Goal: Task Accomplishment & Management: Manage account settings

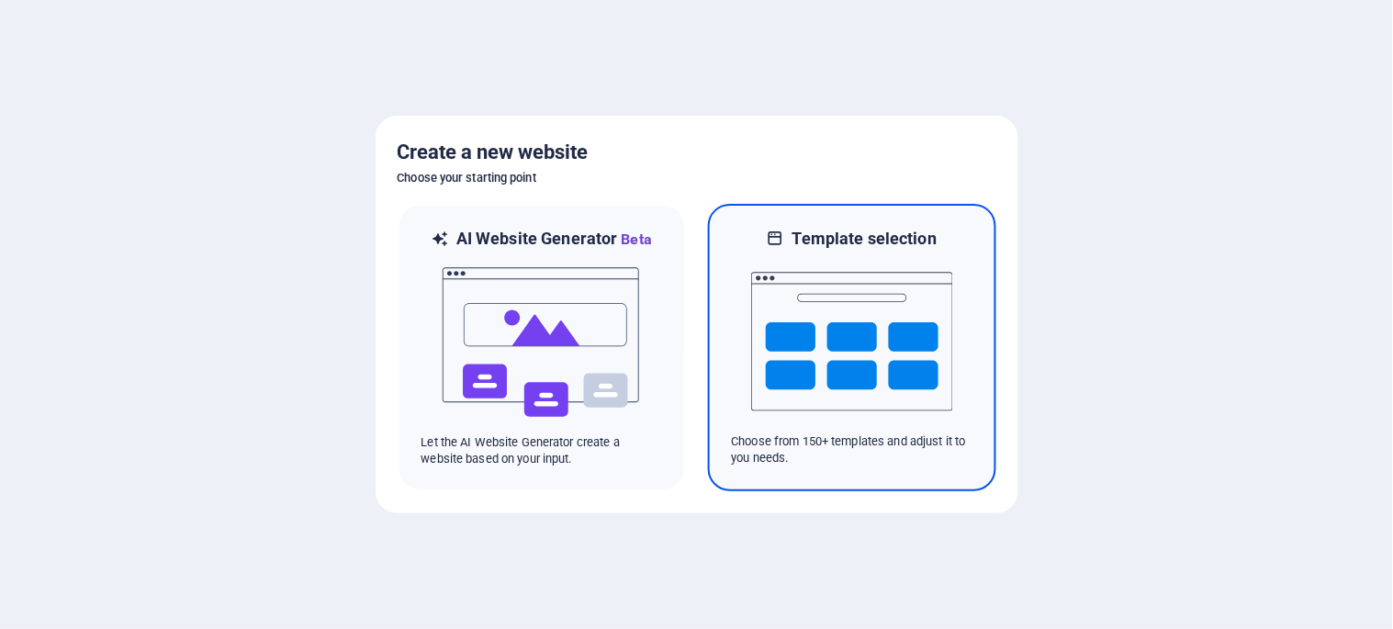
click at [860, 363] on img at bounding box center [852, 342] width 202 height 184
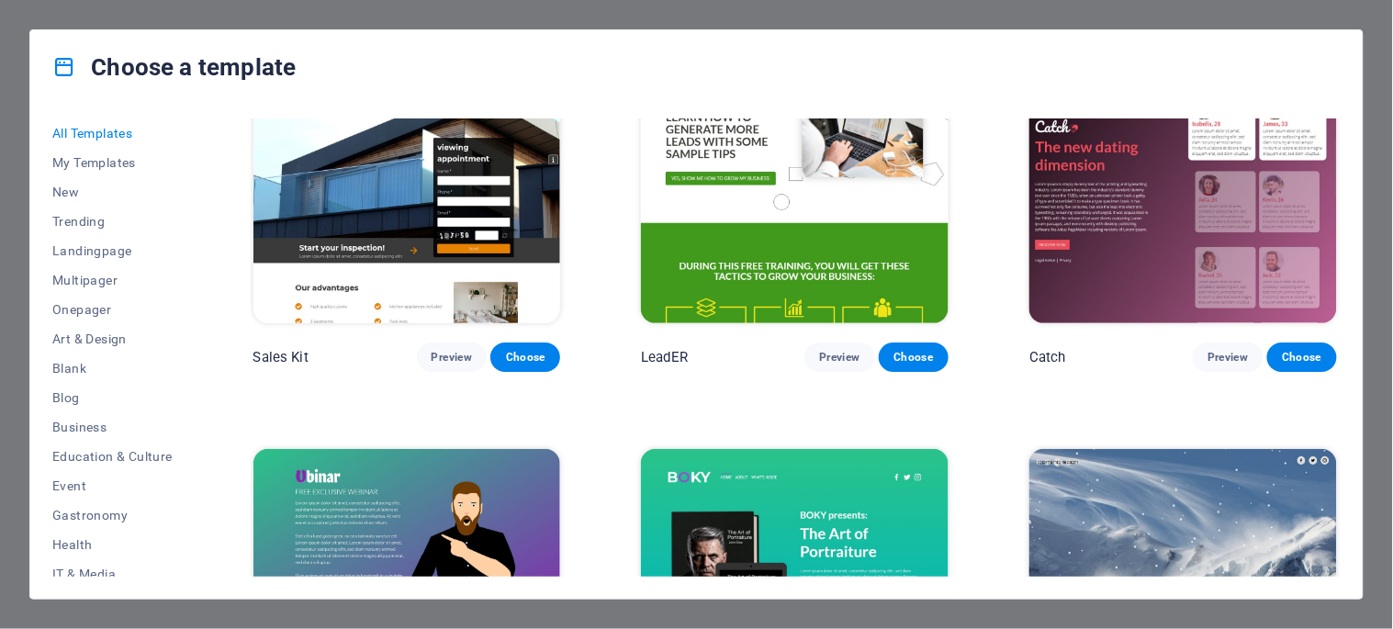
scroll to position [21151, 0]
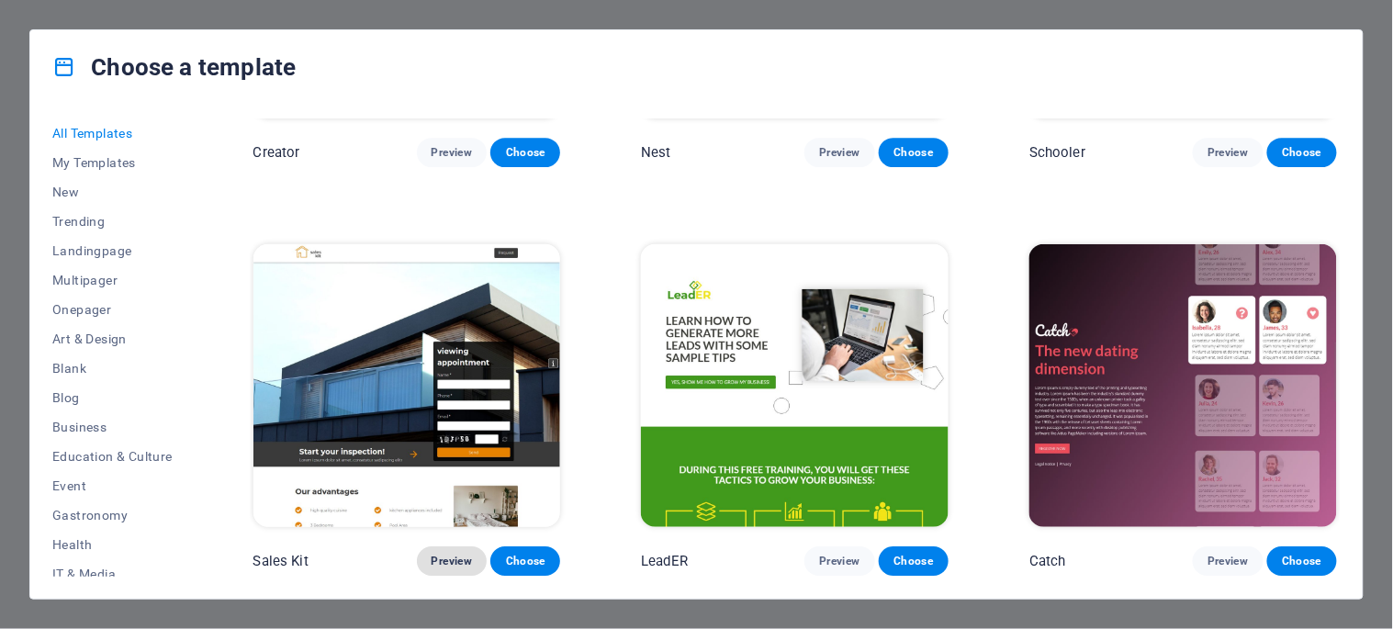
click at [443, 554] on span "Preview" at bounding box center [452, 561] width 40 height 15
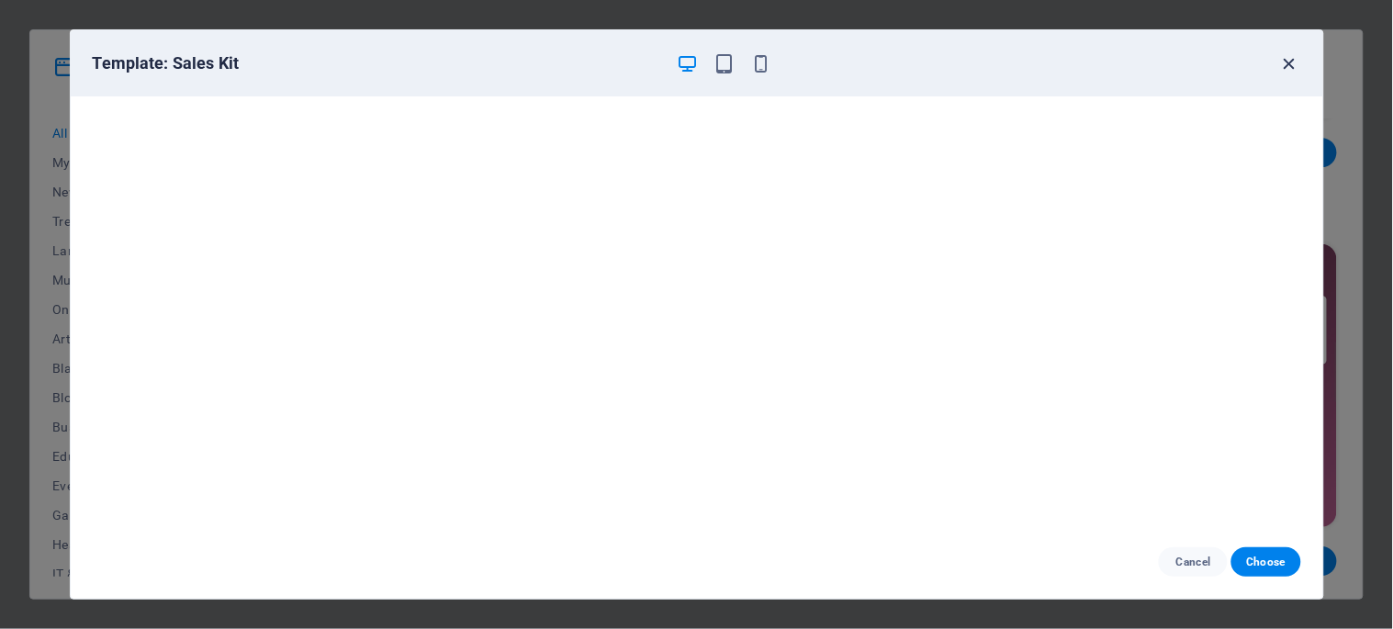
click at [1283, 62] on icon "button" at bounding box center [1289, 63] width 21 height 21
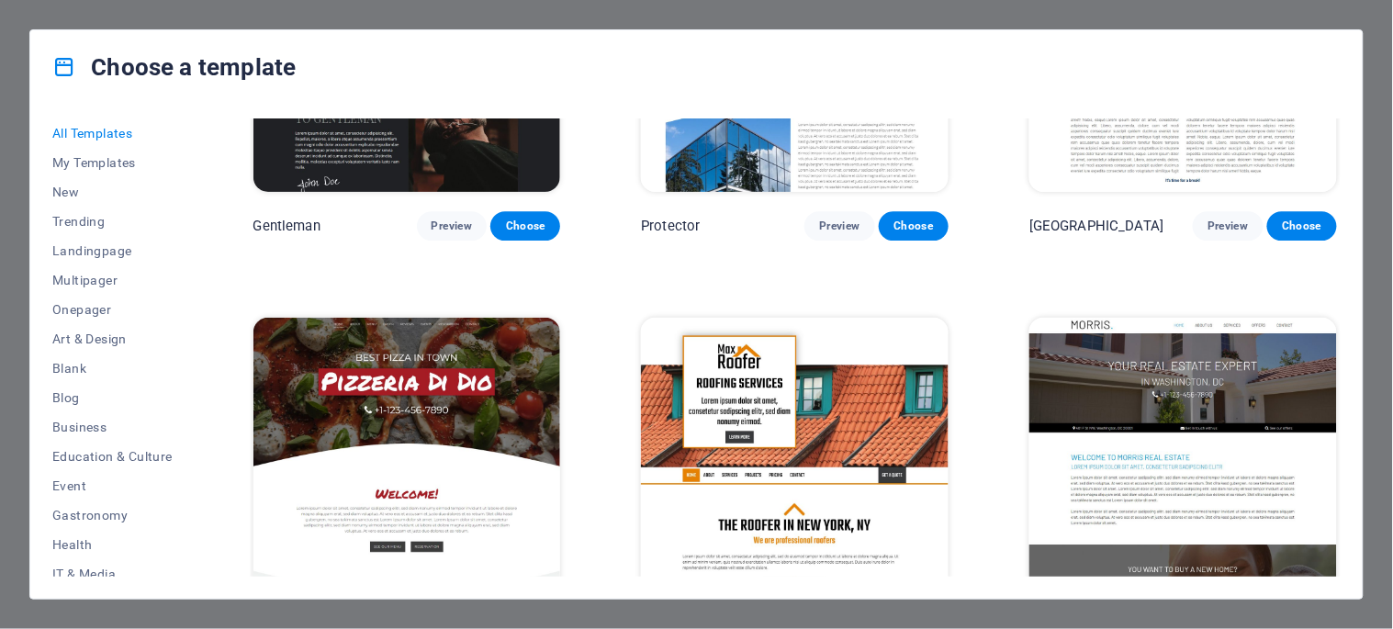
scroll to position [8498, 0]
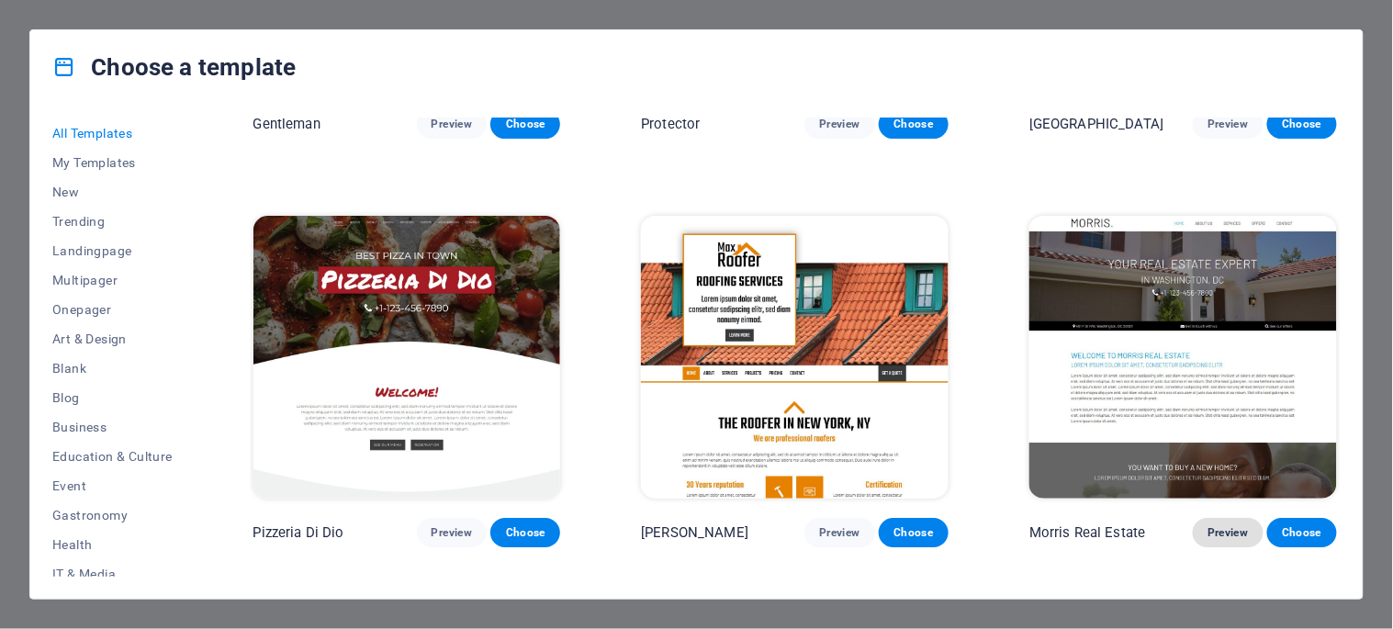
click at [1227, 525] on span "Preview" at bounding box center [1228, 532] width 40 height 15
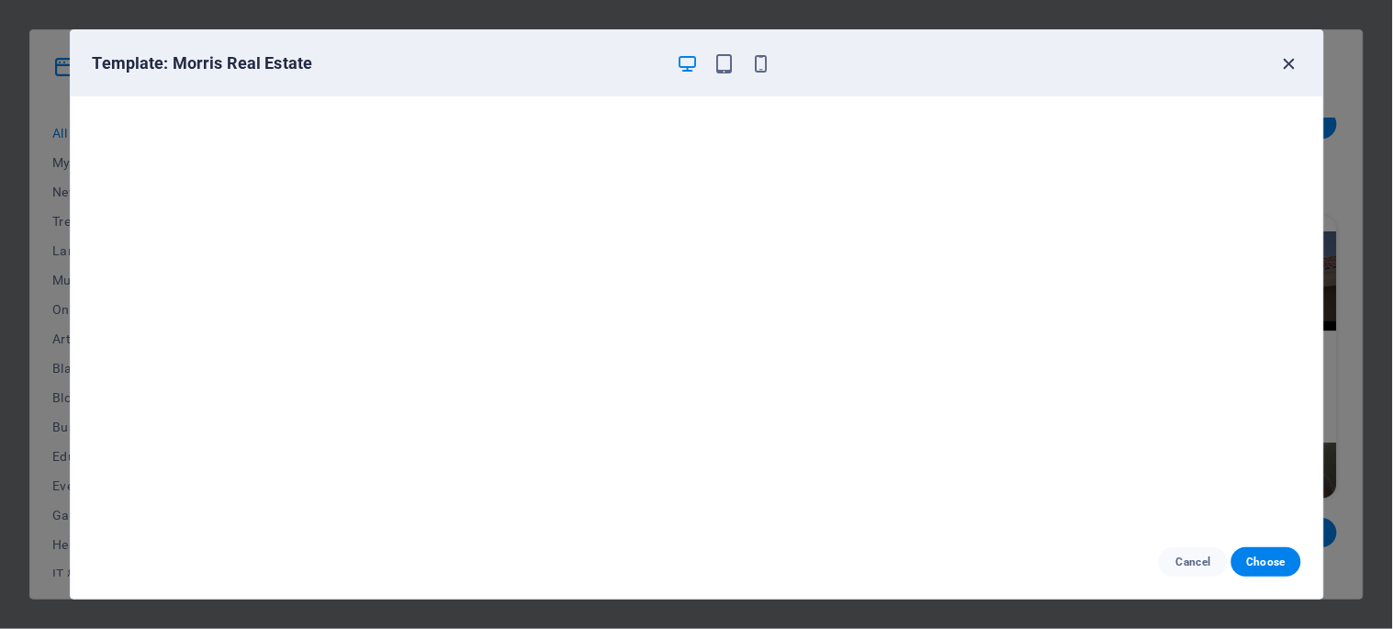
click at [1289, 62] on icon "button" at bounding box center [1289, 63] width 21 height 21
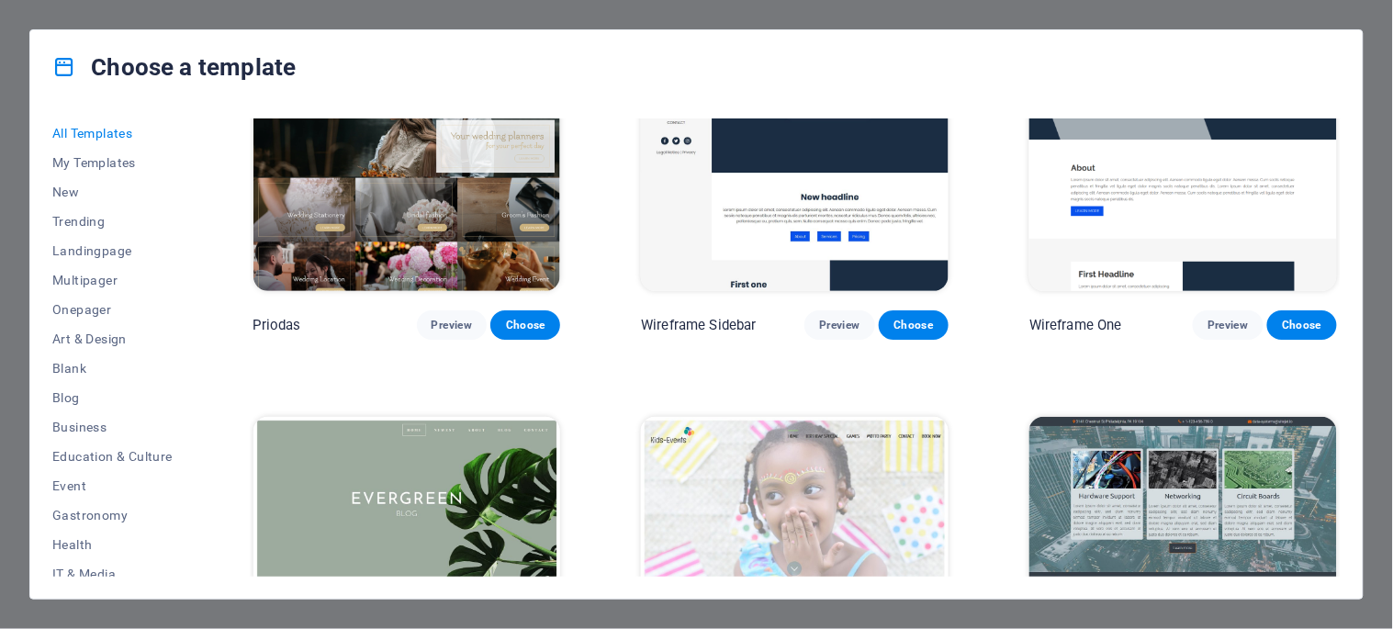
scroll to position [7171, 0]
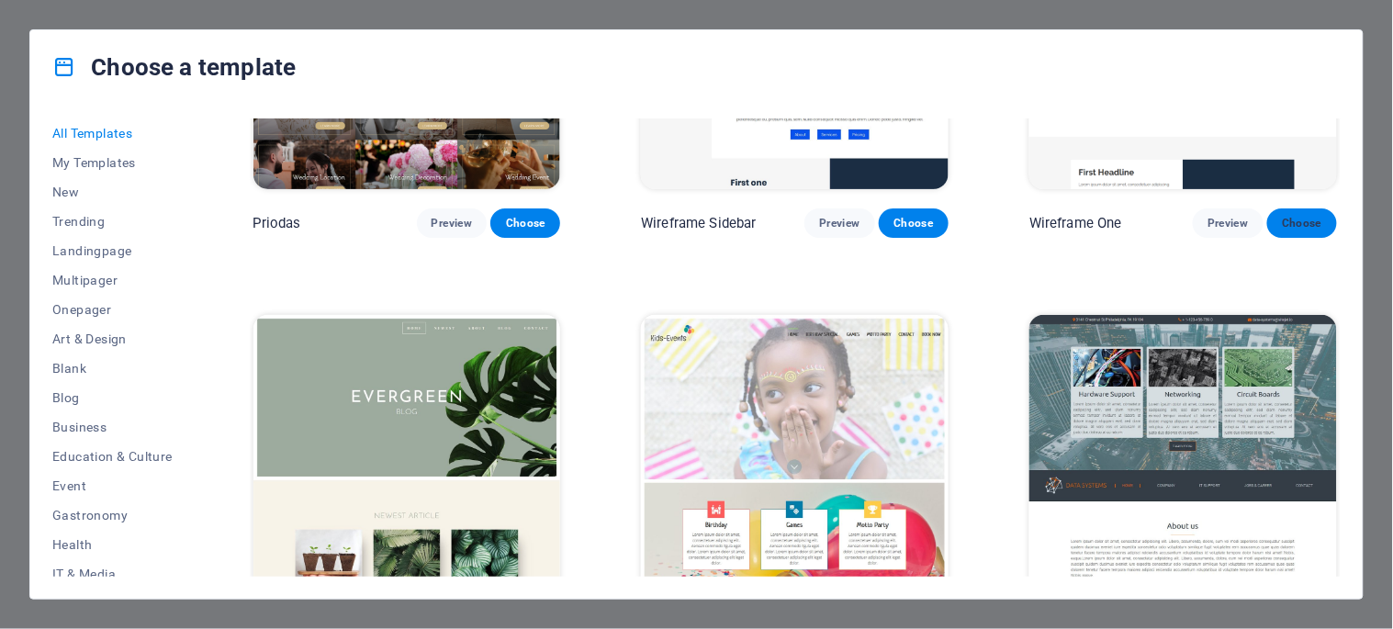
click at [1296, 216] on span "Choose" at bounding box center [1302, 223] width 40 height 15
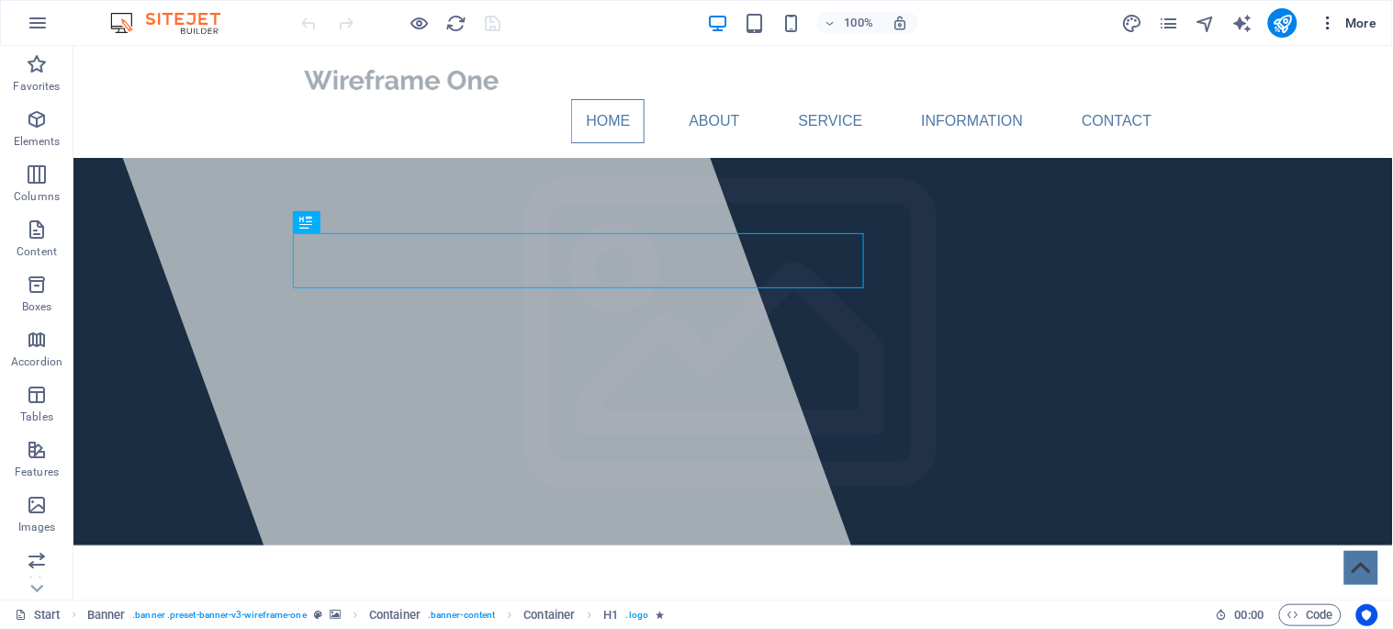
click at [1319, 28] on button "More" at bounding box center [1348, 22] width 73 height 29
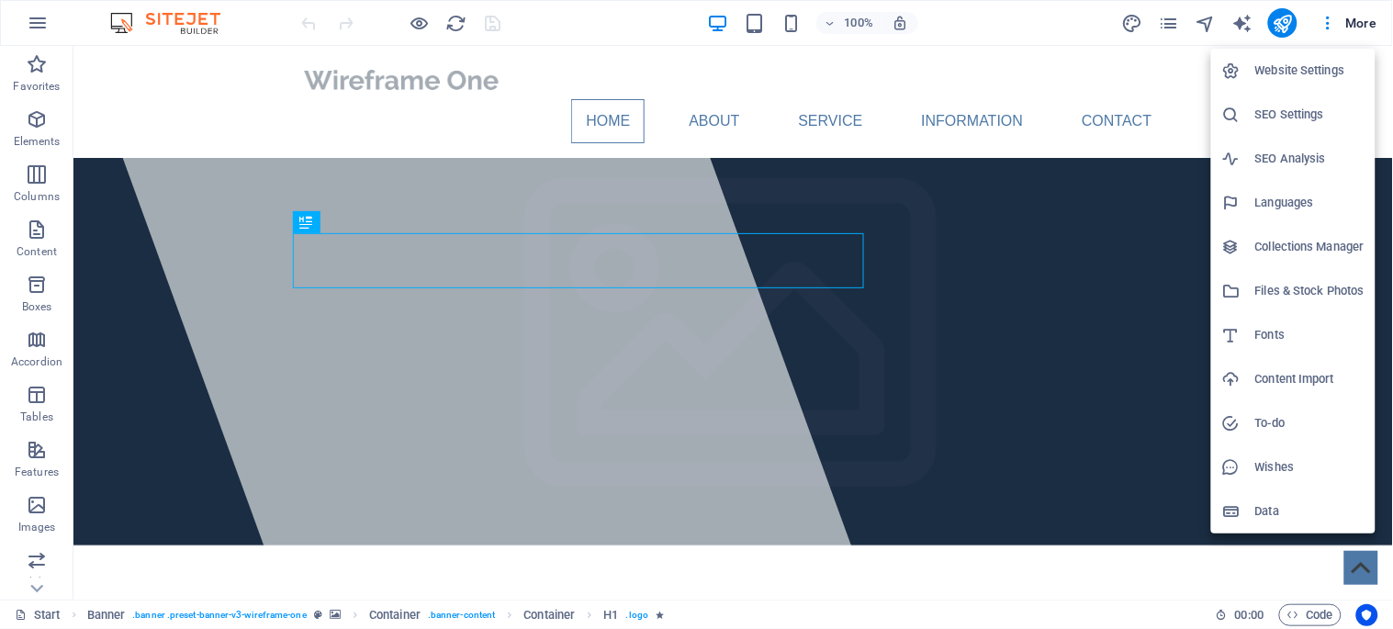
click at [1324, 65] on h6 "Website Settings" at bounding box center [1309, 71] width 109 height 22
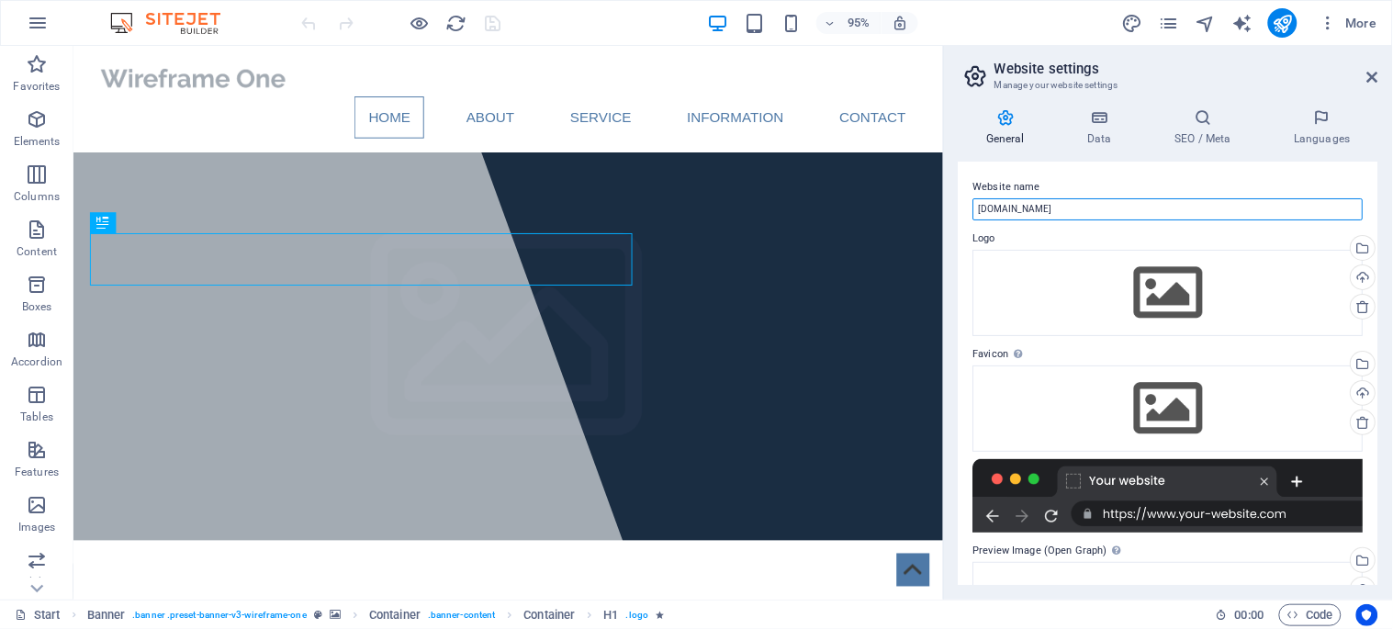
click at [1040, 205] on input "corretorapoliana.sitecom.com.br" at bounding box center [1168, 209] width 390 height 22
click at [1036, 208] on input "corretorapoliana.sitecom.com.br" at bounding box center [1168, 209] width 390 height 22
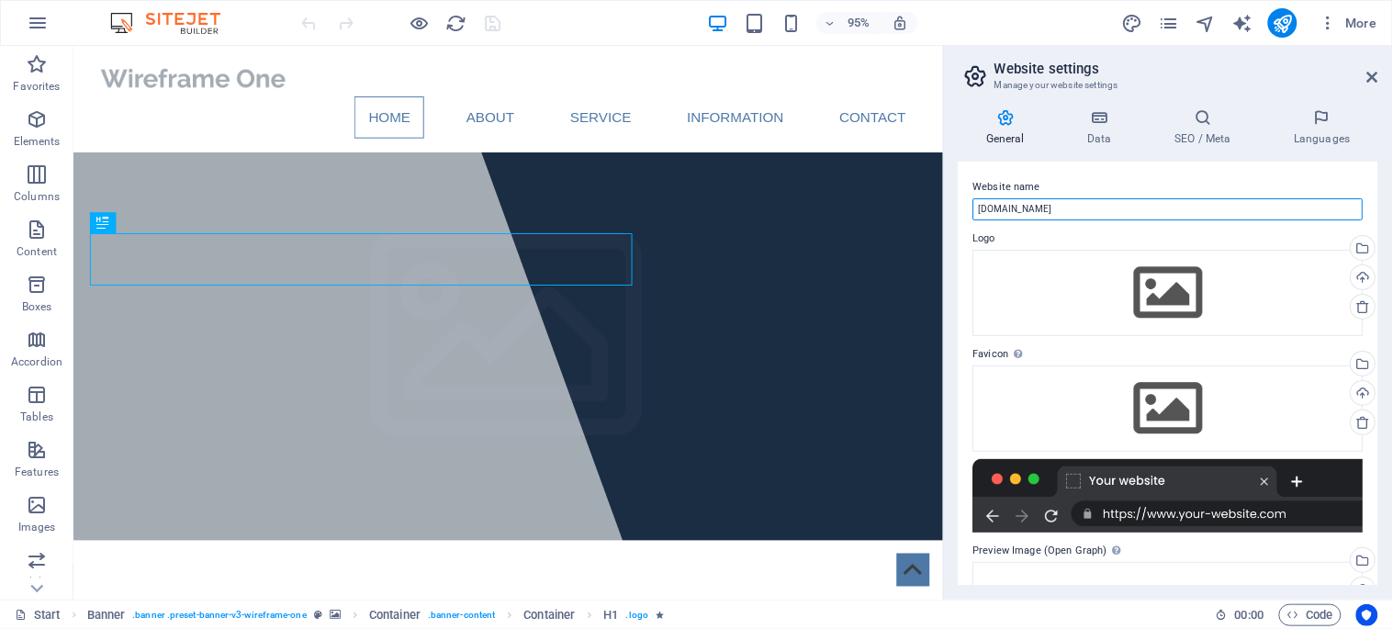
click at [1036, 208] on input "corretorapoliana.sitecom.com.br" at bounding box center [1168, 209] width 390 height 22
click at [1036, 208] on input "Corretora Poliana" at bounding box center [1168, 209] width 390 height 22
type input "Corretora Poliana"
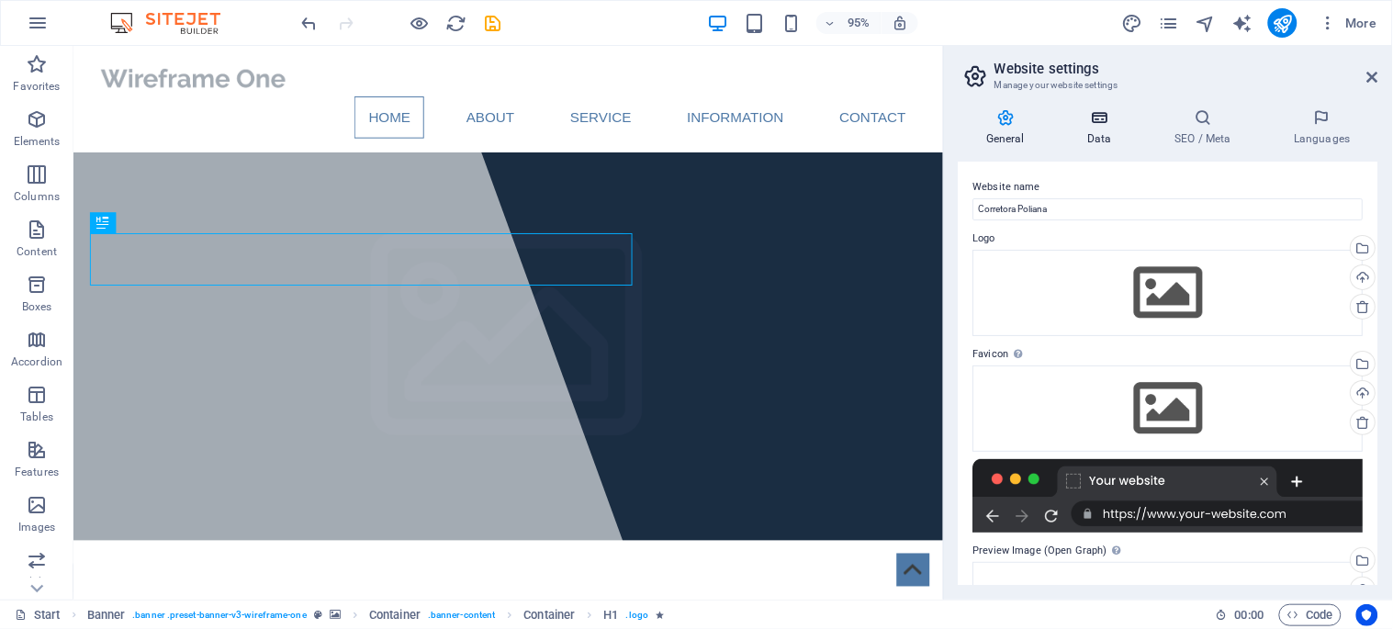
click at [1106, 125] on icon at bounding box center [1100, 117] width 80 height 18
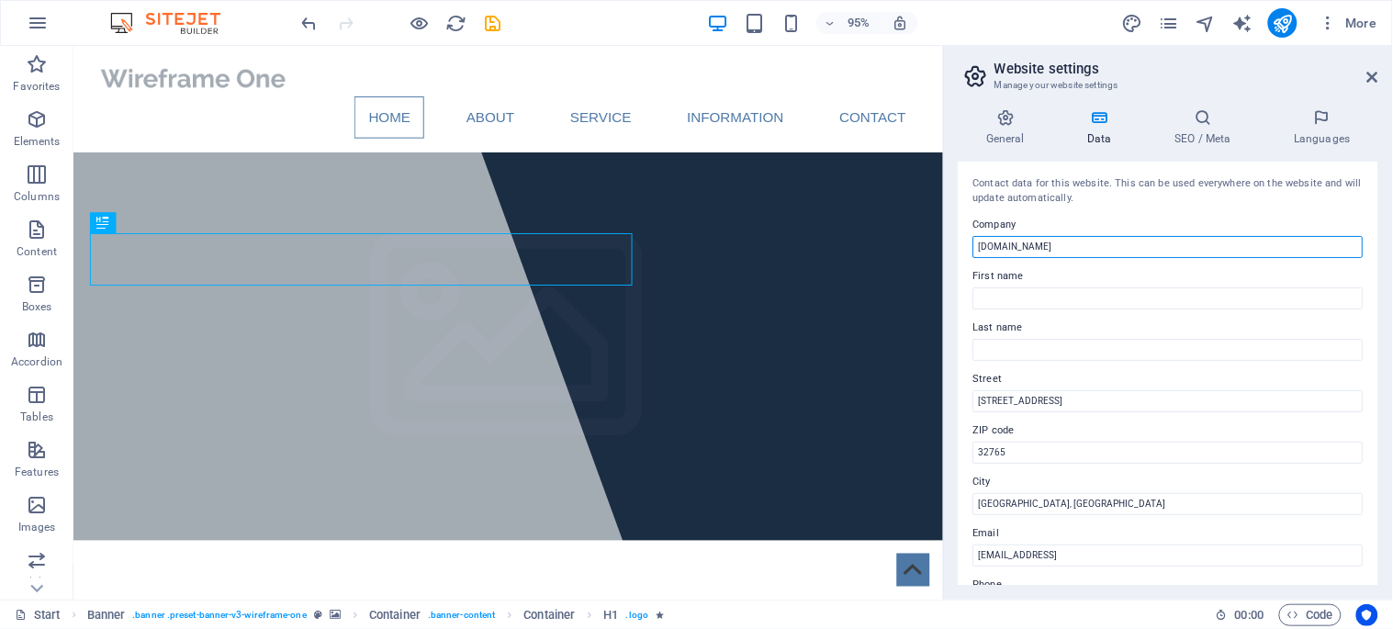
click at [1049, 243] on input "corretorapoliana.sitecom.com.br" at bounding box center [1168, 247] width 390 height 22
paste input "Corretora Poliana"
type input "Corretora Poliana"
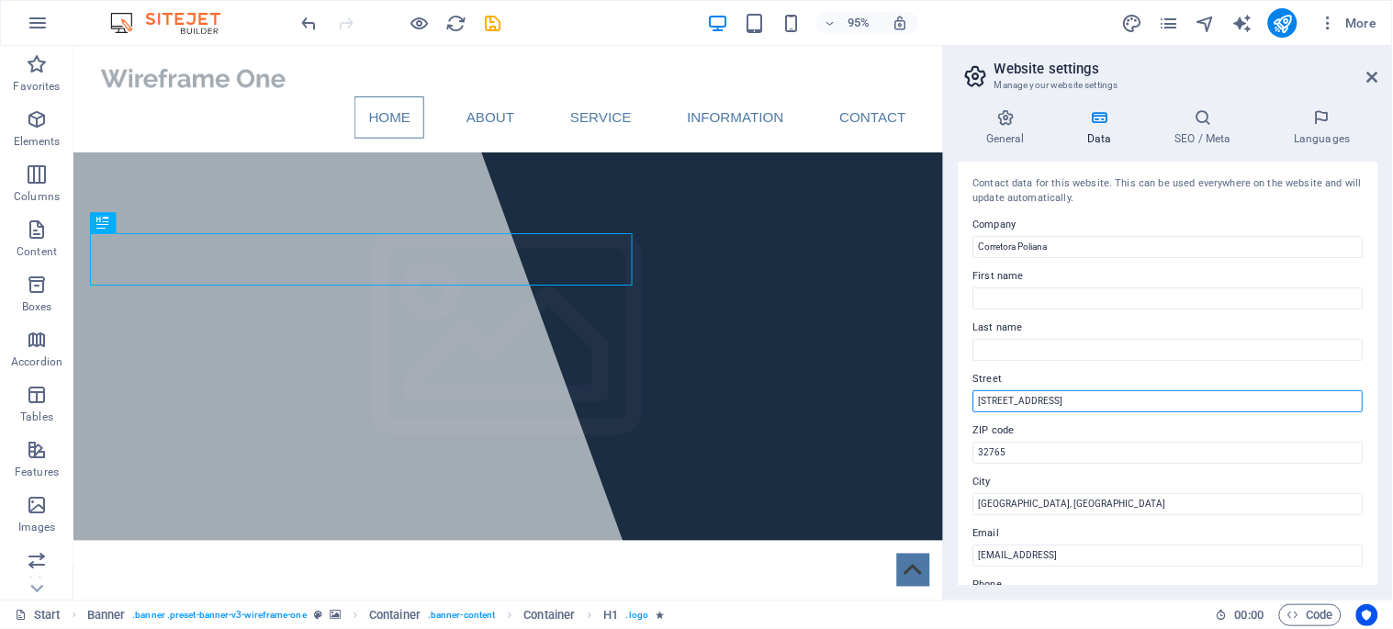
click at [1010, 396] on input "353 N Central Ave" at bounding box center [1168, 401] width 390 height 22
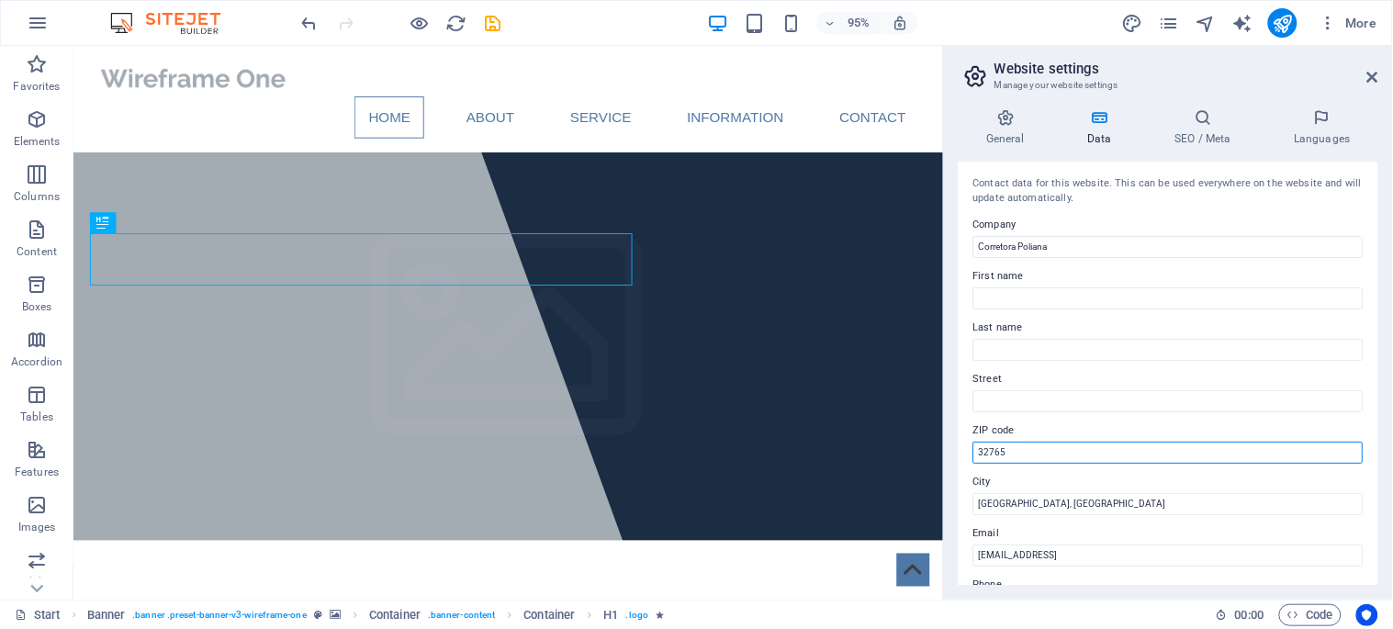
click at [987, 451] on input "32765" at bounding box center [1168, 453] width 390 height 22
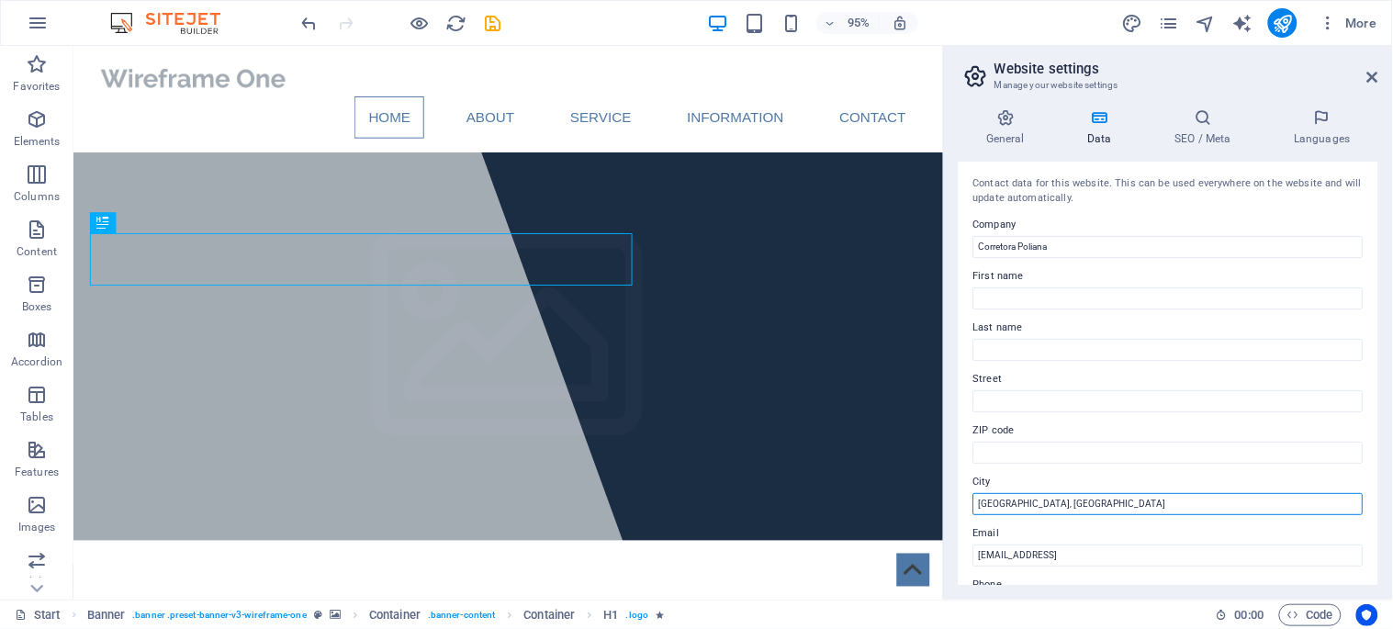
click at [1010, 501] on input "Oviedo, FL" at bounding box center [1168, 504] width 390 height 22
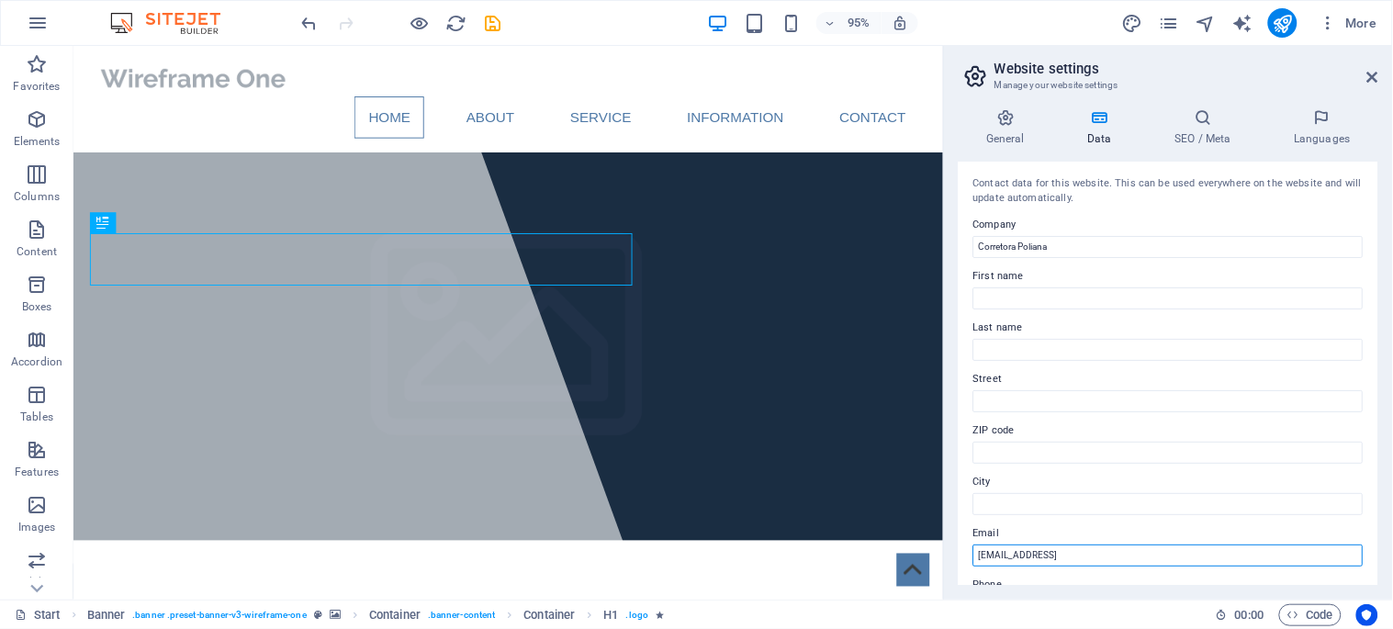
click at [1020, 549] on input "b5e87cfe52a092202f3e15d801c8c5@cpanel.local" at bounding box center [1168, 556] width 390 height 22
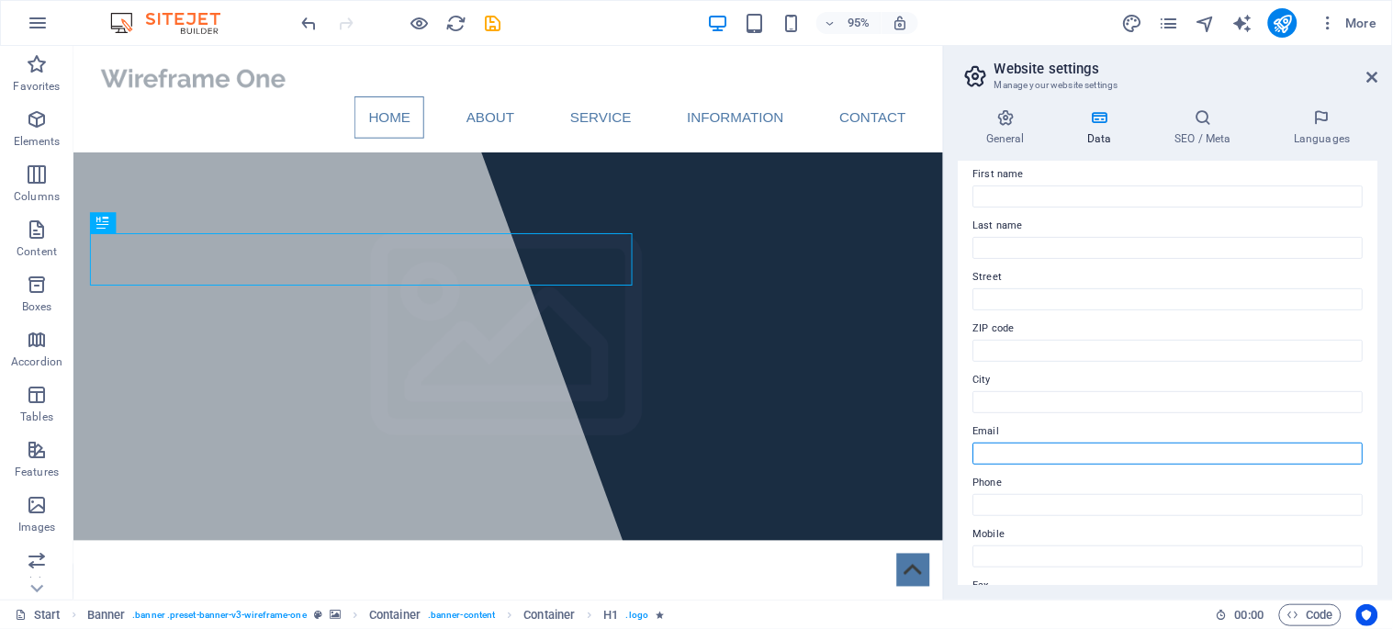
scroll to position [204, 0]
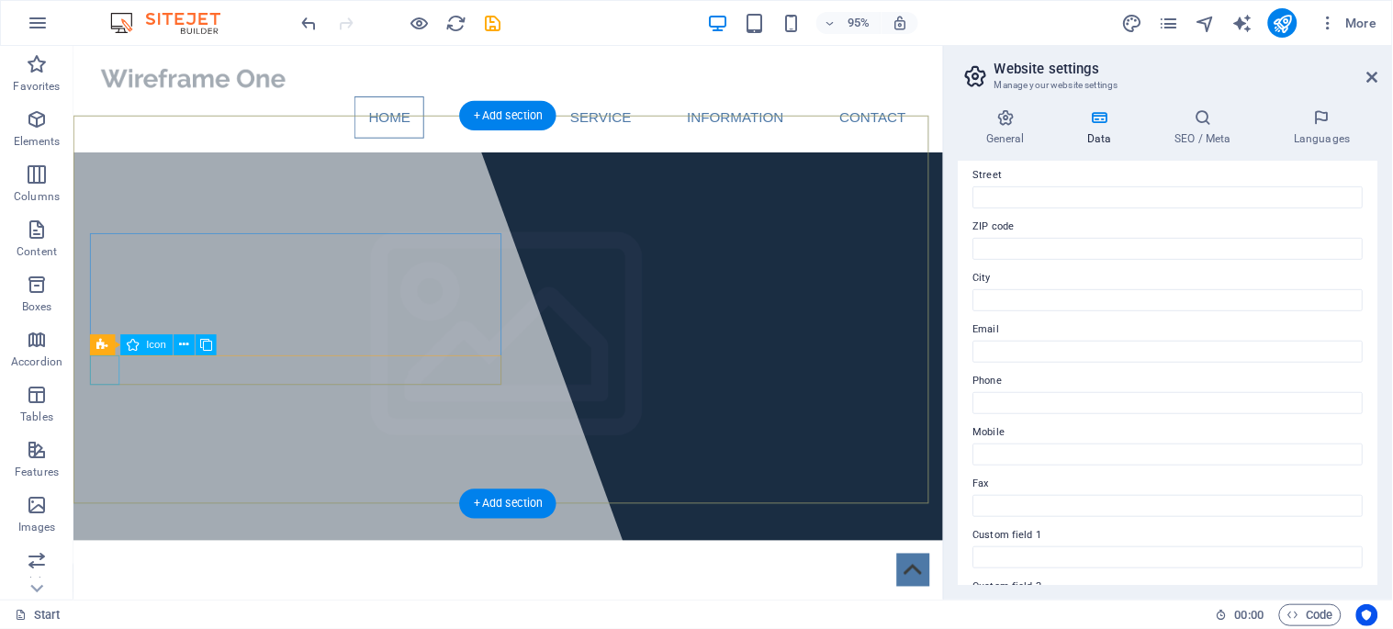
drag, startPoint x: 230, startPoint y: 331, endPoint x: 297, endPoint y: 362, distance: 74.0
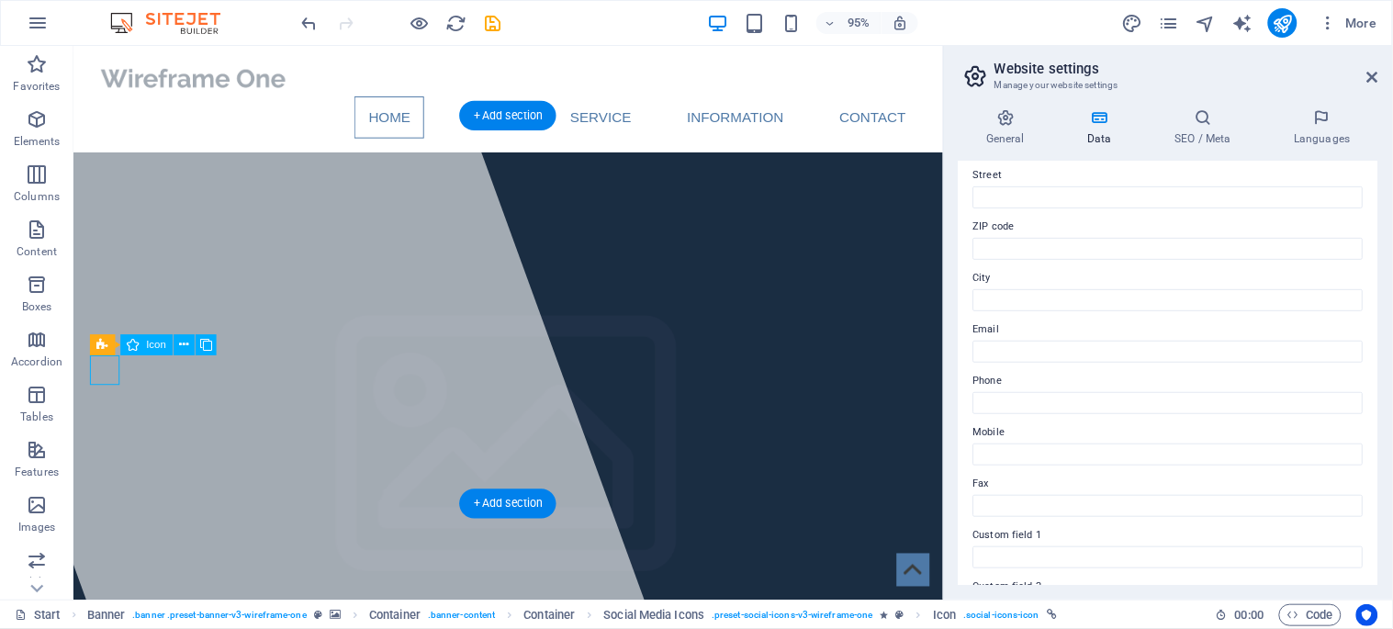
select select "xMidYMid"
select select "px"
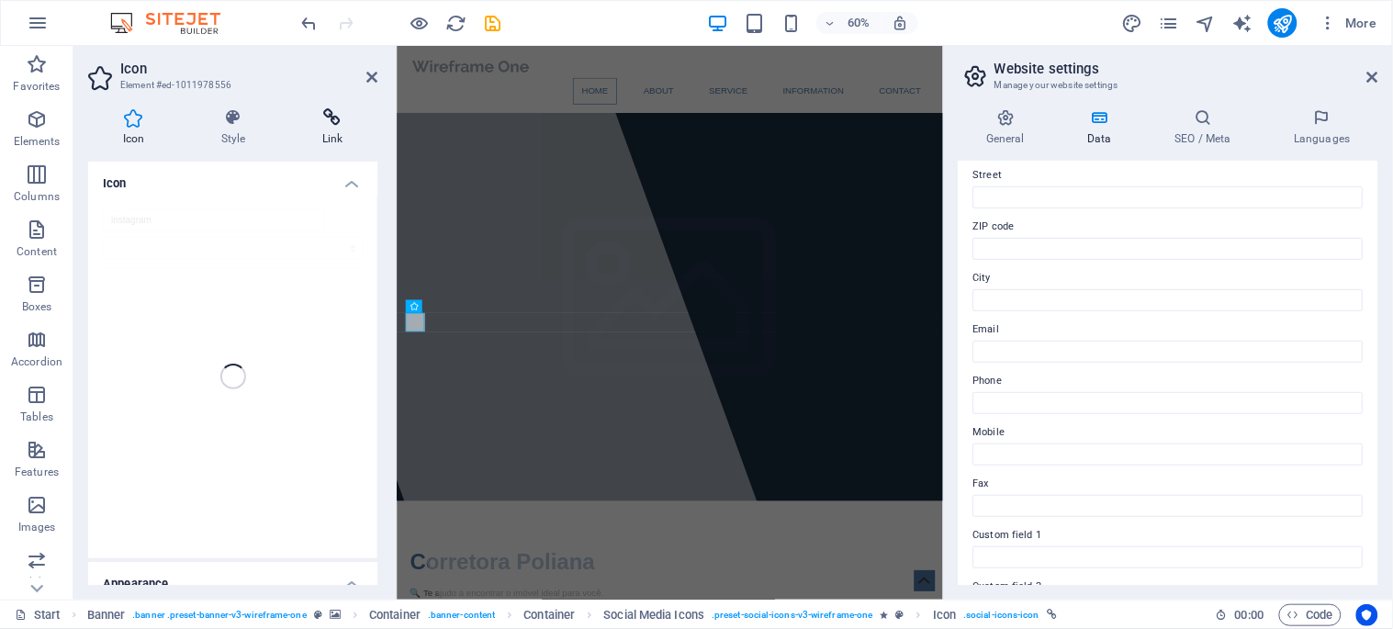
click at [341, 121] on icon at bounding box center [332, 117] width 90 height 18
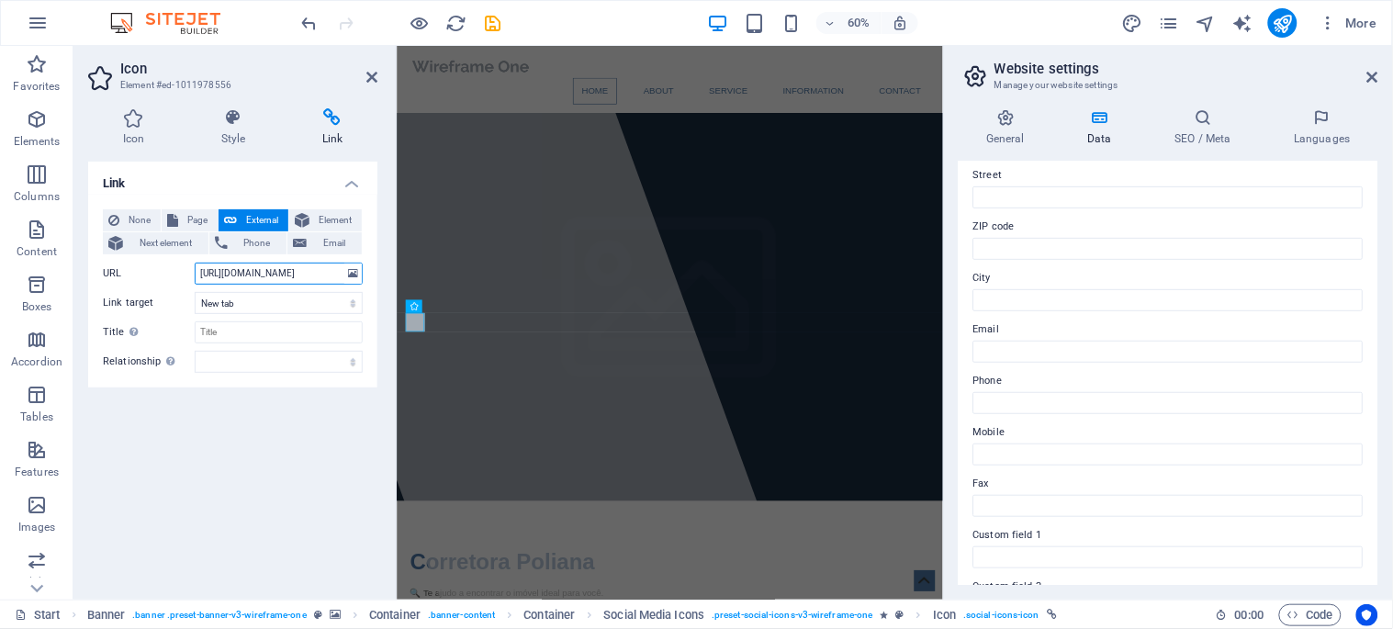
click at [252, 270] on input "https://www.facebook.com/" at bounding box center [279, 274] width 168 height 22
paste input "instagram.com/po.liana417"
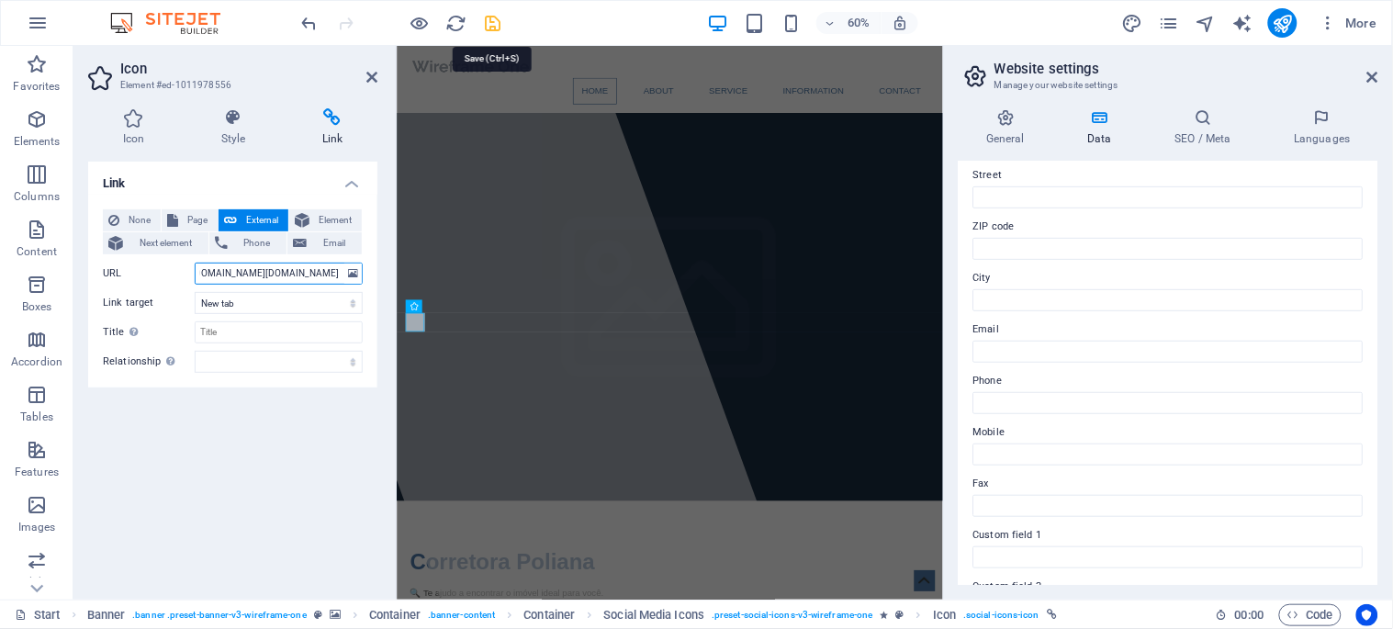
type input "https://www.instagram.com/po.liana417/"
click at [497, 25] on icon "save" at bounding box center [493, 23] width 21 height 21
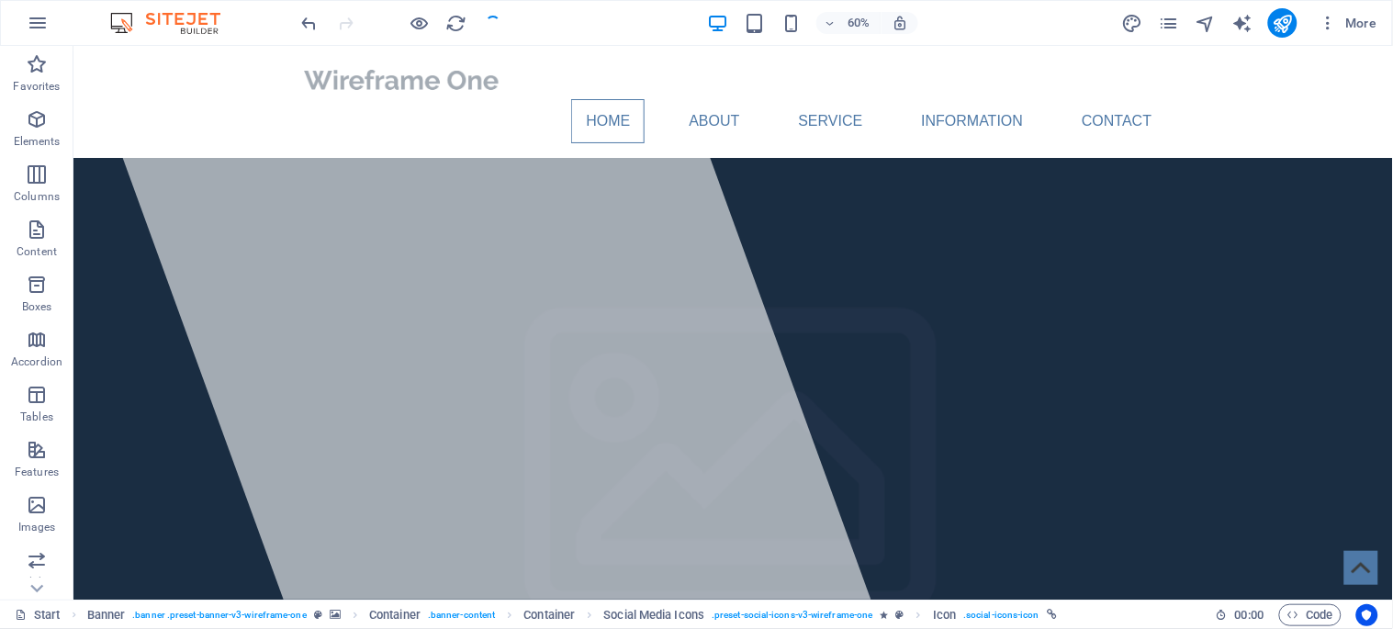
checkbox input "false"
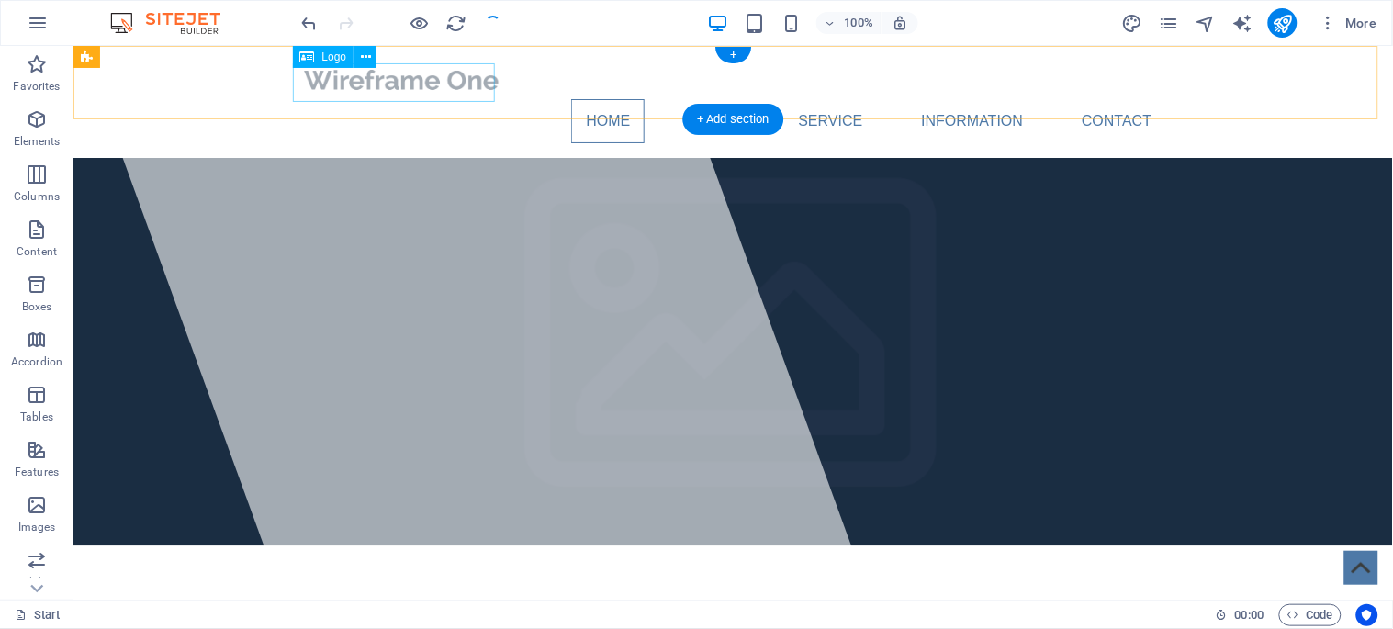
click at [432, 84] on div at bounding box center [732, 79] width 867 height 39
select select "px"
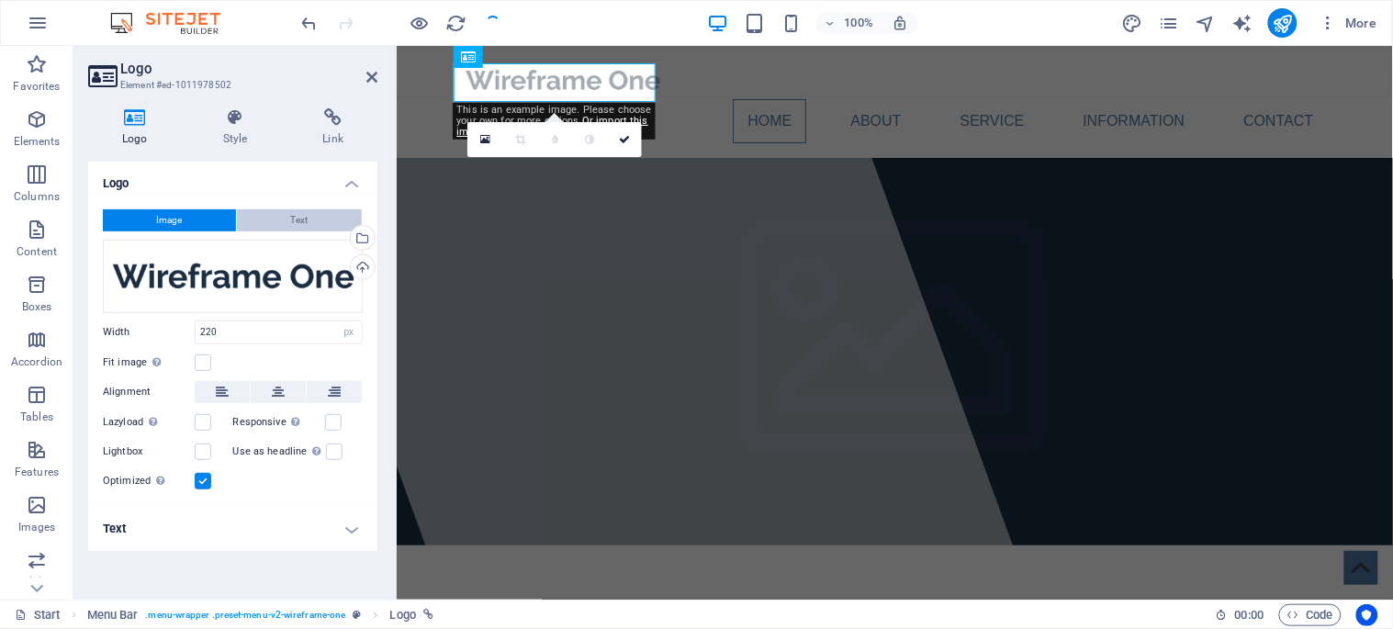
click at [287, 216] on button "Text" at bounding box center [299, 220] width 125 height 22
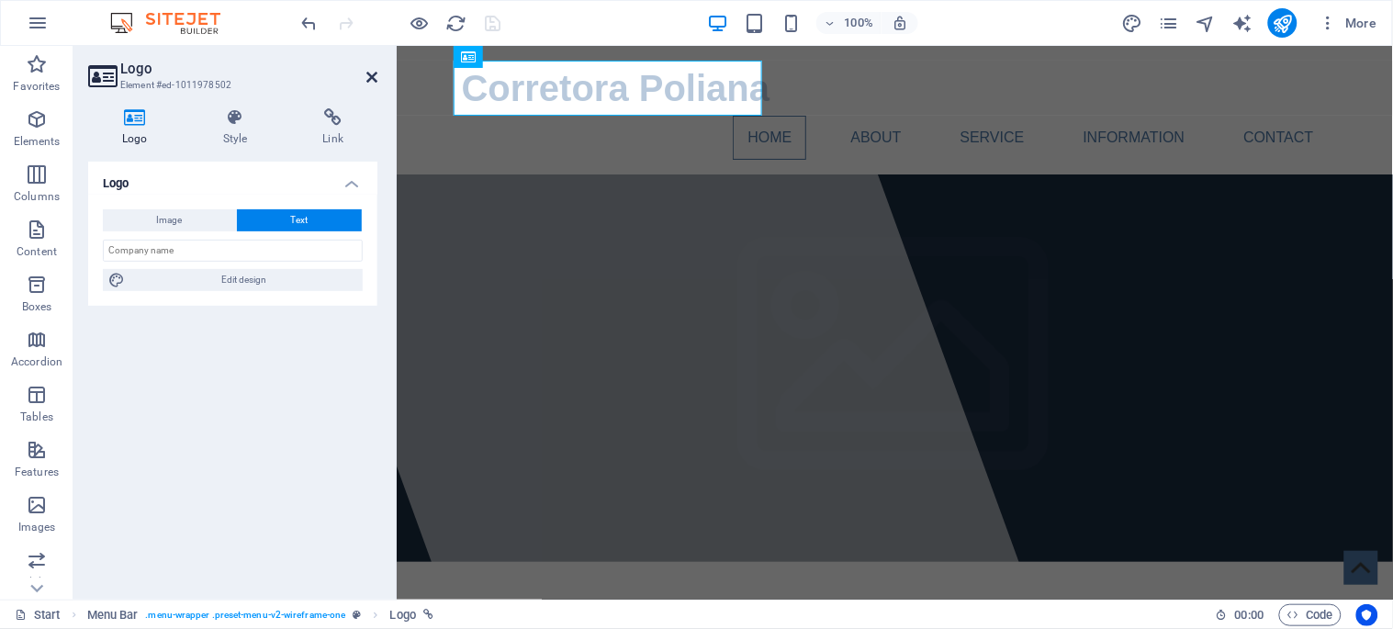
click at [373, 75] on icon at bounding box center [371, 77] width 11 height 15
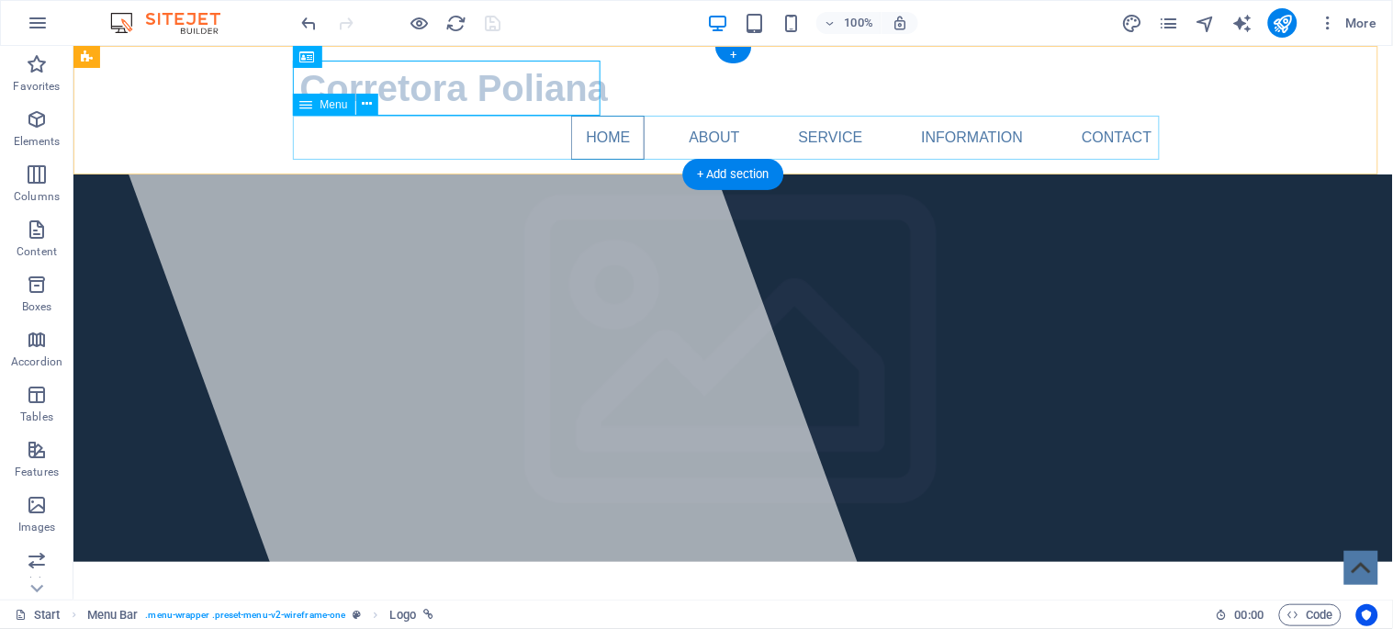
click at [882, 129] on nav "Home About Service Information Contact" at bounding box center [732, 137] width 867 height 44
select select
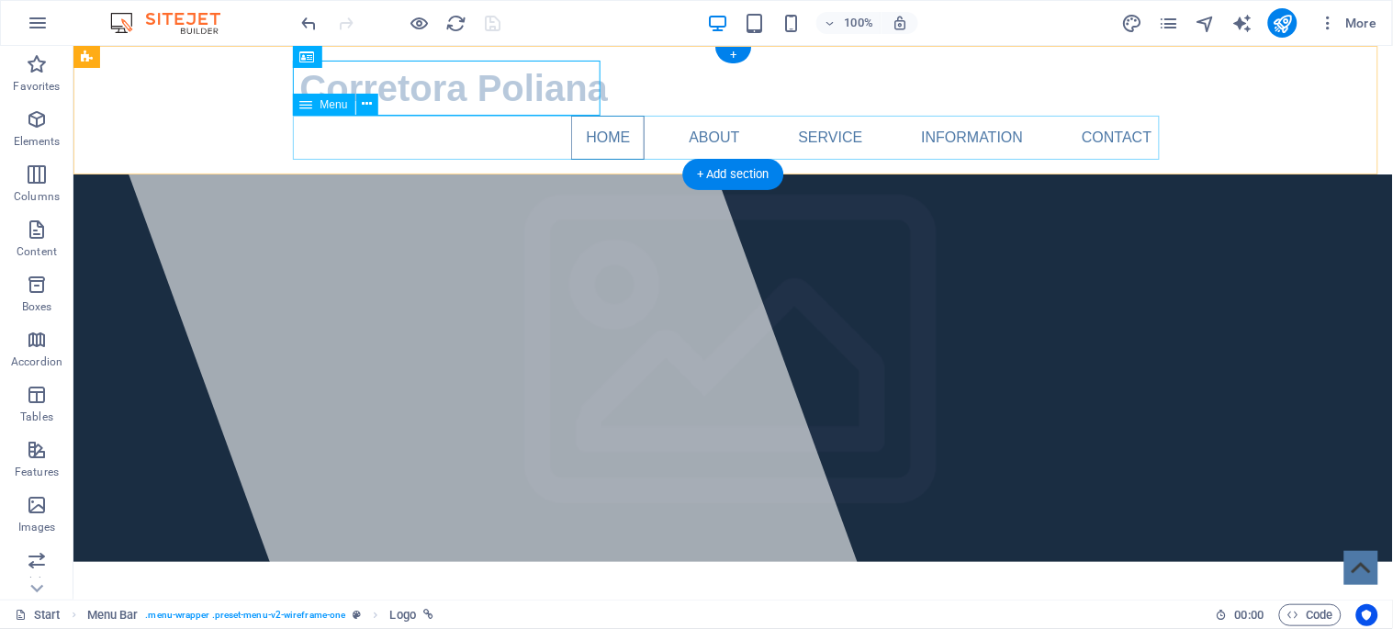
select select
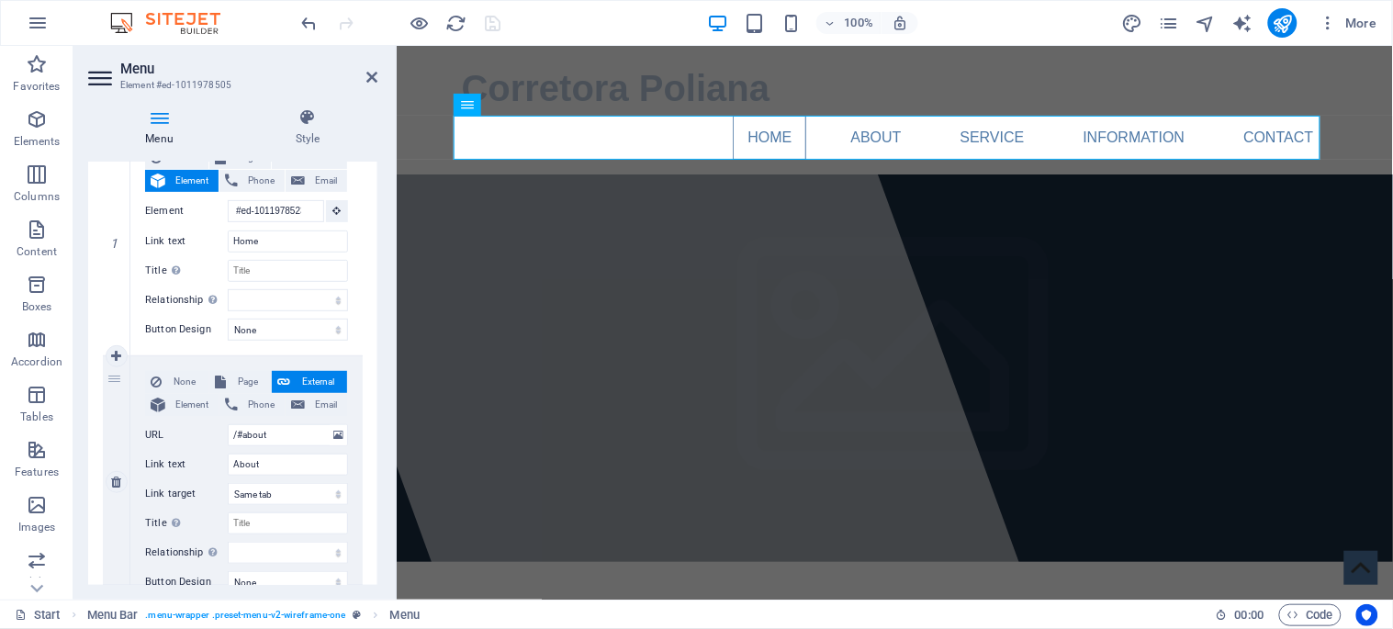
scroll to position [306, 0]
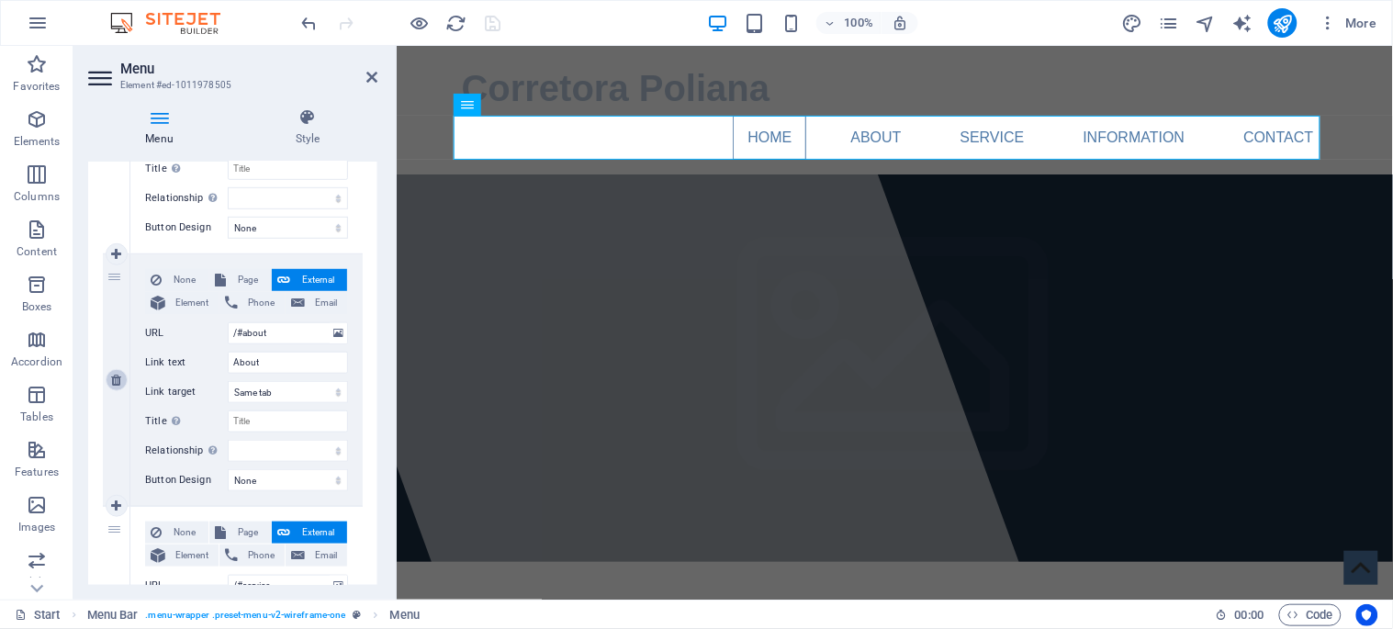
click at [114, 379] on icon at bounding box center [116, 380] width 10 height 13
select select
type input "/#service"
type input "Service"
select select
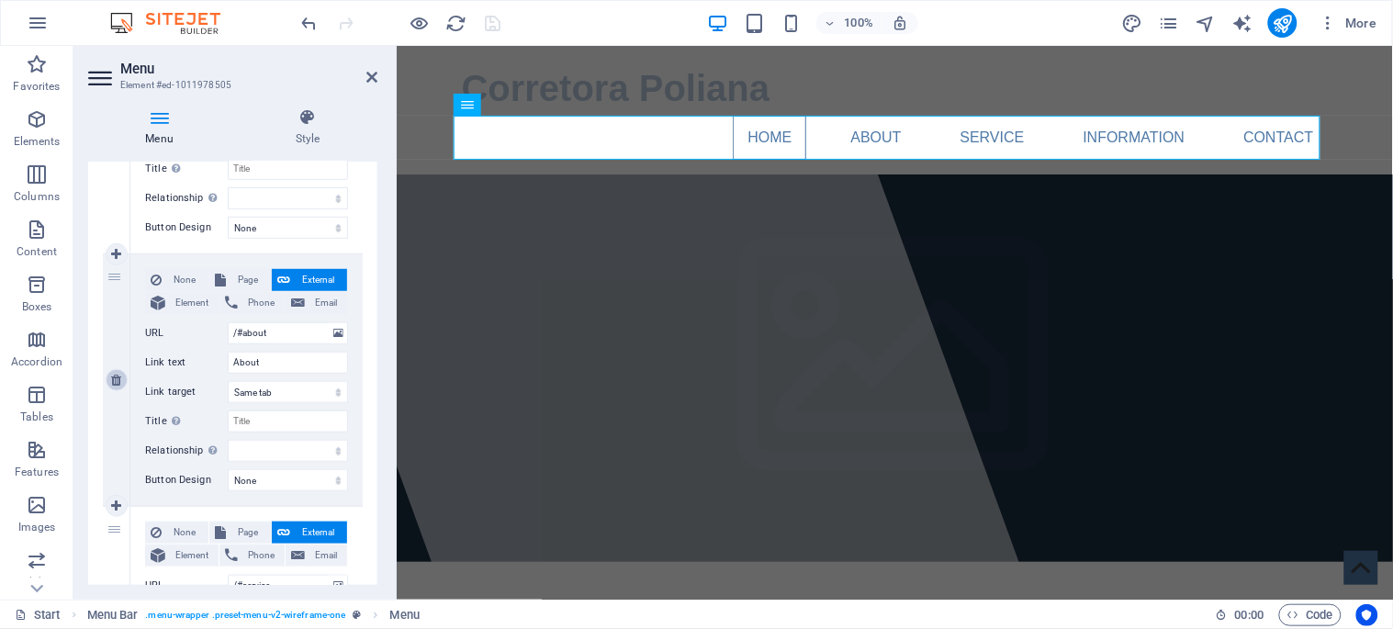
type input "/#information"
type input "Information"
select select
type input "/#contact"
type input "Contact"
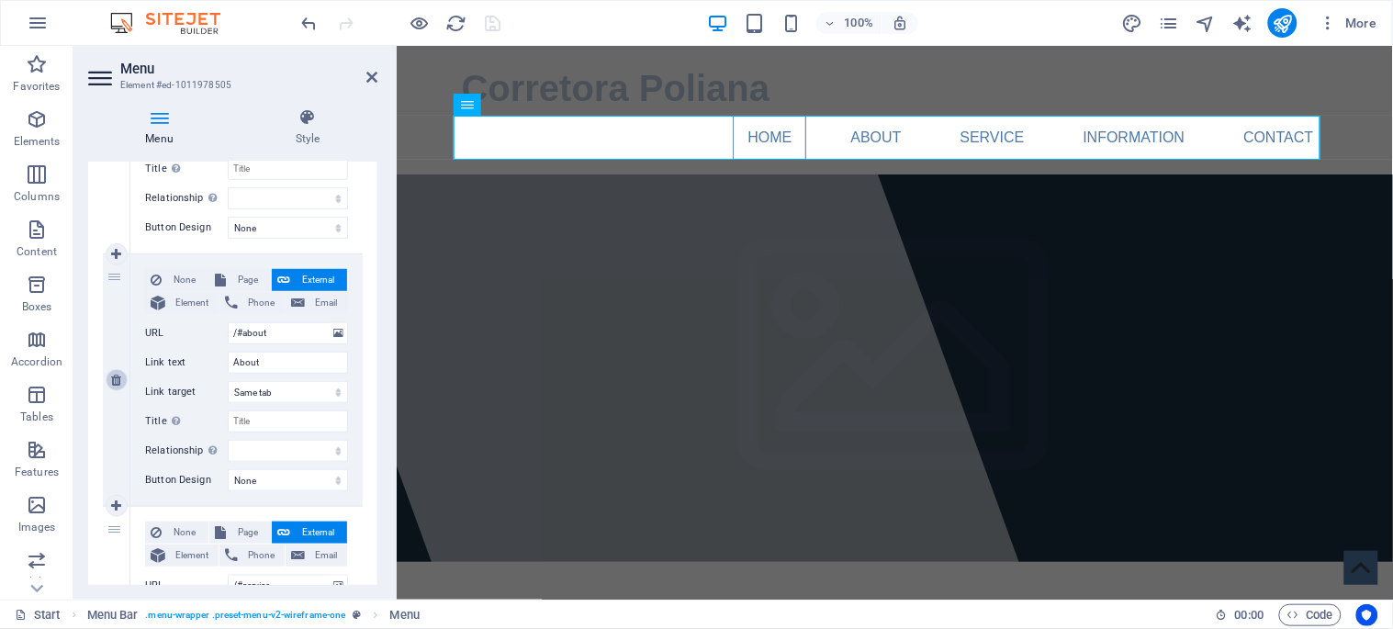
select select
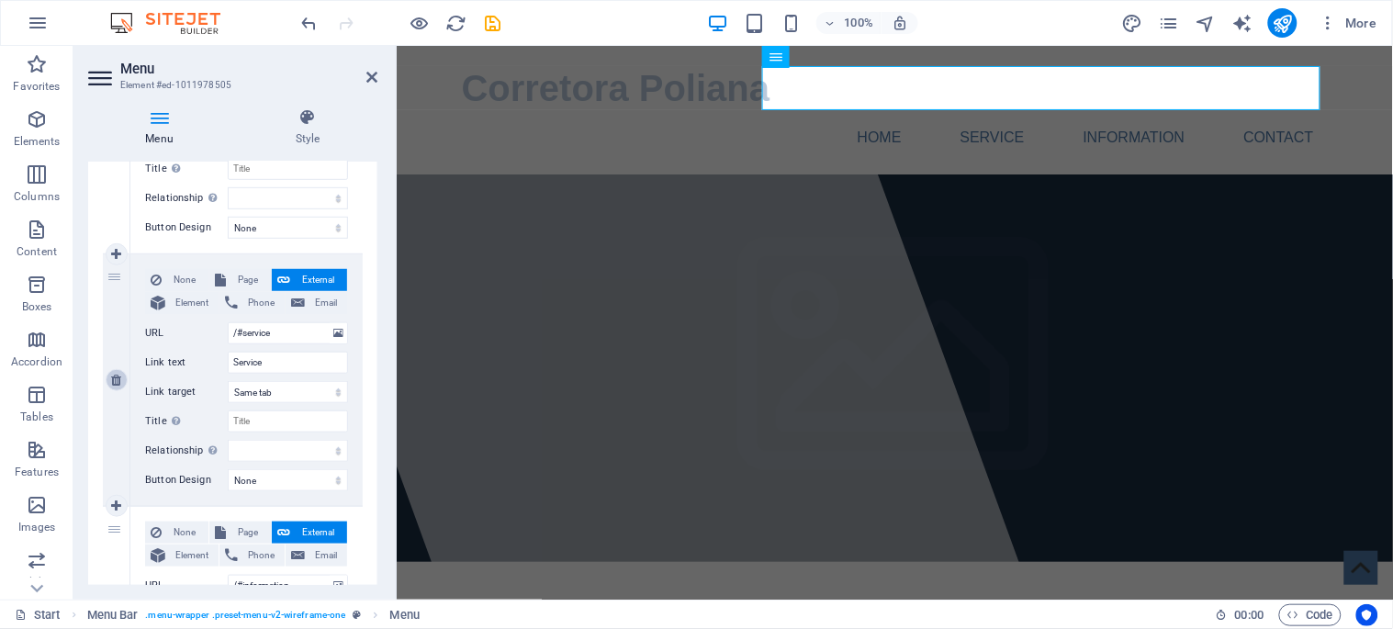
click at [114, 379] on icon at bounding box center [116, 380] width 10 height 13
select select
type input "/#information"
type input "Information"
select select
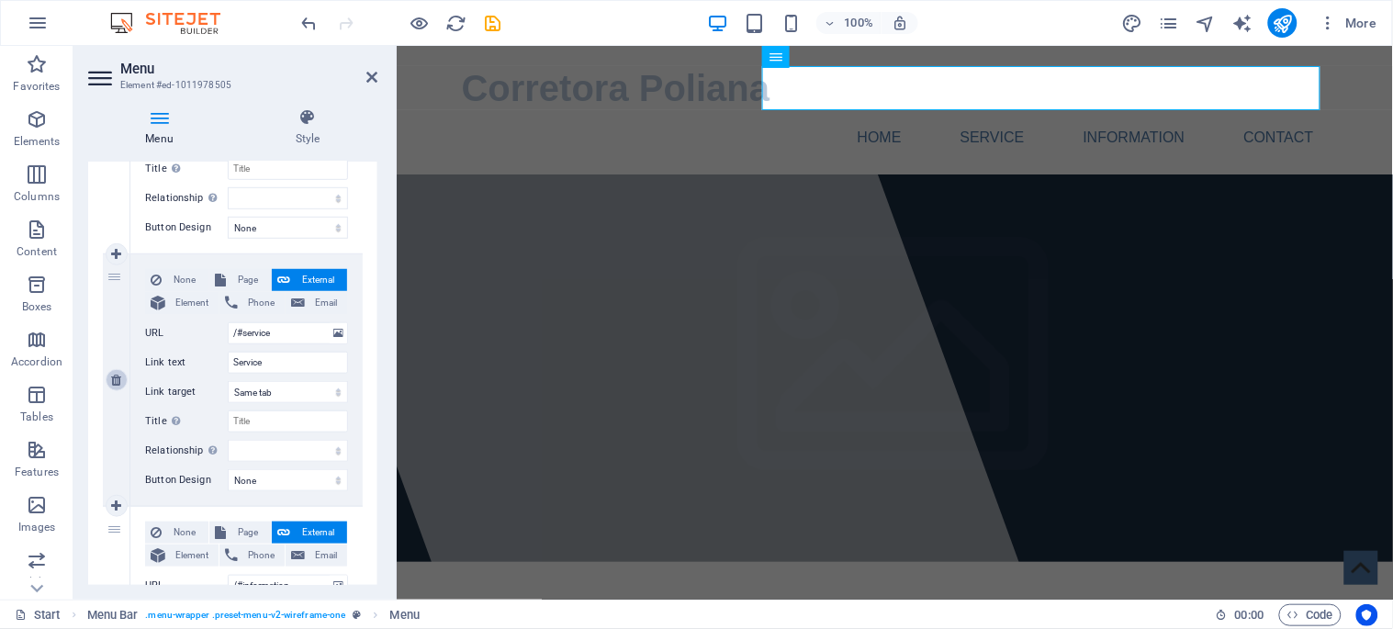
type input "/#contact"
type input "Contact"
select select
click at [114, 379] on icon at bounding box center [116, 380] width 10 height 13
select select
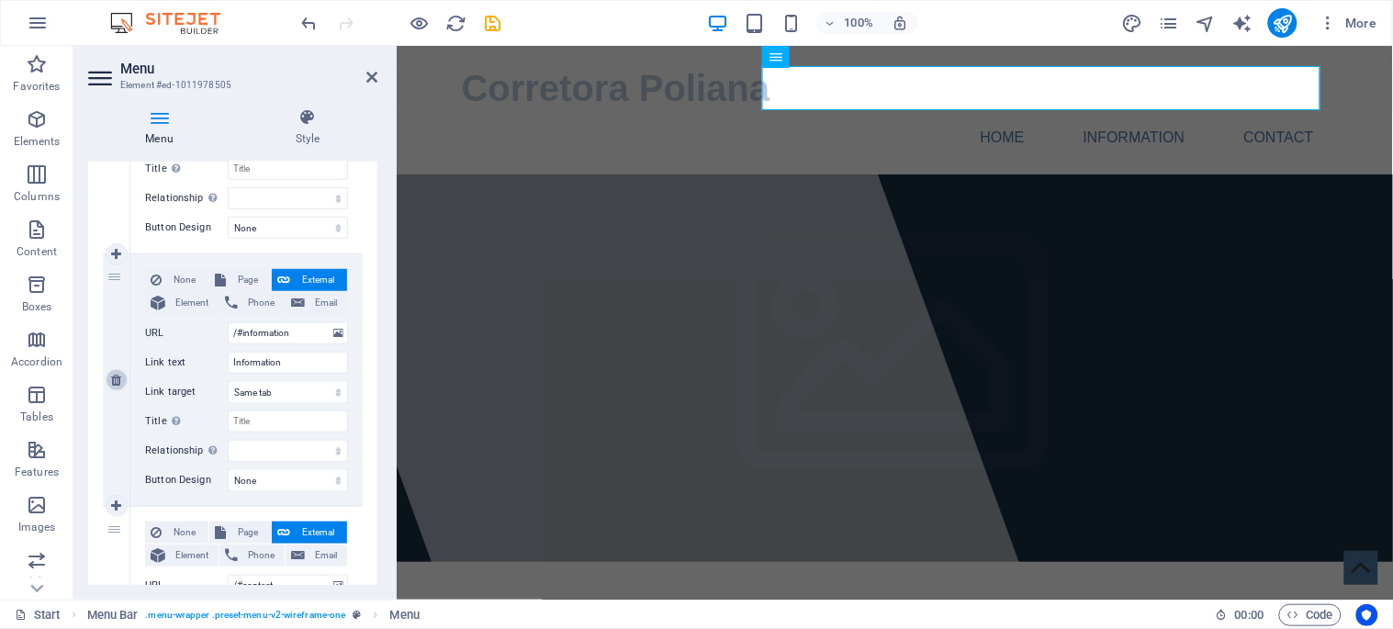
type input "/#contact"
type input "Contact"
select select
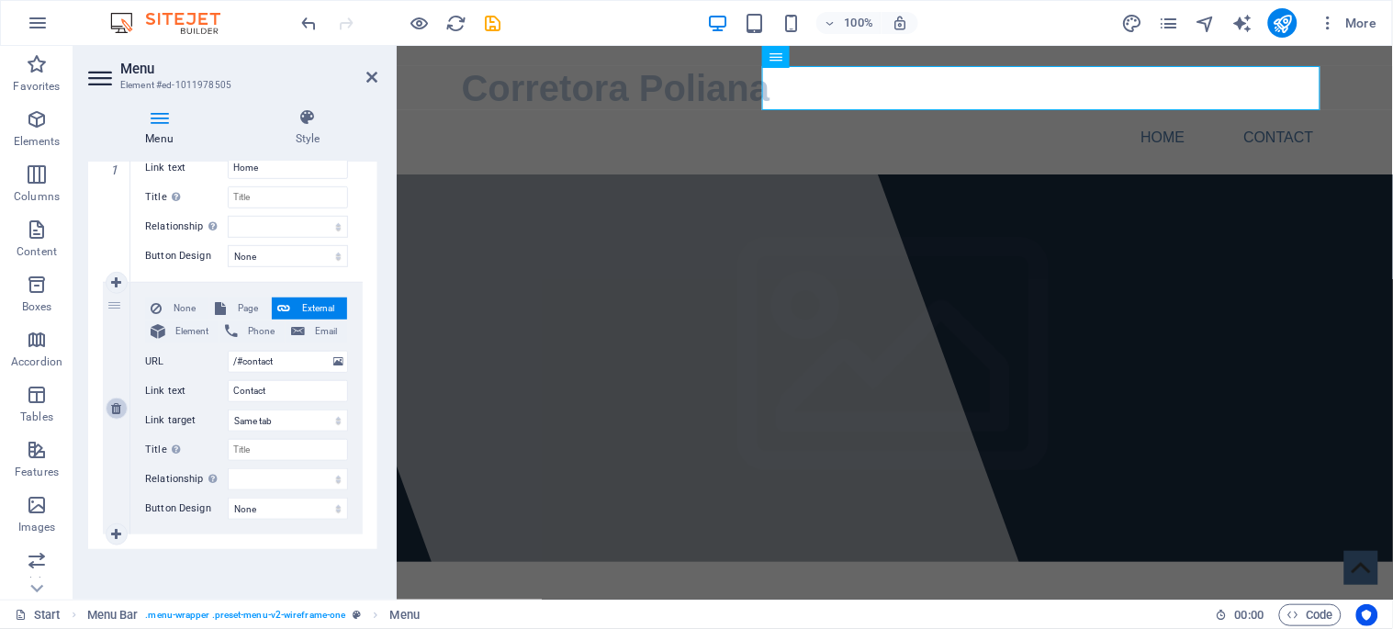
click at [118, 404] on icon at bounding box center [116, 408] width 10 height 13
select select
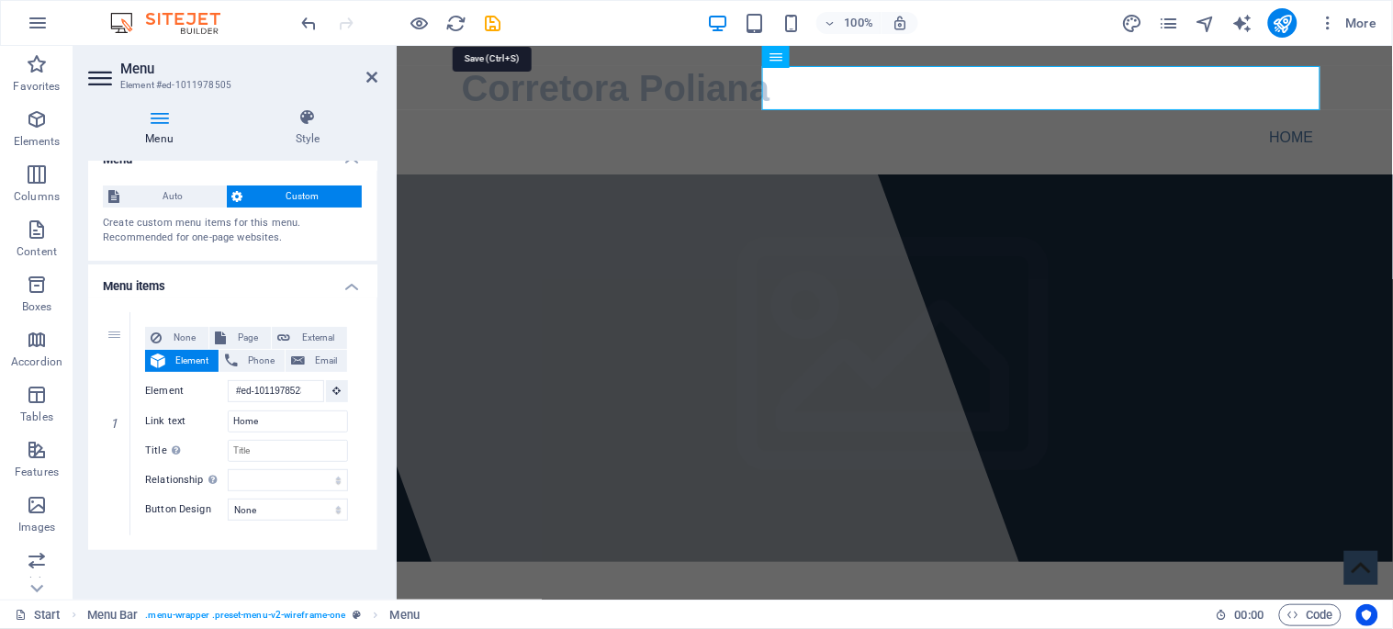
click at [485, 20] on icon "save" at bounding box center [493, 23] width 21 height 21
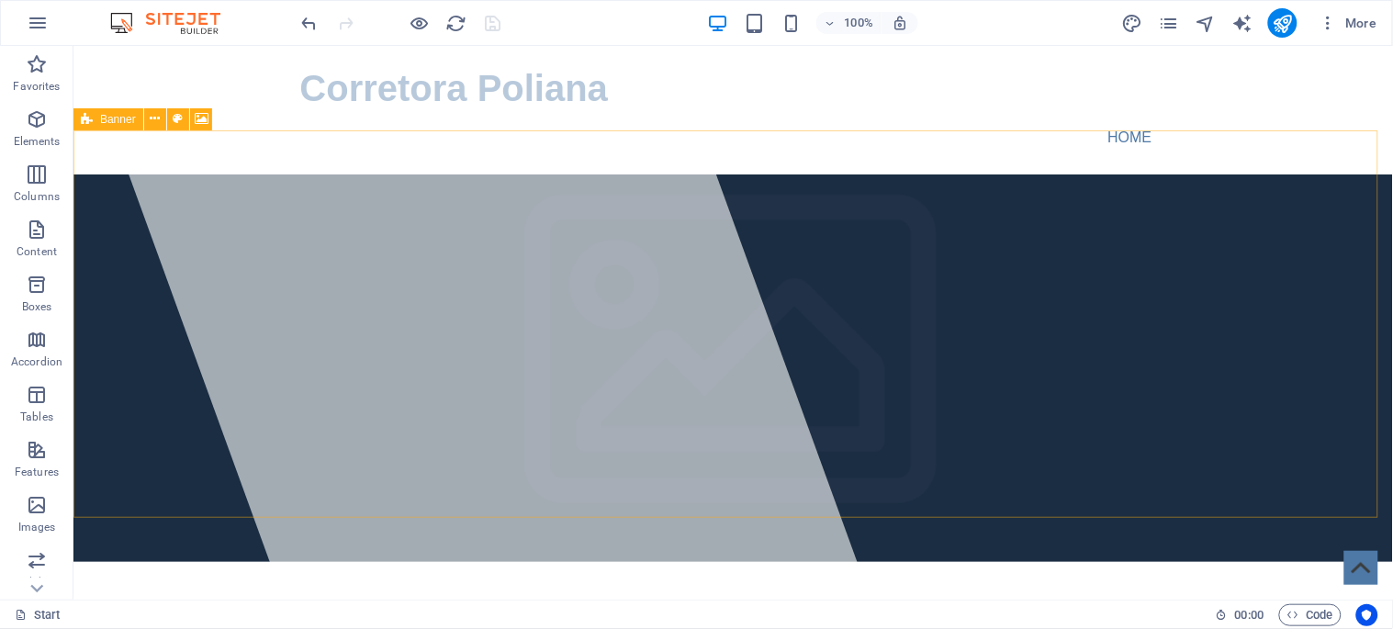
click at [88, 119] on icon at bounding box center [87, 119] width 12 height 22
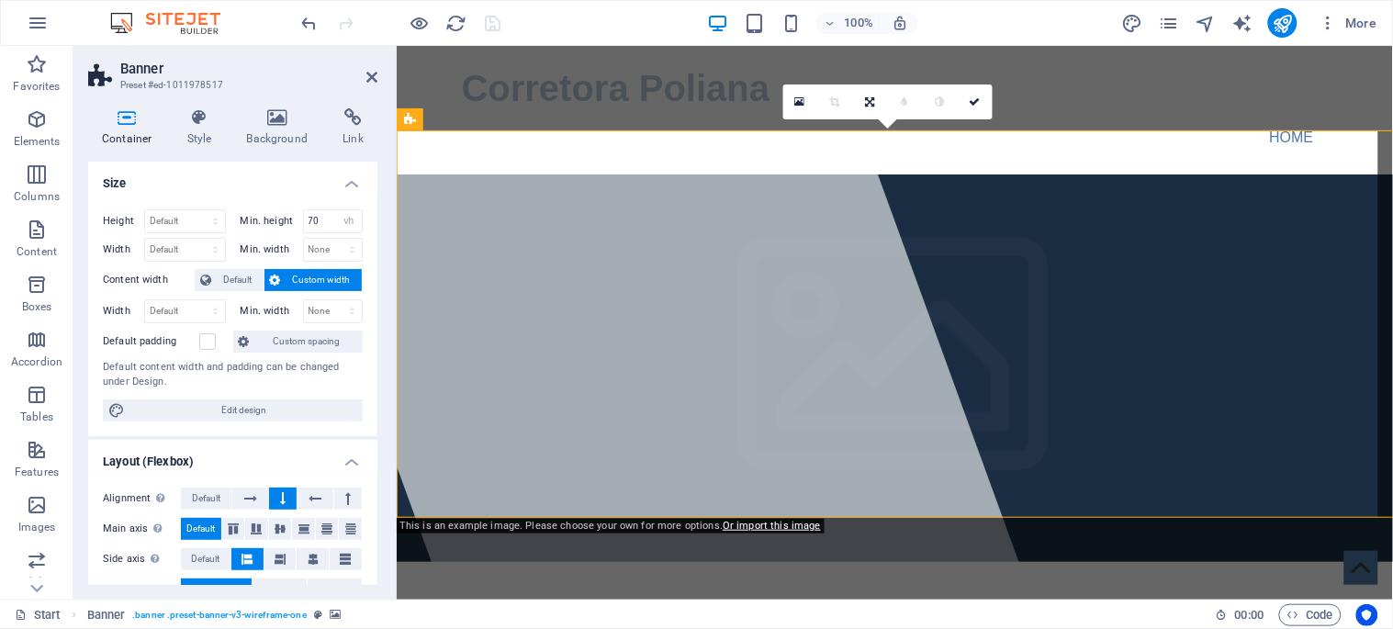
click at [280, 129] on h4 "Background" at bounding box center [281, 127] width 96 height 39
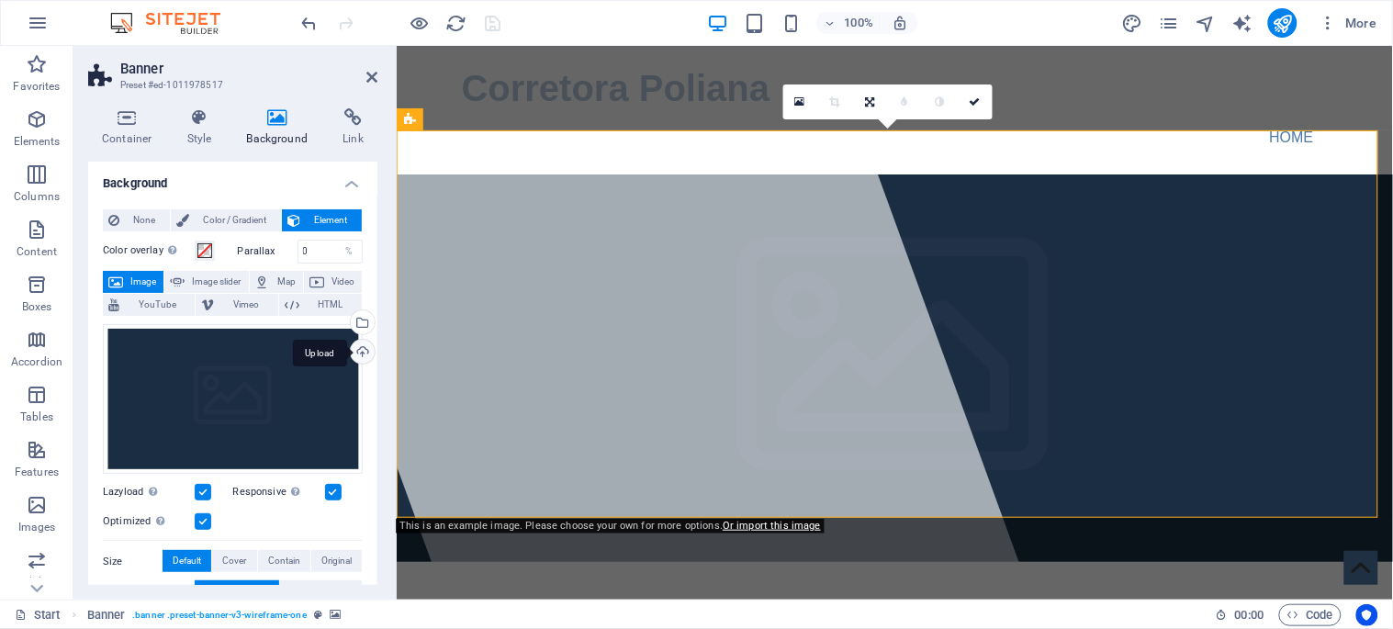
click at [355, 352] on div "Upload" at bounding box center [361, 354] width 28 height 28
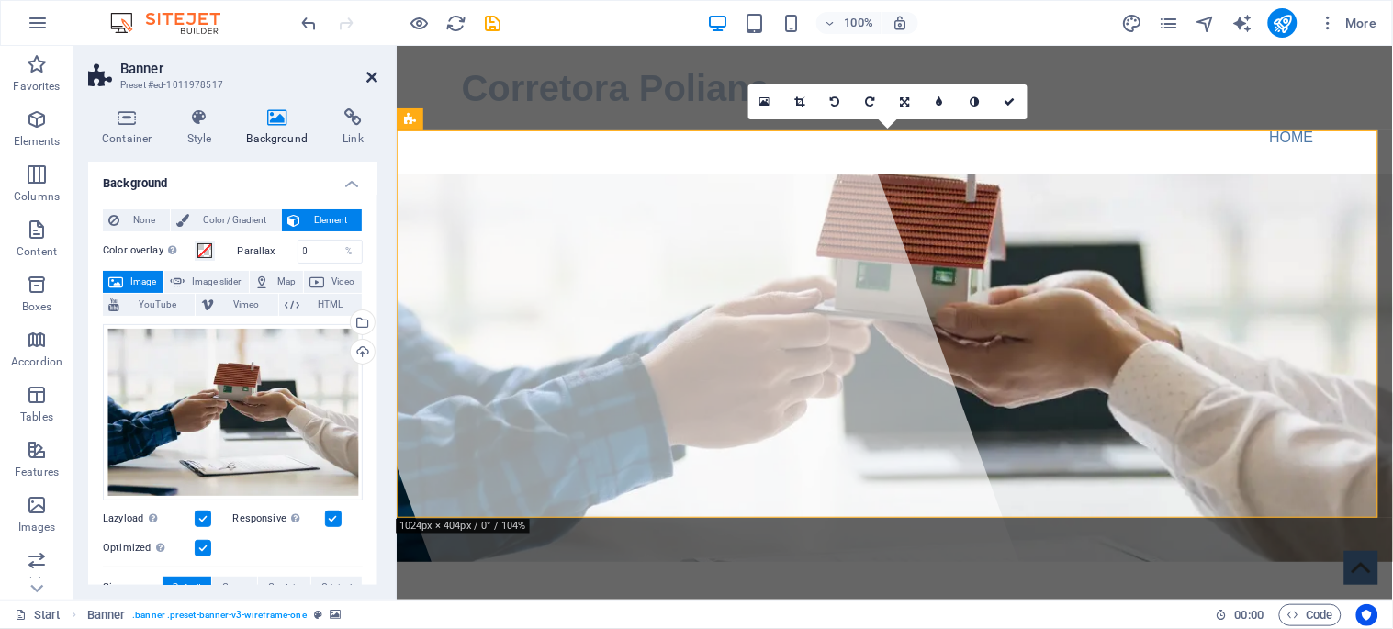
click at [368, 76] on icon at bounding box center [371, 77] width 11 height 15
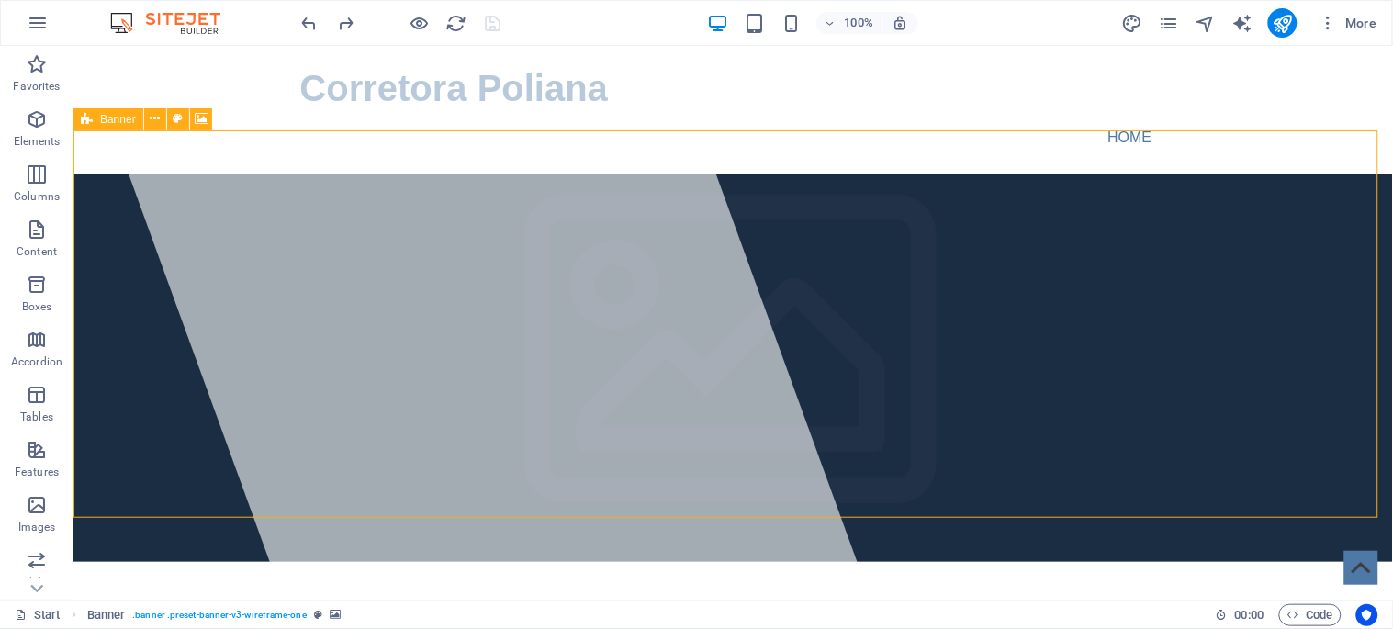
click at [86, 122] on icon at bounding box center [87, 119] width 12 height 22
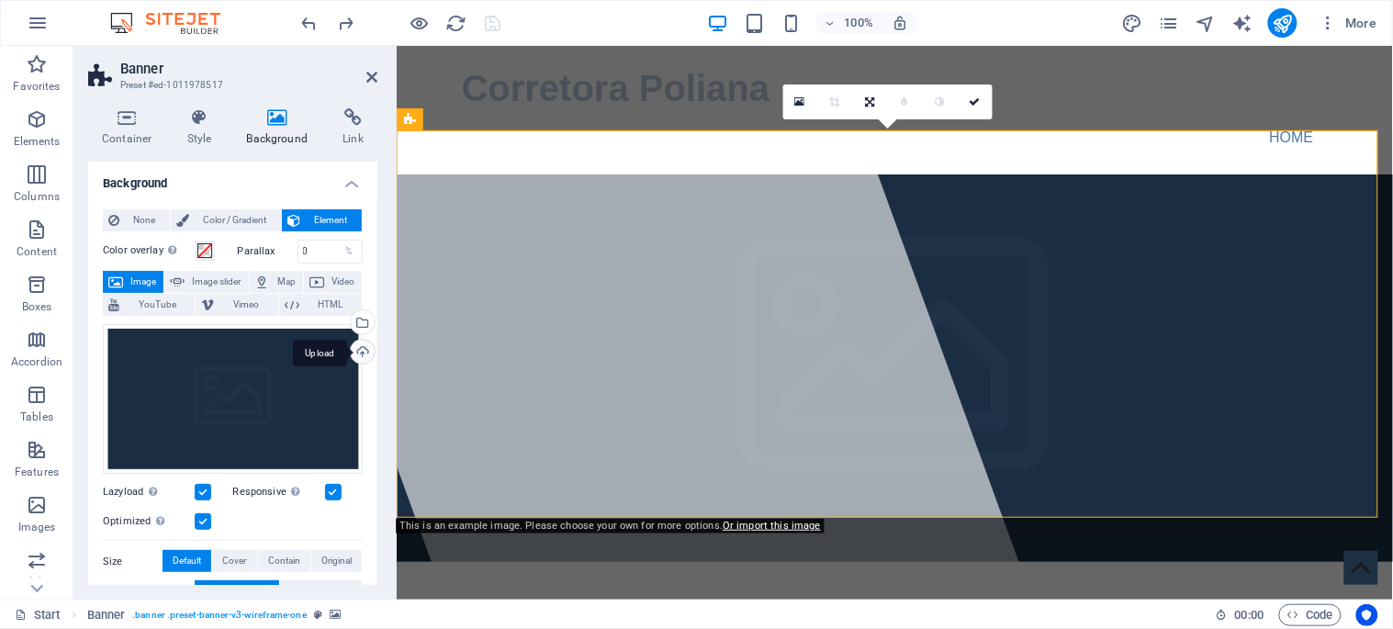
click at [356, 353] on div "Upload" at bounding box center [361, 354] width 28 height 28
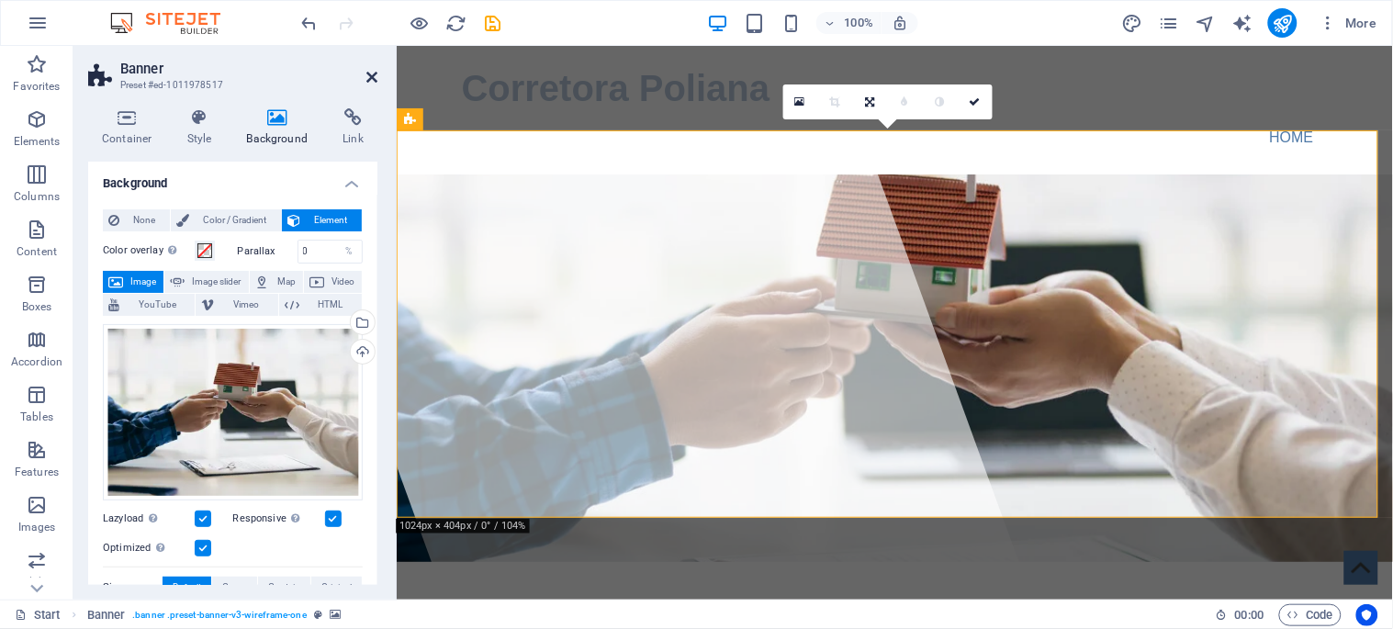
click at [369, 73] on icon at bounding box center [371, 77] width 11 height 15
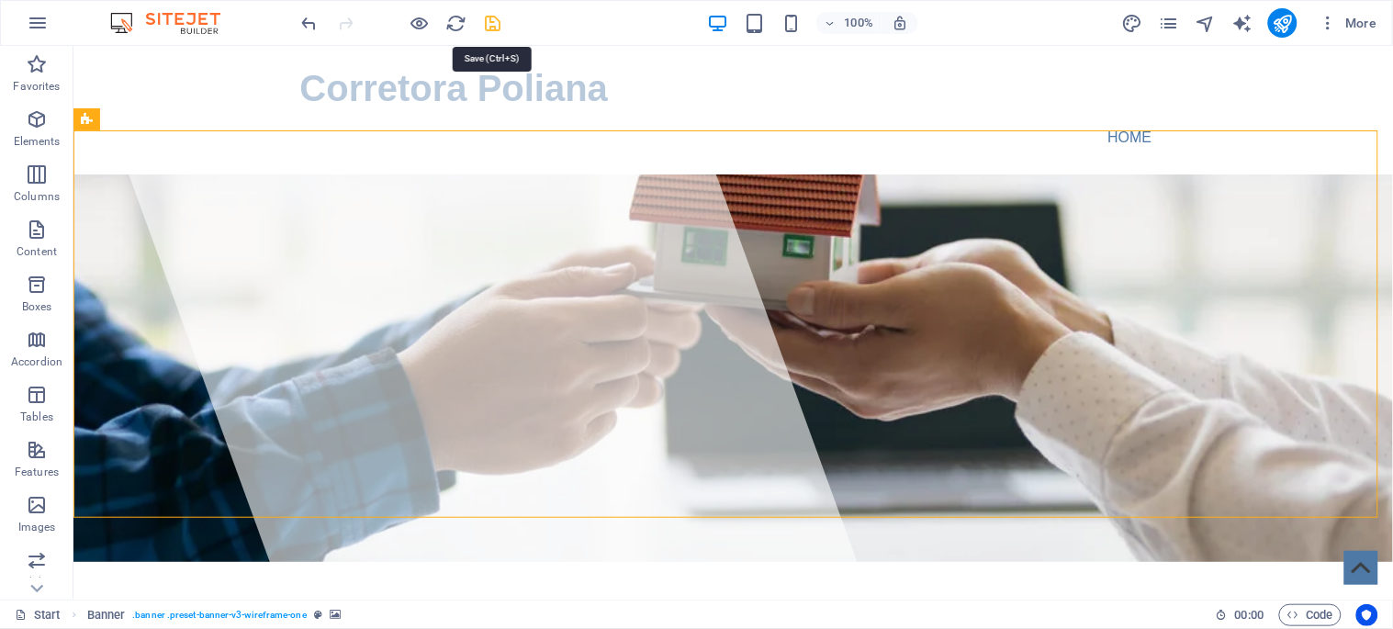
click at [496, 21] on icon "save" at bounding box center [493, 23] width 21 height 21
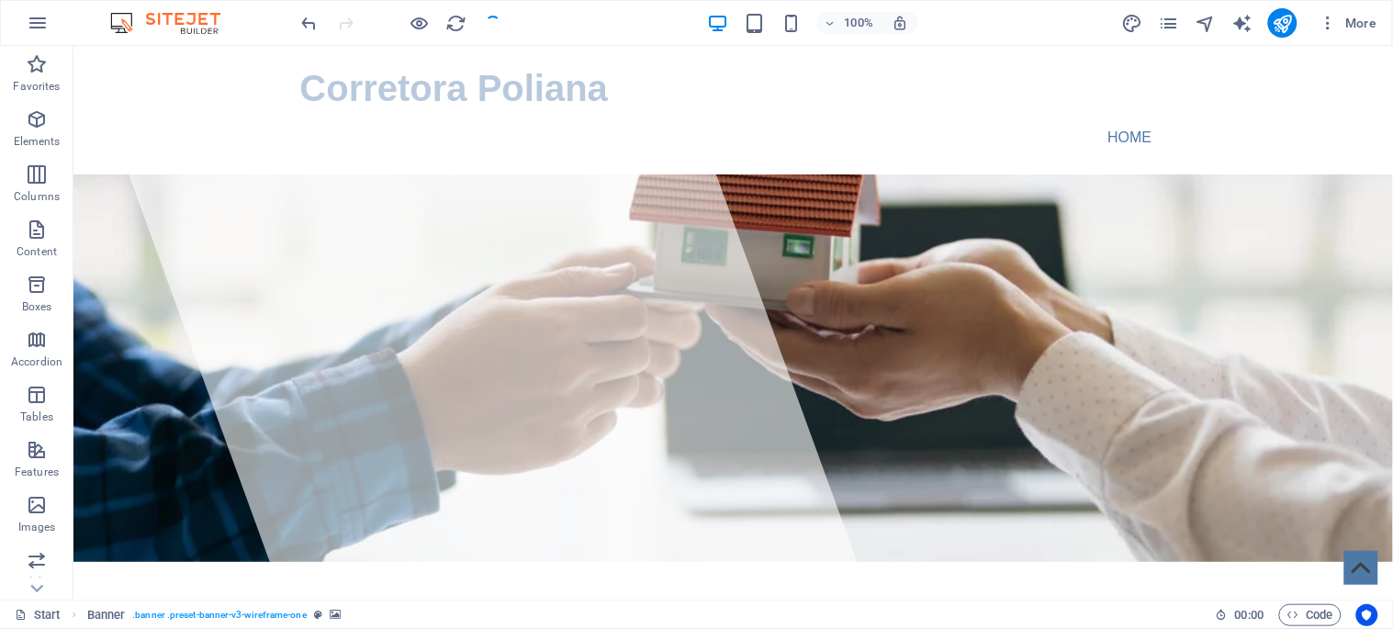
checkbox input "false"
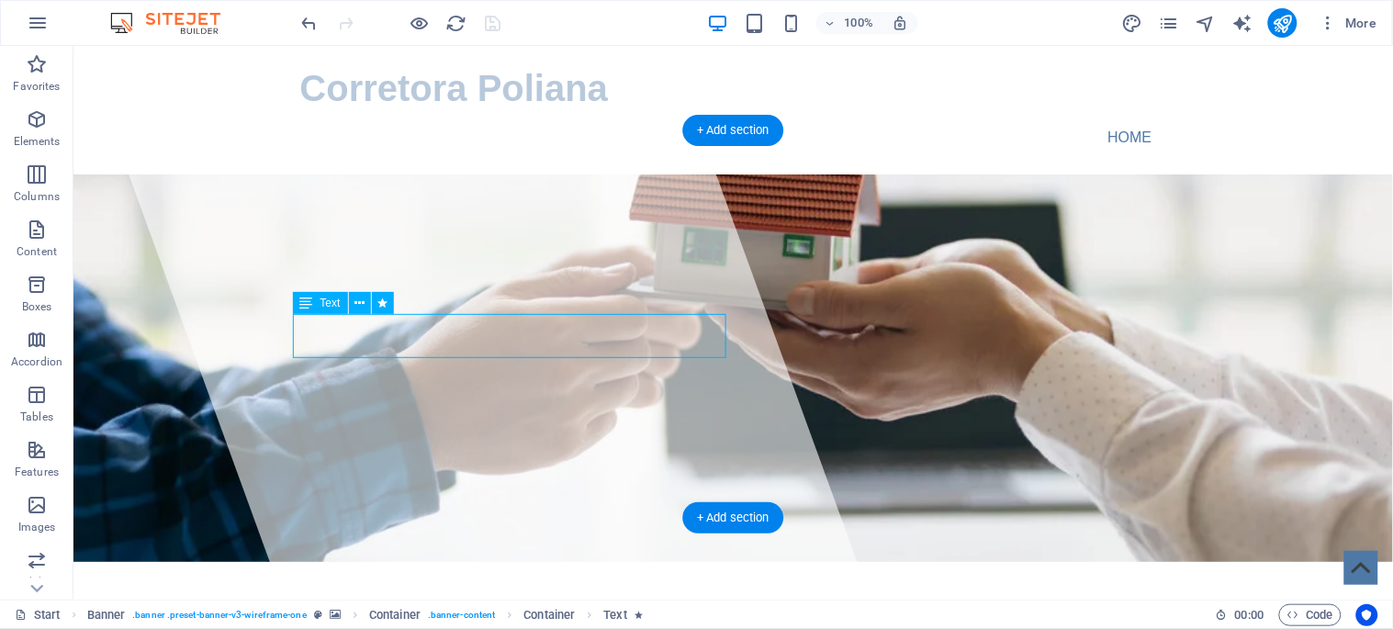
click at [113, 332] on div at bounding box center [475, 322] width 789 height 554
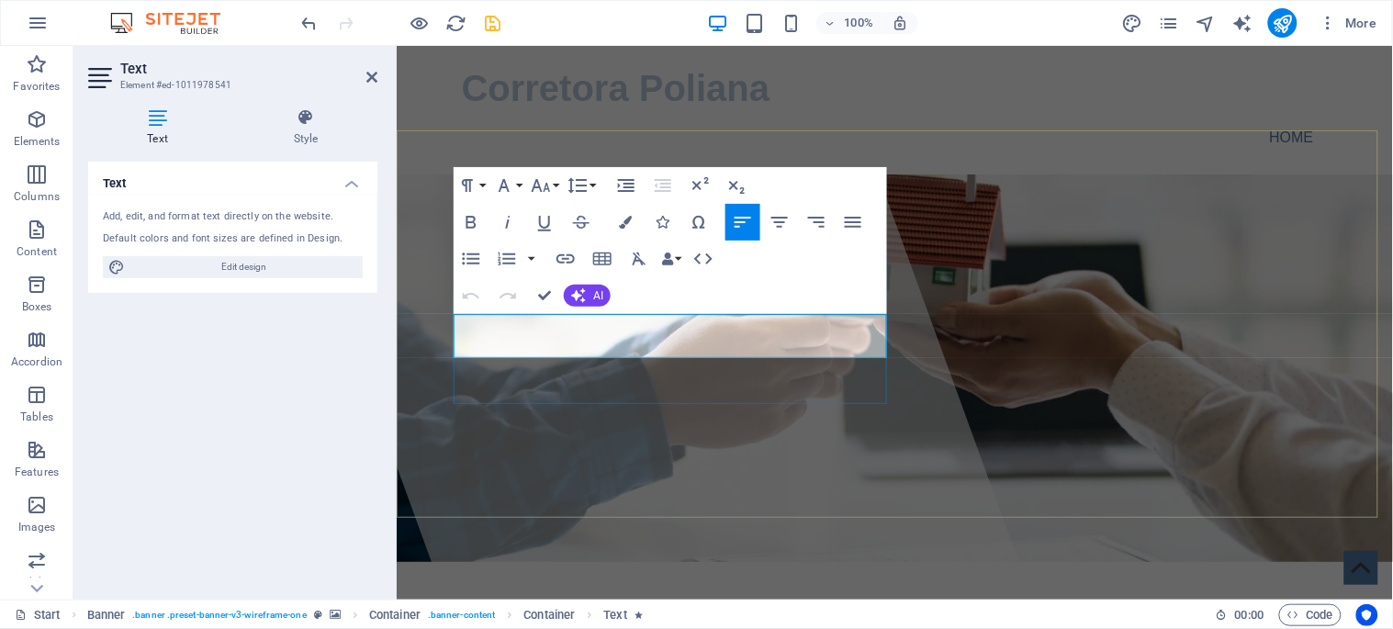
click at [627, 218] on icon "button" at bounding box center [625, 222] width 13 height 13
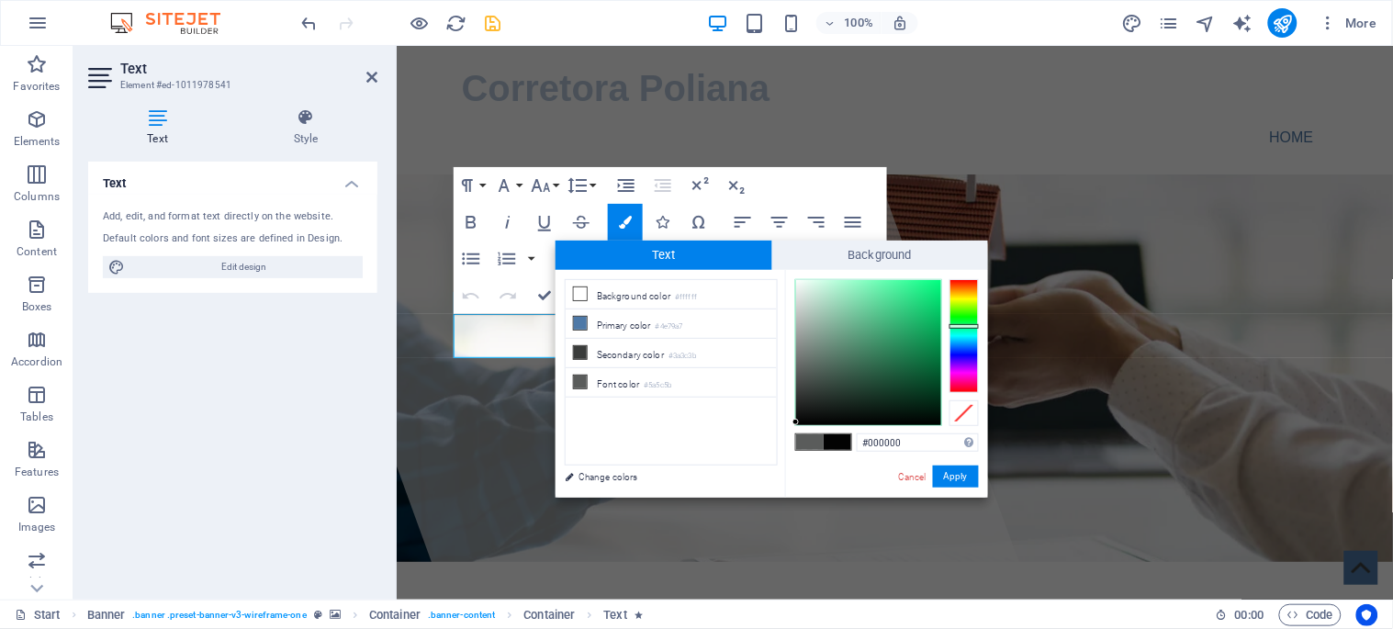
click at [796, 424] on div at bounding box center [868, 352] width 145 height 145
click at [795, 424] on div at bounding box center [795, 424] width 6 height 6
type input "#010101"
click at [795, 423] on div at bounding box center [795, 424] width 6 height 6
drag, startPoint x: 952, startPoint y: 479, endPoint x: 545, endPoint y: 427, distance: 411.1
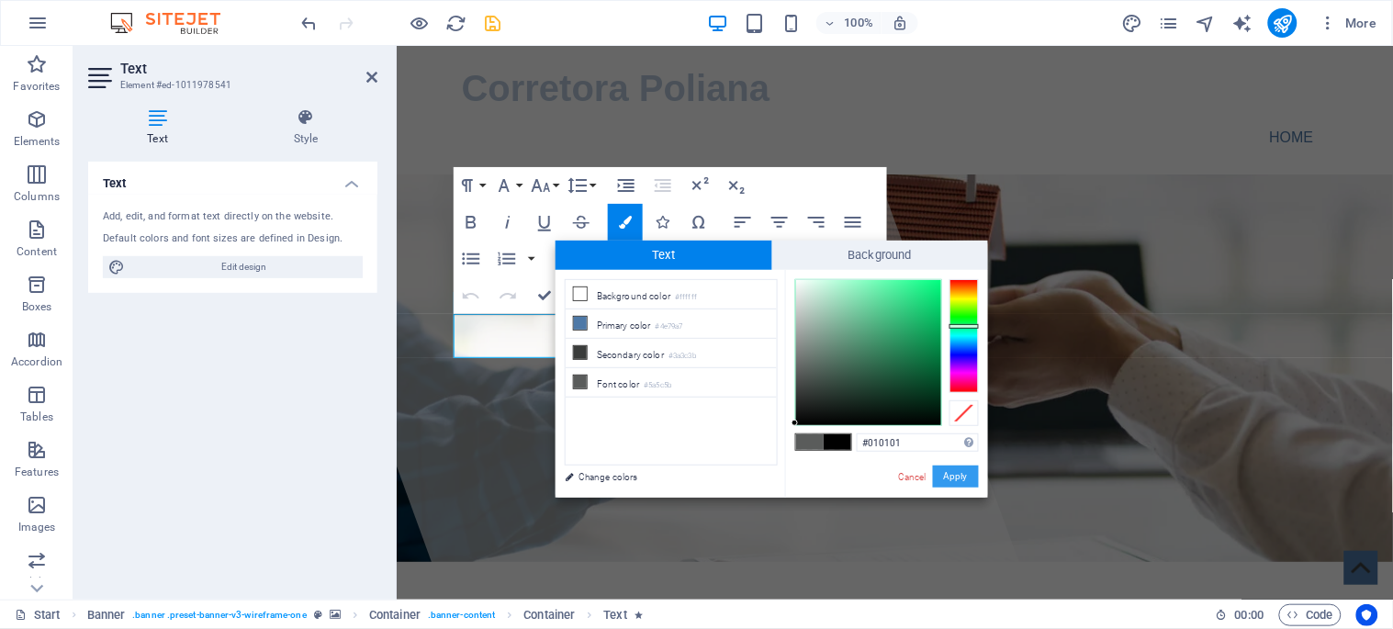
click at [952, 479] on button "Apply" at bounding box center [956, 477] width 46 height 22
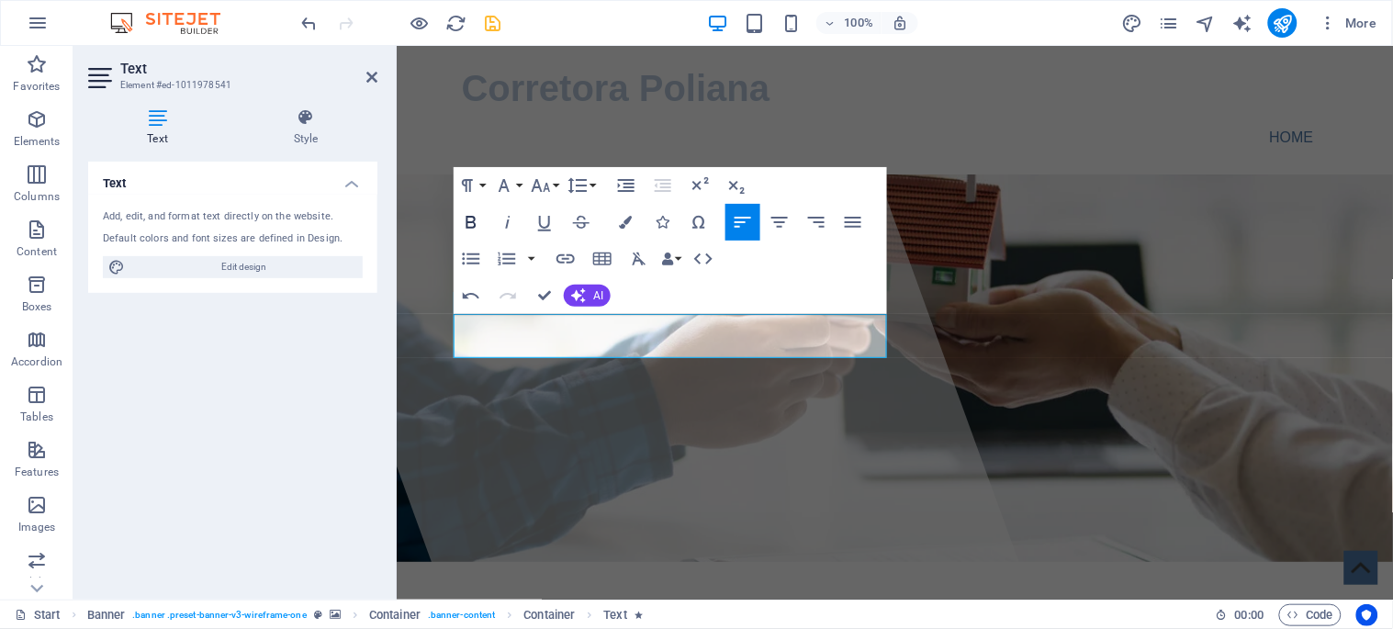
click at [472, 217] on icon "button" at bounding box center [472, 222] width 10 height 13
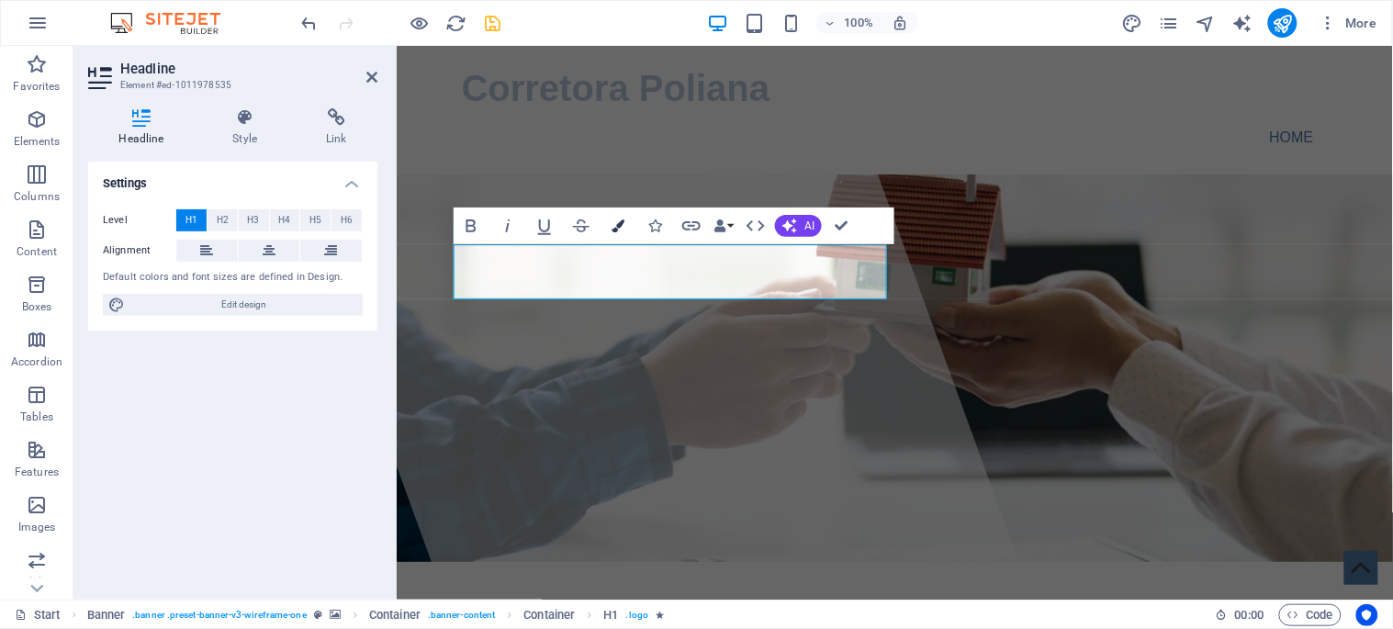
click at [623, 217] on button "Colors" at bounding box center [618, 226] width 35 height 37
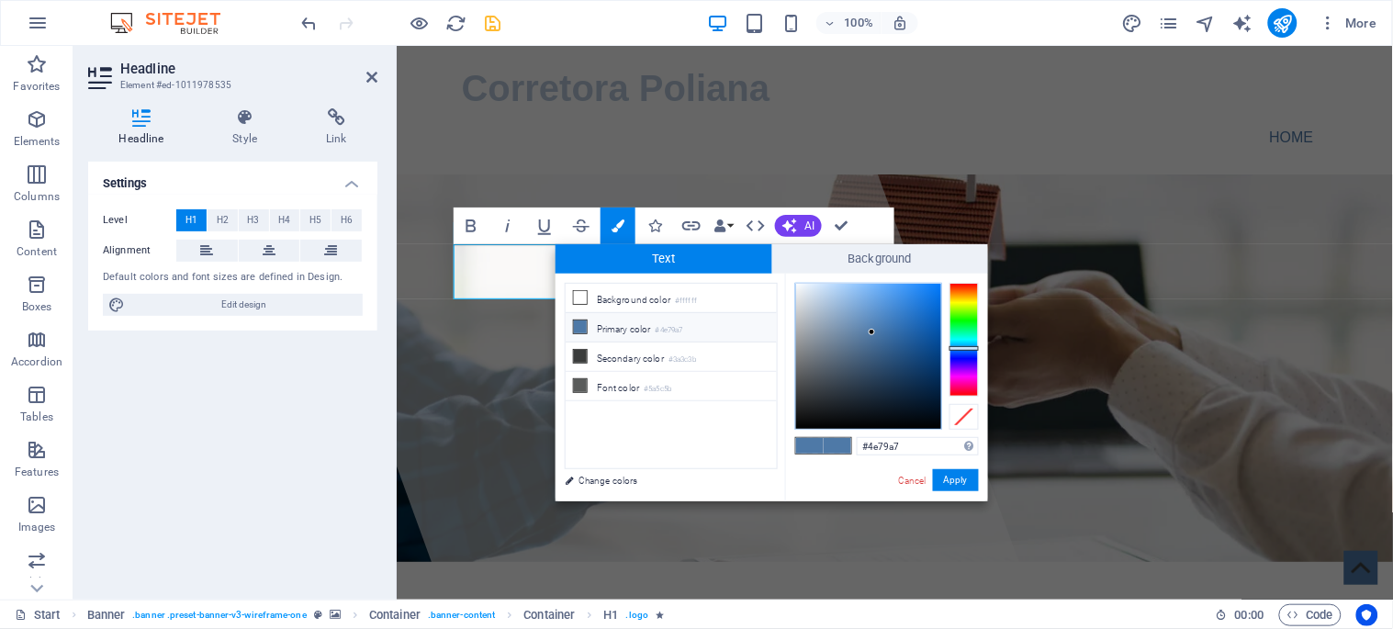
type input "#060606"
click at [799, 424] on div at bounding box center [868, 356] width 145 height 145
click at [799, 424] on div at bounding box center [798, 424] width 6 height 6
click at [953, 479] on button "Apply" at bounding box center [956, 480] width 46 height 22
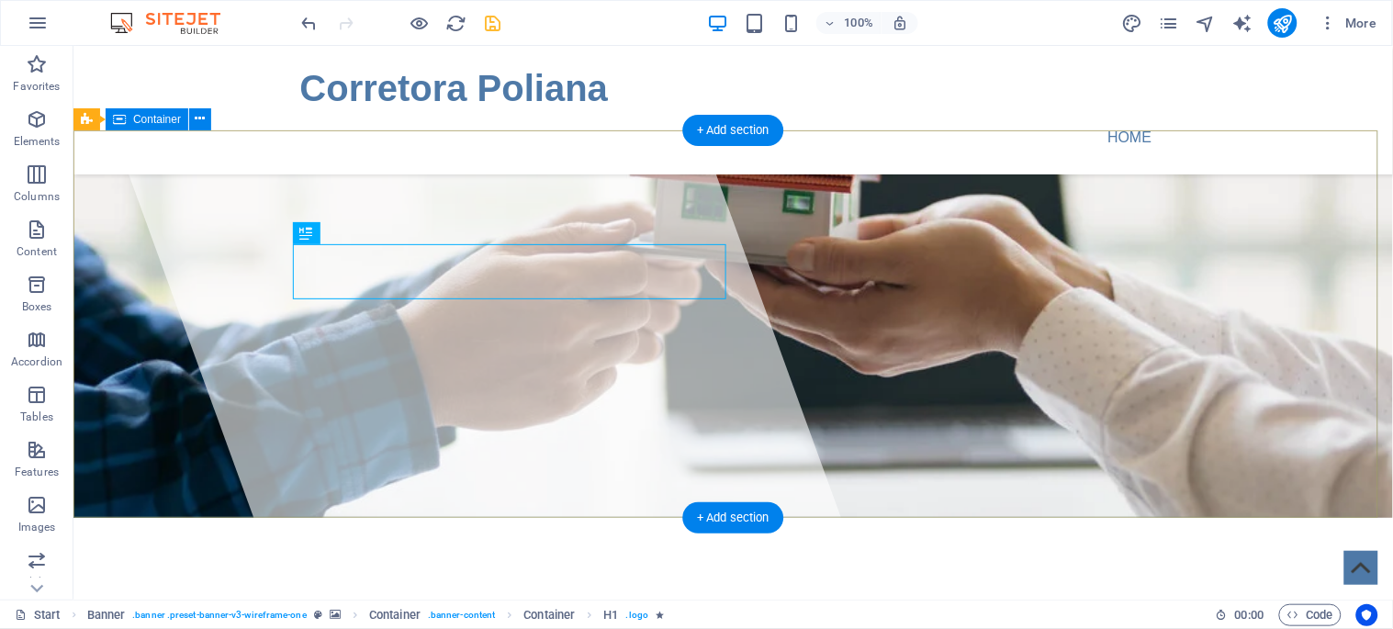
scroll to position [306, 0]
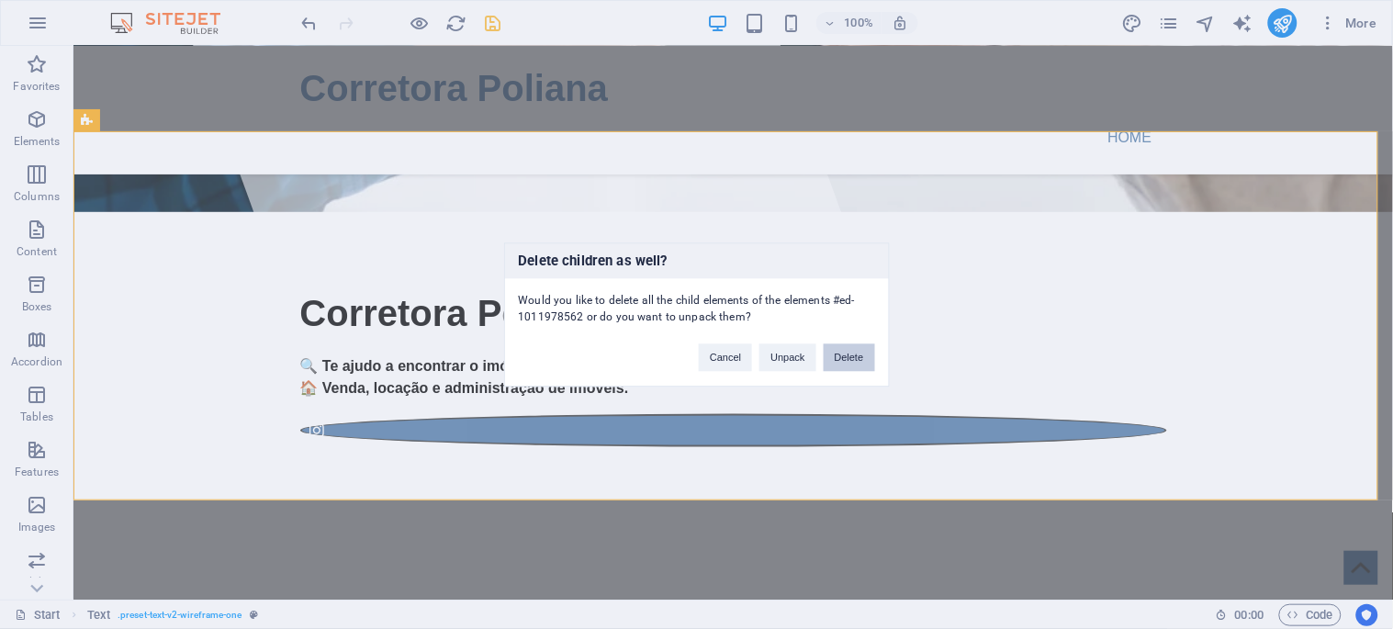
click at [856, 355] on button "Delete" at bounding box center [849, 357] width 51 height 28
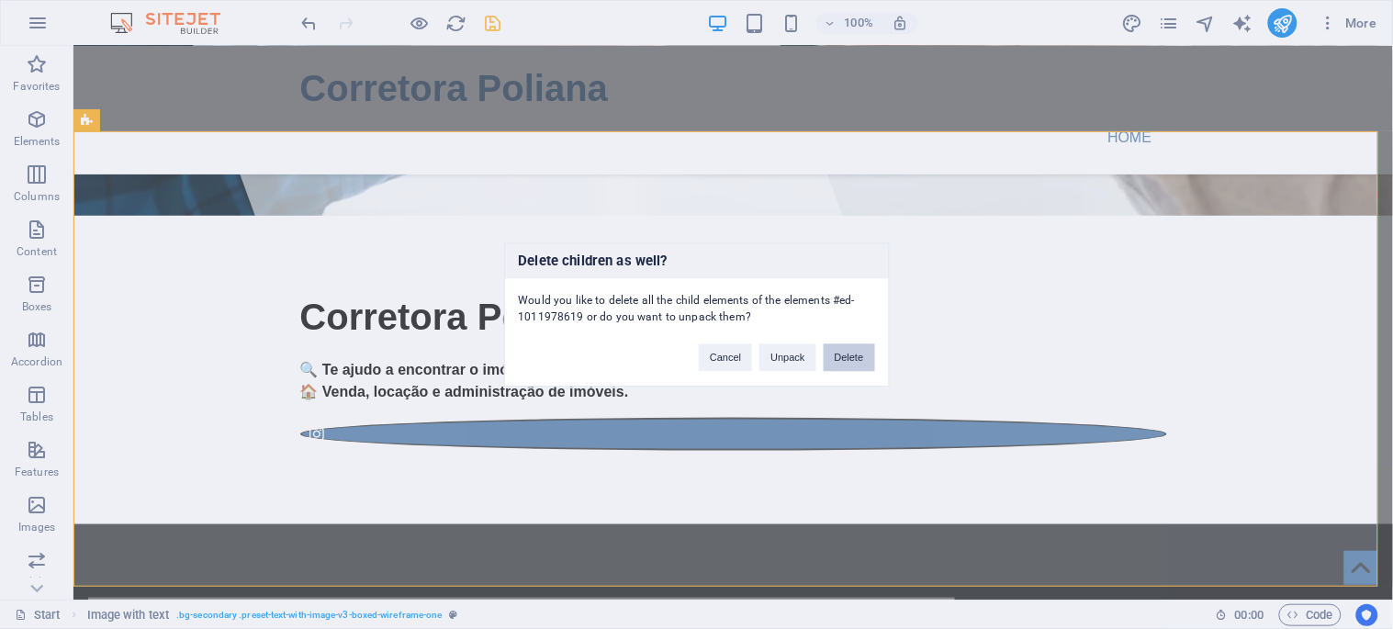
drag, startPoint x: 855, startPoint y: 356, endPoint x: 766, endPoint y: 305, distance: 102.9
click at [855, 356] on button "Delete" at bounding box center [849, 357] width 51 height 28
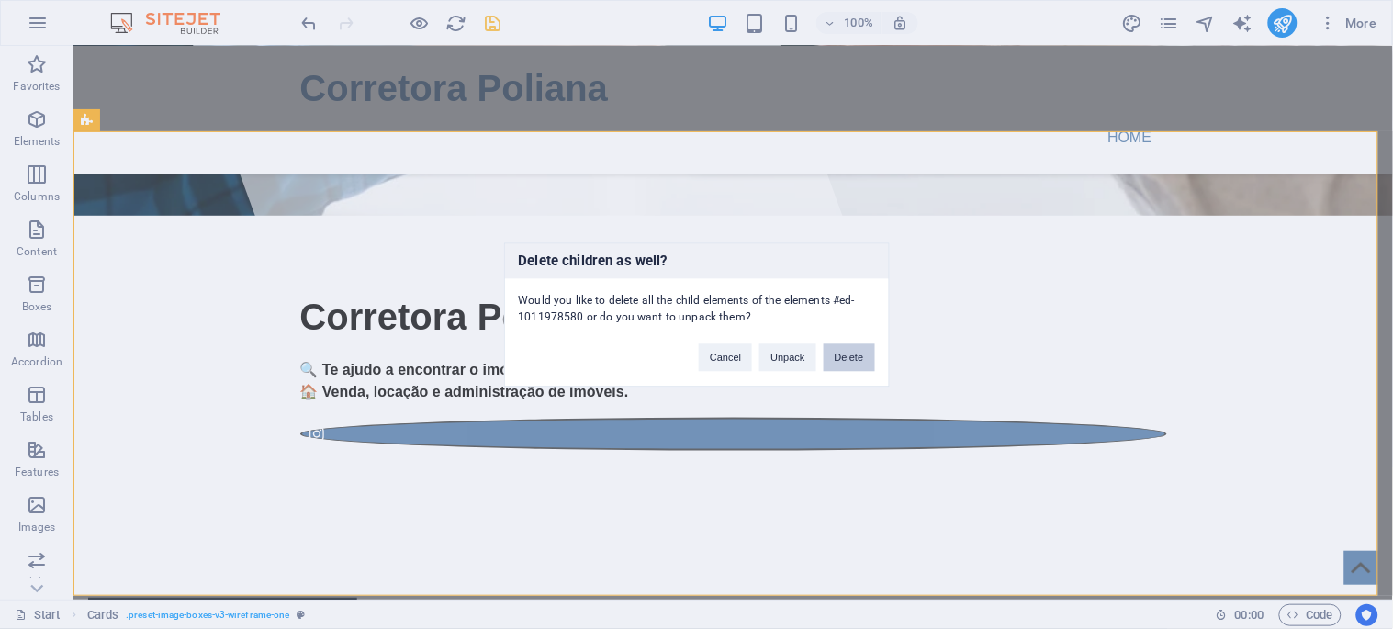
drag, startPoint x: 842, startPoint y: 352, endPoint x: 759, endPoint y: 301, distance: 97.7
click at [842, 352] on button "Delete" at bounding box center [849, 357] width 51 height 28
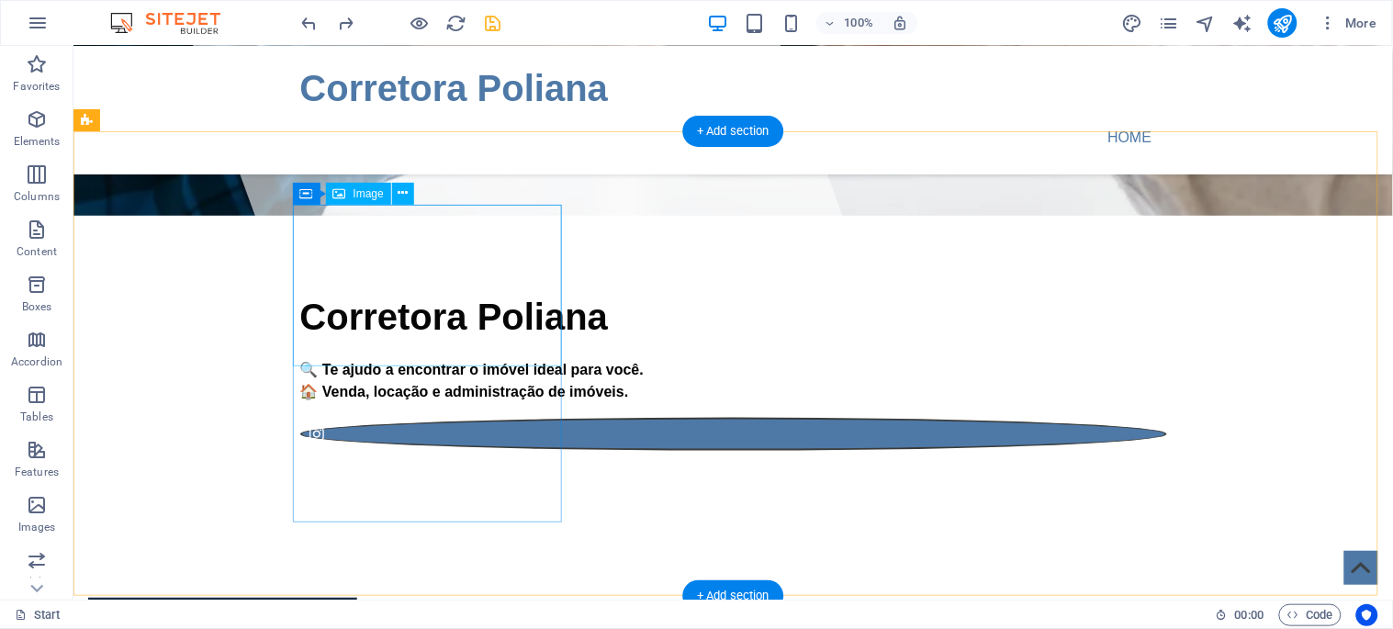
select select "%"
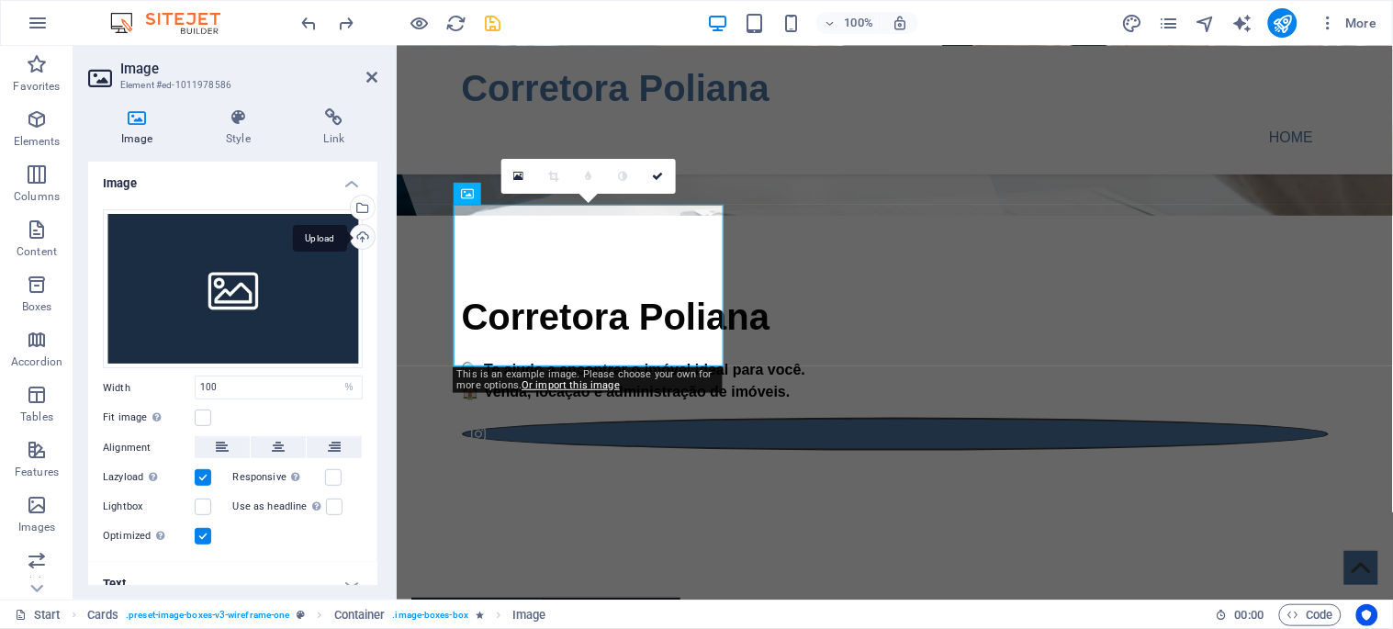
click at [355, 234] on div "Upload" at bounding box center [361, 239] width 28 height 28
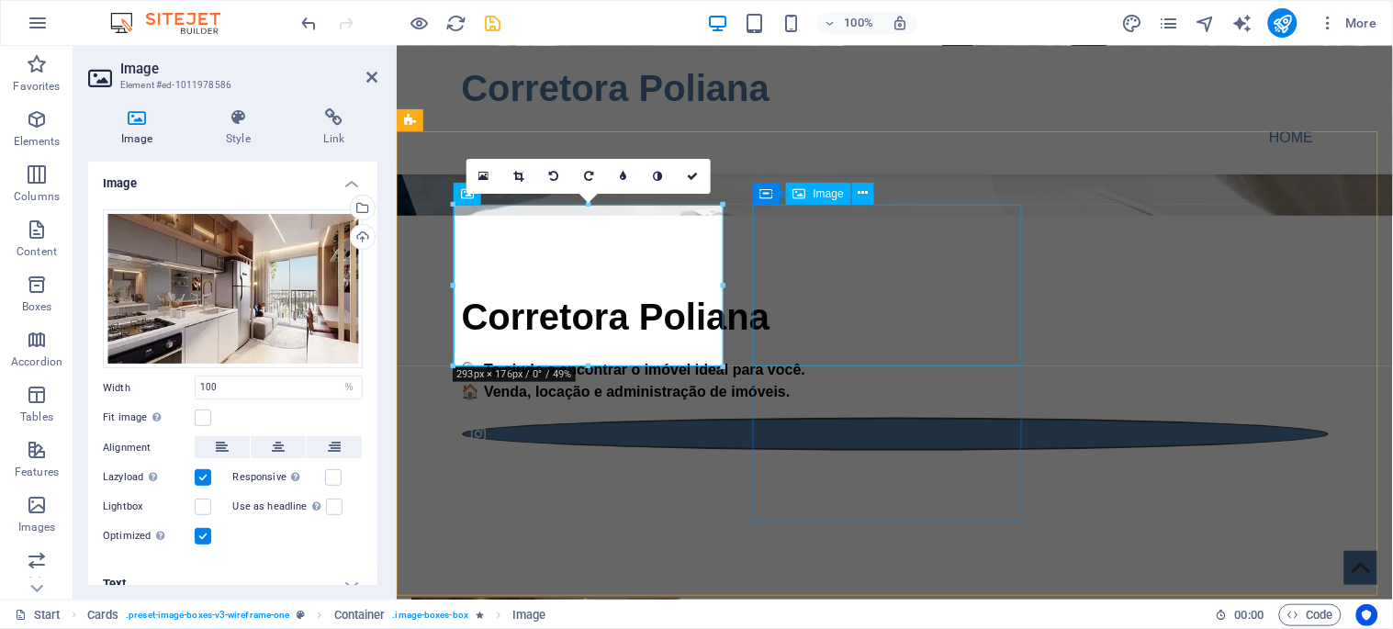
select select "%"
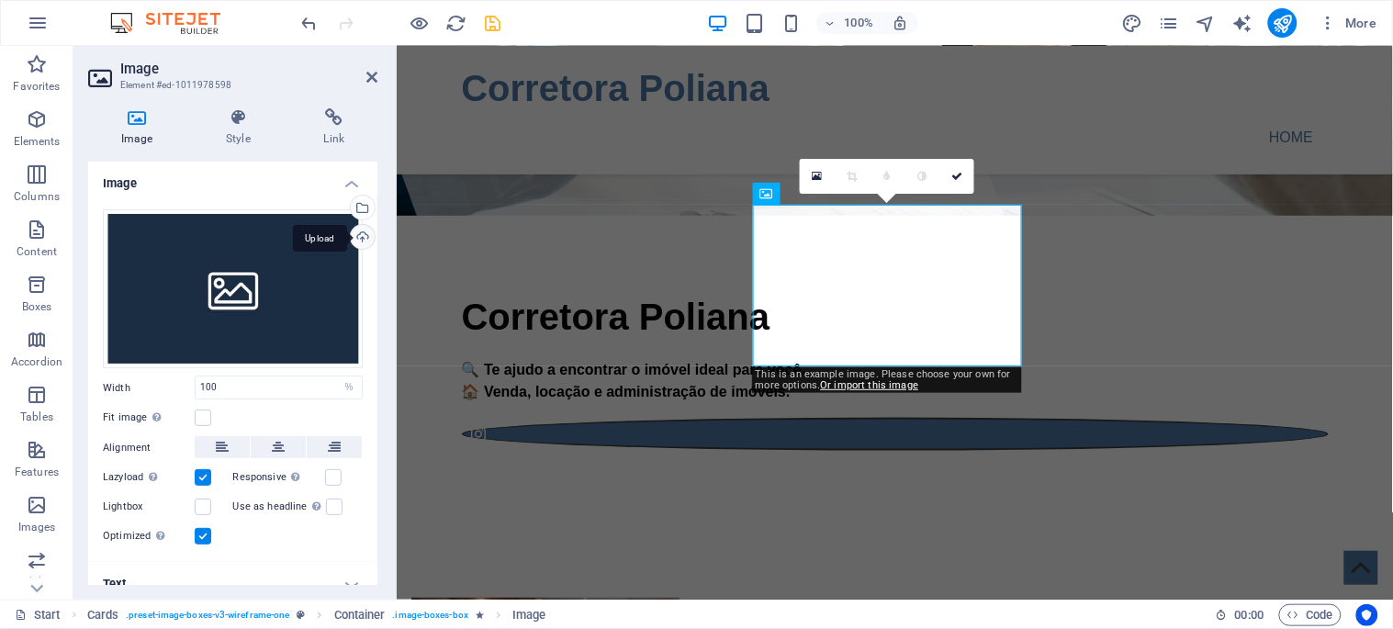
click at [365, 239] on div "Upload" at bounding box center [361, 239] width 28 height 28
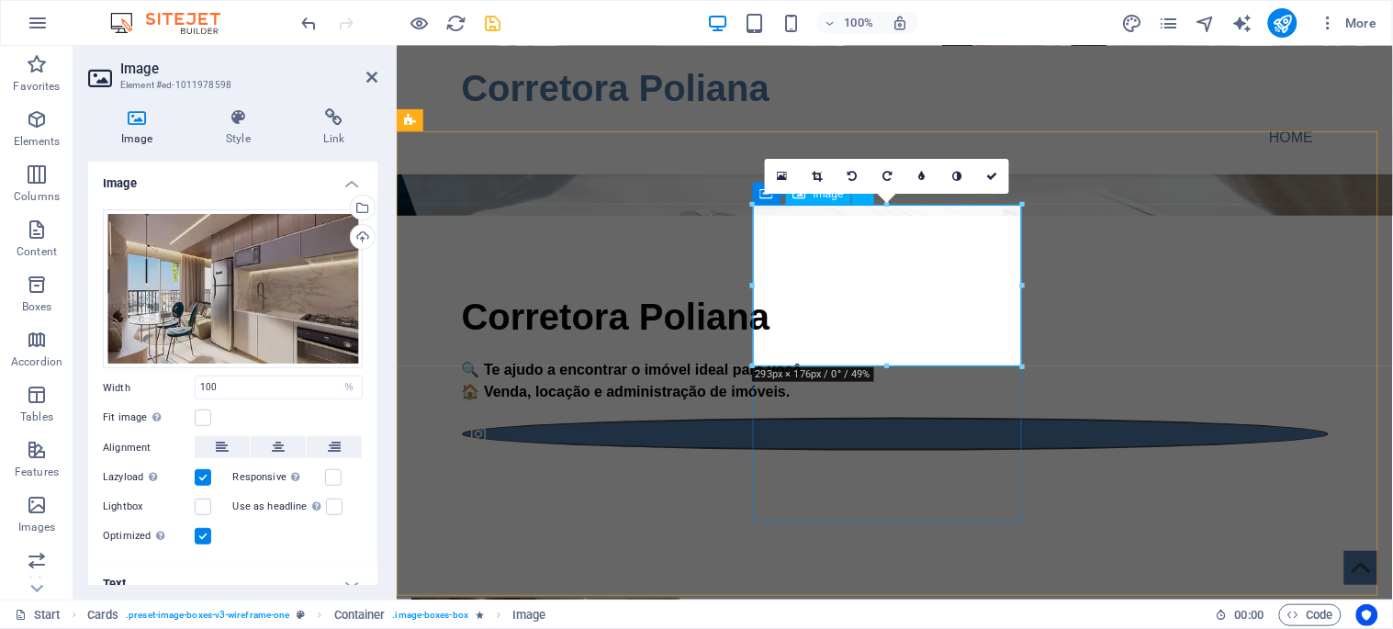
click at [356, 232] on div "Upload" at bounding box center [361, 239] width 28 height 28
drag, startPoint x: 992, startPoint y: 177, endPoint x: 921, endPoint y: 154, distance: 74.3
click at [992, 177] on icon at bounding box center [991, 176] width 11 height 11
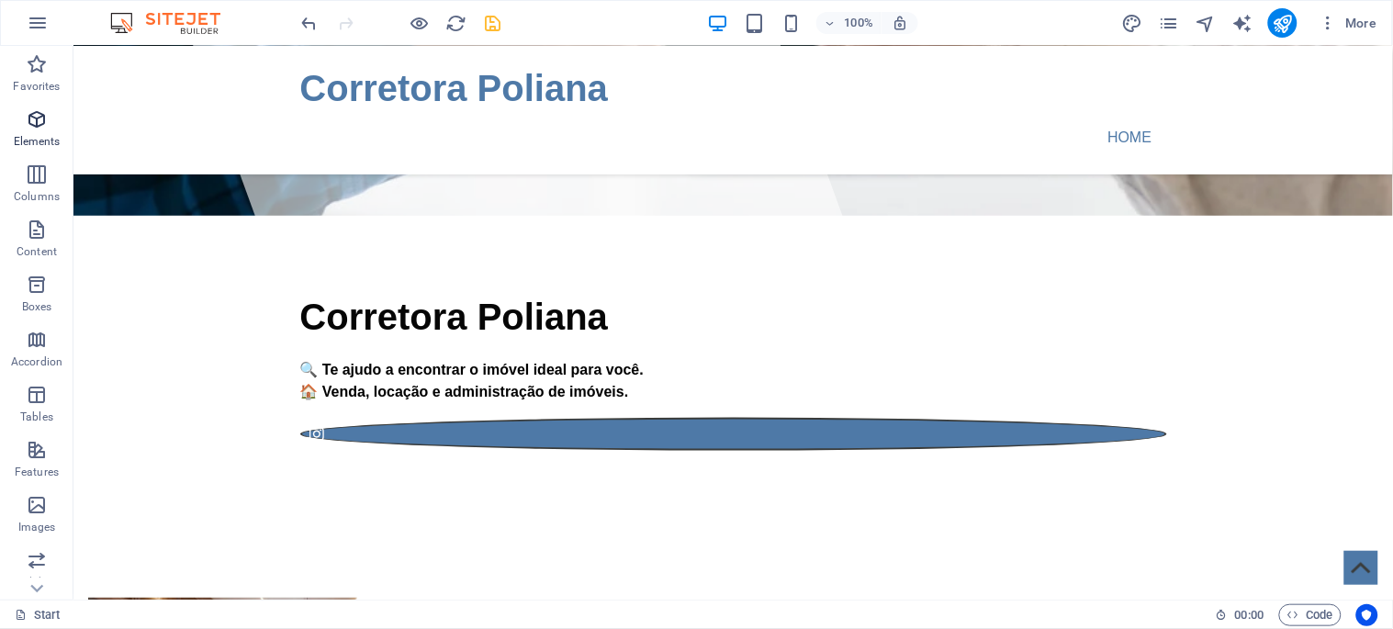
click at [35, 117] on icon "button" at bounding box center [37, 119] width 22 height 22
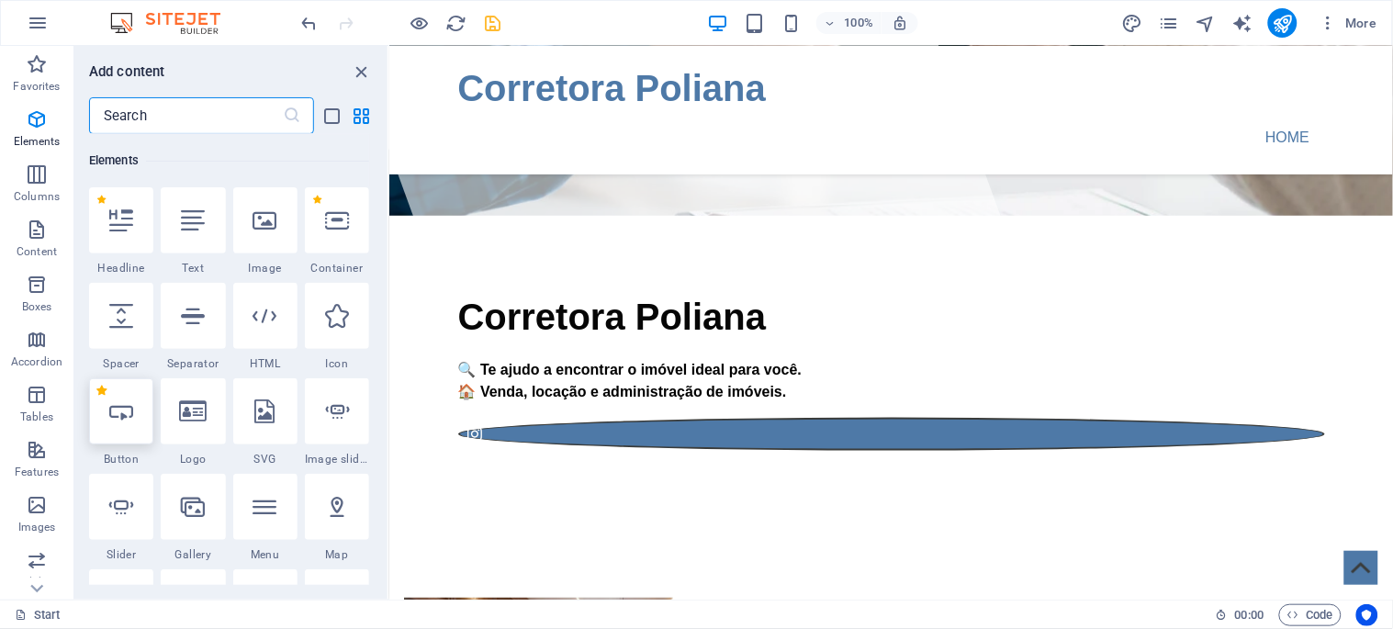
scroll to position [195, 0]
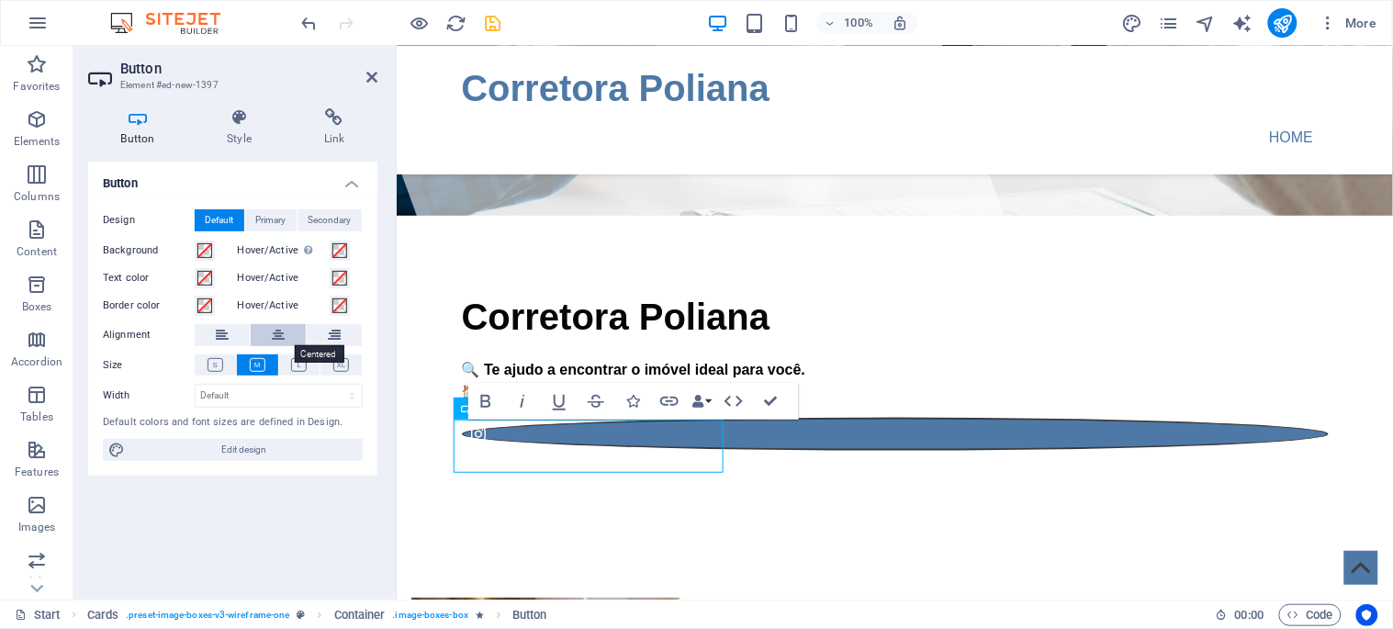
click at [277, 327] on icon at bounding box center [278, 335] width 13 height 22
click at [251, 324] on button at bounding box center [278, 335] width 55 height 22
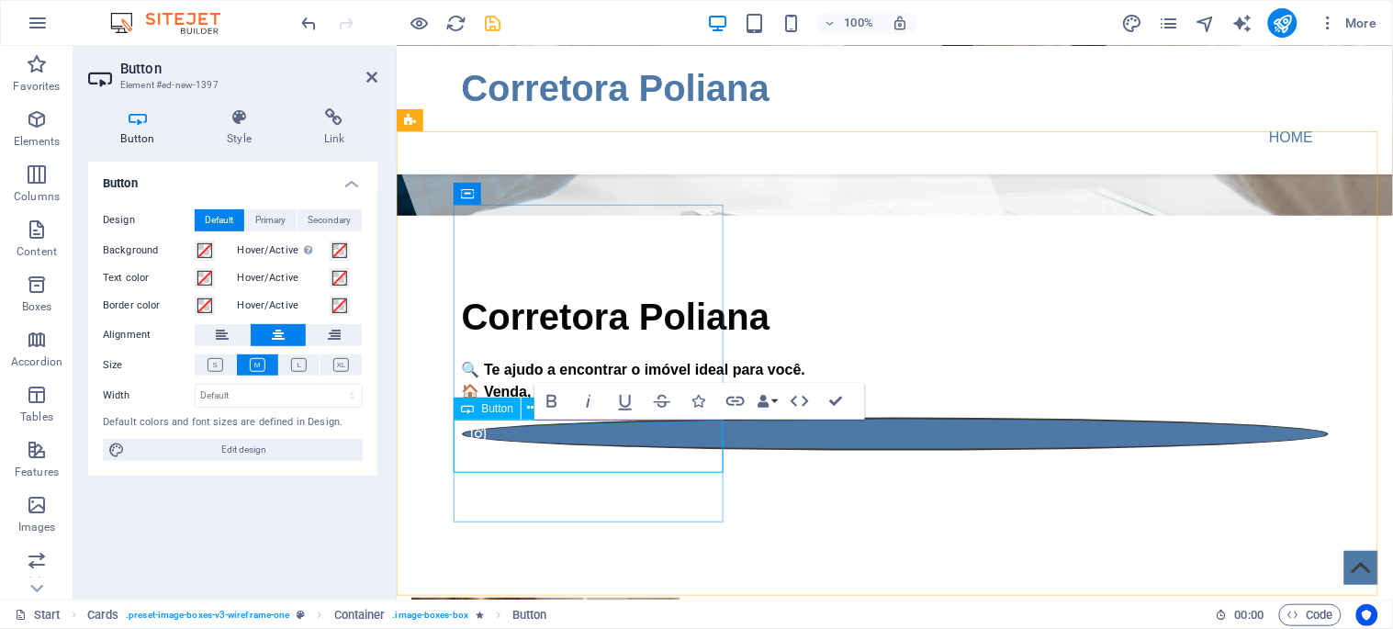
click at [328, 121] on icon at bounding box center [334, 117] width 86 height 18
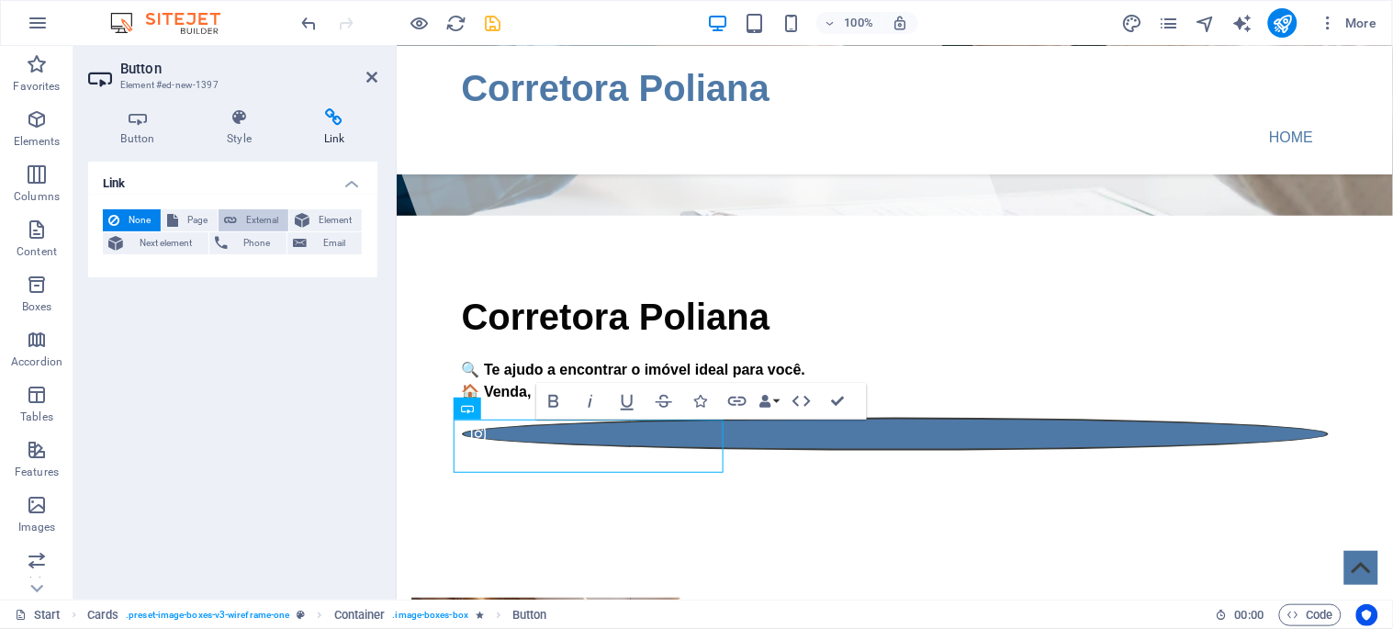
click at [267, 211] on span "External" at bounding box center [262, 220] width 40 height 22
select select "blank"
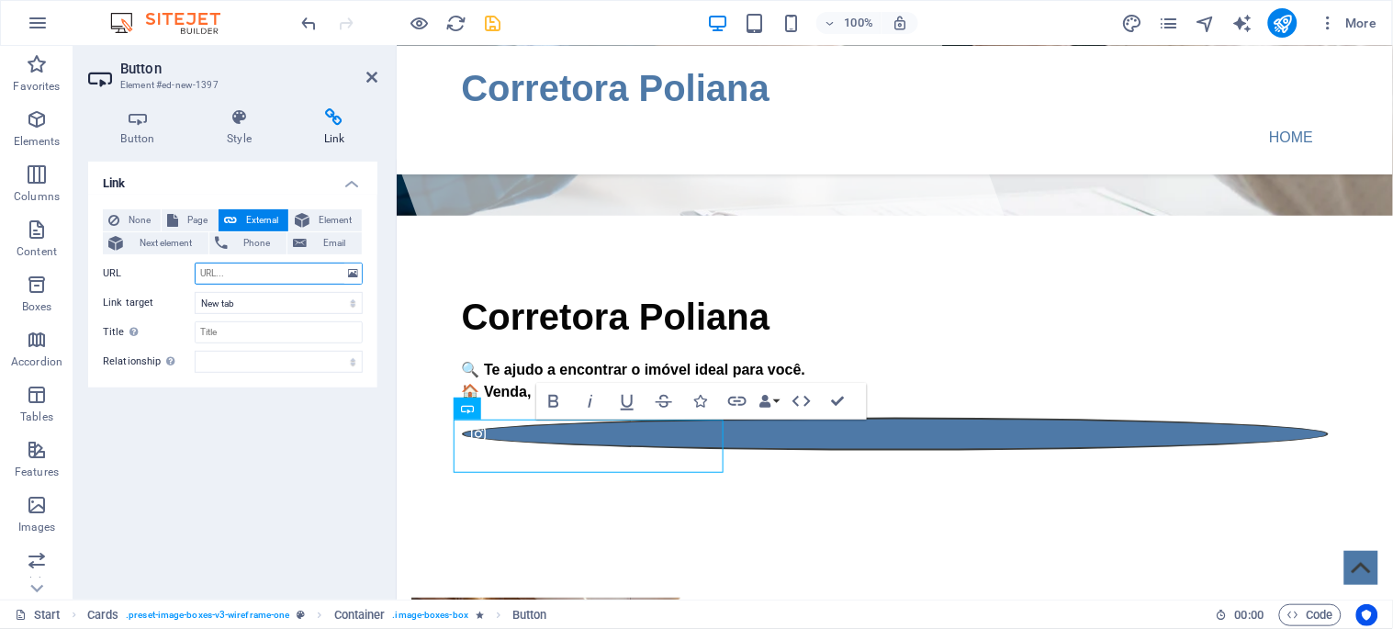
click at [243, 273] on input "URL" at bounding box center [279, 274] width 168 height 22
paste input "https://www.instagram.com/po.liana417/"
type input "https://www.instagram.com/po.liana417/"
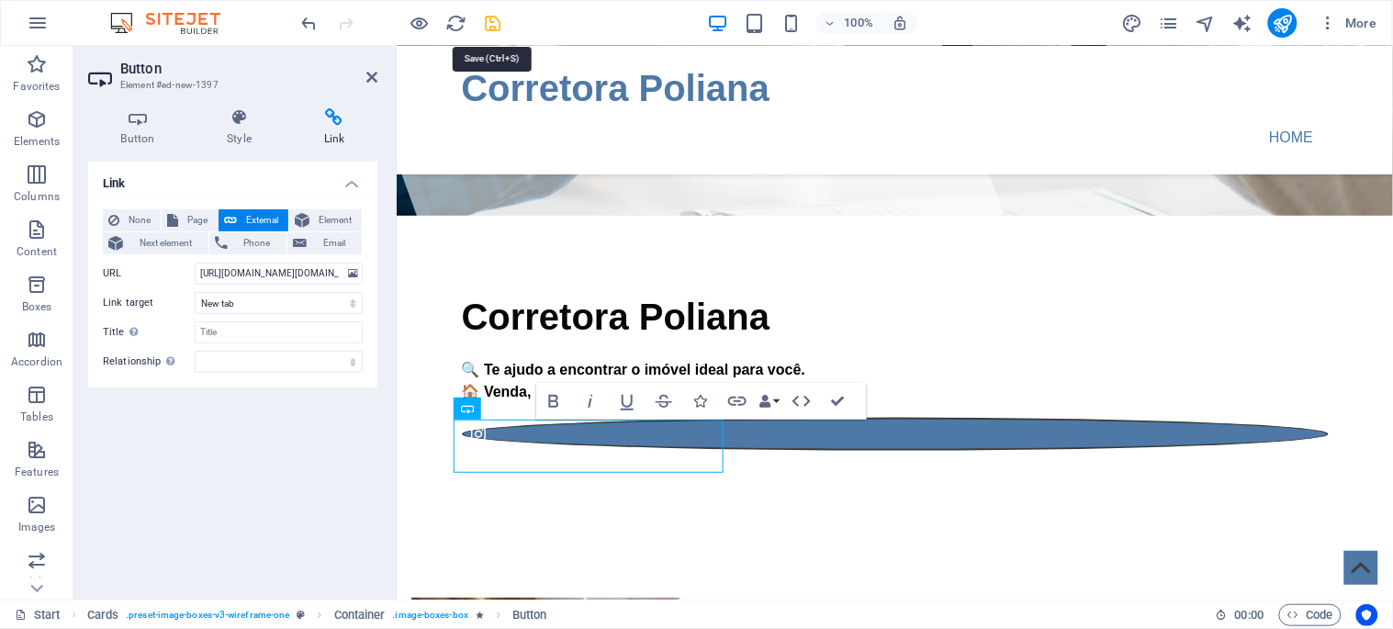
click at [493, 21] on icon "save" at bounding box center [493, 23] width 21 height 21
checkbox input "false"
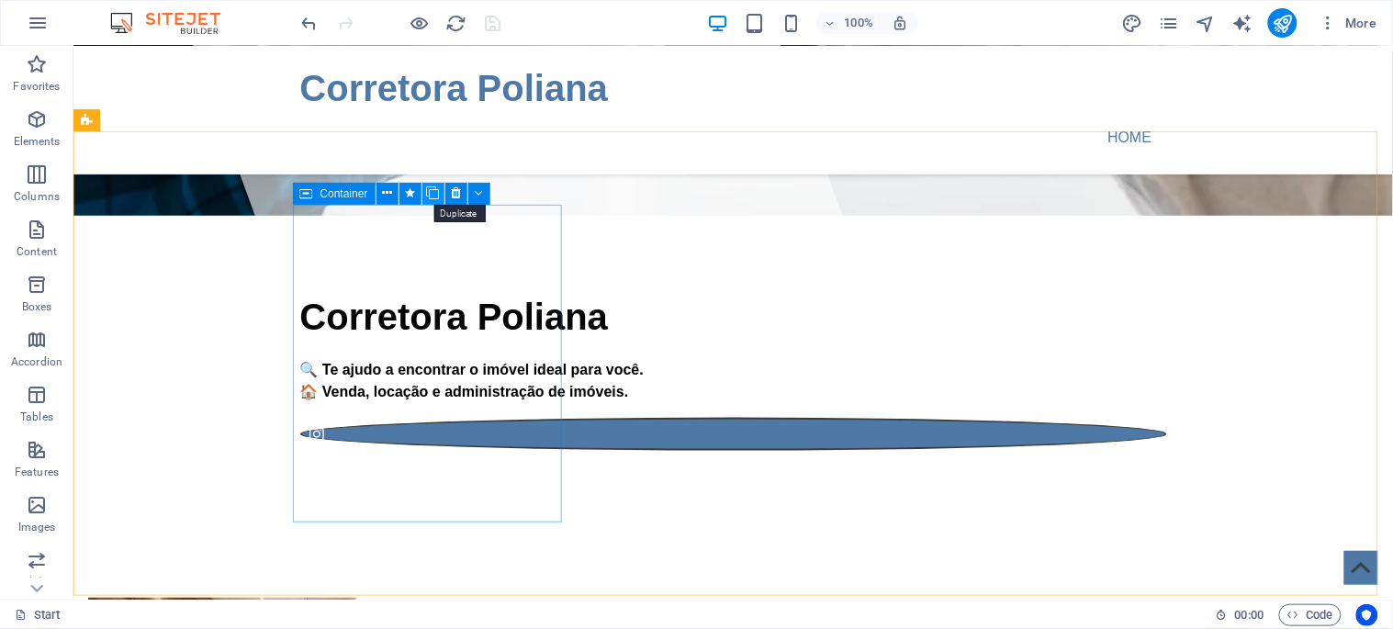
click at [430, 187] on icon at bounding box center [433, 193] width 13 height 19
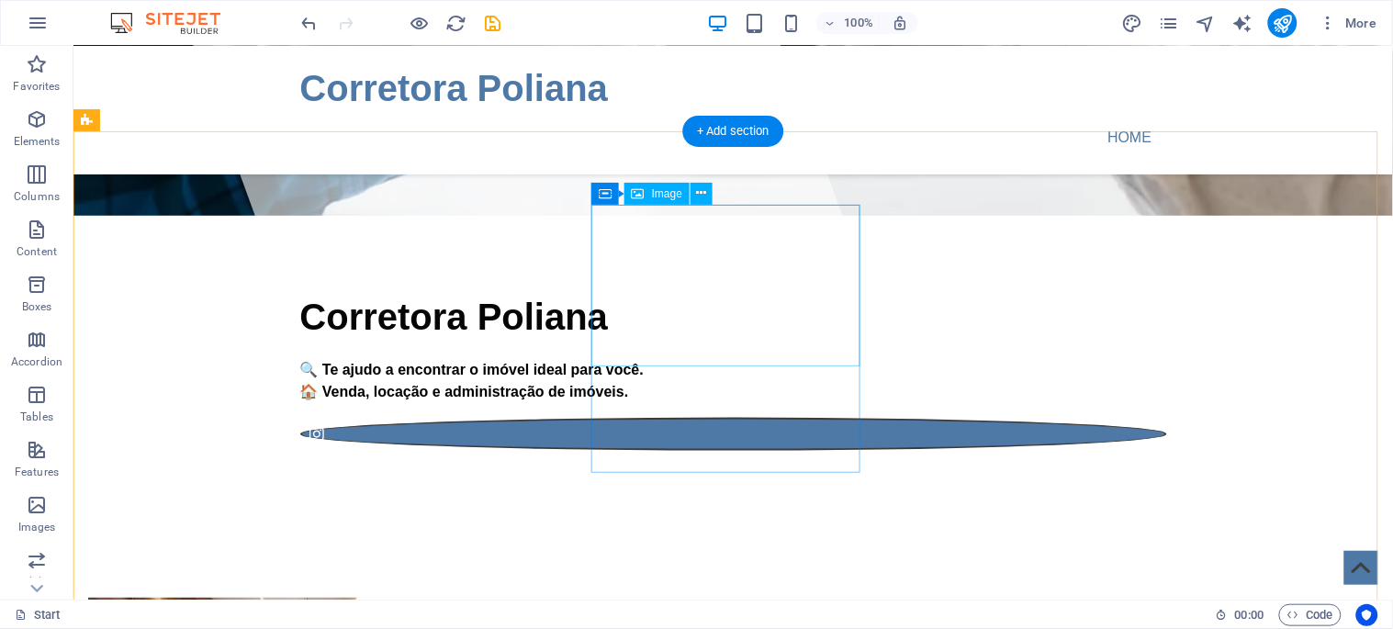
select select "%"
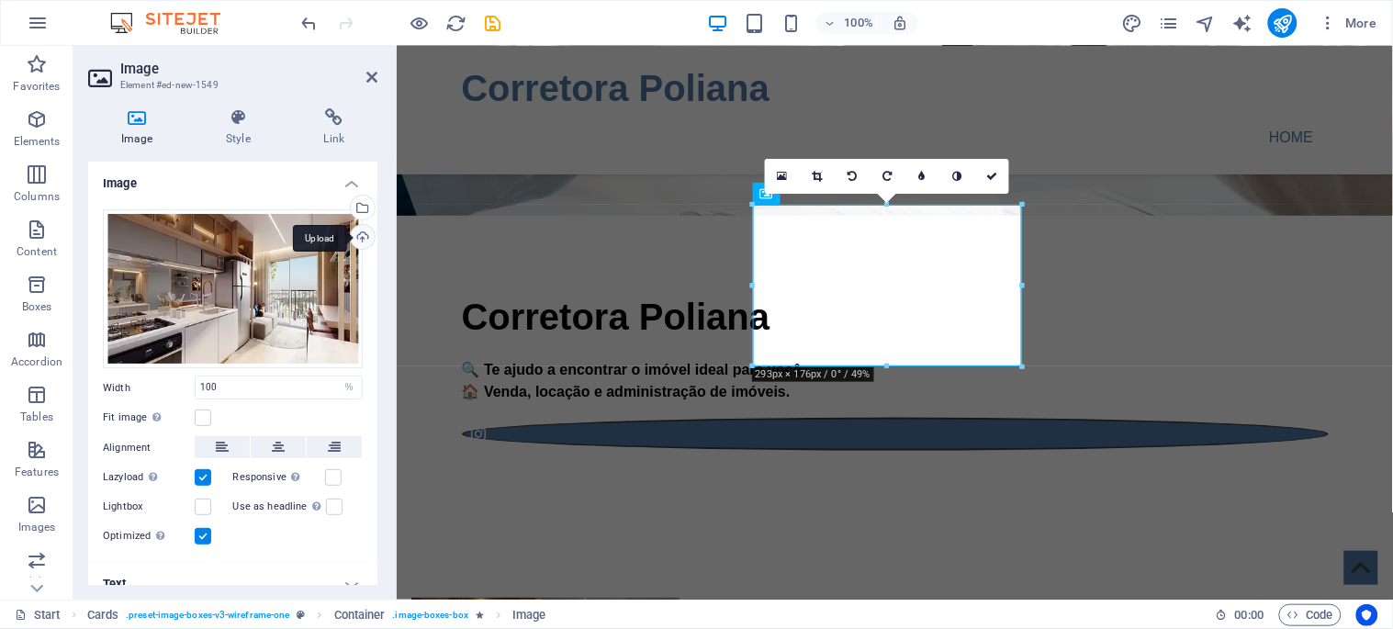
click at [356, 234] on div "Upload" at bounding box center [361, 239] width 28 height 28
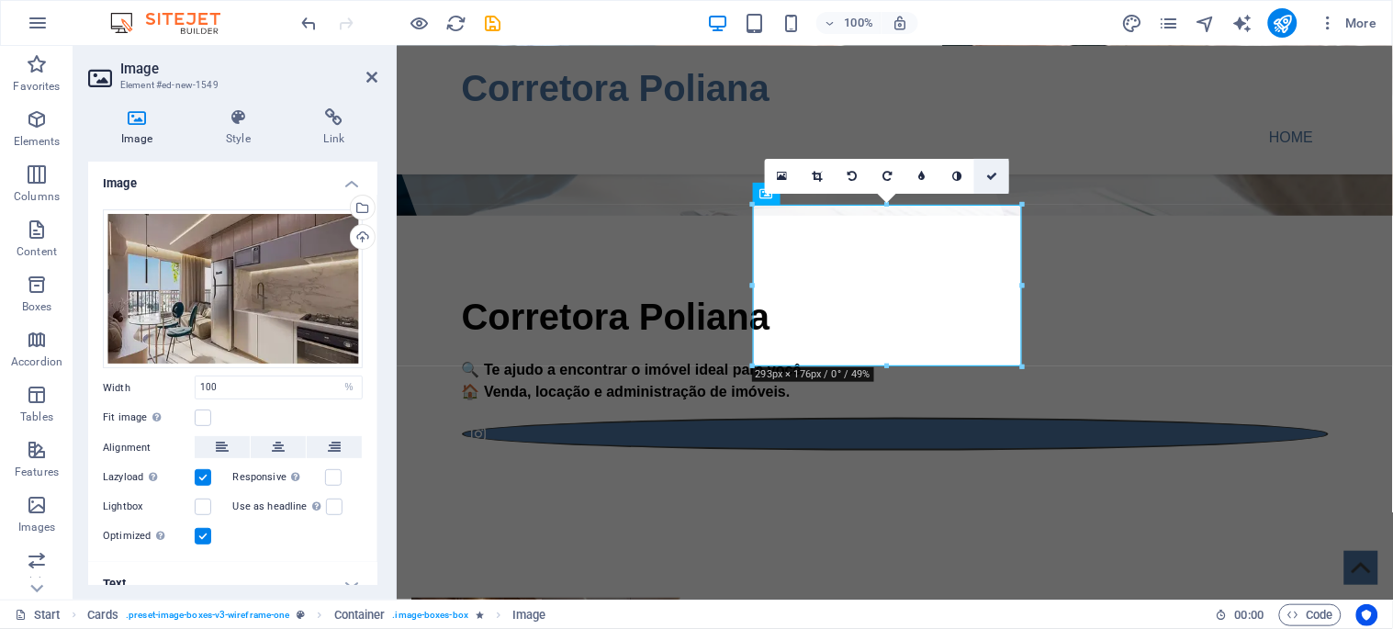
click at [998, 177] on link at bounding box center [991, 176] width 35 height 35
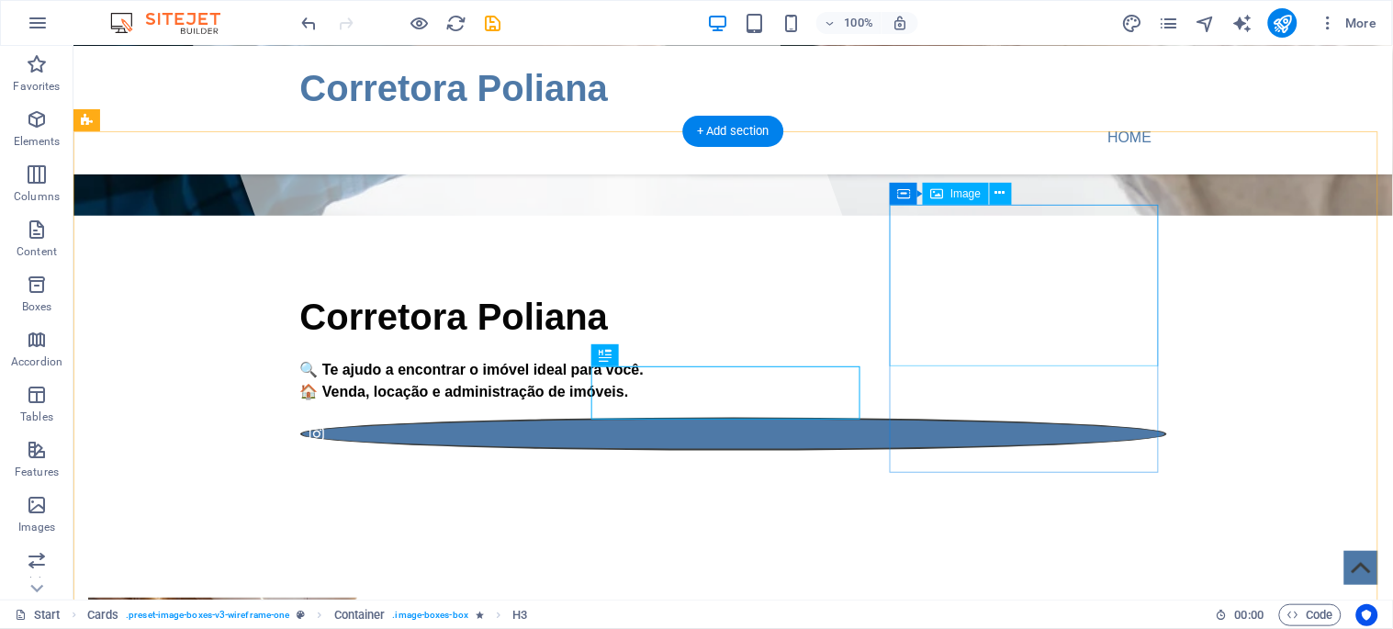
select select "%"
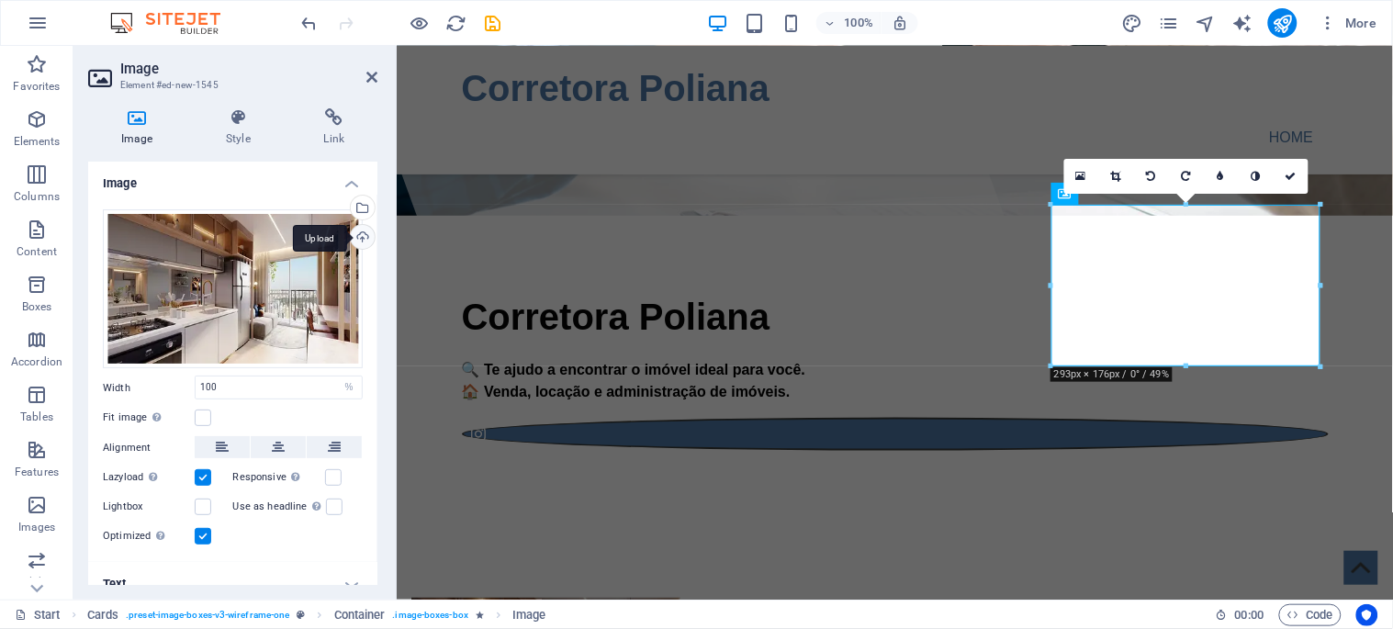
click at [361, 244] on div "Upload" at bounding box center [361, 239] width 28 height 28
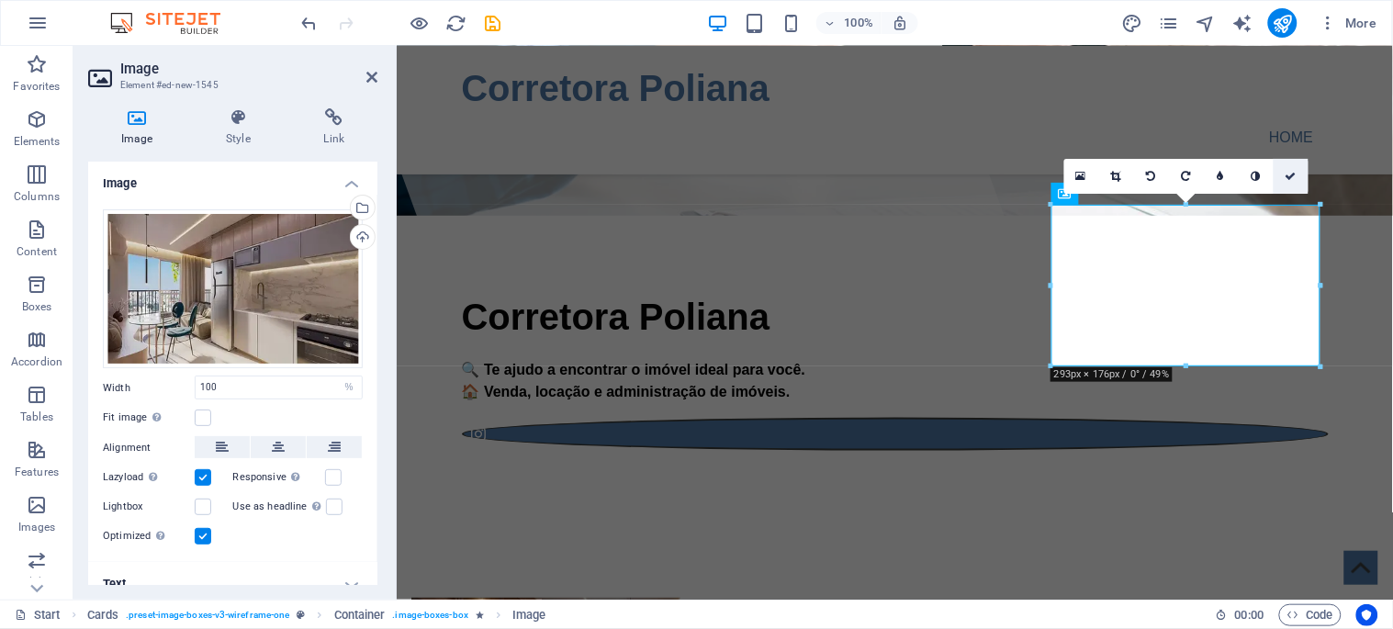
click at [1292, 176] on icon at bounding box center [1290, 176] width 11 height 11
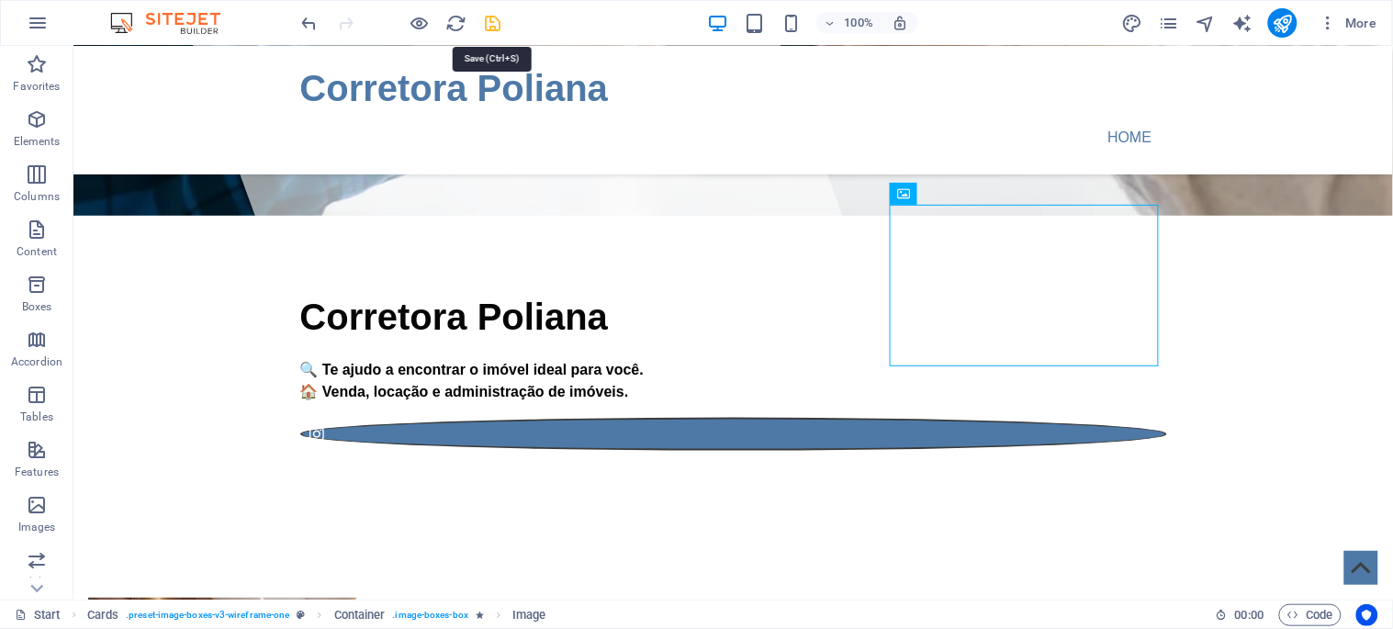
click at [497, 20] on icon "save" at bounding box center [493, 23] width 21 height 21
checkbox input "false"
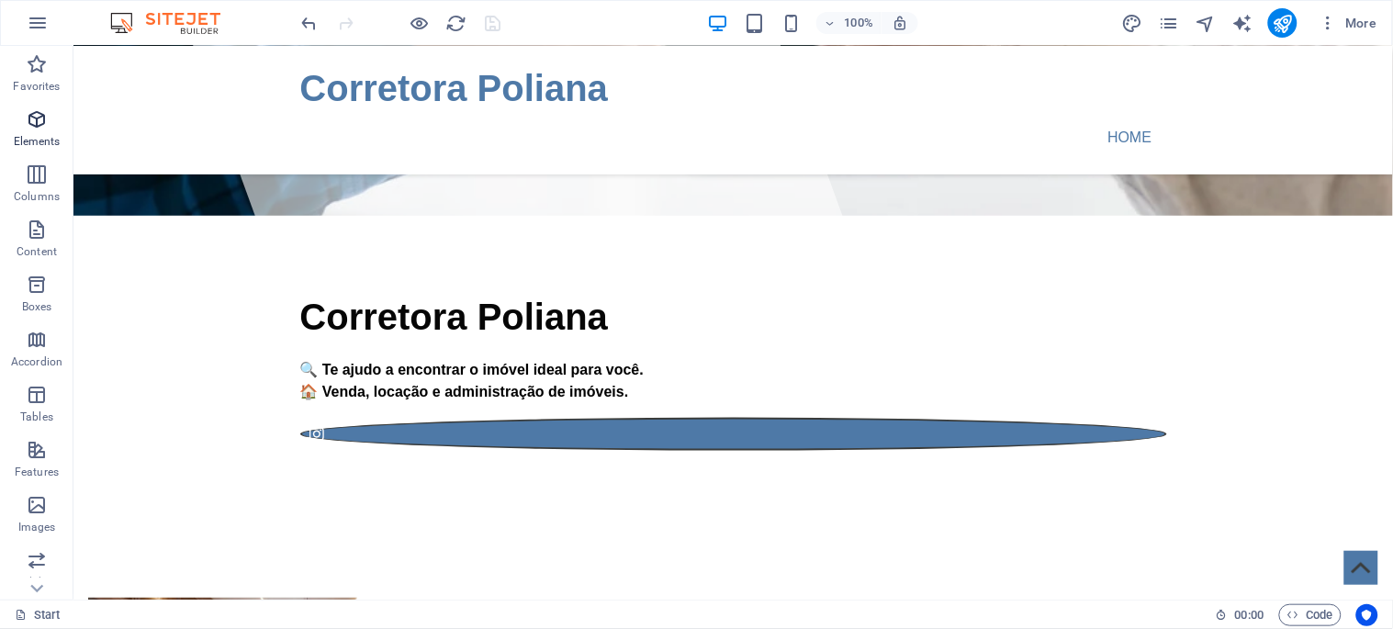
click at [33, 120] on icon "button" at bounding box center [37, 119] width 22 height 22
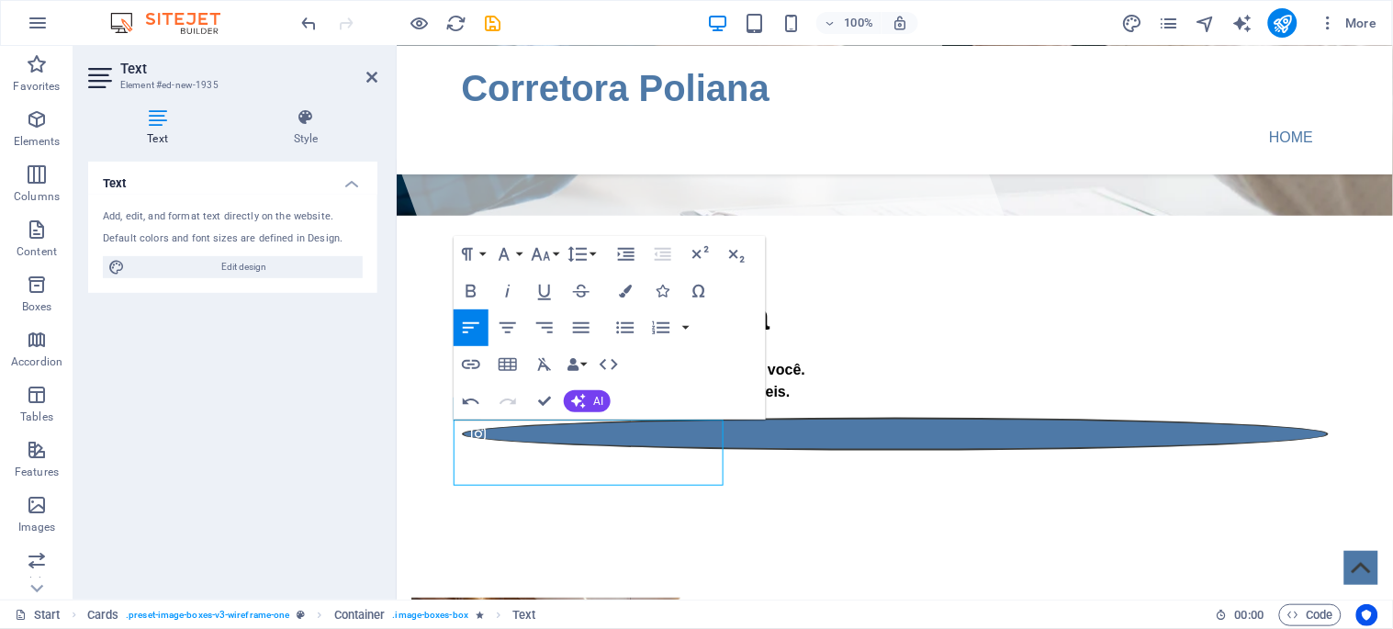
scroll to position [904, 2]
click at [501, 325] on icon "button" at bounding box center [508, 328] width 22 height 22
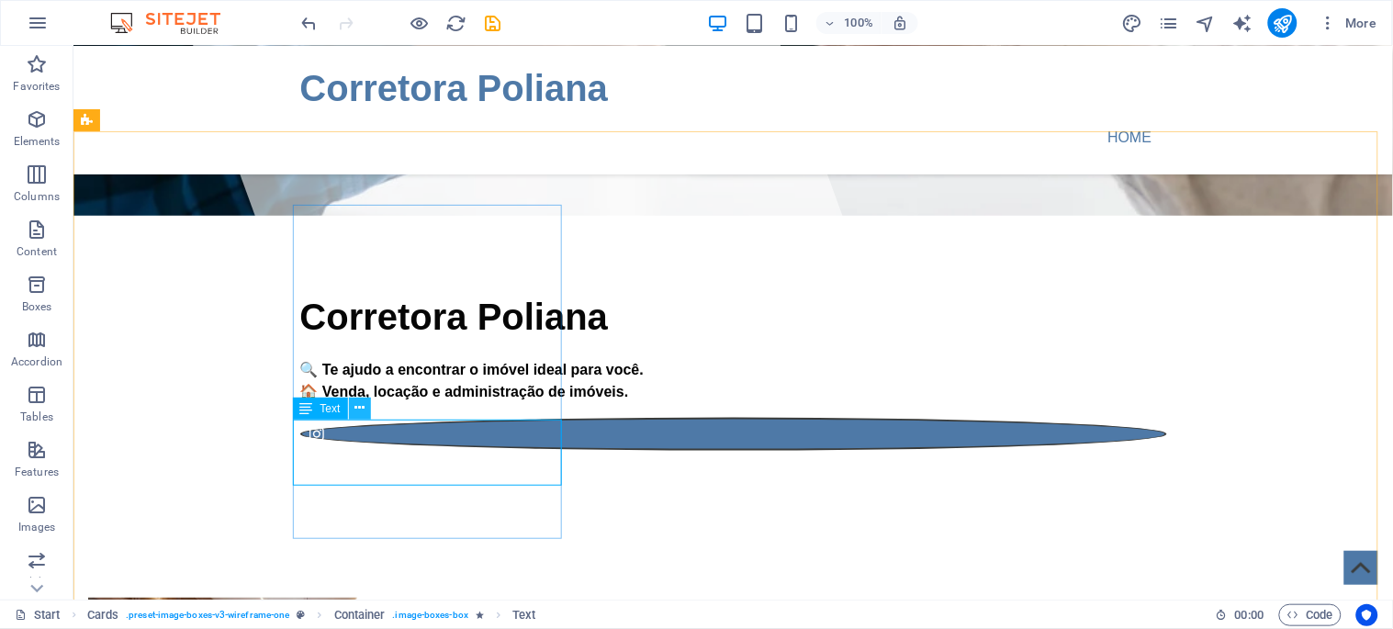
click at [356, 409] on icon at bounding box center [359, 408] width 10 height 19
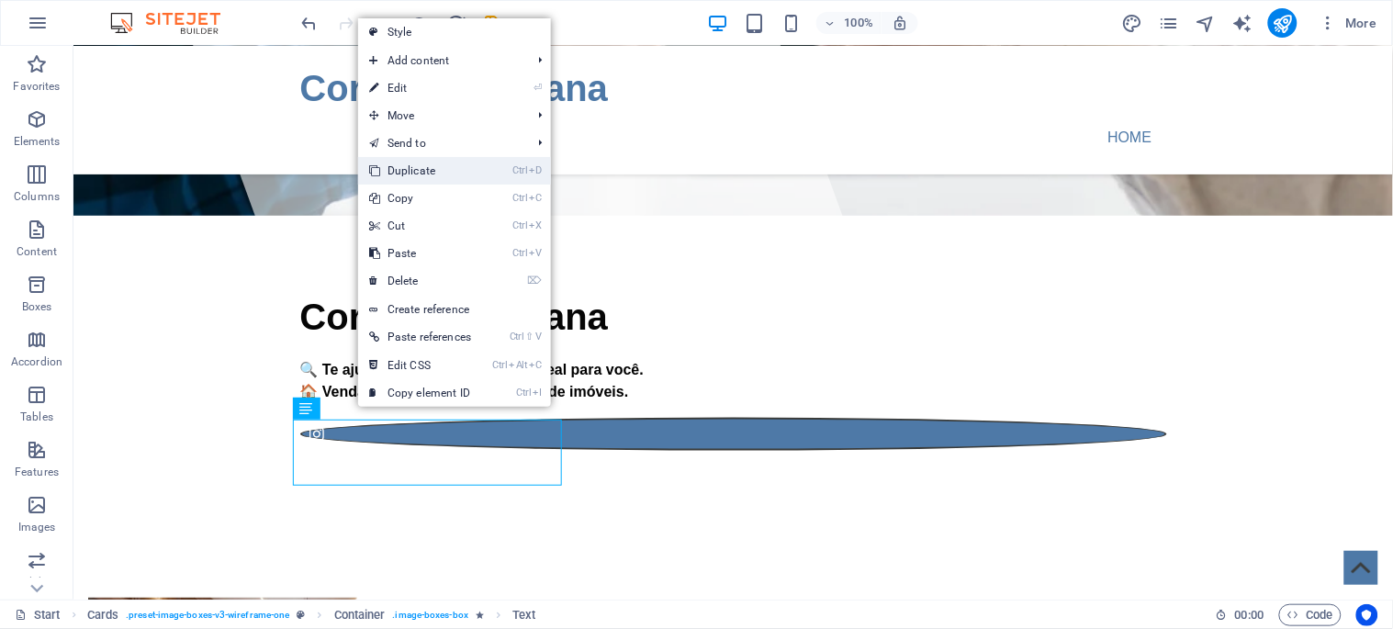
click at [420, 168] on link "Ctrl D Duplicate" at bounding box center [420, 171] width 124 height 28
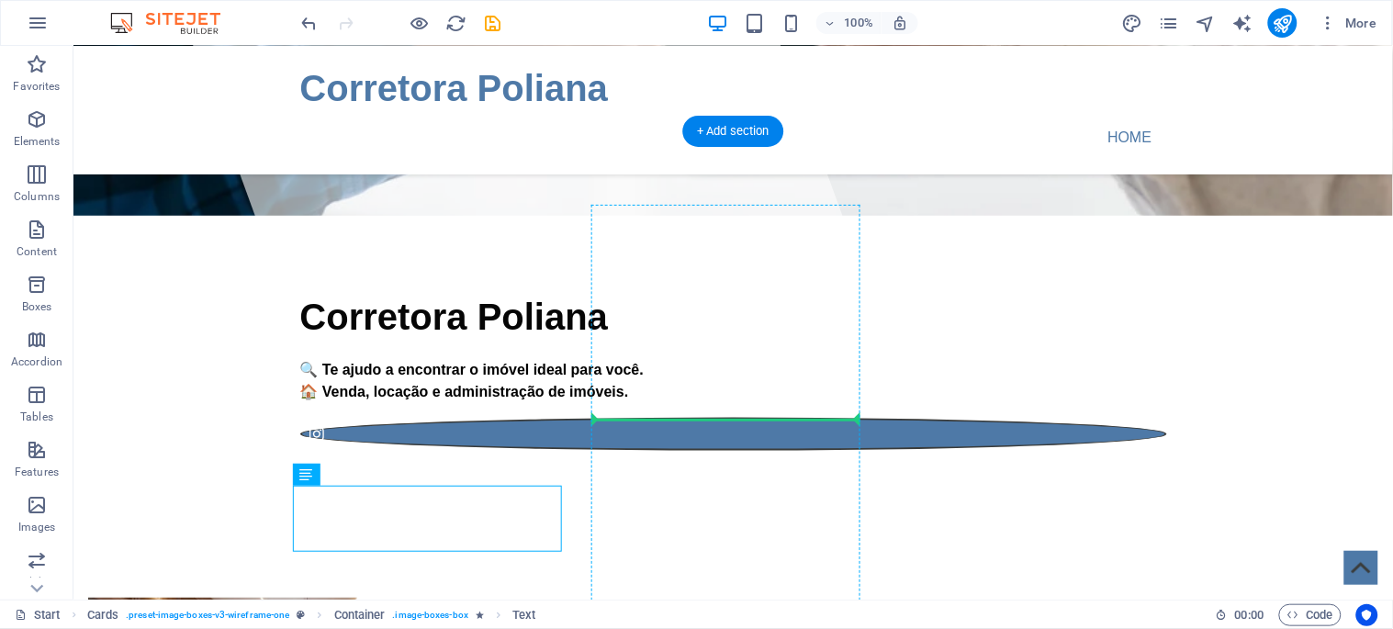
drag, startPoint x: 544, startPoint y: 521, endPoint x: 706, endPoint y: 422, distance: 189.9
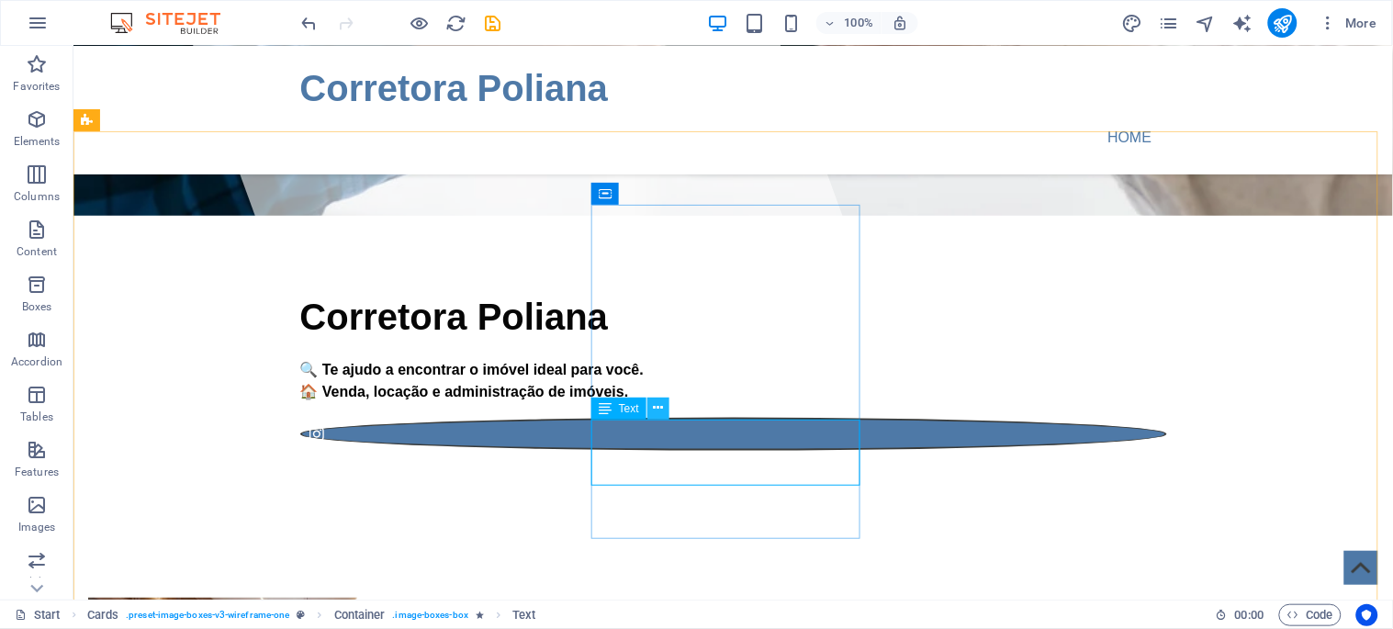
click at [659, 407] on icon at bounding box center [658, 408] width 10 height 19
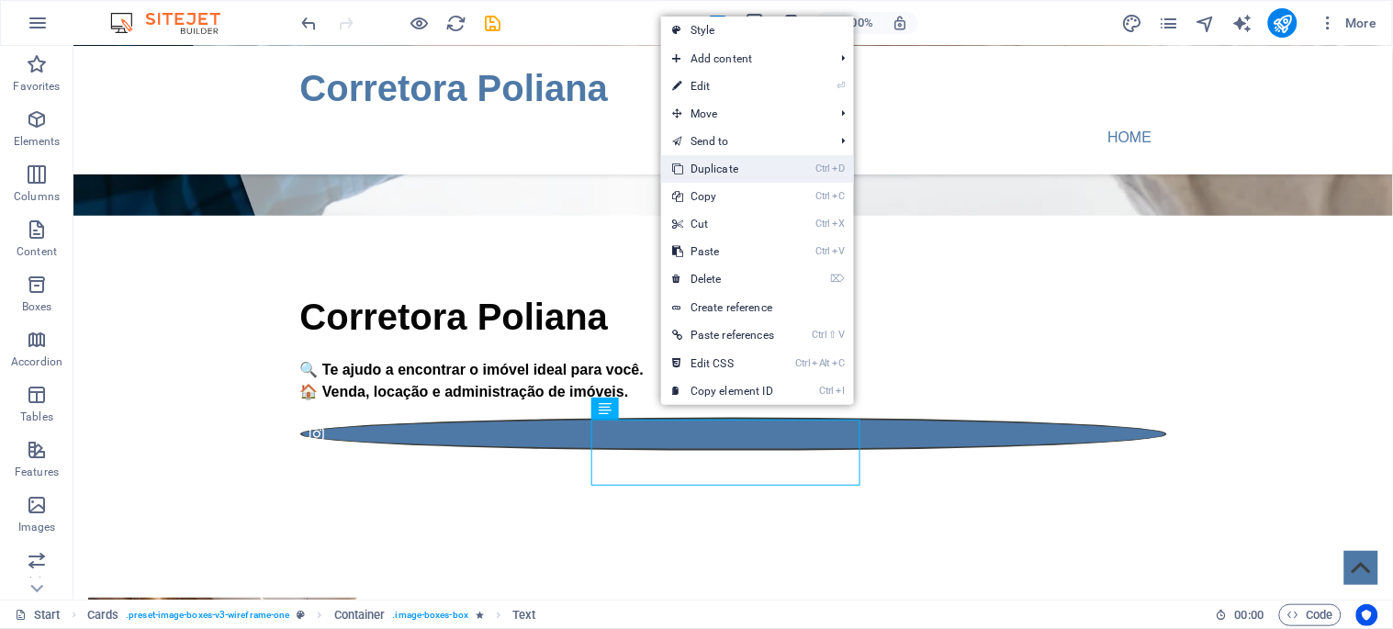
drag, startPoint x: 741, startPoint y: 165, endPoint x: 671, endPoint y: 126, distance: 80.2
click at [741, 165] on link "Ctrl D Duplicate" at bounding box center [723, 169] width 124 height 28
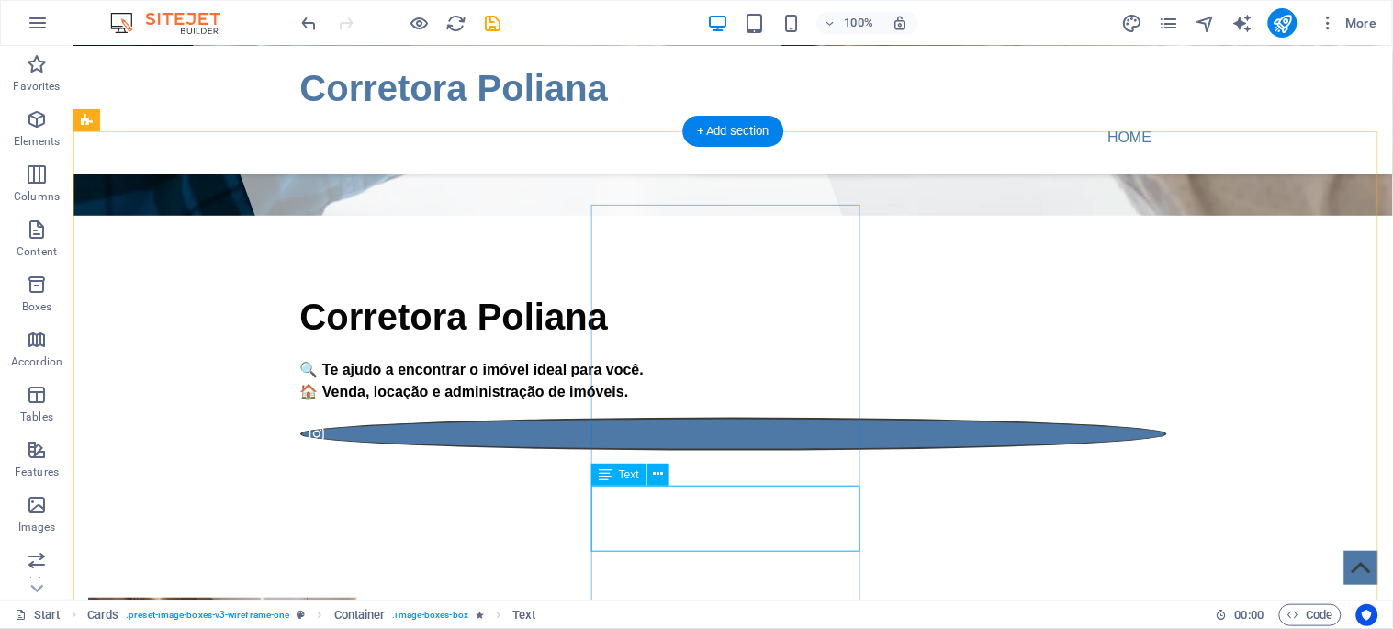
scroll to position [307, 0]
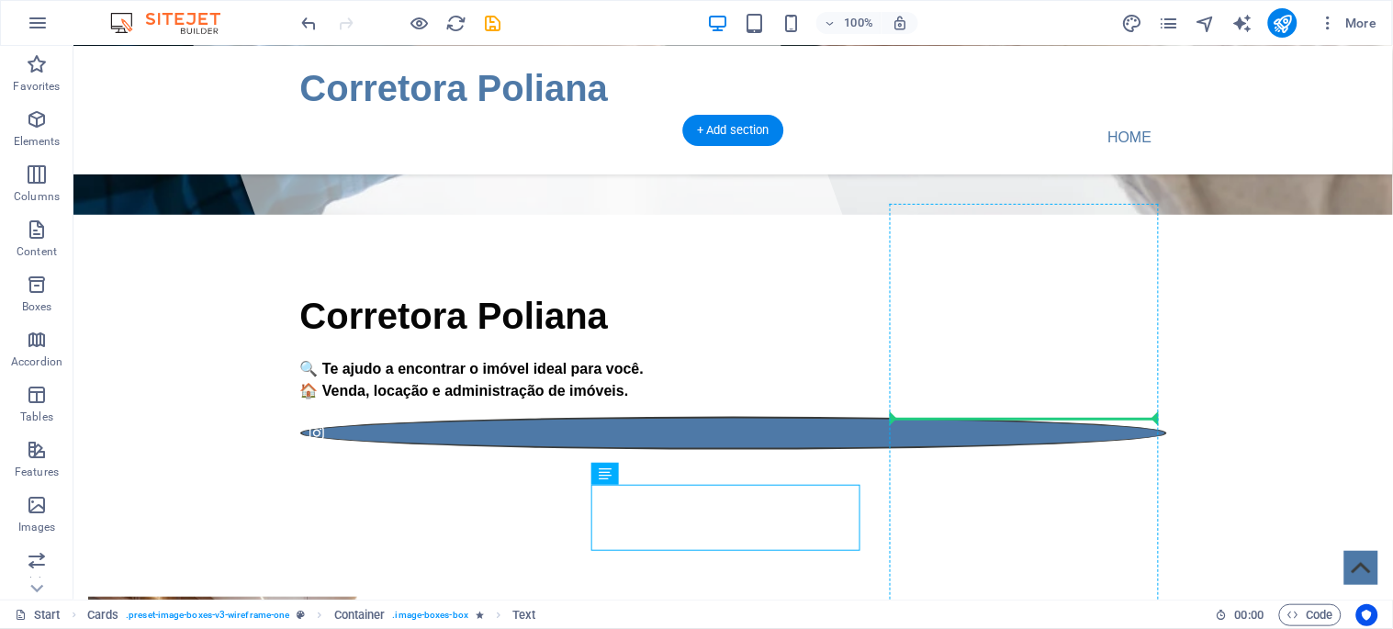
drag, startPoint x: 838, startPoint y: 528, endPoint x: 998, endPoint y: 412, distance: 197.3
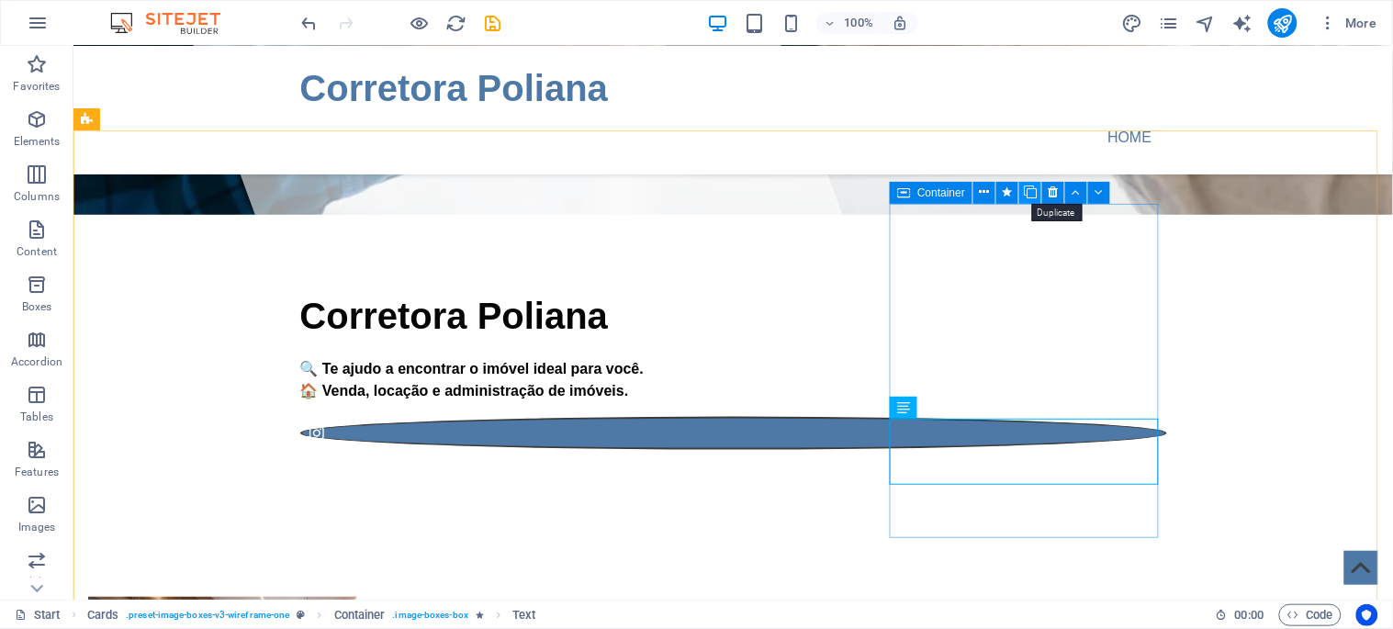
click at [1030, 194] on icon at bounding box center [1030, 192] width 13 height 19
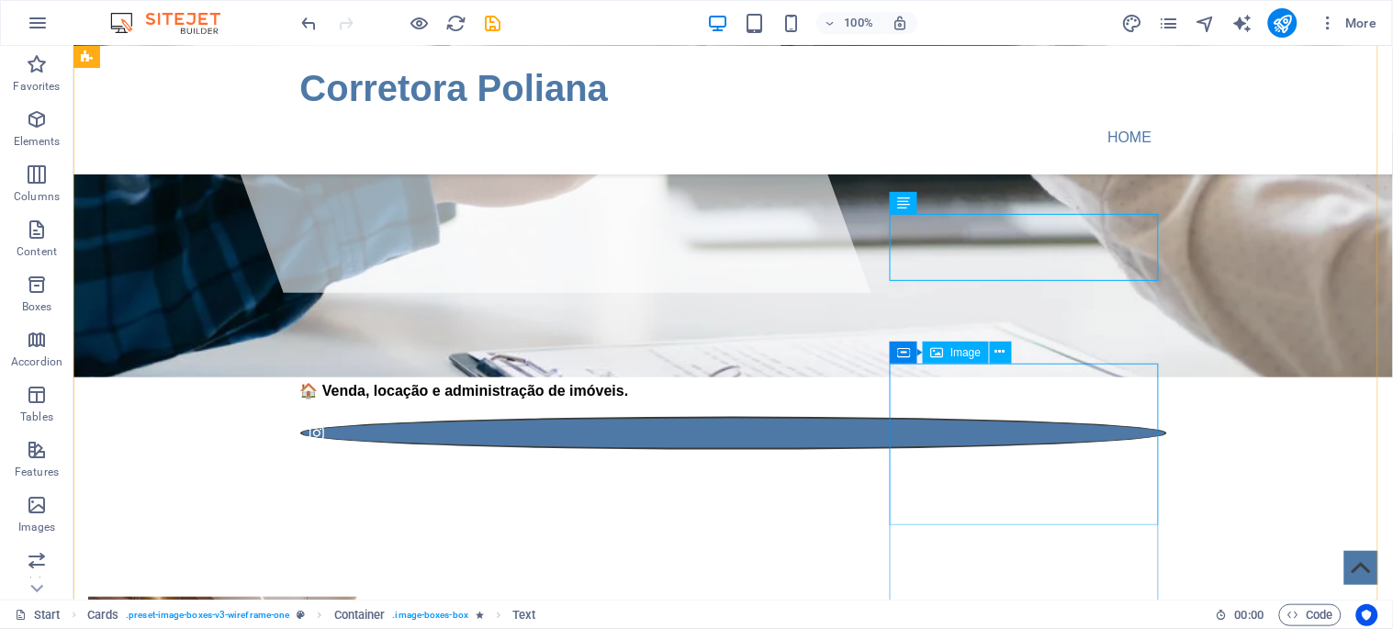
scroll to position [613, 0]
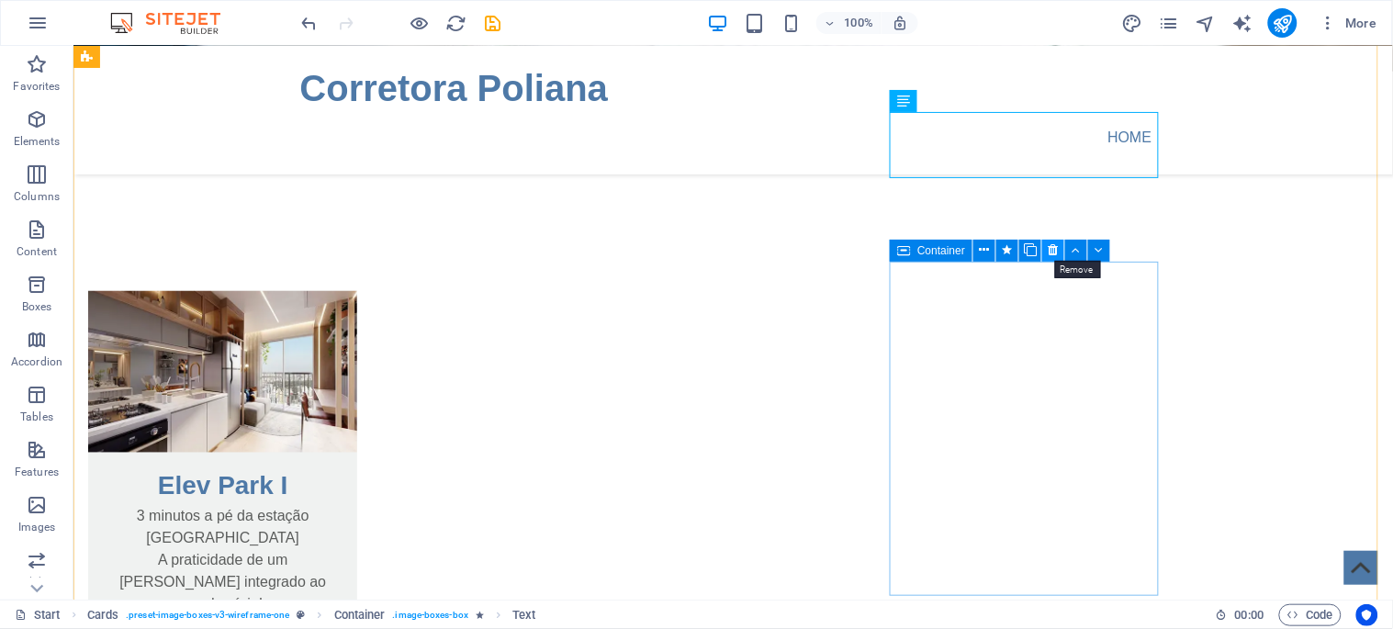
click at [1052, 250] on icon at bounding box center [1054, 250] width 10 height 19
click at [1052, 249] on icon at bounding box center [1054, 250] width 10 height 19
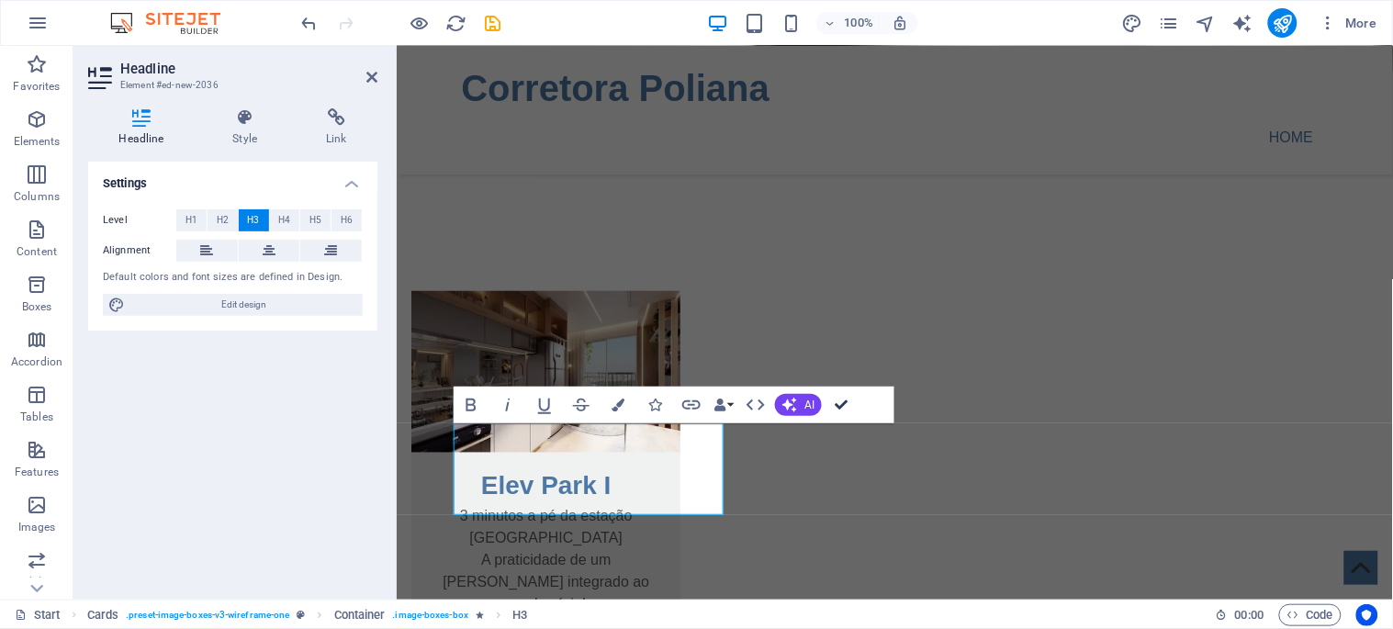
drag, startPoint x: 839, startPoint y: 402, endPoint x: 767, endPoint y: 361, distance: 83.5
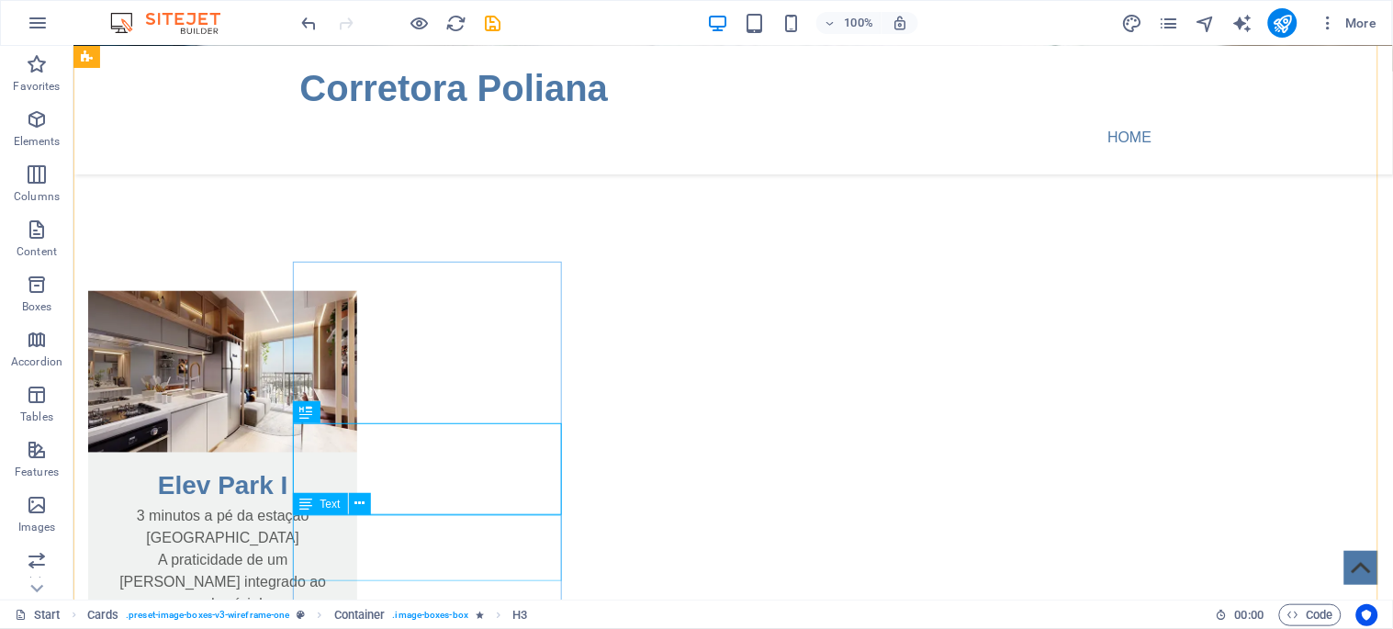
scroll to position [715, 0]
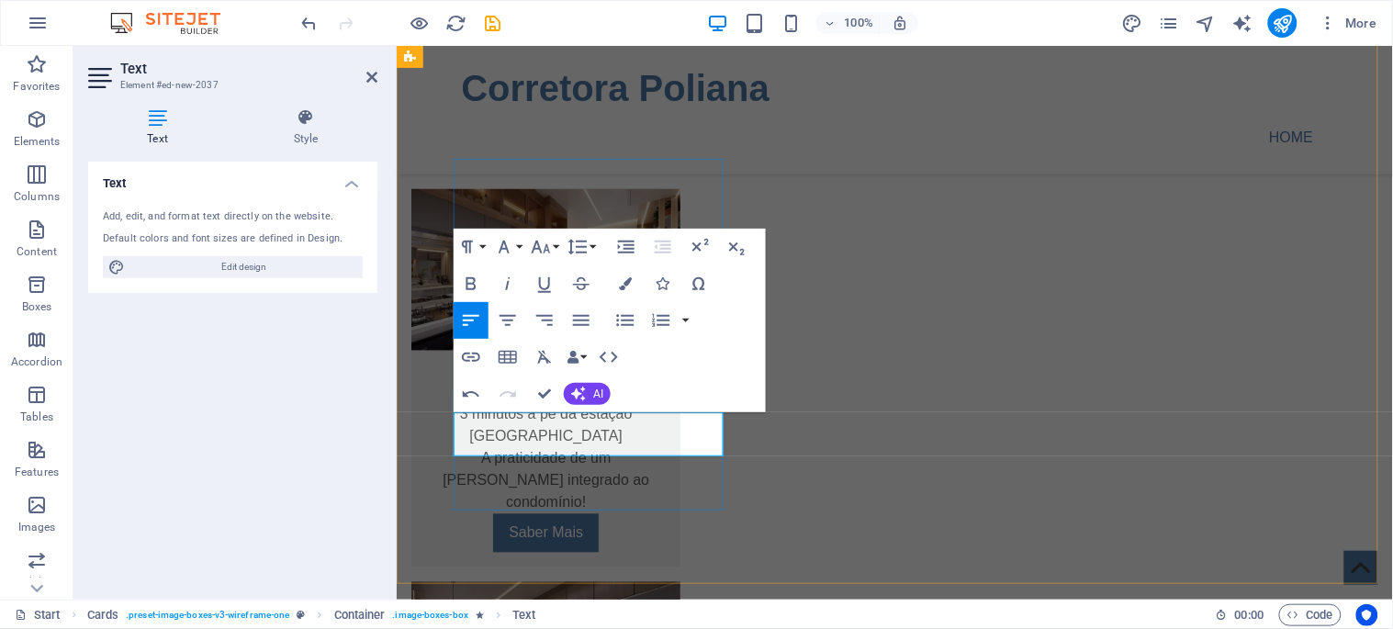
scroll to position [20, 2]
click at [509, 340] on button "Insert Table" at bounding box center [507, 357] width 35 height 37
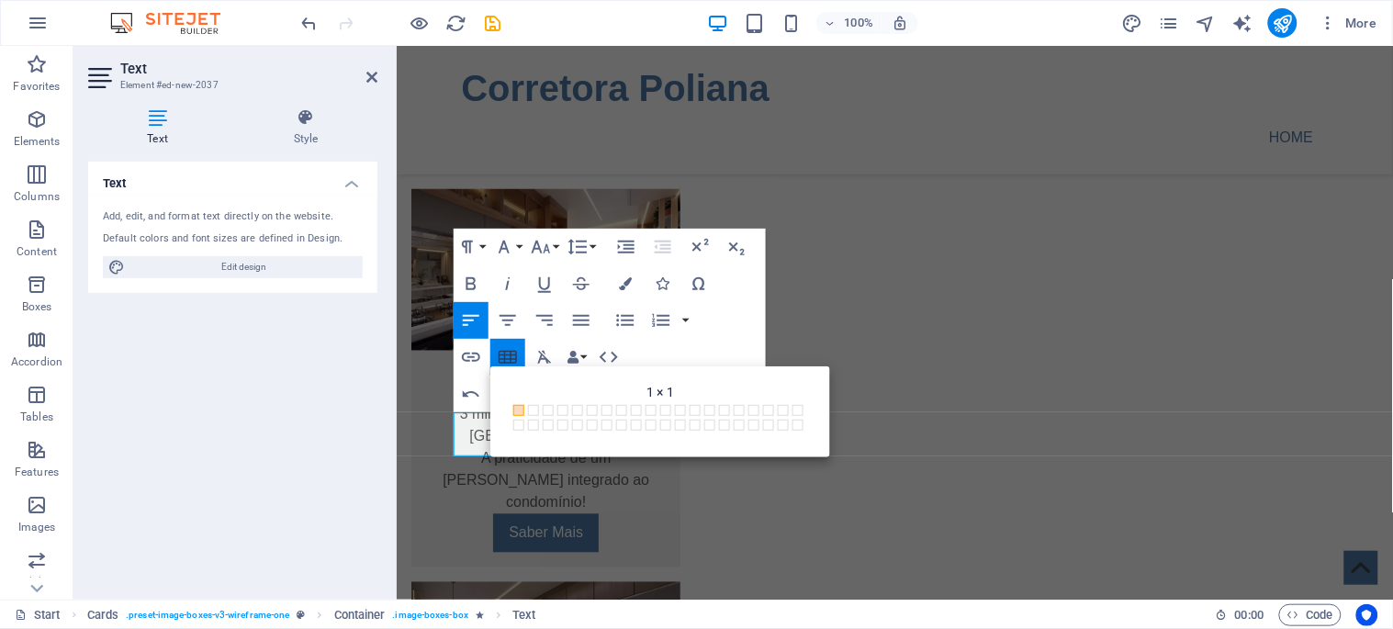
click at [509, 351] on icon "button" at bounding box center [508, 357] width 22 height 22
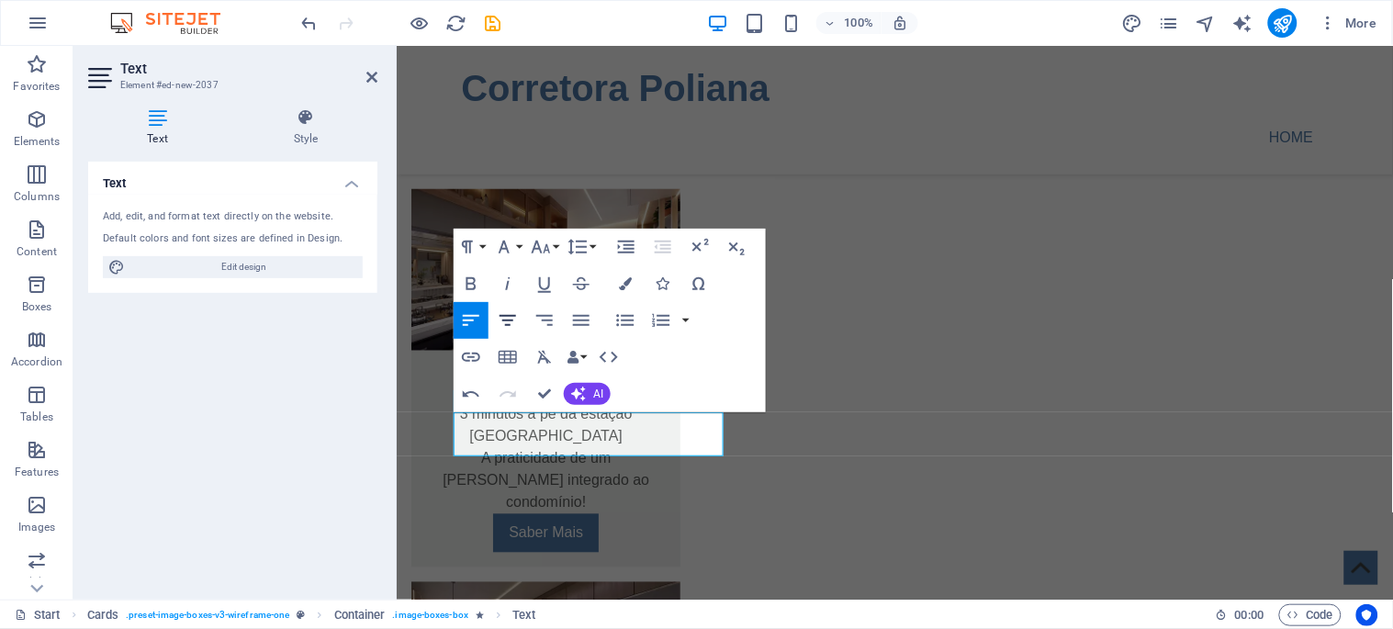
click at [506, 316] on icon "button" at bounding box center [508, 320] width 17 height 11
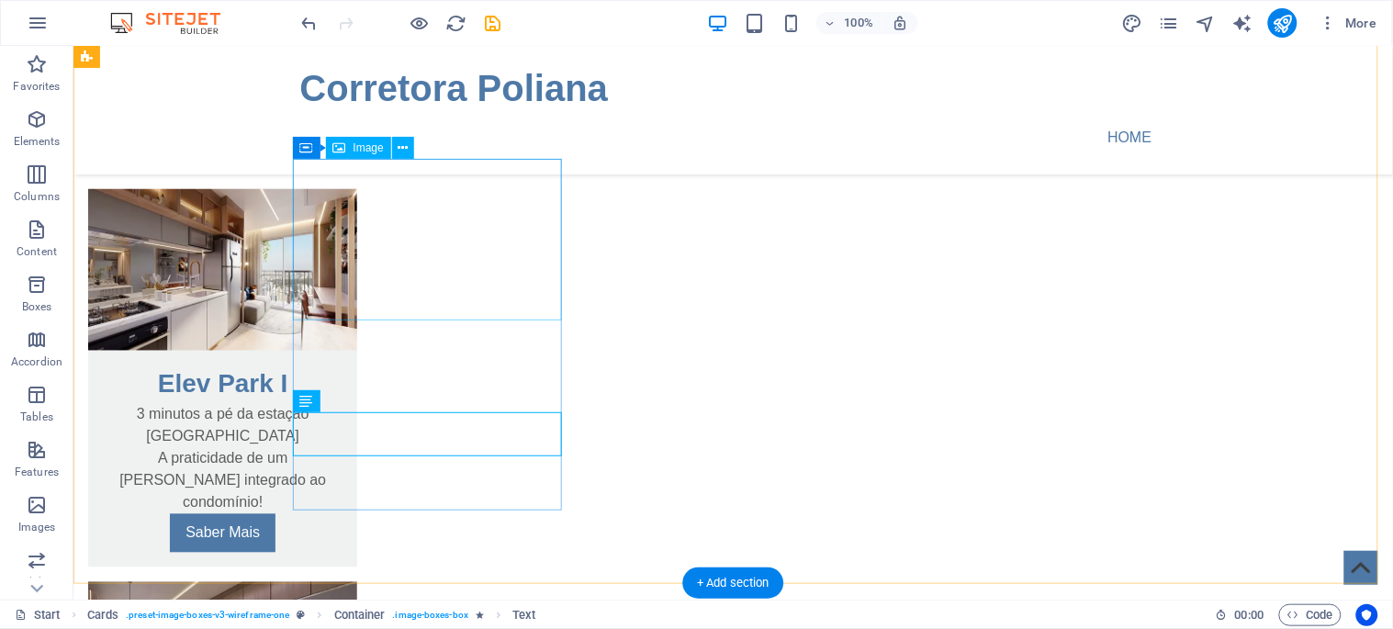
select select "%"
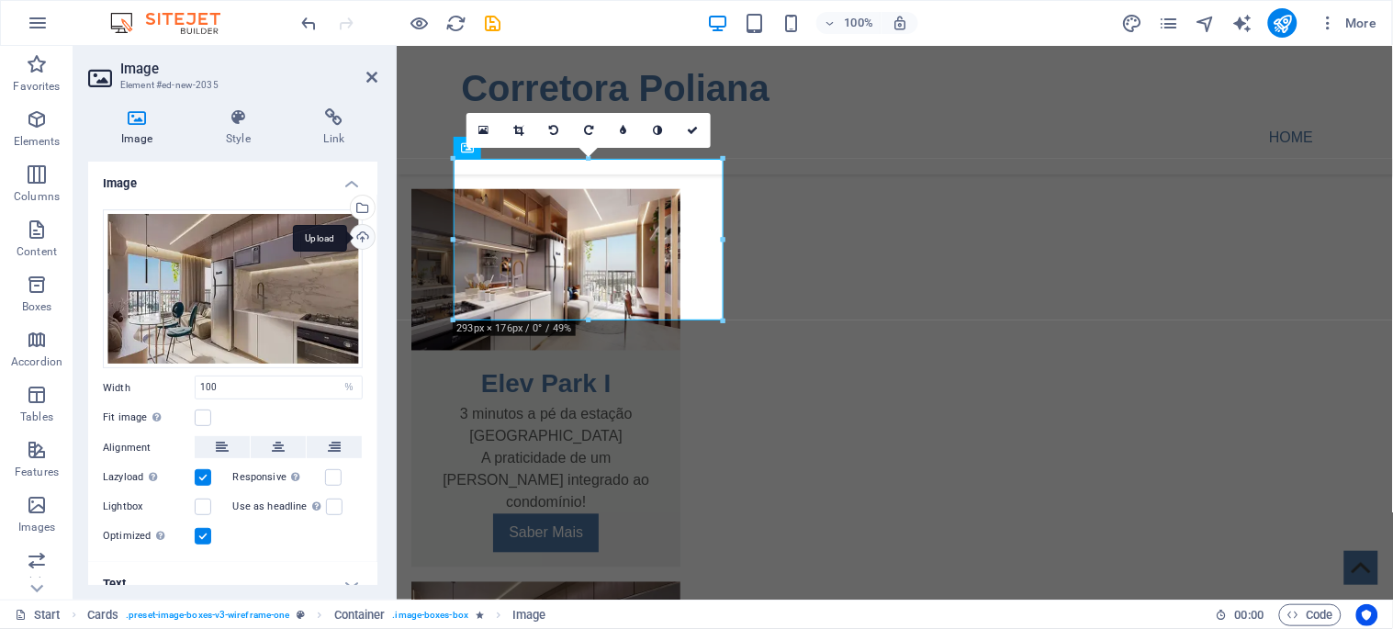
click at [363, 236] on div "Upload" at bounding box center [361, 239] width 28 height 28
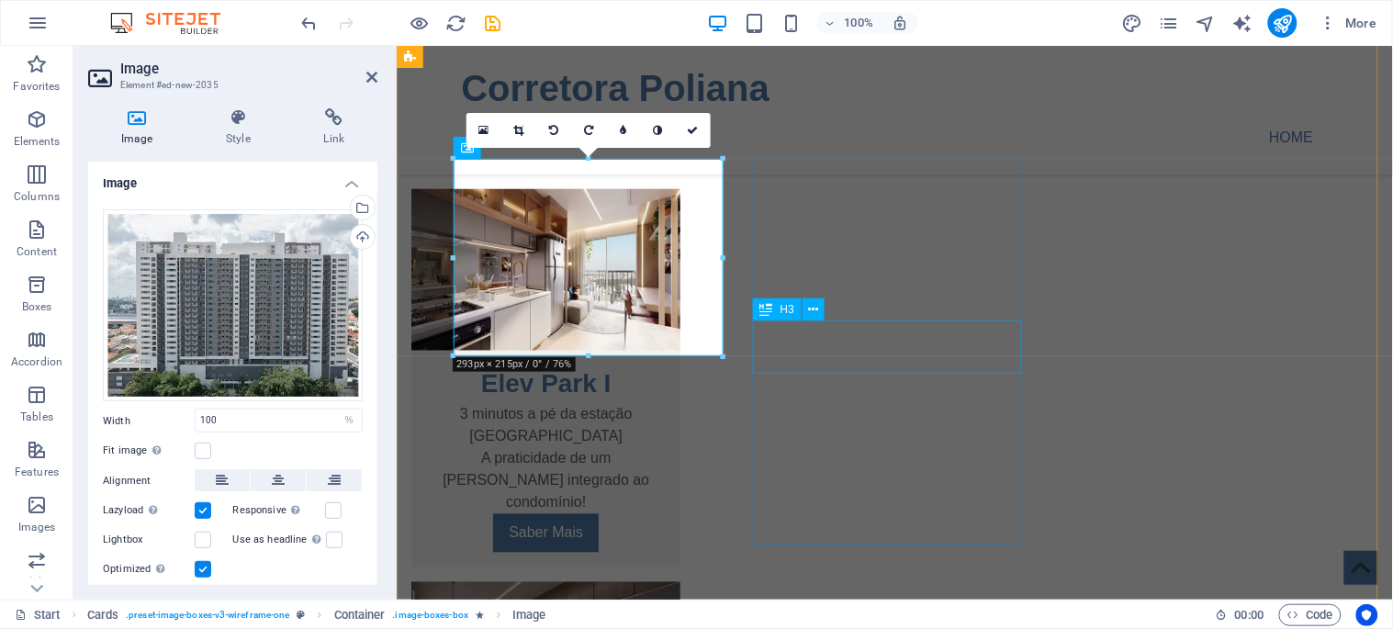
drag, startPoint x: 890, startPoint y: 354, endPoint x: 1211, endPoint y: 354, distance: 321.4
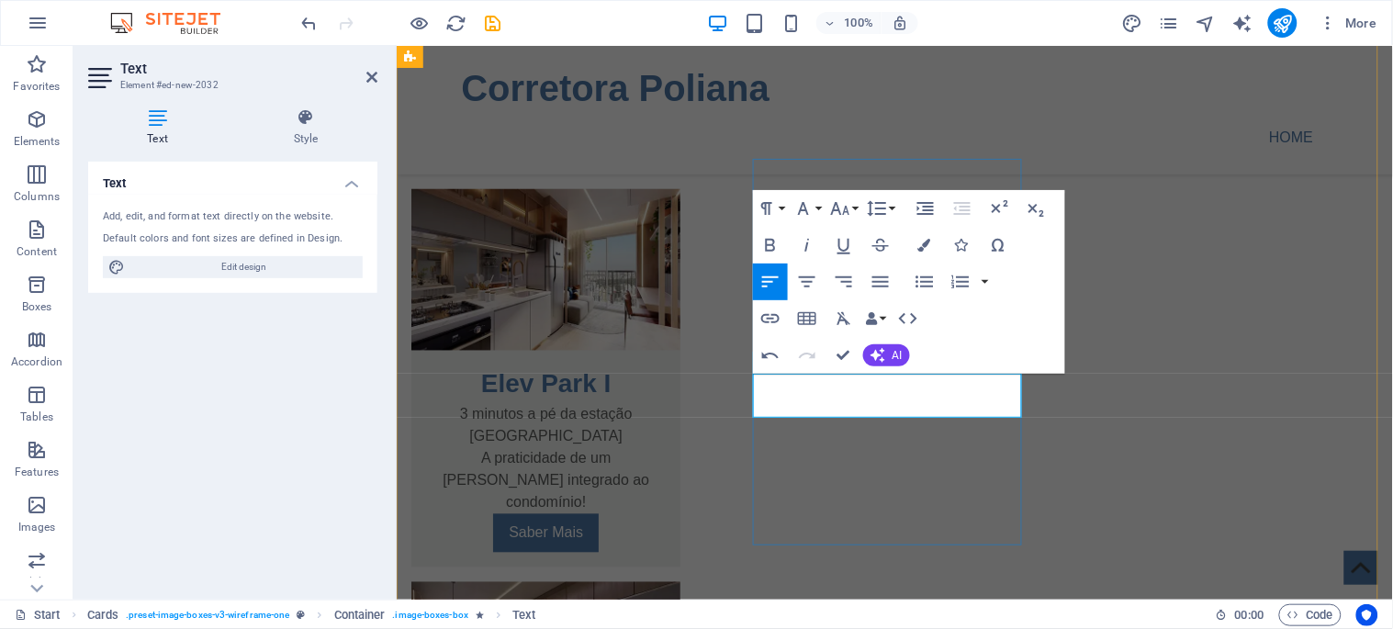
scroll to position [185, 2]
click at [810, 276] on icon "button" at bounding box center [807, 282] width 22 height 22
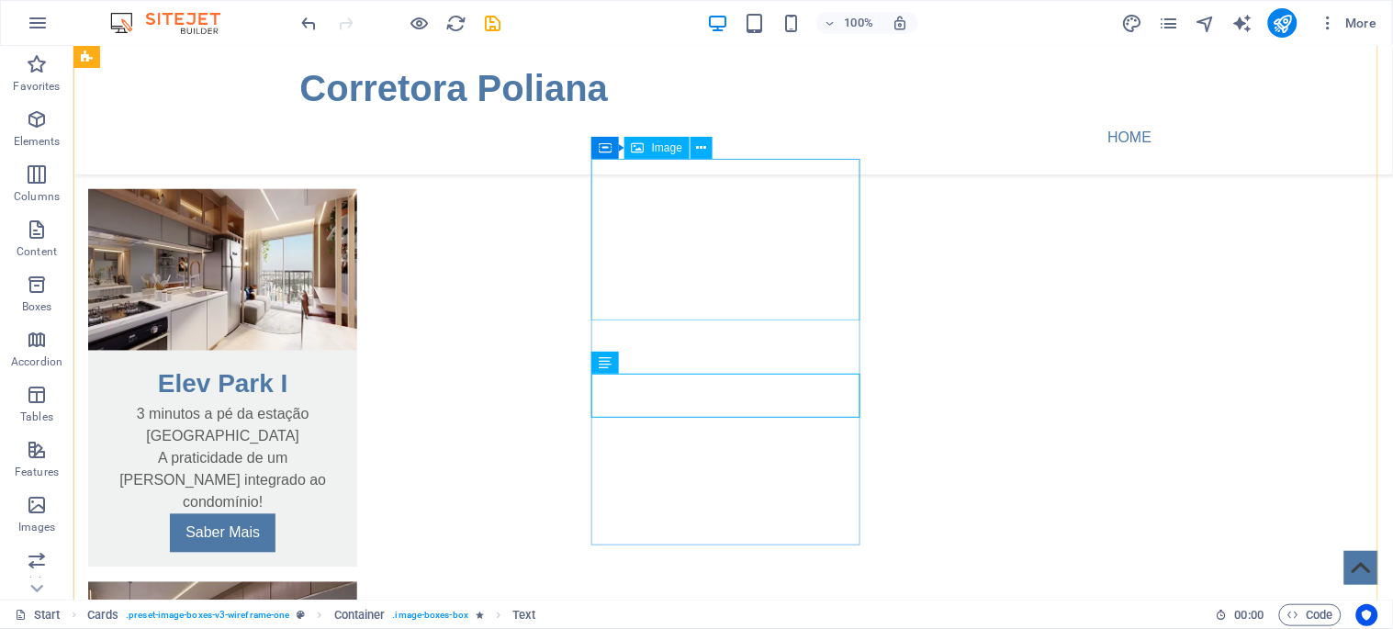
select select "%"
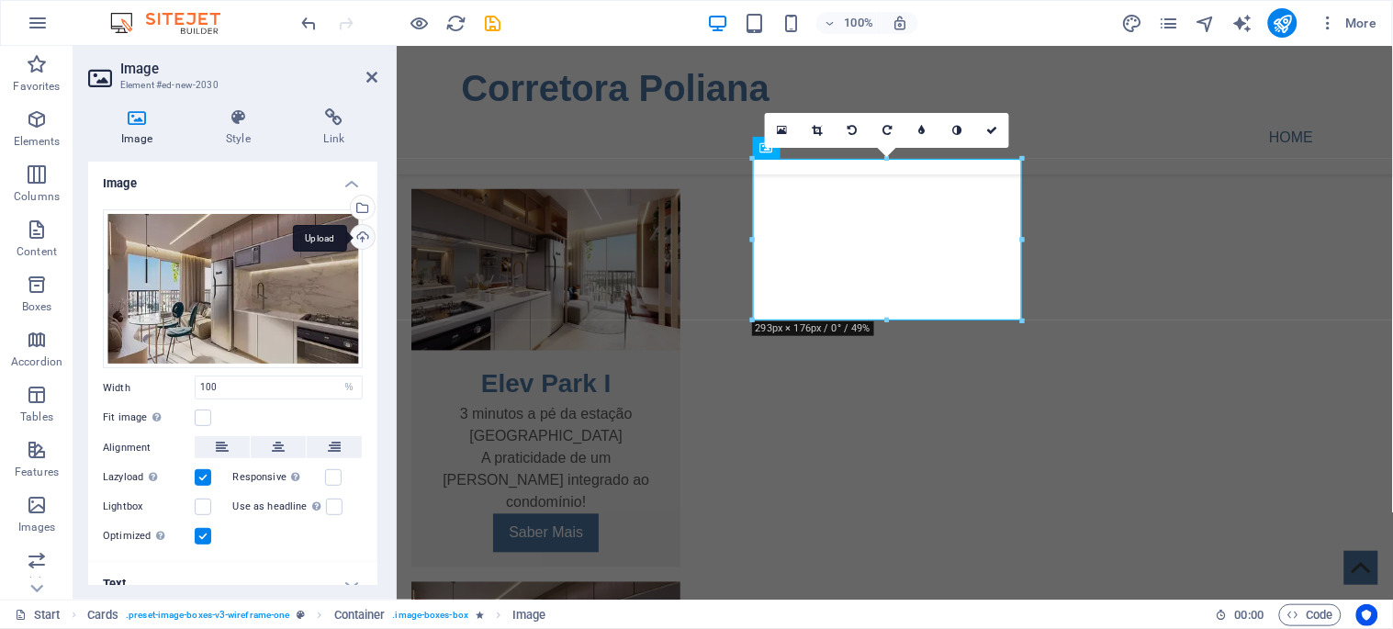
click at [353, 240] on div "Upload" at bounding box center [361, 239] width 28 height 28
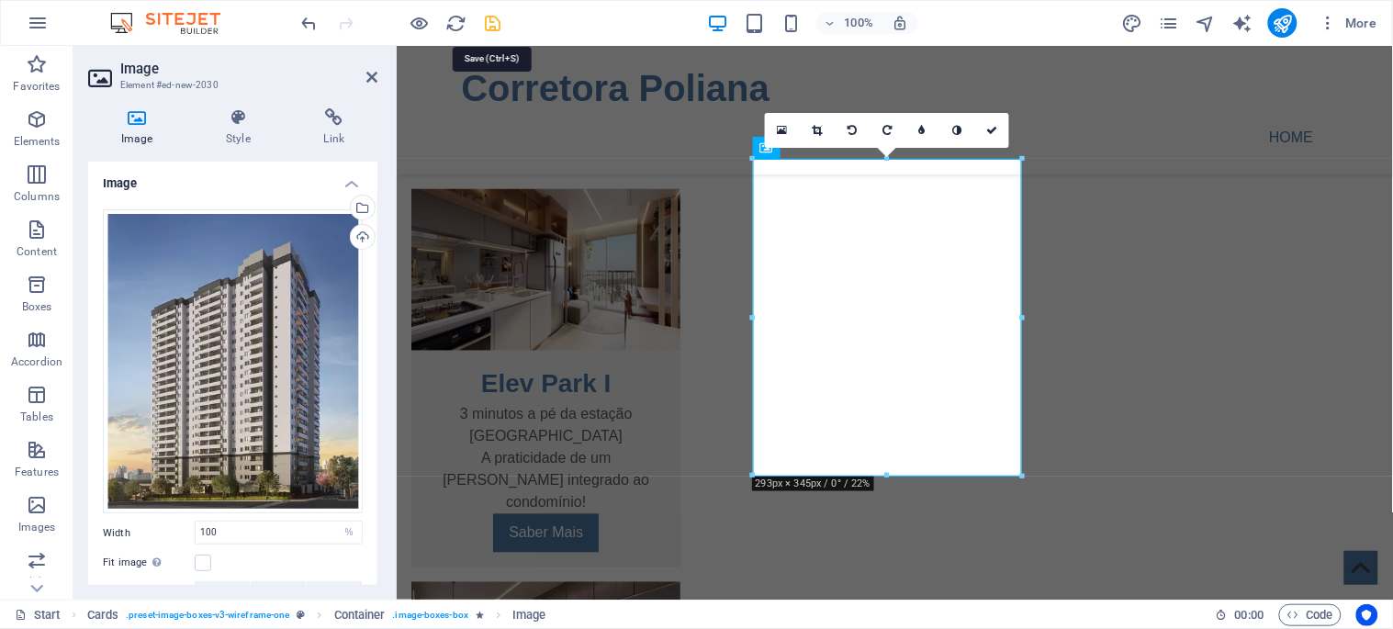
click at [488, 21] on icon "save" at bounding box center [493, 23] width 21 height 21
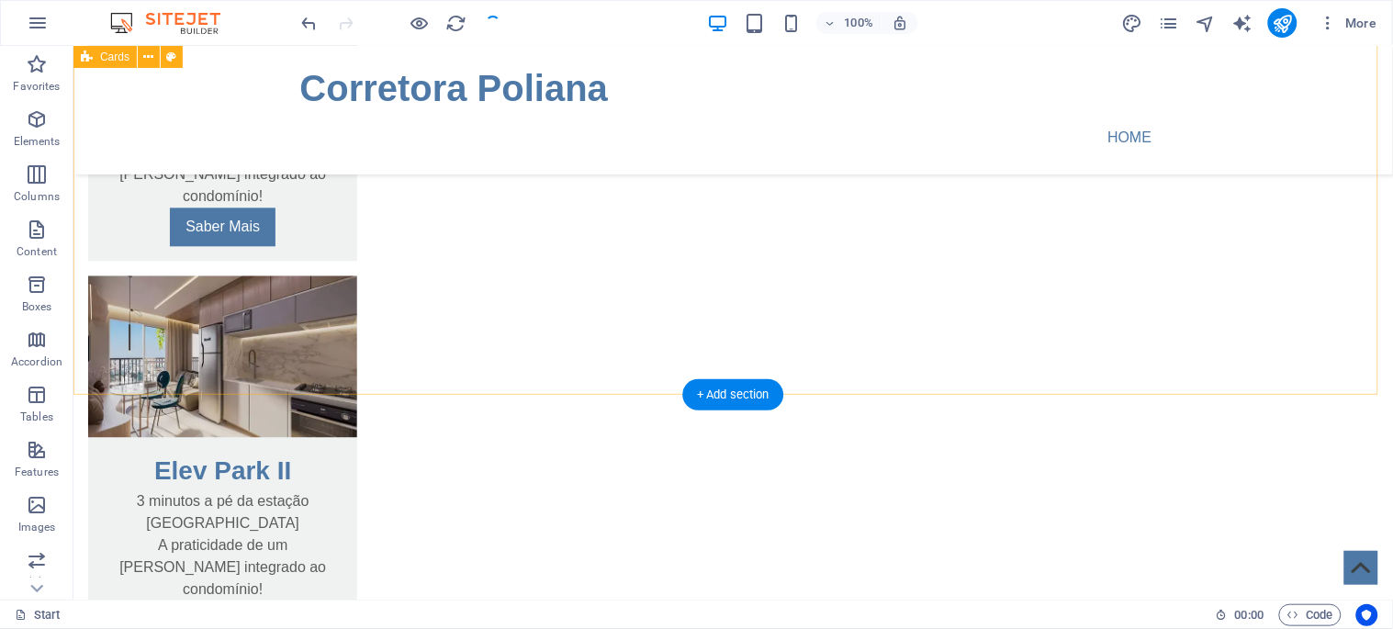
scroll to position [1123, 0]
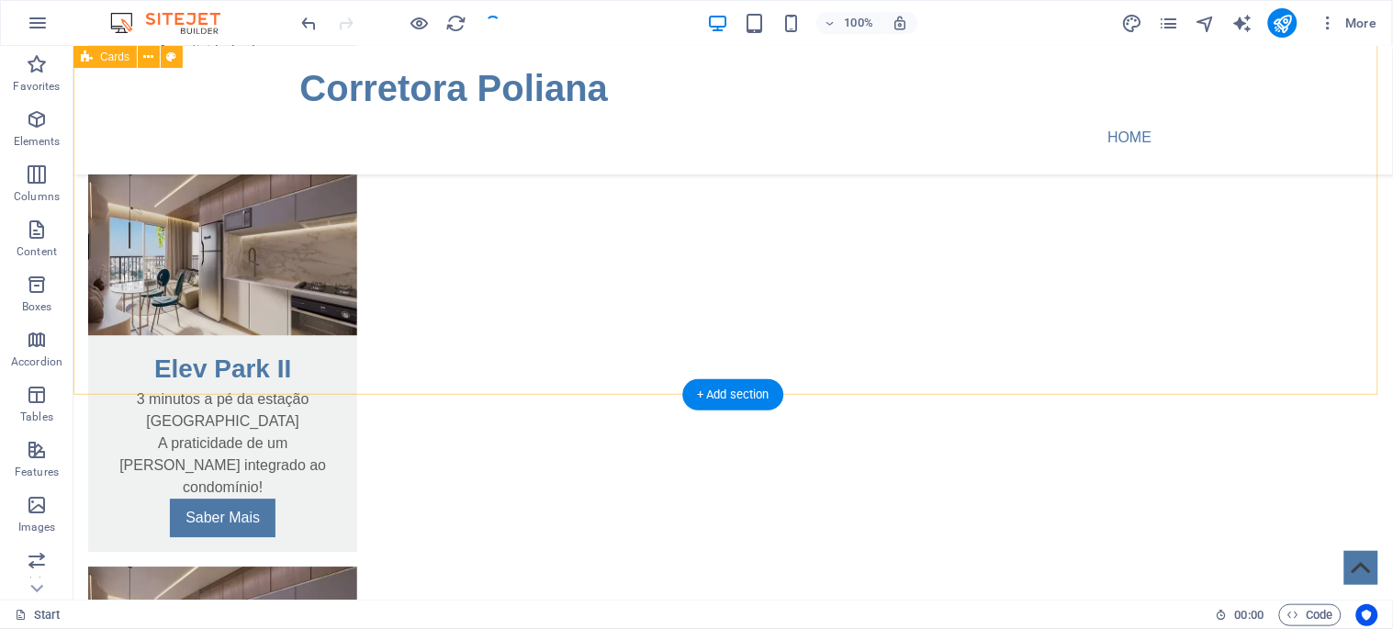
checkbox input "false"
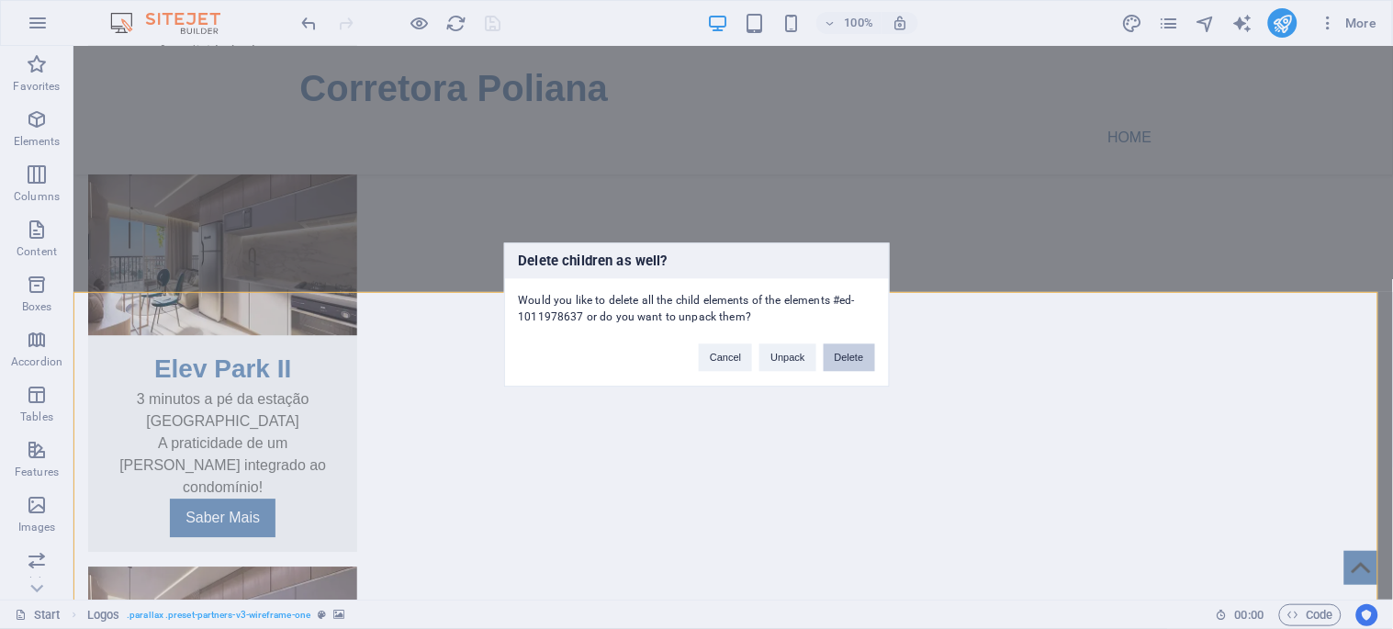
click at [850, 356] on button "Delete" at bounding box center [849, 357] width 51 height 28
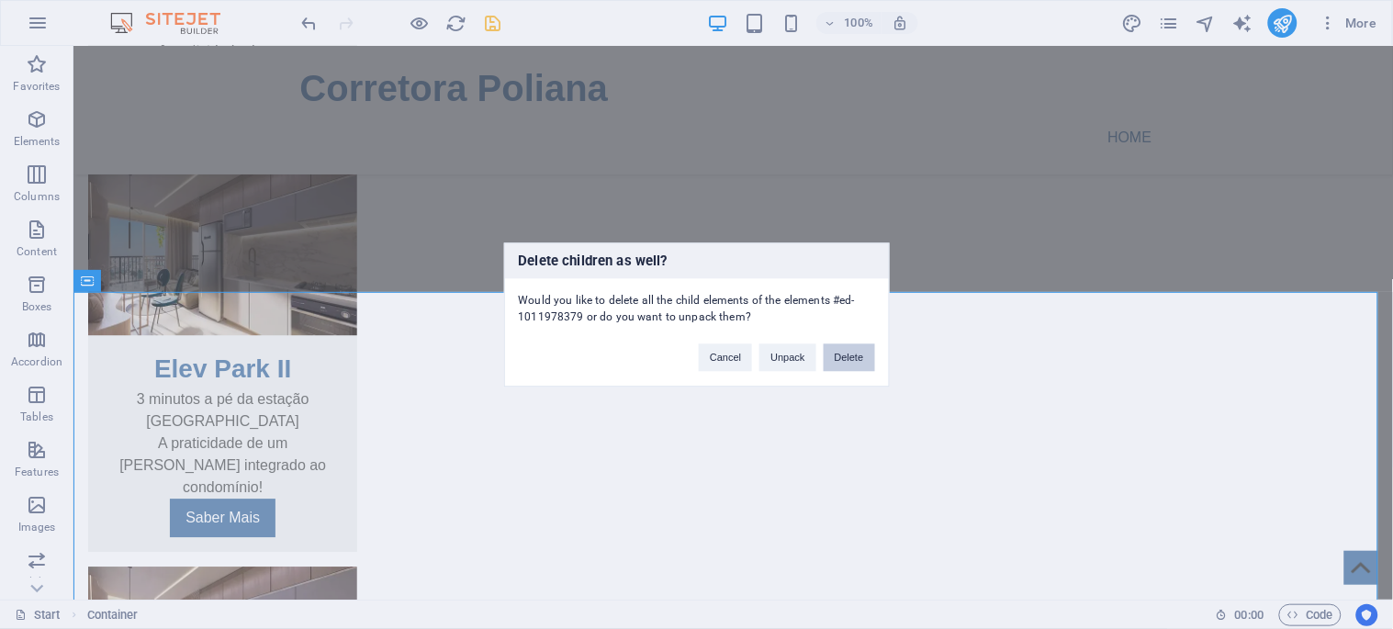
drag, startPoint x: 842, startPoint y: 356, endPoint x: 769, endPoint y: 309, distance: 87.1
click at [842, 356] on button "Delete" at bounding box center [849, 357] width 51 height 28
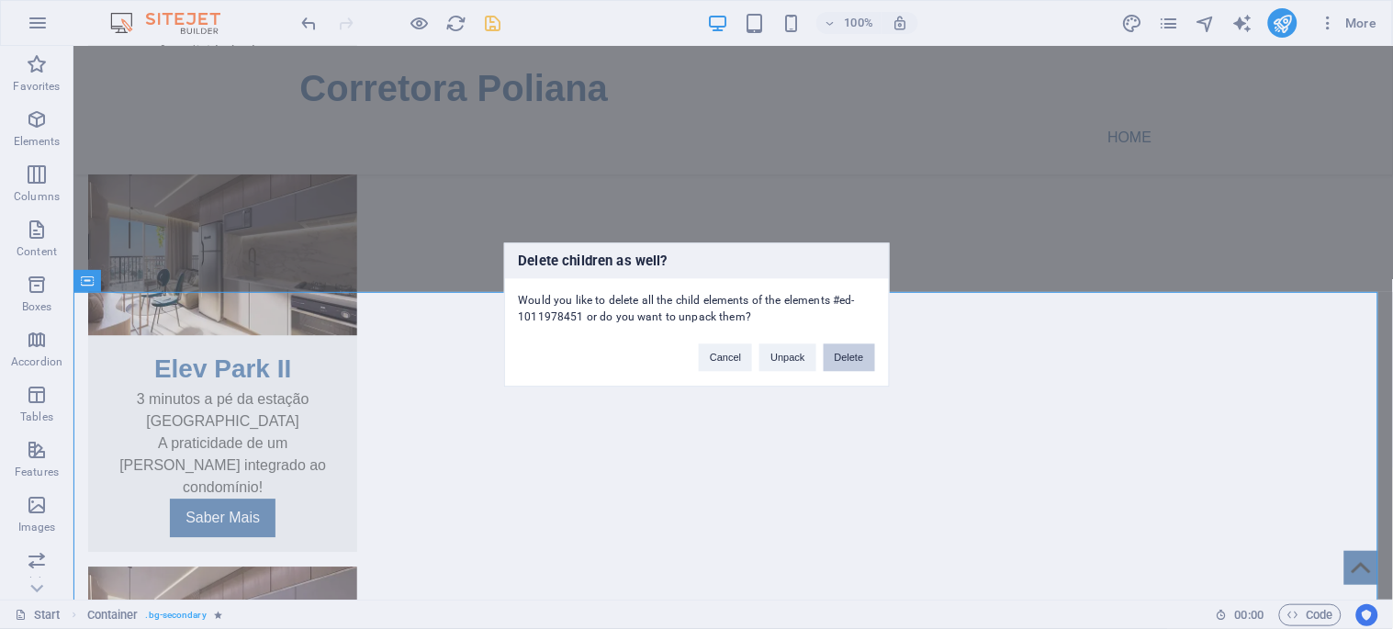
click at [849, 351] on button "Delete" at bounding box center [849, 357] width 51 height 28
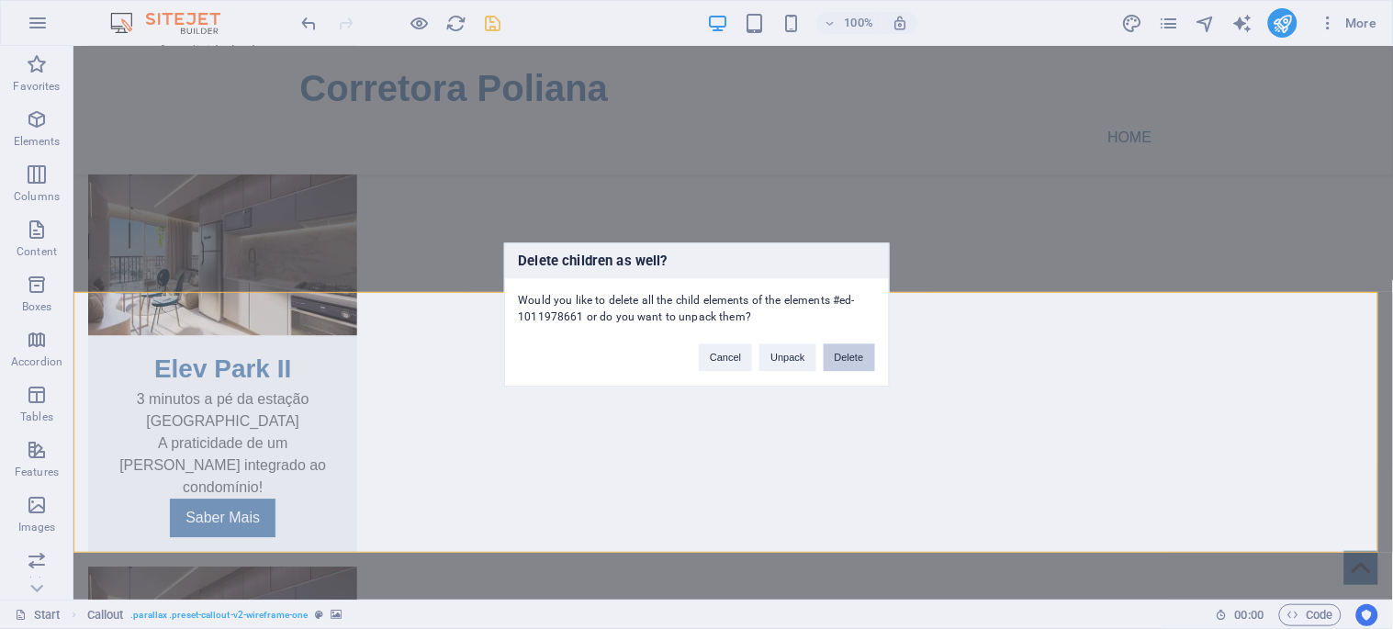
click at [860, 354] on button "Delete" at bounding box center [849, 357] width 51 height 28
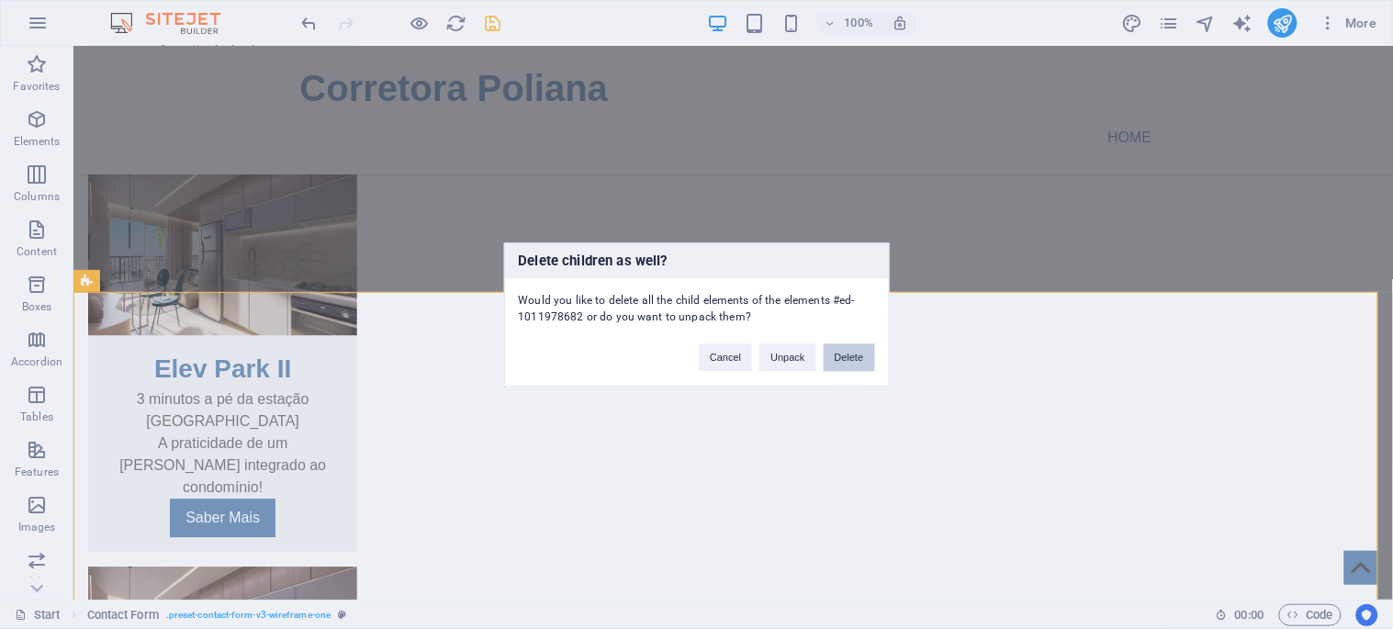
click at [850, 352] on button "Delete" at bounding box center [849, 357] width 51 height 28
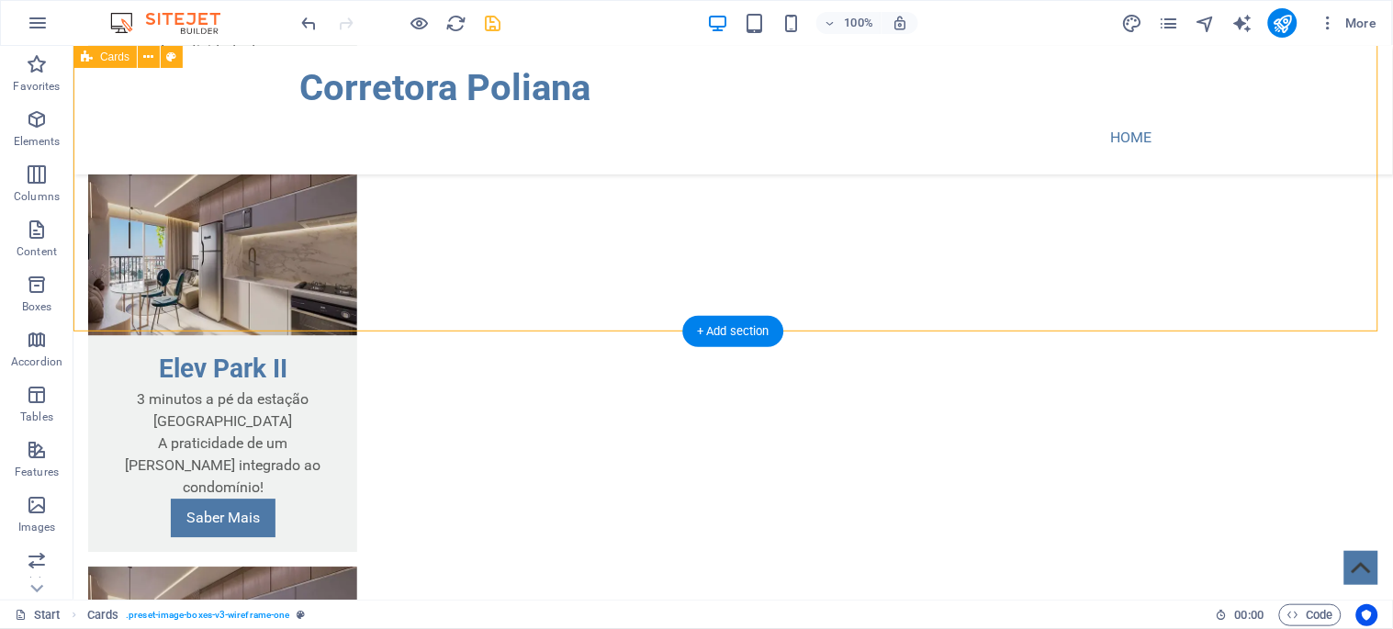
scroll to position [1085, 0]
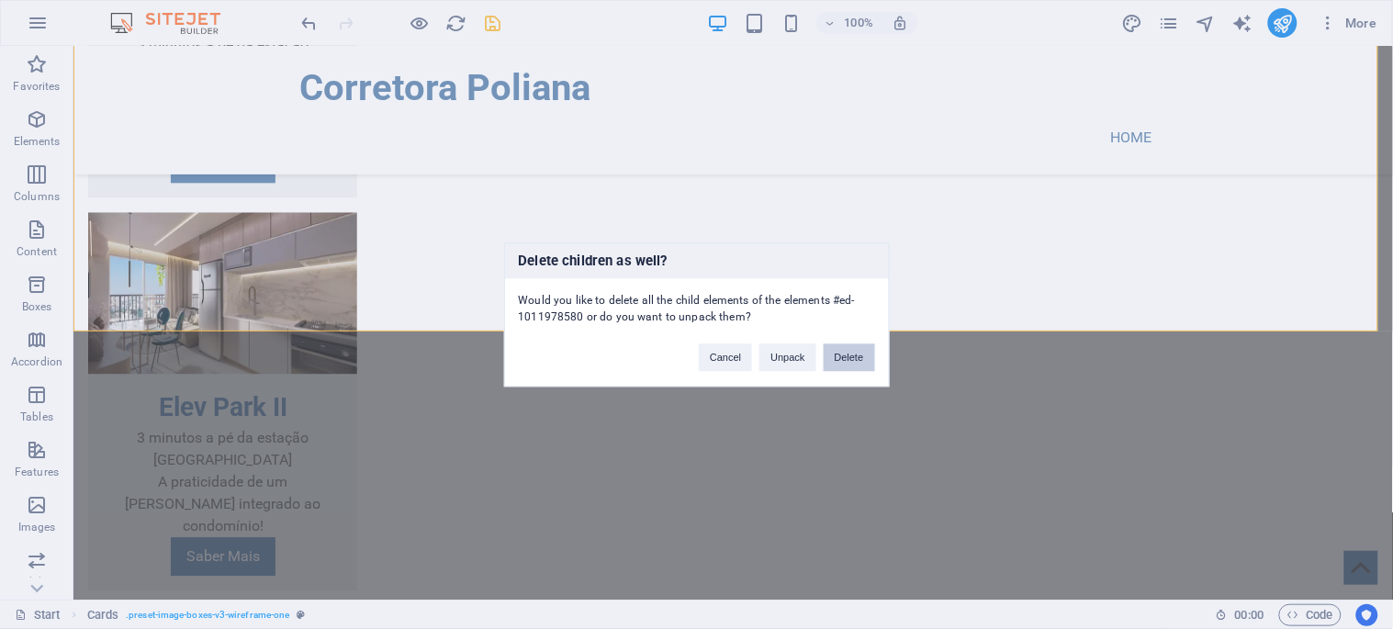
click at [840, 353] on button "Delete" at bounding box center [849, 357] width 51 height 28
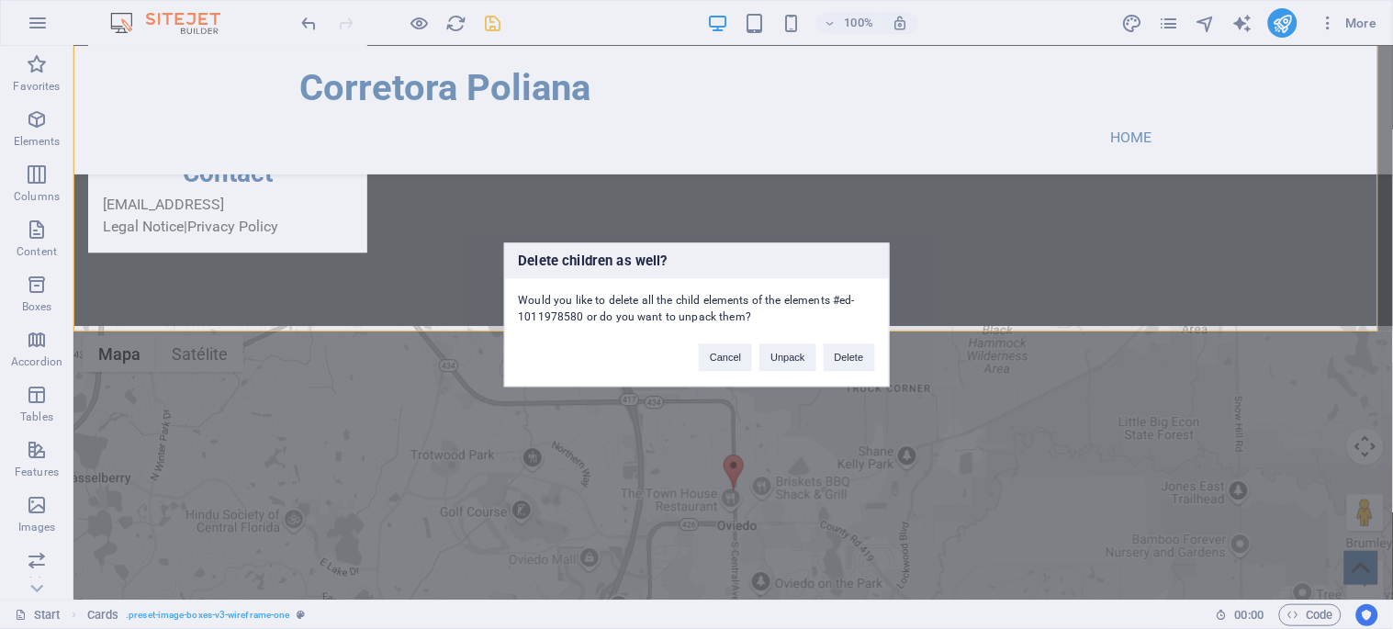
scroll to position [106, 0]
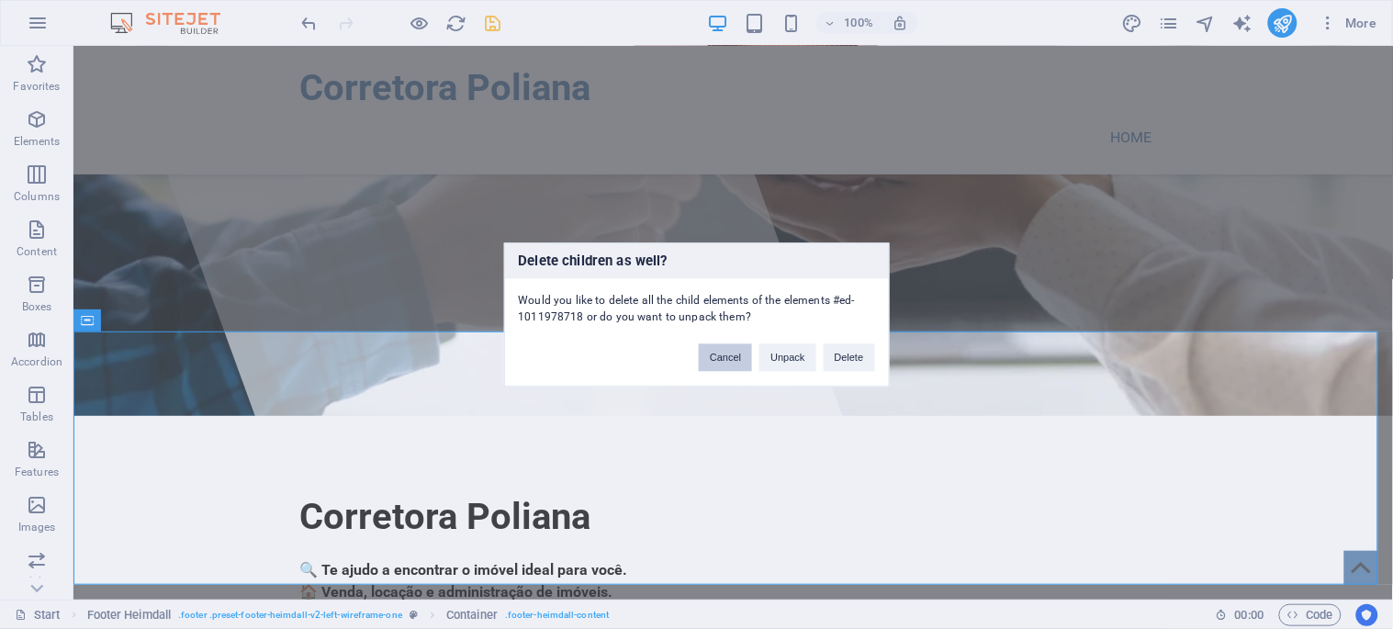
click at [729, 362] on button "Cancel" at bounding box center [725, 357] width 53 height 28
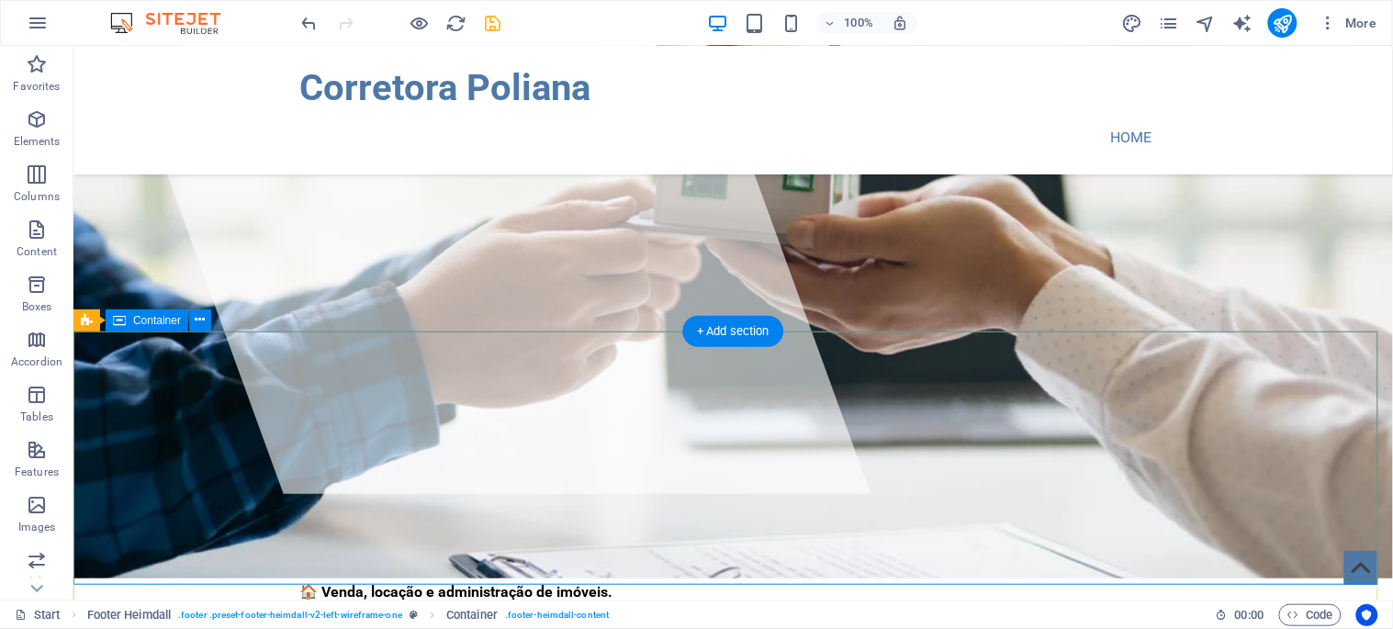
scroll to position [1085, 0]
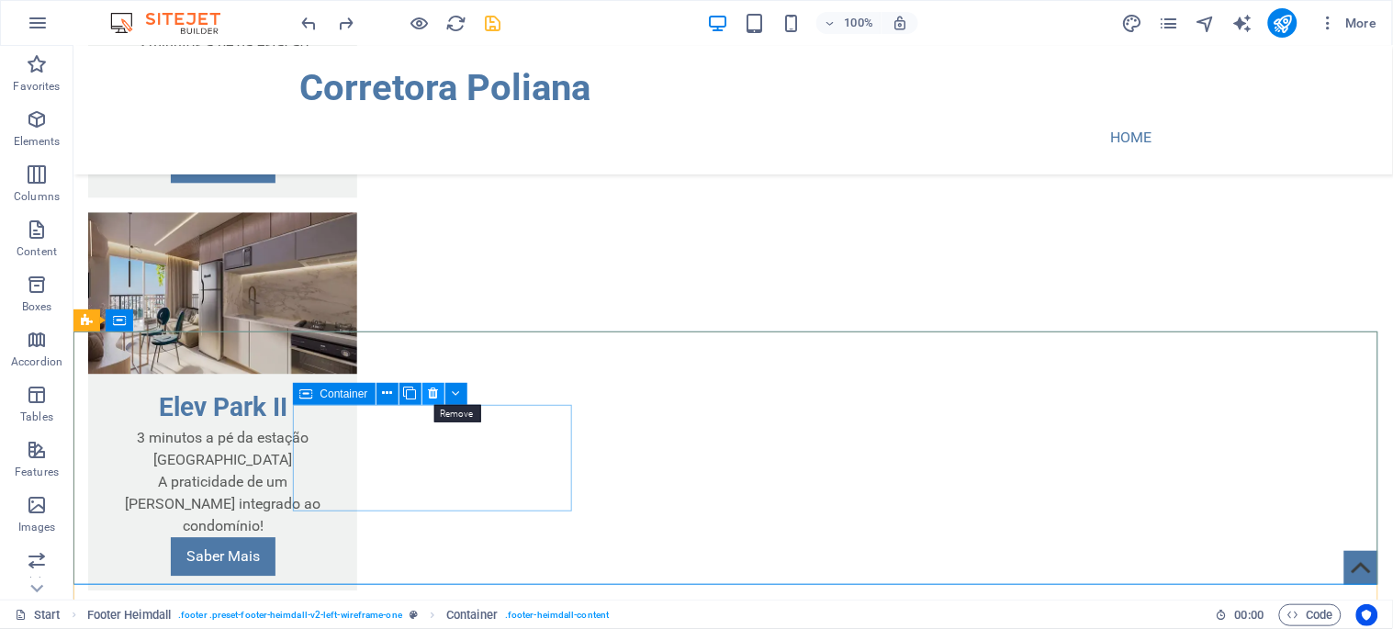
click at [433, 391] on icon at bounding box center [433, 393] width 10 height 19
click at [430, 393] on icon at bounding box center [433, 393] width 10 height 19
click at [362, 396] on span "Container" at bounding box center [345, 393] width 48 height 11
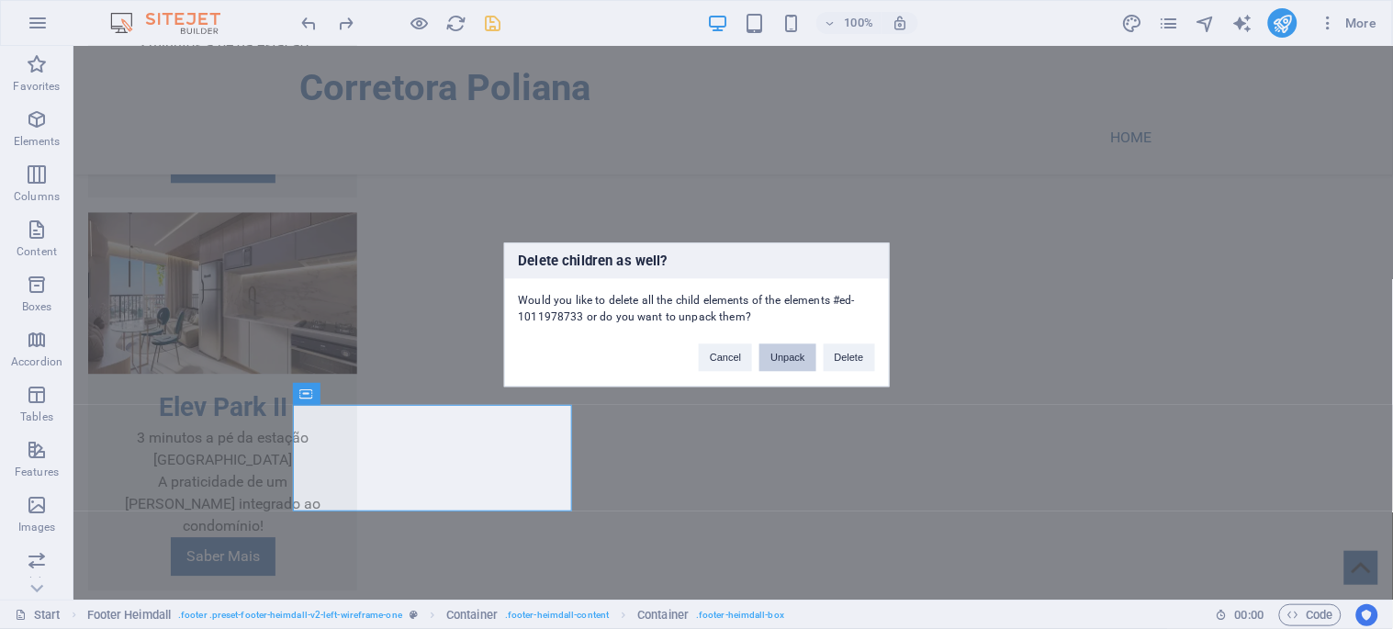
click at [794, 358] on button "Unpack" at bounding box center [788, 357] width 56 height 28
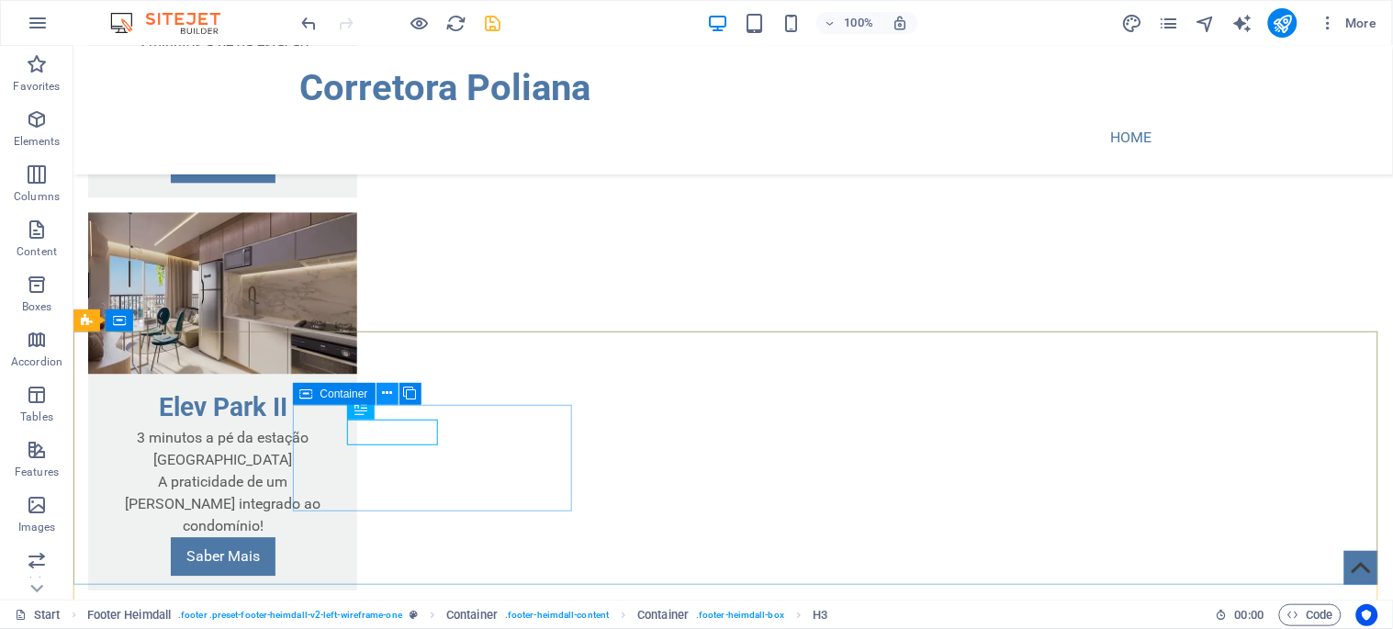
click at [387, 396] on icon at bounding box center [387, 393] width 10 height 19
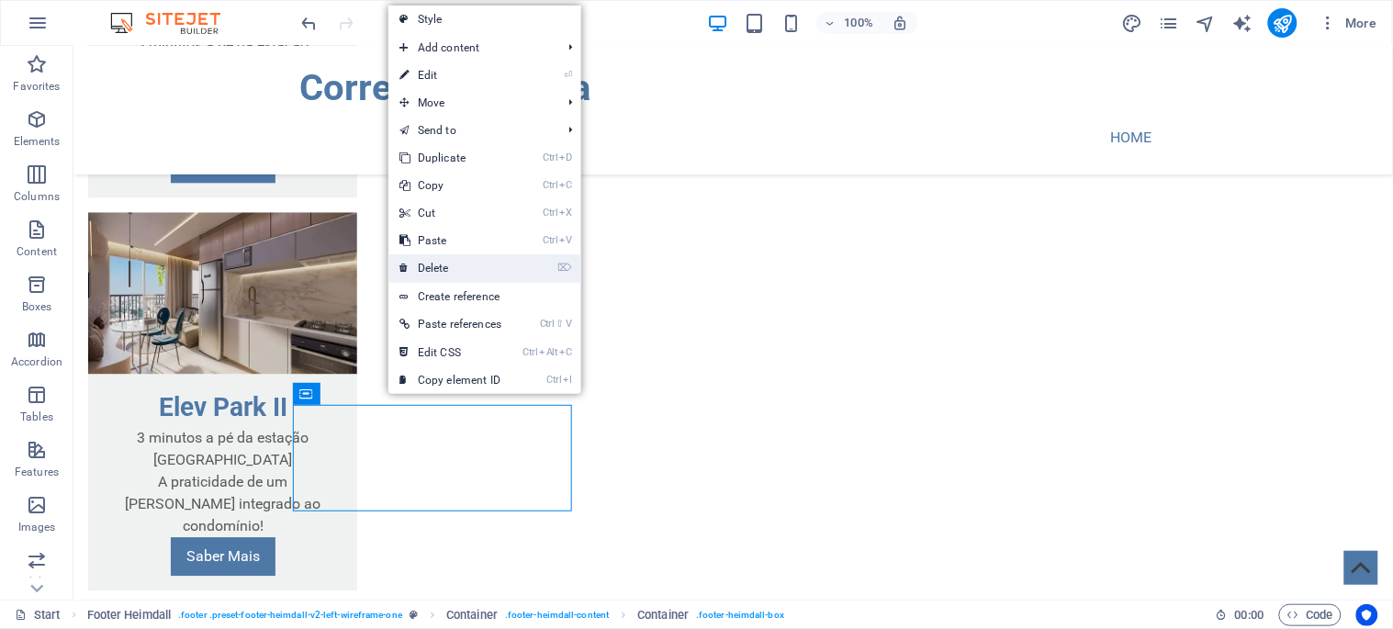
click at [456, 264] on link "⌦ Delete" at bounding box center [450, 268] width 124 height 28
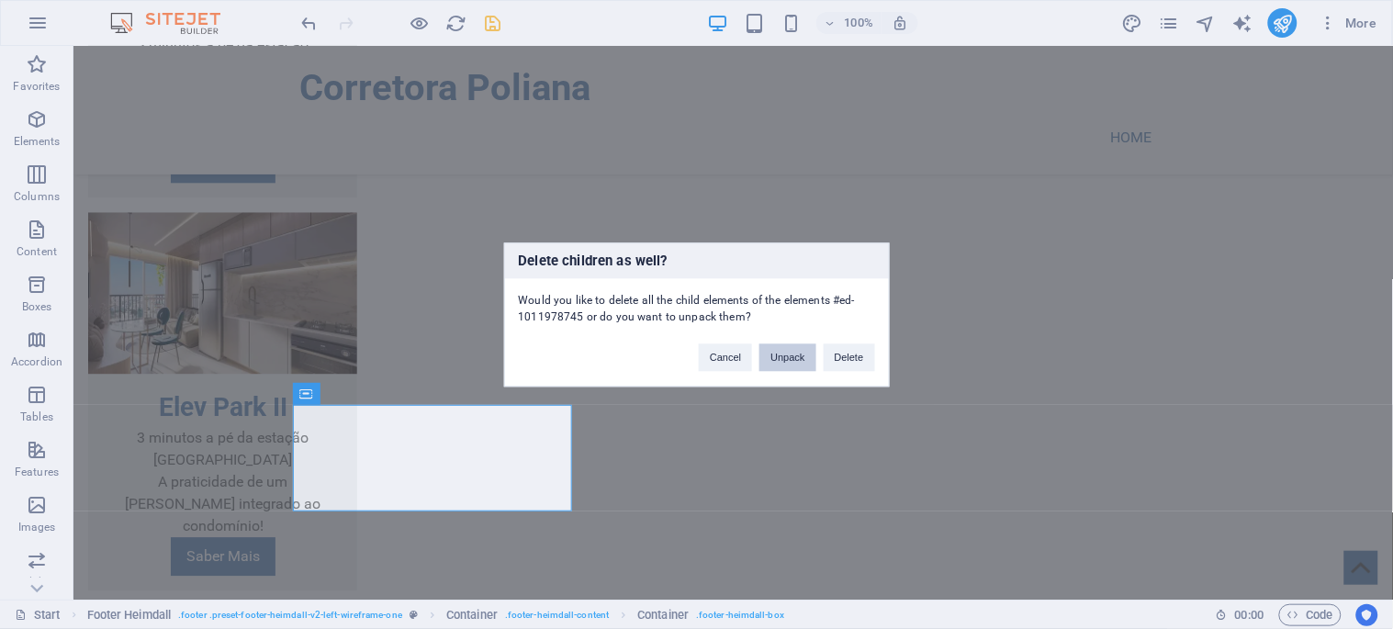
click at [785, 344] on button "Unpack" at bounding box center [788, 357] width 56 height 28
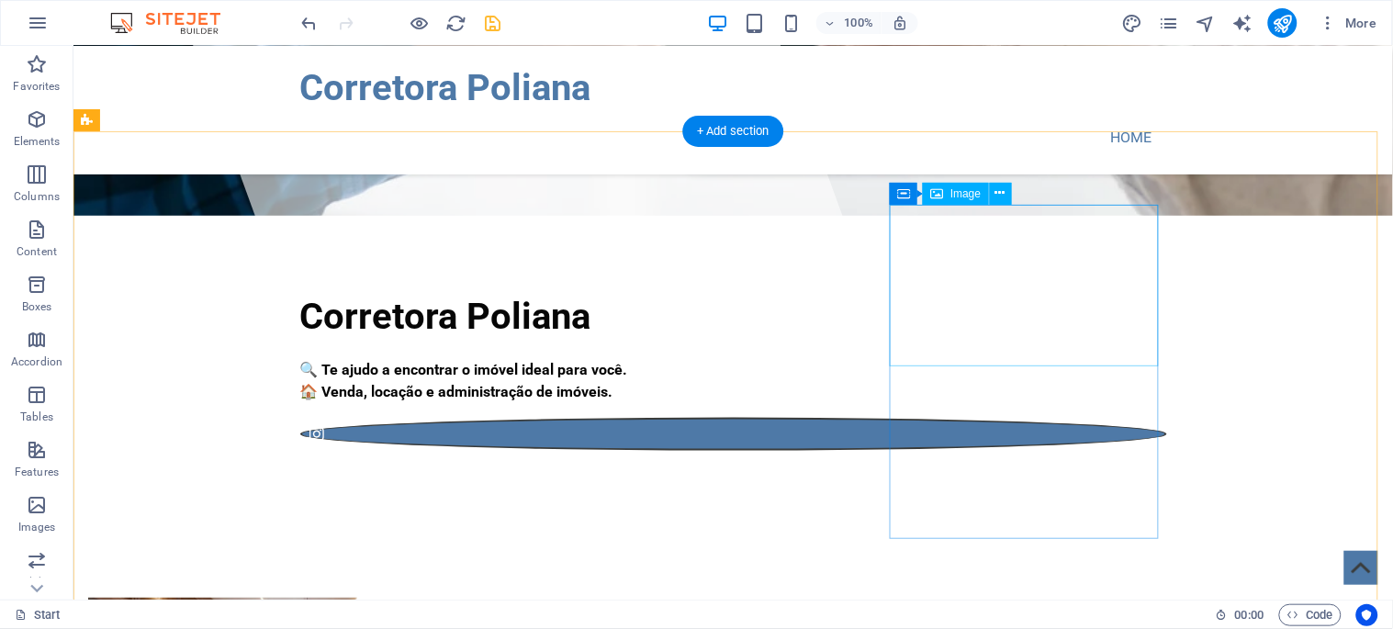
scroll to position [510, 0]
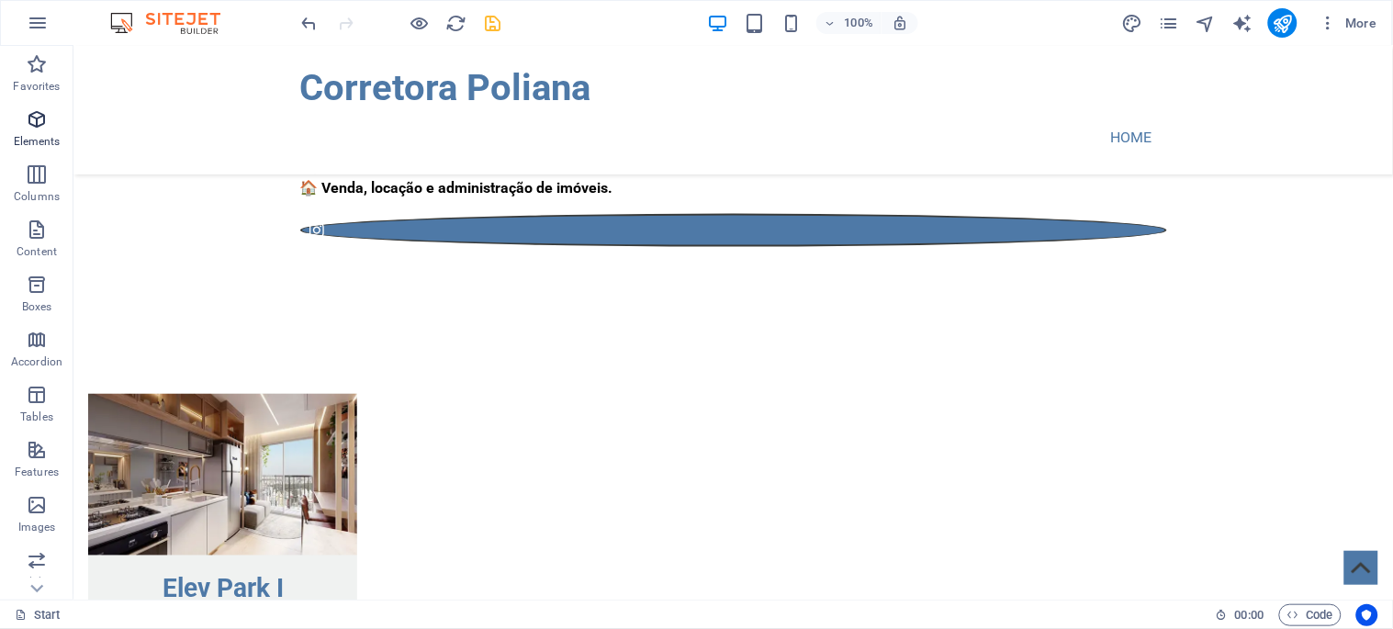
click at [39, 116] on icon "button" at bounding box center [37, 119] width 22 height 22
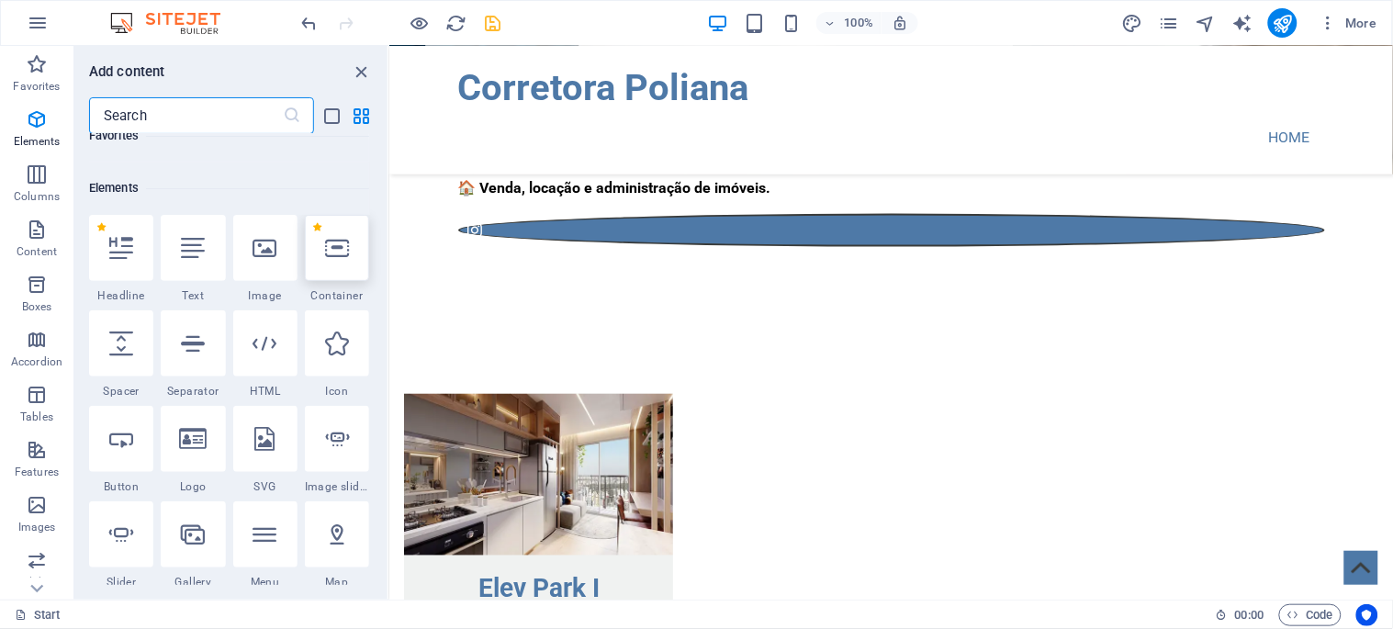
scroll to position [195, 0]
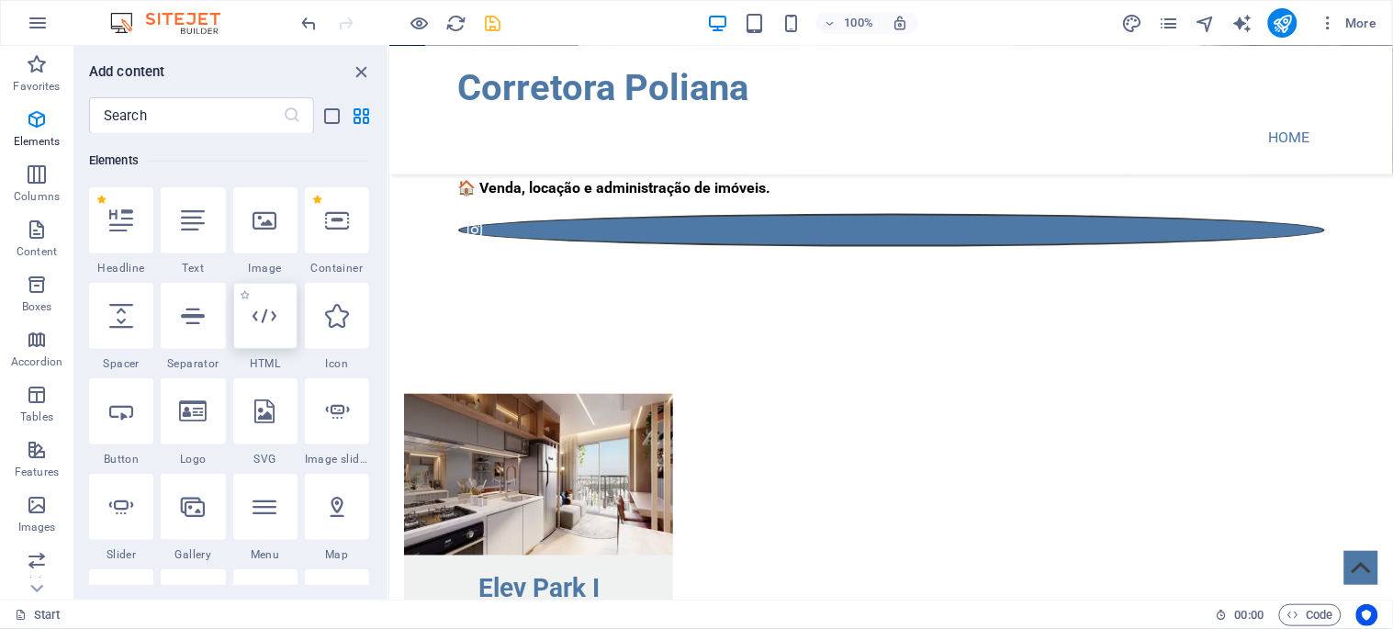
click at [270, 313] on icon at bounding box center [265, 316] width 24 height 24
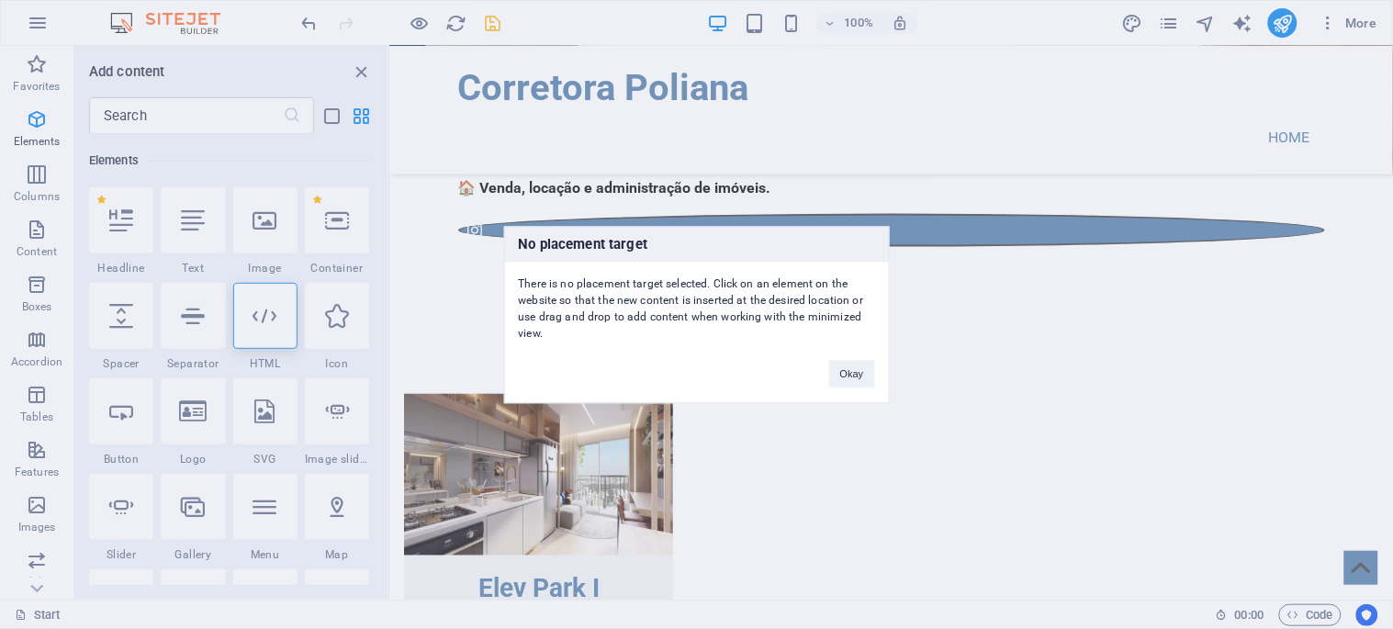
drag, startPoint x: 864, startPoint y: 372, endPoint x: 823, endPoint y: 351, distance: 46.4
click at [861, 372] on button "Okay" at bounding box center [852, 374] width 46 height 28
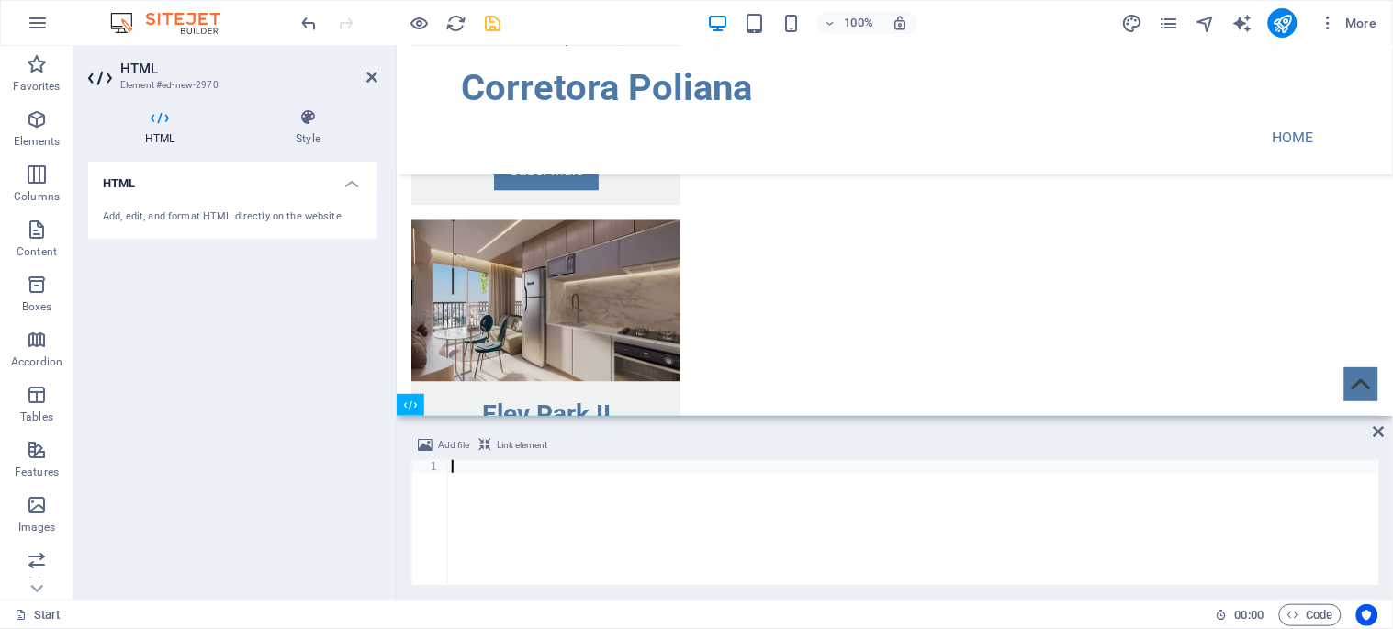
scroll to position [1261, 0]
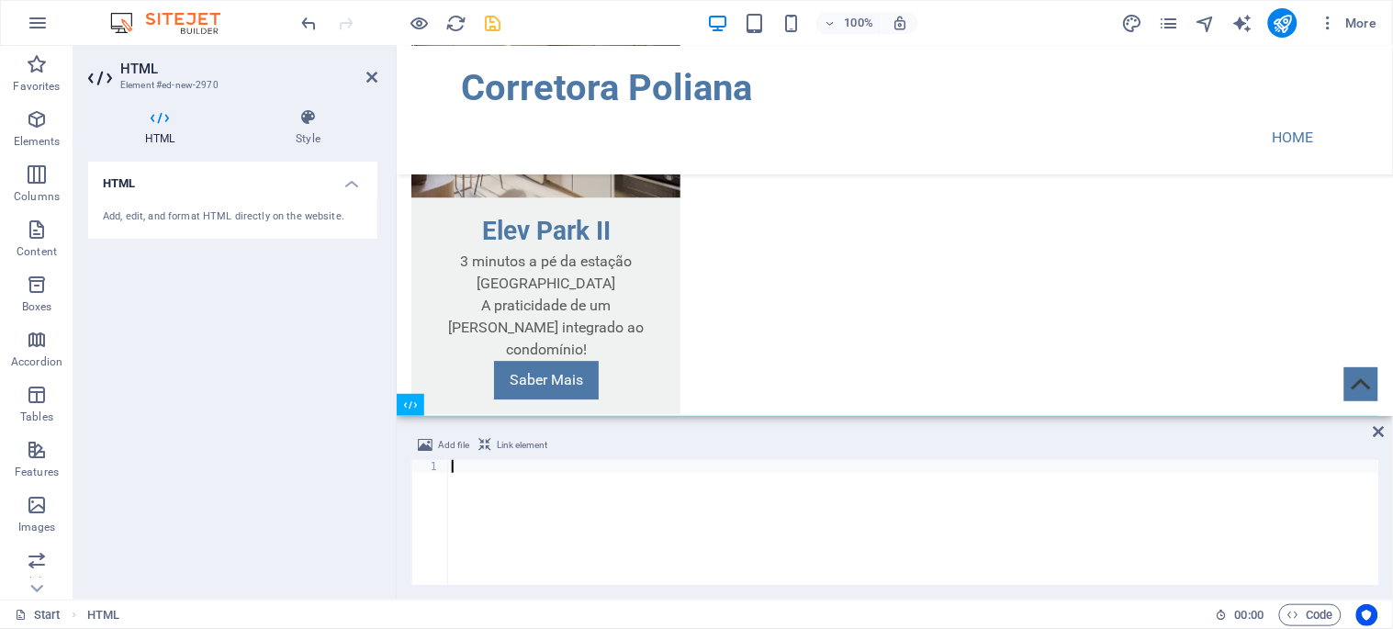
type textarea "</a>"
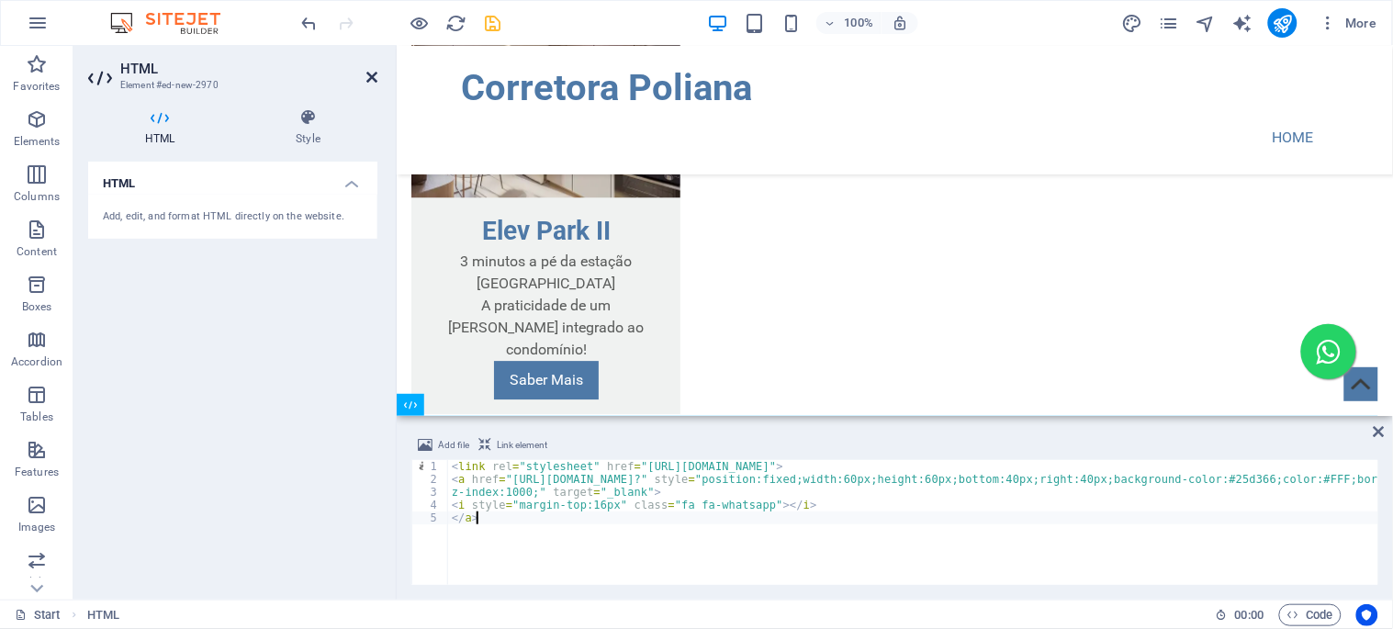
click at [373, 75] on icon at bounding box center [371, 77] width 11 height 15
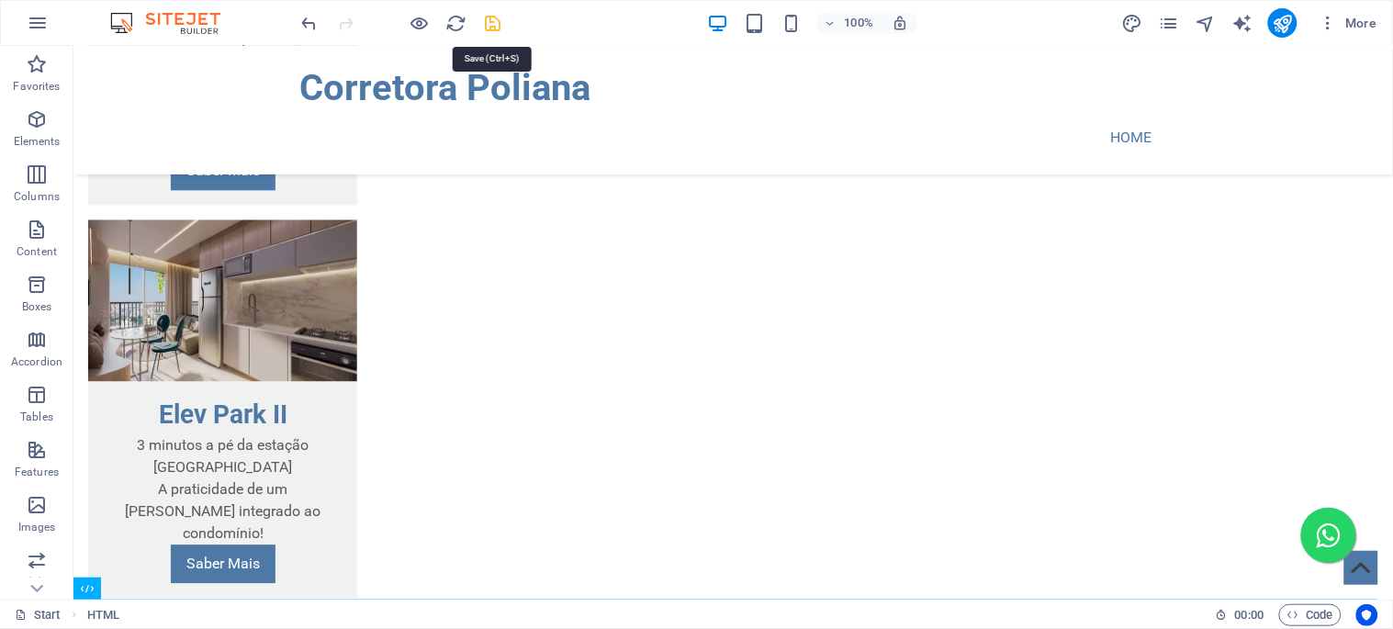
click at [490, 20] on icon "save" at bounding box center [493, 23] width 21 height 21
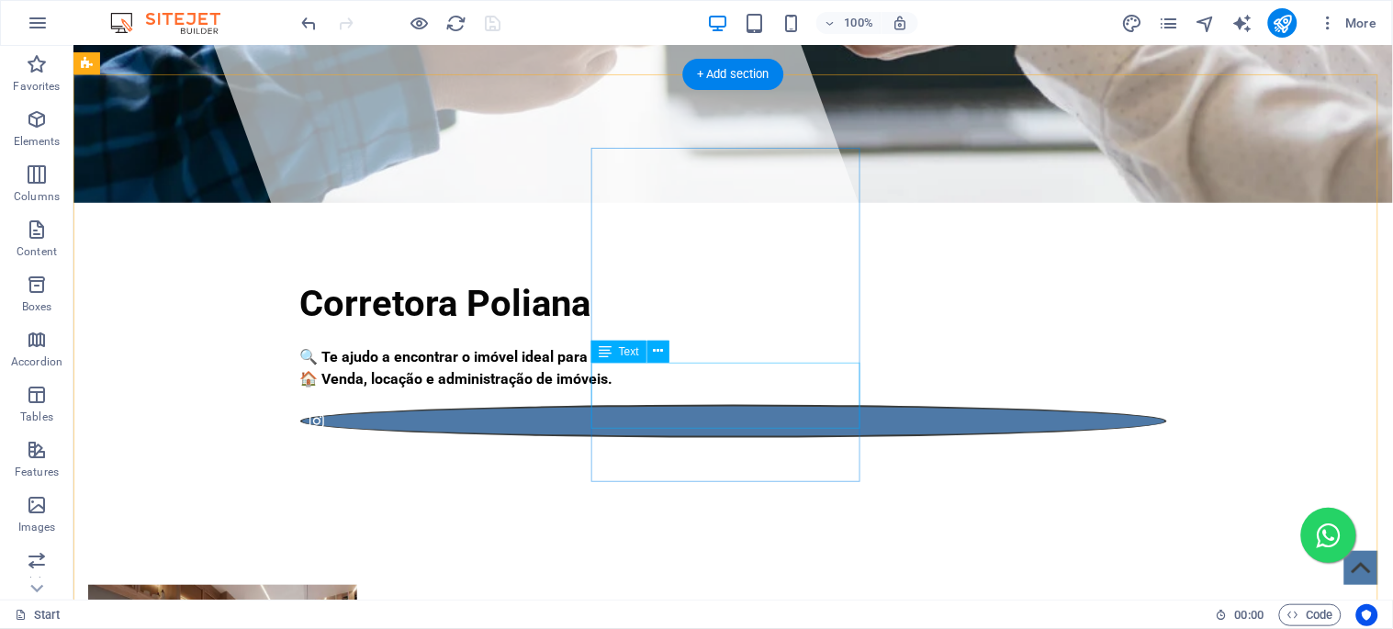
scroll to position [0, 0]
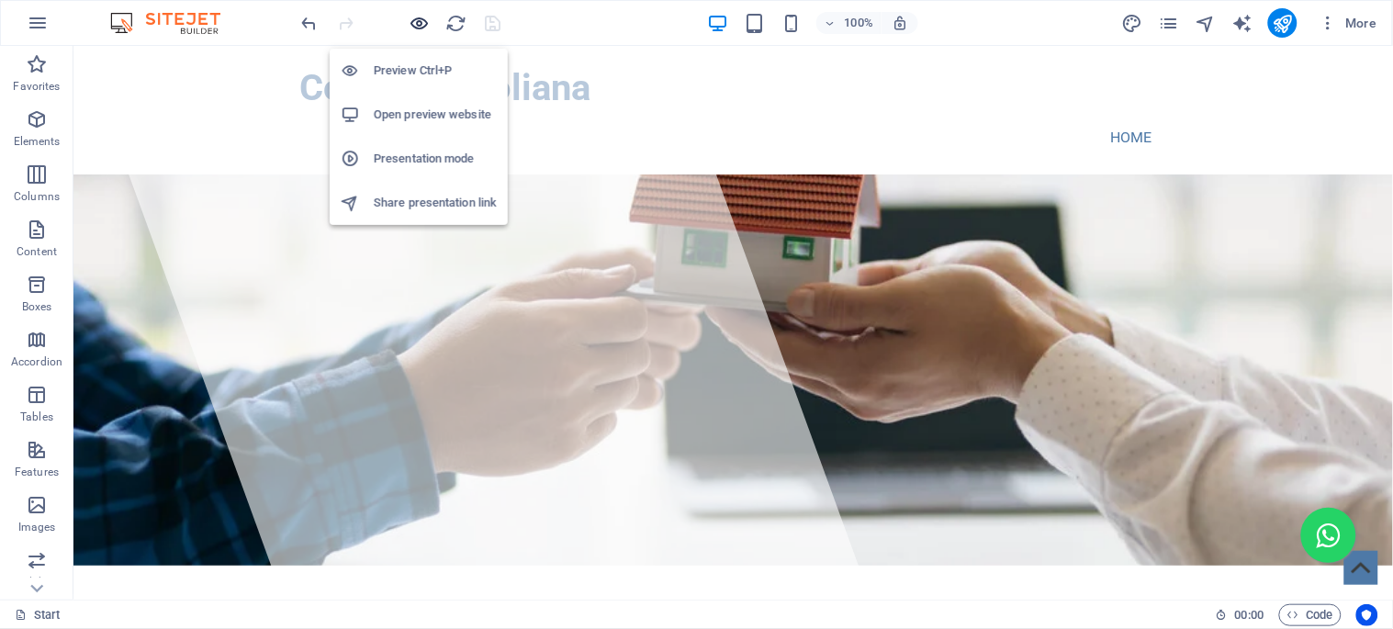
click at [411, 15] on icon "button" at bounding box center [420, 23] width 21 height 21
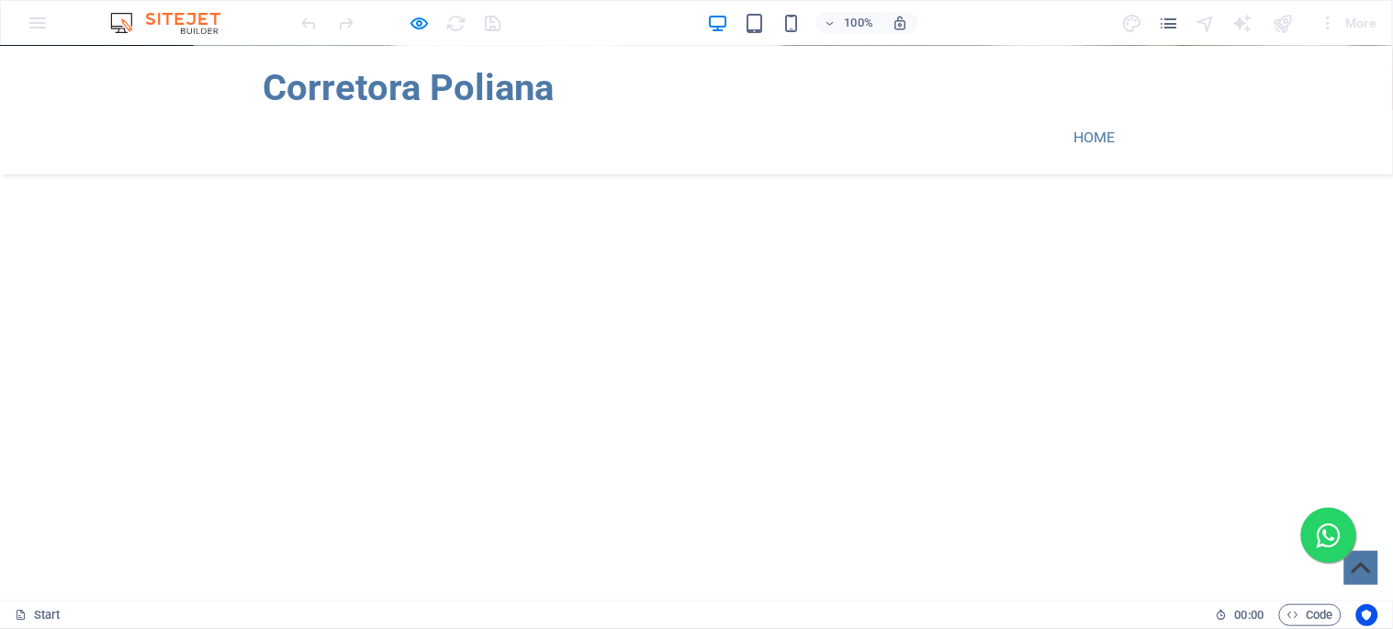
scroll to position [612, 0]
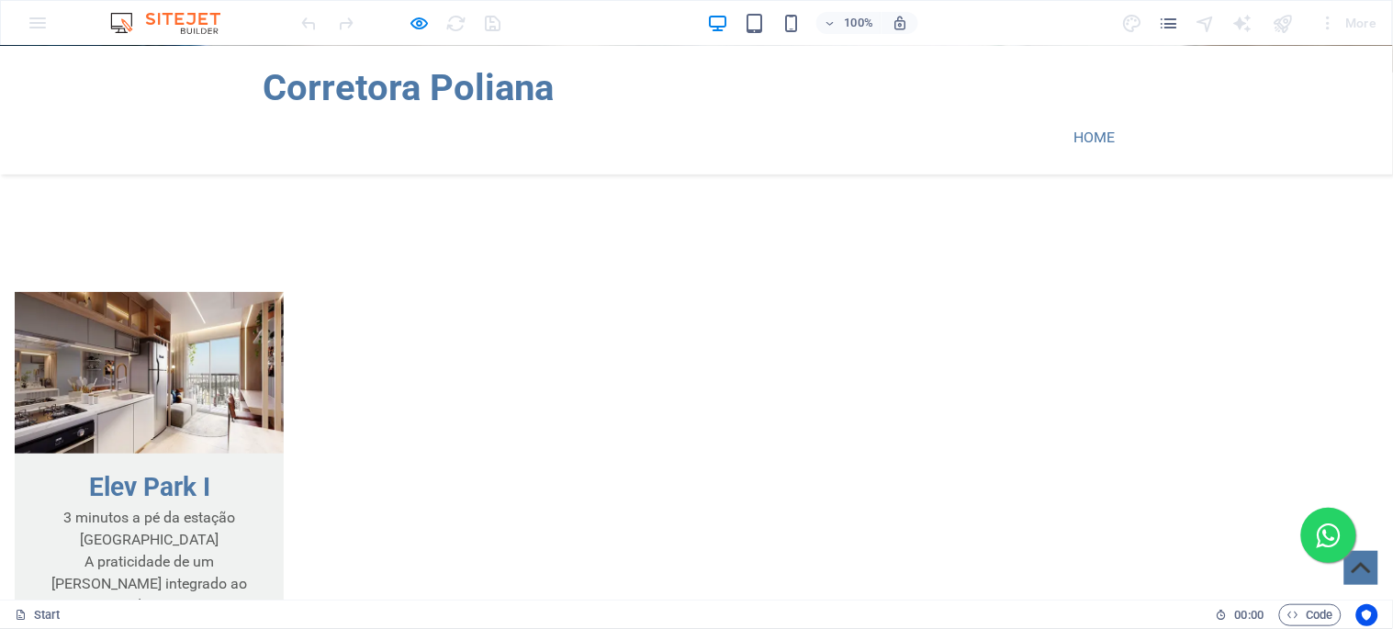
click at [202, 616] on link "Saber Mais" at bounding box center [149, 635] width 105 height 39
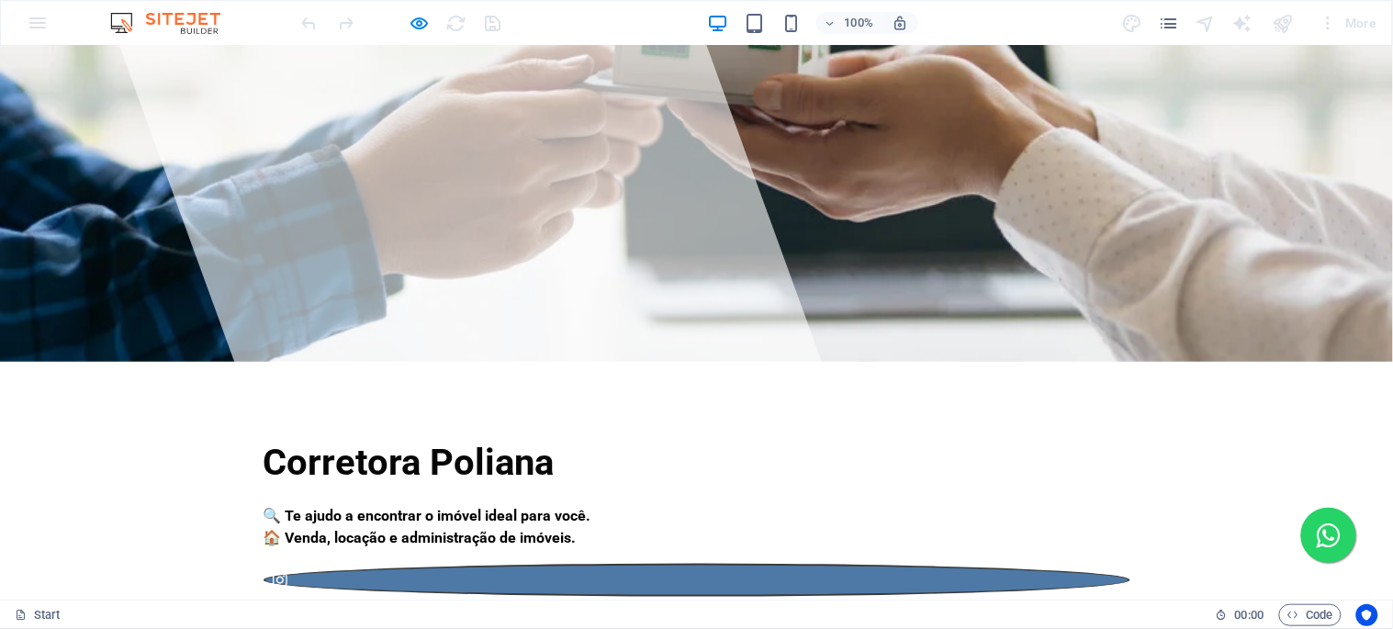
scroll to position [0, 0]
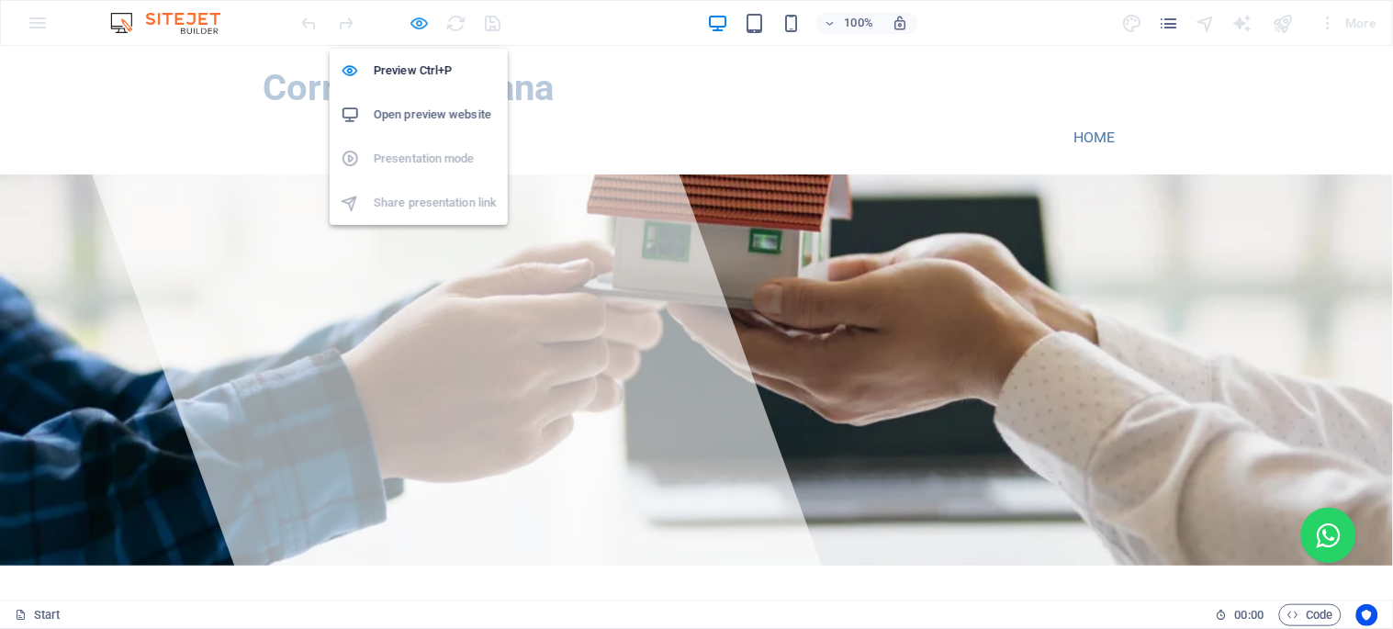
click at [419, 21] on icon "button" at bounding box center [420, 23] width 21 height 21
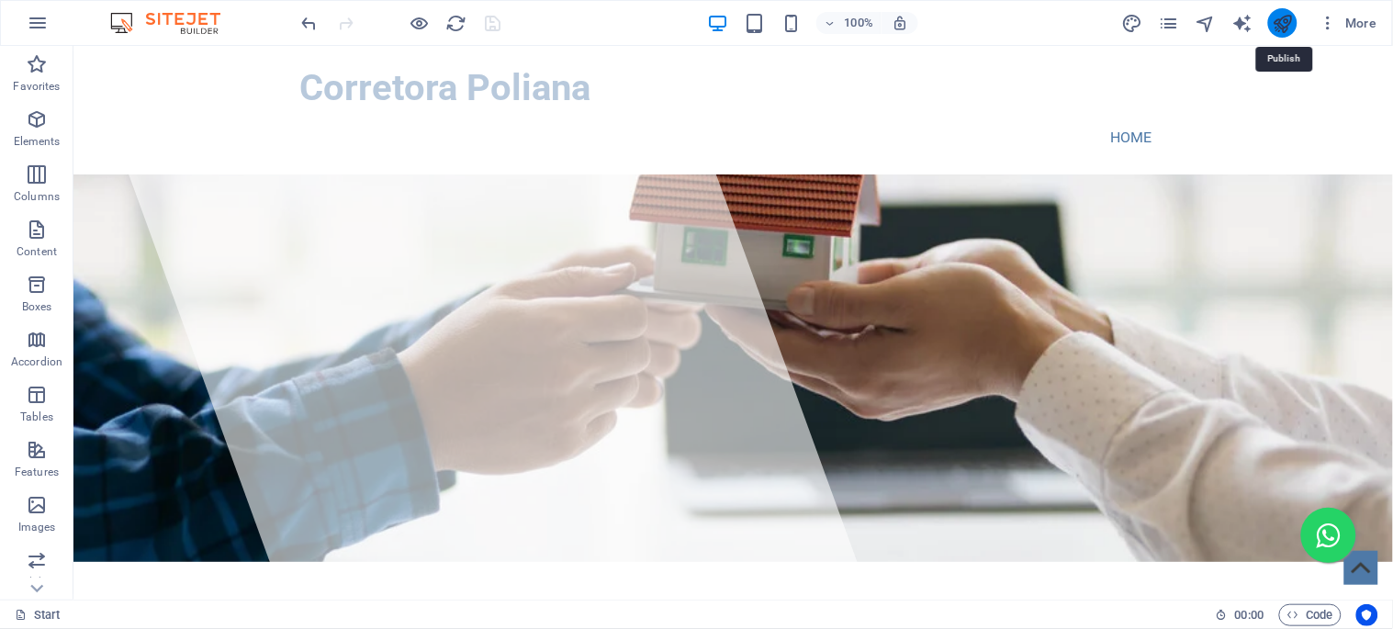
click at [1274, 20] on icon "publish" at bounding box center [1282, 23] width 21 height 21
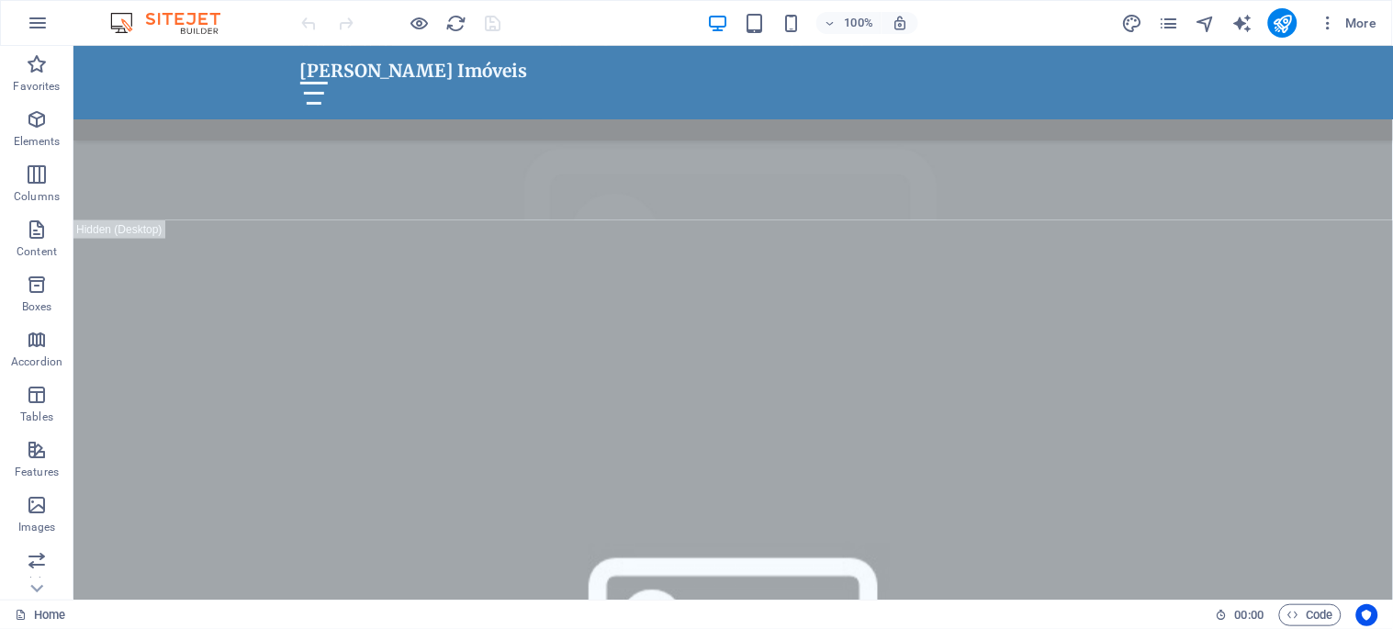
scroll to position [1224, 0]
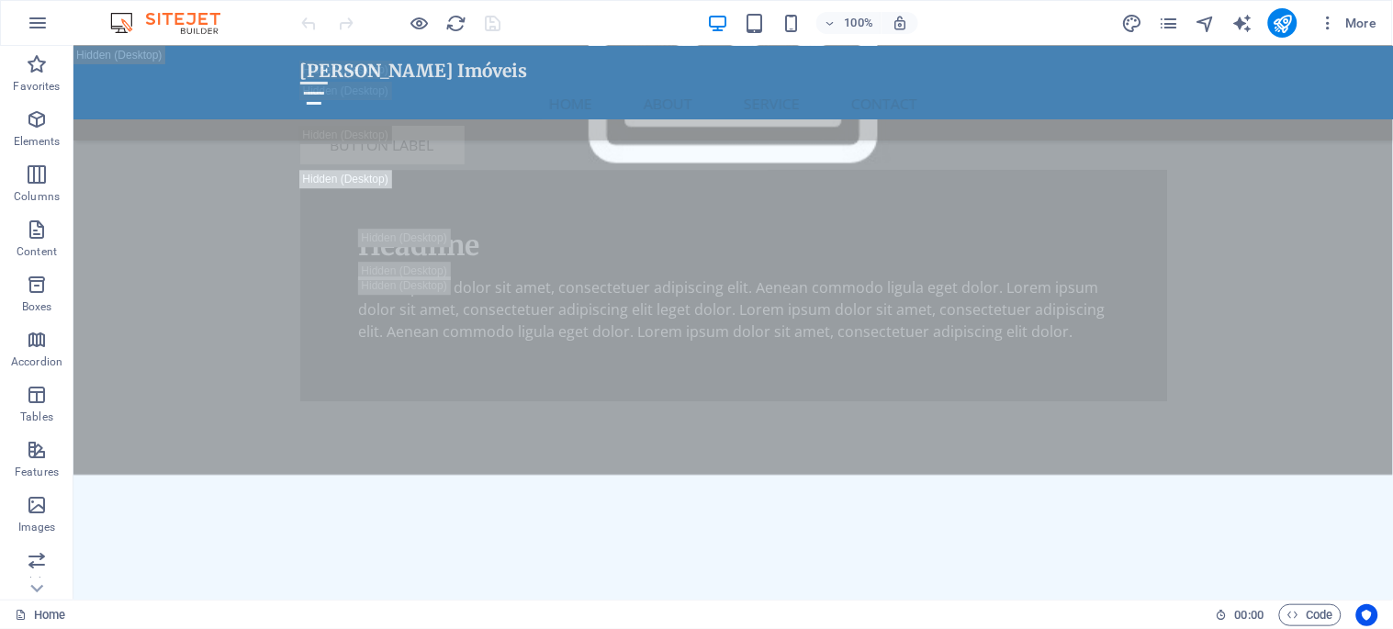
drag, startPoint x: 1382, startPoint y: 181, endPoint x: 118, endPoint y: 75, distance: 1268.1
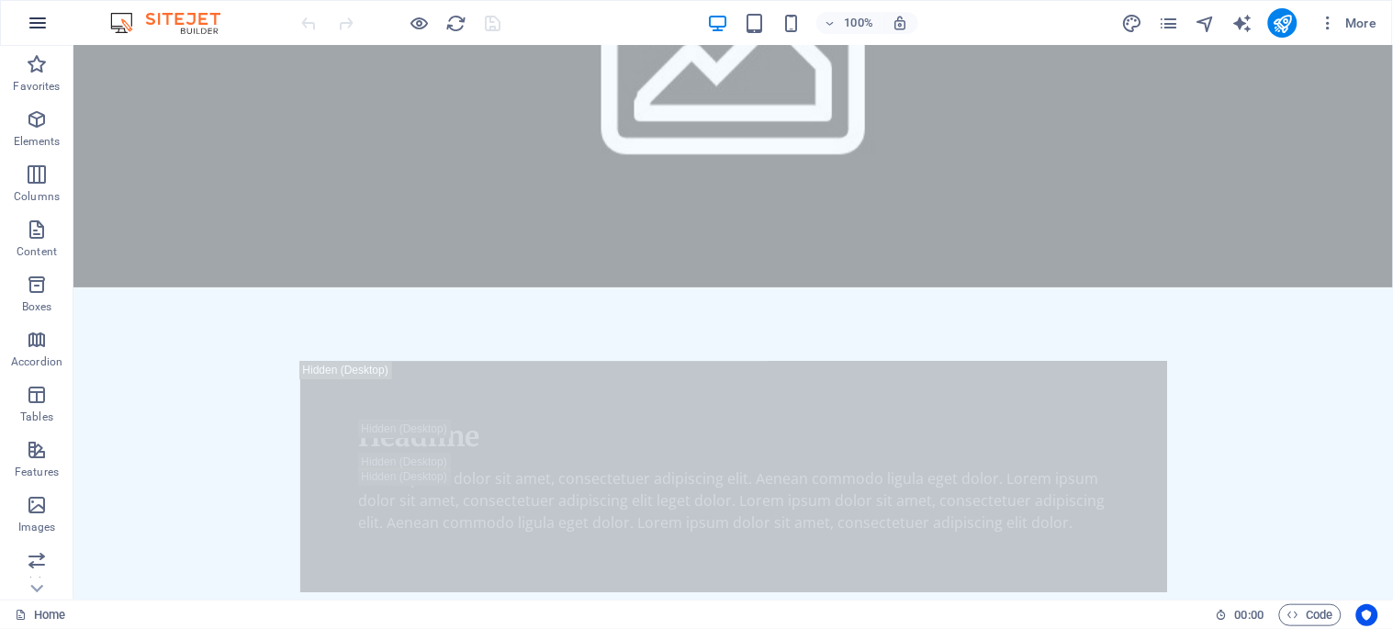
click at [40, 23] on icon "button" at bounding box center [38, 23] width 22 height 22
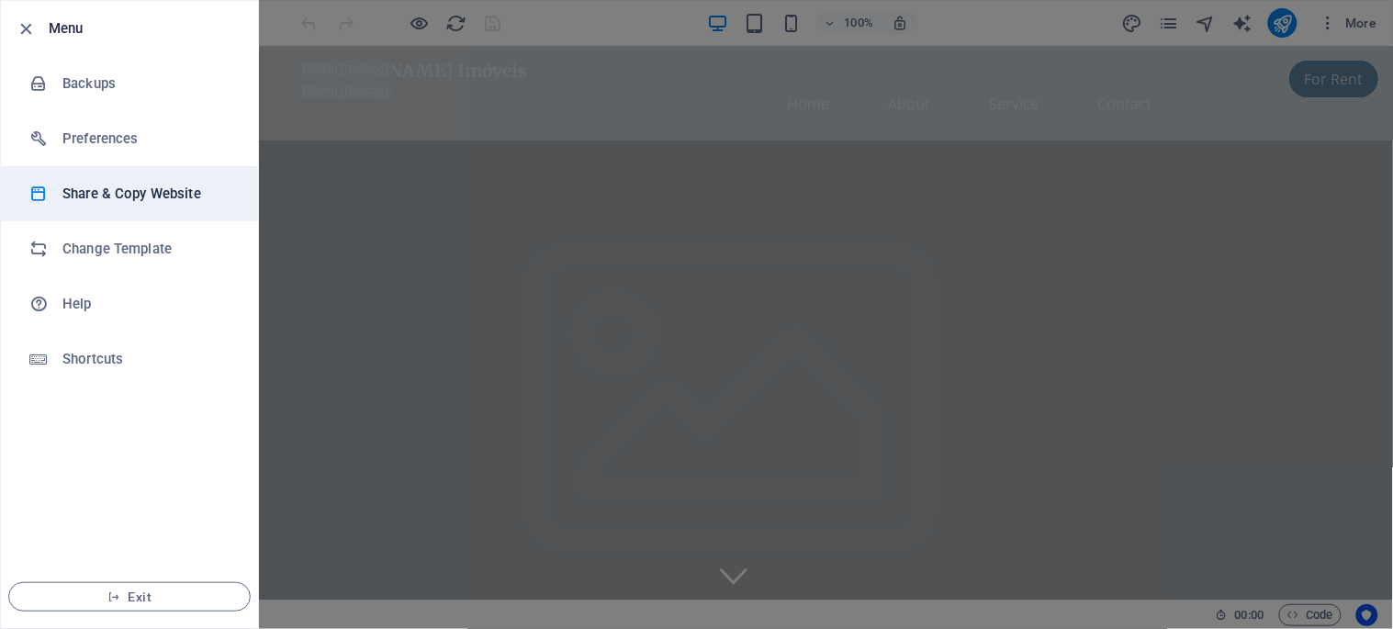
click at [108, 193] on h6 "Share & Copy Website" at bounding box center [147, 194] width 170 height 22
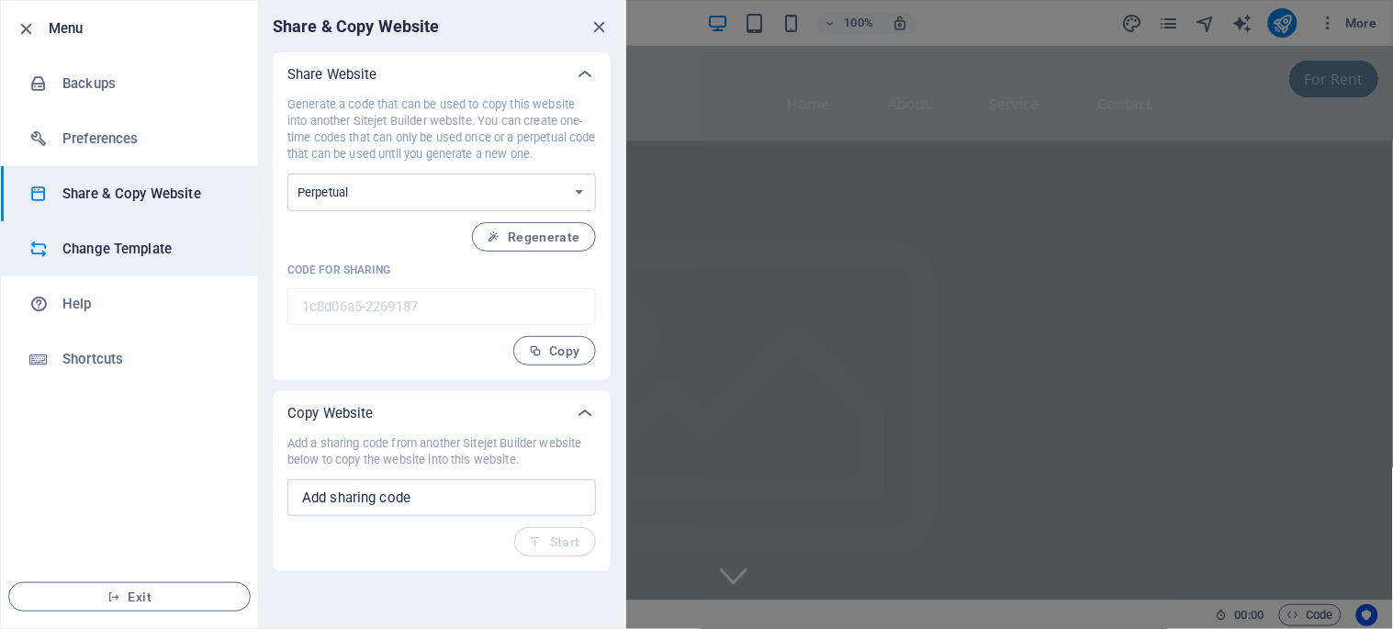
click at [102, 254] on h6 "Change Template" at bounding box center [147, 249] width 170 height 22
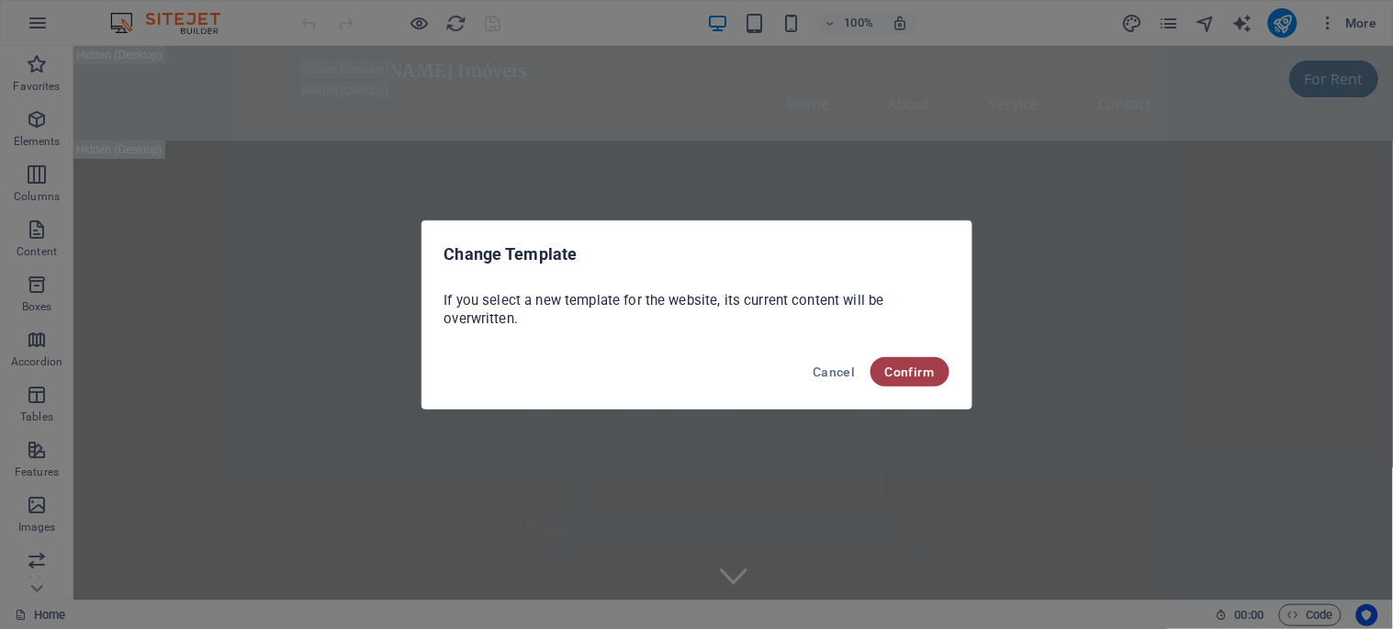
click at [920, 374] on span "Confirm" at bounding box center [910, 372] width 50 height 15
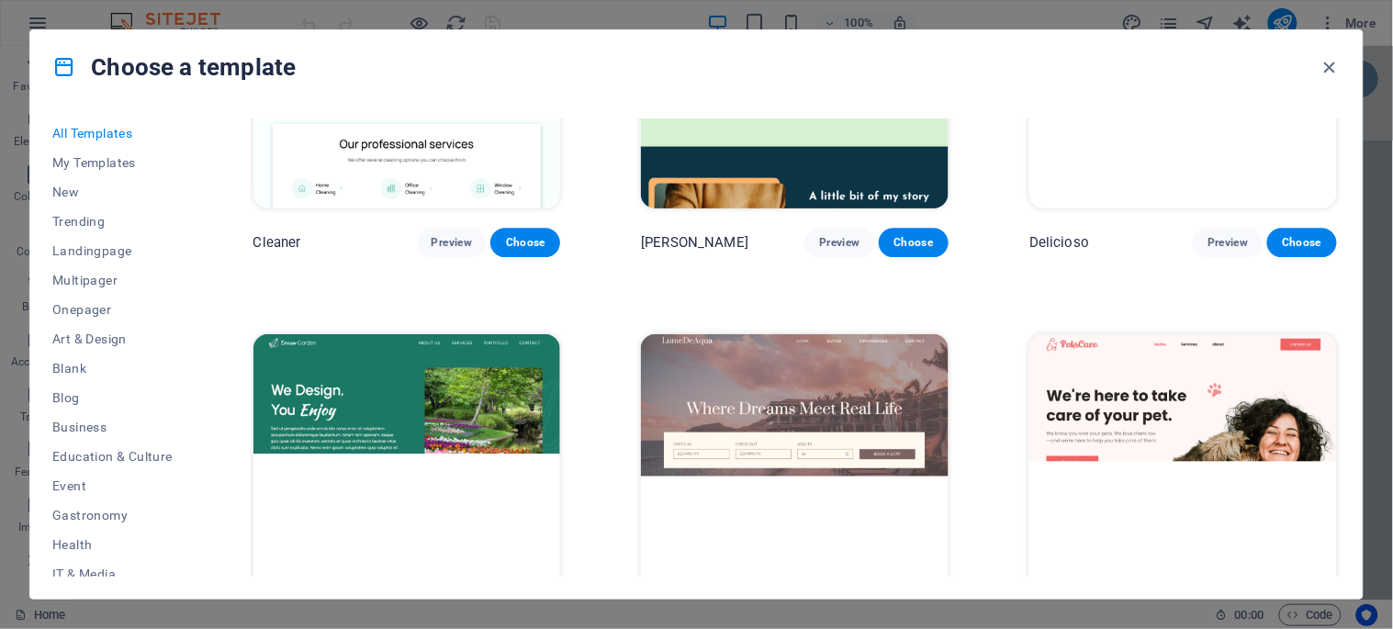
scroll to position [3163, 0]
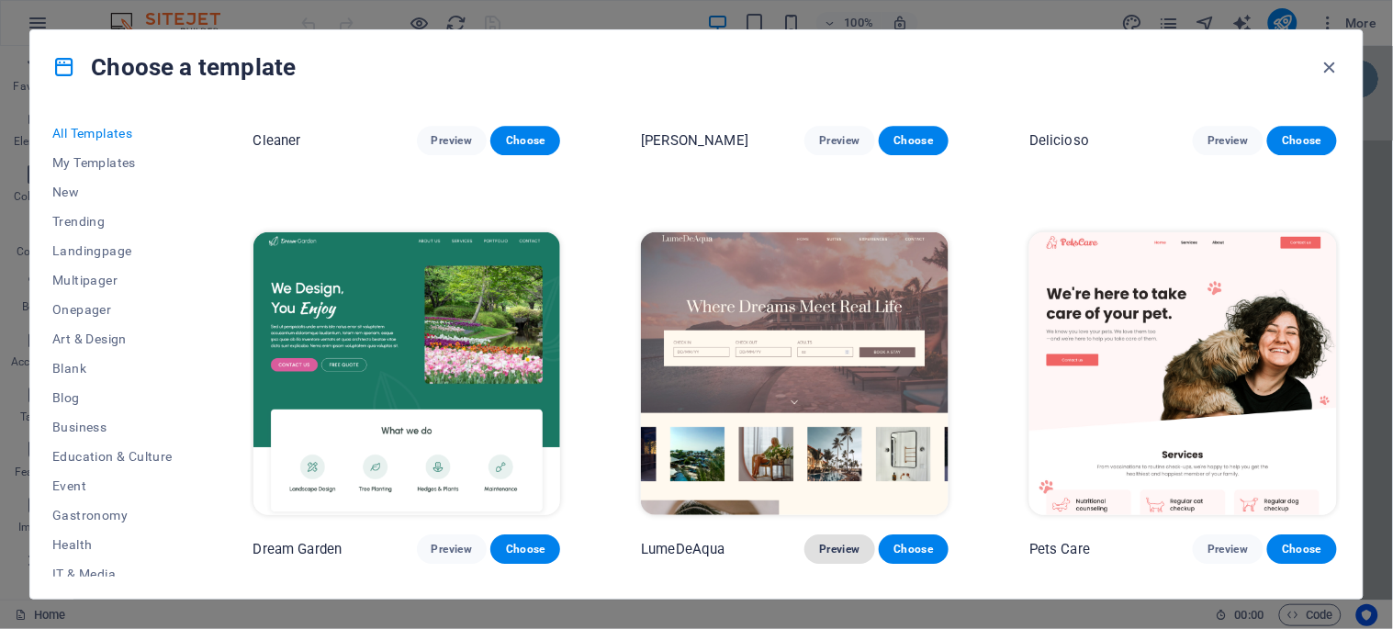
click at [838, 542] on span "Preview" at bounding box center [839, 549] width 40 height 15
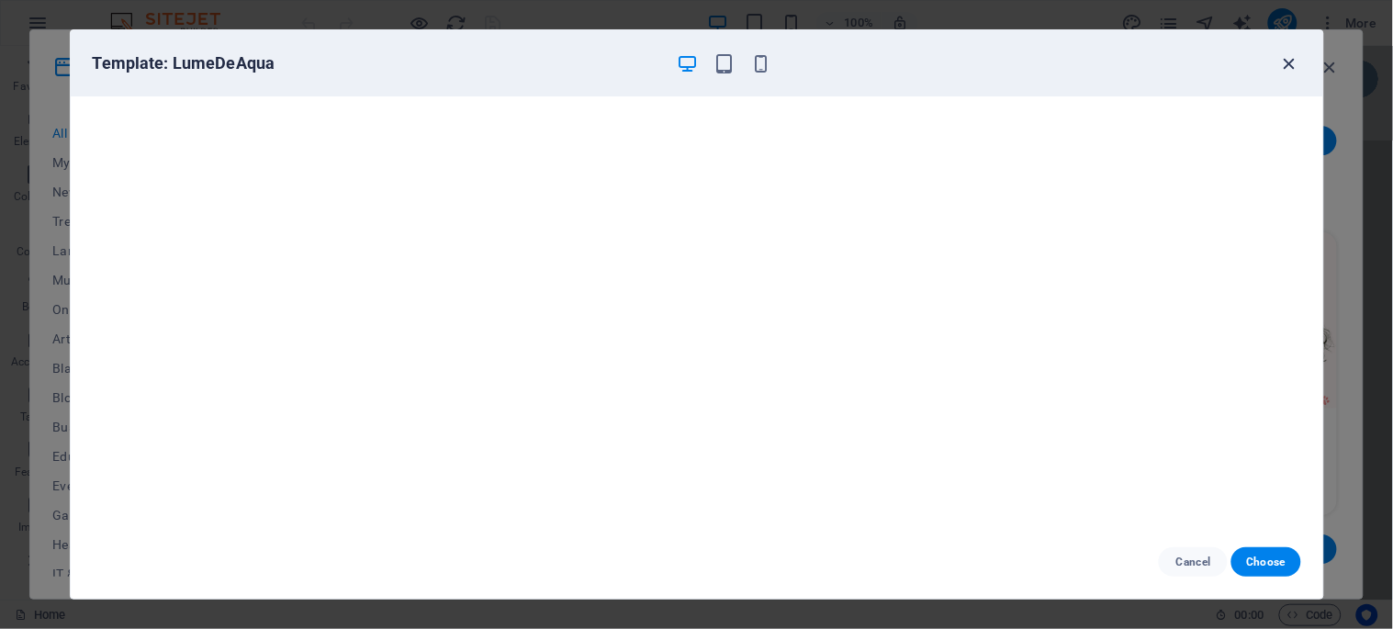
click at [1286, 62] on icon "button" at bounding box center [1289, 63] width 21 height 21
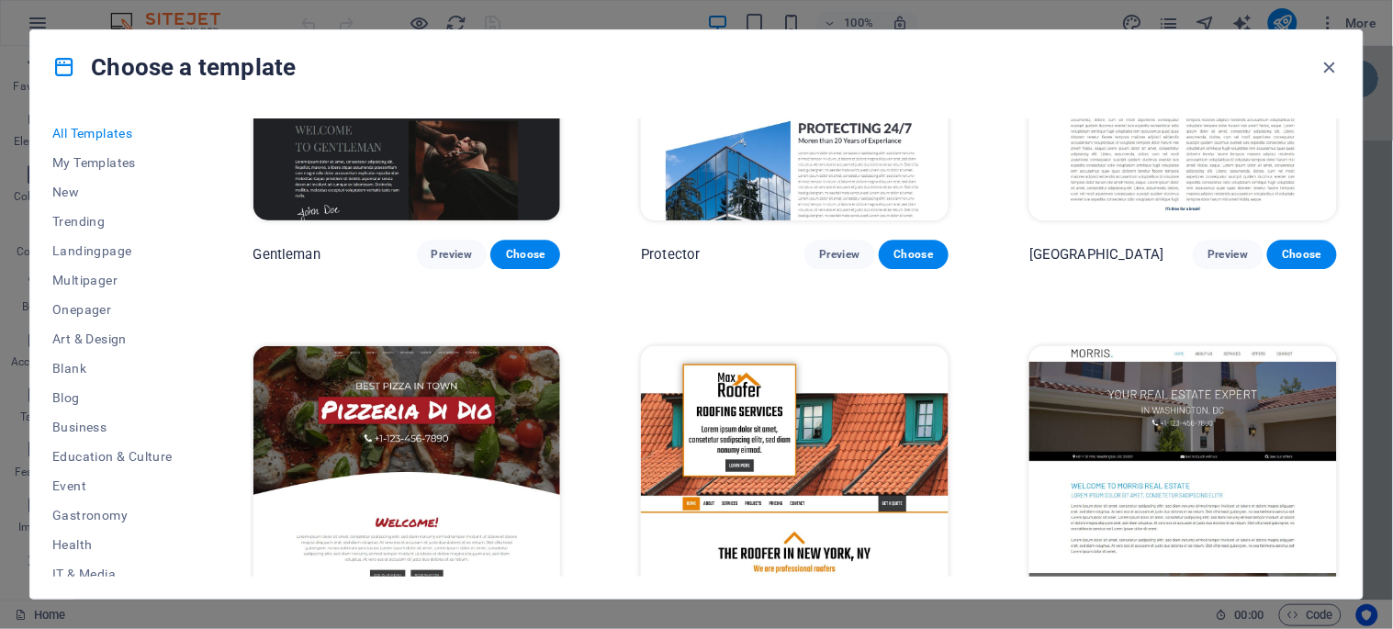
scroll to position [8571, 0]
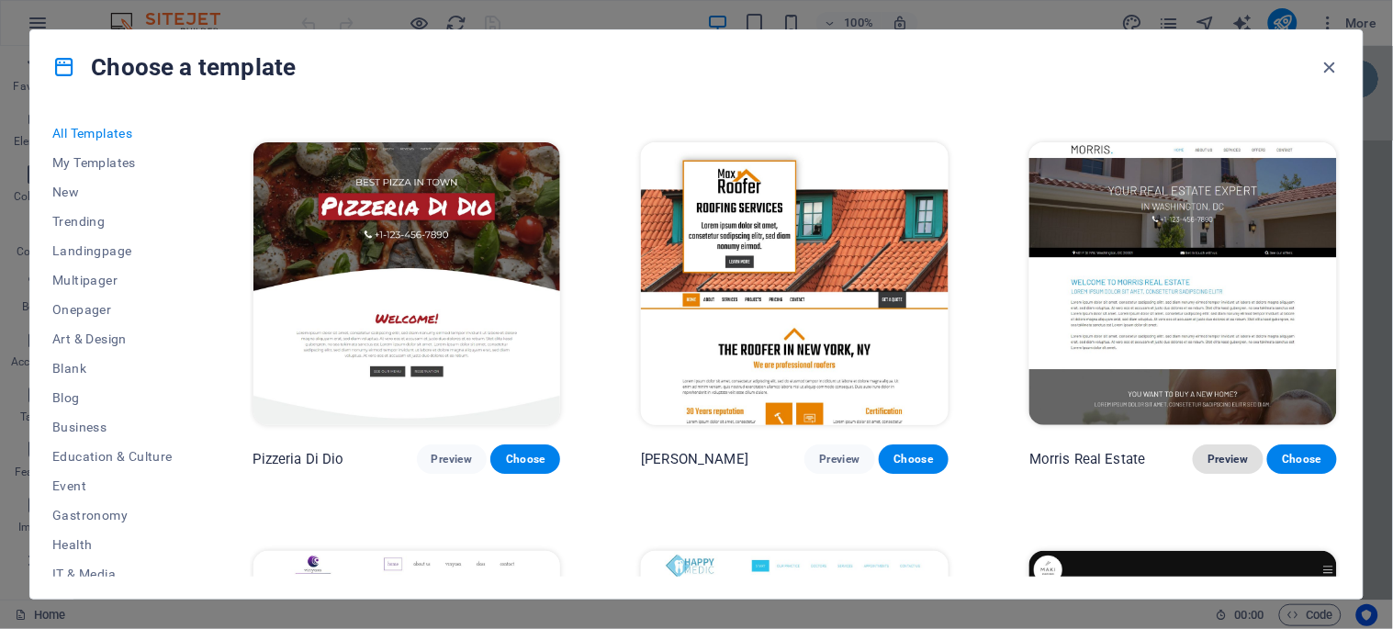
click at [1210, 452] on span "Preview" at bounding box center [1228, 459] width 40 height 15
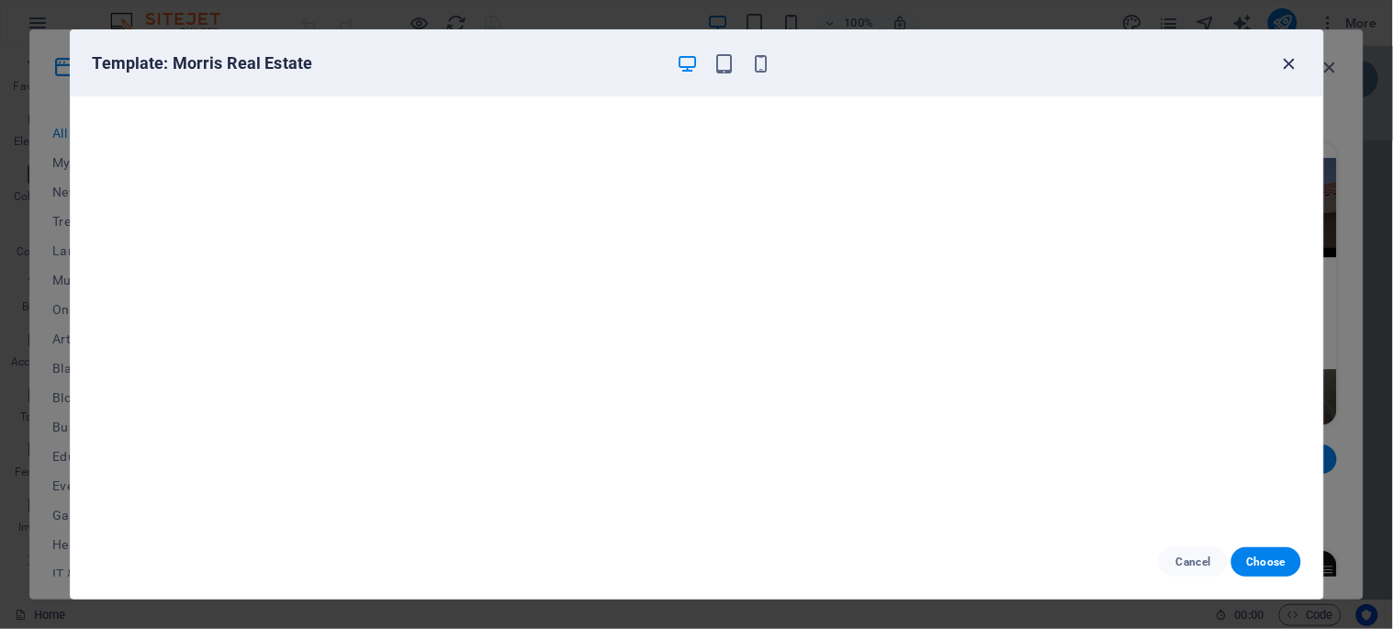
click at [1290, 65] on icon "button" at bounding box center [1289, 63] width 21 height 21
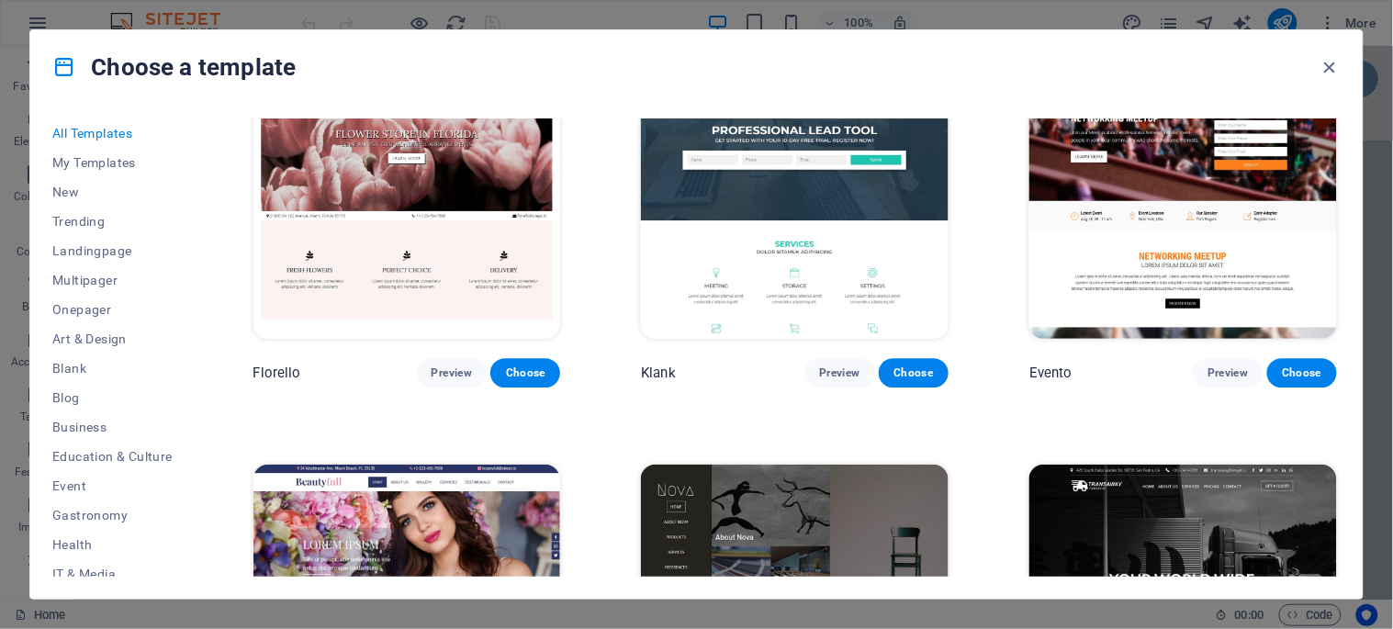
scroll to position [15510, 0]
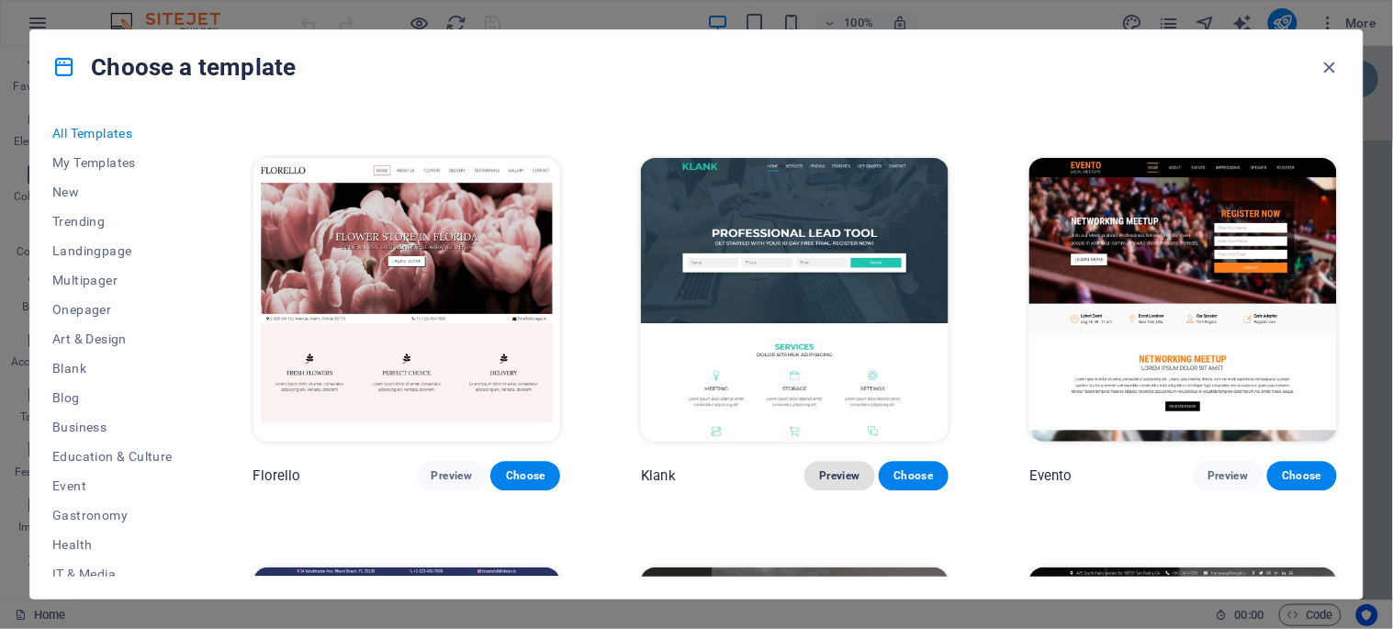
click at [837, 468] on span "Preview" at bounding box center [839, 475] width 40 height 15
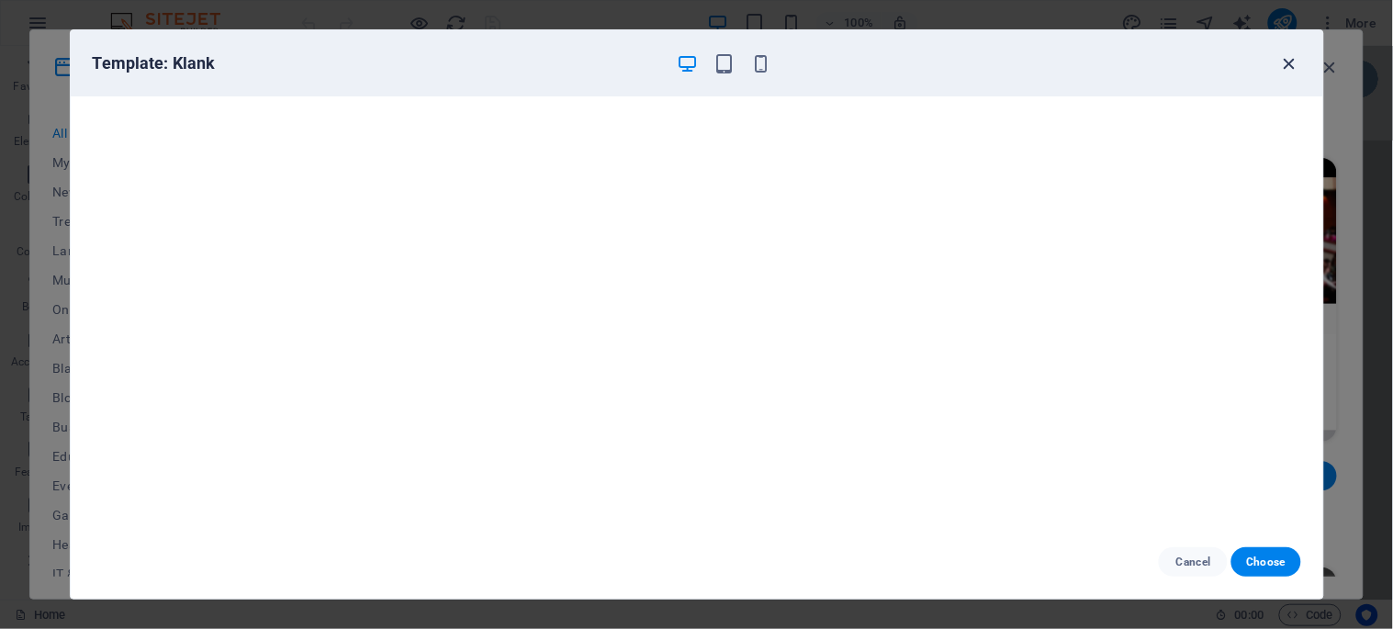
click at [1283, 60] on icon "button" at bounding box center [1289, 63] width 21 height 21
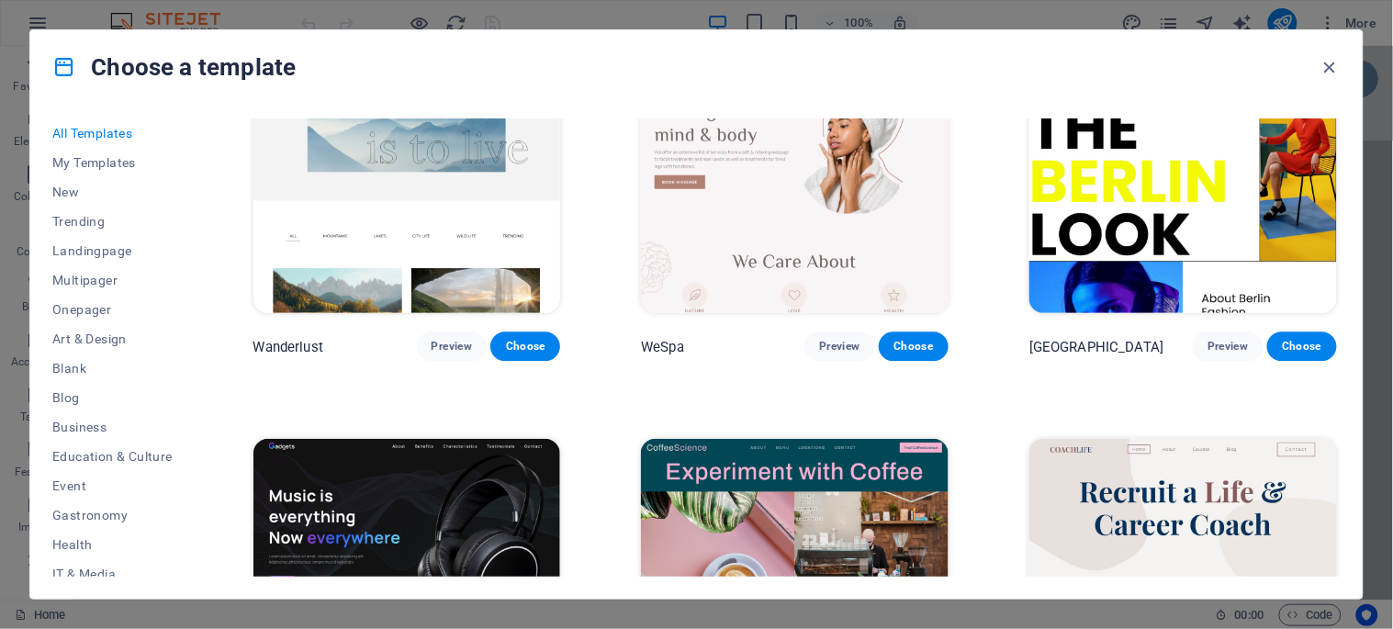
scroll to position [4898, 0]
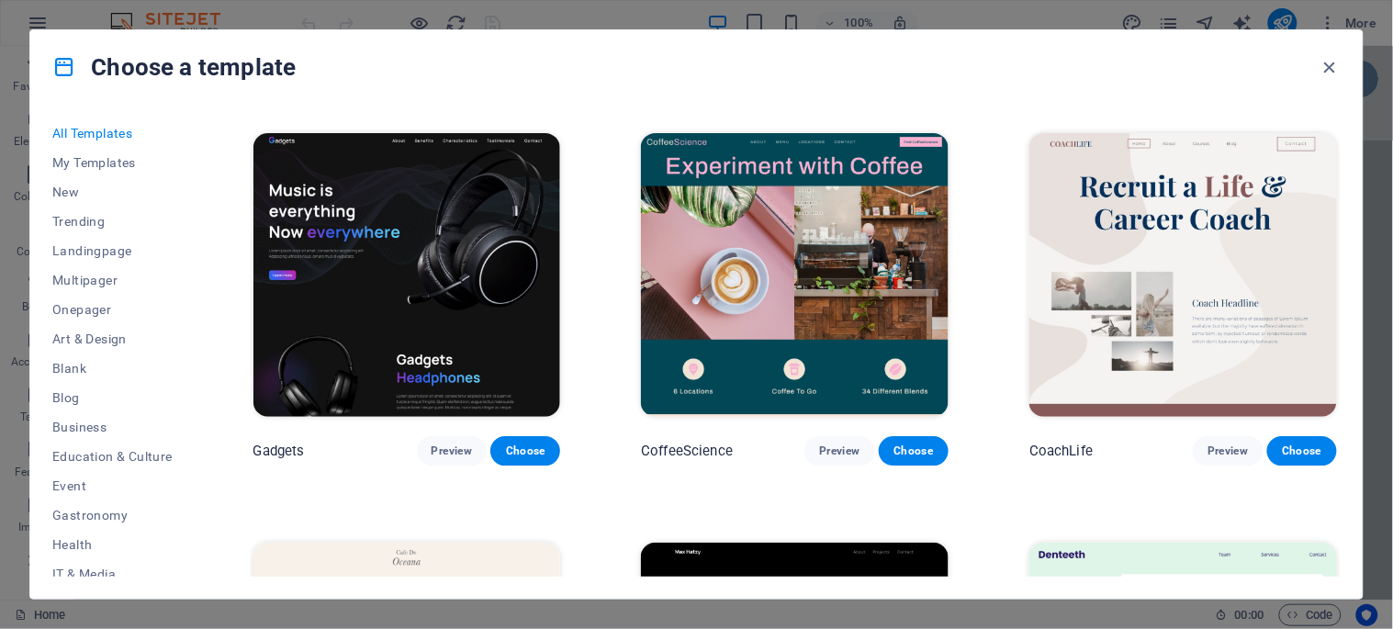
drag, startPoint x: 1337, startPoint y: 223, endPoint x: 1316, endPoint y: 94, distance: 131.2
click at [1316, 94] on div "Choose a template All Templates My Templates New Trending Landingpage Multipage…" at bounding box center [696, 314] width 1334 height 570
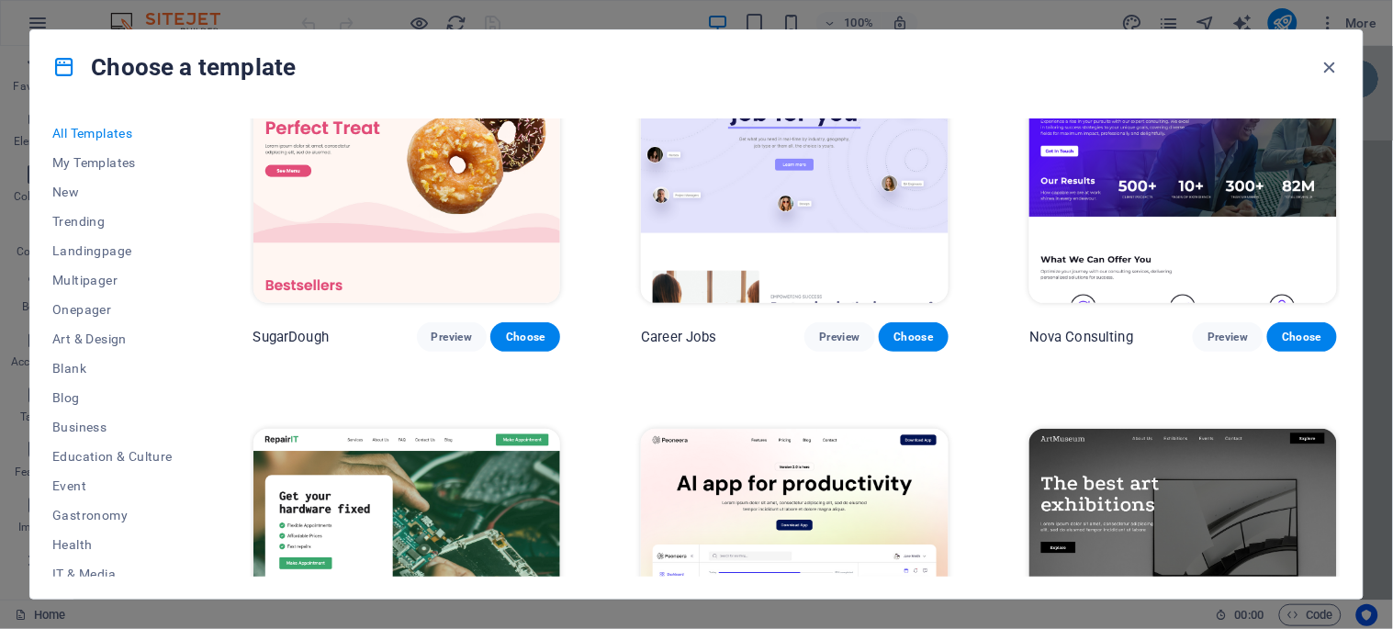
scroll to position [0, 0]
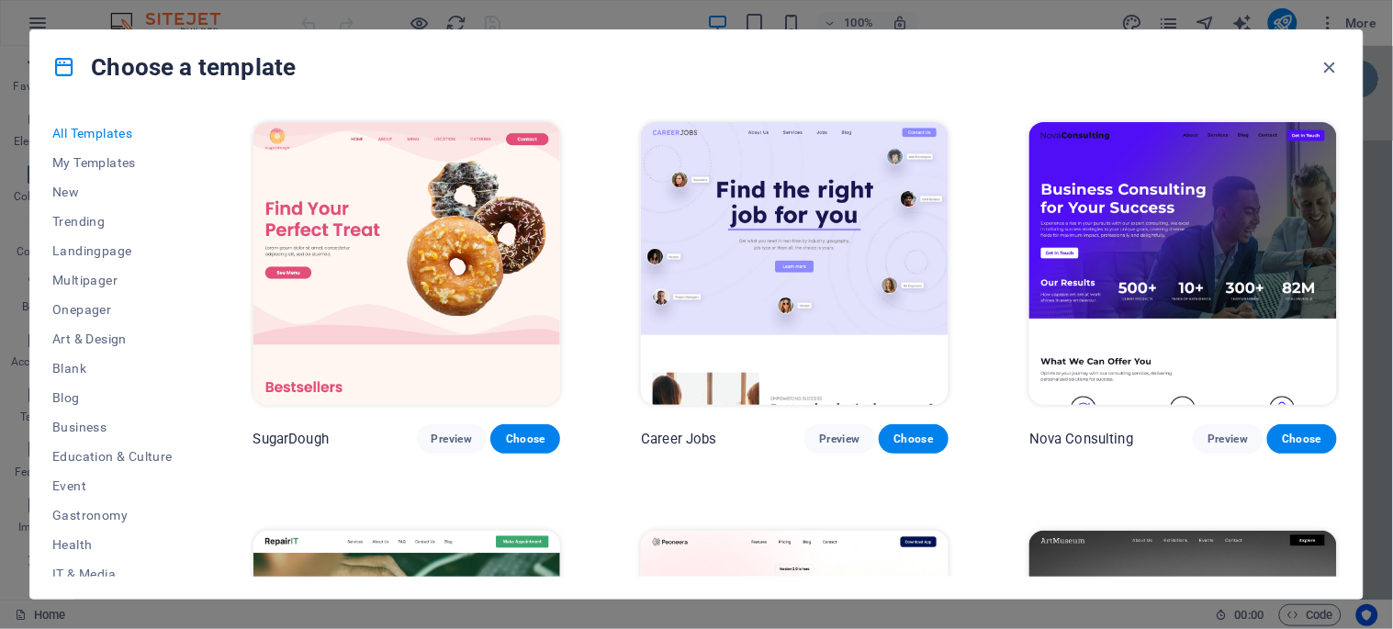
click at [1354, 195] on div "All Templates My Templates New Trending Landingpage Multipager Onepager Art & D…" at bounding box center [696, 351] width 1333 height 495
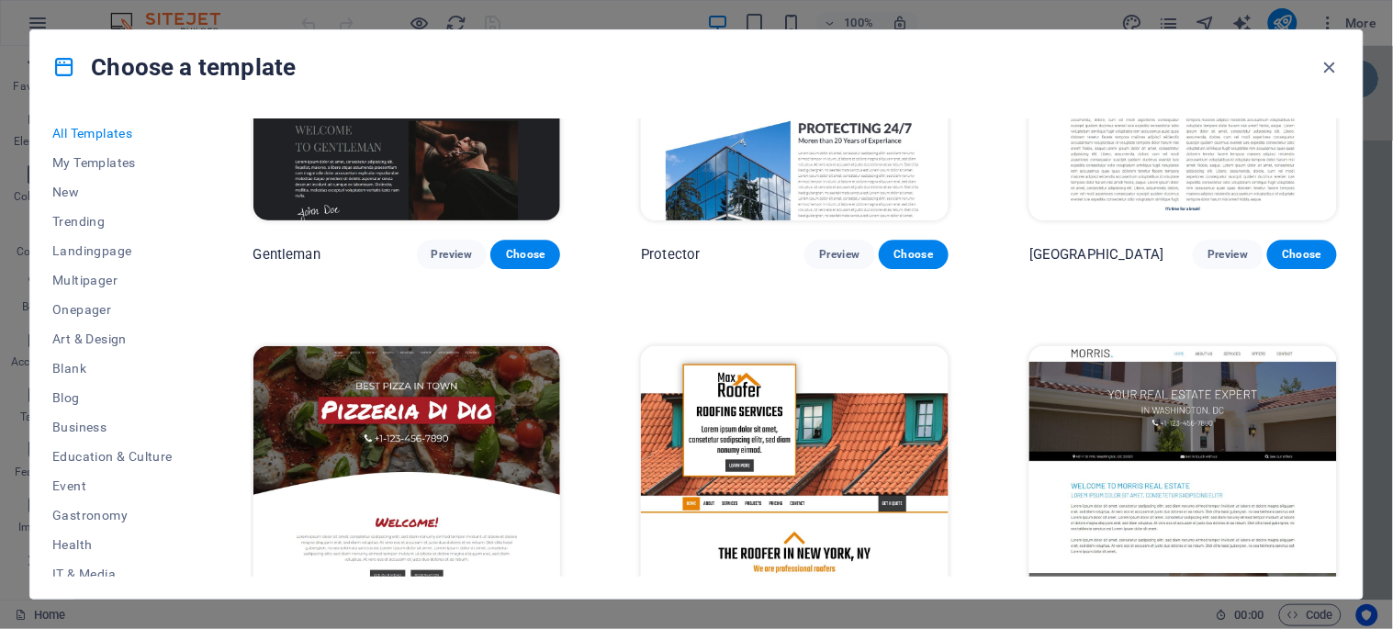
scroll to position [8469, 0]
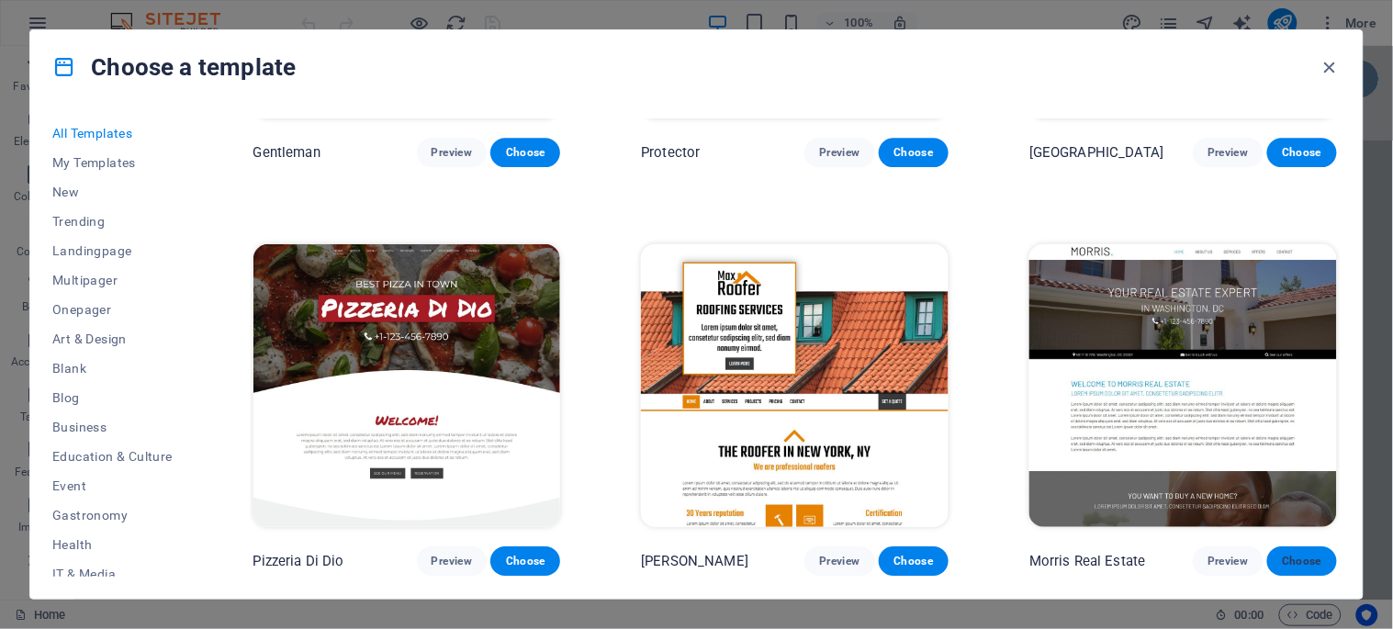
click at [1296, 554] on span "Choose" at bounding box center [1302, 561] width 40 height 15
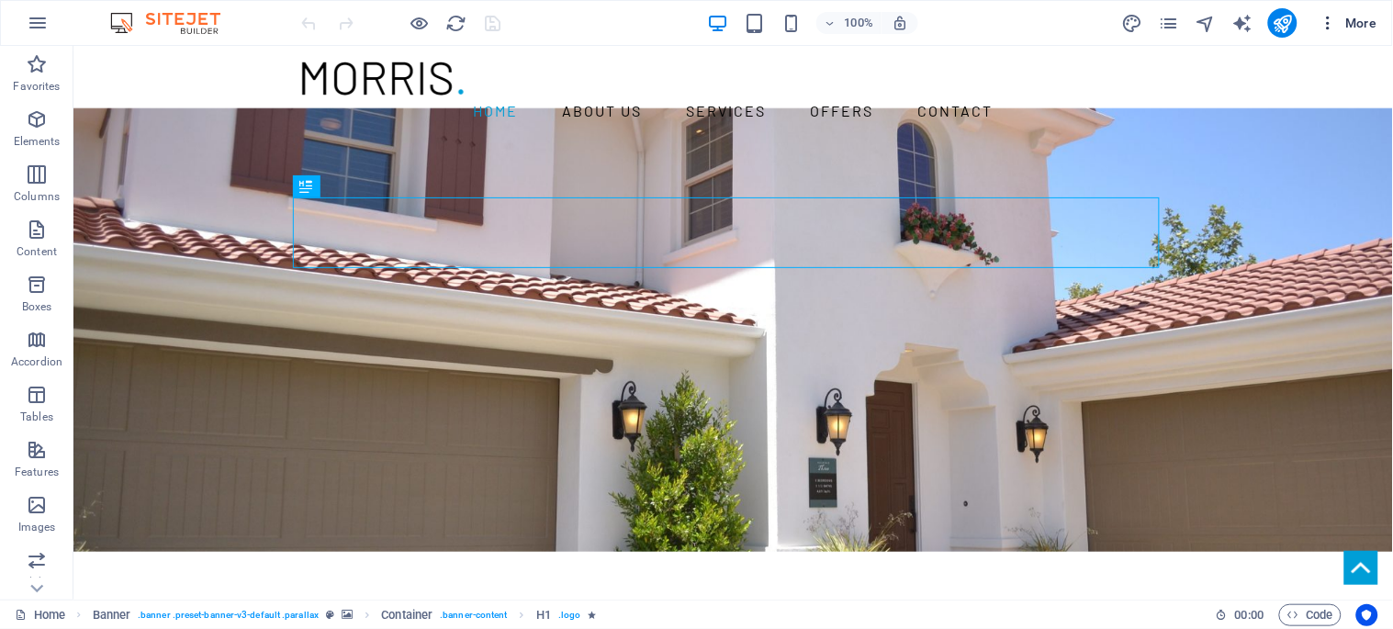
click at [1332, 21] on icon "button" at bounding box center [1329, 23] width 18 height 18
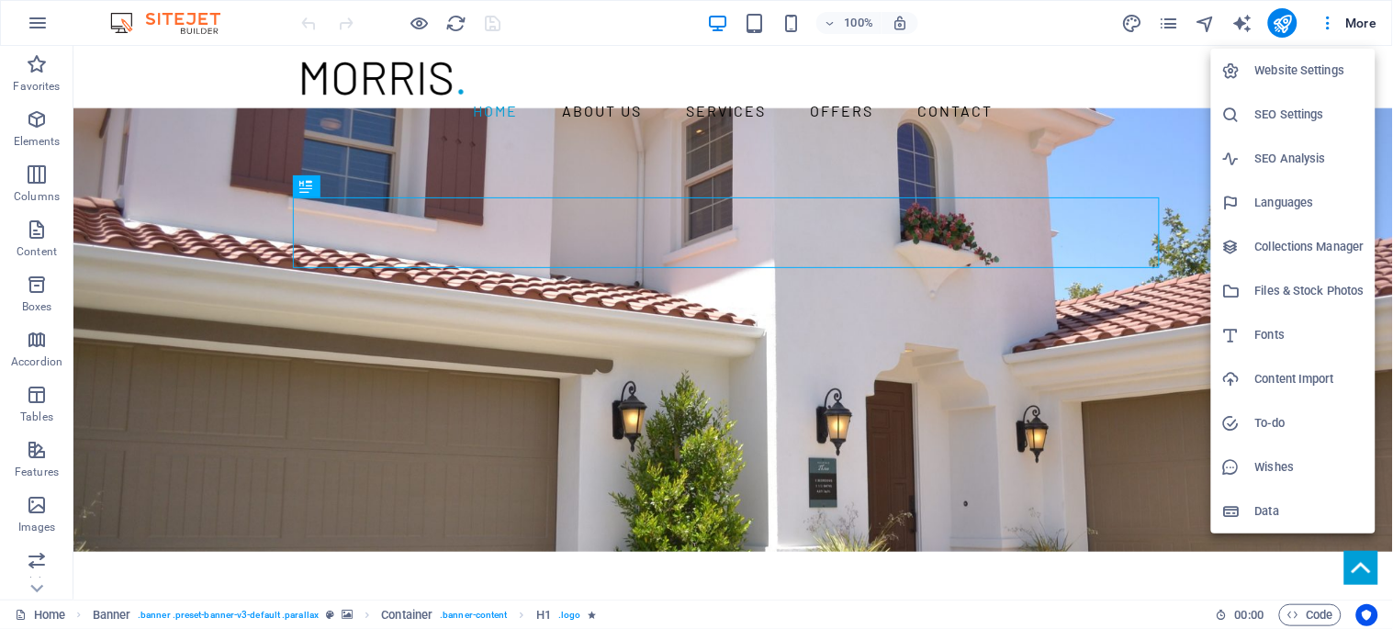
click at [1308, 69] on h6 "Website Settings" at bounding box center [1309, 71] width 109 height 22
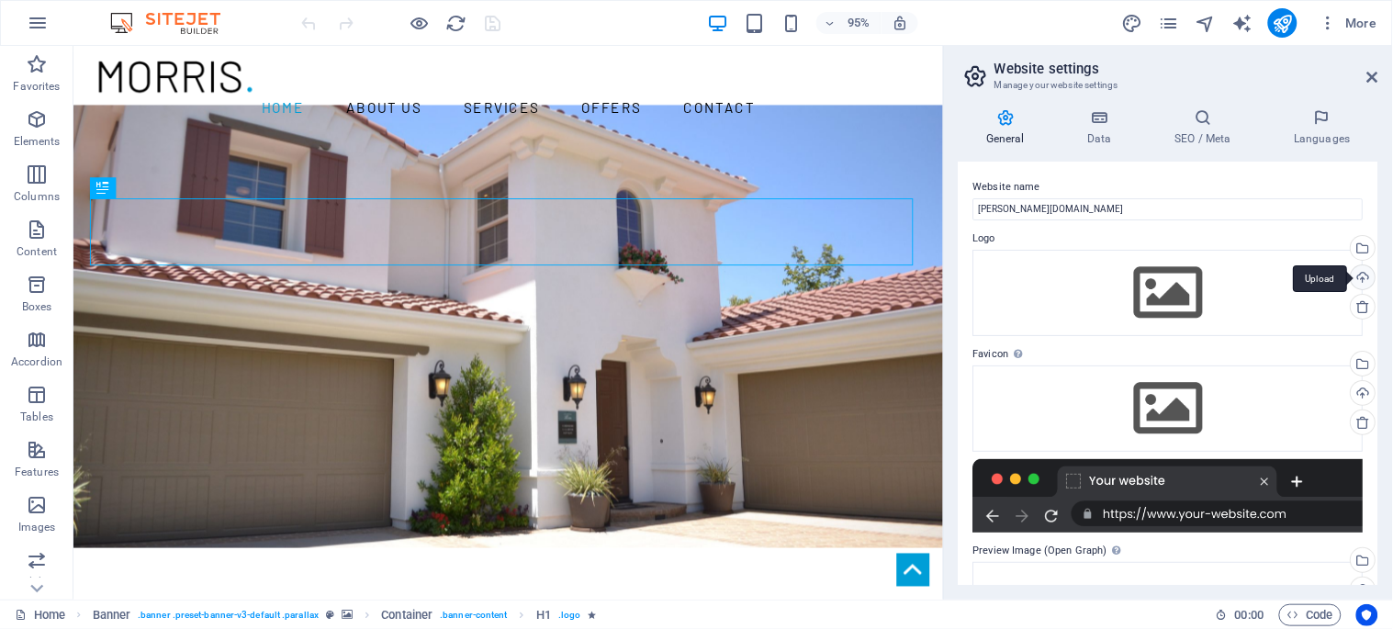
click at [1365, 276] on div "Upload" at bounding box center [1362, 279] width 28 height 28
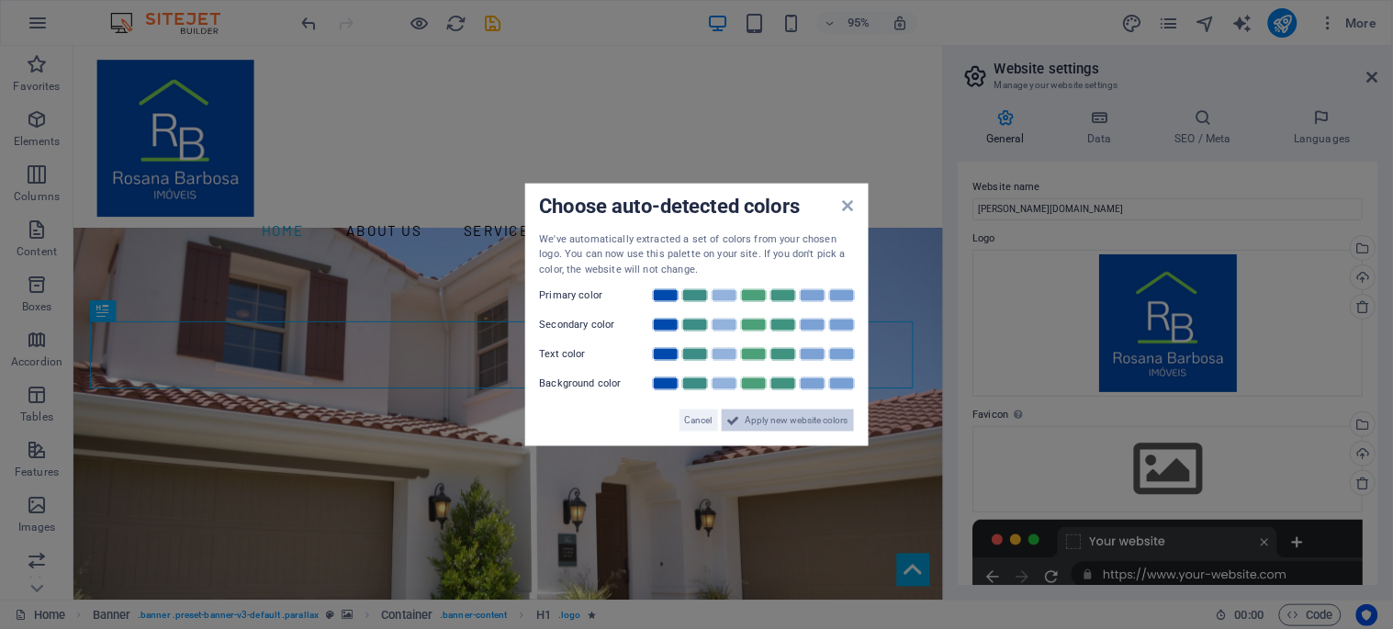
click at [825, 418] on span "Apply new website colors" at bounding box center [797, 421] width 103 height 22
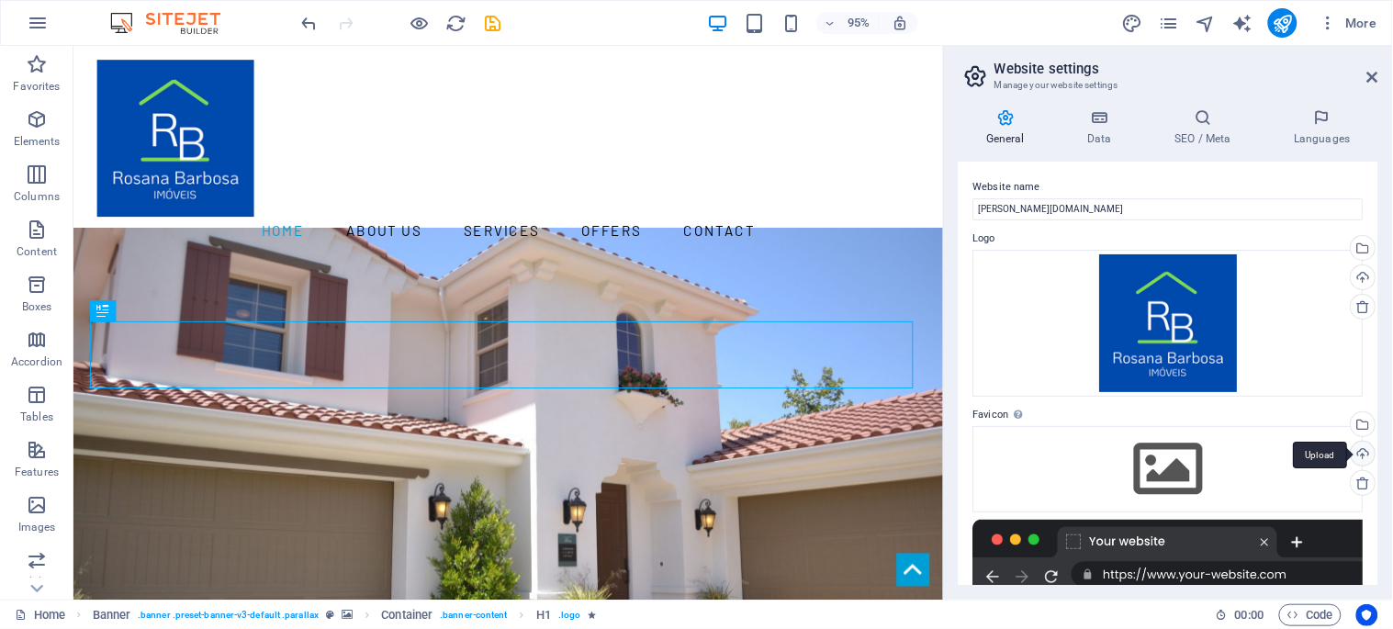
click at [1359, 454] on div "Upload" at bounding box center [1362, 456] width 28 height 28
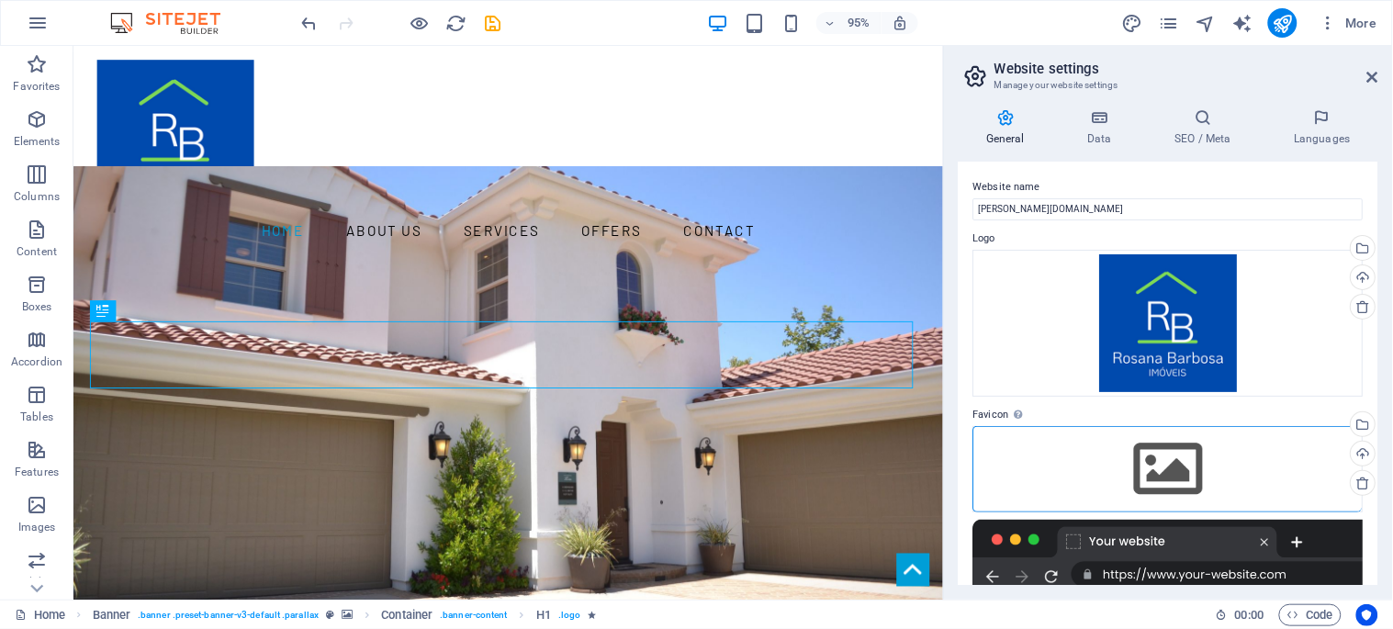
scroll to position [262, 0]
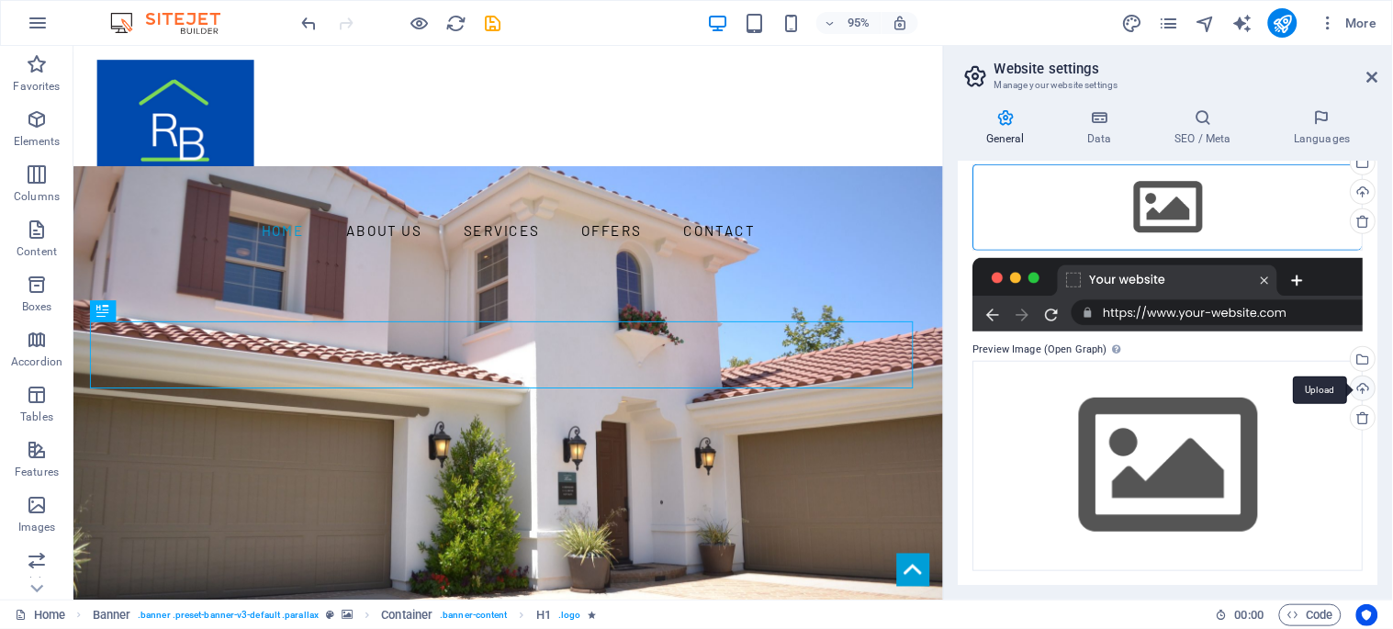
click at [1361, 389] on div "Upload" at bounding box center [1362, 391] width 28 height 28
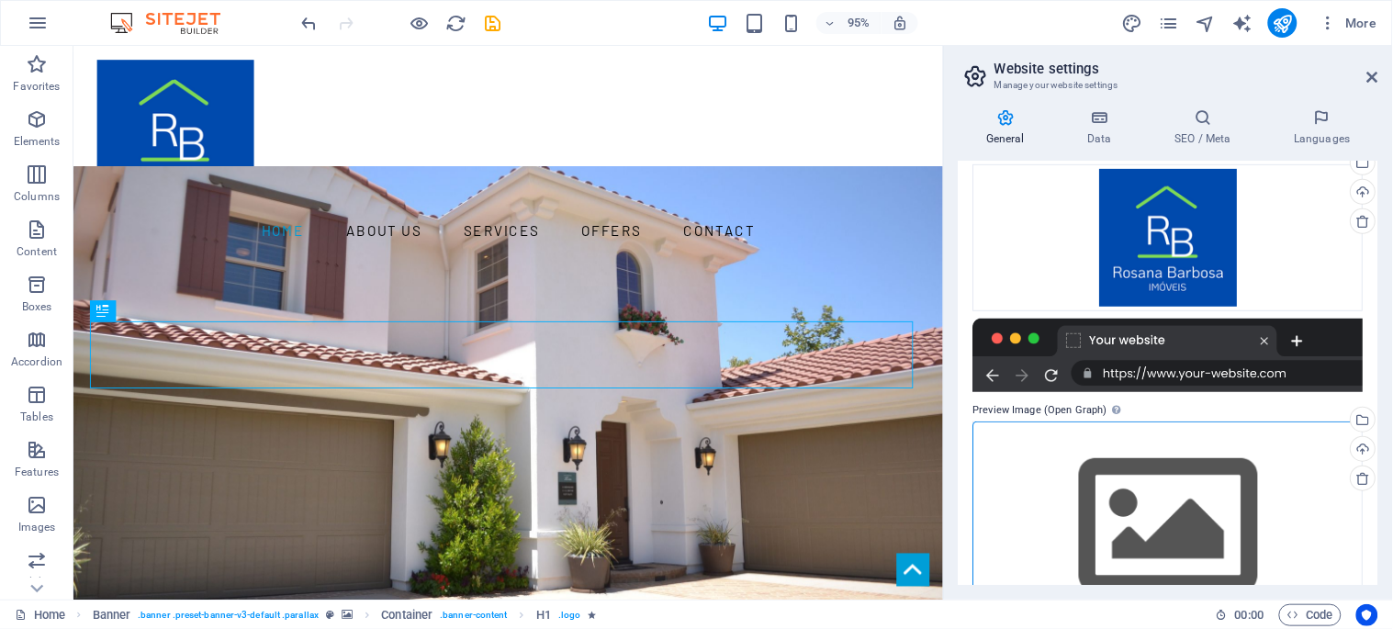
scroll to position [0, 0]
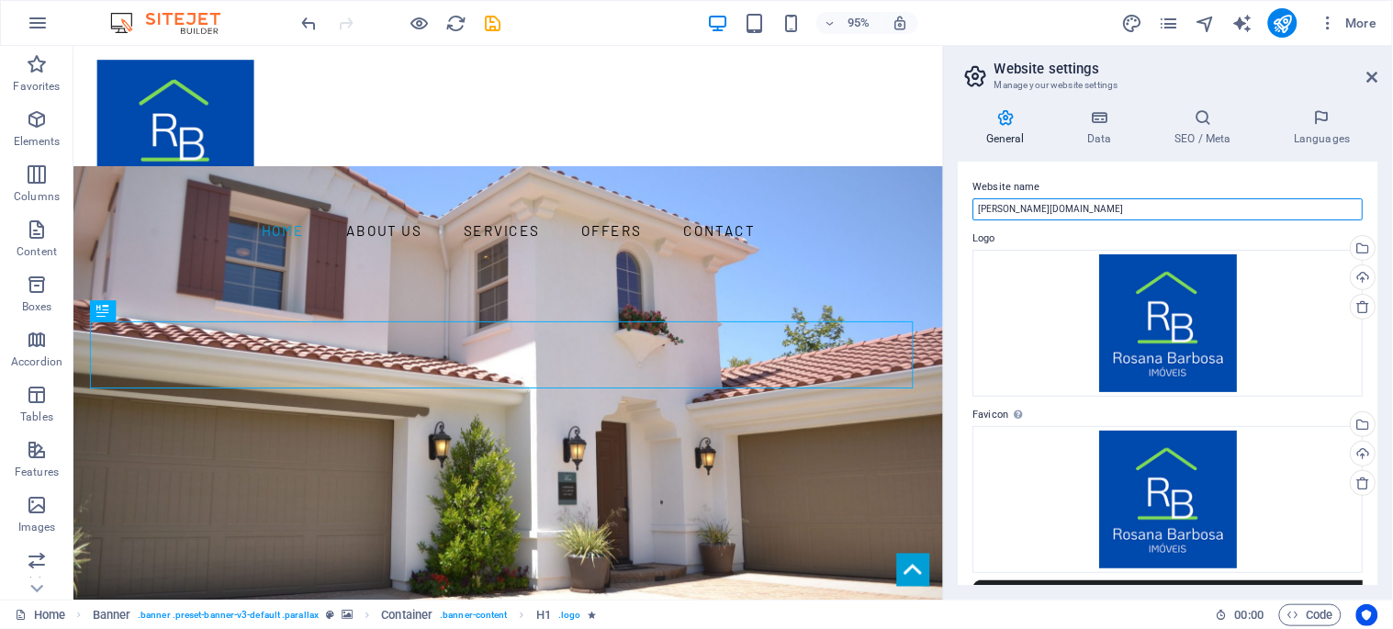
click at [1034, 207] on input "[PERSON_NAME][DOMAIN_NAME]" at bounding box center [1168, 209] width 390 height 22
click at [1053, 216] on input "[PERSON_NAME] Ióveis" at bounding box center [1168, 209] width 390 height 22
click at [1062, 211] on input "[PERSON_NAME] Imóveis" at bounding box center [1168, 209] width 390 height 22
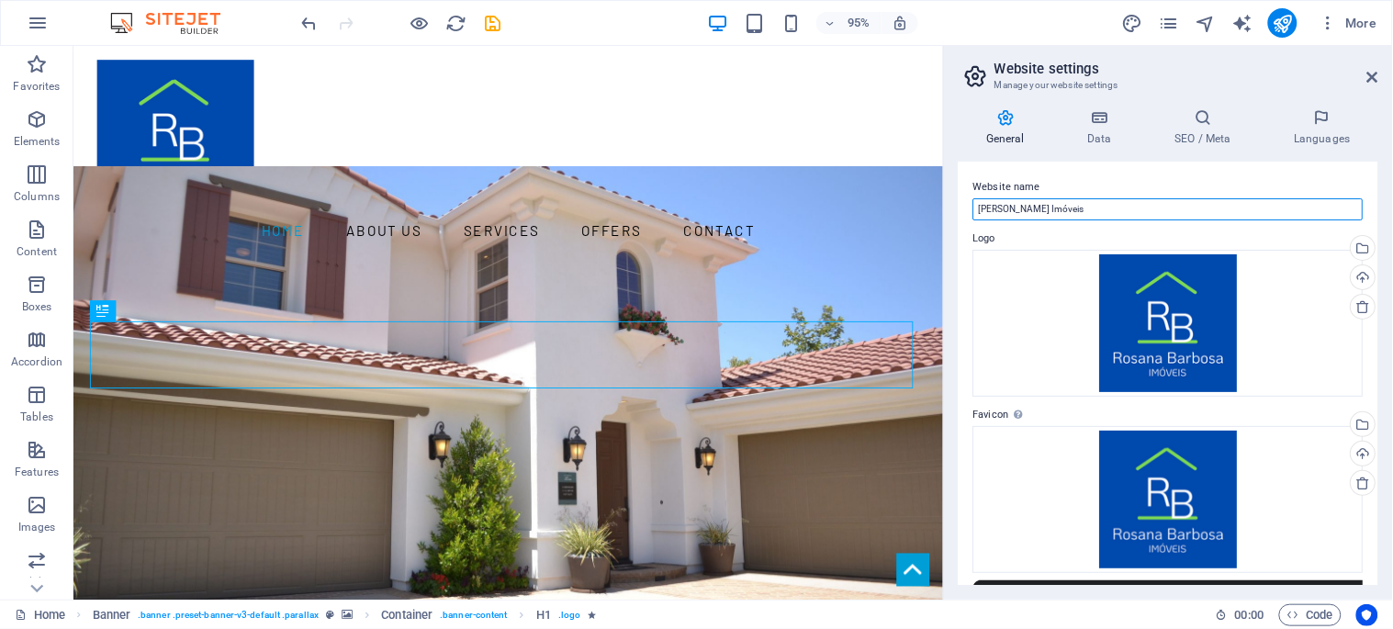
click at [1062, 211] on input "[PERSON_NAME] Imóveis" at bounding box center [1168, 209] width 390 height 22
type input "[PERSON_NAME] Imóveis"
click at [1108, 118] on icon at bounding box center [1100, 117] width 80 height 18
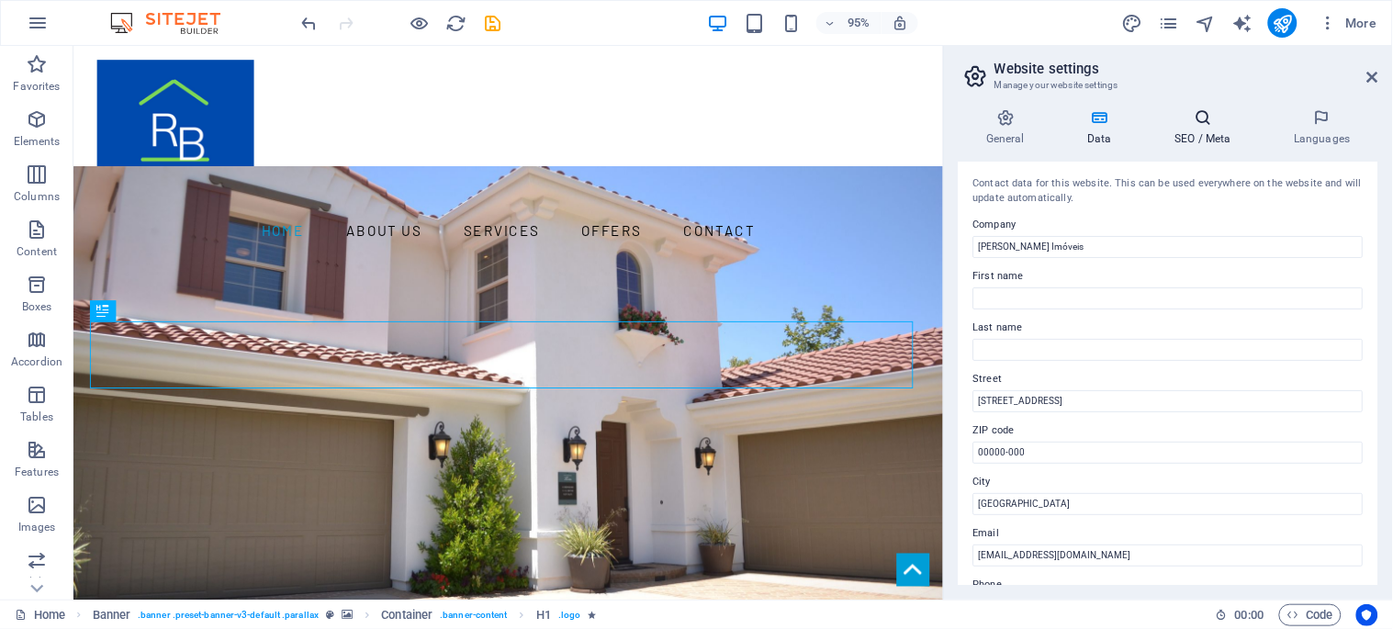
click at [1204, 117] on icon at bounding box center [1203, 117] width 112 height 18
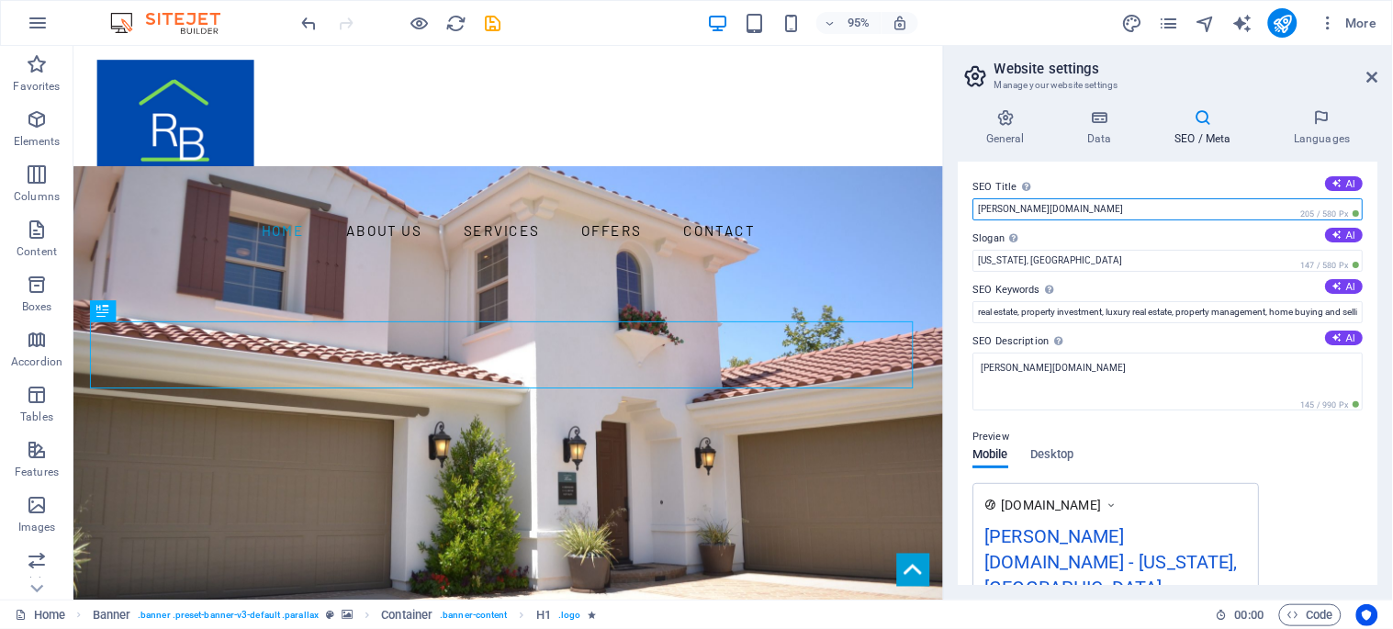
click at [1056, 208] on input "[PERSON_NAME][DOMAIN_NAME]" at bounding box center [1168, 209] width 390 height 22
paste input "[PERSON_NAME] Imóveis"
type input "[PERSON_NAME] Imóveis"
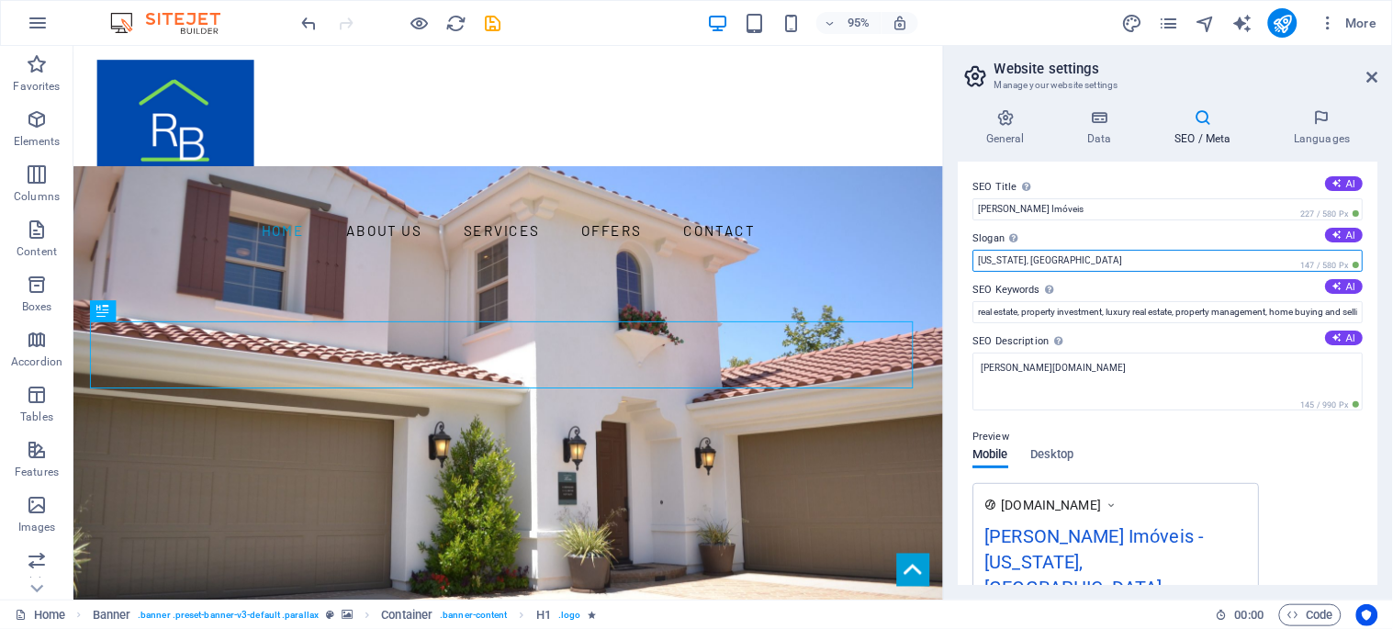
click at [1048, 264] on input "[US_STATE], [GEOGRAPHIC_DATA]" at bounding box center [1168, 261] width 390 height 22
click at [1048, 262] on input "[US_STATE], [GEOGRAPHIC_DATA]" at bounding box center [1168, 261] width 390 height 22
type input "Ajudando a realizar sonhos"
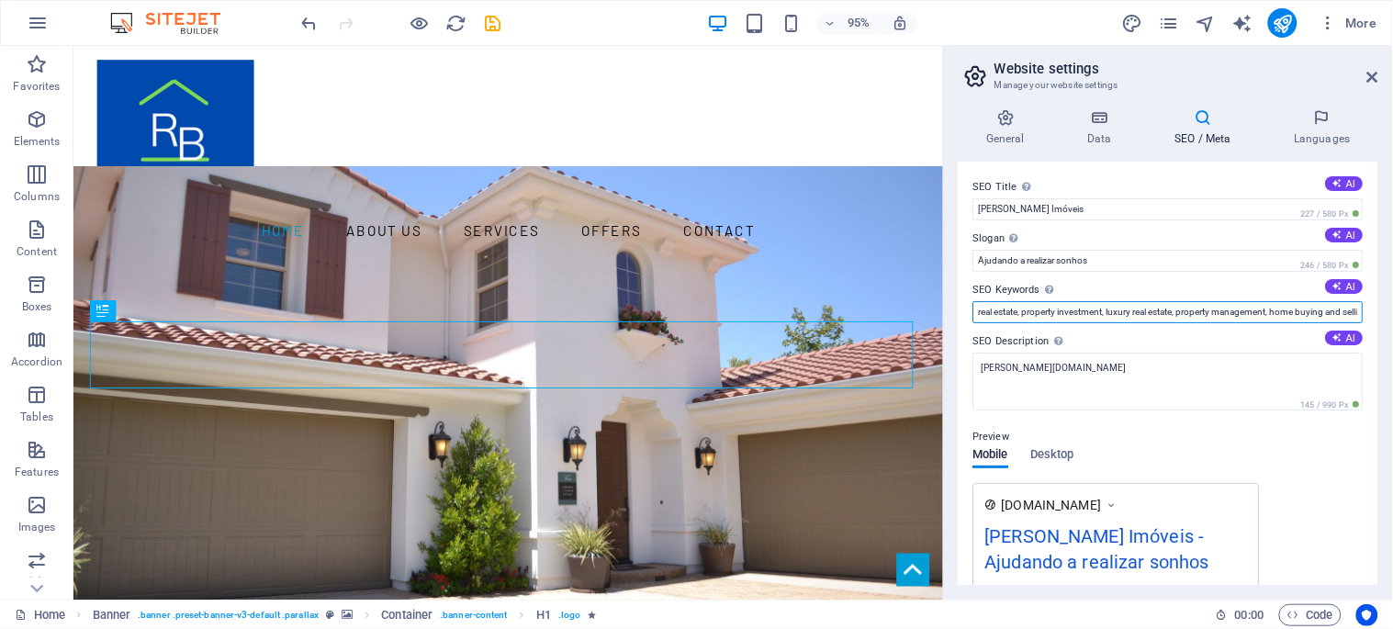
click at [1007, 316] on input "real estate, property investment, luxury real estate, property management, home…" at bounding box center [1168, 312] width 390 height 22
click at [1007, 315] on input "real estate, property investment, luxury real estate, property management, home…" at bounding box center [1168, 312] width 390 height 22
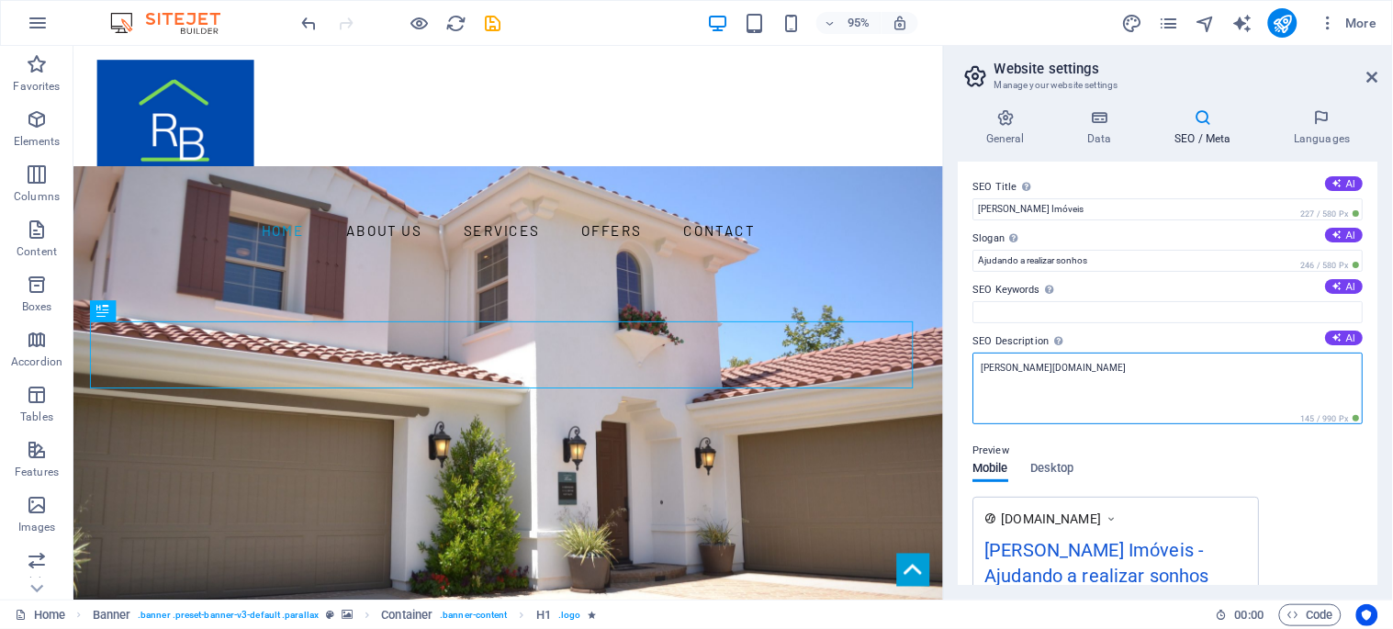
click at [1015, 370] on textarea "[PERSON_NAME][DOMAIN_NAME]" at bounding box center [1168, 389] width 390 height 72
paste textarea "[URL][DOMAIN_NAME]"
drag, startPoint x: 1012, startPoint y: 365, endPoint x: 947, endPoint y: 368, distance: 65.3
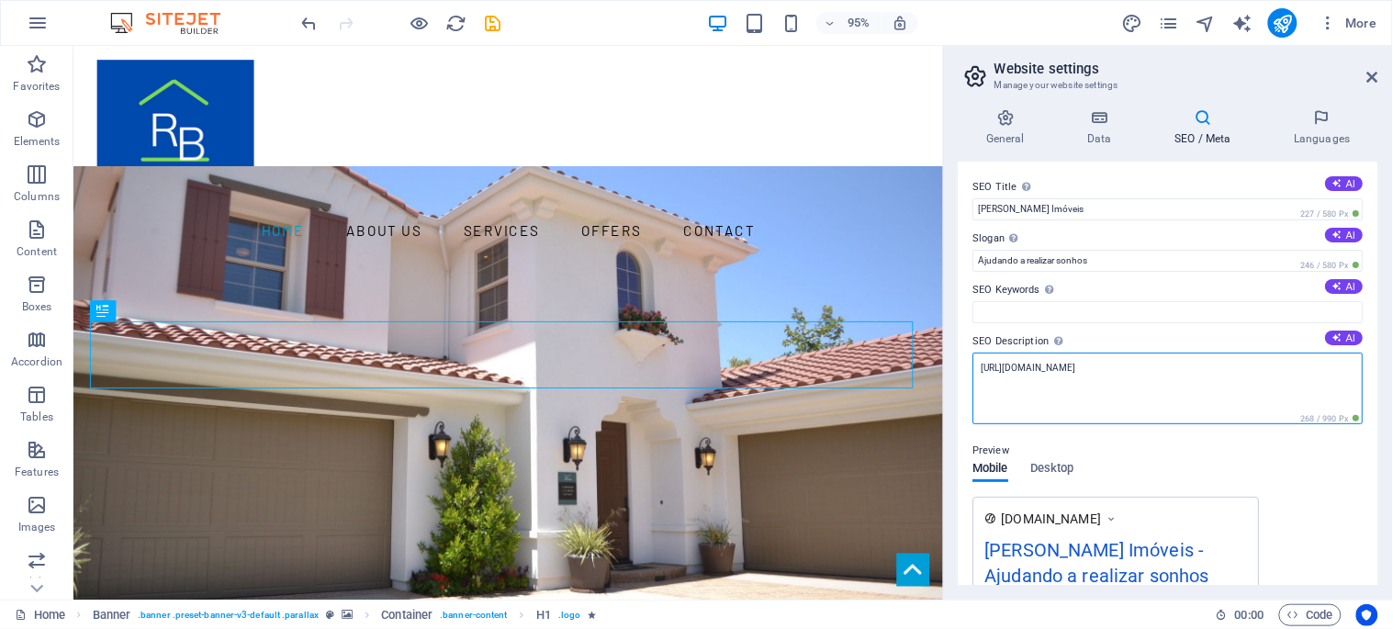
click at [947, 368] on aside "Website settings Manage your website settings General Data SEO / Meta Languages…" at bounding box center [1168, 323] width 450 height 554
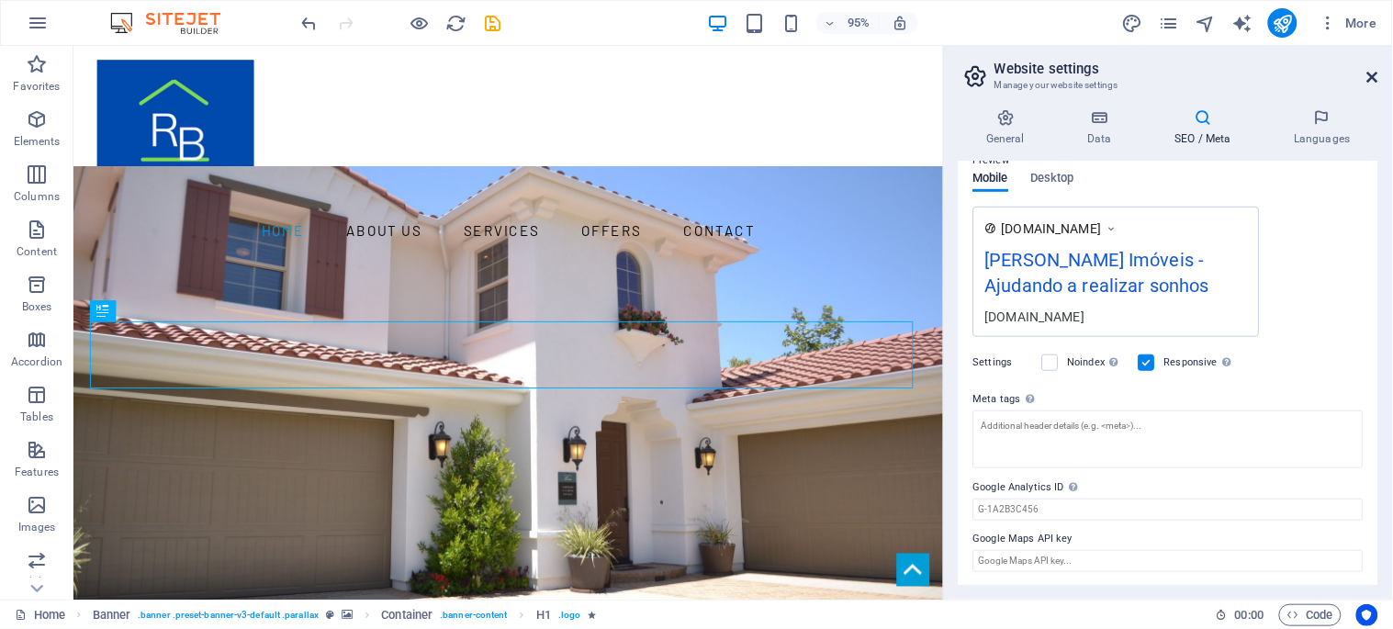
type textarea "[DOMAIN_NAME]"
click at [1375, 73] on icon at bounding box center [1372, 77] width 11 height 15
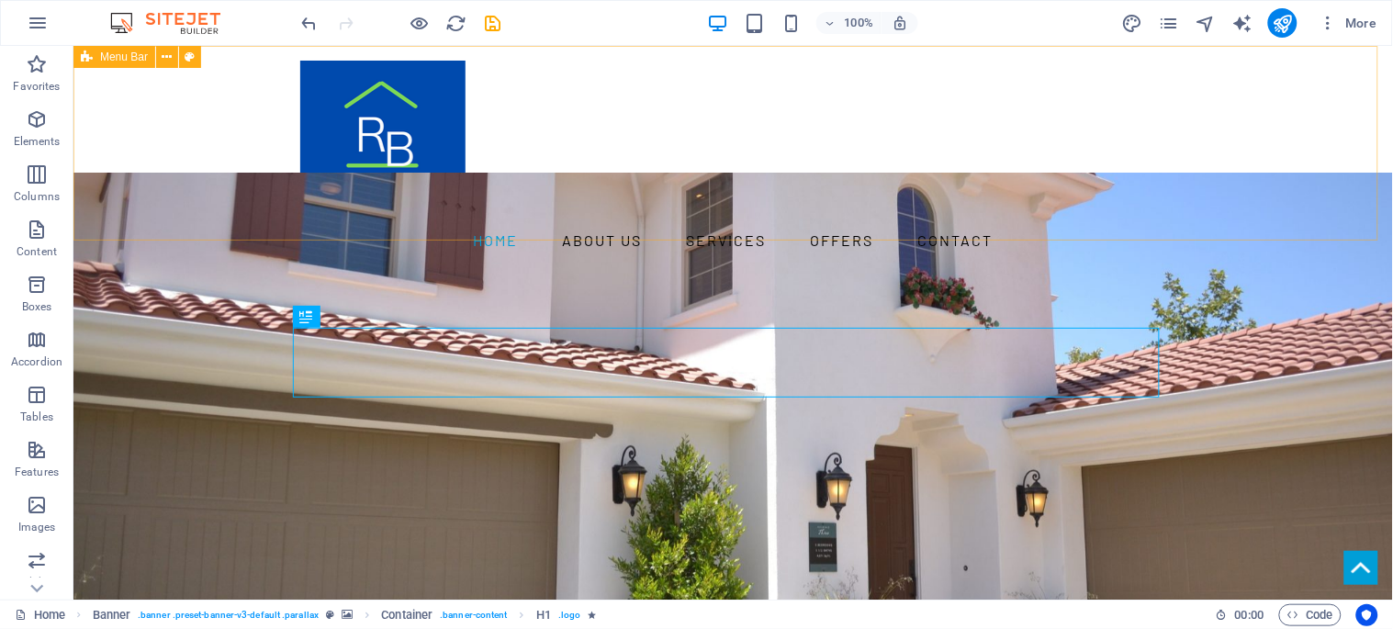
click at [96, 60] on div "Menu Bar" at bounding box center [114, 57] width 82 height 22
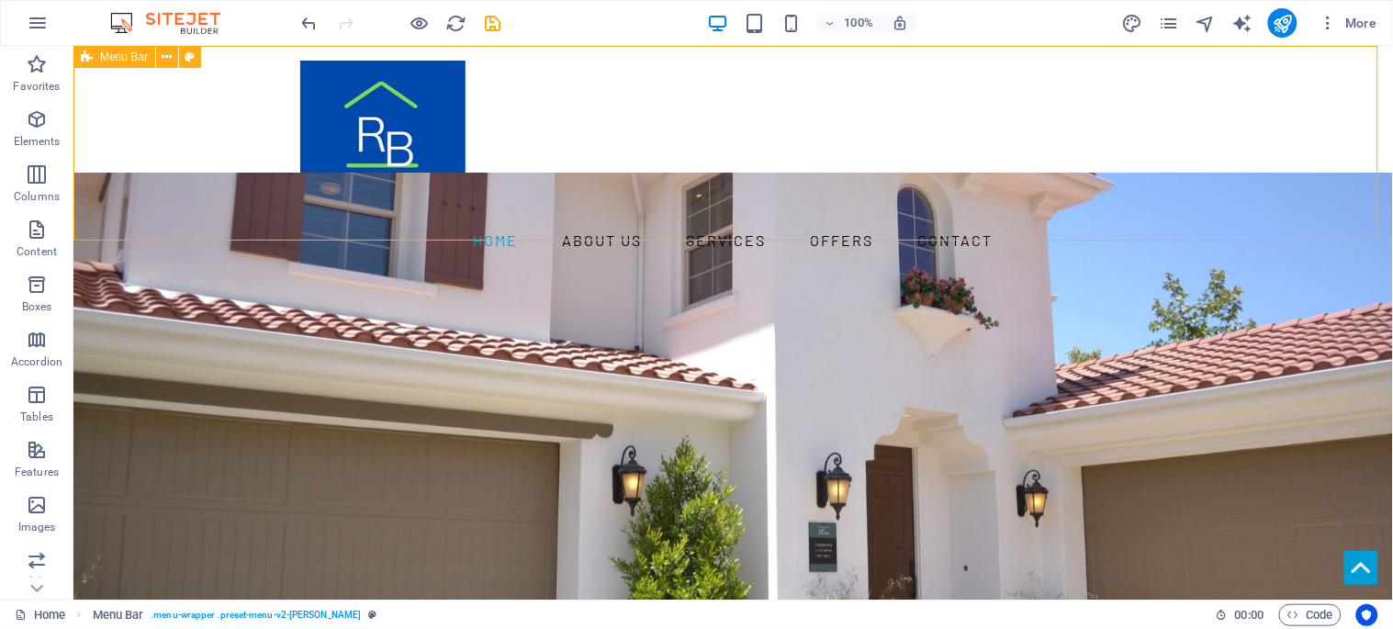
click at [96, 60] on div "Menu Bar" at bounding box center [114, 57] width 82 height 22
select select "header"
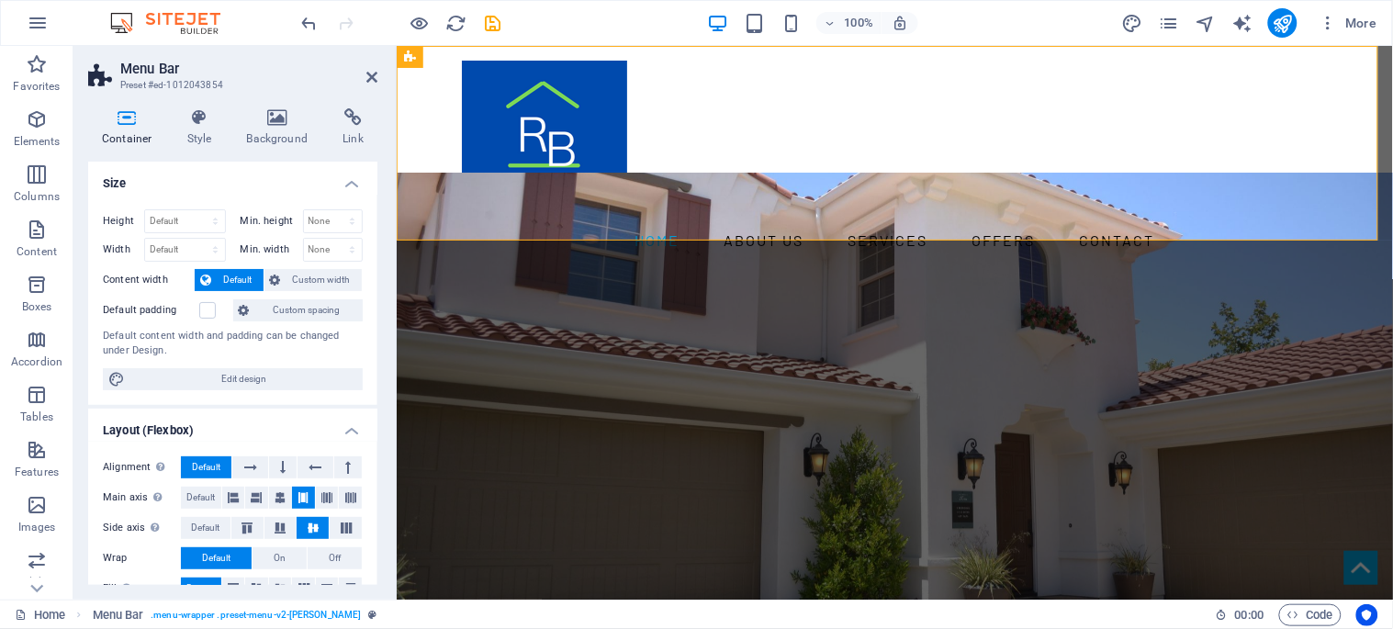
click at [236, 48] on header "Menu Bar Preset #ed-1012043854" at bounding box center [232, 70] width 289 height 48
click at [283, 121] on icon at bounding box center [277, 117] width 89 height 18
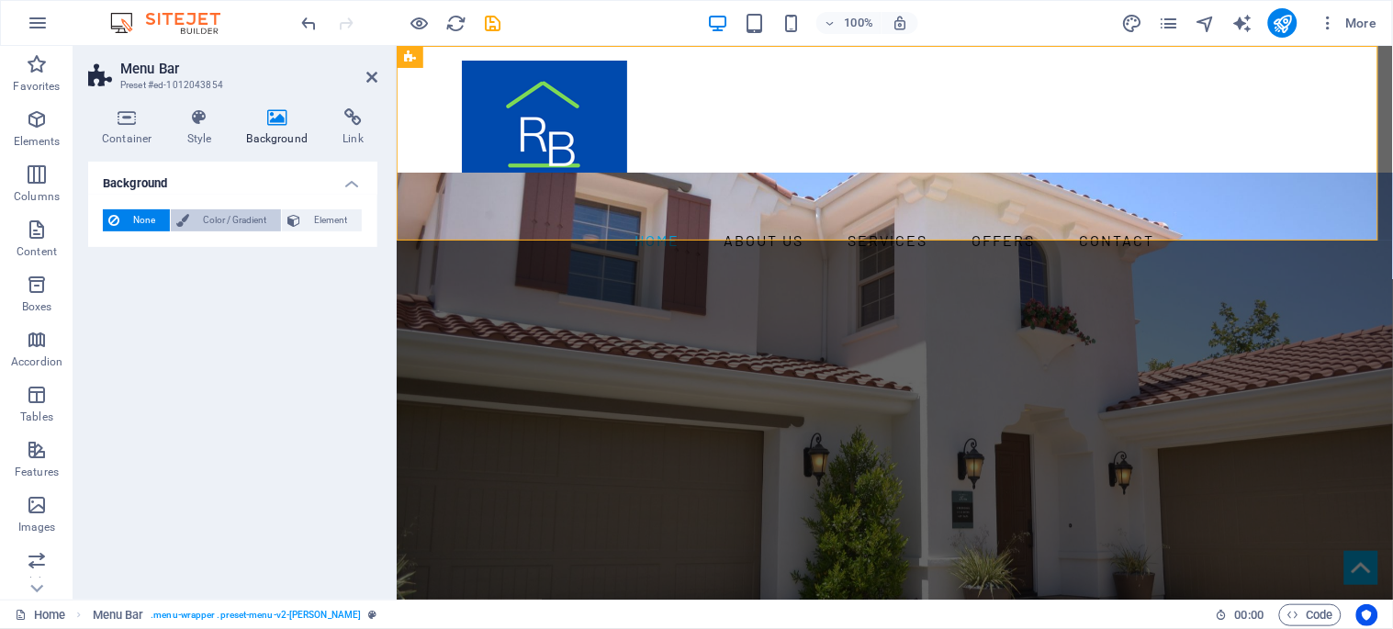
click at [197, 222] on span "Color / Gradient" at bounding box center [235, 220] width 81 height 22
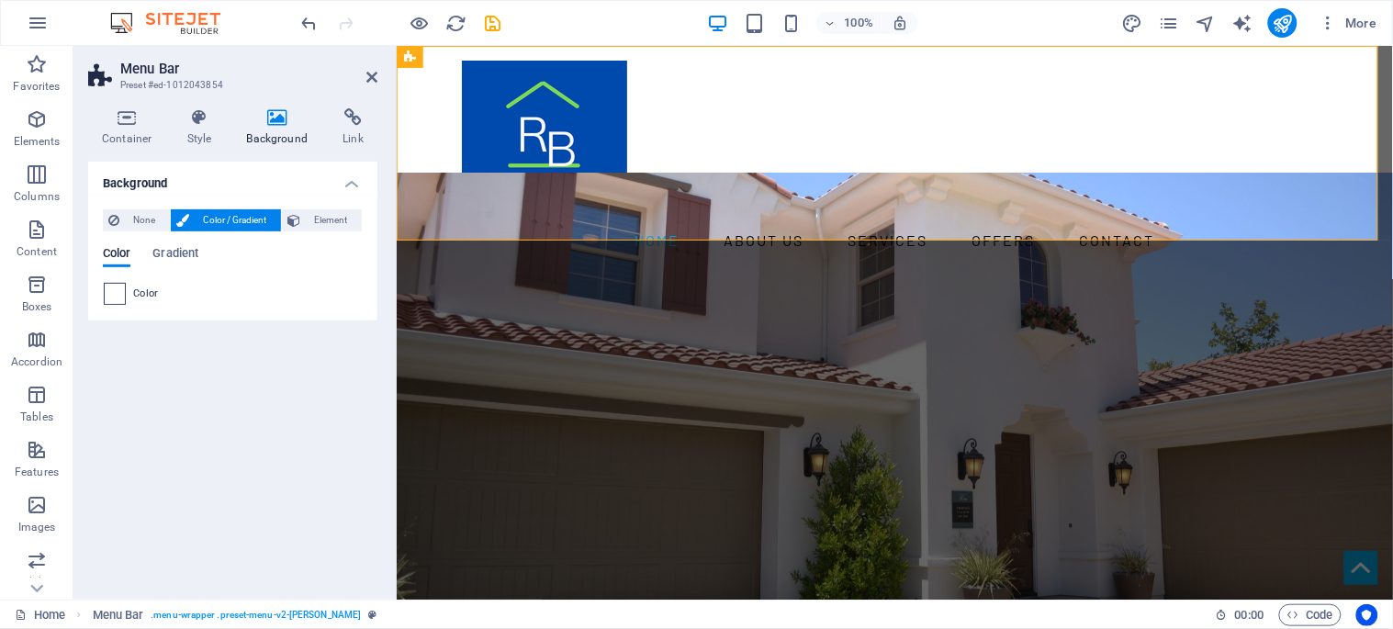
click at [115, 292] on span at bounding box center [115, 294] width 20 height 20
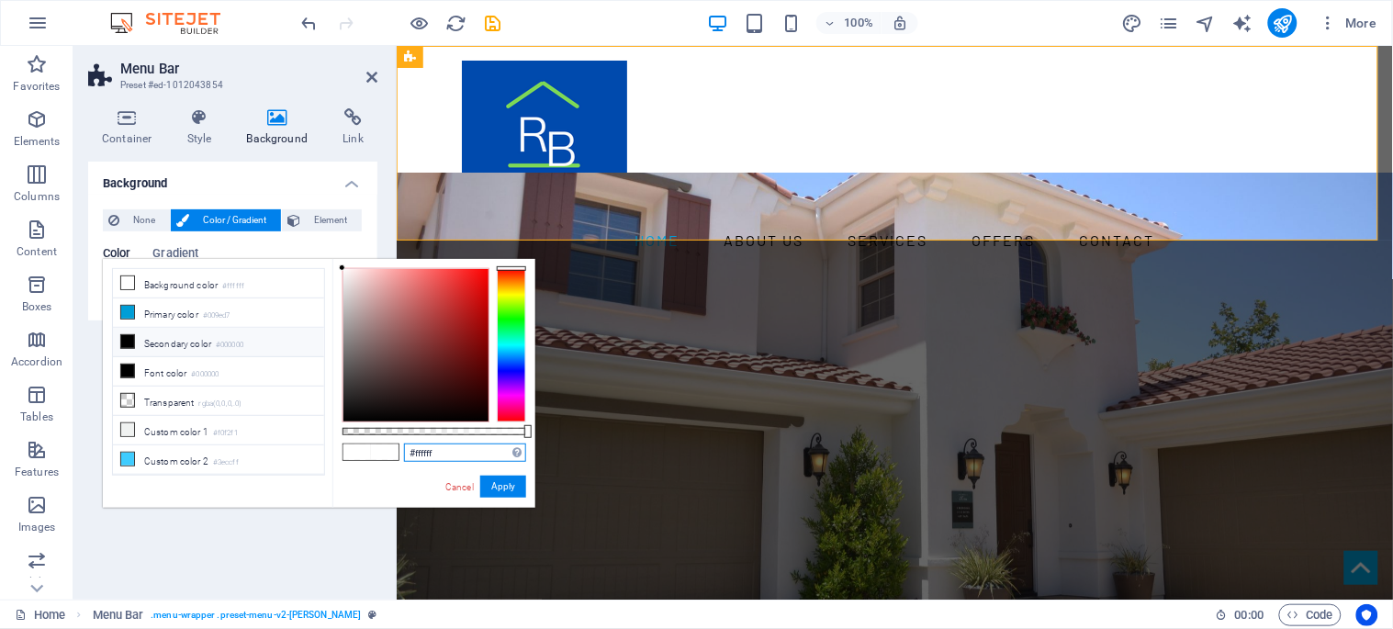
click at [433, 453] on input "#ffffff" at bounding box center [465, 453] width 122 height 18
paste input "004aad"
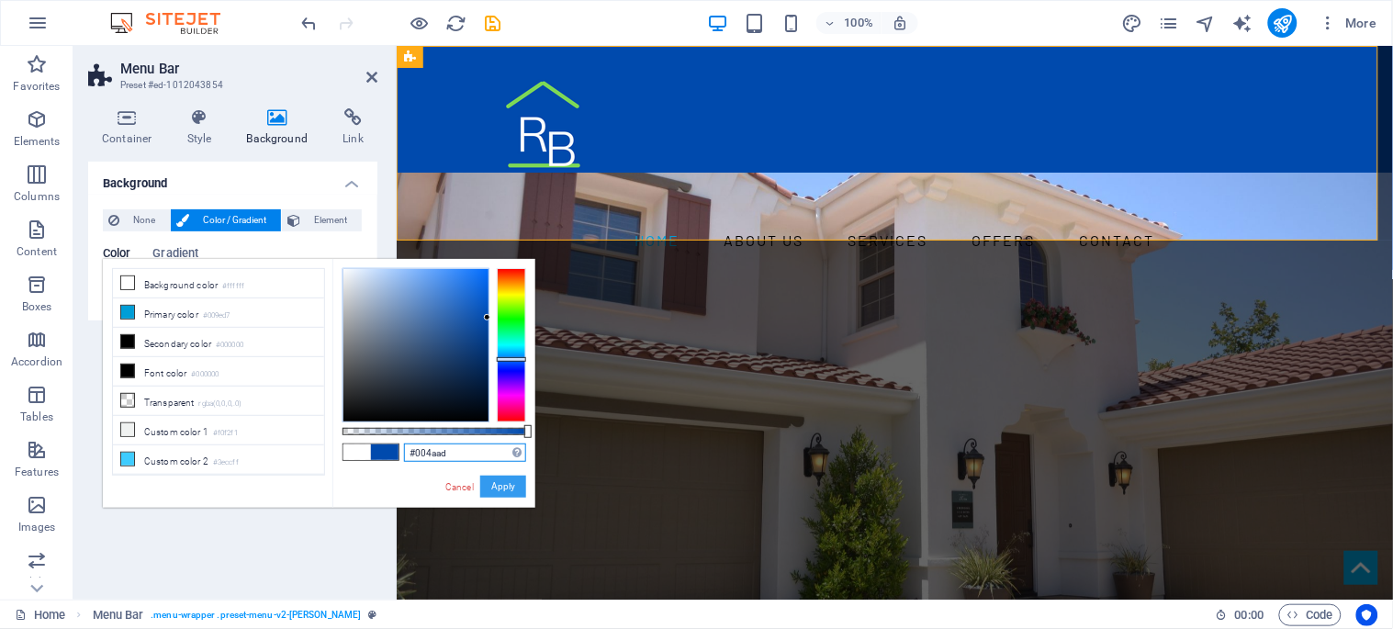
type input "#004aad"
click at [494, 490] on button "Apply" at bounding box center [503, 487] width 46 height 22
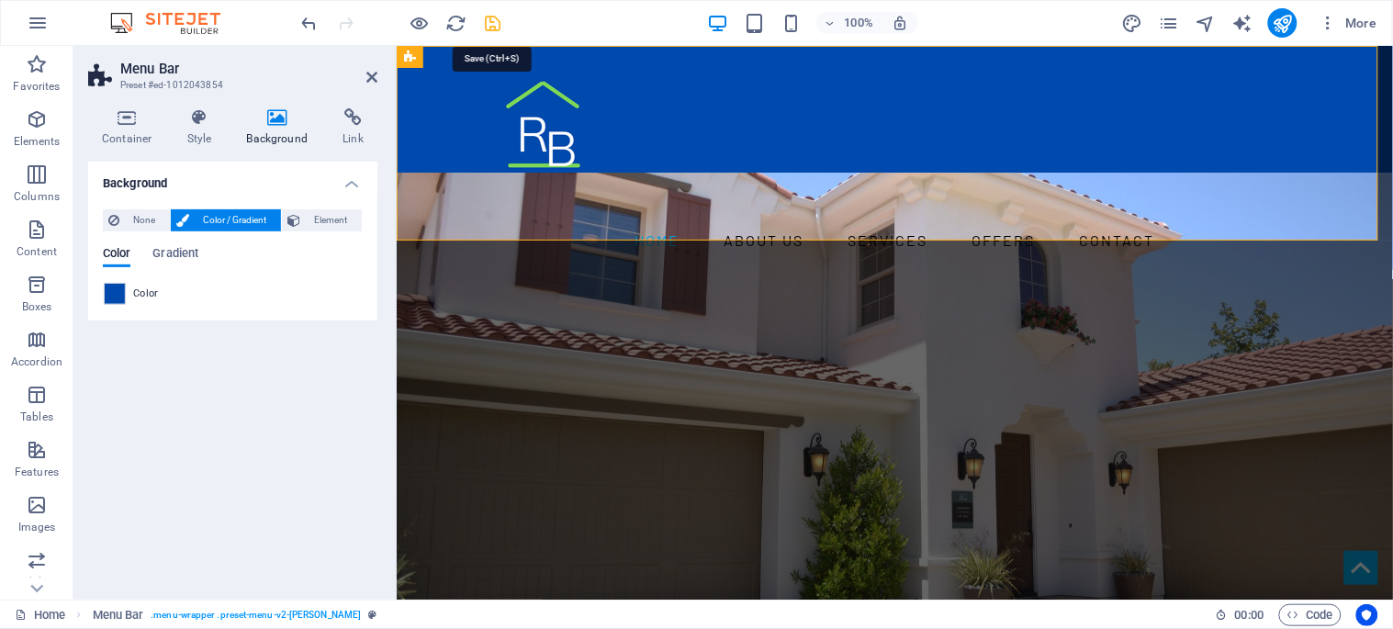
click at [490, 17] on icon "save" at bounding box center [493, 23] width 21 height 21
checkbox input "false"
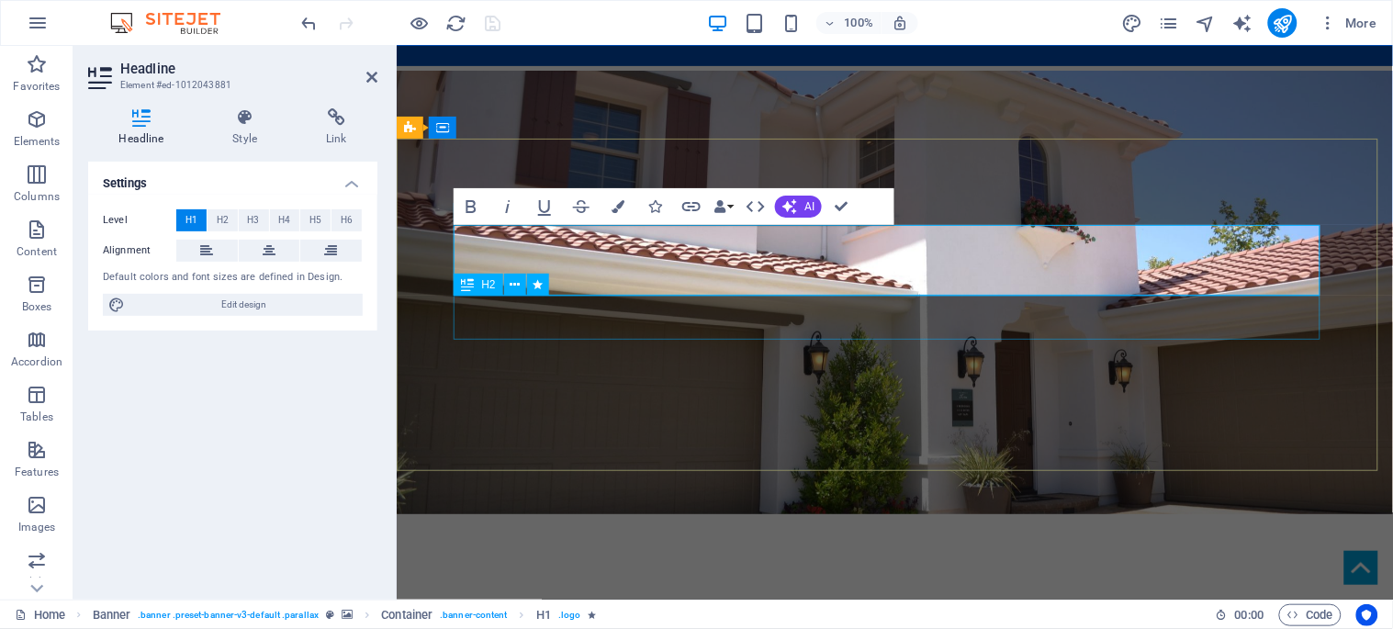
scroll to position [102, 0]
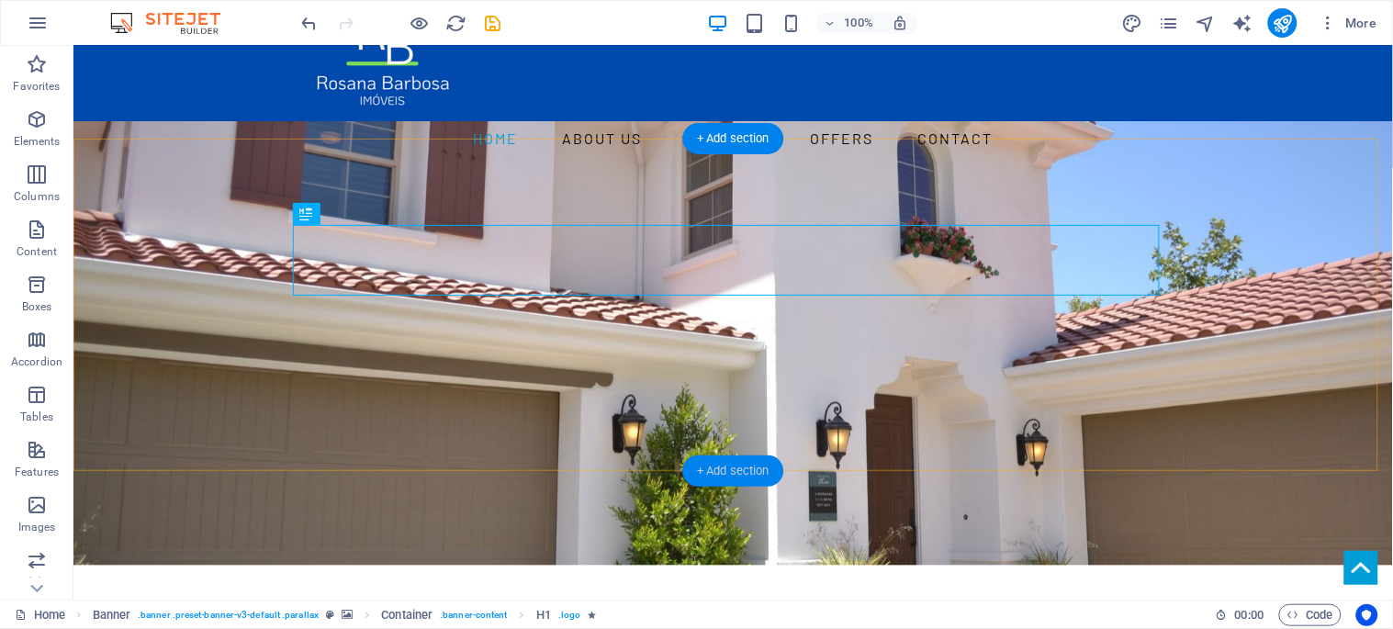
click at [731, 467] on div "+ Add section" at bounding box center [733, 471] width 102 height 31
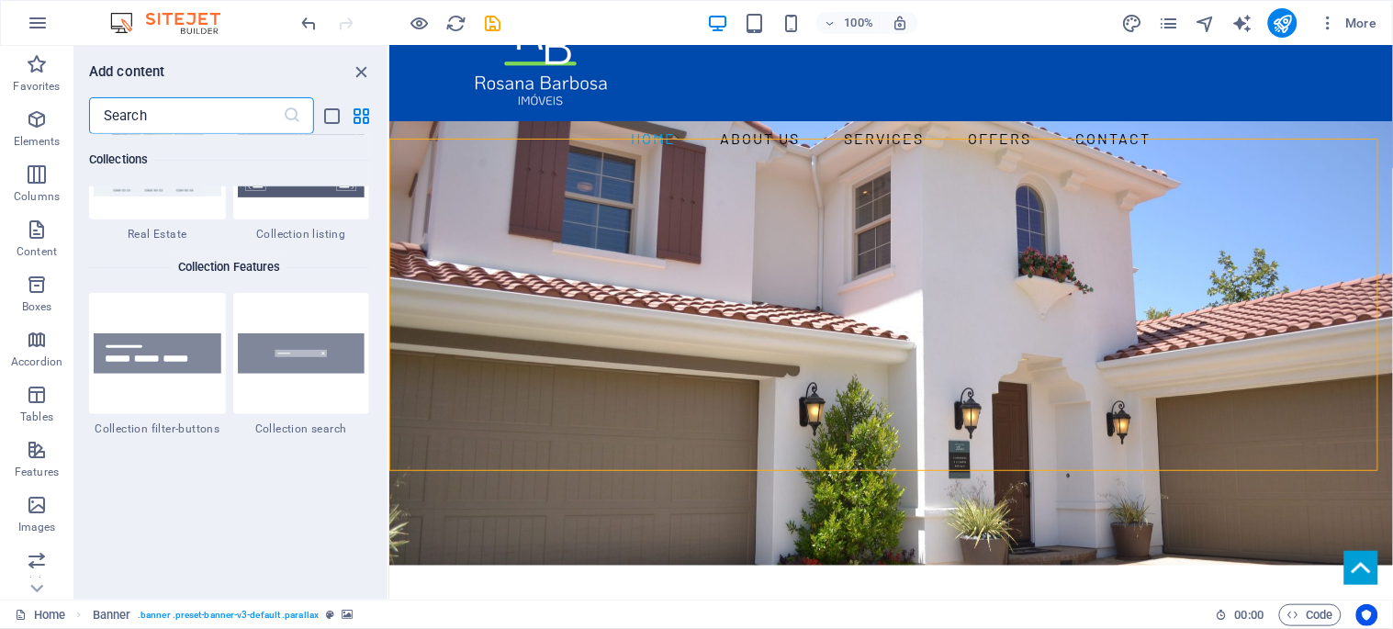
scroll to position [17597, 0]
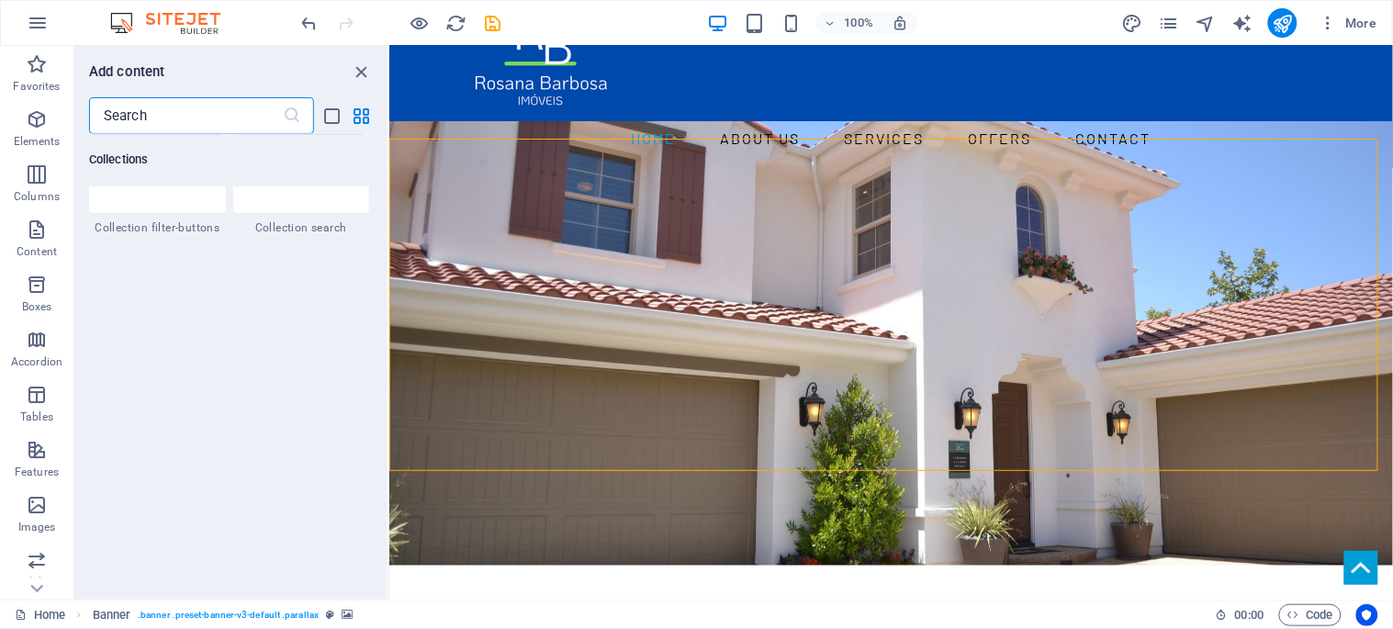
click at [176, 120] on input "text" at bounding box center [186, 115] width 194 height 37
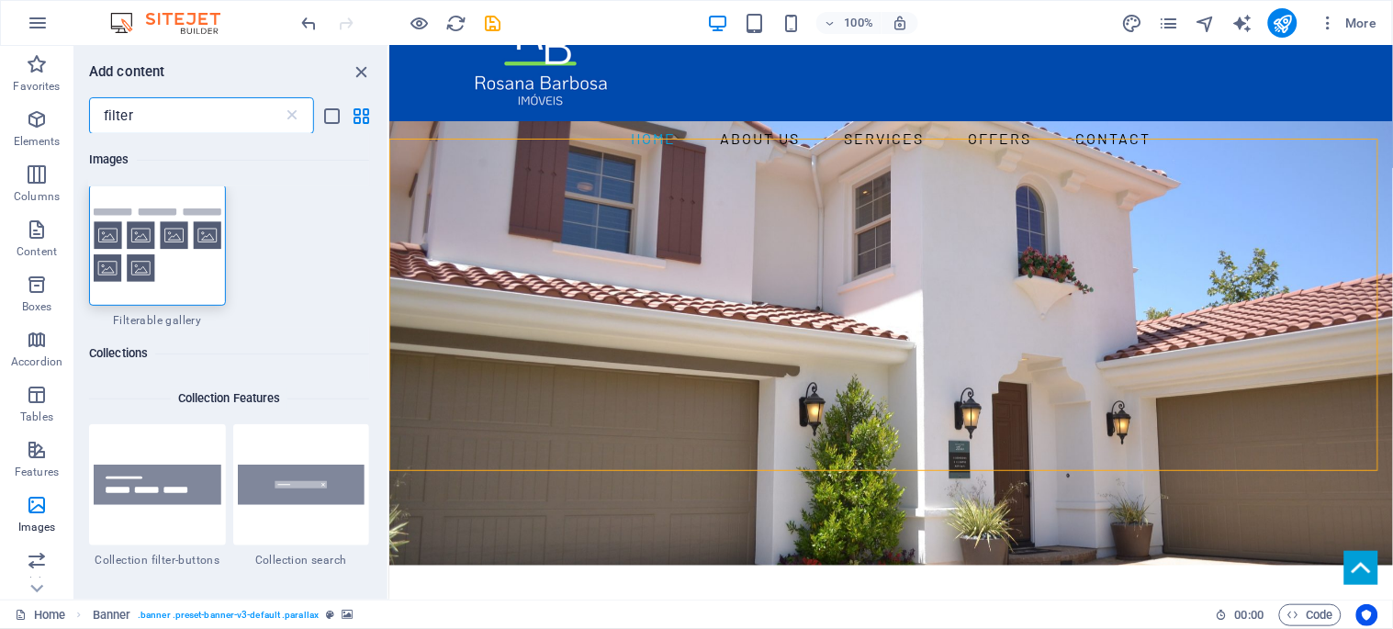
scroll to position [0, 0]
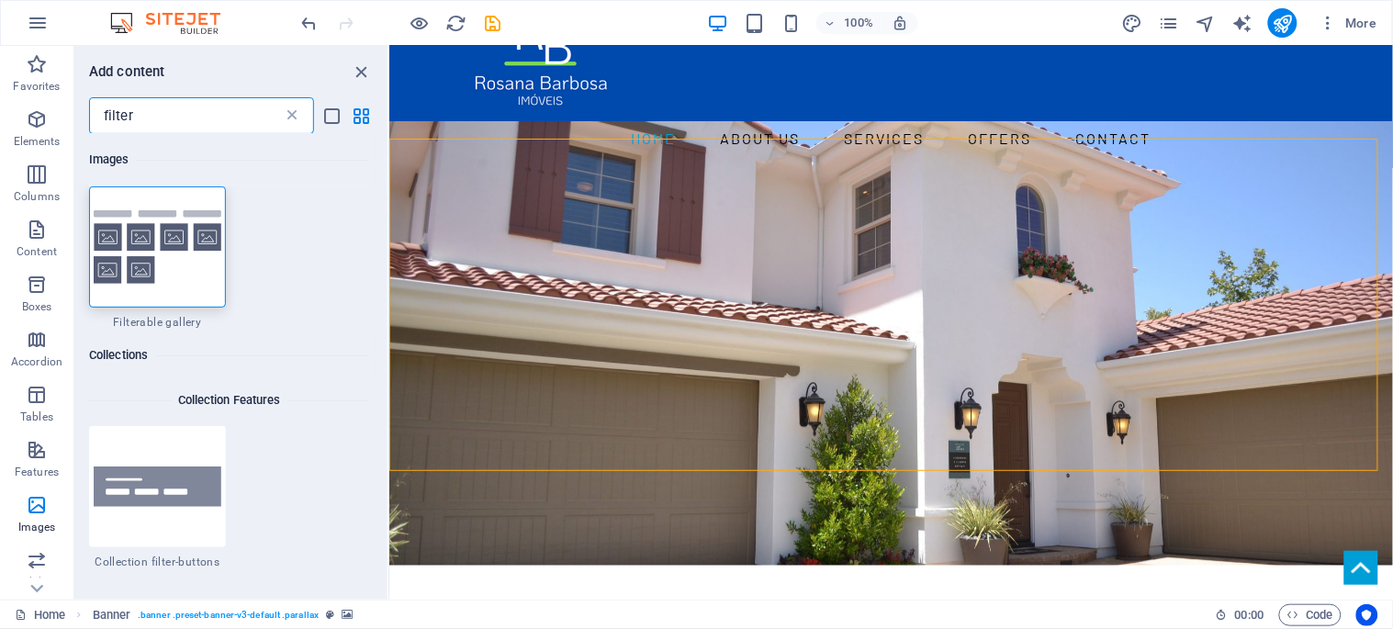
type input "filter"
click at [294, 119] on icon at bounding box center [292, 116] width 18 height 18
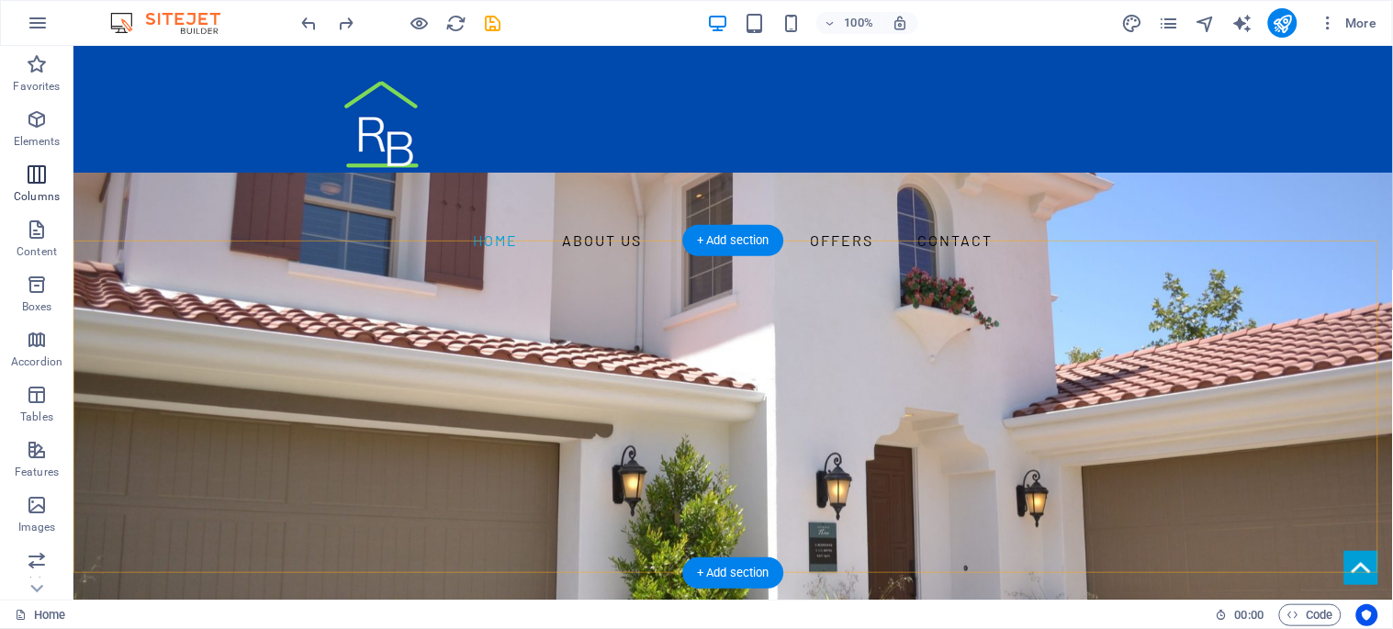
drag, startPoint x: 738, startPoint y: 562, endPoint x: 69, endPoint y: 160, distance: 781.1
click at [738, 563] on div "+ Add section" at bounding box center [733, 572] width 102 height 31
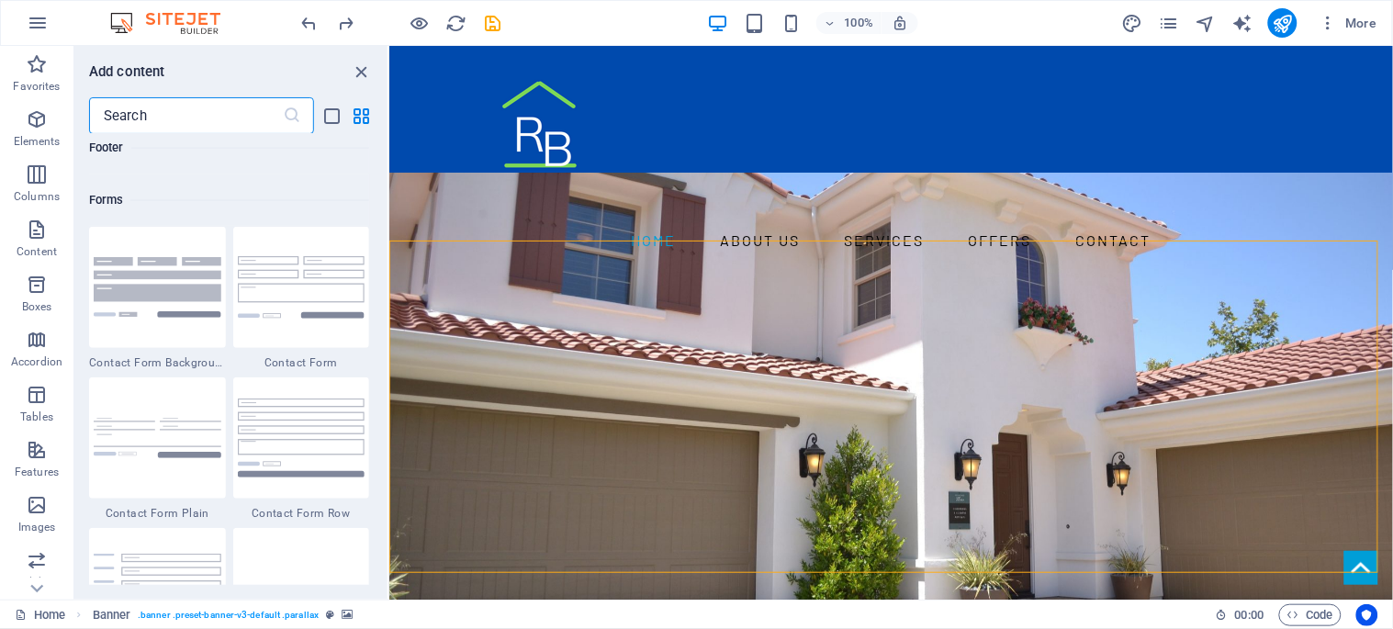
scroll to position [13572, 0]
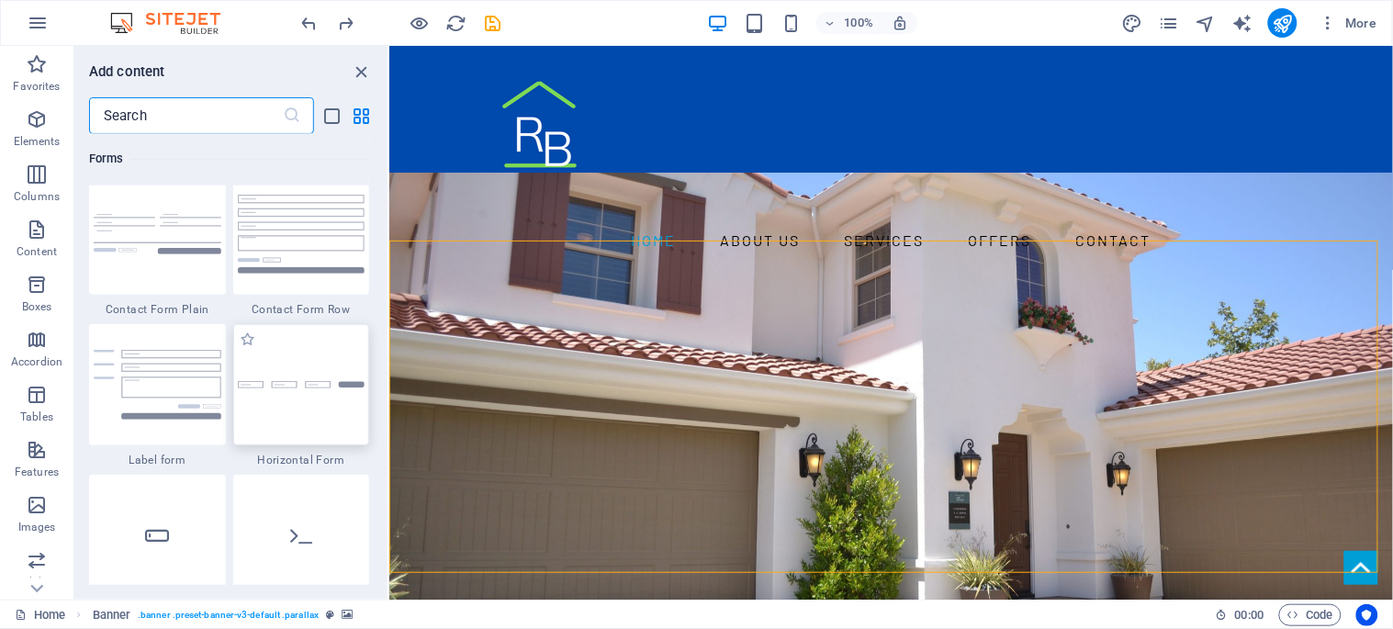
click at [295, 391] on div at bounding box center [301, 384] width 137 height 121
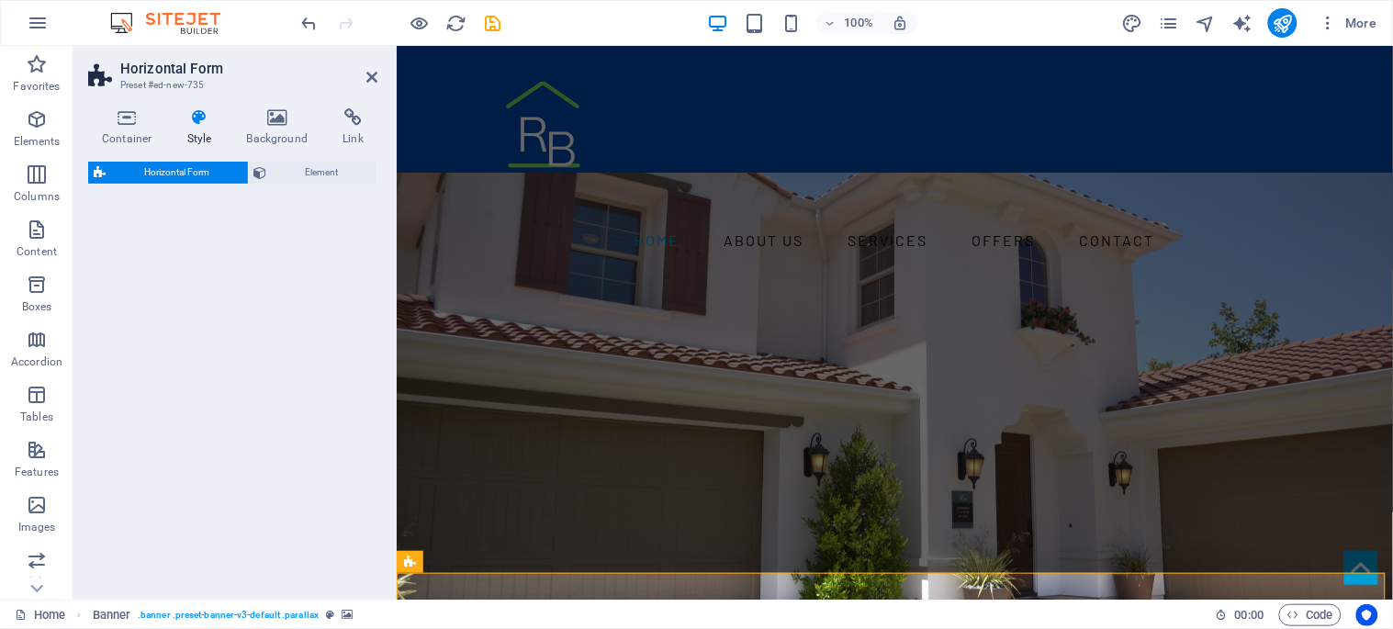
click at [295, 391] on div "Horizontal Form Element" at bounding box center [232, 373] width 289 height 423
select select "rem"
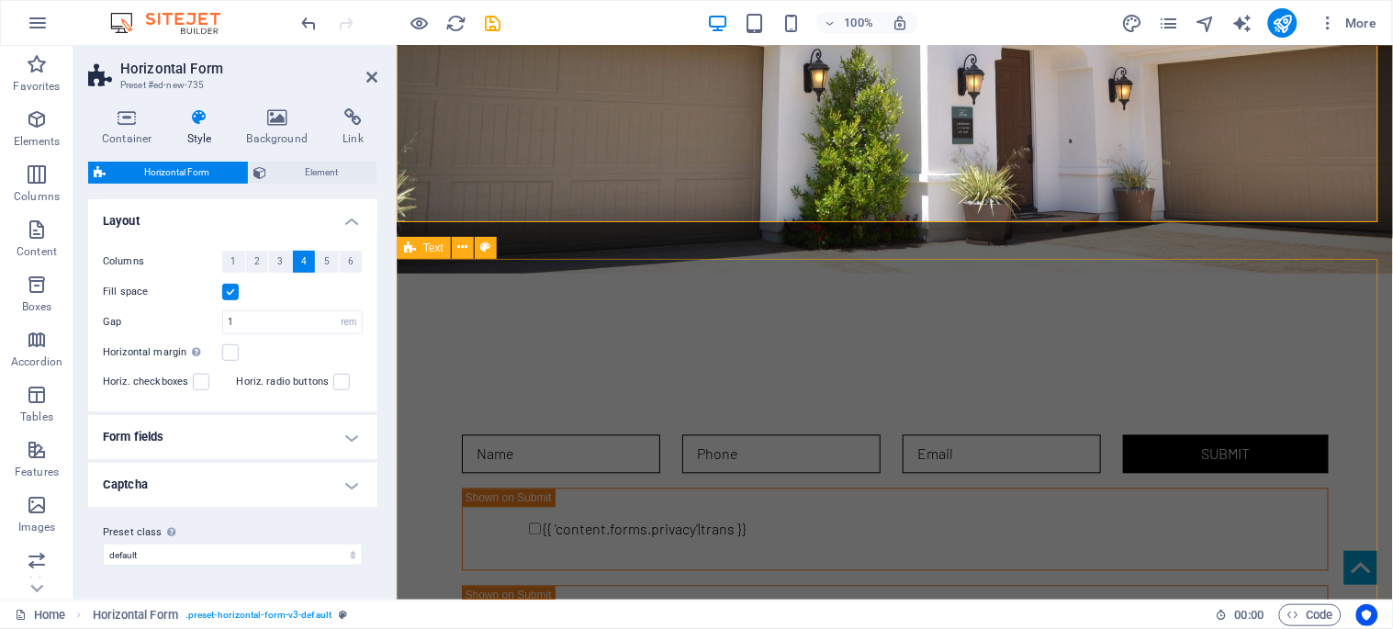
scroll to position [333, 0]
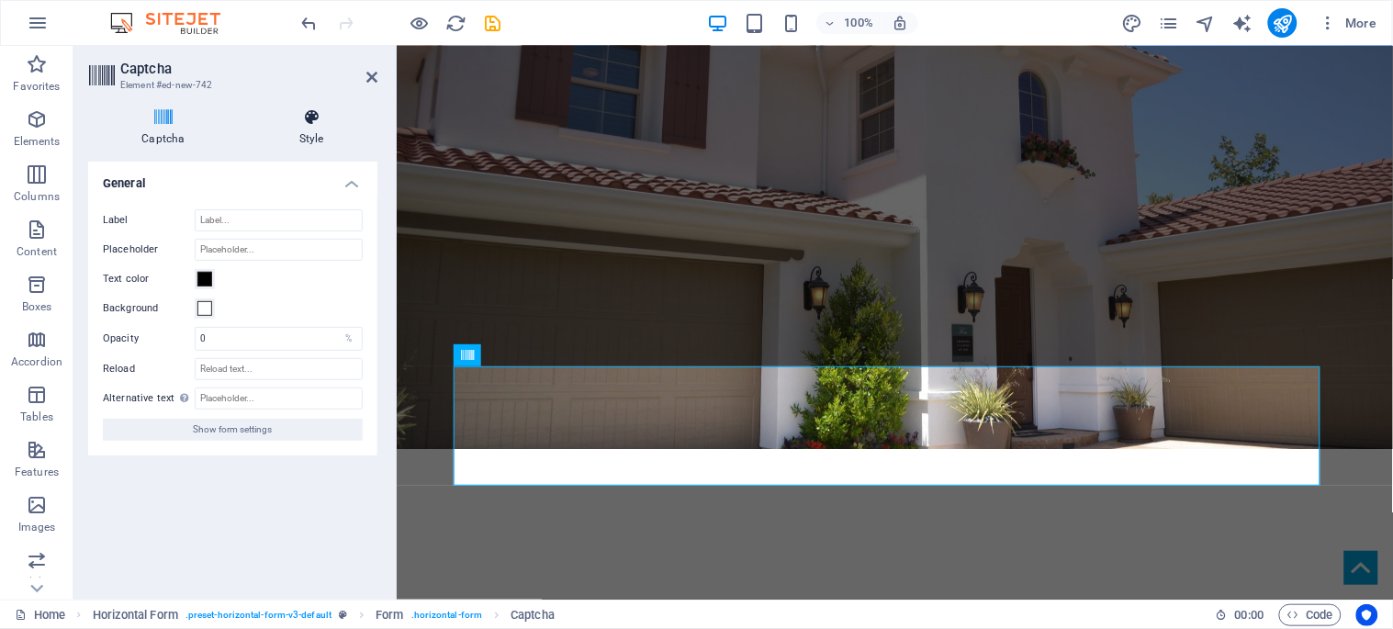
click at [306, 111] on icon at bounding box center [311, 117] width 131 height 18
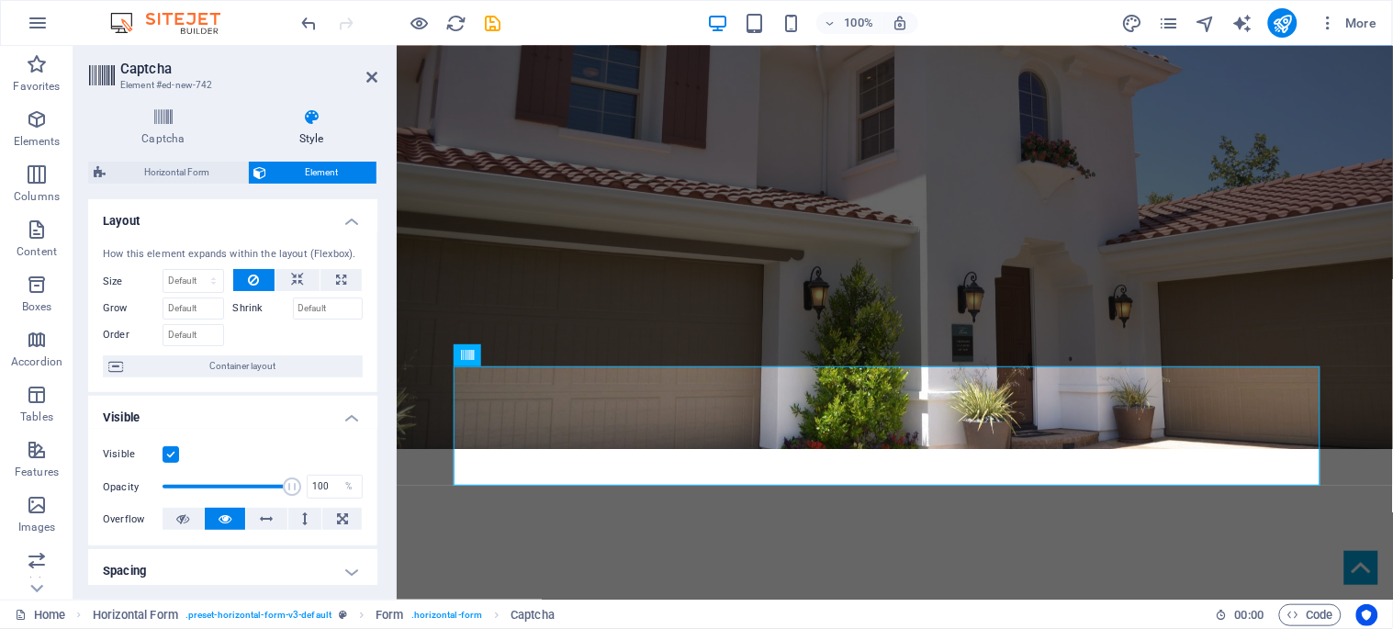
click at [170, 451] on label at bounding box center [171, 454] width 17 height 17
click at [0, 0] on input "Visible" at bounding box center [0, 0] width 0 height 0
click at [459, 297] on div "Form" at bounding box center [484, 302] width 61 height 22
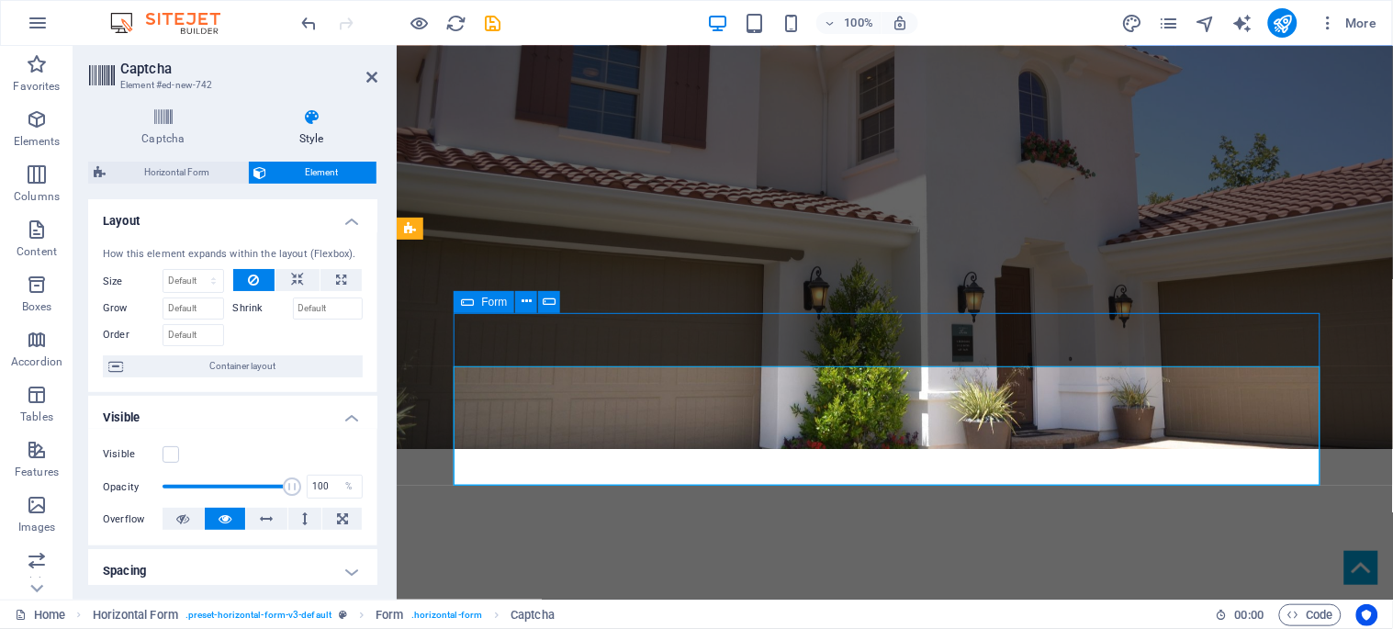
click at [459, 297] on div "Form" at bounding box center [484, 302] width 61 height 22
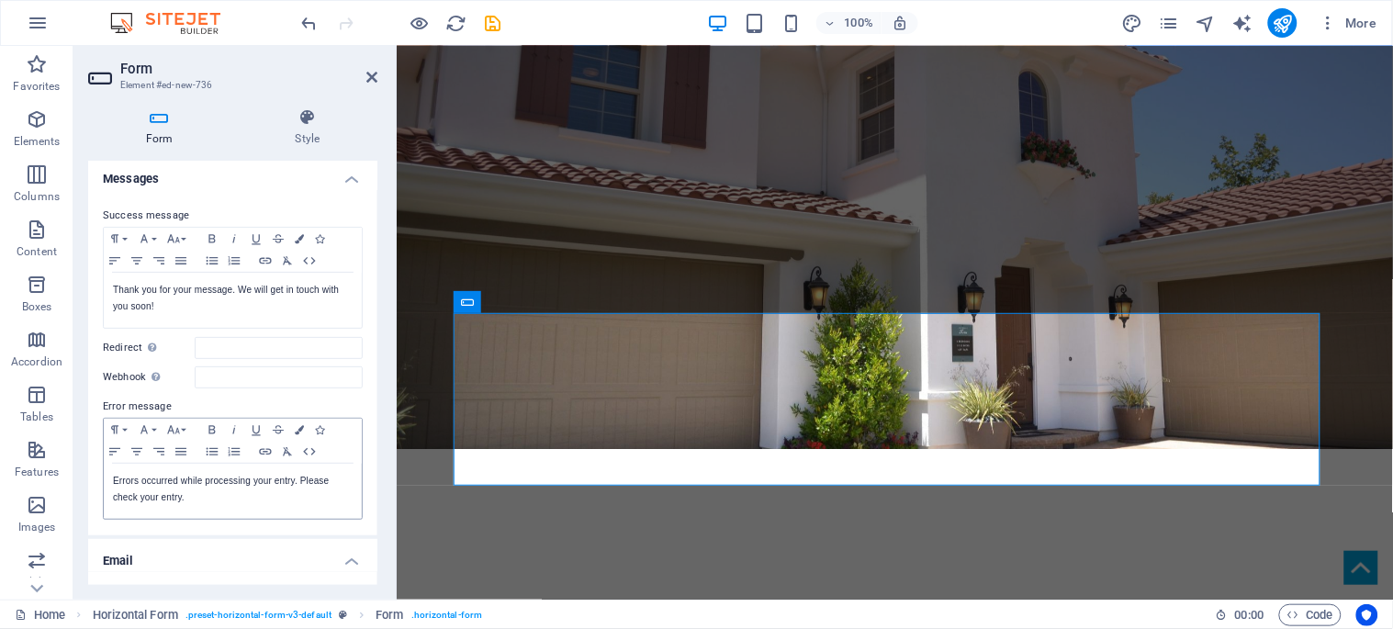
scroll to position [0, 0]
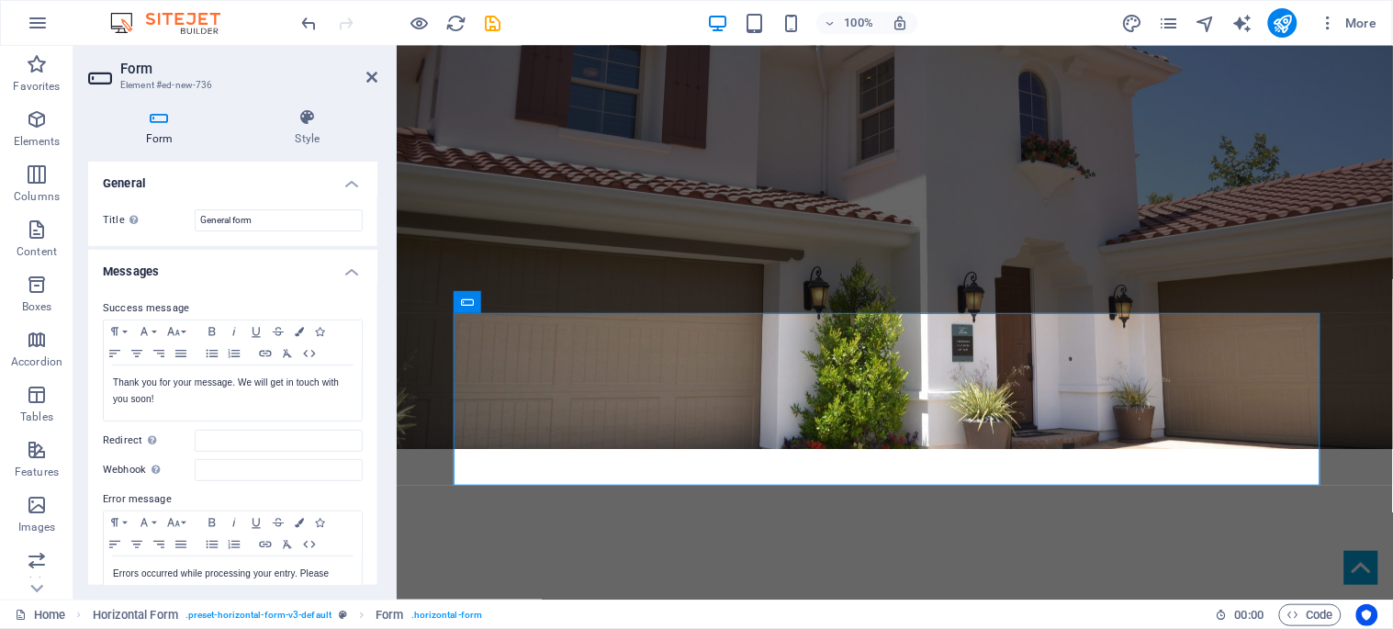
click at [347, 175] on h4 "General" at bounding box center [232, 178] width 289 height 33
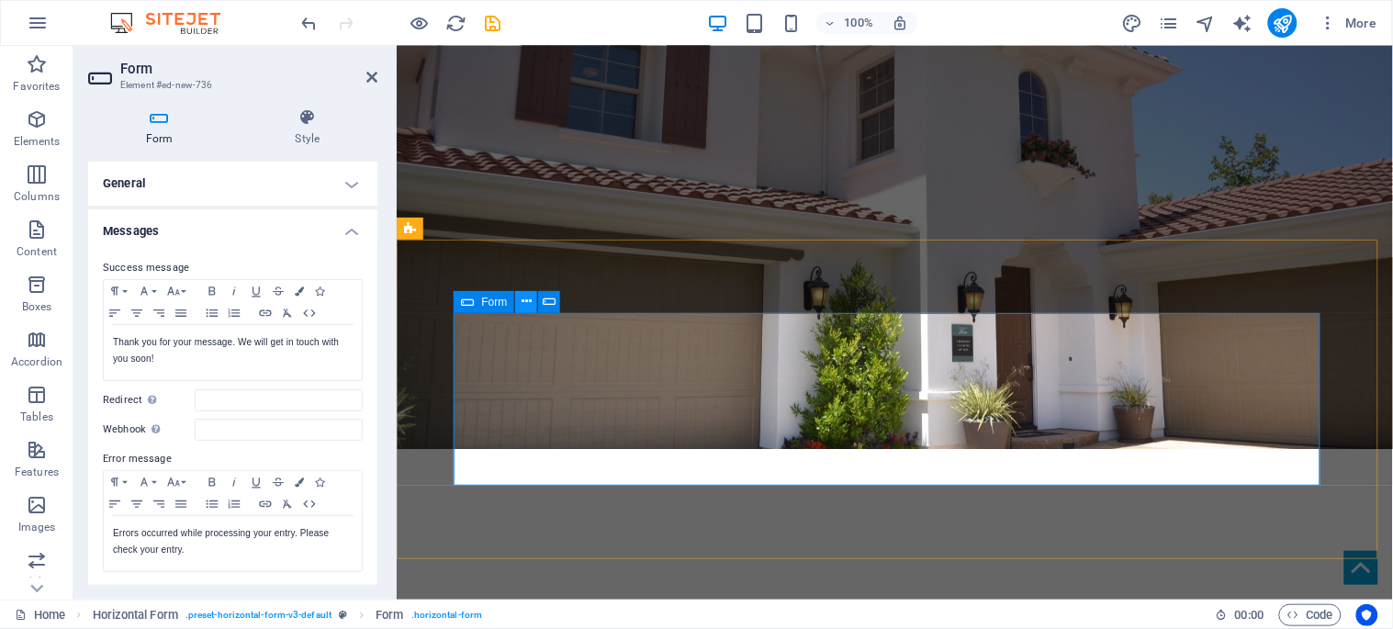
click at [524, 298] on icon at bounding box center [527, 301] width 10 height 19
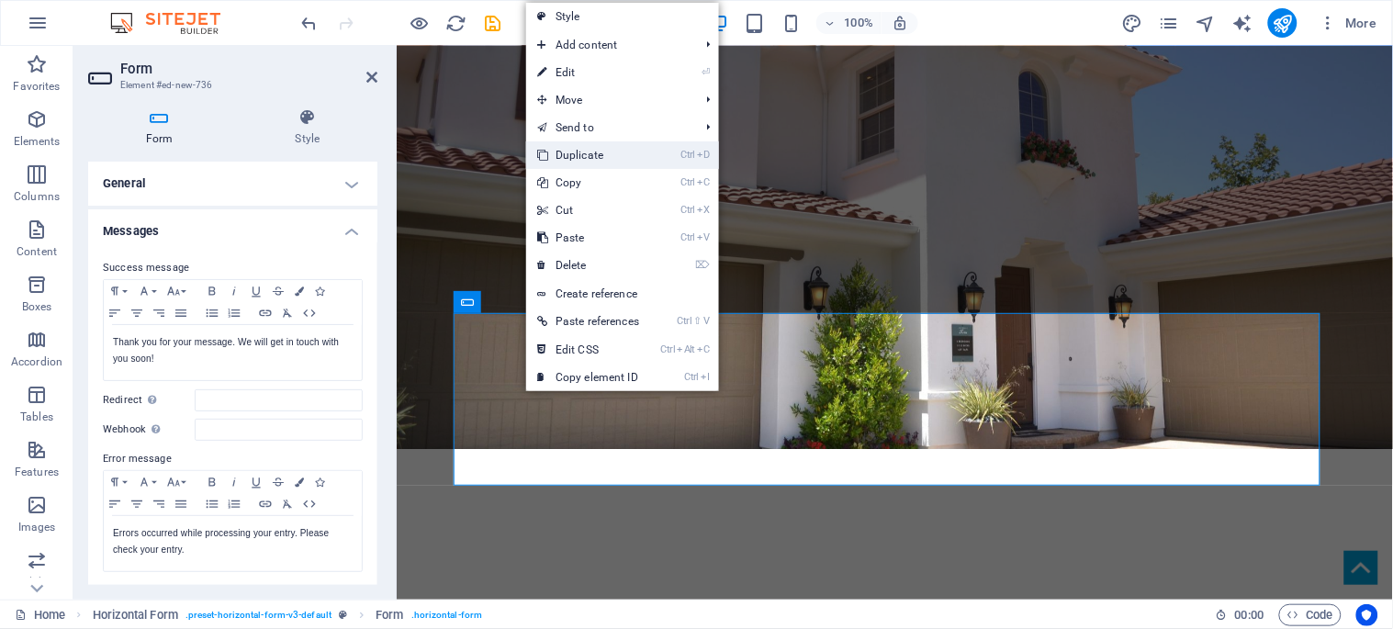
click at [585, 152] on link "Ctrl D Duplicate" at bounding box center [588, 155] width 124 height 28
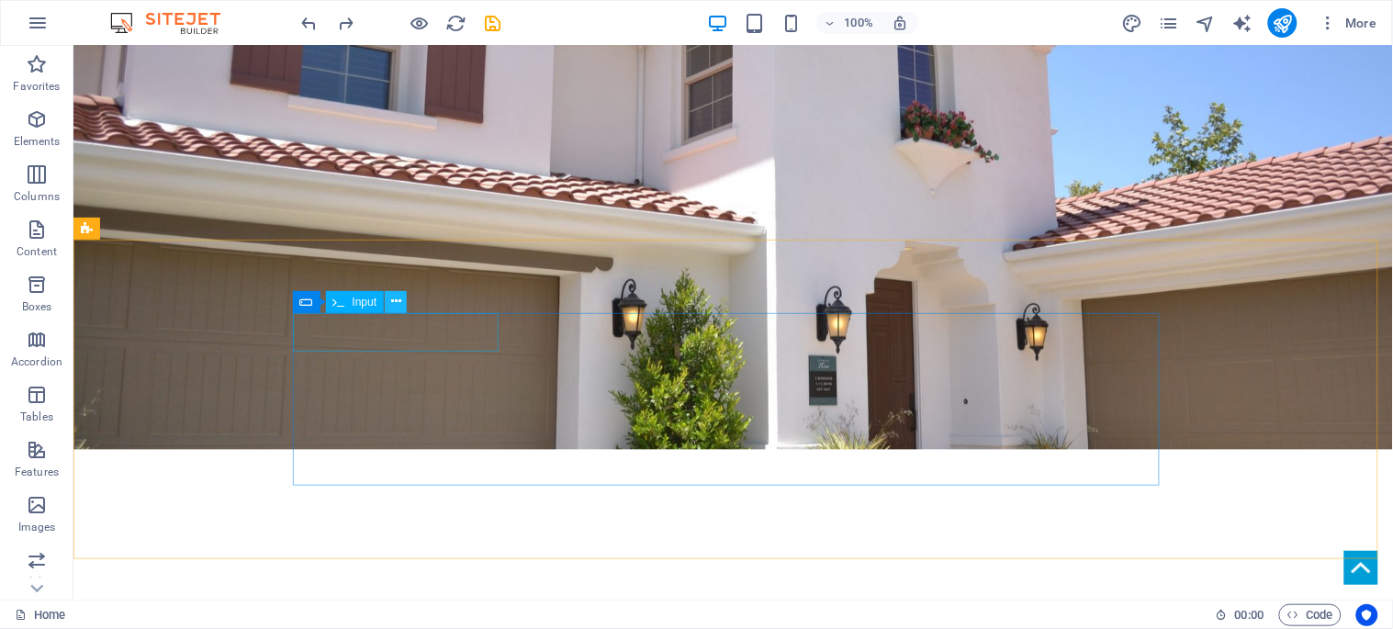
click at [399, 304] on icon at bounding box center [396, 301] width 10 height 19
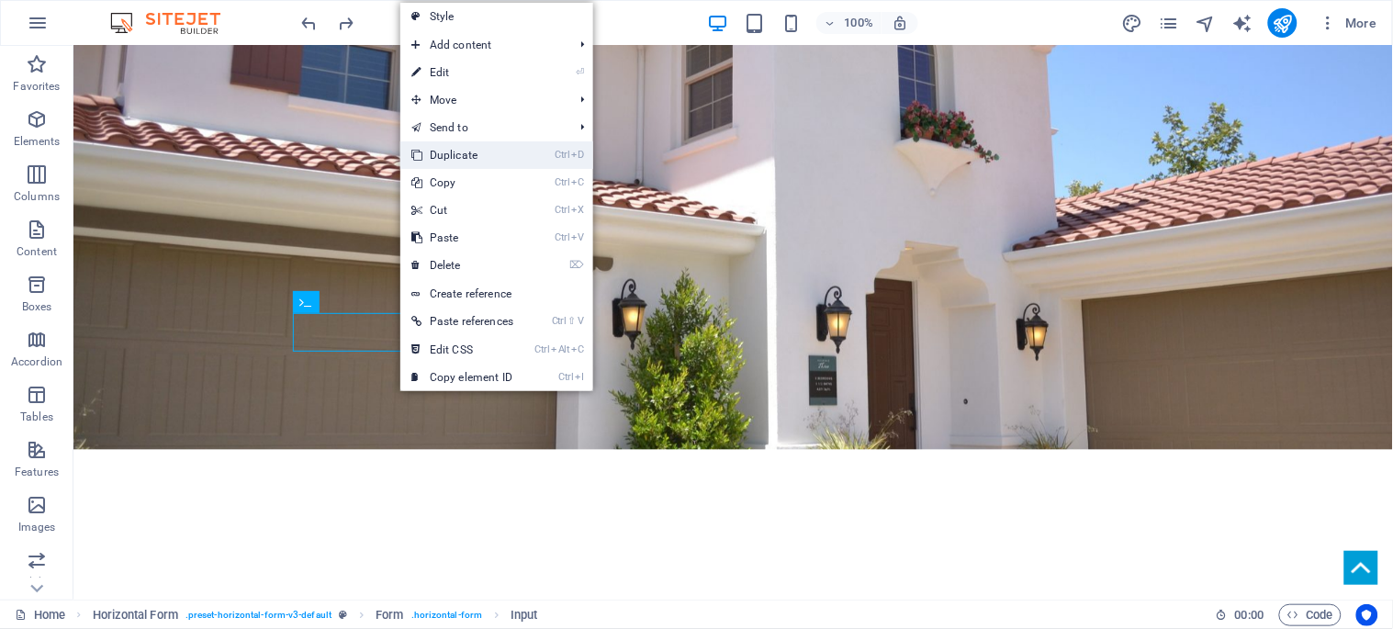
click at [473, 150] on link "Ctrl D Duplicate" at bounding box center [462, 155] width 124 height 28
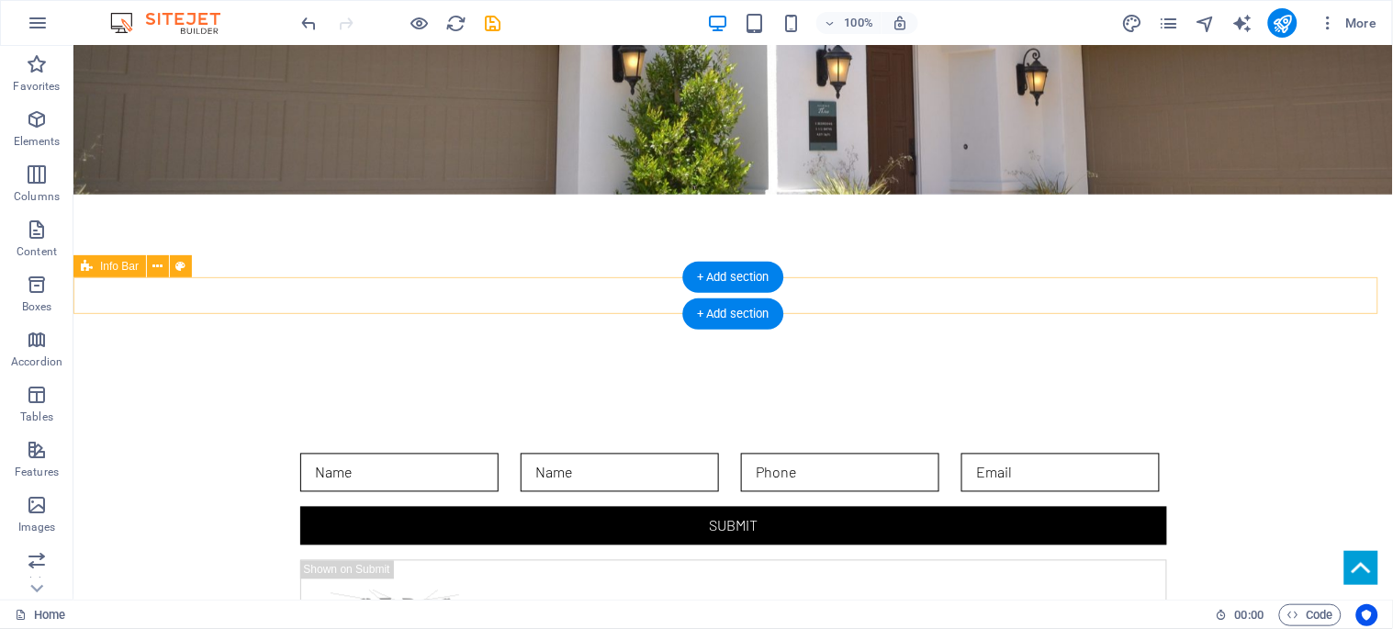
scroll to position [333, 0]
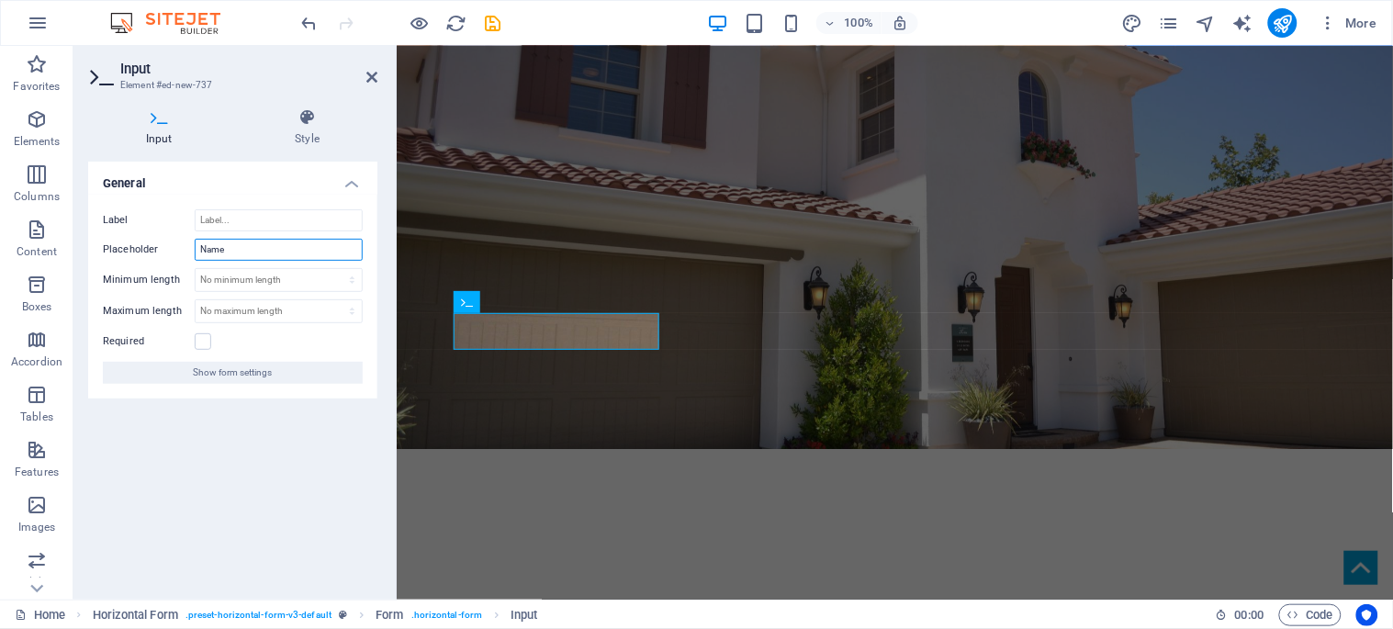
click at [225, 250] on input "Name" at bounding box center [279, 250] width 168 height 22
click at [225, 249] on input "Name" at bounding box center [279, 250] width 168 height 22
type input "Aluguel"
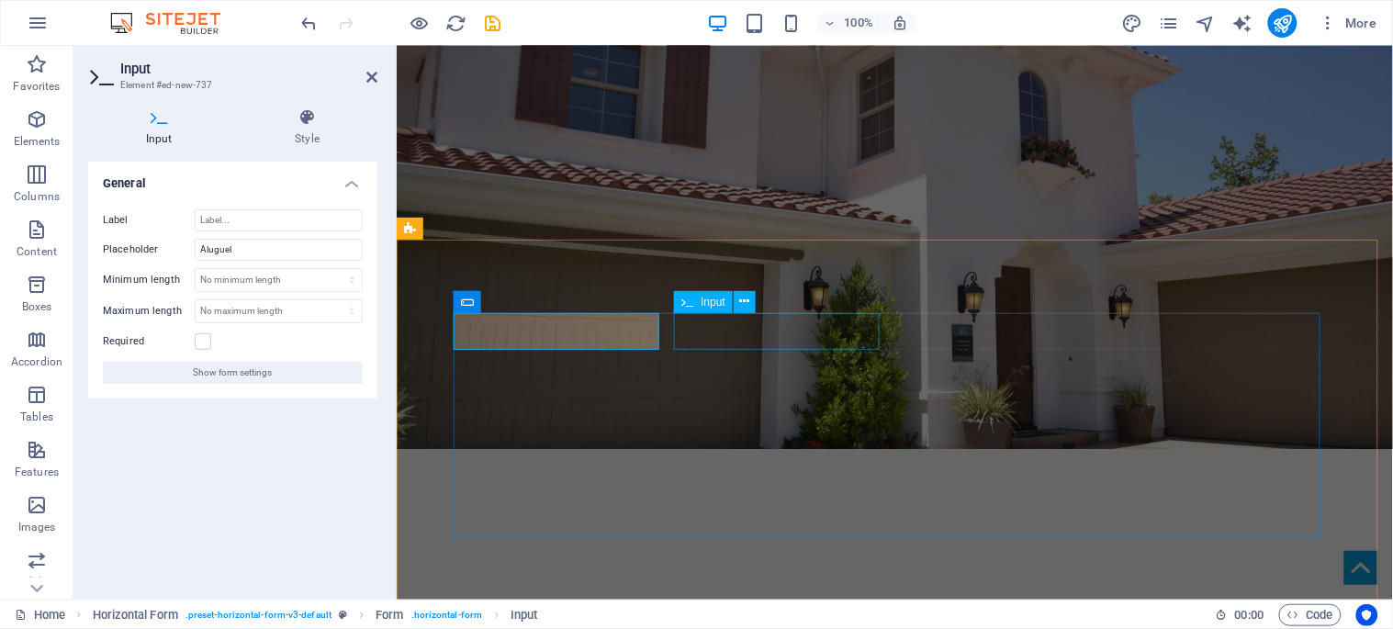
drag, startPoint x: 712, startPoint y: 335, endPoint x: 1035, endPoint y: 334, distance: 323.3
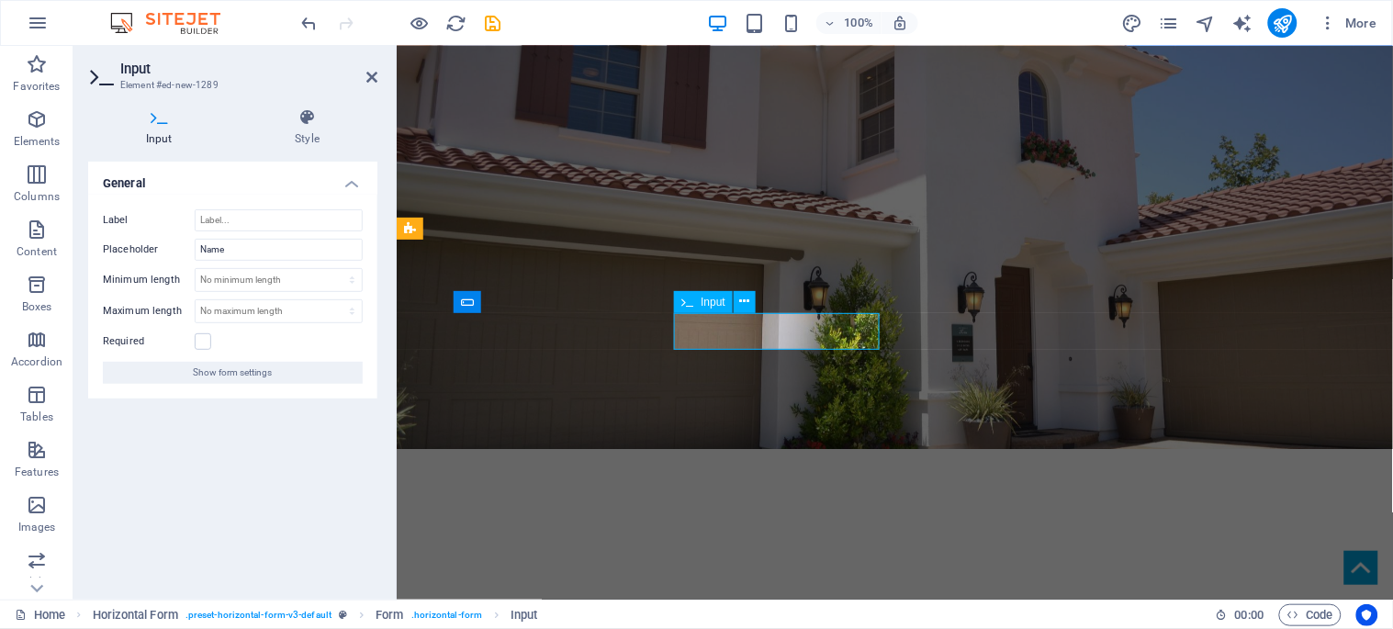
type input "Lançamentos"
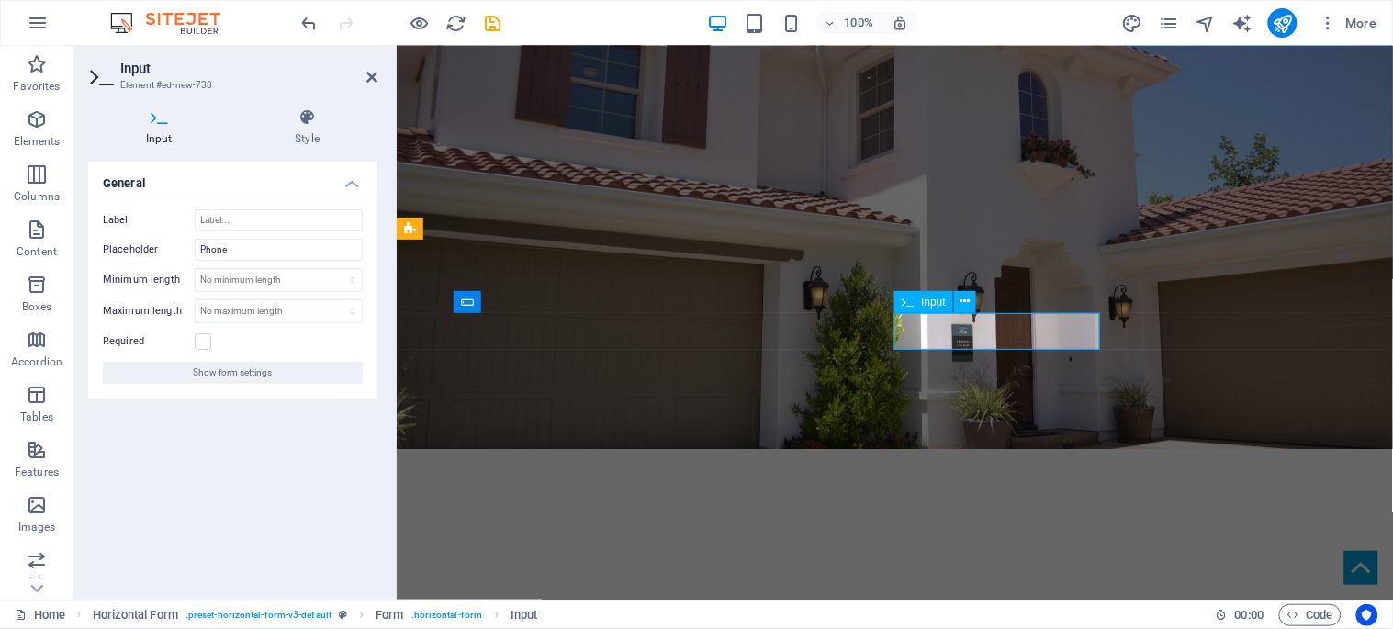
type input "Prontos para morar"
click at [1188, 305] on icon at bounding box center [1188, 301] width 10 height 19
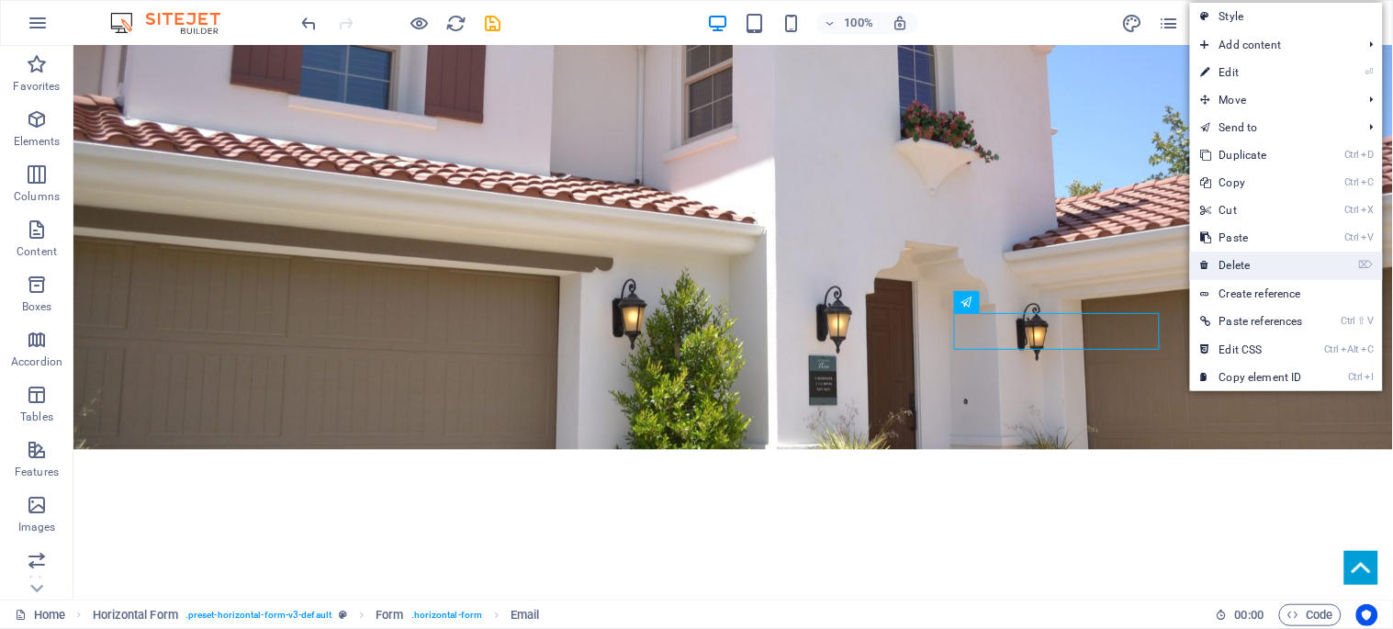
click at [1237, 268] on link "⌦ Delete" at bounding box center [1252, 266] width 124 height 28
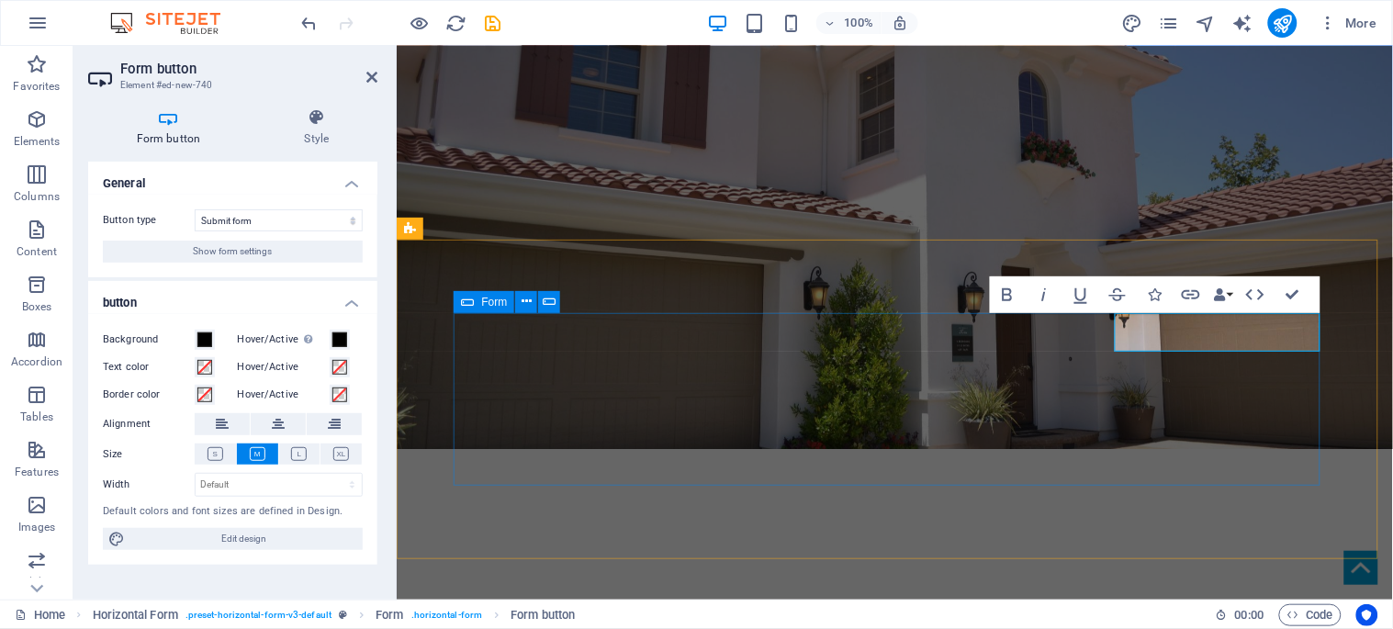
type button "Submit"
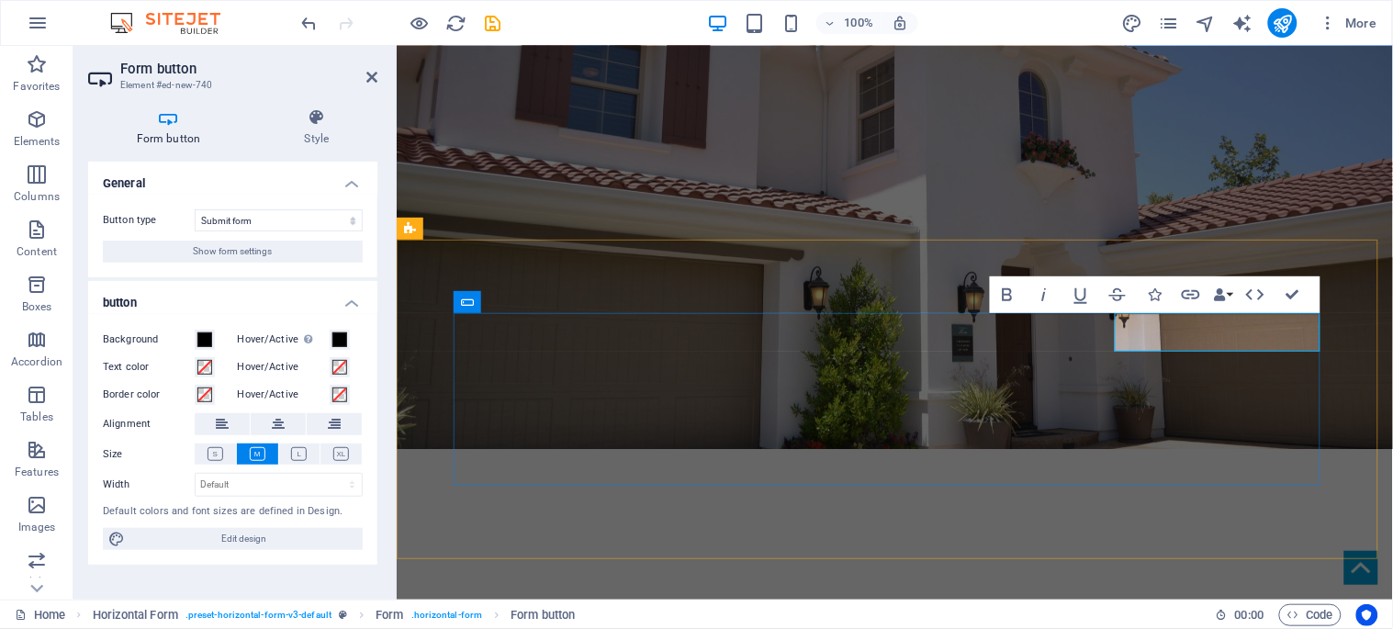
type button "Submit"
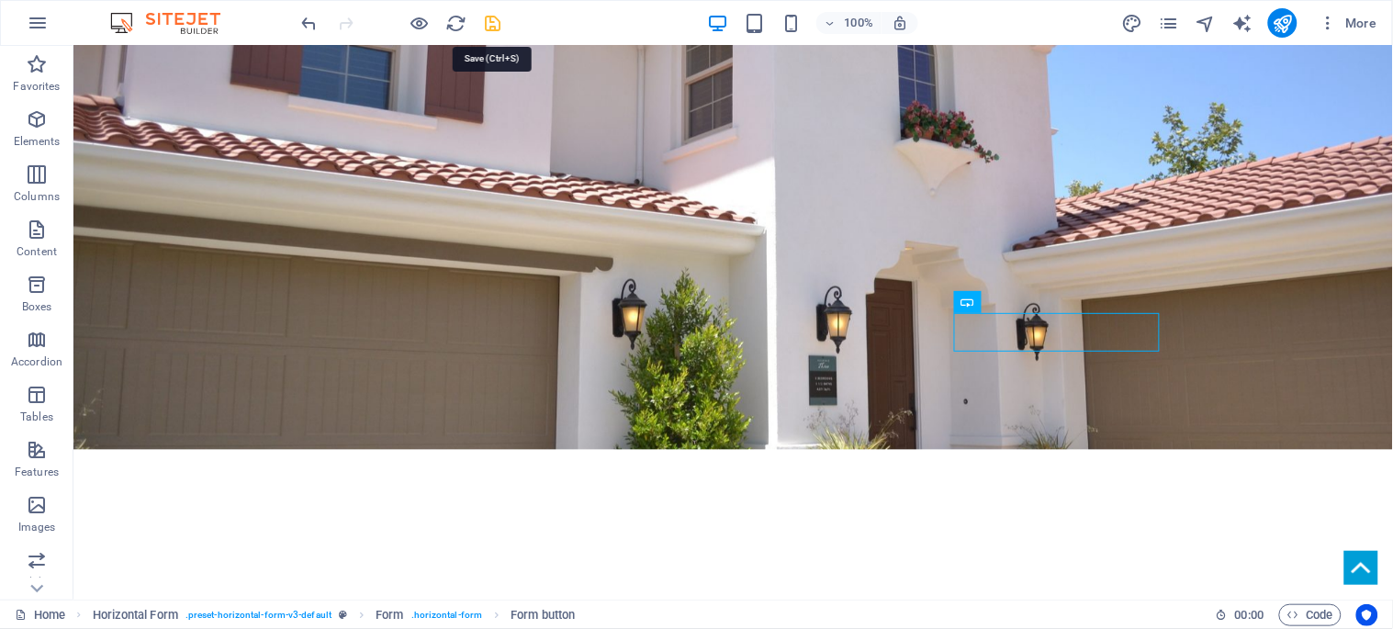
click at [490, 25] on icon "save" at bounding box center [493, 23] width 21 height 21
checkbox input "false"
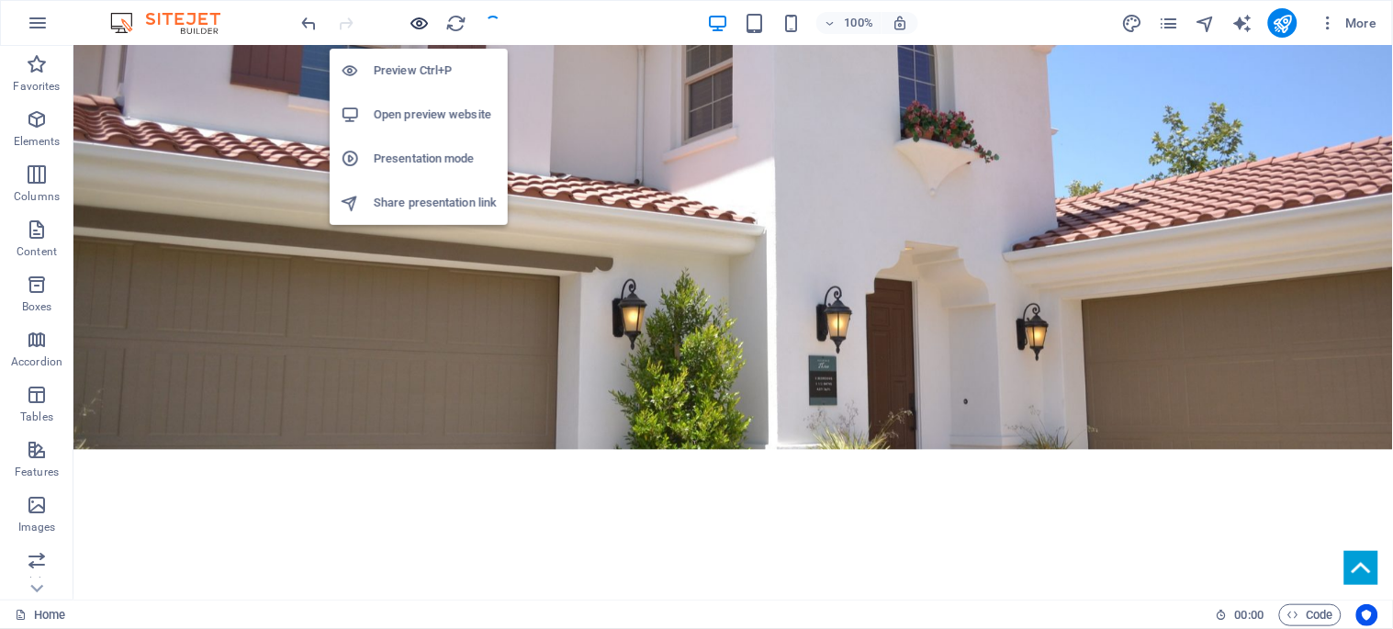
click at [419, 20] on icon "button" at bounding box center [420, 23] width 21 height 21
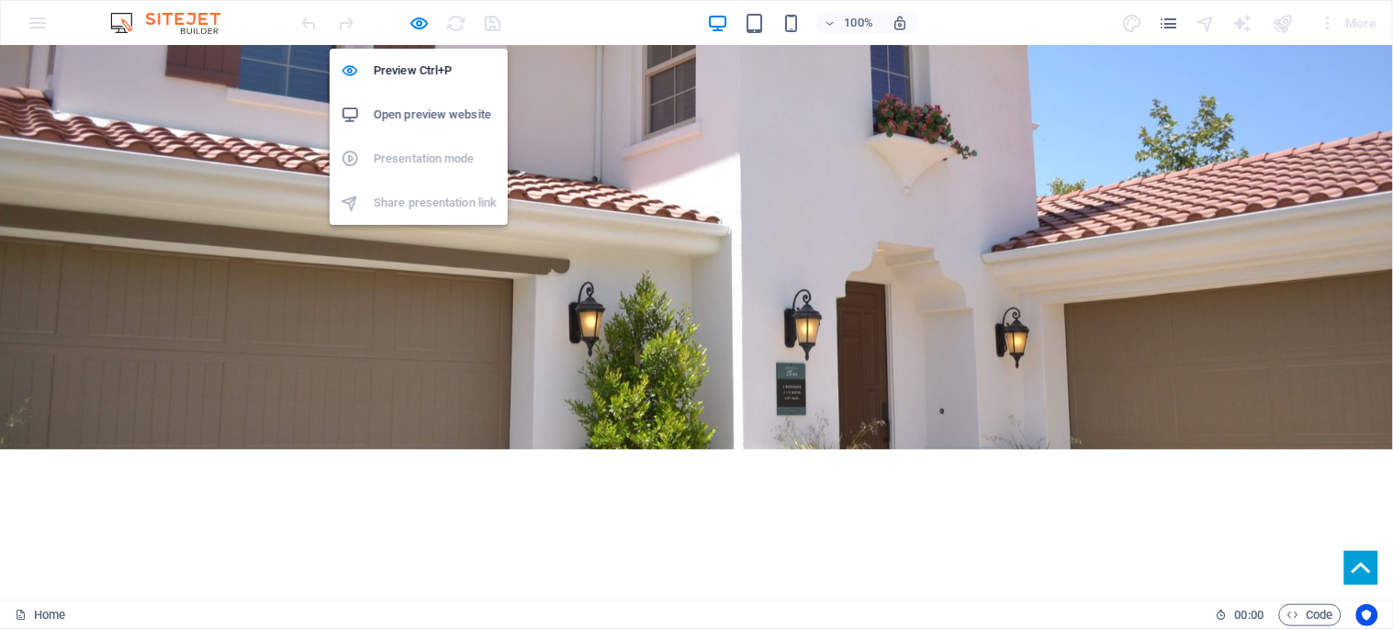
click at [414, 24] on icon "button" at bounding box center [420, 23] width 21 height 21
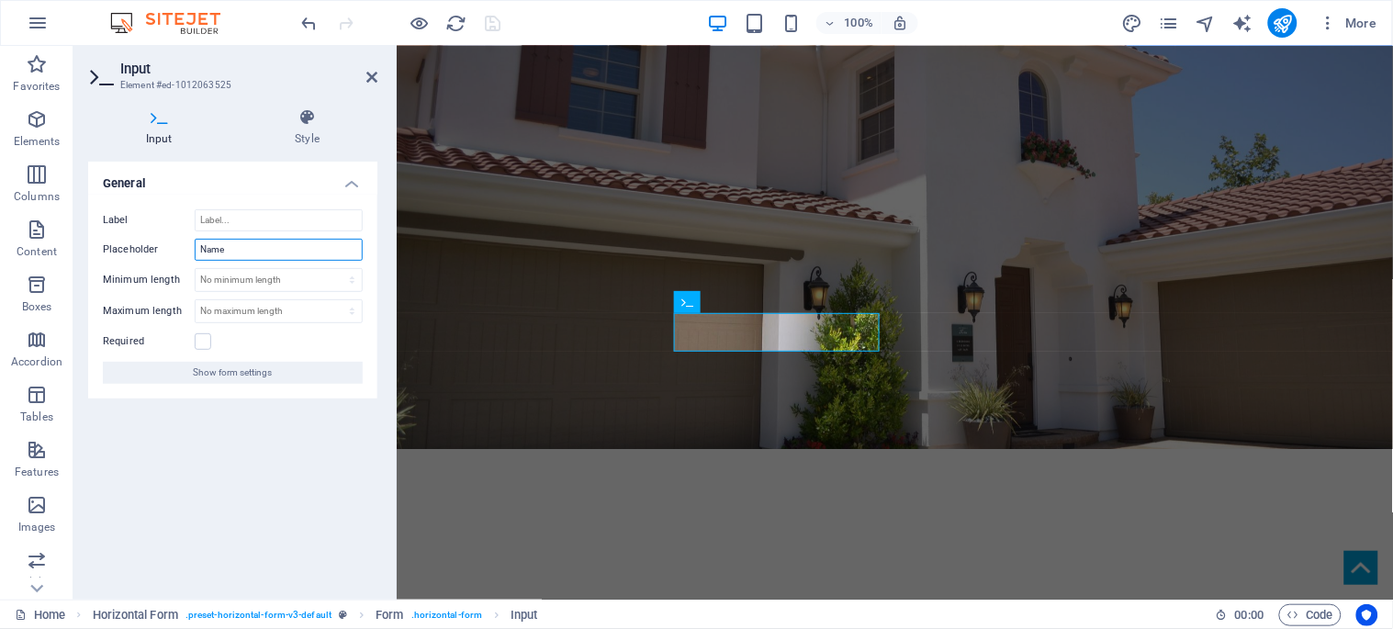
click at [231, 245] on input "Name" at bounding box center [279, 250] width 168 height 22
type input "Lançamentos"
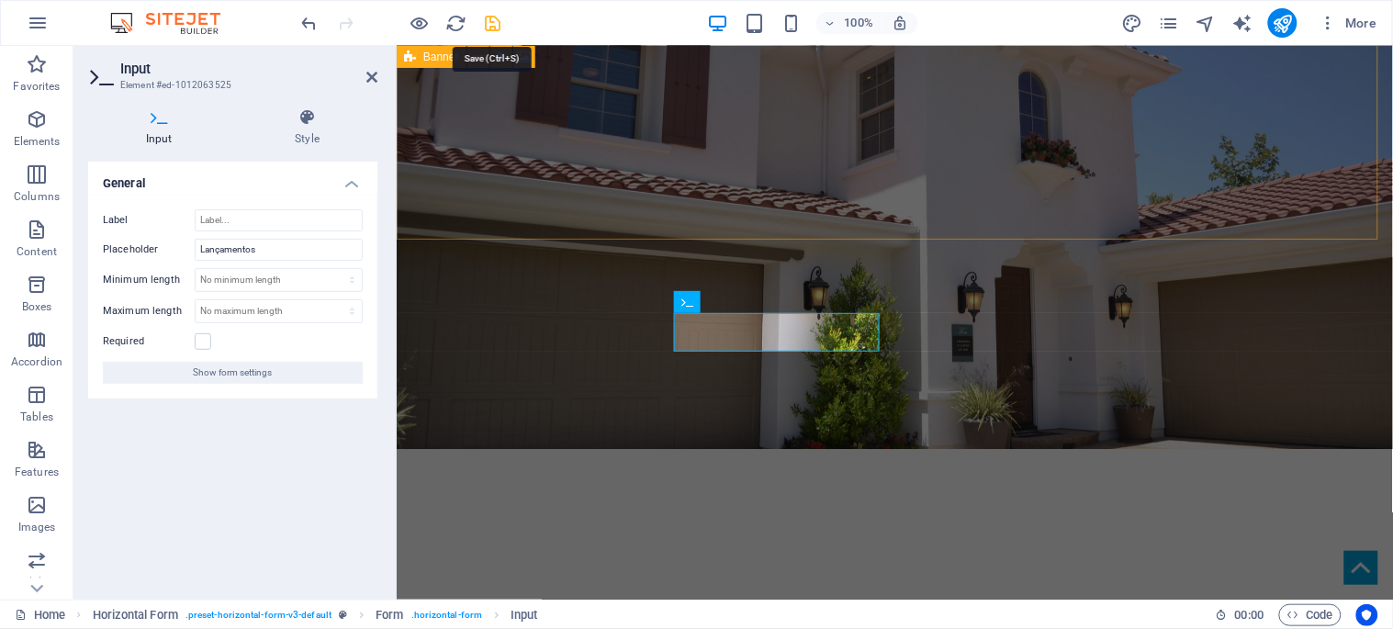
click at [483, 20] on icon "save" at bounding box center [493, 23] width 21 height 21
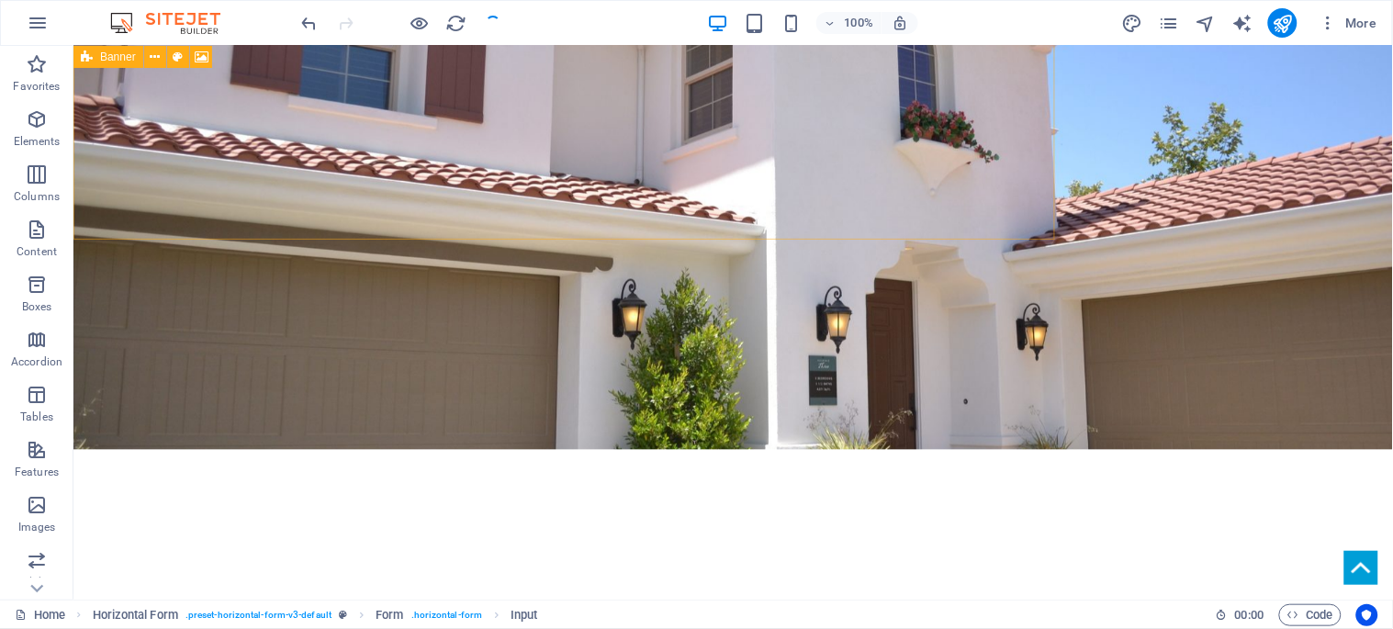
checkbox input "false"
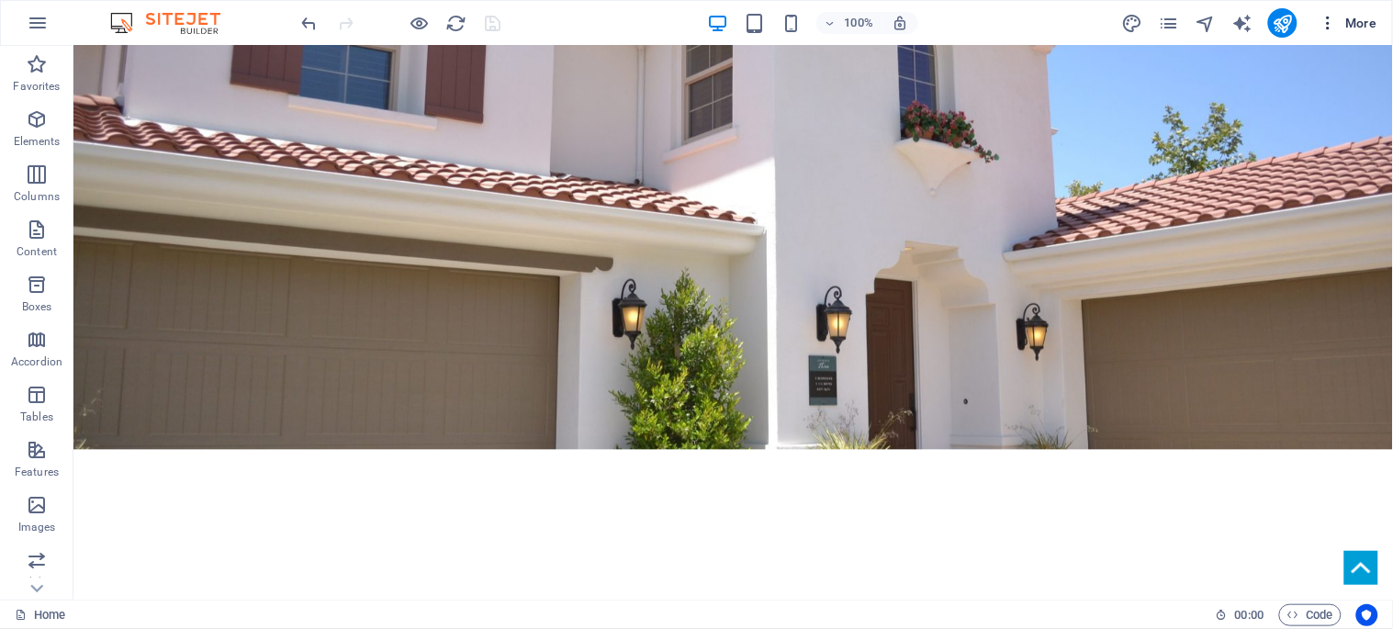
click at [1333, 24] on icon "button" at bounding box center [1329, 23] width 18 height 18
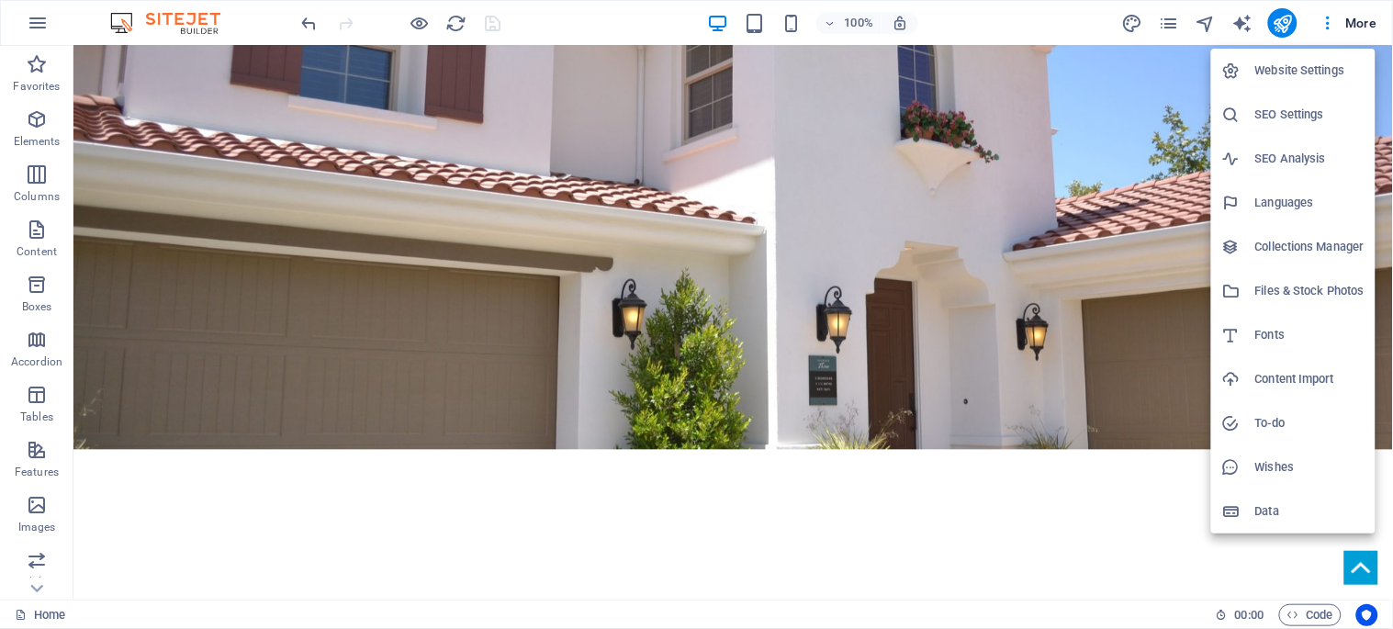
click at [1296, 75] on h6 "Website Settings" at bounding box center [1309, 71] width 109 height 22
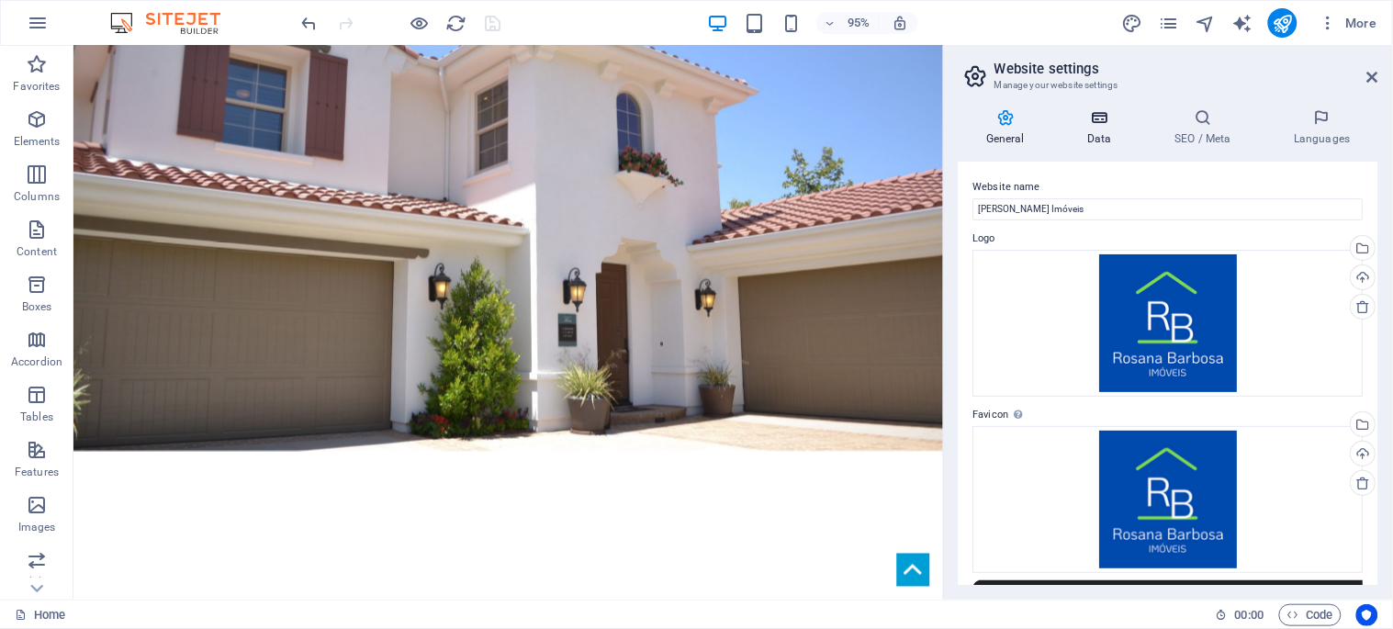
click at [1104, 133] on h4 "Data" at bounding box center [1103, 127] width 87 height 39
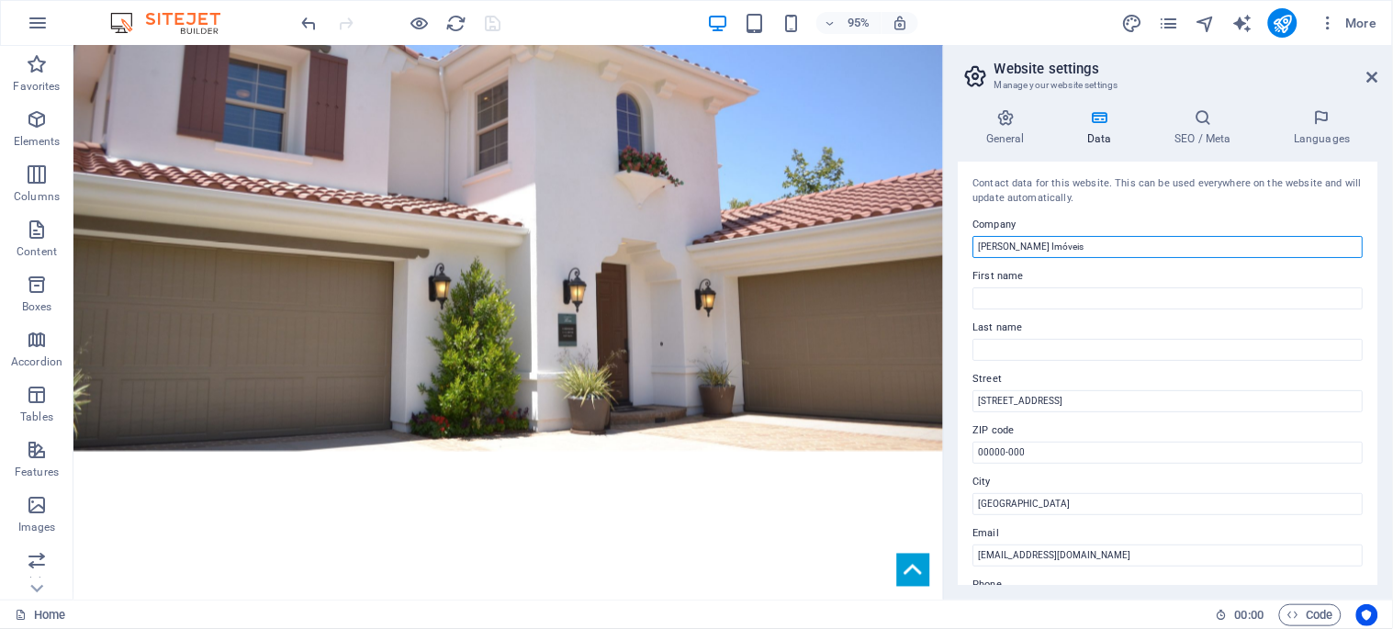
click at [1052, 245] on input "[PERSON_NAME] Imóveis" at bounding box center [1168, 247] width 390 height 22
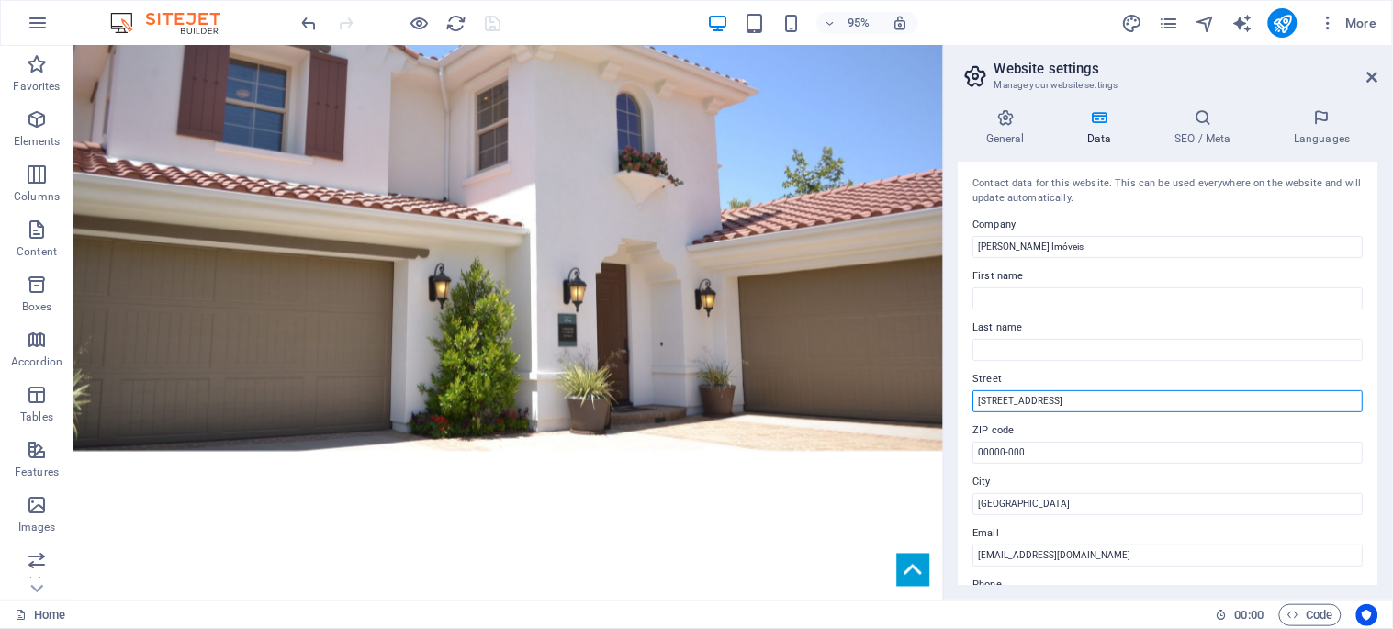
click at [1034, 402] on input "[STREET_ADDRESS]" at bounding box center [1168, 401] width 390 height 22
paste input "[PERSON_NAME], 97"
type input "[STREET_ADDRESS][PERSON_NAME]"
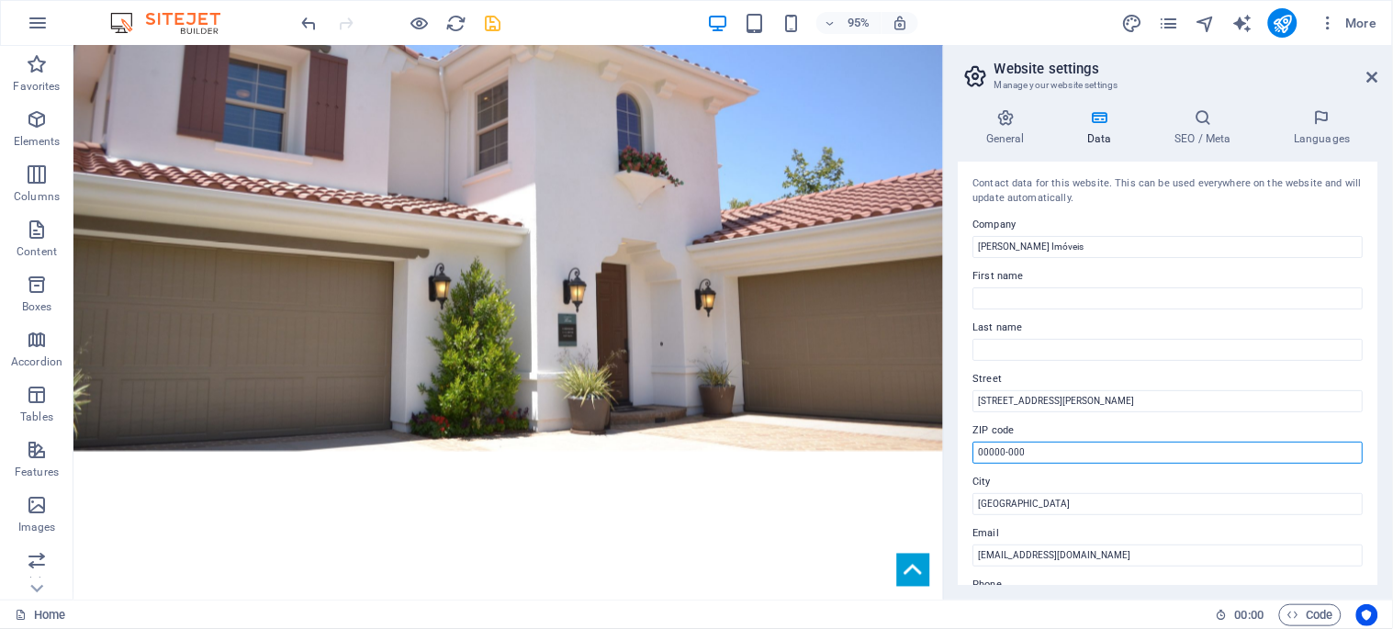
click at [1014, 450] on input "00000-000" at bounding box center [1168, 453] width 390 height 22
click at [1014, 448] on input "00000-000" at bounding box center [1168, 453] width 390 height 22
paste input "4571-01"
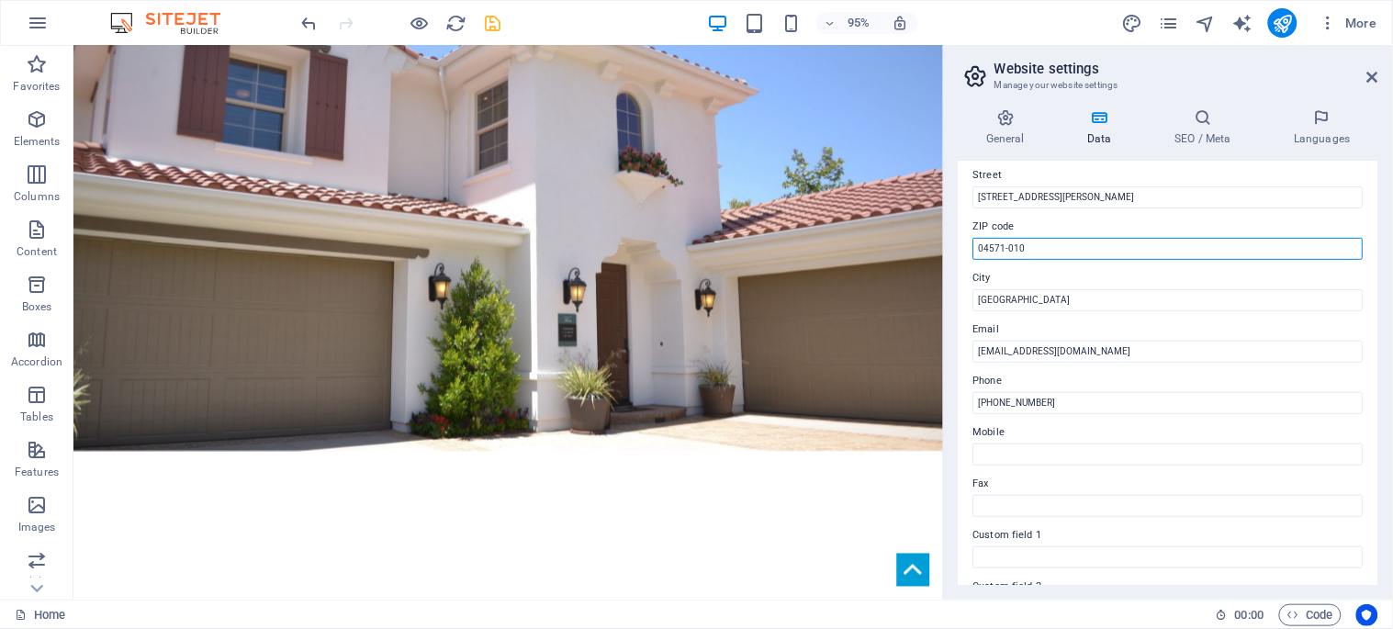
type input "04571-010"
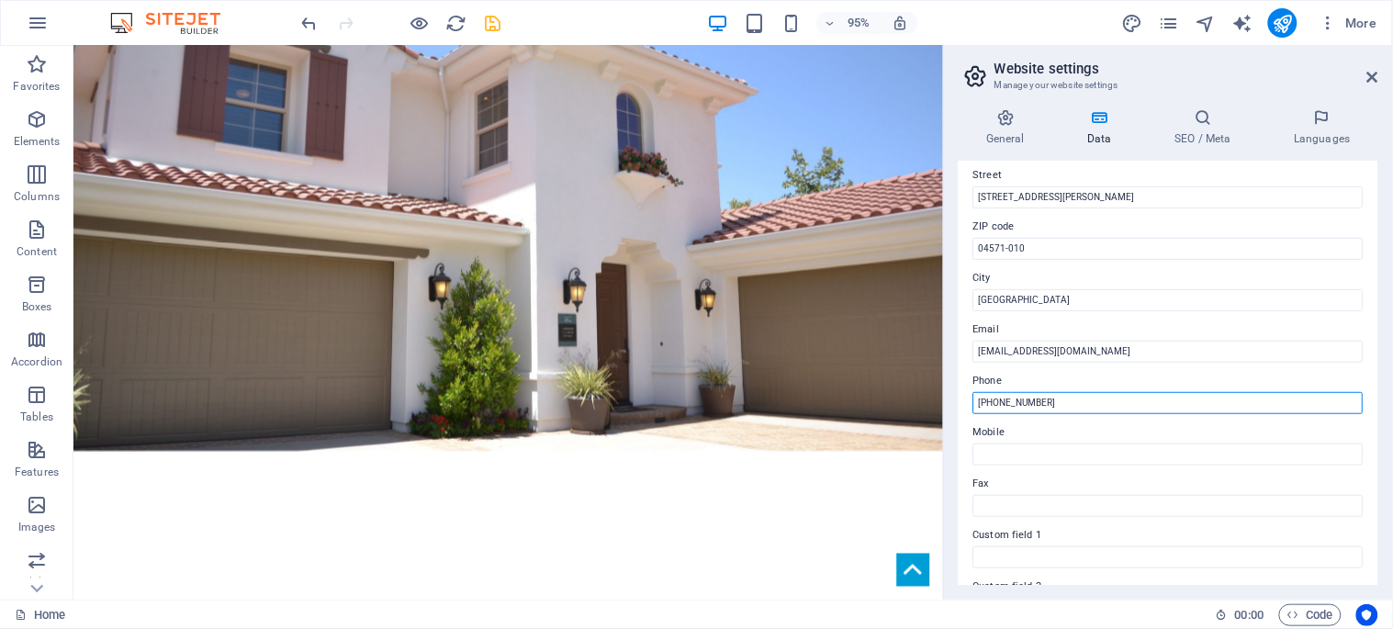
click at [1012, 407] on input "[PHONE_NUMBER]" at bounding box center [1168, 403] width 390 height 22
paste input "4213-0325"
type input "[PHONE_NUMBER]"
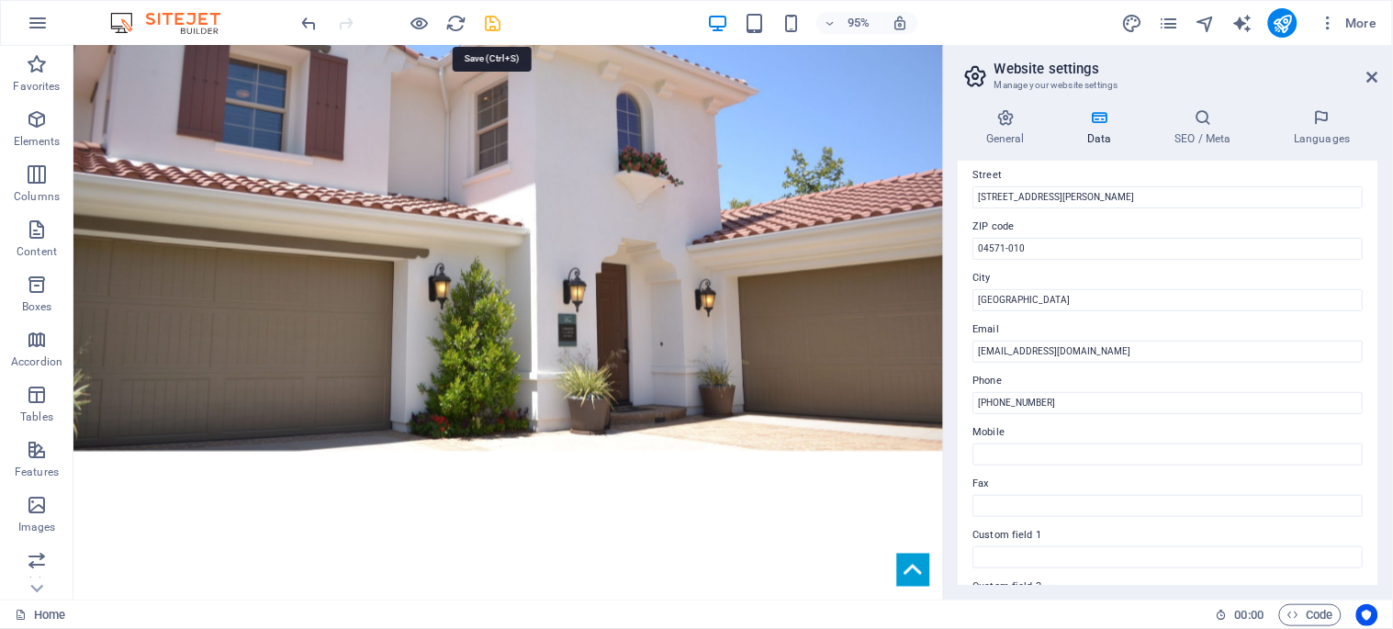
click at [494, 28] on icon "save" at bounding box center [493, 23] width 21 height 21
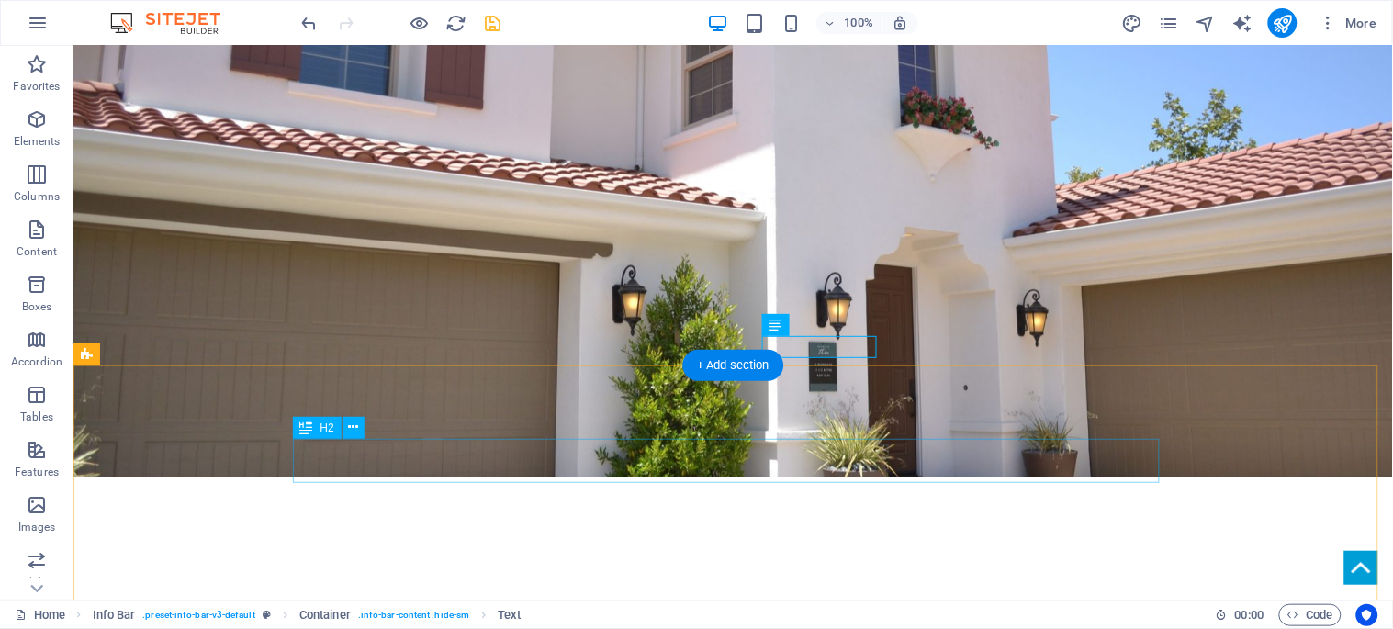
scroll to position [435, 0]
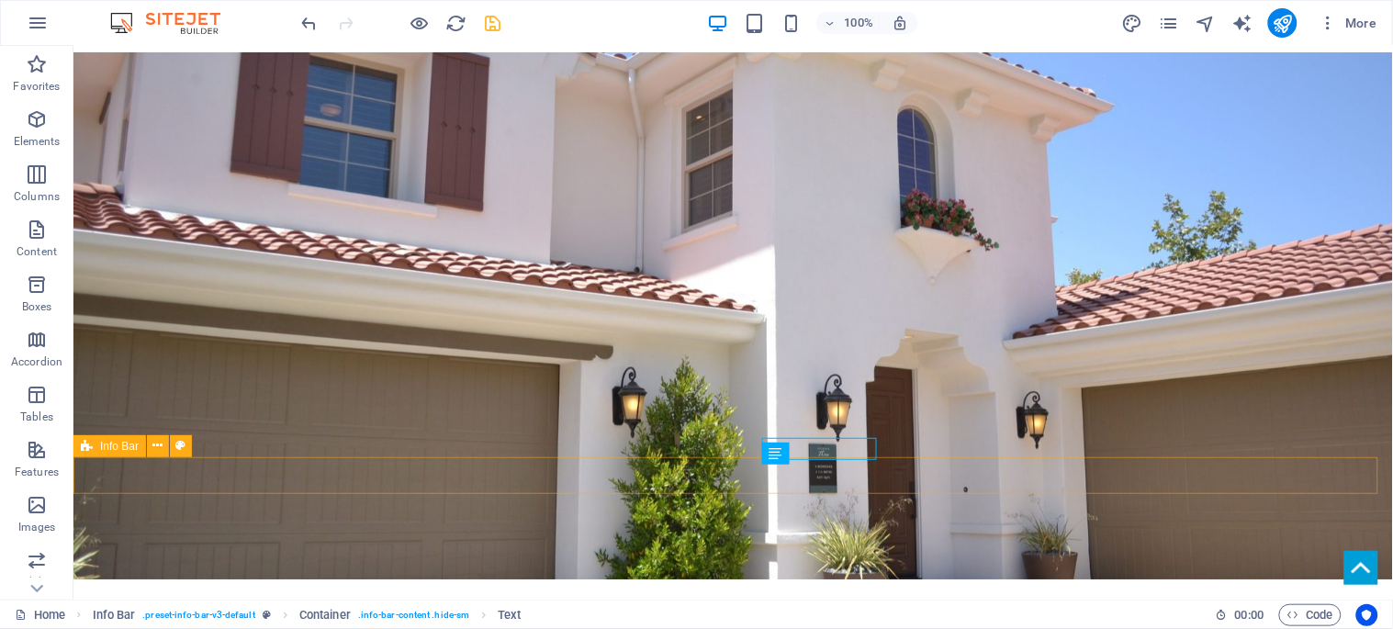
click at [92, 446] on icon at bounding box center [87, 446] width 12 height 22
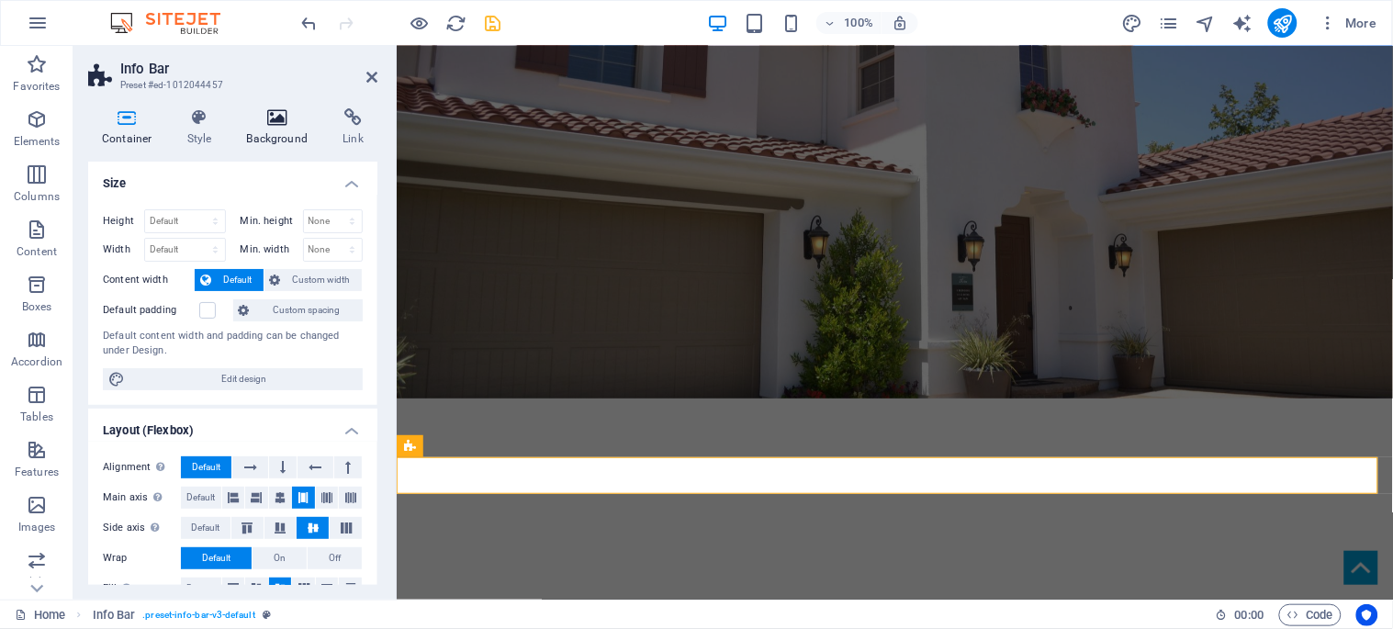
click at [269, 132] on h4 "Background" at bounding box center [281, 127] width 96 height 39
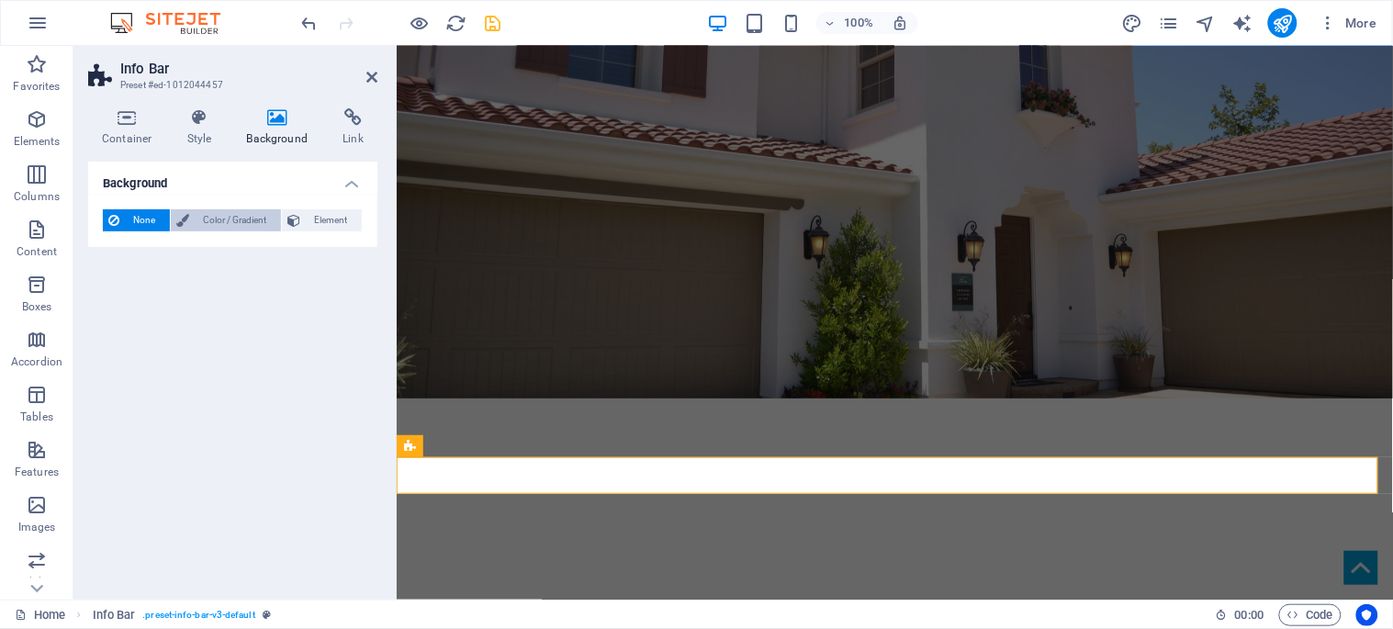
click at [190, 220] on button "Color / Gradient" at bounding box center [226, 220] width 110 height 22
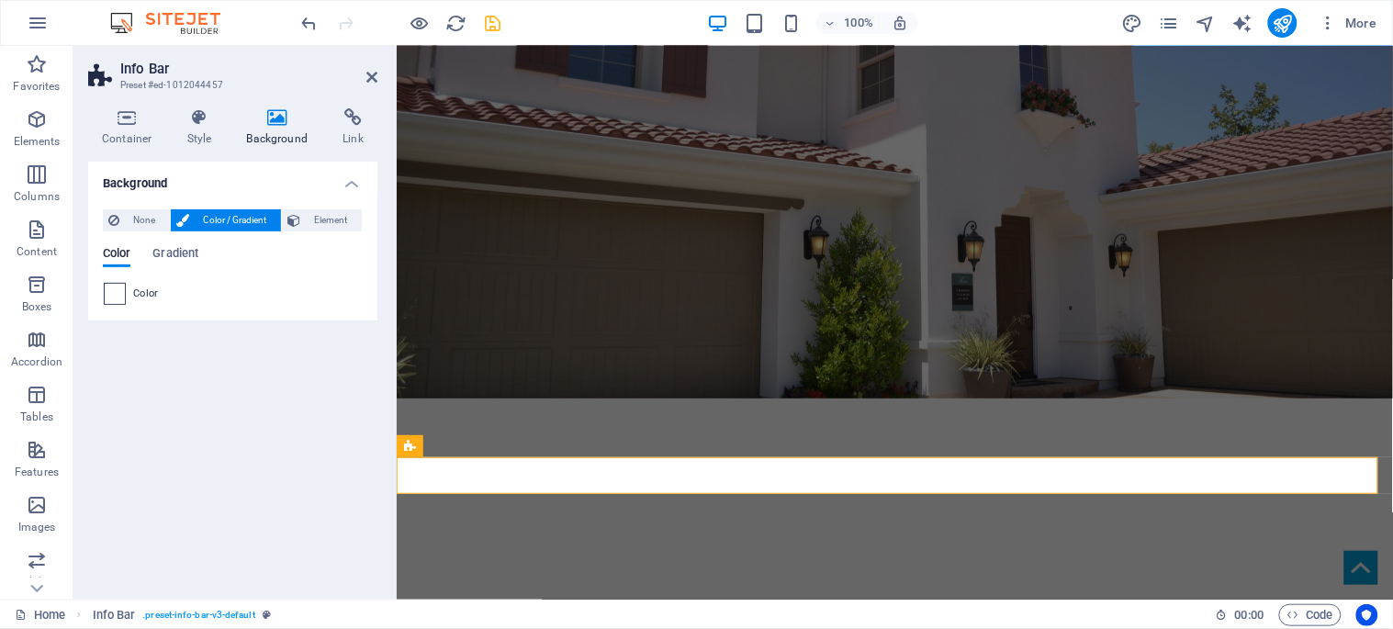
click at [113, 291] on span at bounding box center [115, 294] width 20 height 20
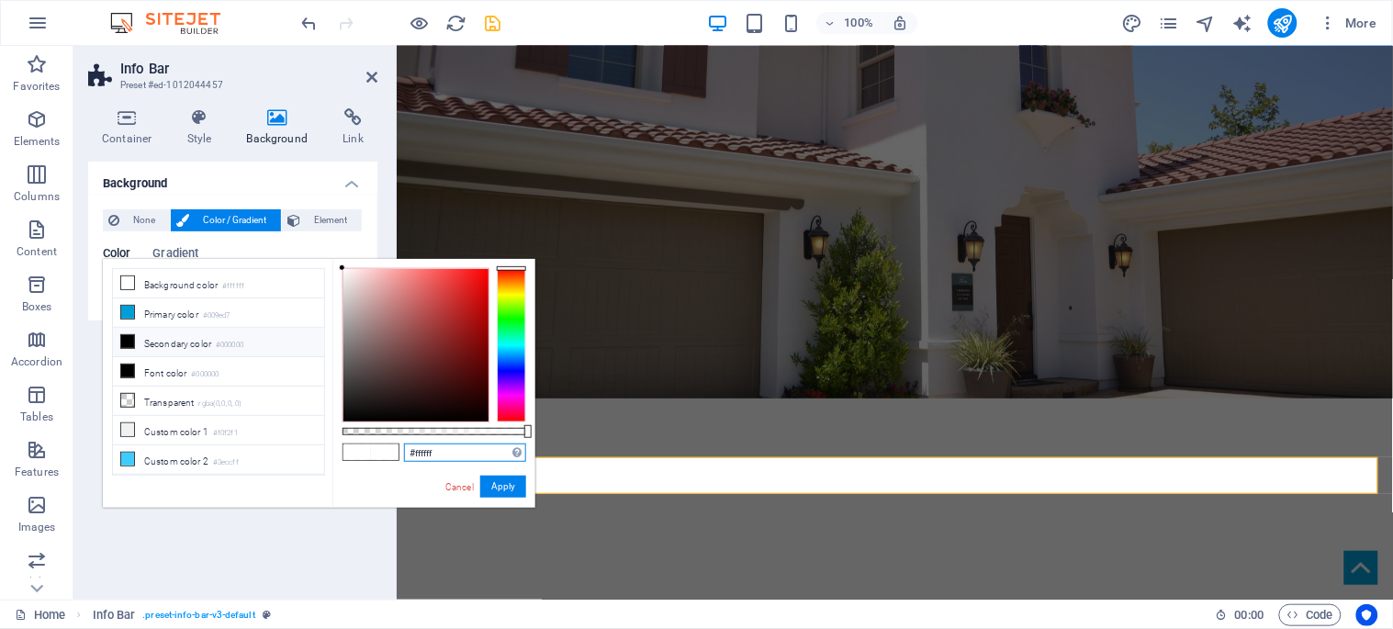
click at [435, 452] on input "#ffffff" at bounding box center [465, 453] width 122 height 18
paste input "004aad"
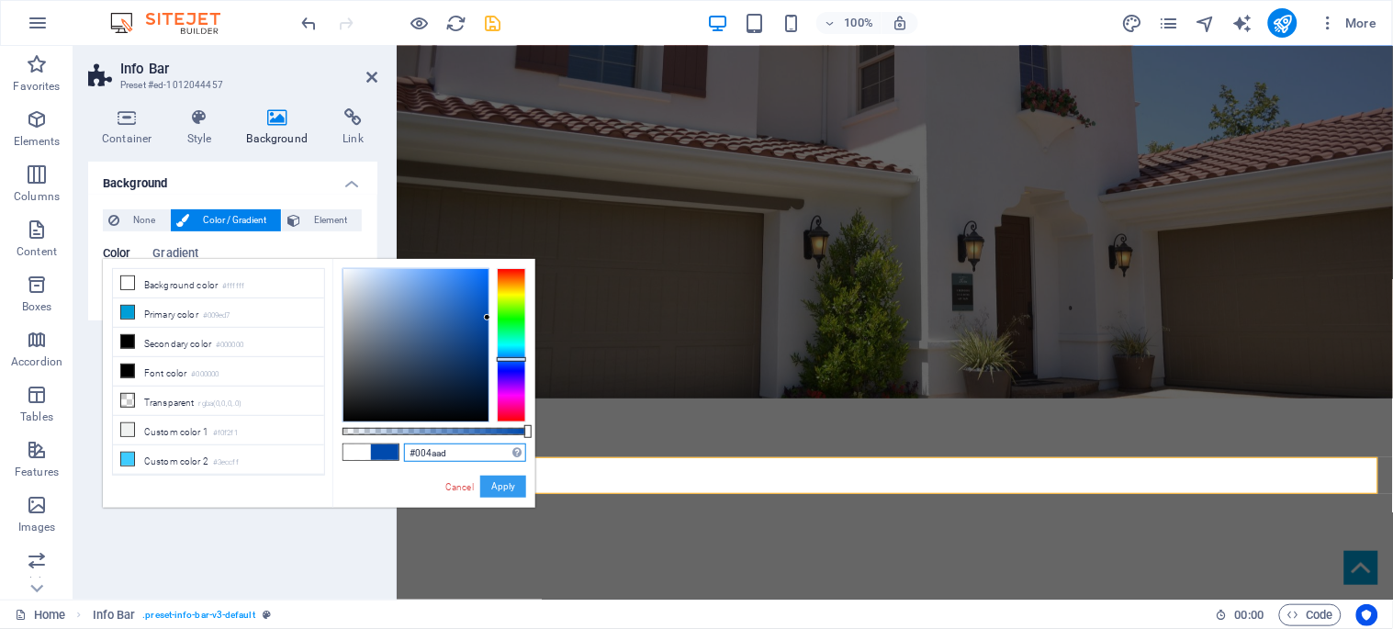
type input "#004aad"
click at [509, 484] on button "Apply" at bounding box center [503, 487] width 46 height 22
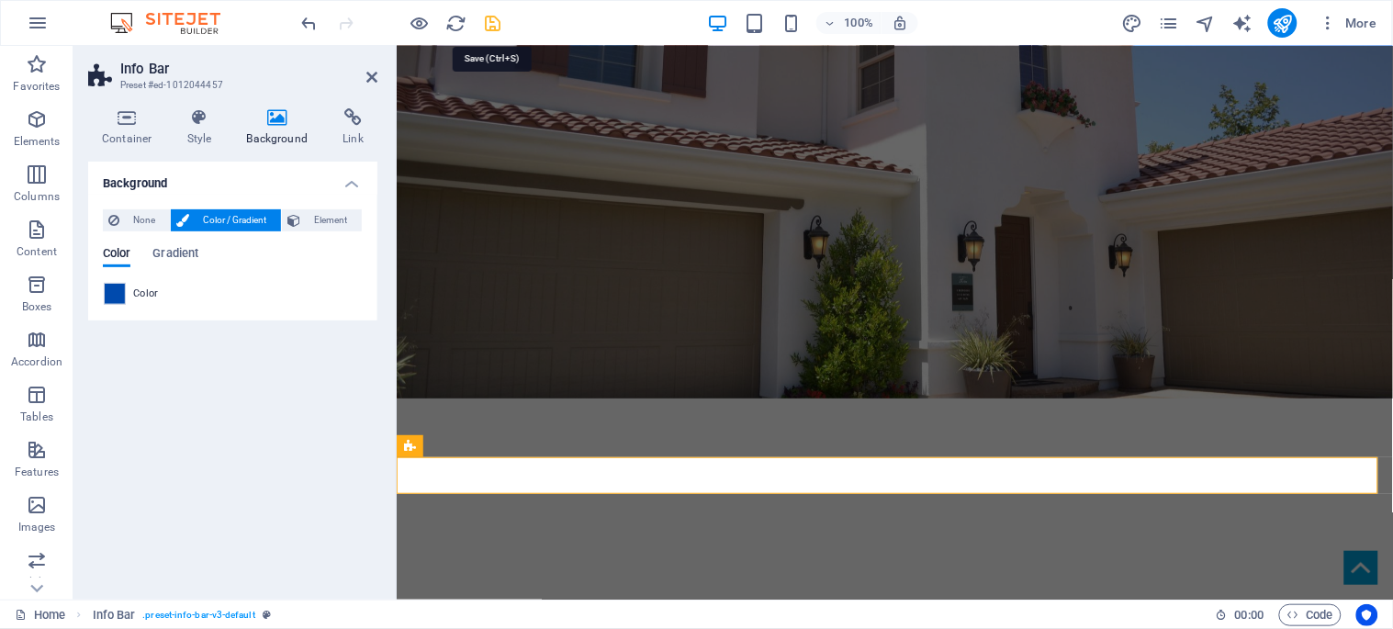
click at [490, 21] on icon "save" at bounding box center [493, 23] width 21 height 21
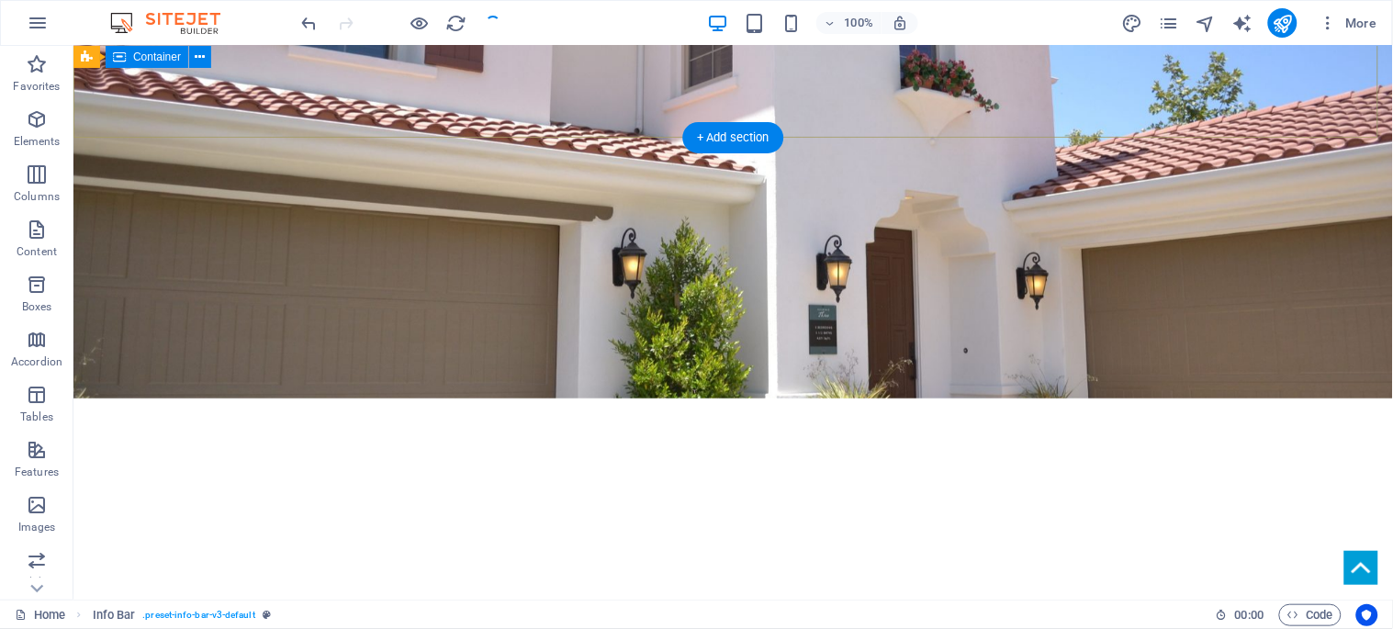
checkbox input "false"
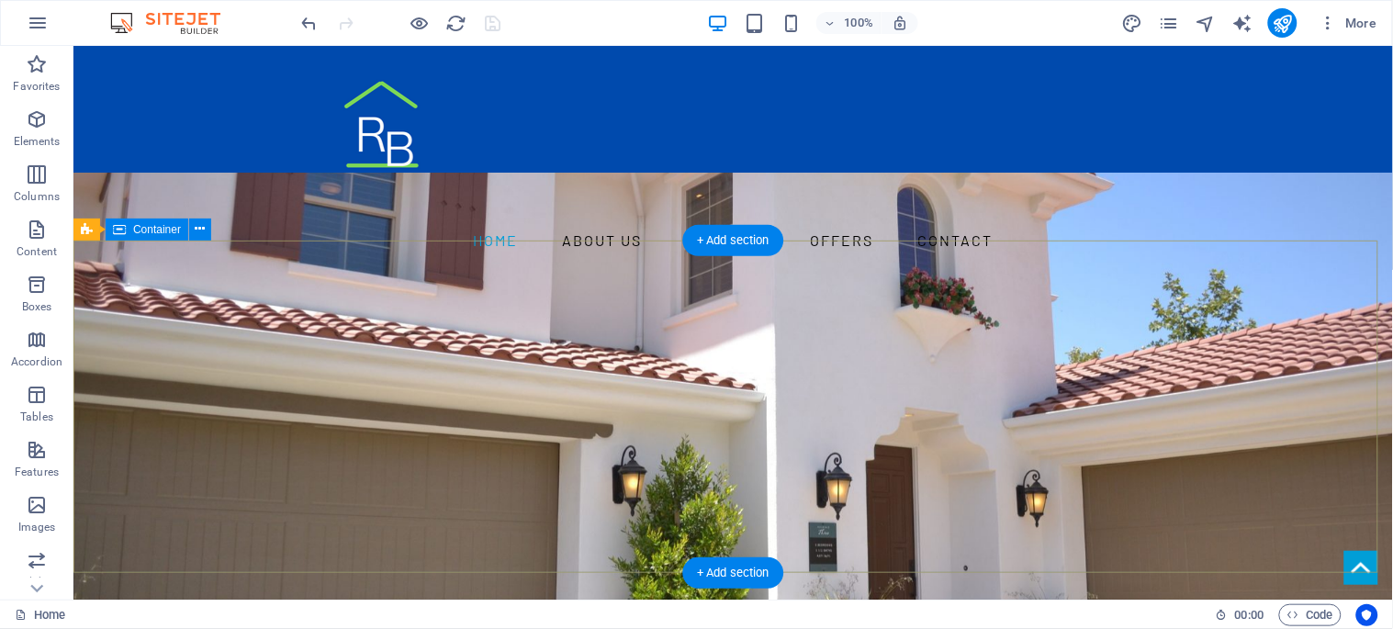
scroll to position [204, 0]
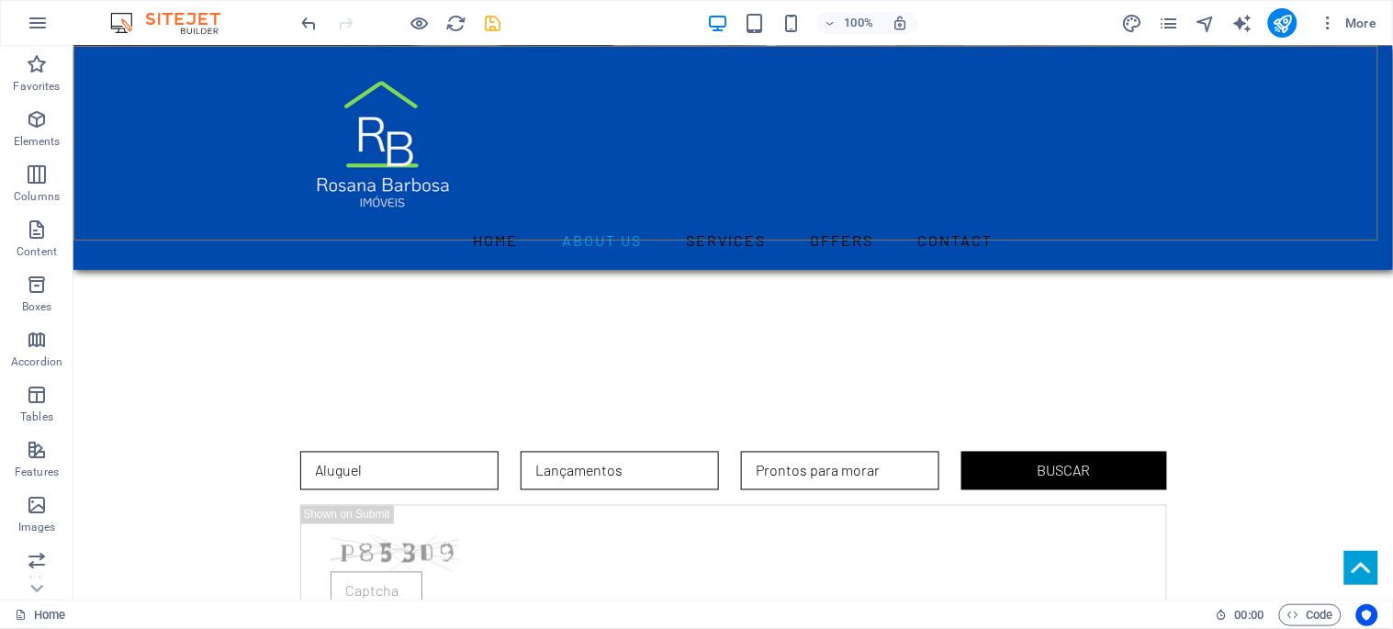
scroll to position [714, 0]
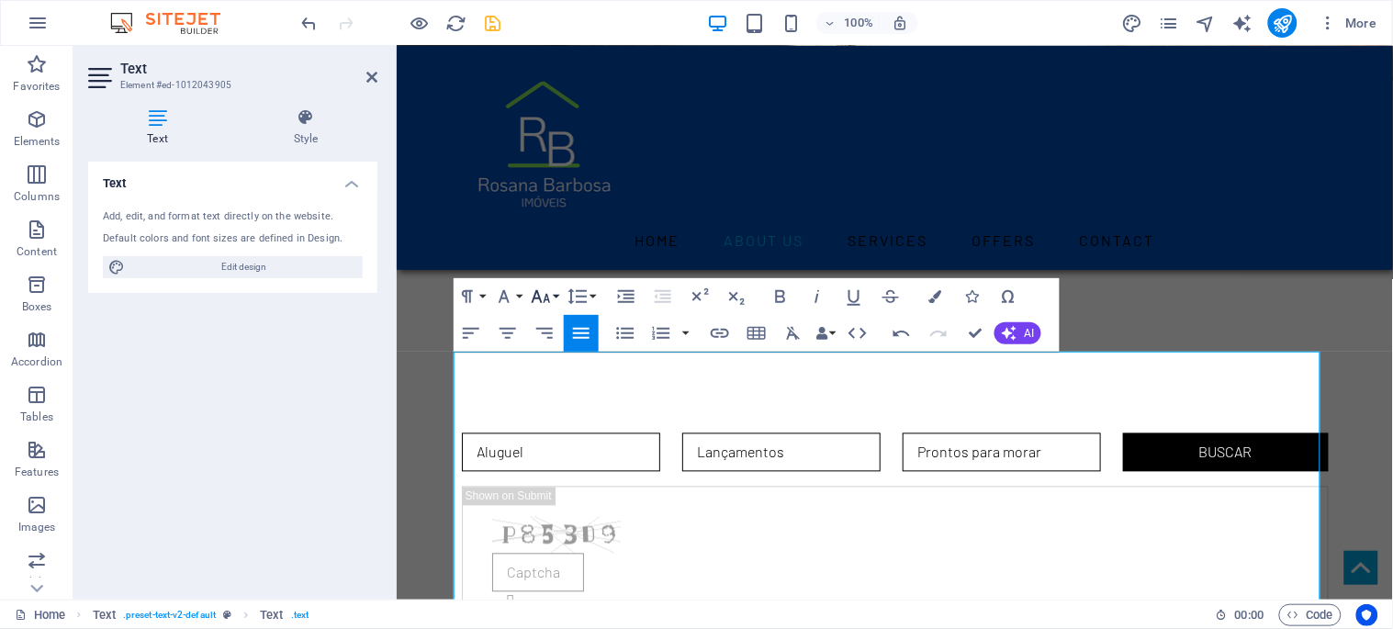
click at [557, 298] on button "Font Size" at bounding box center [544, 296] width 35 height 37
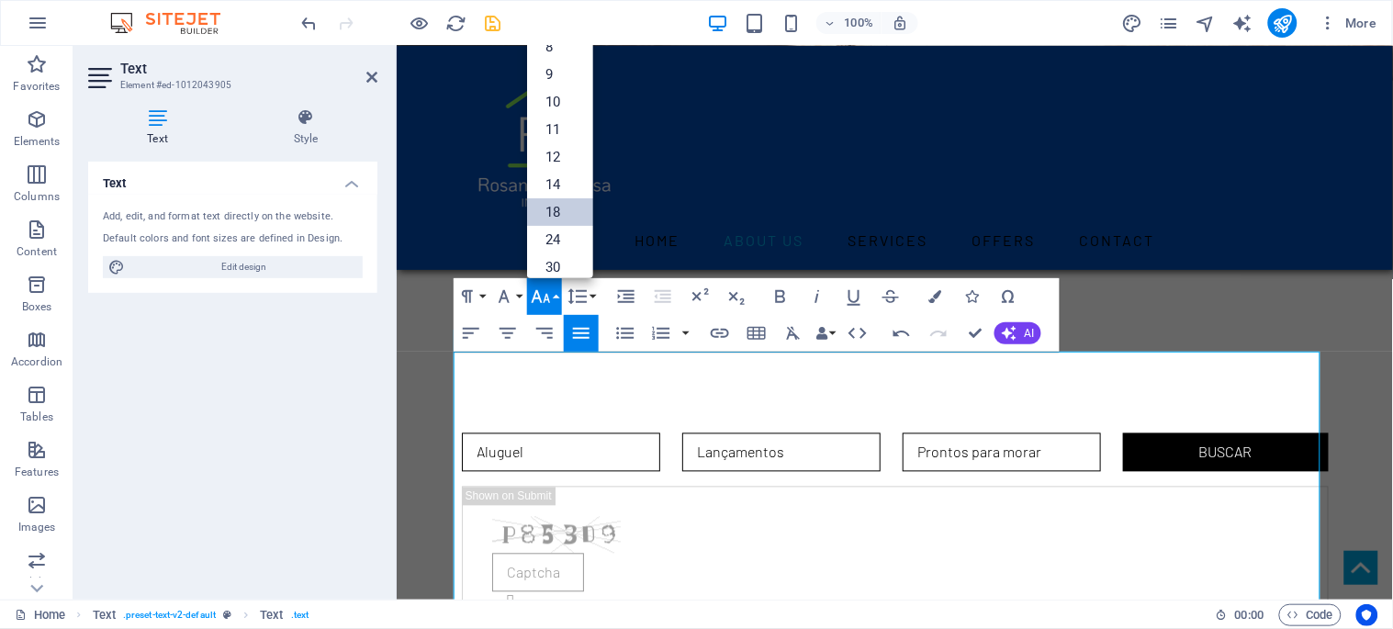
click at [562, 213] on link "18" at bounding box center [560, 212] width 66 height 28
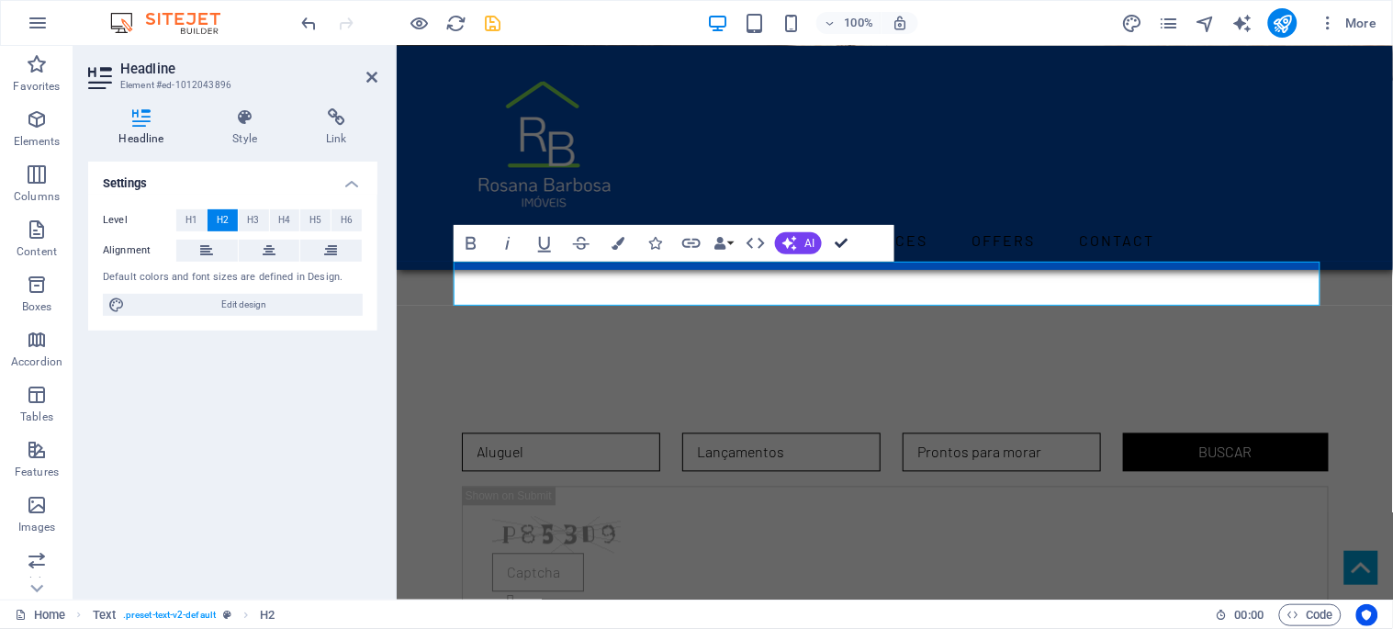
drag, startPoint x: 841, startPoint y: 241, endPoint x: 766, endPoint y: 193, distance: 89.2
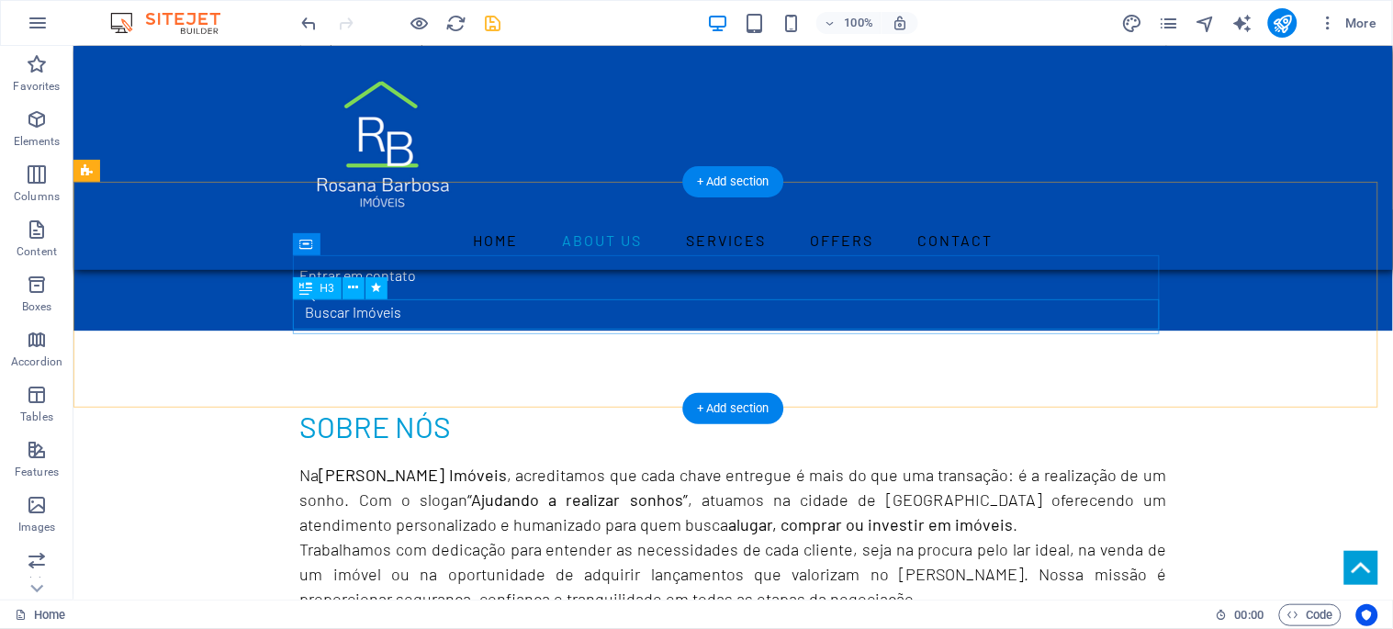
scroll to position [1122, 0]
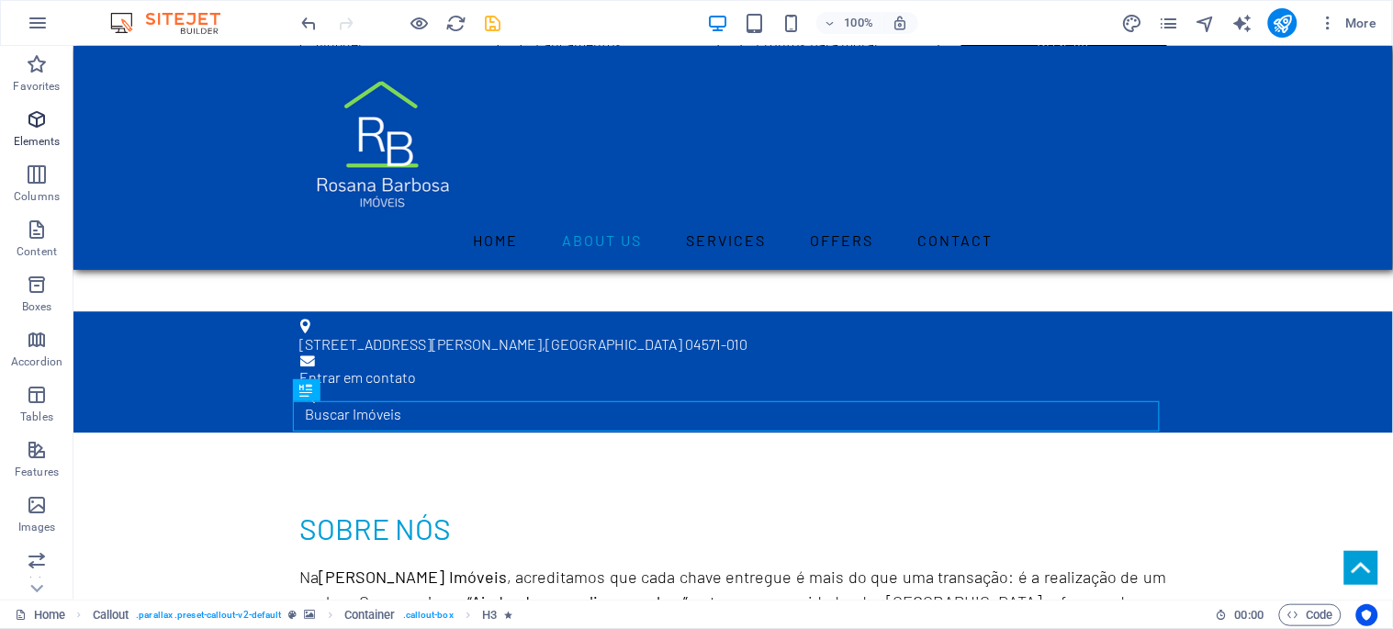
click at [32, 127] on icon "button" at bounding box center [37, 119] width 22 height 22
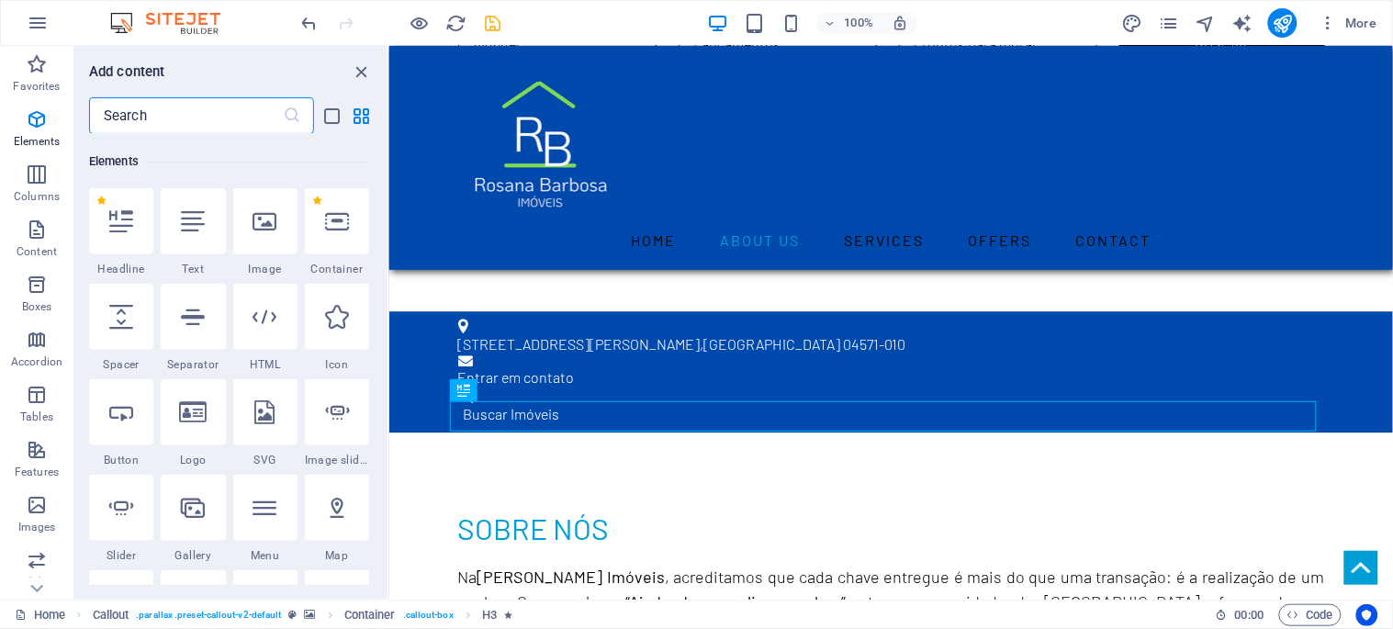
scroll to position [195, 0]
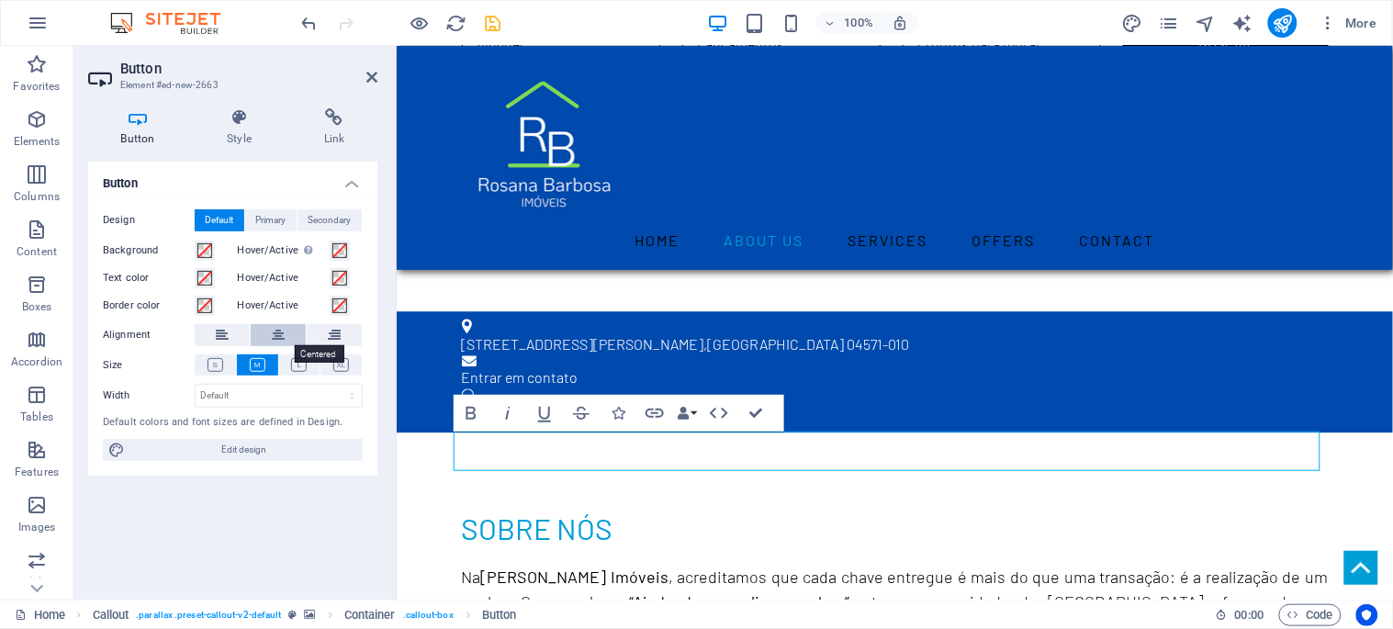
click at [279, 329] on icon at bounding box center [278, 335] width 13 height 22
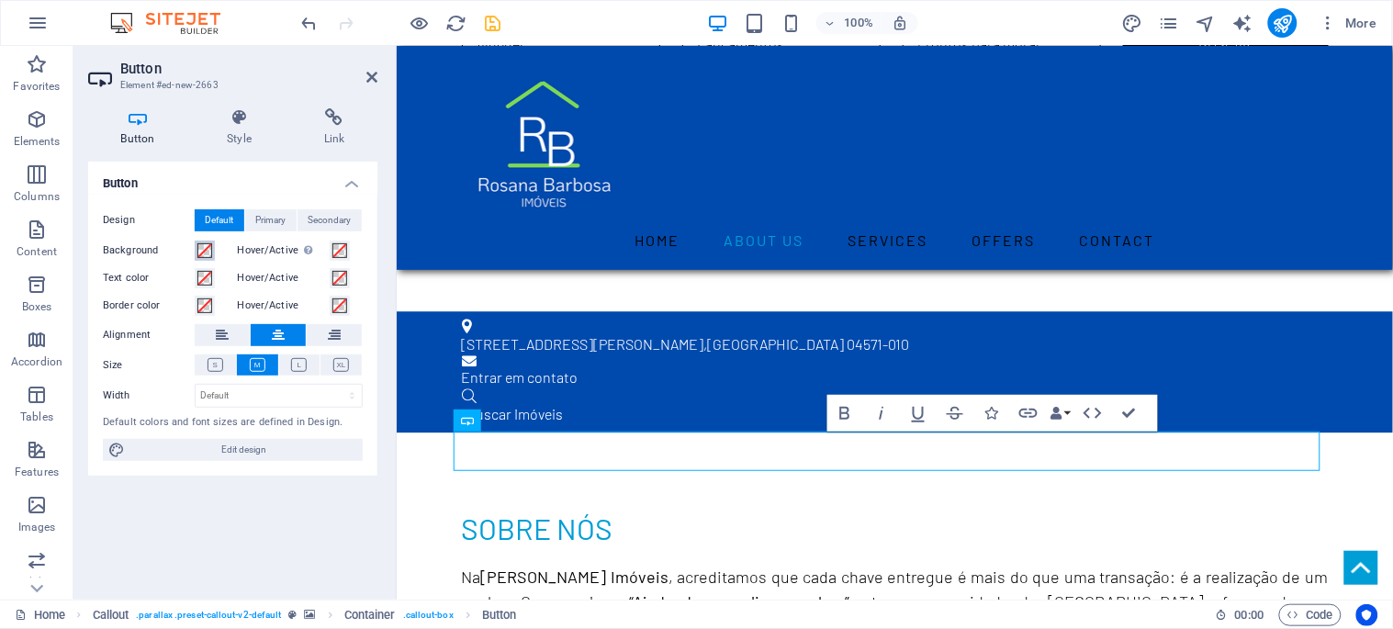
click at [205, 253] on span at bounding box center [204, 250] width 15 height 15
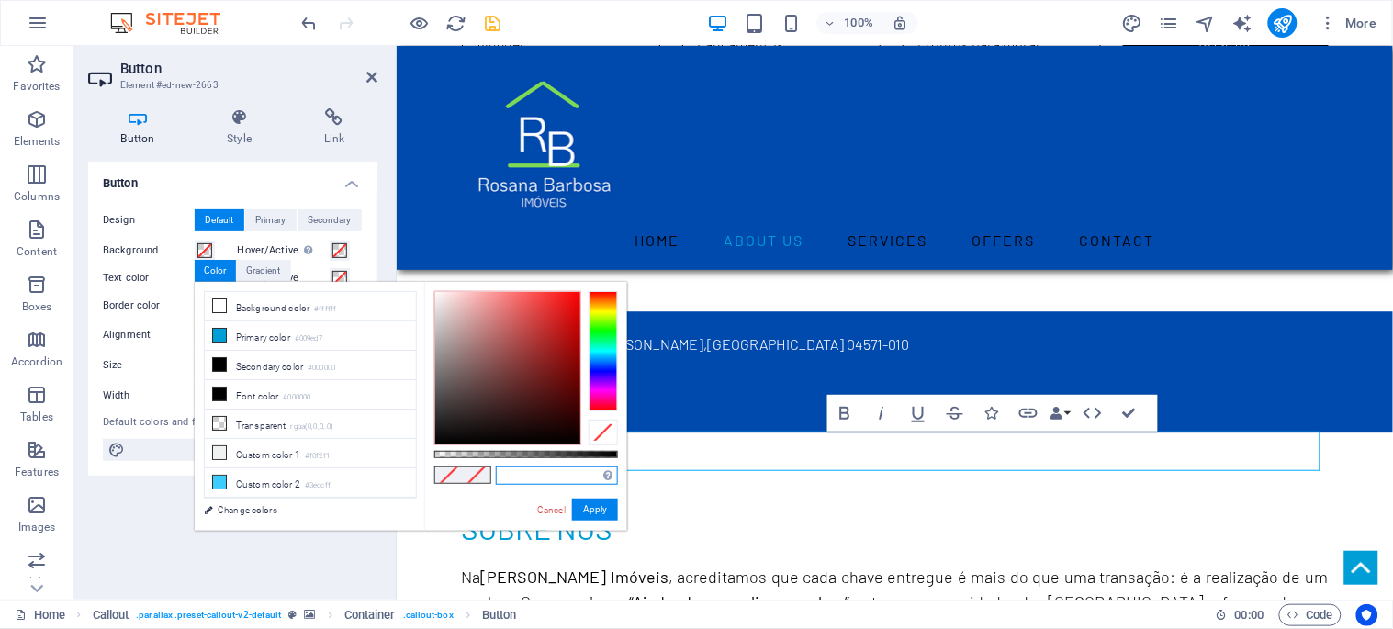
click at [516, 480] on input "text" at bounding box center [557, 476] width 122 height 18
paste input "#004aad"
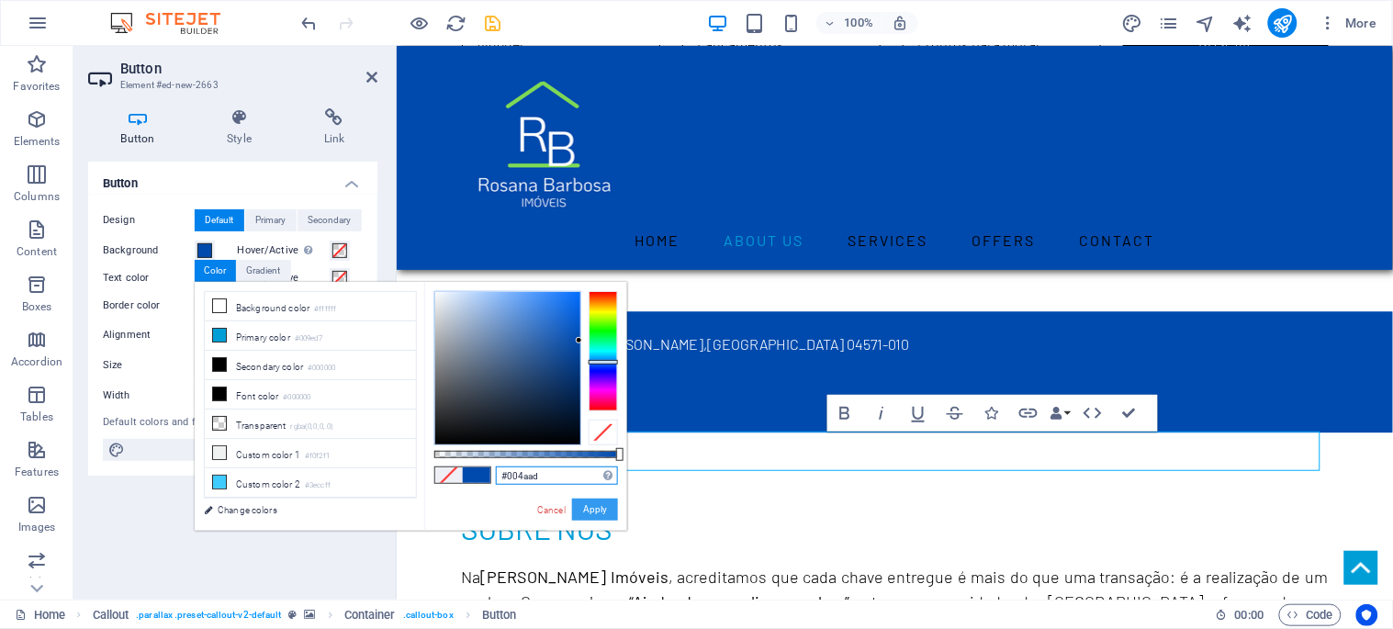
type input "#004aad"
click at [595, 509] on button "Apply" at bounding box center [595, 510] width 46 height 22
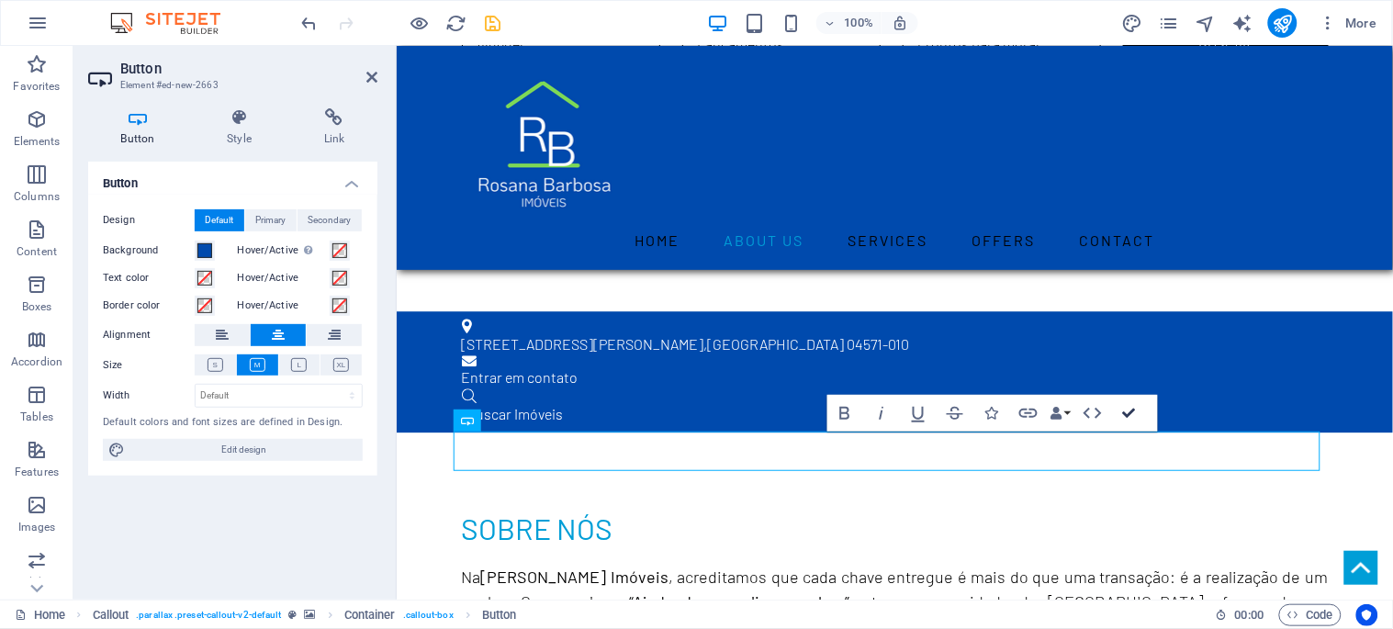
drag, startPoint x: 1128, startPoint y: 410, endPoint x: 1035, endPoint y: 358, distance: 106.1
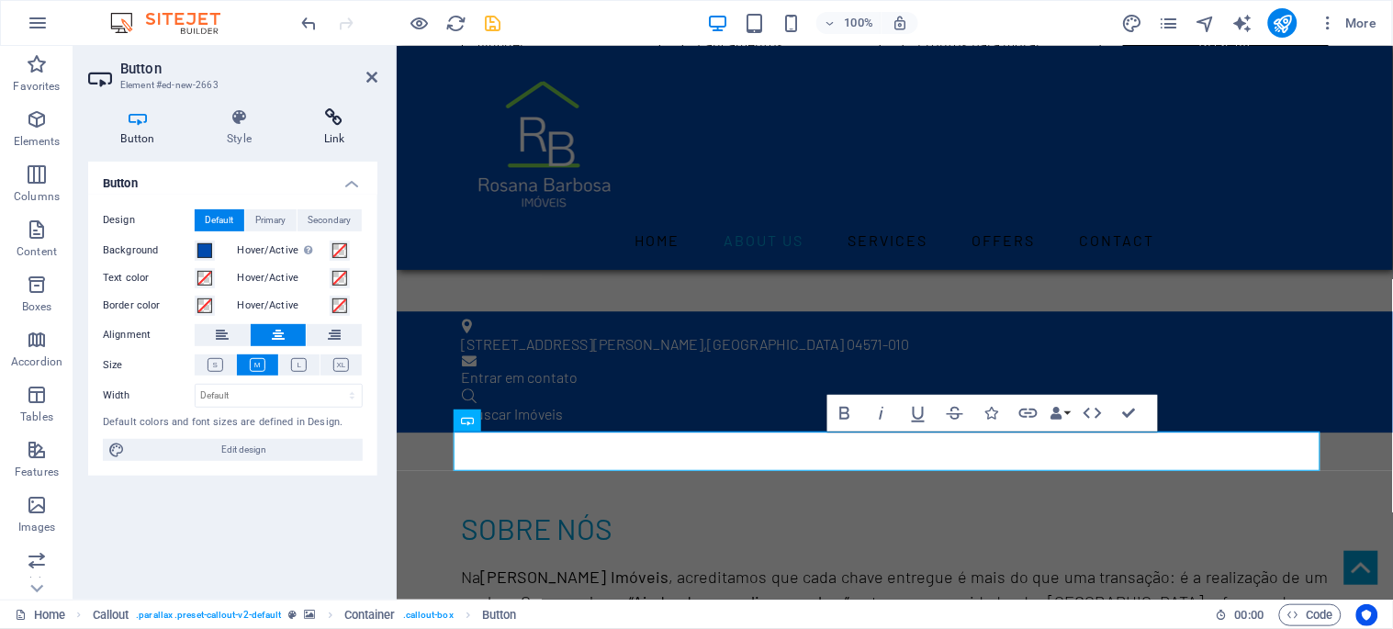
click at [337, 122] on icon at bounding box center [334, 117] width 86 height 18
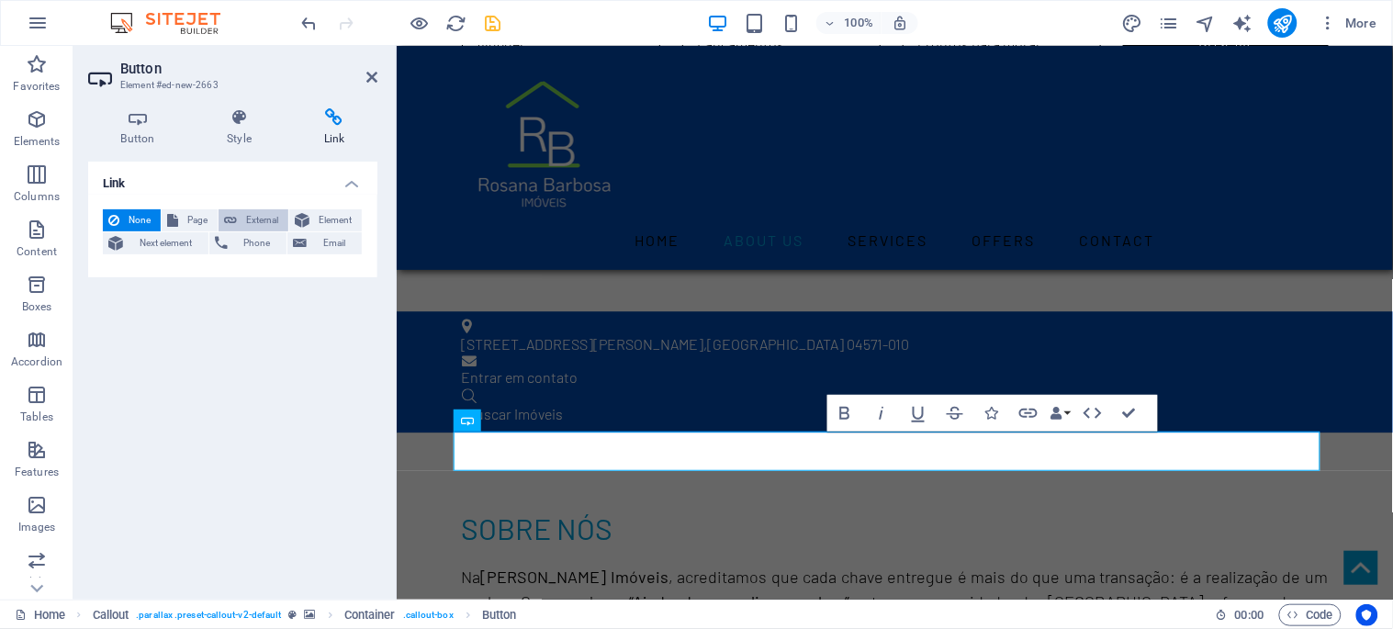
click at [257, 213] on span "External" at bounding box center [262, 220] width 40 height 22
select select "blank"
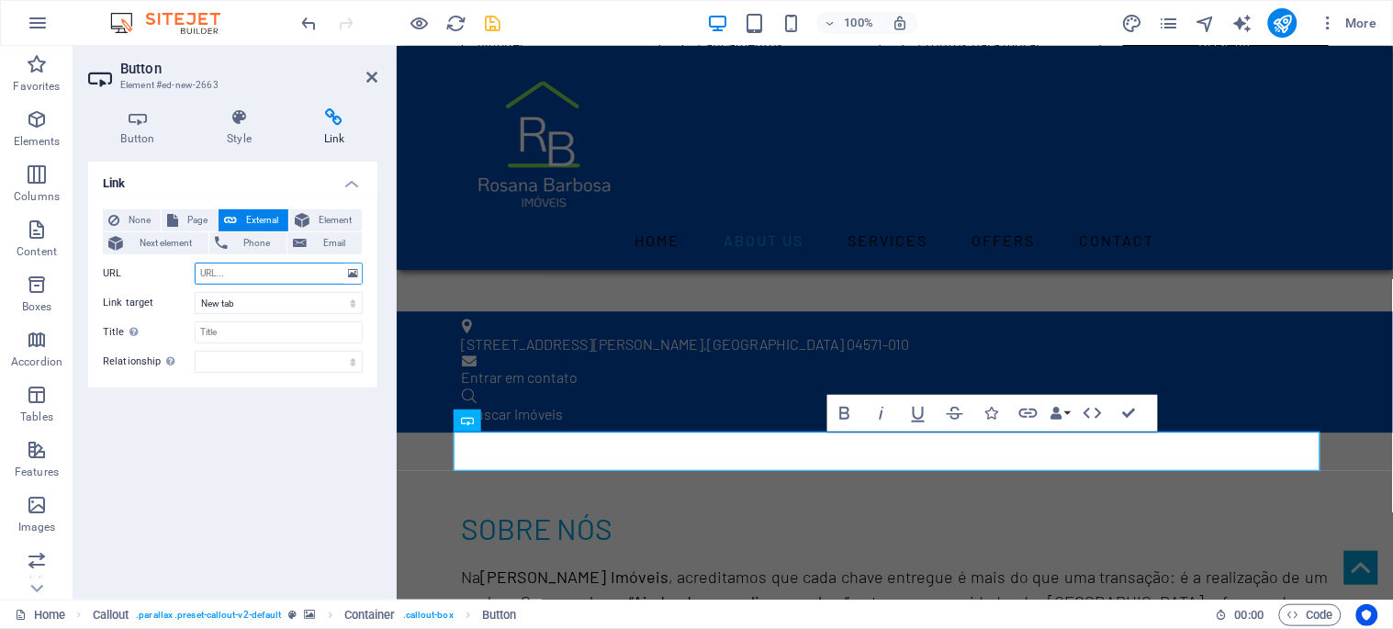
click at [246, 273] on input "URL" at bounding box center [279, 274] width 168 height 22
paste input "[URL][DOMAIN_NAME]"
type input "[URL][DOMAIN_NAME]"
click at [490, 15] on icon "save" at bounding box center [493, 23] width 21 height 21
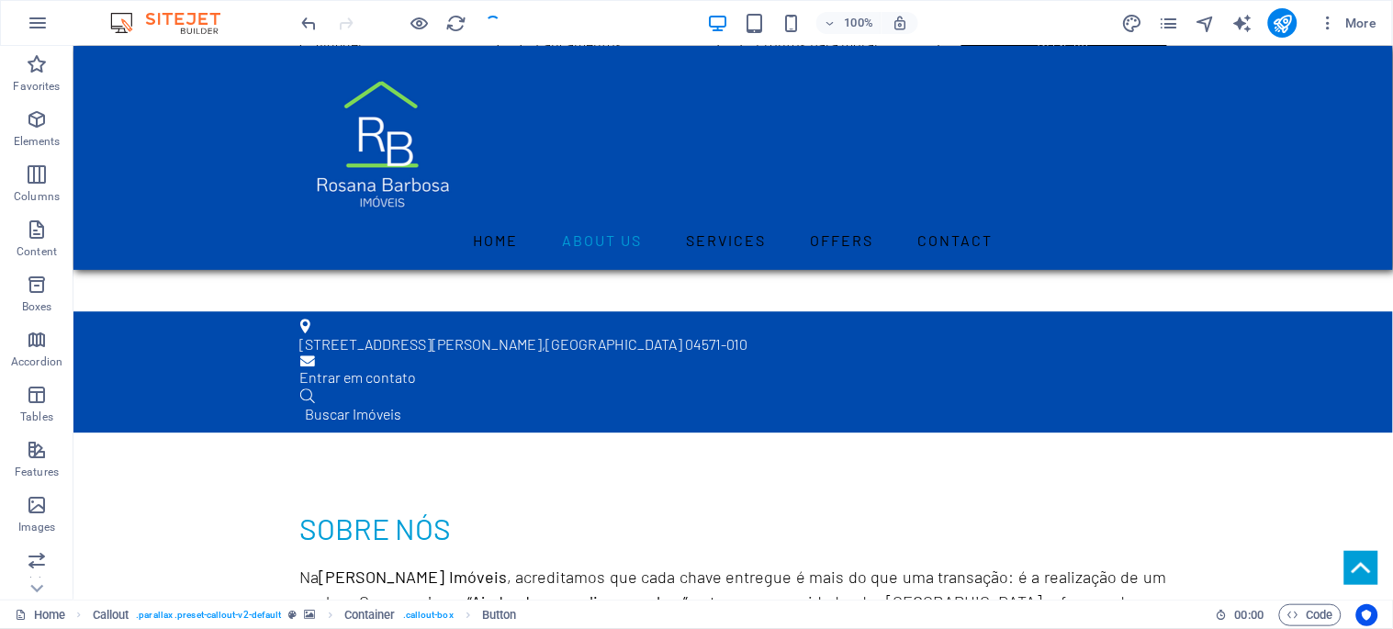
checkbox input "false"
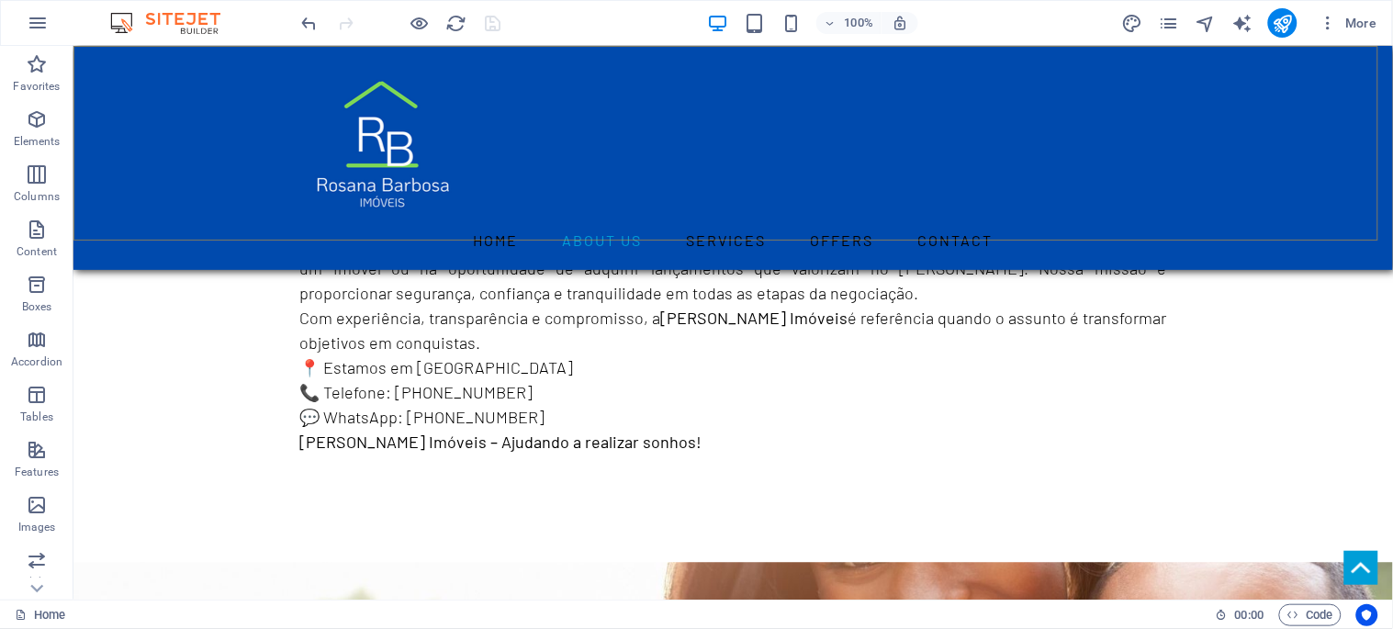
scroll to position [1428, 0]
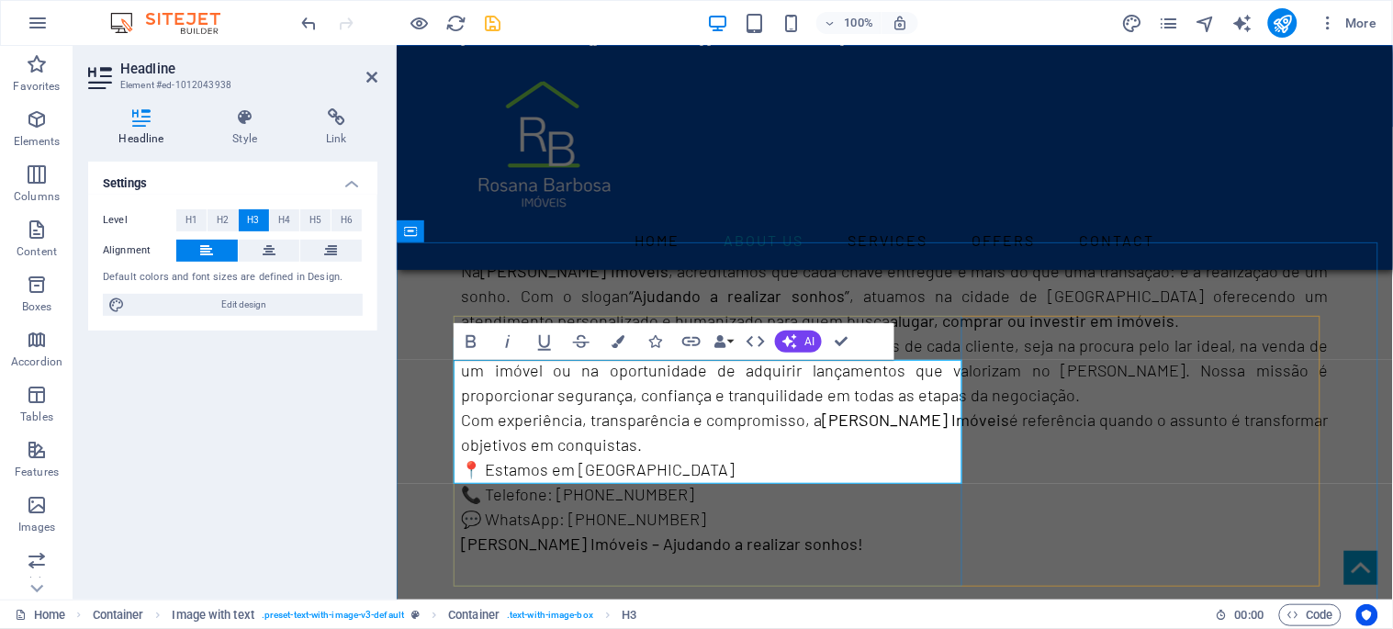
drag, startPoint x: 598, startPoint y: 465, endPoint x: 433, endPoint y: 374, distance: 188.7
click at [466, 337] on icon "button" at bounding box center [471, 342] width 22 height 22
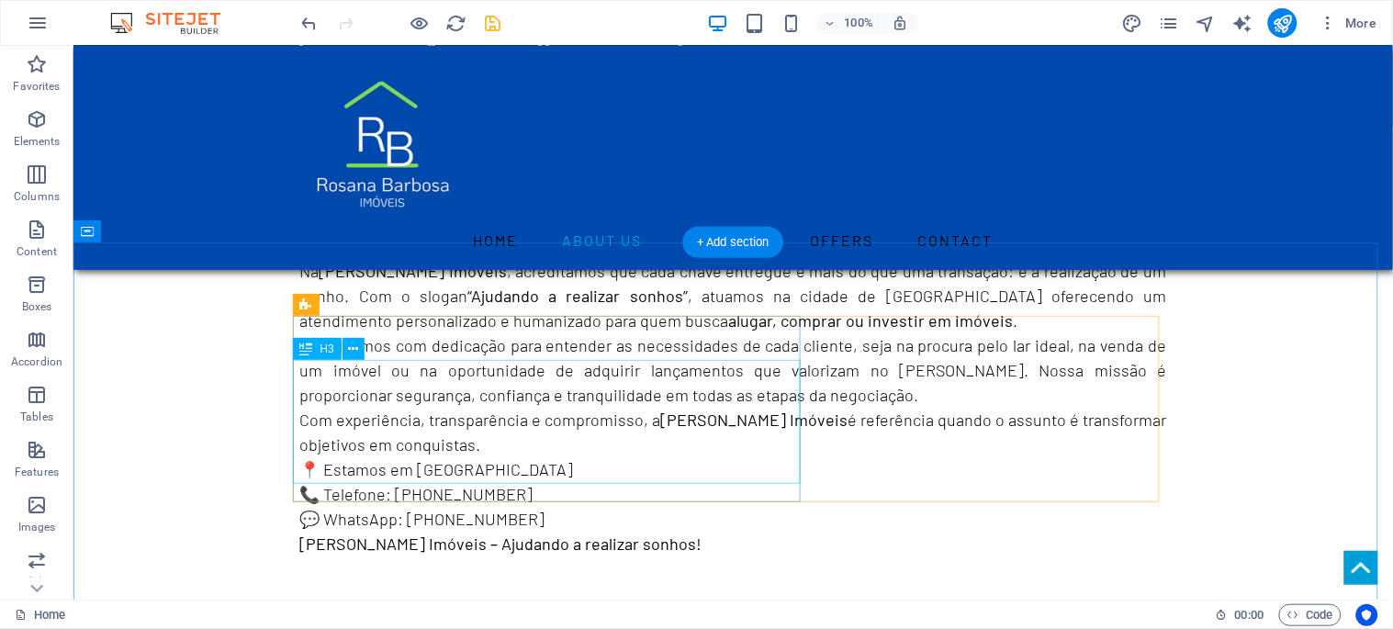
scroll to position [1632, 0]
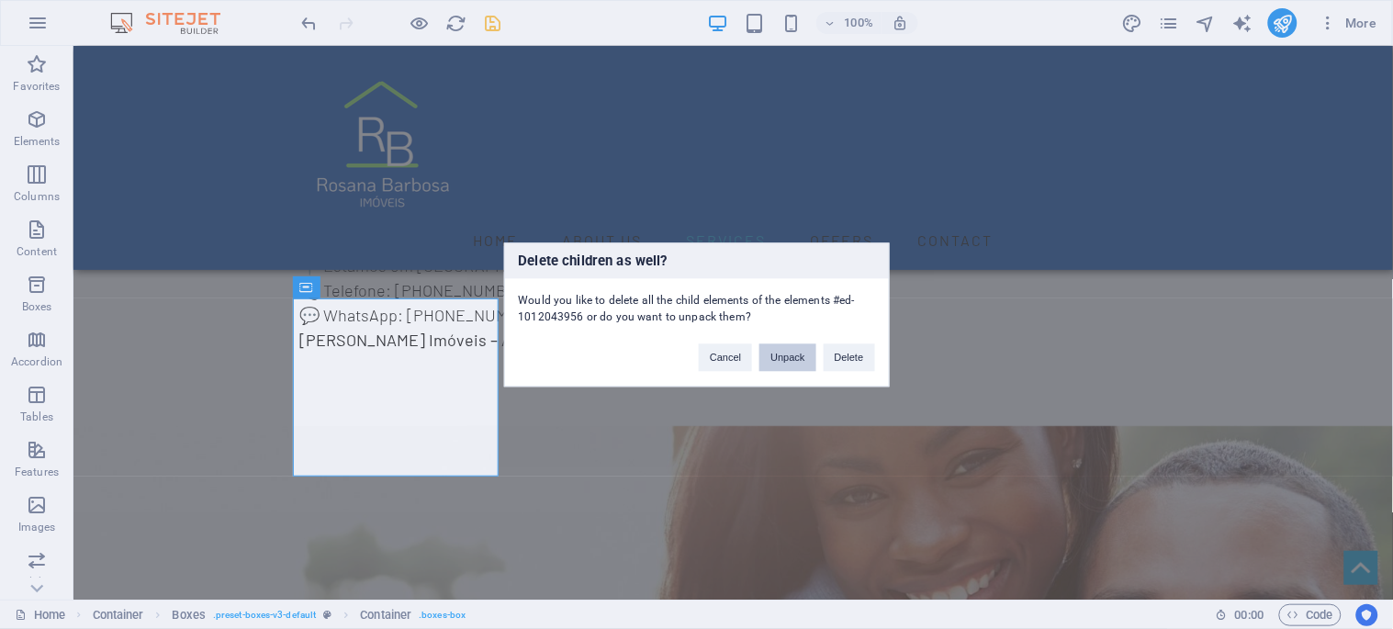
click at [774, 360] on button "Unpack" at bounding box center [788, 357] width 56 height 28
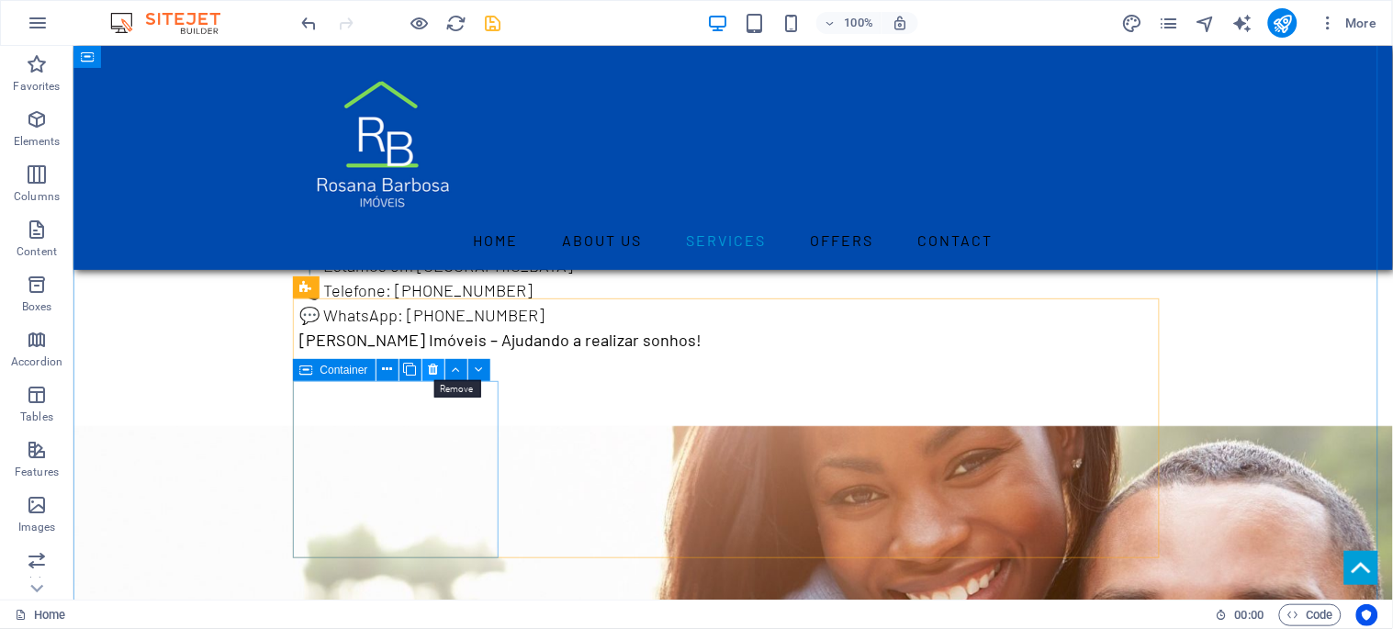
click at [433, 371] on icon at bounding box center [433, 369] width 10 height 19
click at [430, 367] on icon at bounding box center [433, 369] width 10 height 19
click at [433, 368] on icon at bounding box center [433, 369] width 10 height 19
click at [432, 369] on icon at bounding box center [433, 369] width 10 height 19
click at [429, 369] on icon at bounding box center [433, 369] width 10 height 19
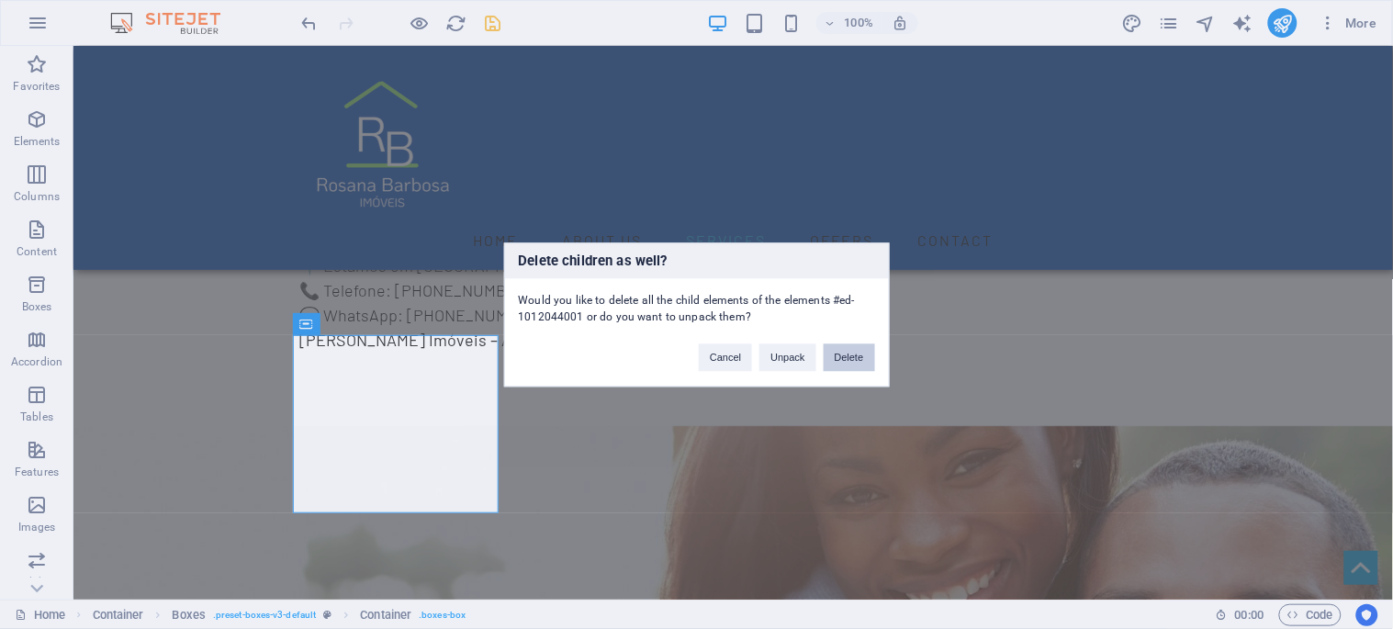
click at [849, 352] on button "Delete" at bounding box center [849, 357] width 51 height 28
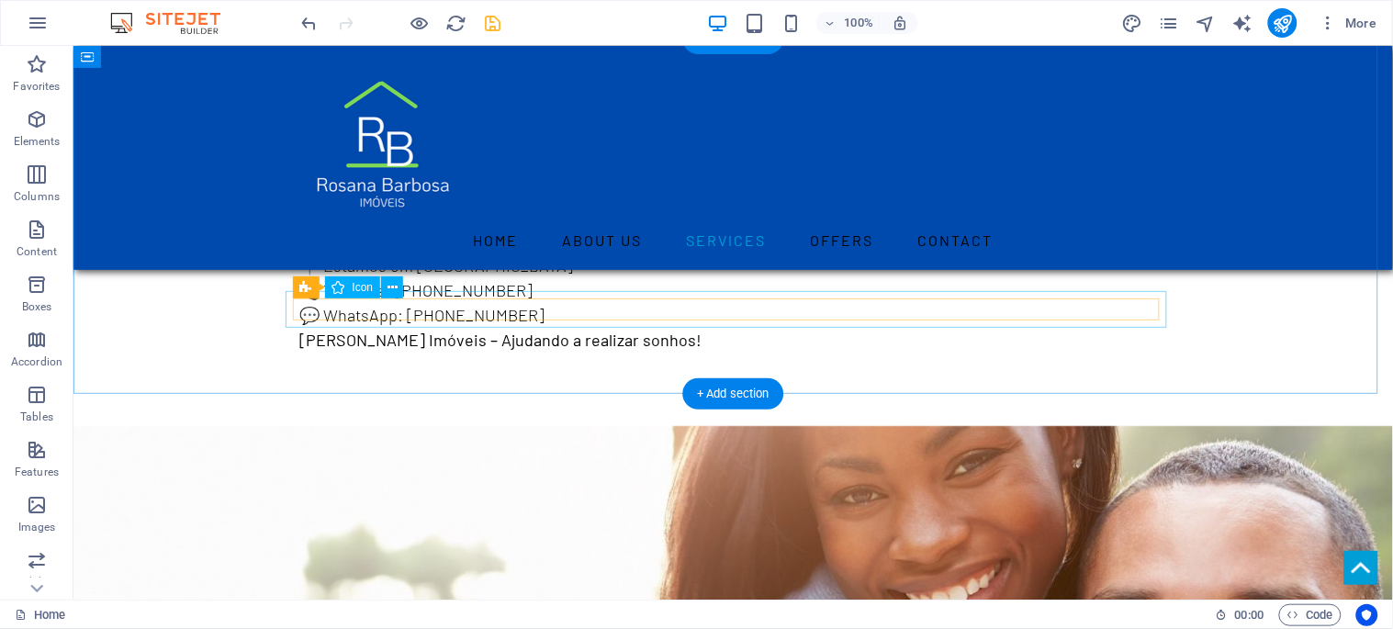
scroll to position [1530, 0]
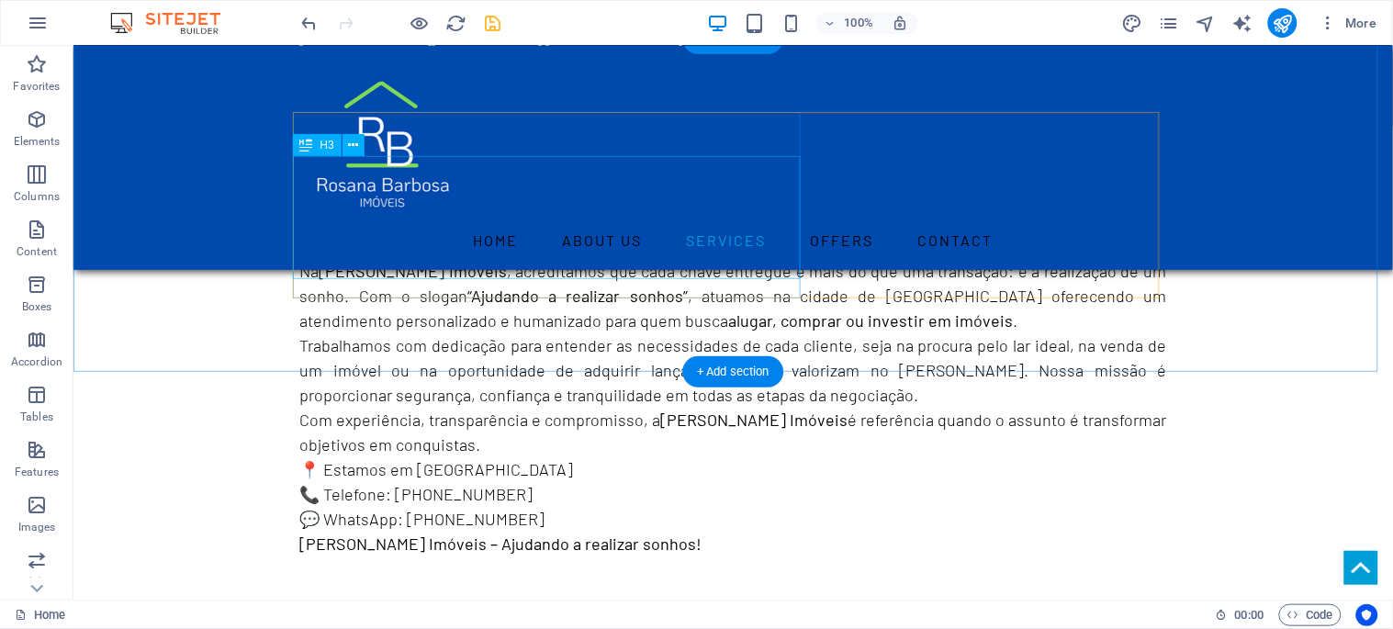
scroll to position [1734, 0]
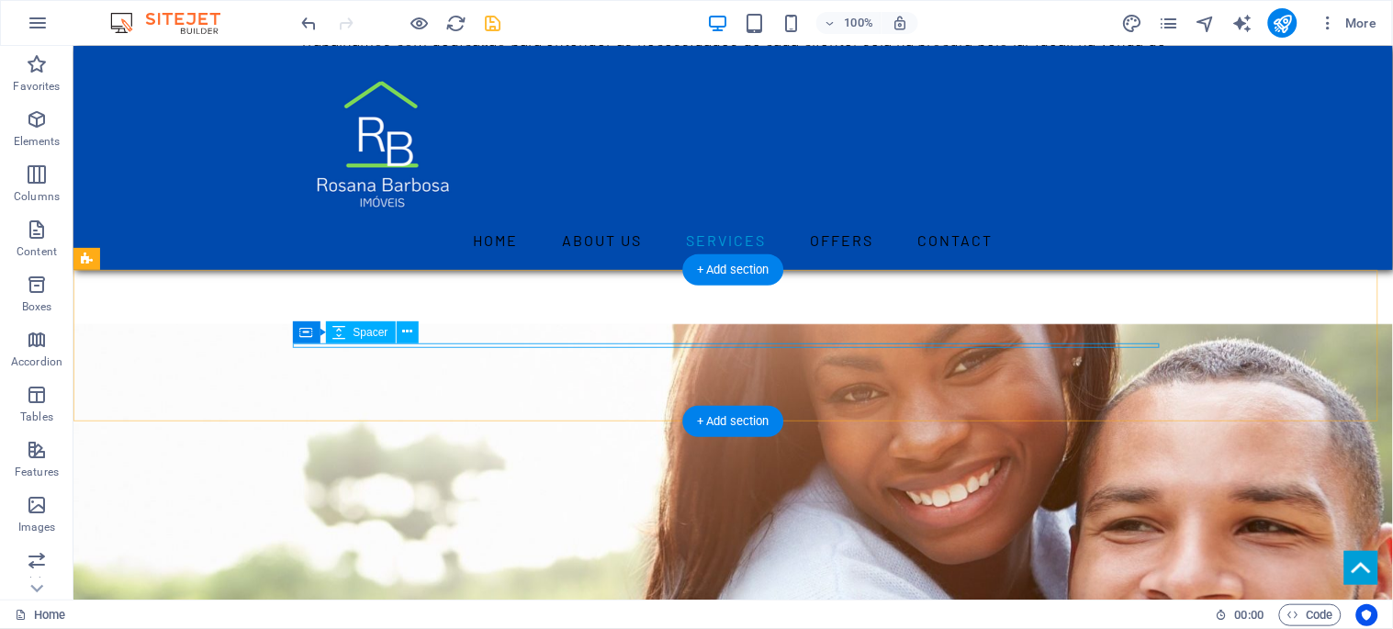
select select "px"
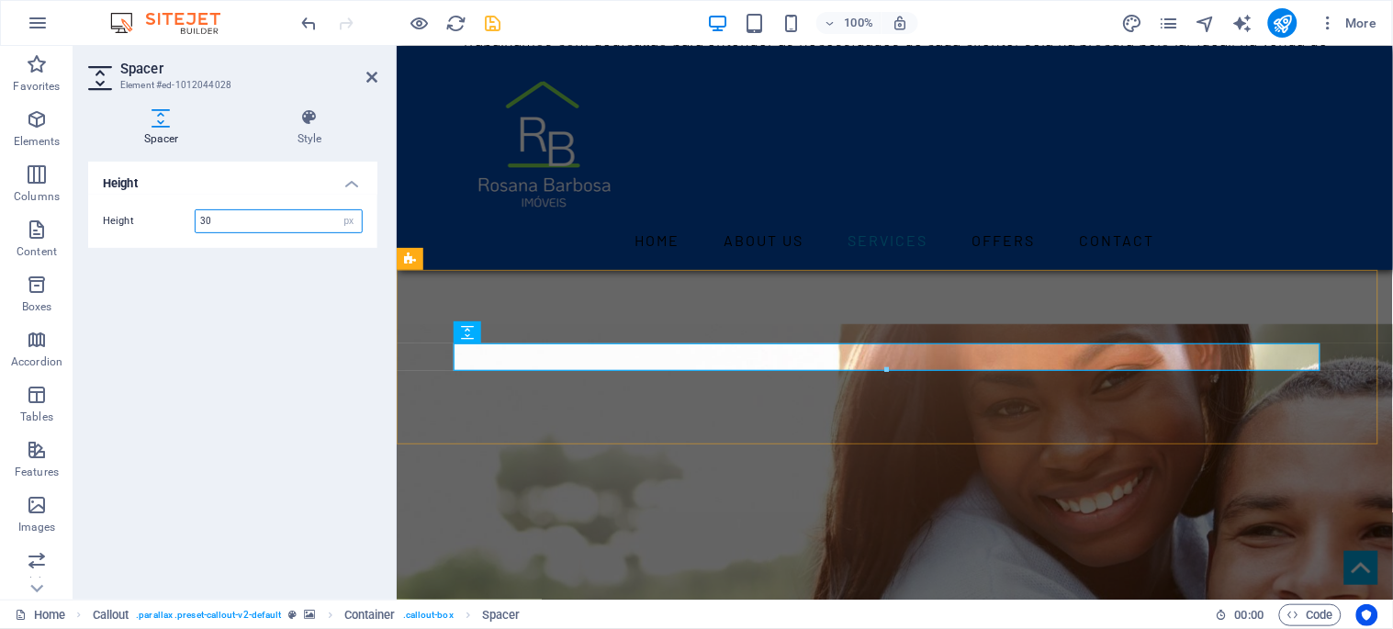
drag, startPoint x: 263, startPoint y: 217, endPoint x: 194, endPoint y: 235, distance: 71.3
click at [194, 235] on div "Height 30 px rem vh vw" at bounding box center [232, 221] width 289 height 53
type input "80"
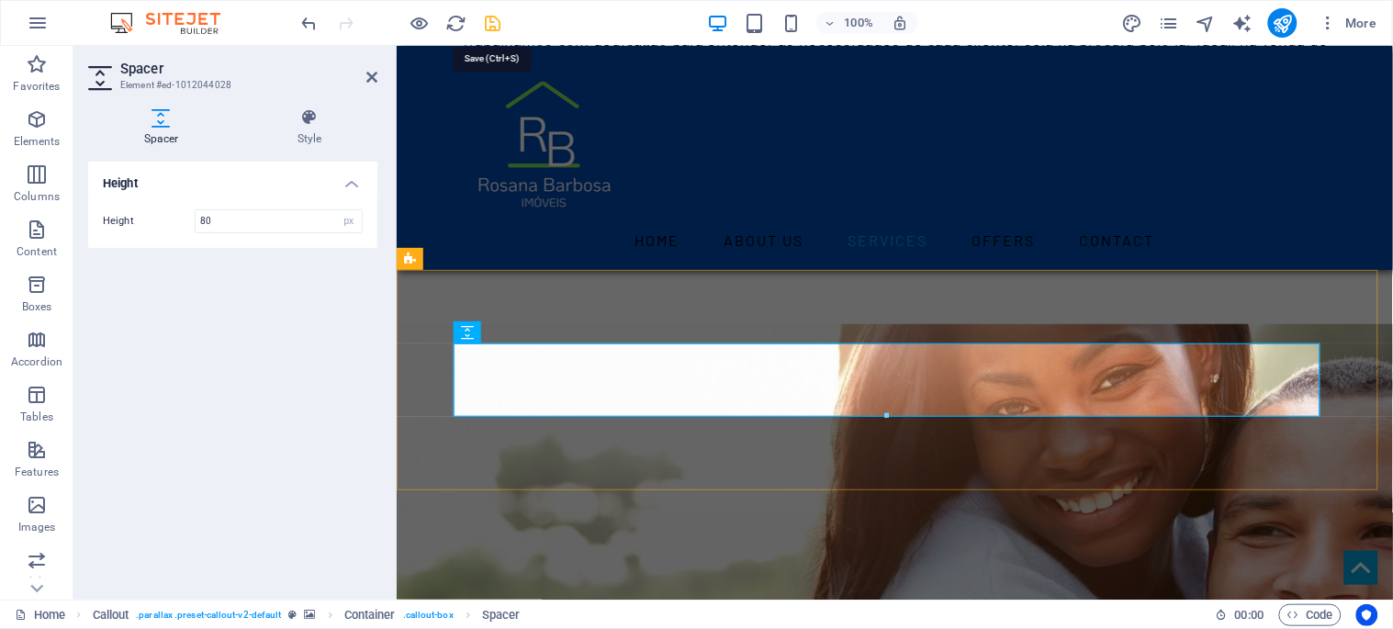
click at [498, 20] on icon "save" at bounding box center [493, 23] width 21 height 21
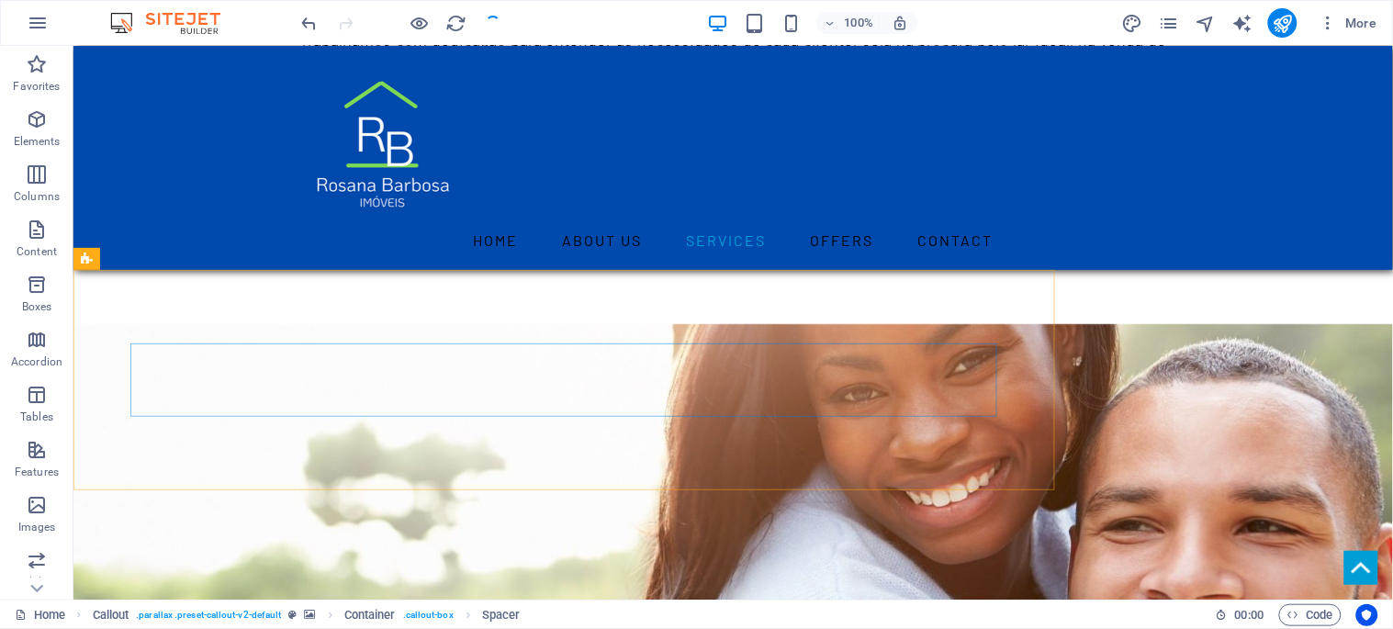
checkbox input "false"
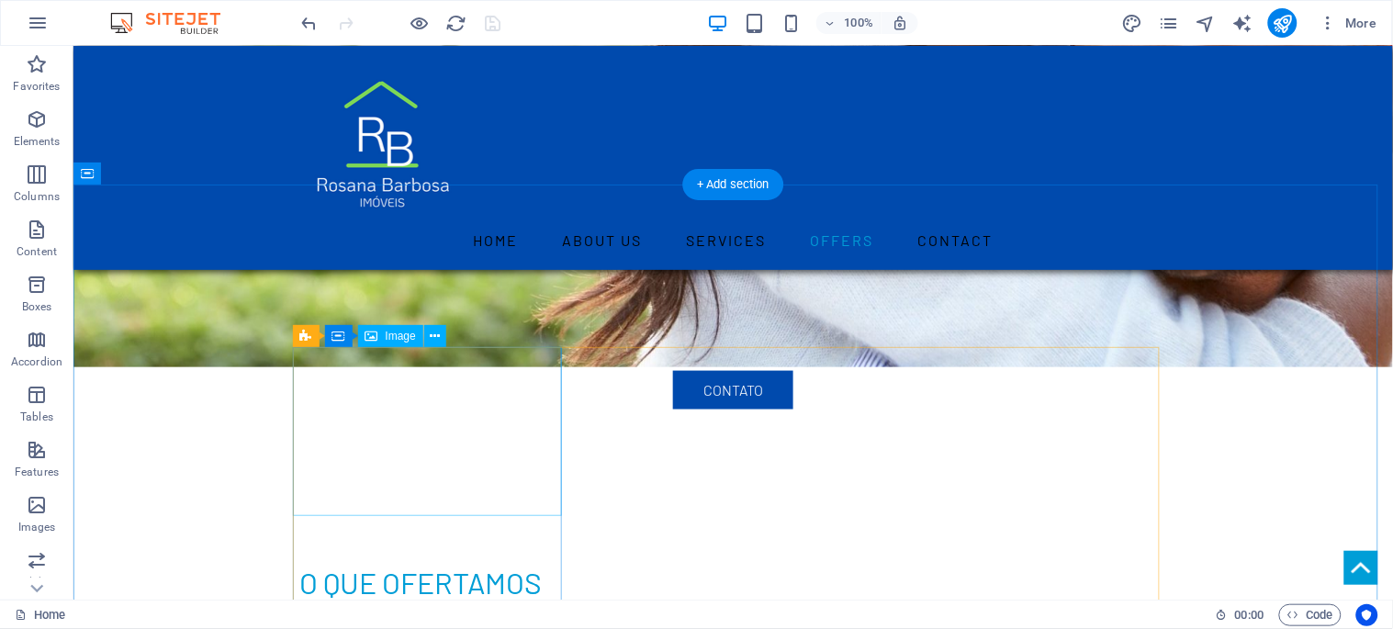
scroll to position [2041, 0]
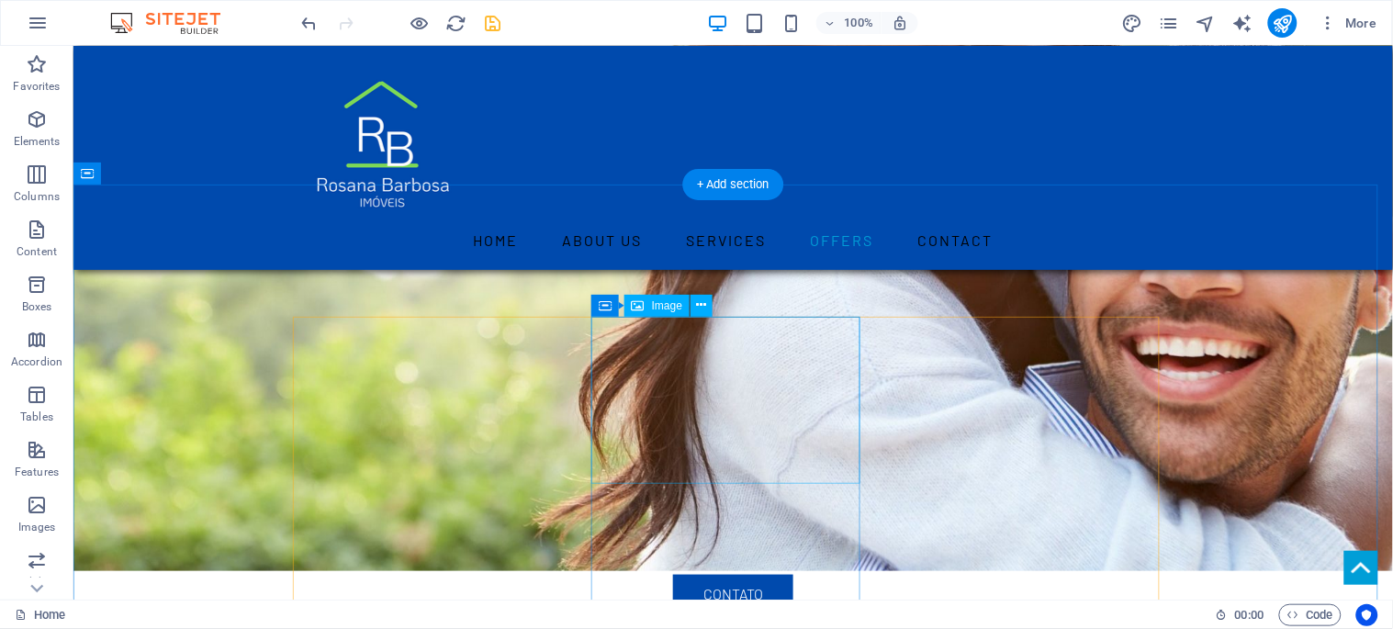
scroll to position [2143, 0]
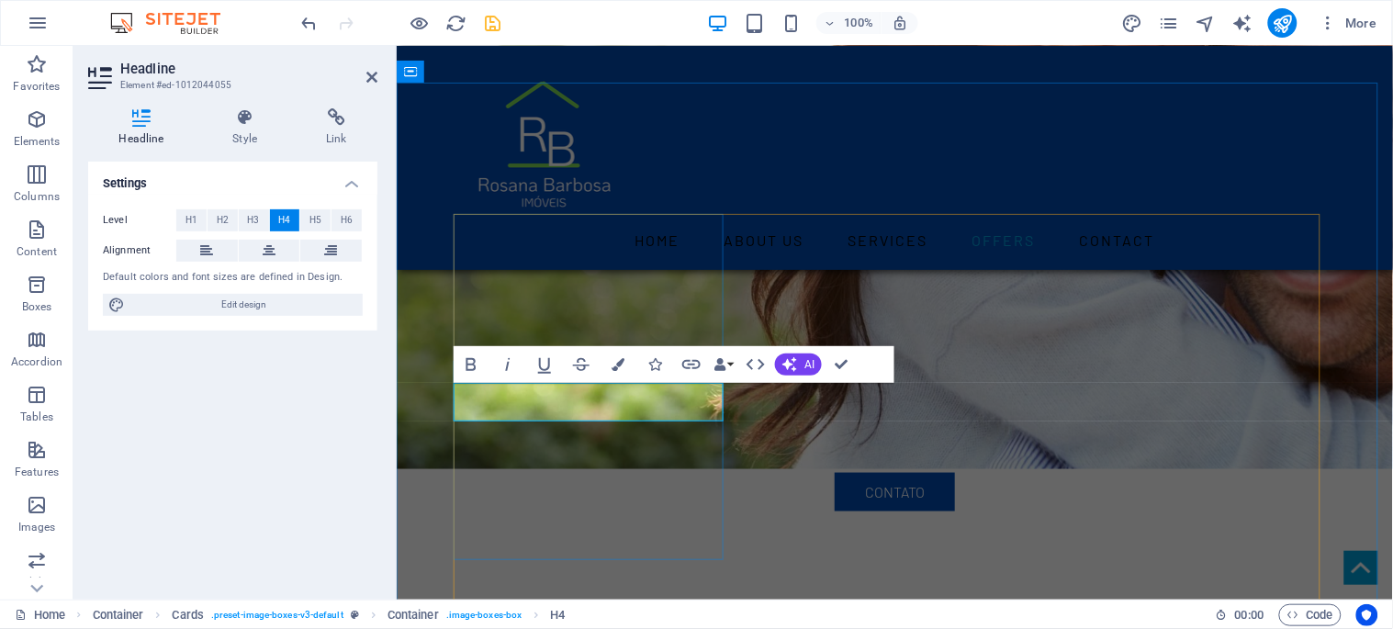
copy h4 "Demonstrativo"
drag, startPoint x: 1232, startPoint y: 453, endPoint x: 838, endPoint y: 399, distance: 397.7
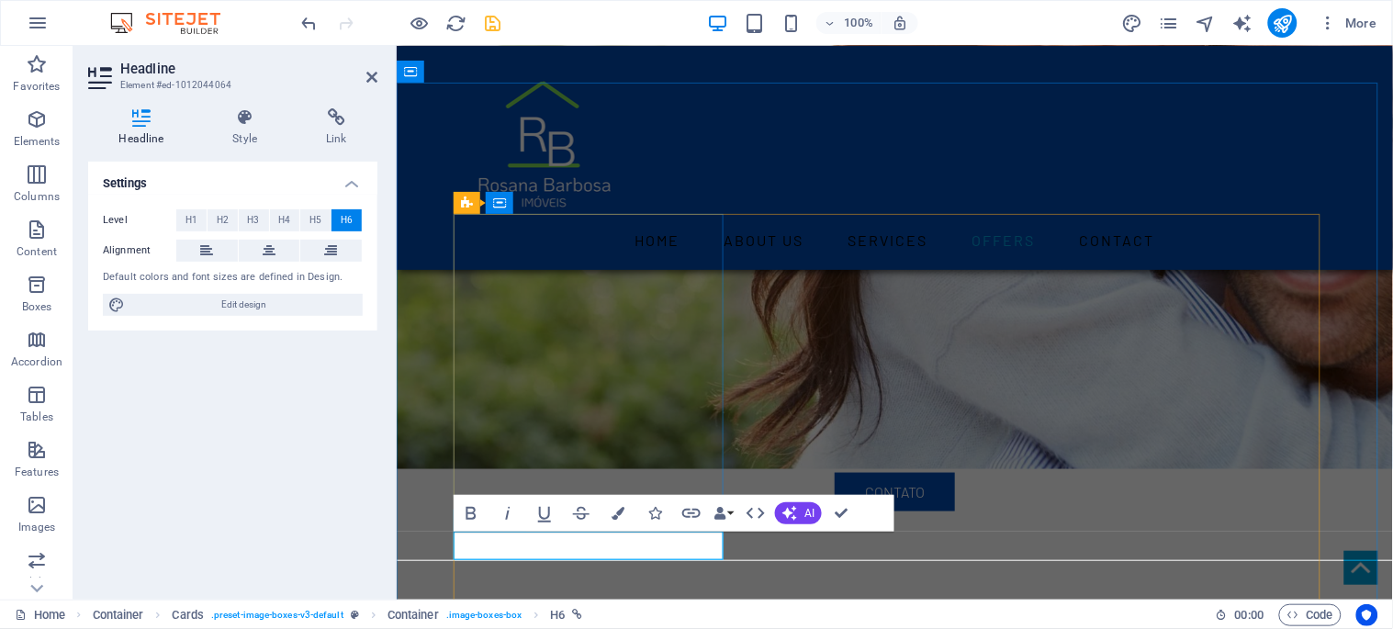
drag, startPoint x: 550, startPoint y: 537, endPoint x: 478, endPoint y: 541, distance: 71.7
drag, startPoint x: 478, startPoint y: 537, endPoint x: 550, endPoint y: 536, distance: 72.6
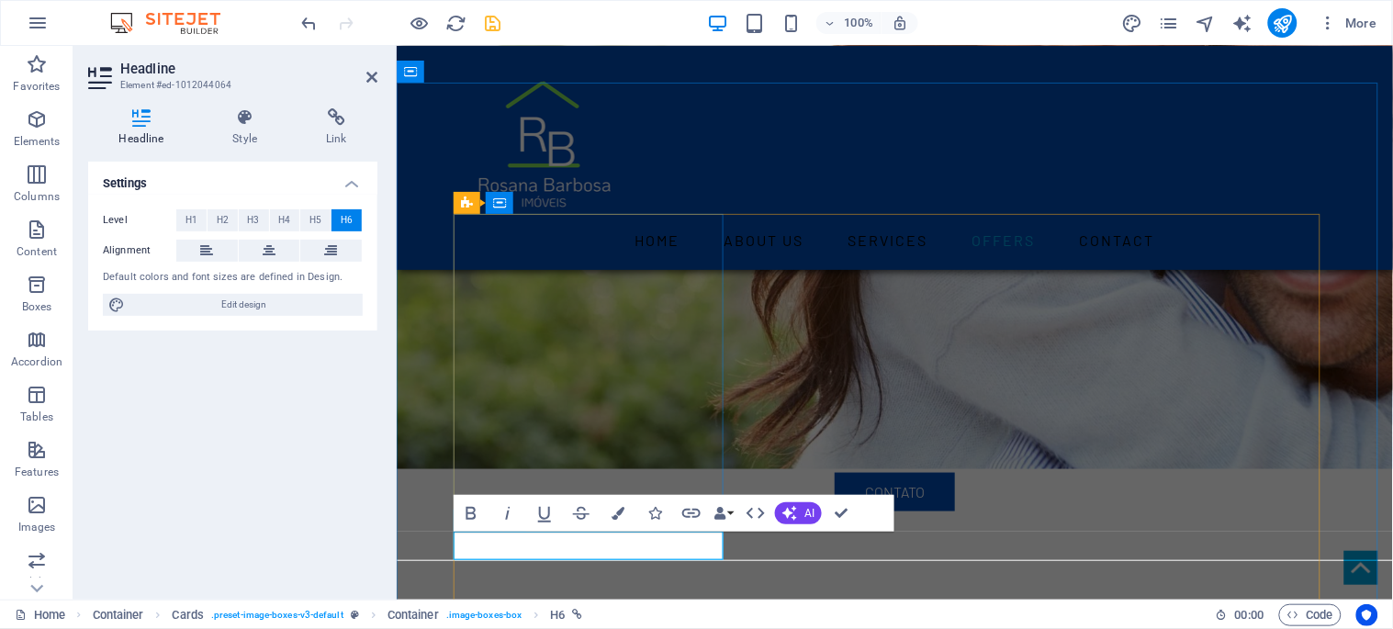
copy link "Saber Mais"
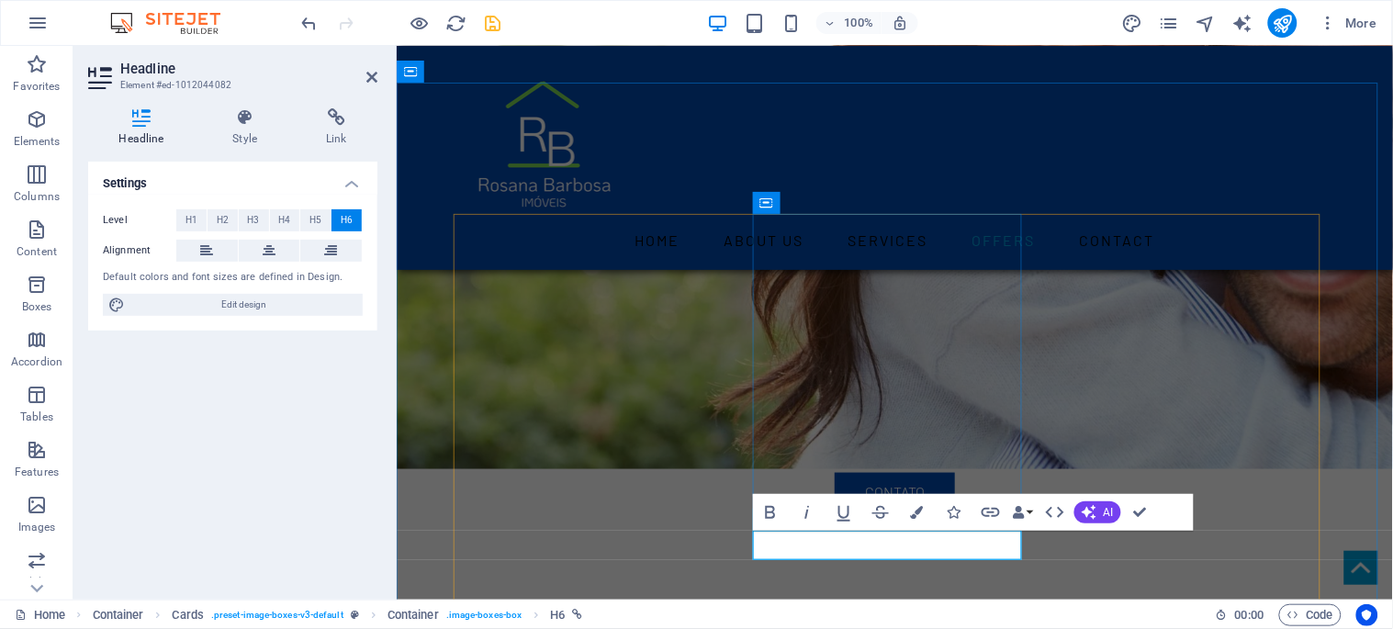
drag, startPoint x: 849, startPoint y: 538, endPoint x: 774, endPoint y: 536, distance: 74.4
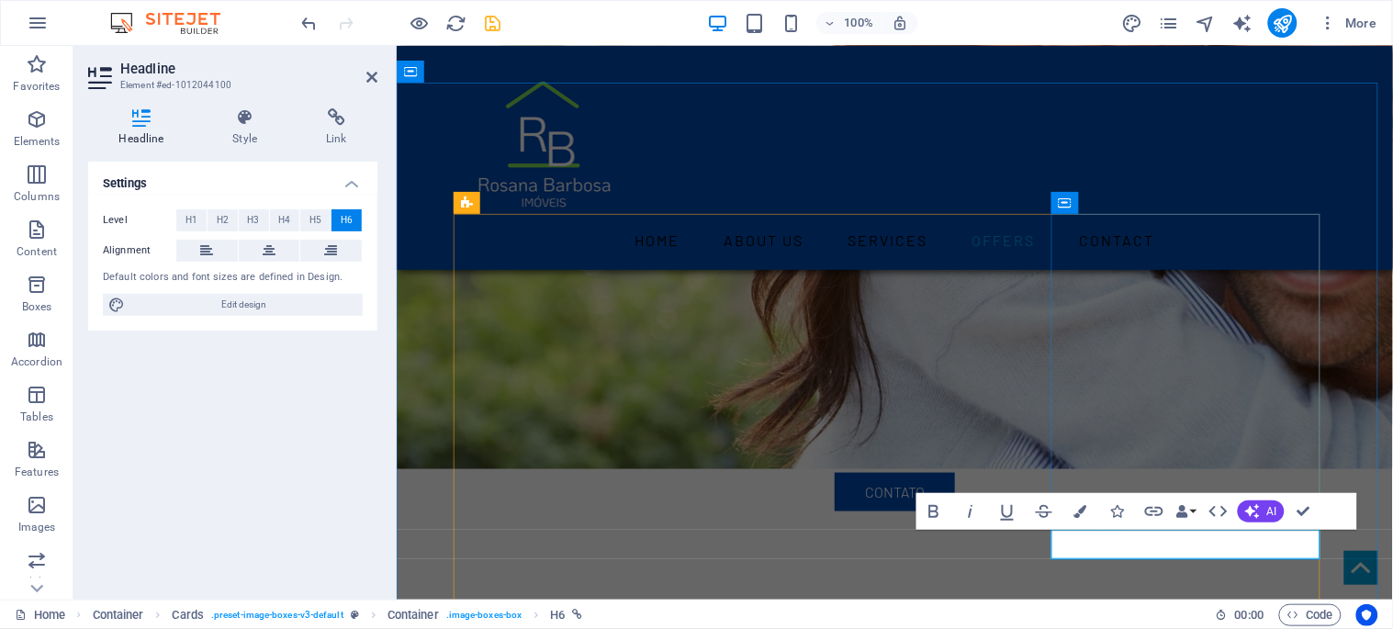
drag, startPoint x: 1148, startPoint y: 535, endPoint x: 1077, endPoint y: 539, distance: 70.9
drag, startPoint x: 1301, startPoint y: 508, endPoint x: 1223, endPoint y: 461, distance: 91.0
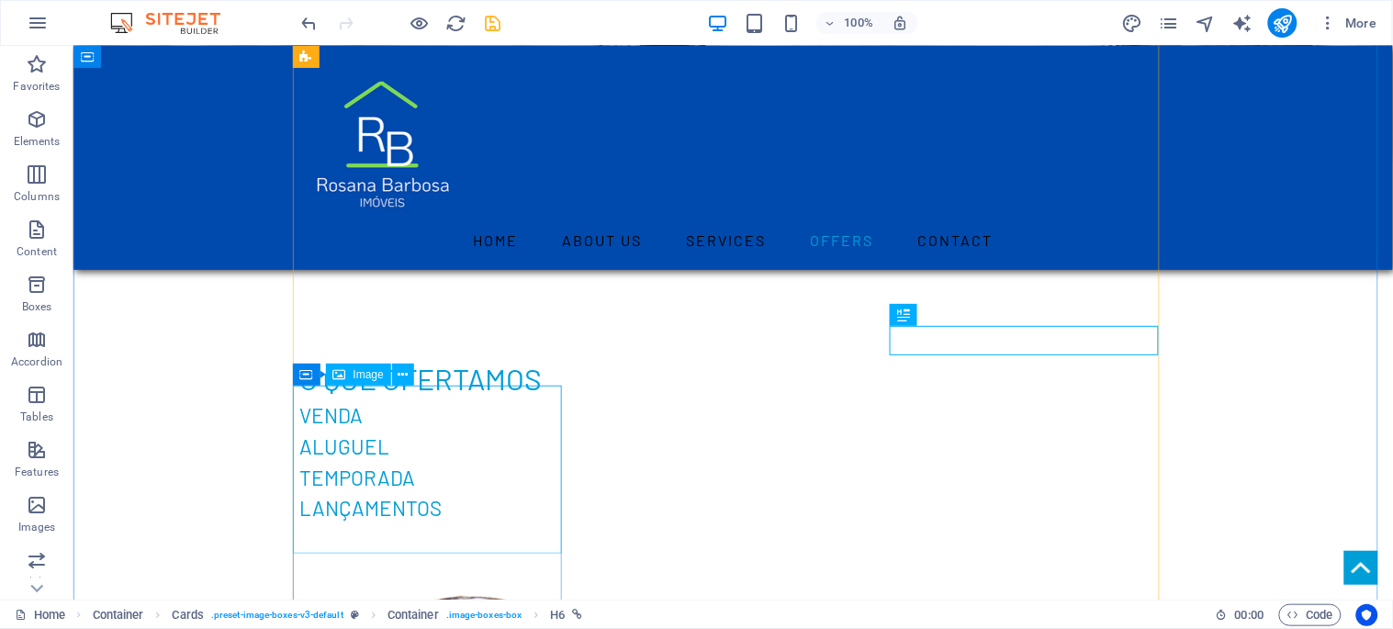
scroll to position [2245, 0]
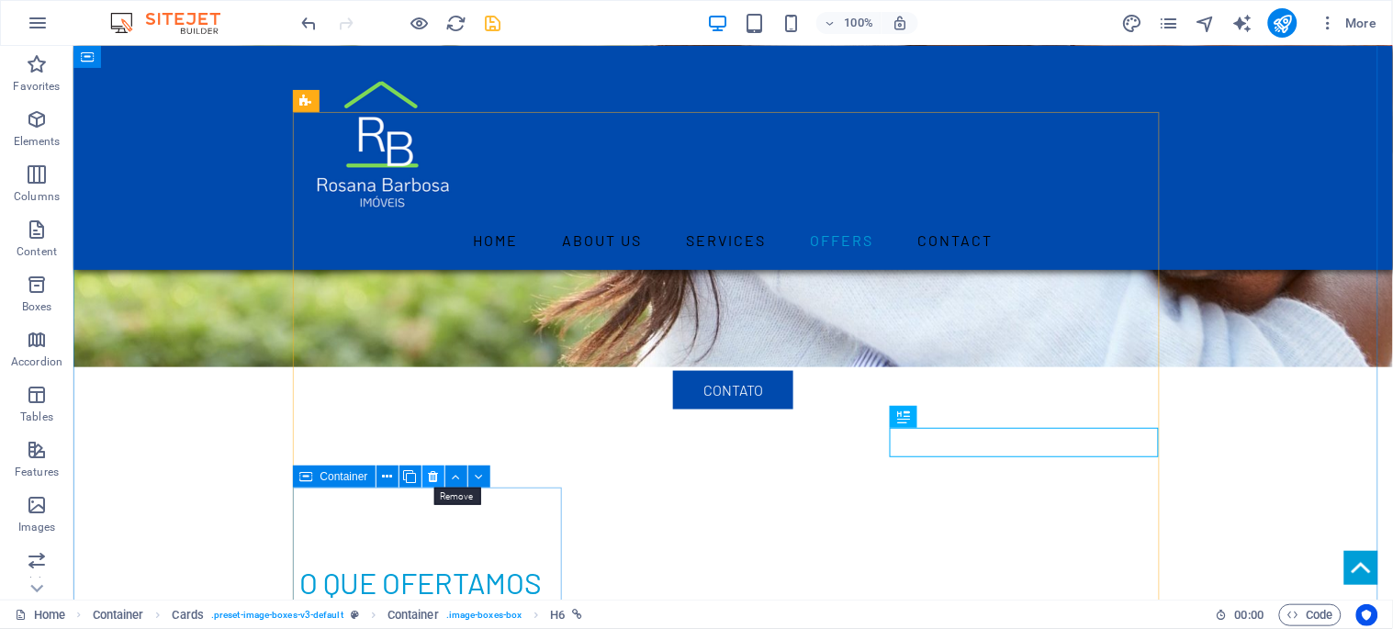
click at [434, 472] on icon at bounding box center [433, 476] width 10 height 19
click at [429, 476] on icon at bounding box center [433, 476] width 10 height 19
drag, startPoint x: 430, startPoint y: 471, endPoint x: 356, endPoint y: 425, distance: 86.6
click at [430, 471] on icon at bounding box center [433, 476] width 10 height 19
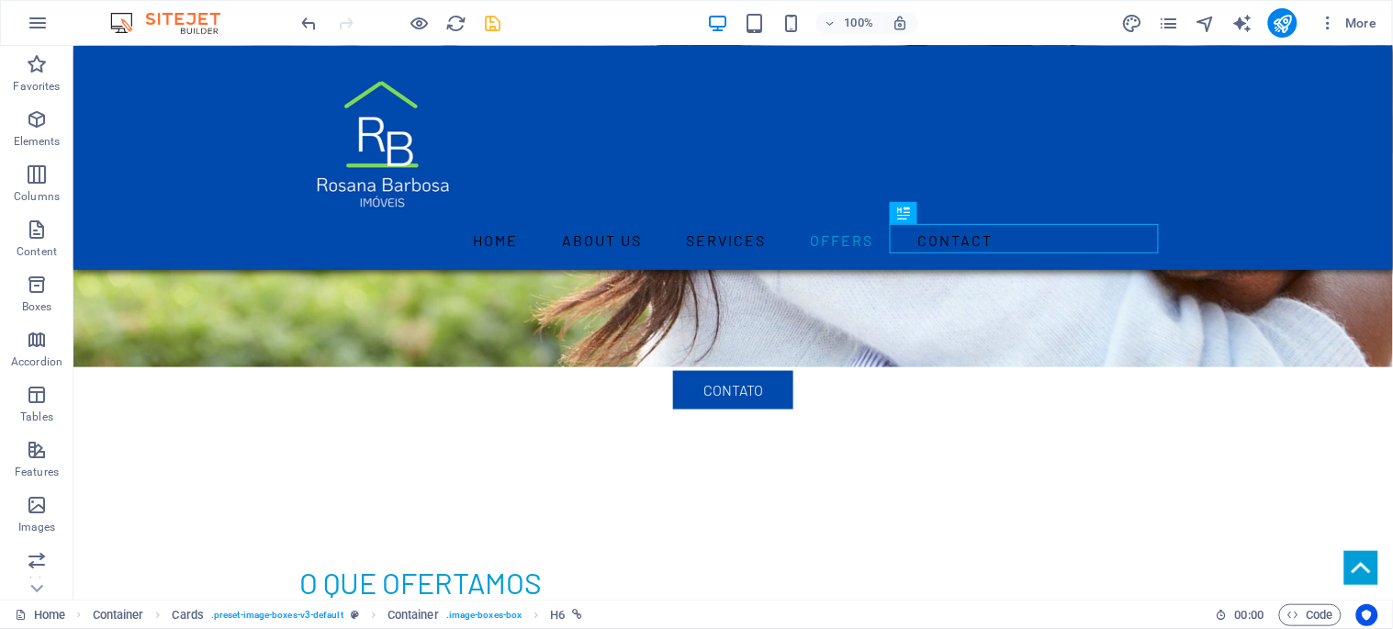
scroll to position [2550, 0]
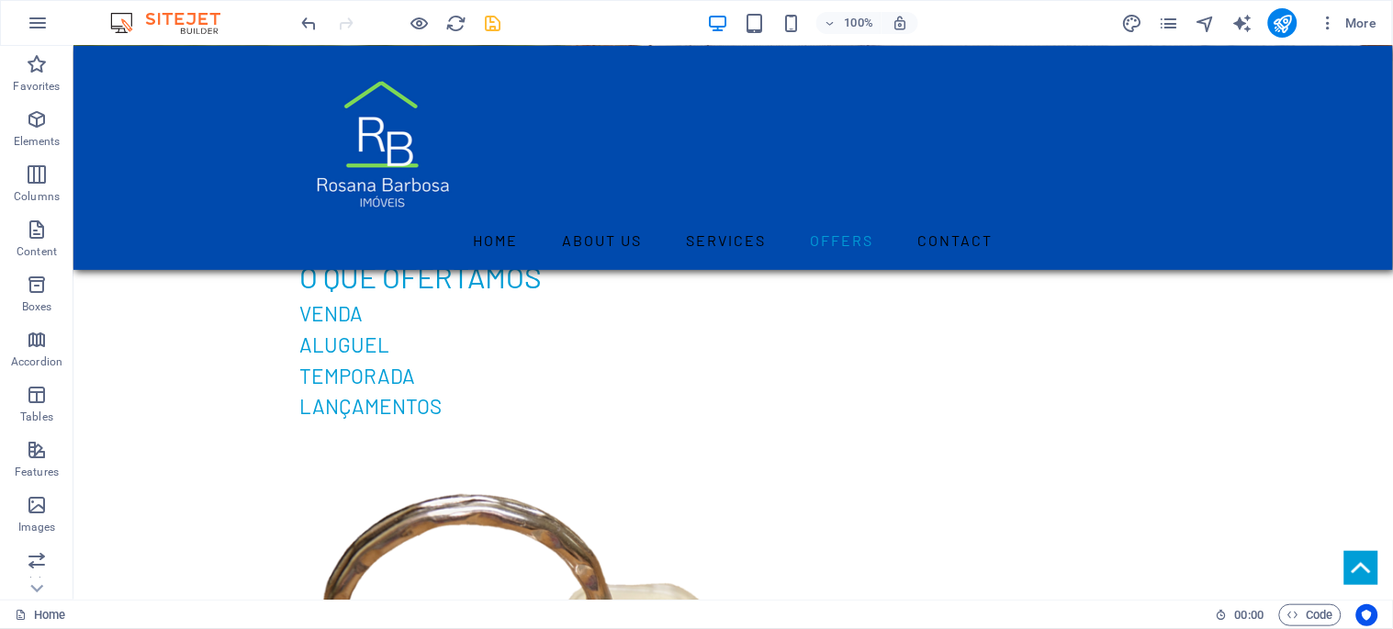
scroll to position [2245, 0]
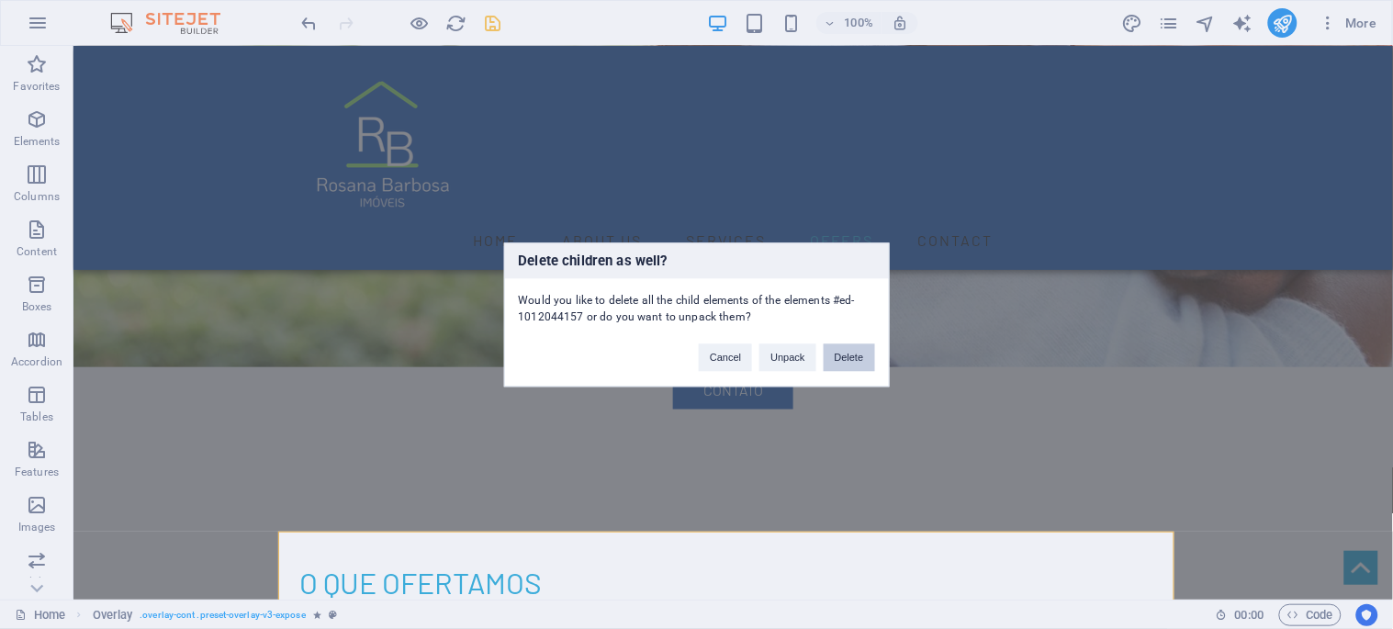
click at [843, 355] on button "Delete" at bounding box center [849, 357] width 51 height 28
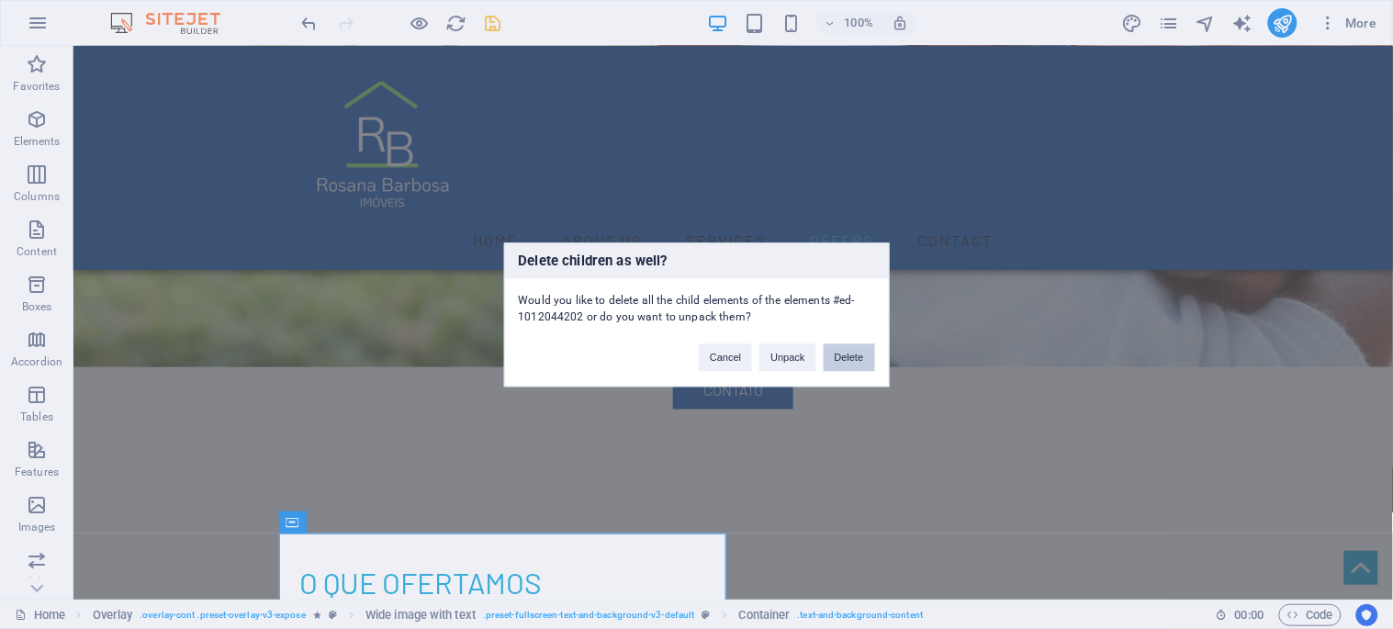
click at [841, 352] on button "Delete" at bounding box center [849, 357] width 51 height 28
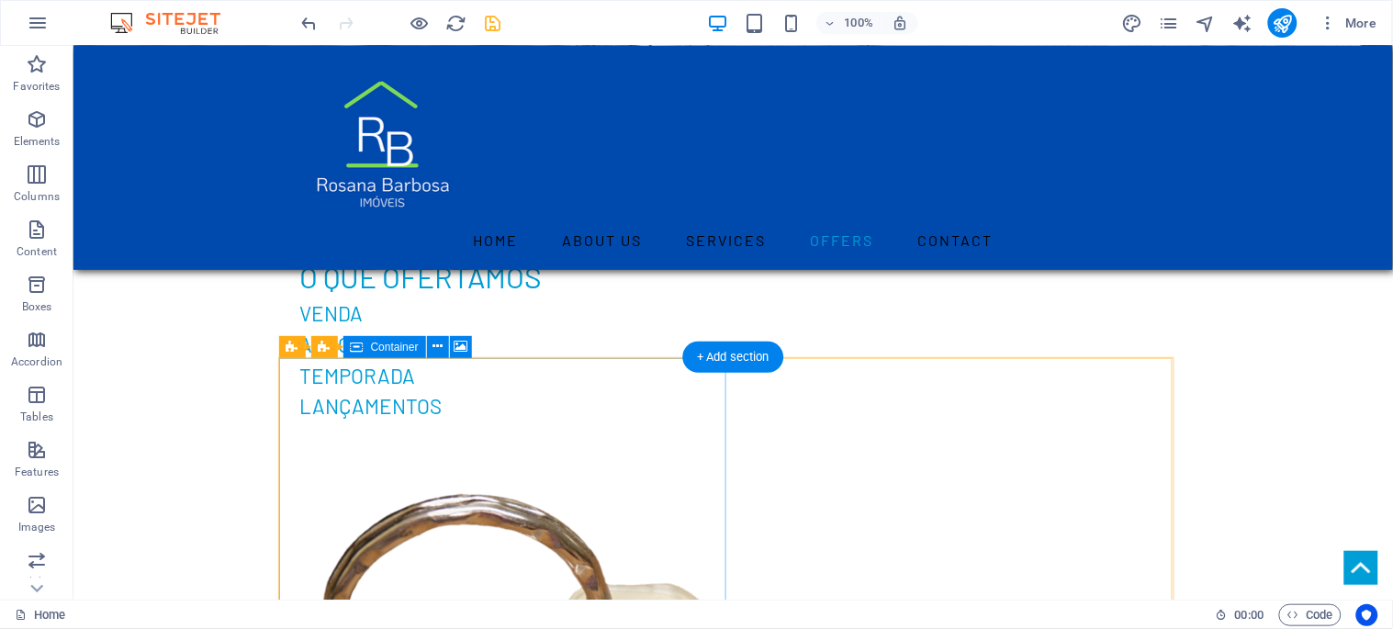
scroll to position [2448, 0]
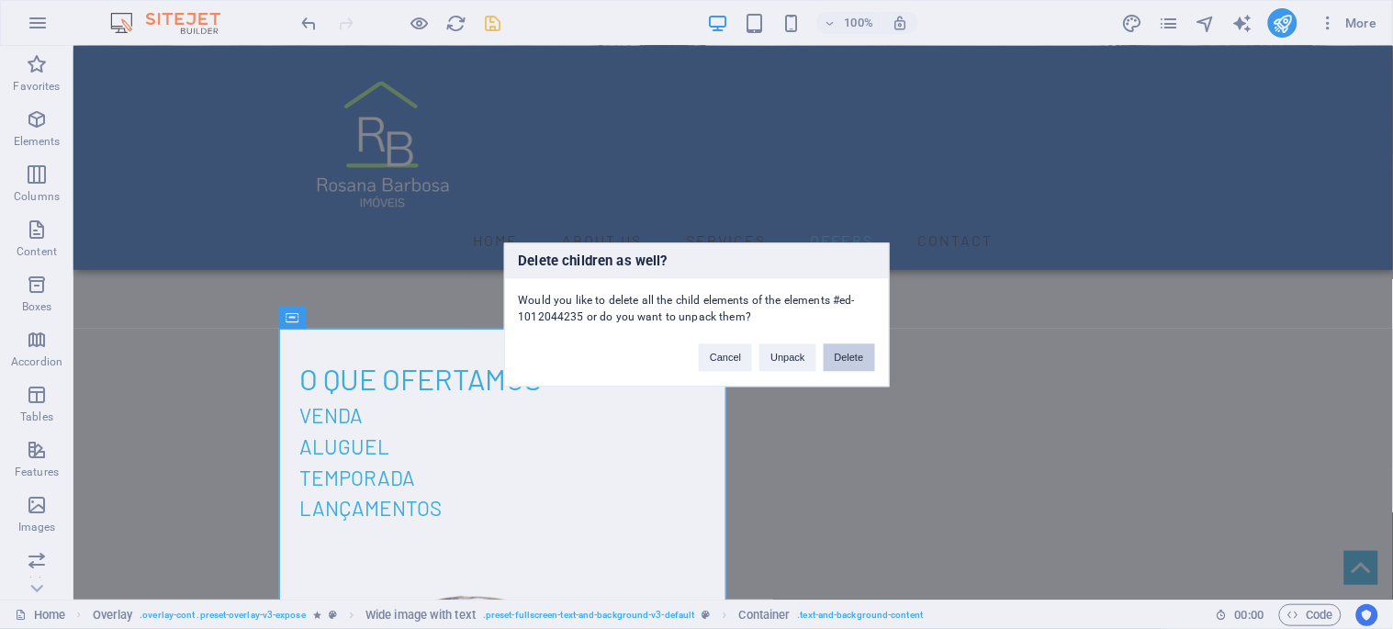
click at [840, 363] on button "Delete" at bounding box center [849, 357] width 51 height 28
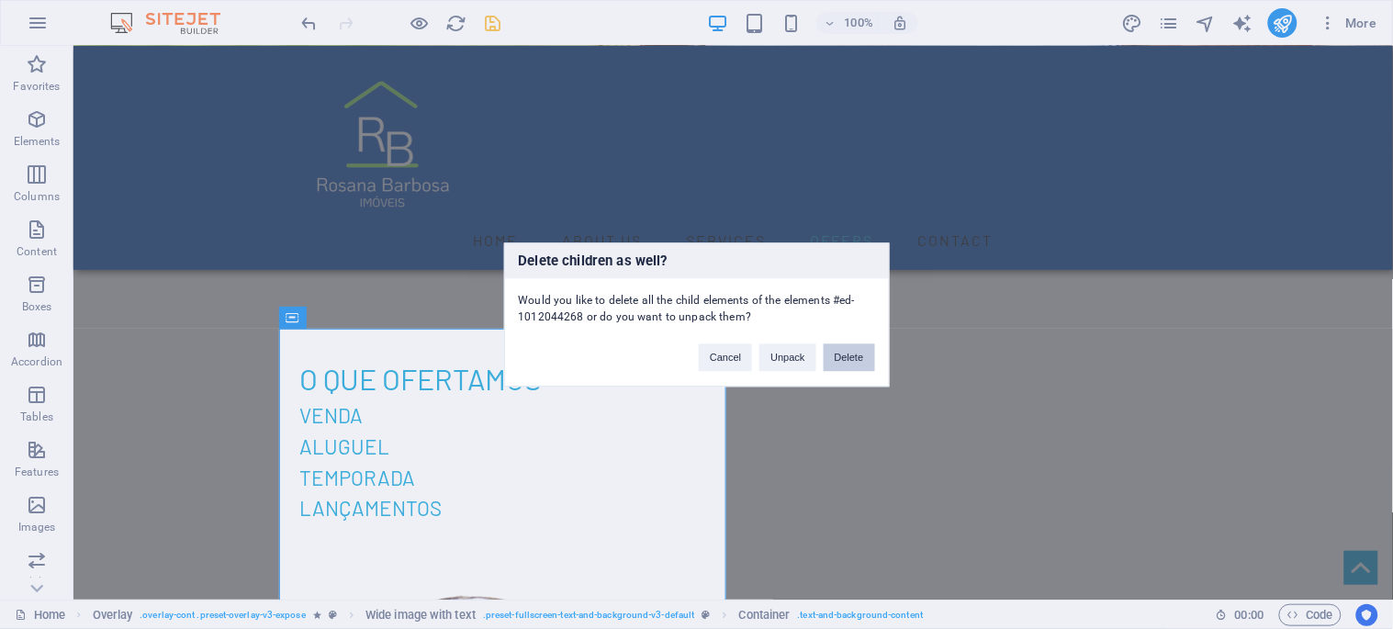
click at [842, 361] on button "Delete" at bounding box center [849, 357] width 51 height 28
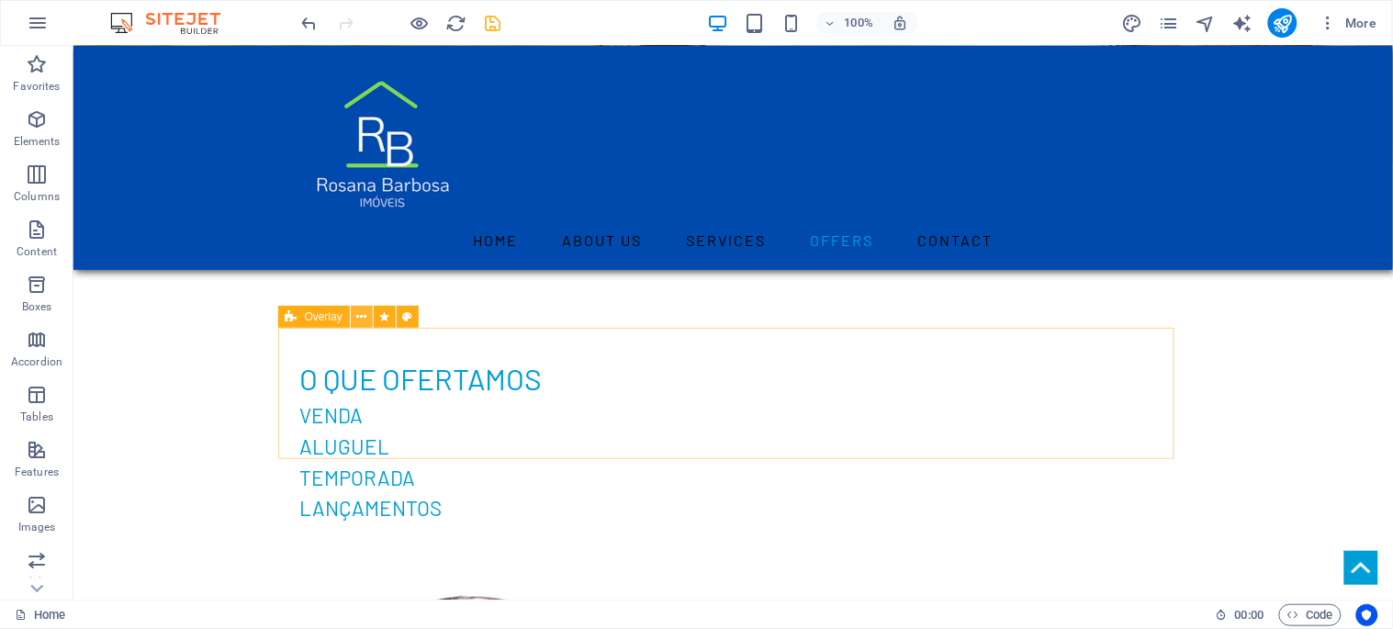
click at [361, 317] on icon at bounding box center [361, 317] width 10 height 19
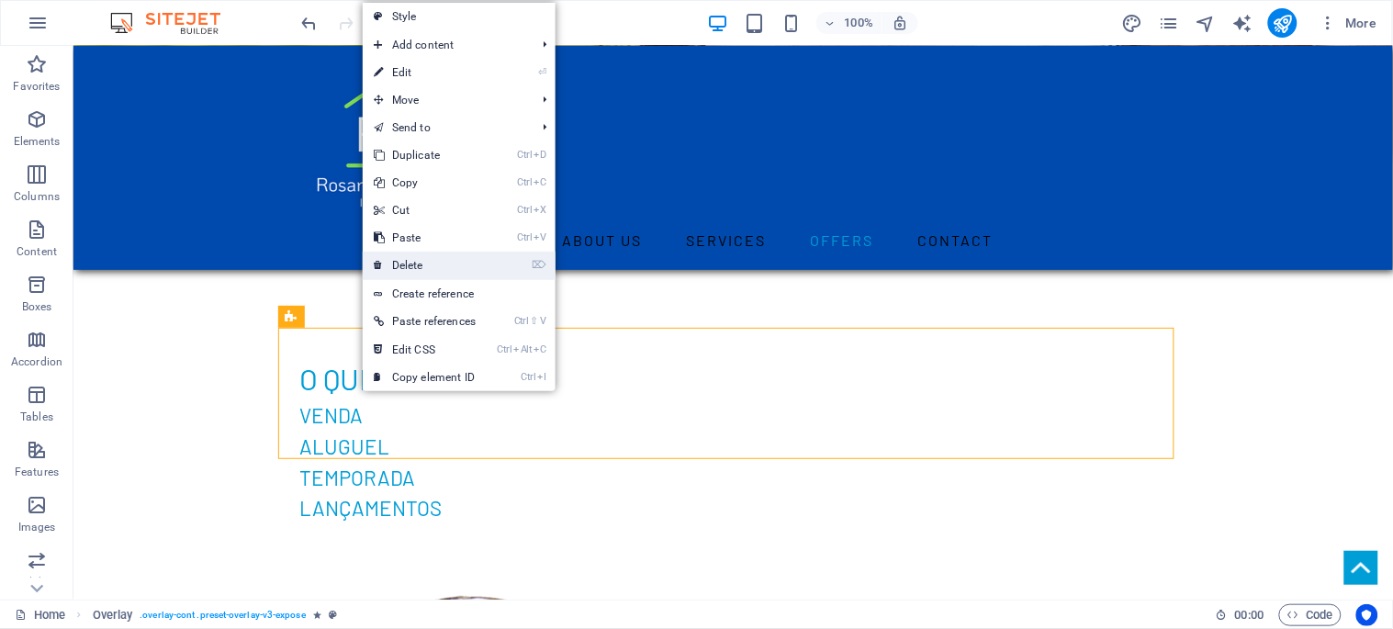
drag, startPoint x: 425, startPoint y: 267, endPoint x: 353, endPoint y: 221, distance: 85.9
click at [425, 267] on link "⌦ Delete" at bounding box center [425, 266] width 124 height 28
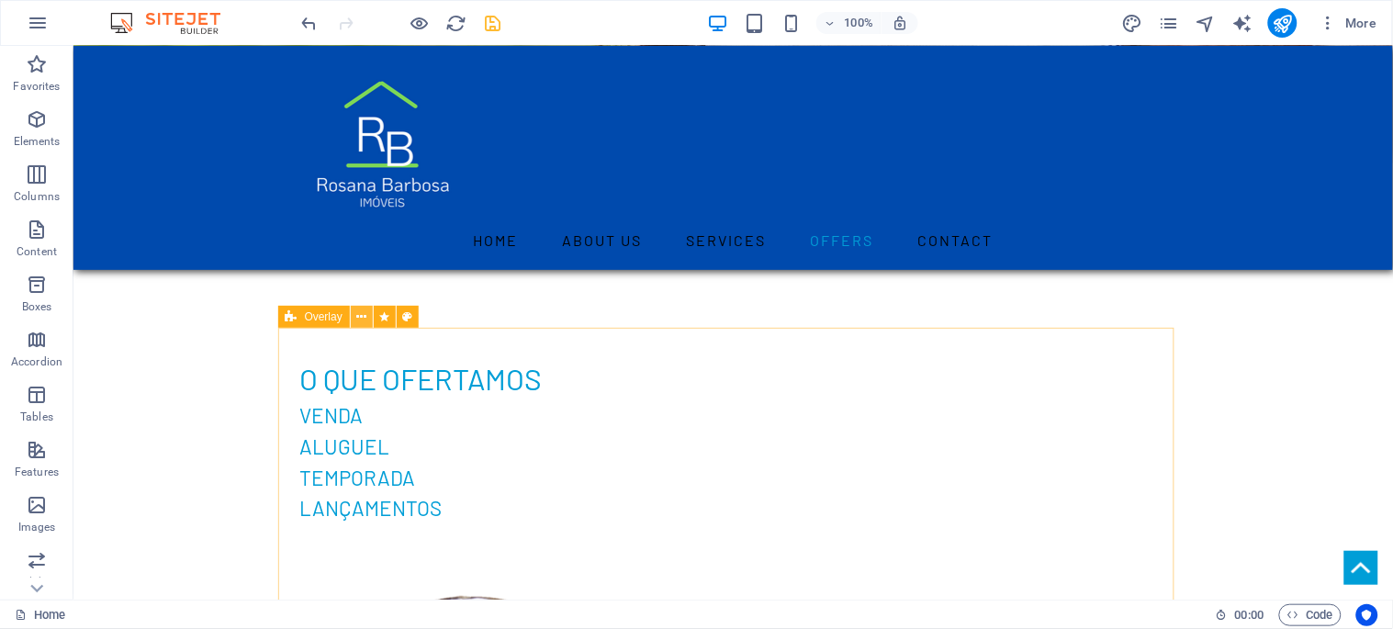
click at [363, 317] on icon at bounding box center [361, 317] width 10 height 19
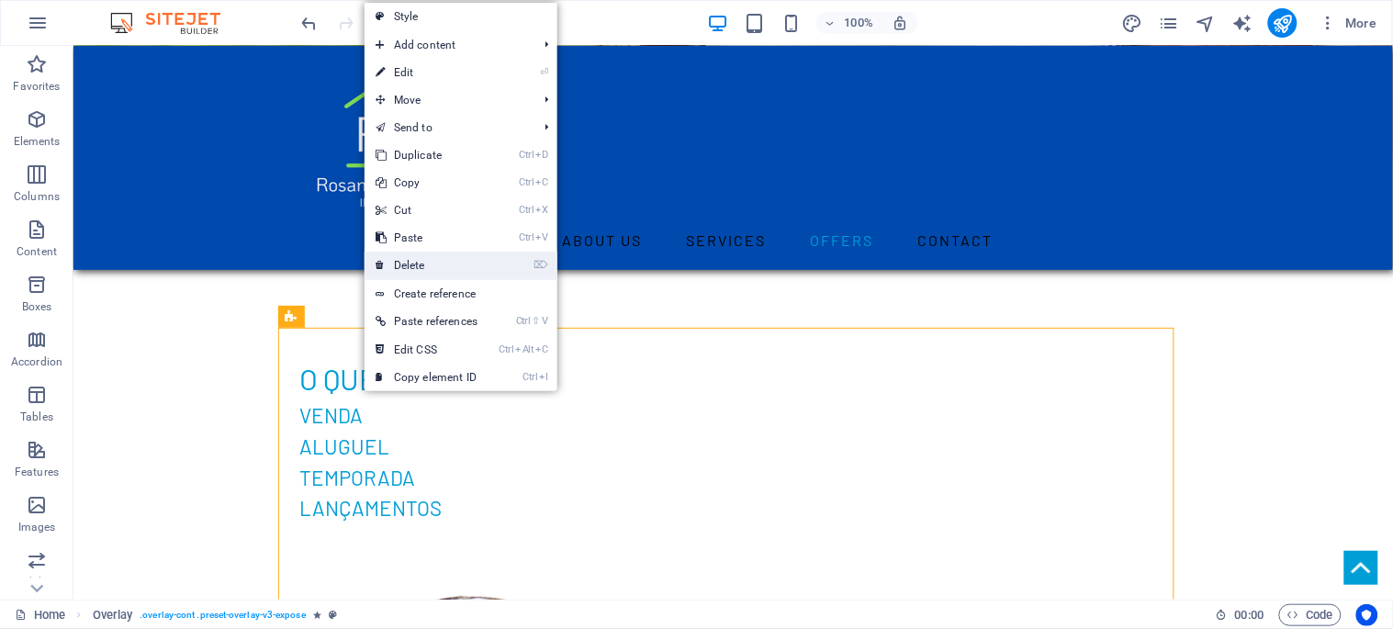
click at [418, 264] on link "⌦ Delete" at bounding box center [427, 266] width 124 height 28
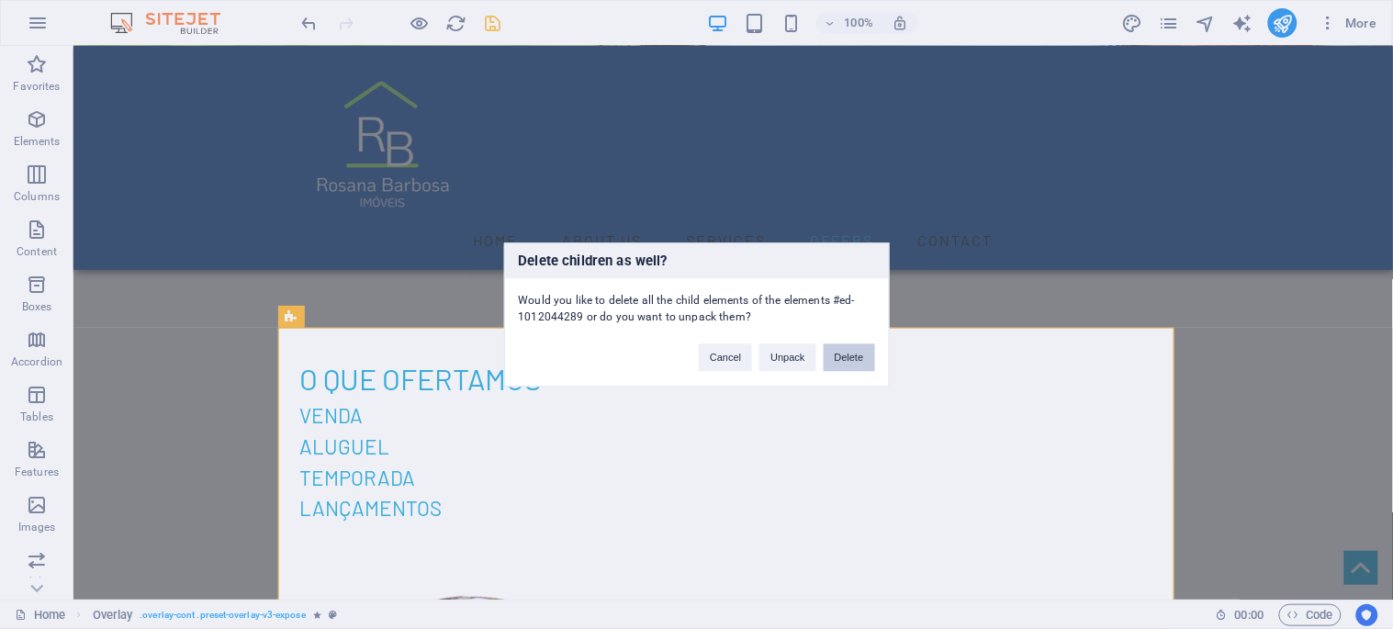
drag, startPoint x: 850, startPoint y: 351, endPoint x: 776, endPoint y: 306, distance: 86.2
click at [850, 351] on button "Delete" at bounding box center [849, 357] width 51 height 28
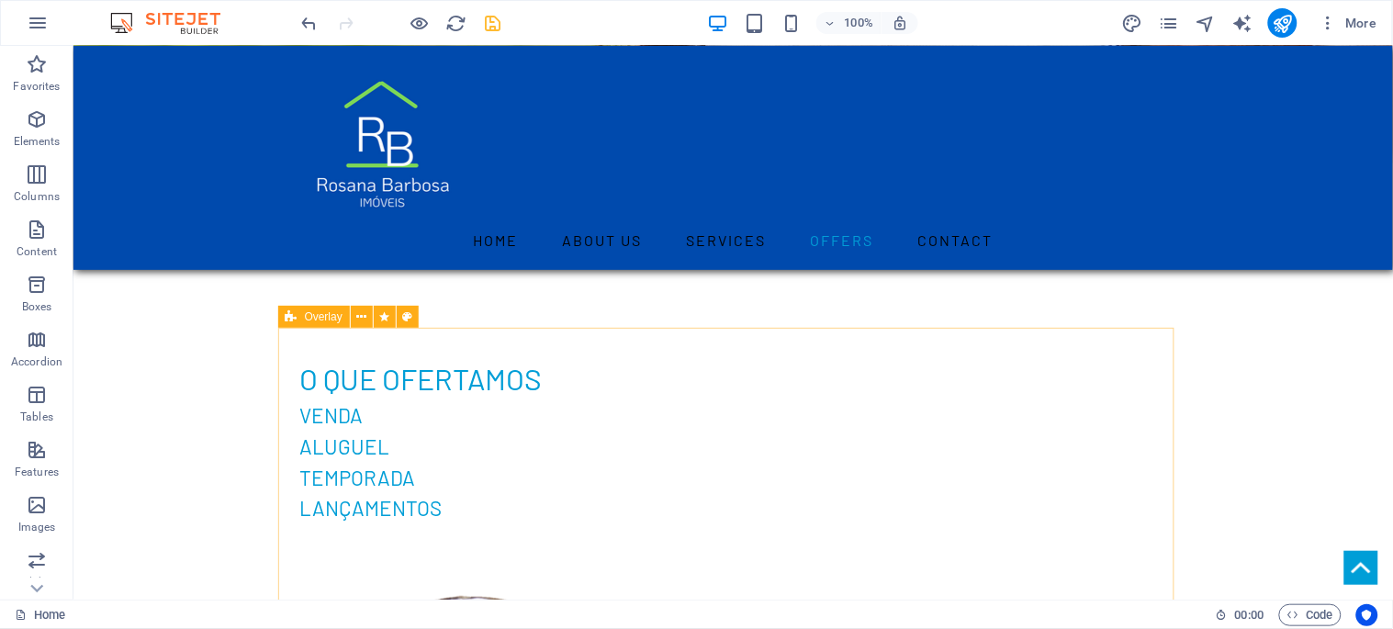
click at [299, 318] on div "Overlay" at bounding box center [314, 317] width 72 height 22
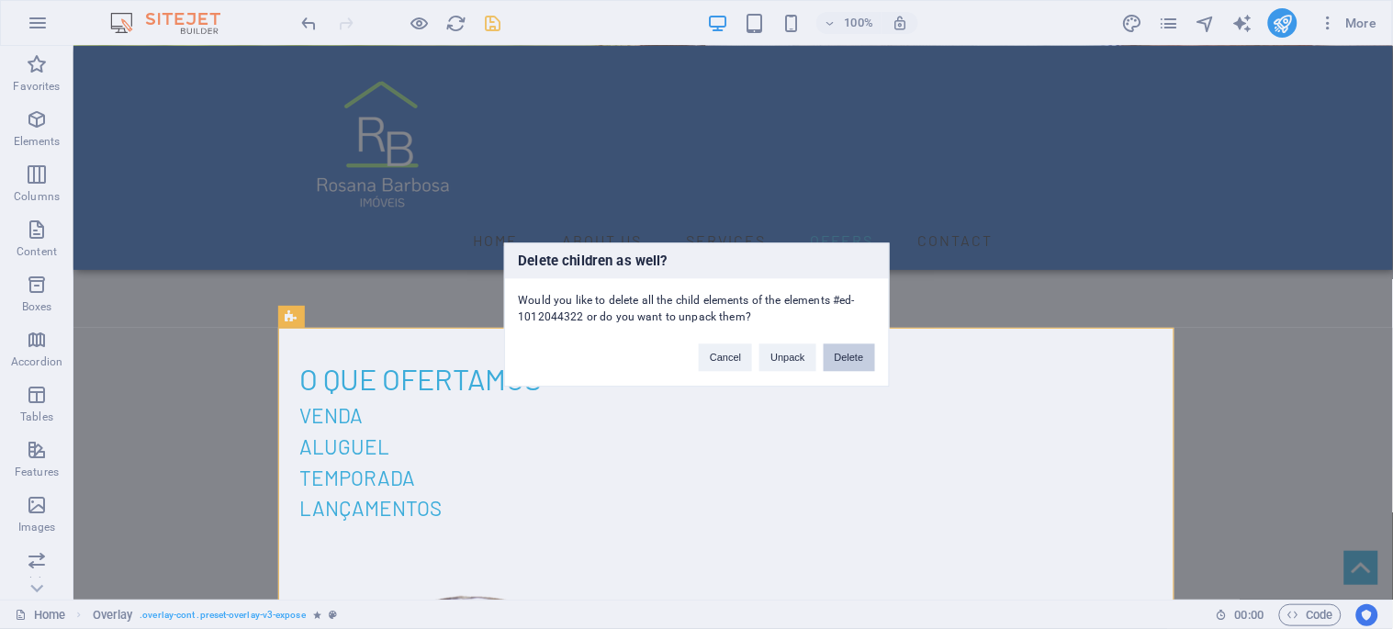
drag, startPoint x: 839, startPoint y: 354, endPoint x: 767, endPoint y: 312, distance: 84.0
click at [839, 354] on button "Delete" at bounding box center [849, 357] width 51 height 28
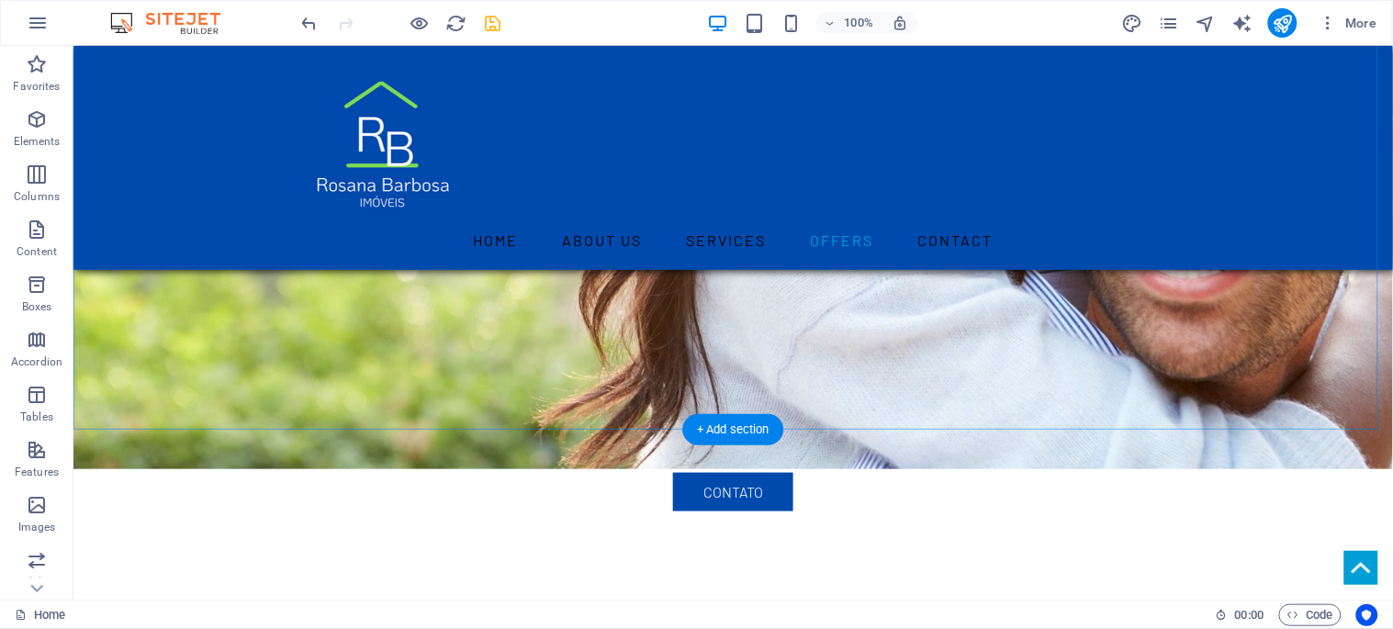
scroll to position [2346, 0]
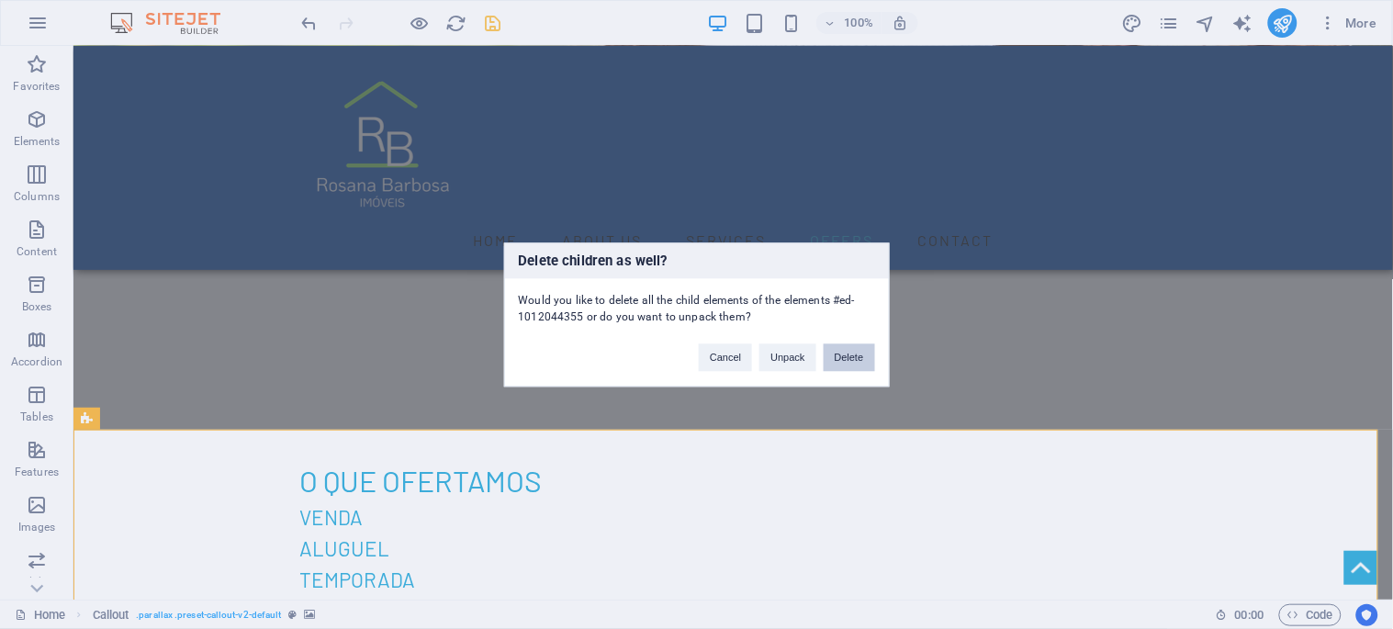
click at [848, 353] on button "Delete" at bounding box center [849, 357] width 51 height 28
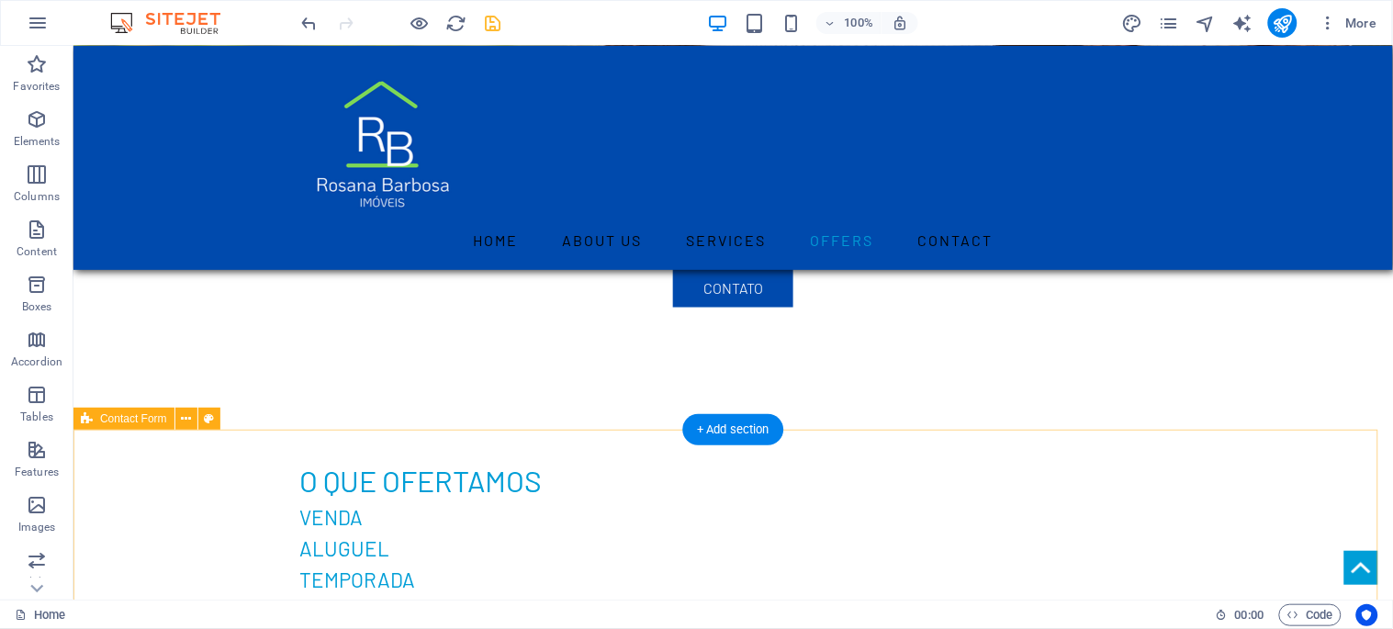
scroll to position [2448, 0]
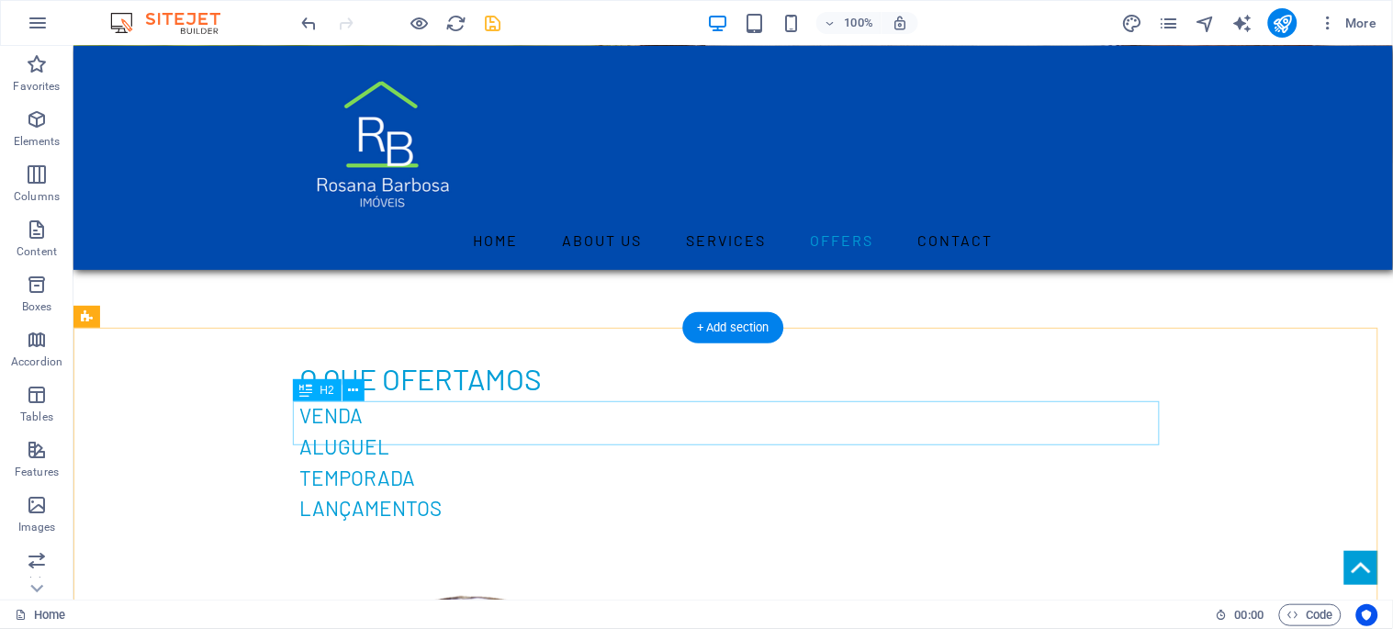
drag, startPoint x: 467, startPoint y: 422, endPoint x: 142, endPoint y: 422, distance: 325.1
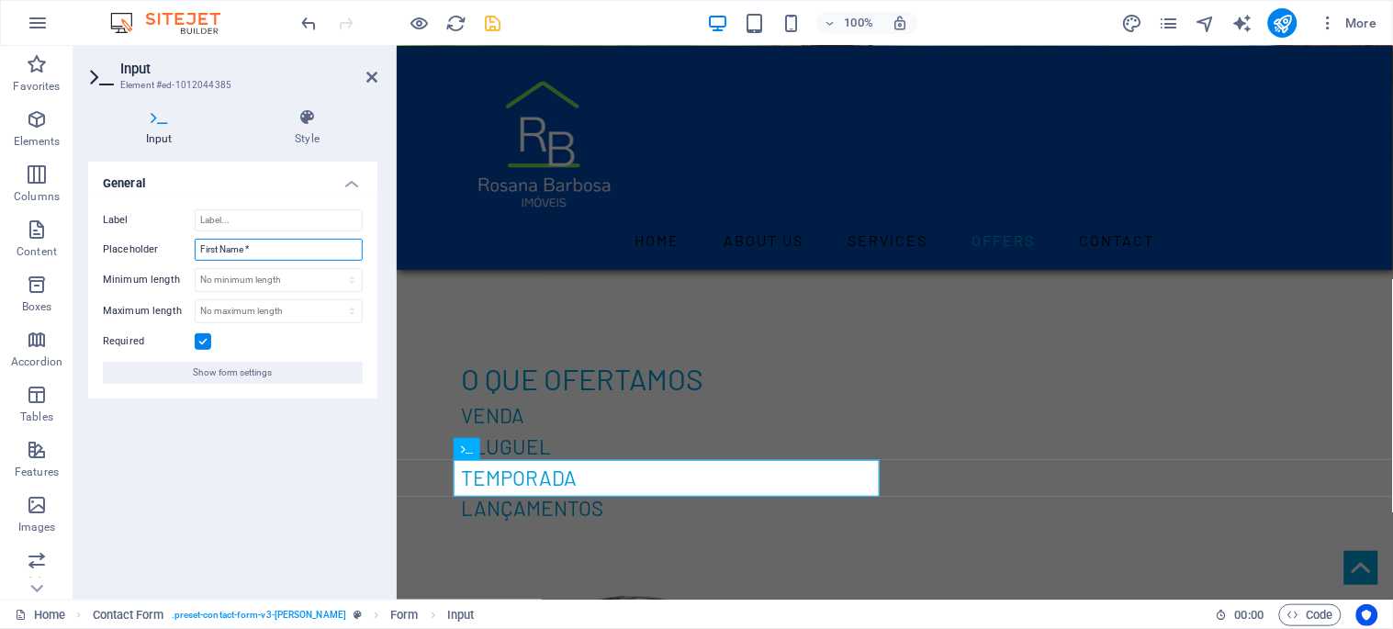
click at [239, 250] on input "First Name *" at bounding box center [279, 250] width 168 height 22
click at [239, 249] on input "First Name *" at bounding box center [279, 250] width 168 height 22
click at [208, 248] on input "[PERSON_NAME]" at bounding box center [279, 250] width 168 height 22
click at [209, 248] on input "[PERSON_NAME]" at bounding box center [279, 250] width 168 height 22
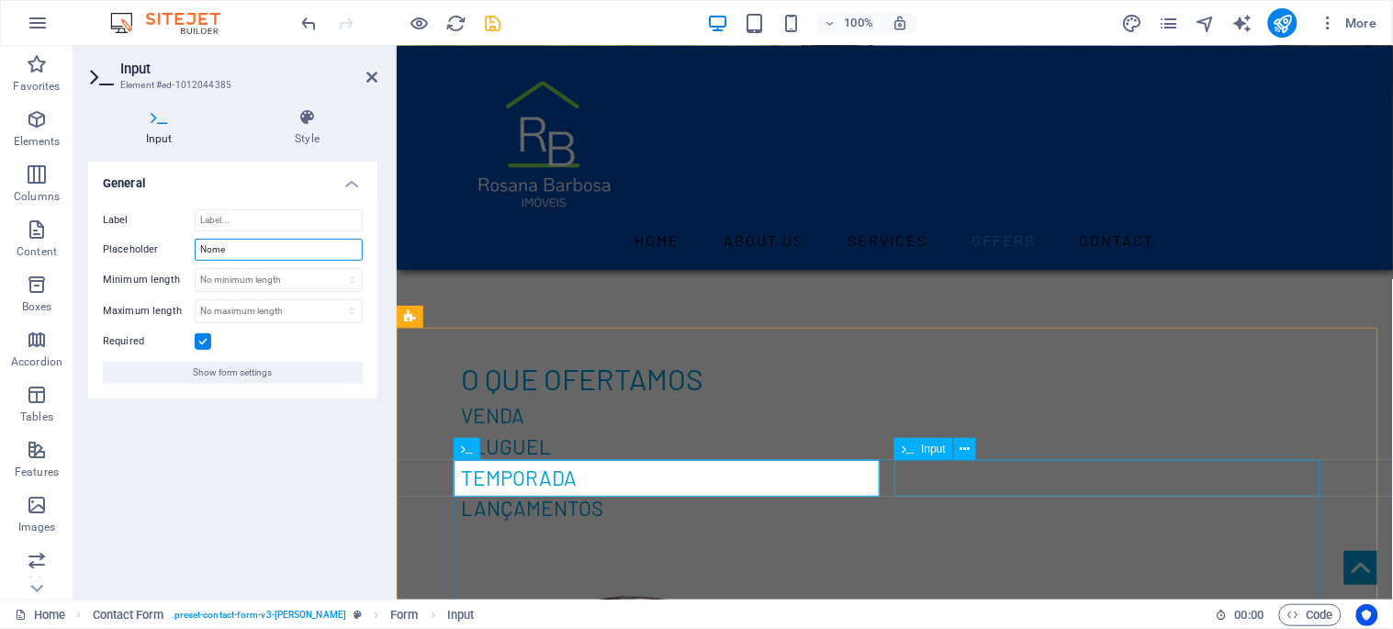
type input "Nome"
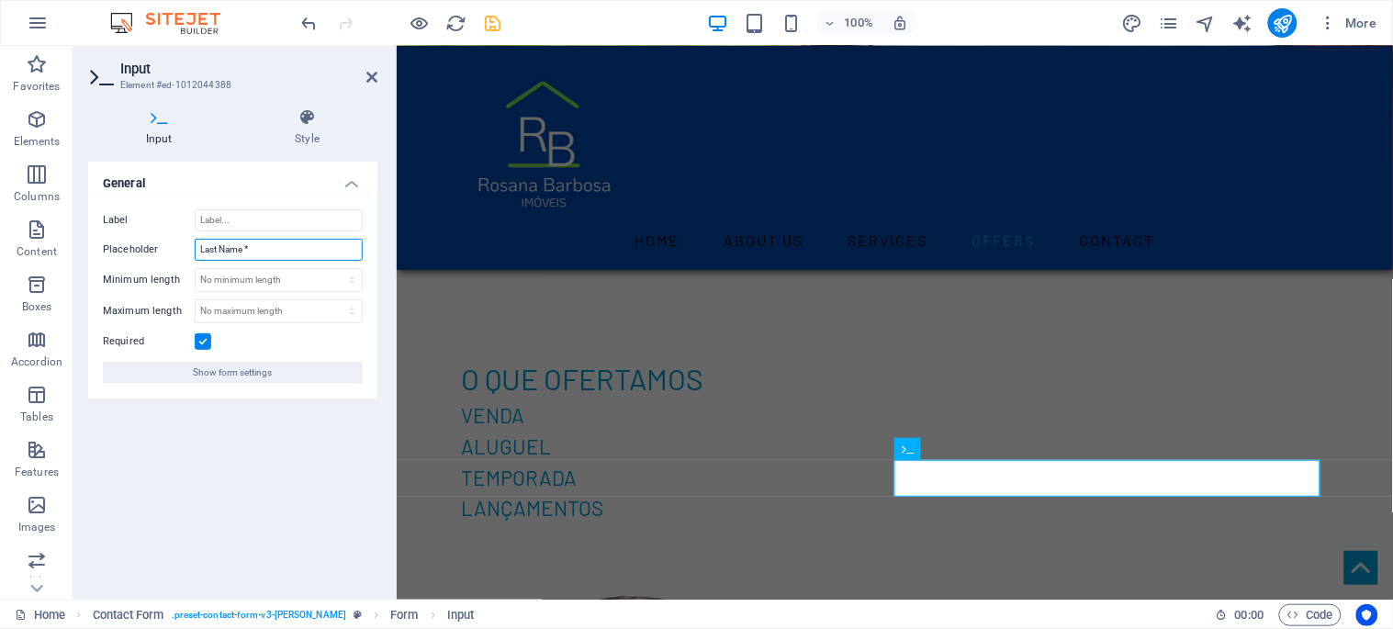
click at [218, 246] on input "Last Name *" at bounding box center [279, 250] width 168 height 22
click at [237, 251] on input "Sobrenoeme" at bounding box center [279, 250] width 168 height 22
type input "Sobrenome"
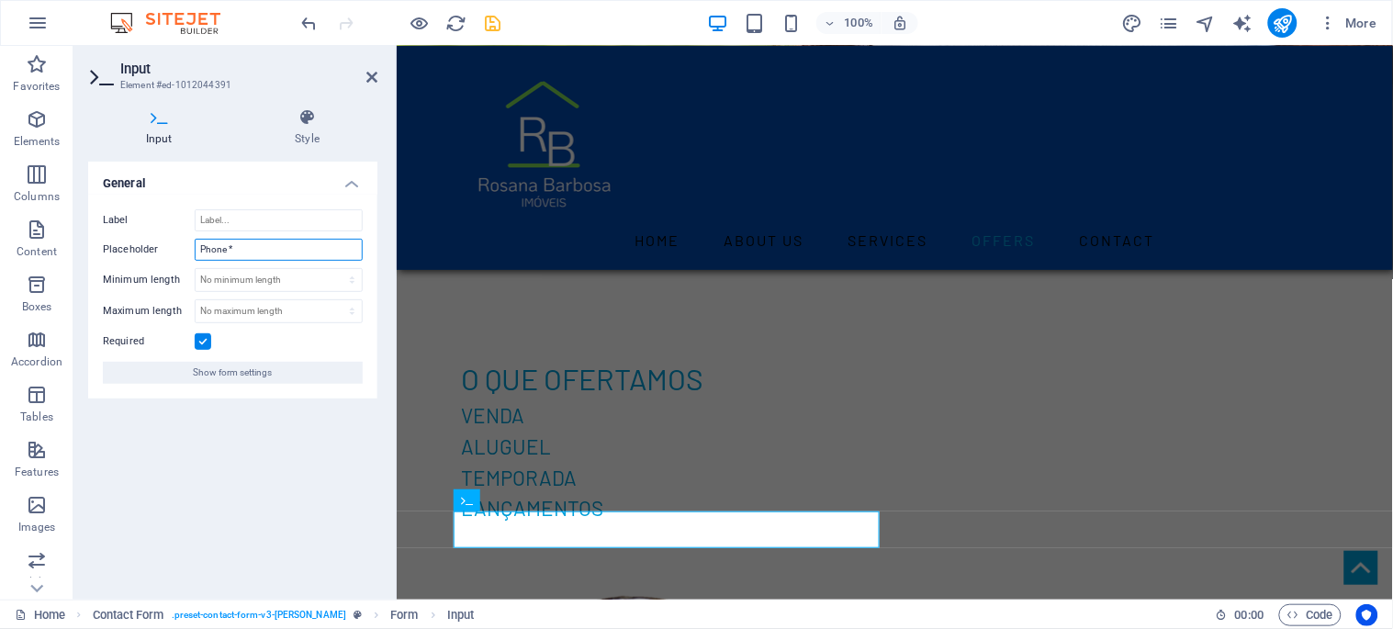
click at [216, 248] on input "Phone *" at bounding box center [279, 250] width 168 height 22
type input "Telefone"
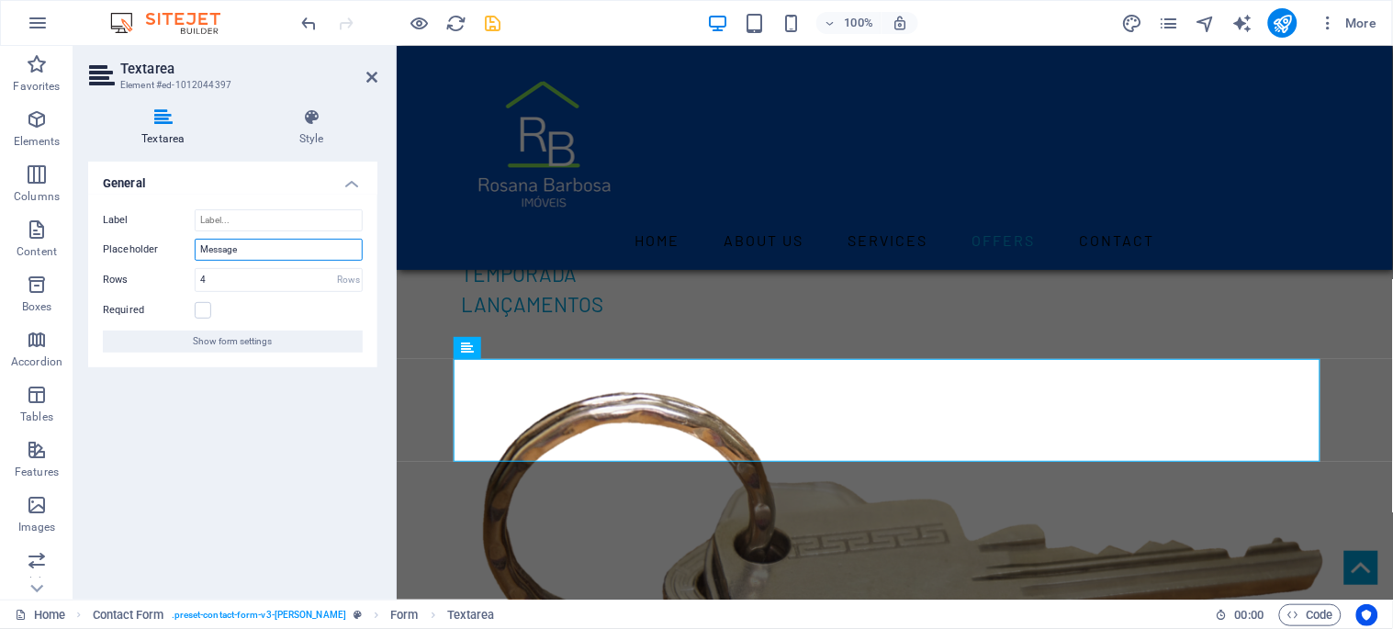
click at [212, 252] on input "Message" at bounding box center [279, 250] width 168 height 22
click at [270, 252] on input "Menssage" at bounding box center [279, 250] width 168 height 22
type input "Menssagem"
drag, startPoint x: 499, startPoint y: 17, endPoint x: 507, endPoint y: 26, distance: 12.4
click at [498, 17] on icon "save" at bounding box center [493, 23] width 21 height 21
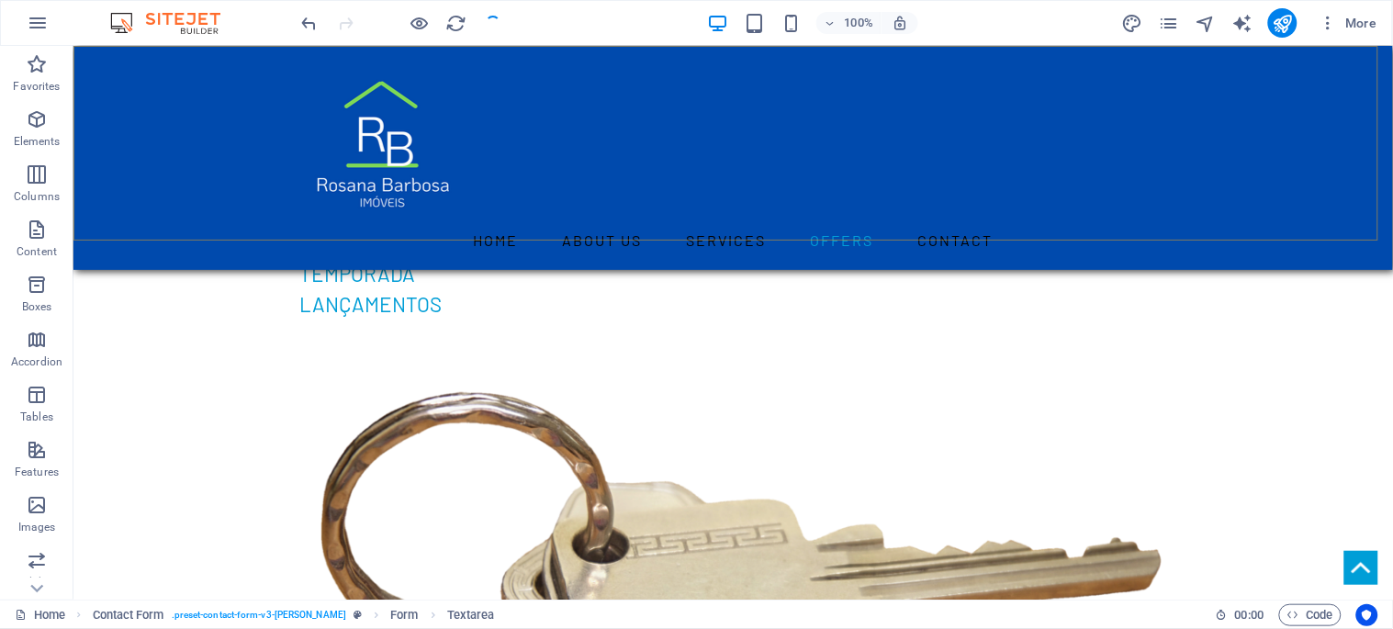
checkbox input "false"
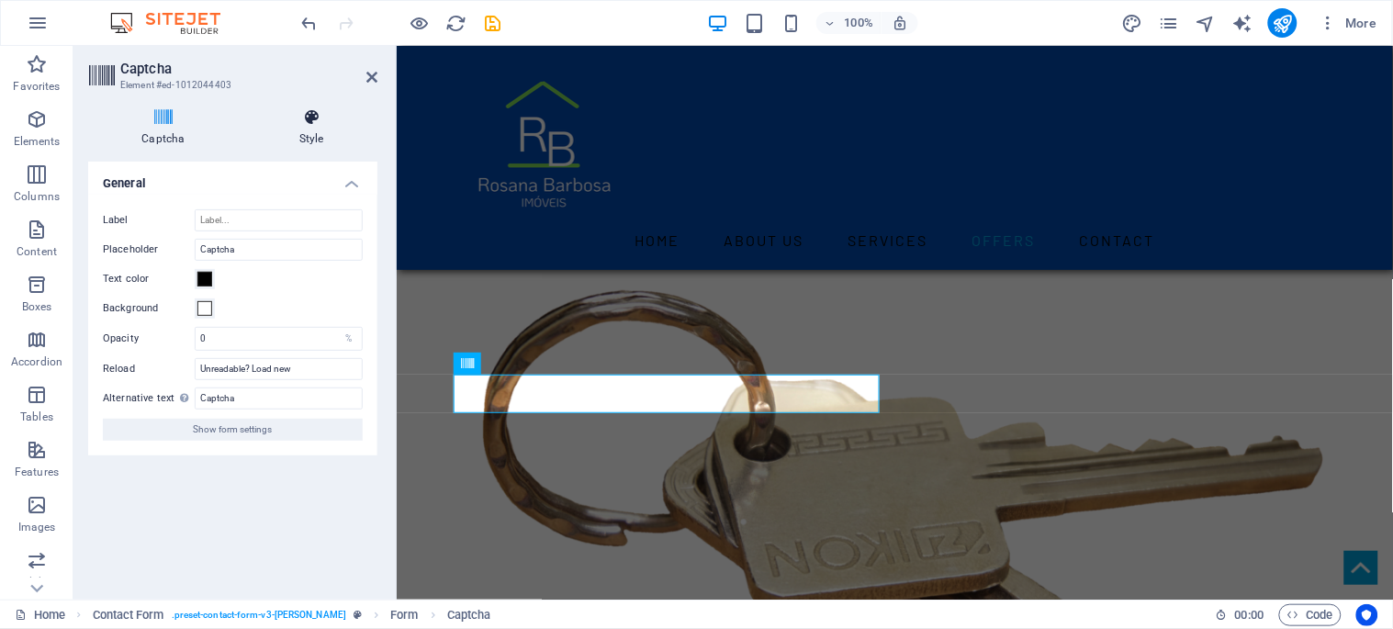
click at [310, 124] on icon at bounding box center [311, 117] width 131 height 18
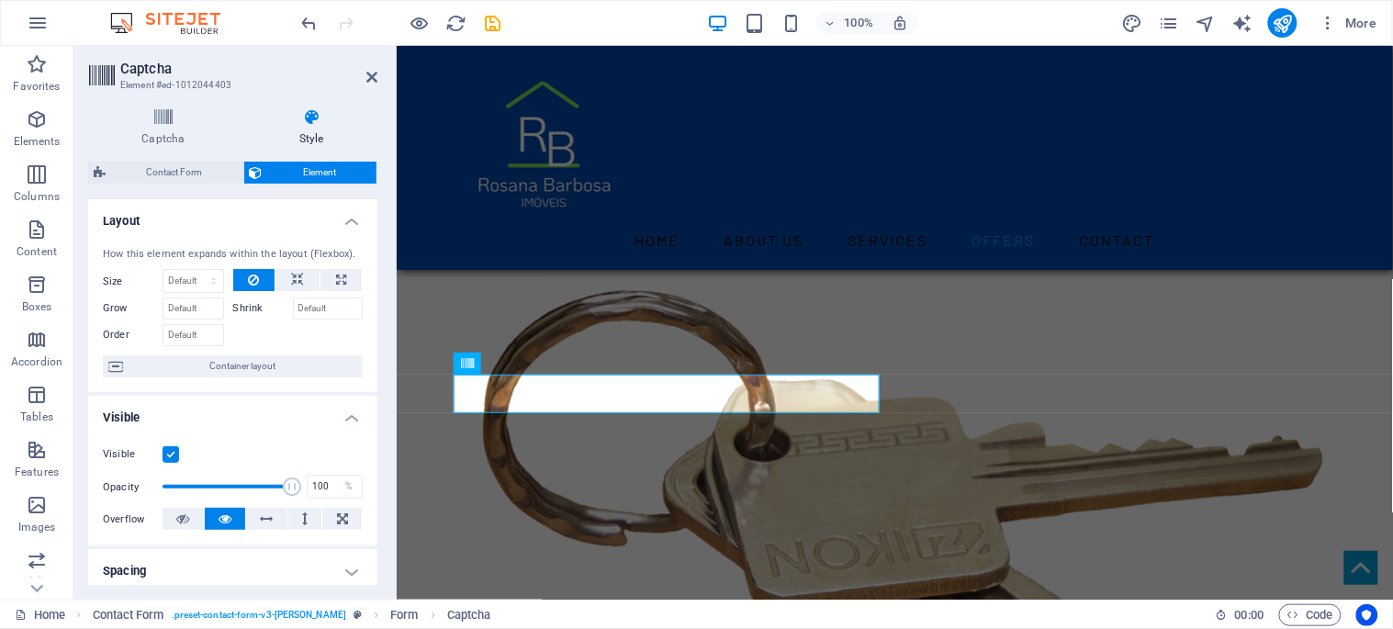
click at [165, 451] on label at bounding box center [171, 454] width 17 height 17
click at [0, 0] on input "Visible" at bounding box center [0, 0] width 0 height 0
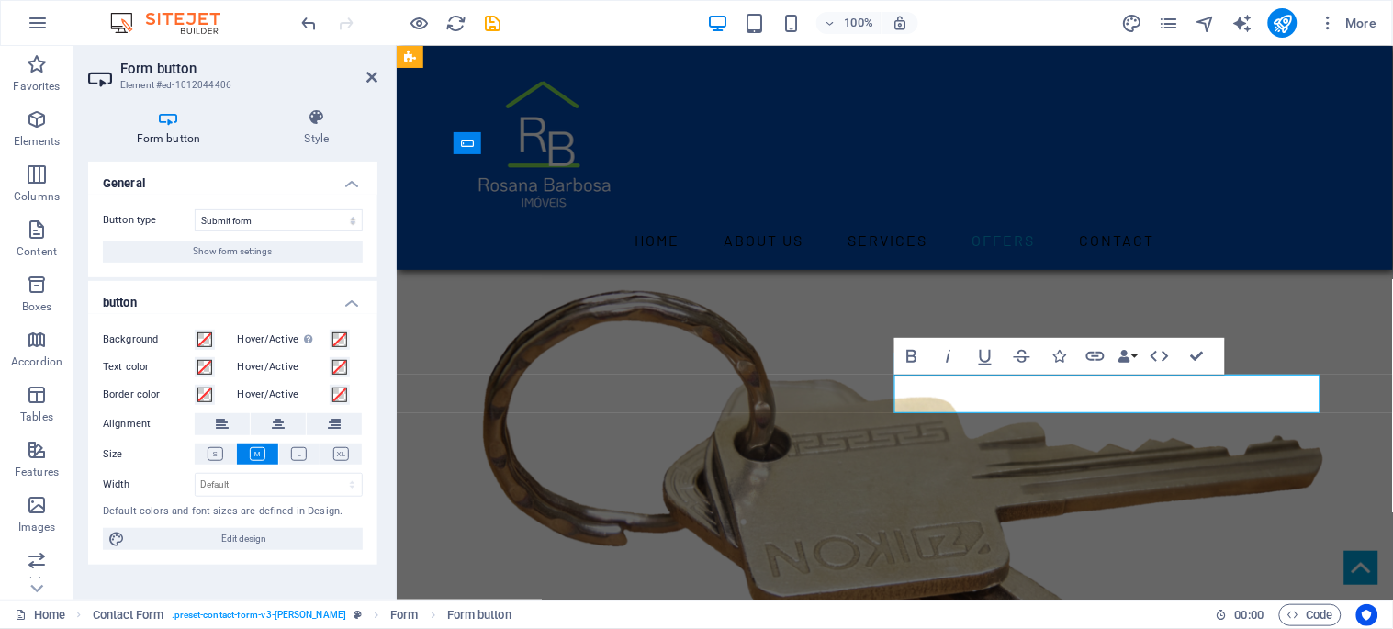
type button "Submit"
click at [206, 340] on span at bounding box center [204, 339] width 15 height 15
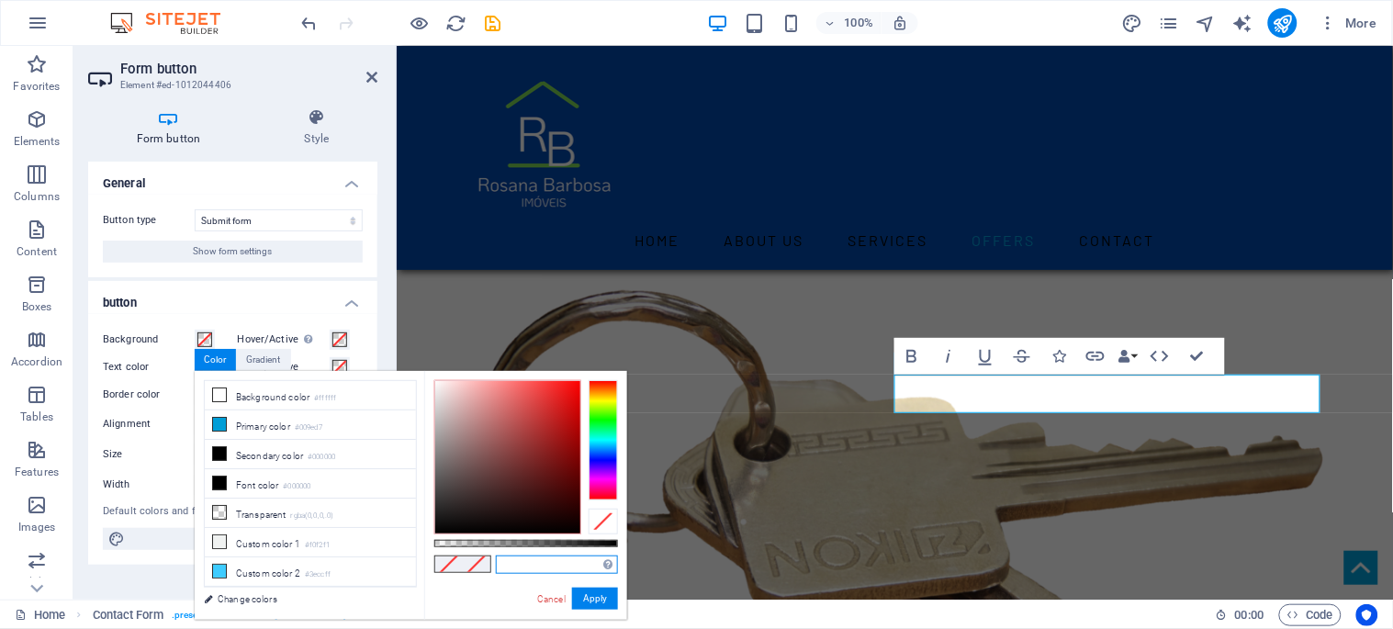
click at [528, 571] on input "text" at bounding box center [557, 565] width 122 height 18
paste input "#004aad"
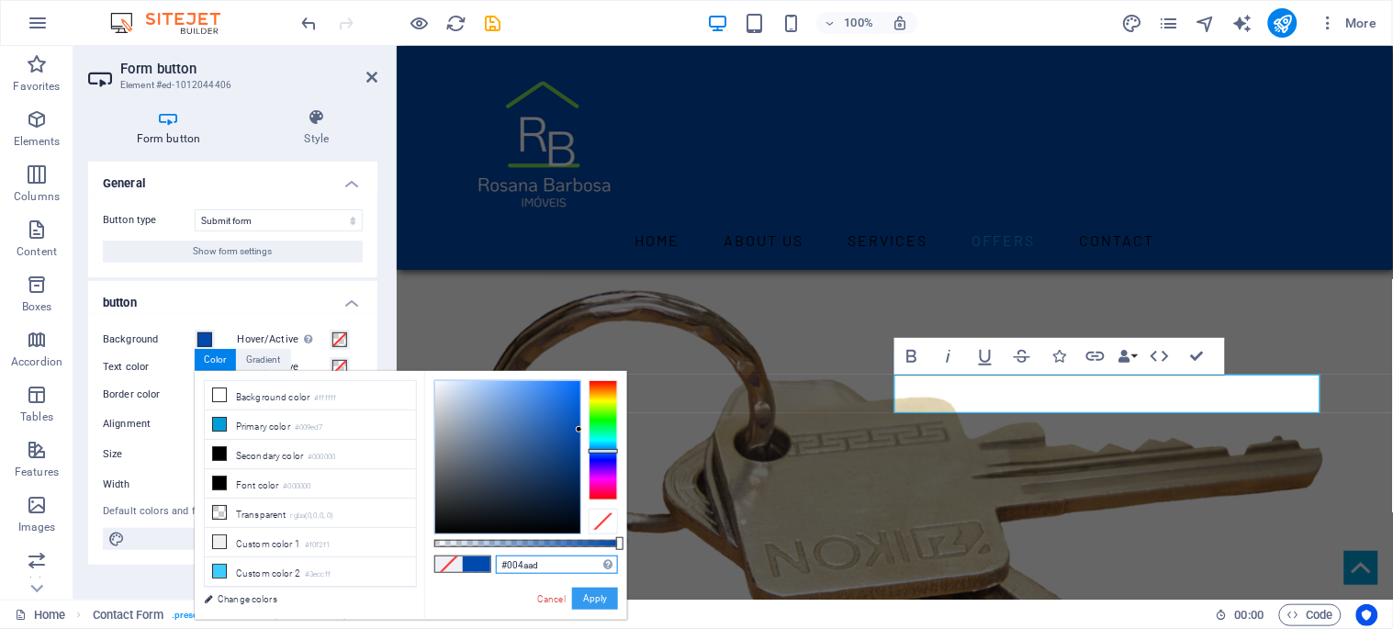
type input "#004aad"
click at [591, 599] on button "Apply" at bounding box center [595, 599] width 46 height 22
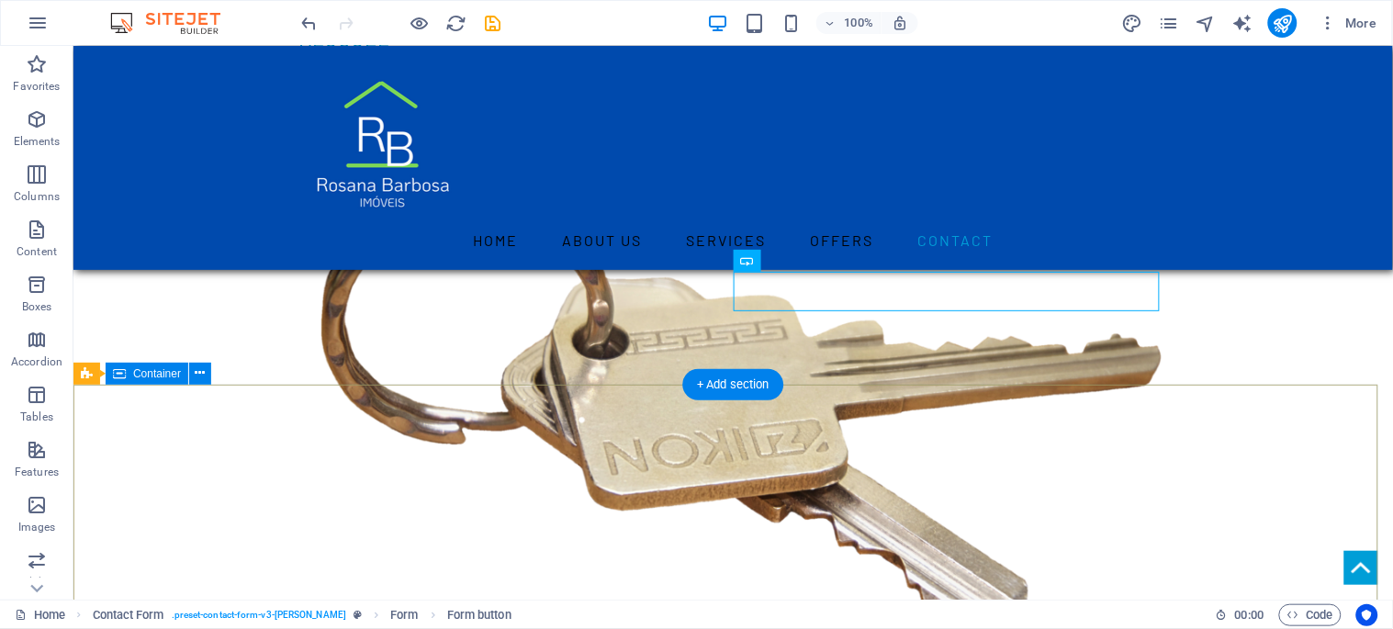
scroll to position [3061, 0]
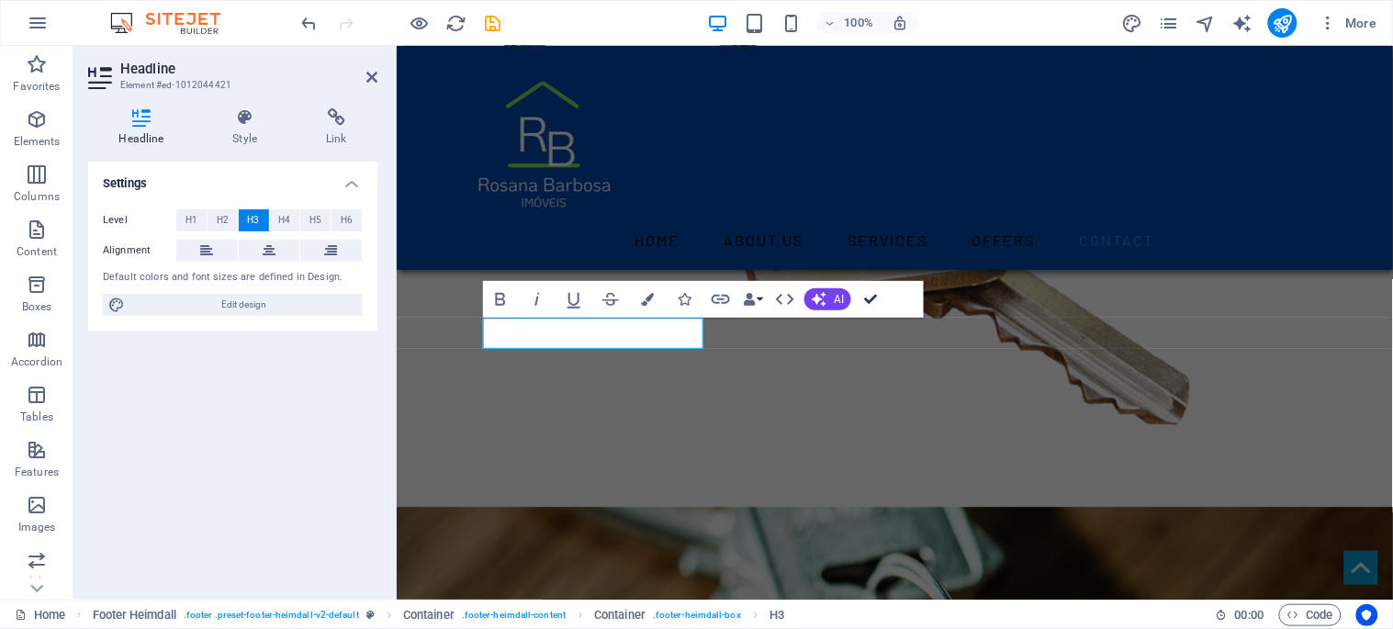
drag, startPoint x: 869, startPoint y: 296, endPoint x: 820, endPoint y: 276, distance: 52.4
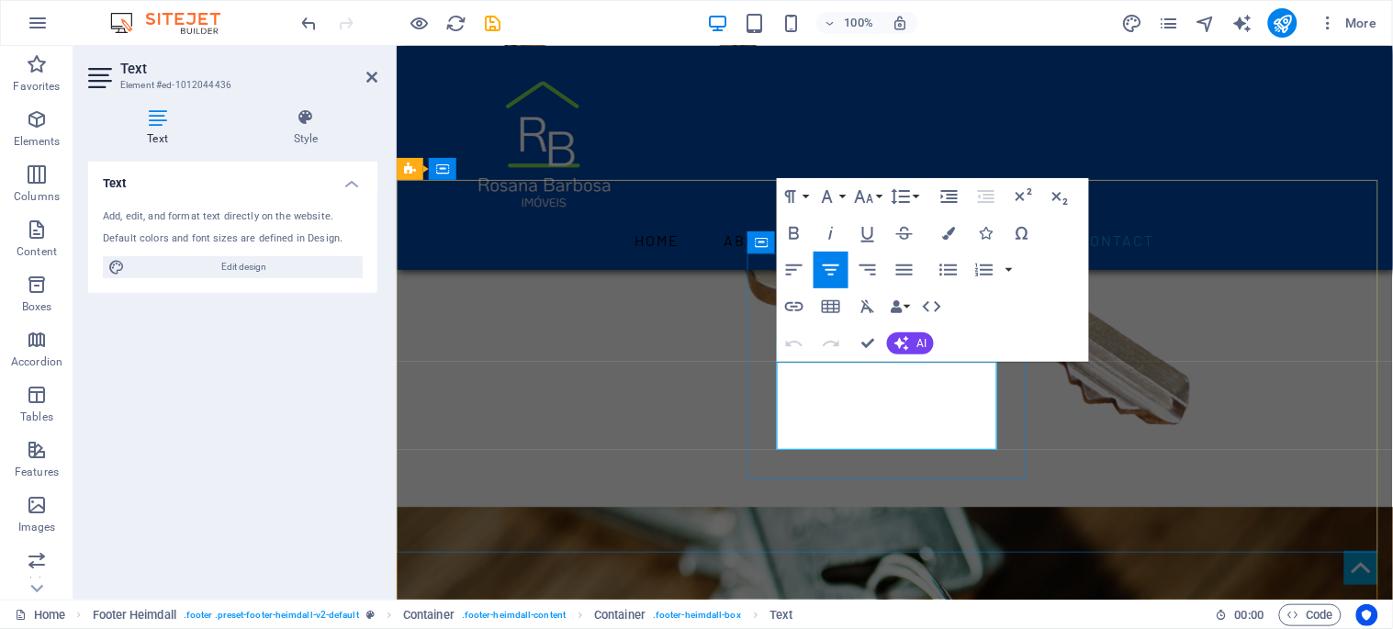
drag, startPoint x: 867, startPoint y: 342, endPoint x: 1016, endPoint y: 274, distance: 163.6
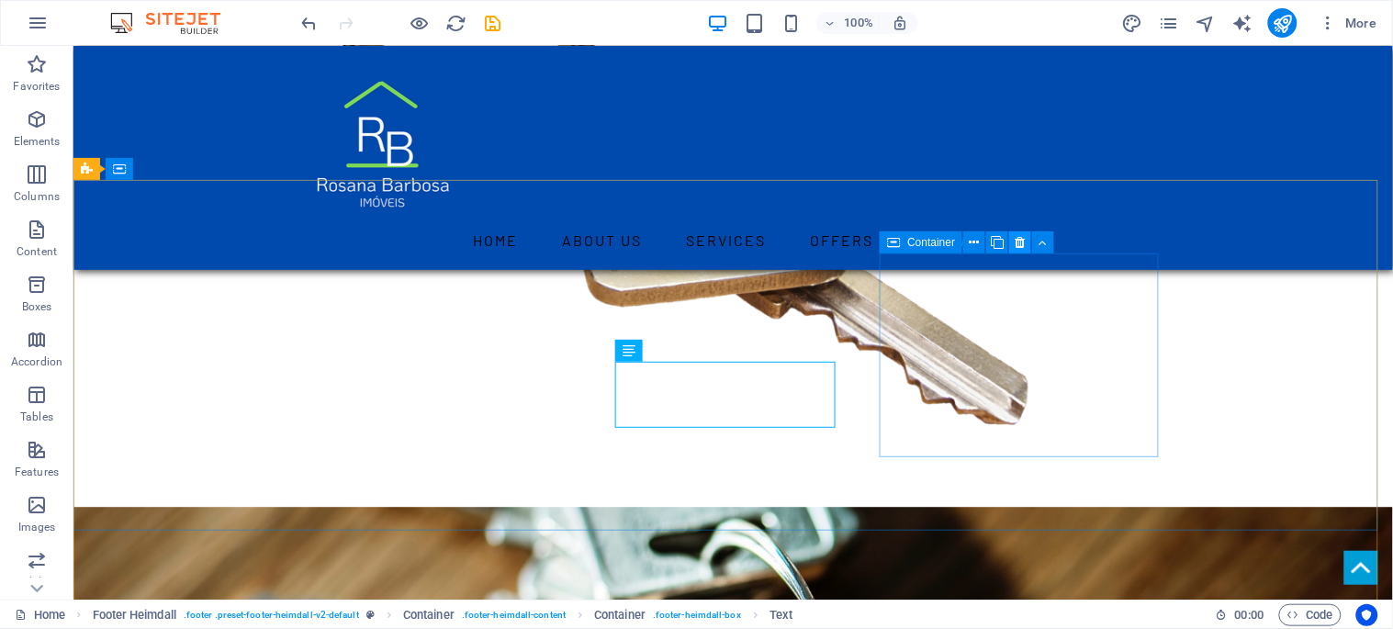
click at [1022, 242] on icon at bounding box center [1021, 242] width 10 height 19
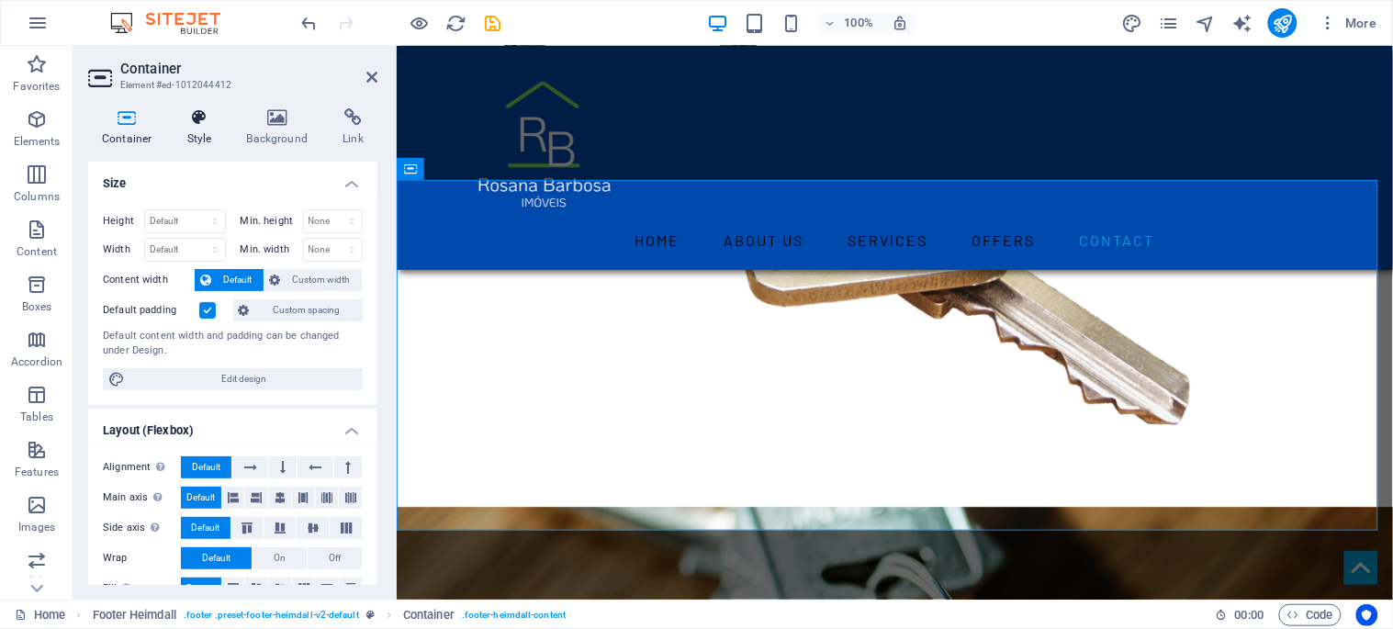
click at [195, 139] on h4 "Style" at bounding box center [204, 127] width 60 height 39
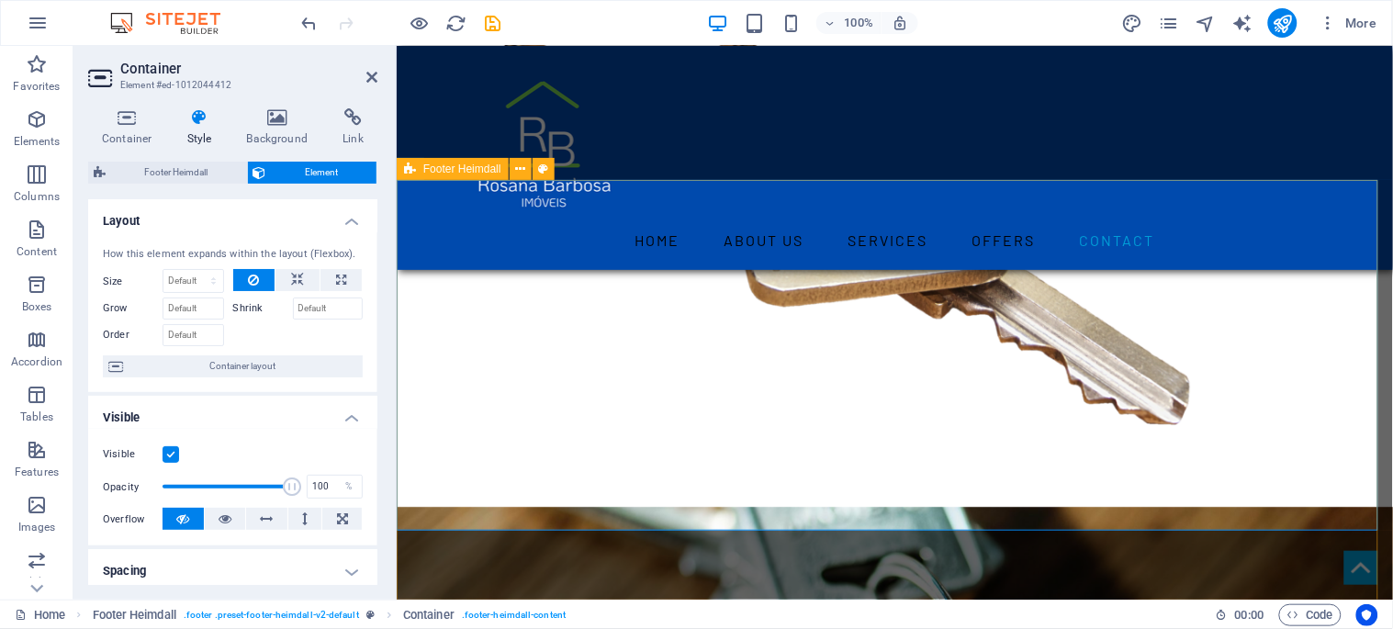
click at [416, 171] on div "Footer Heimdall" at bounding box center [453, 169] width 112 height 22
select select "footer"
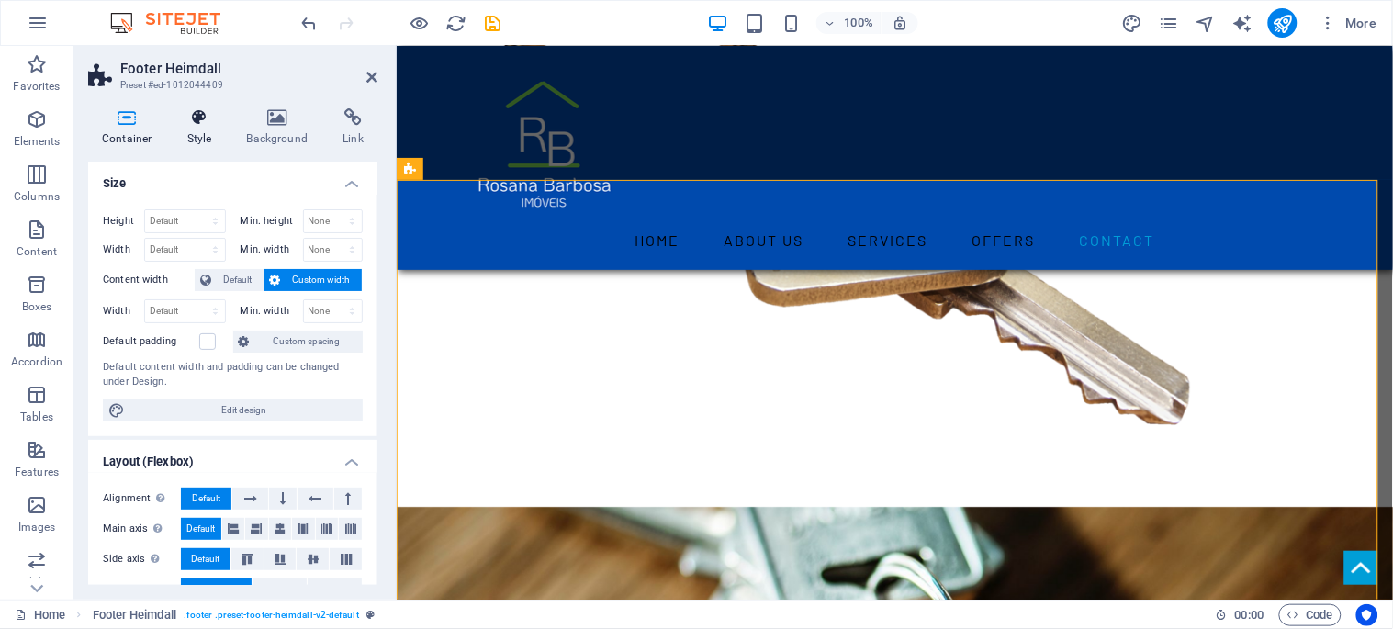
click at [209, 139] on h4 "Style" at bounding box center [204, 127] width 60 height 39
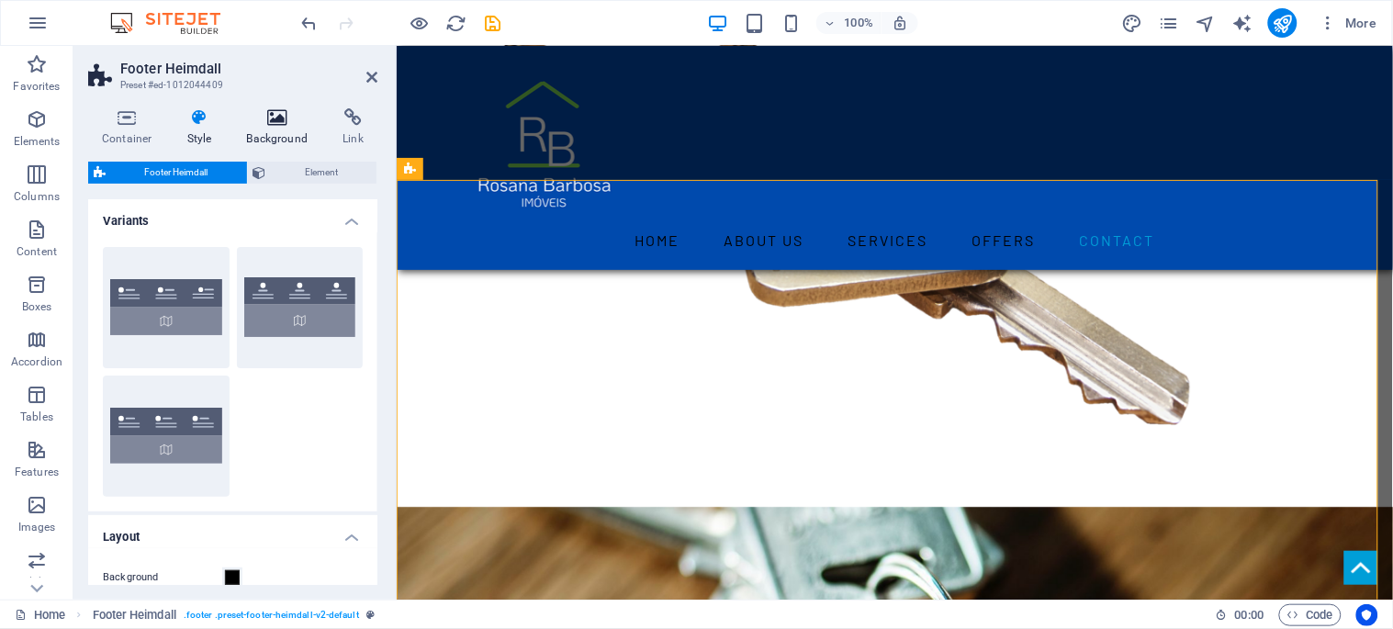
click at [277, 127] on h4 "Background" at bounding box center [281, 127] width 96 height 39
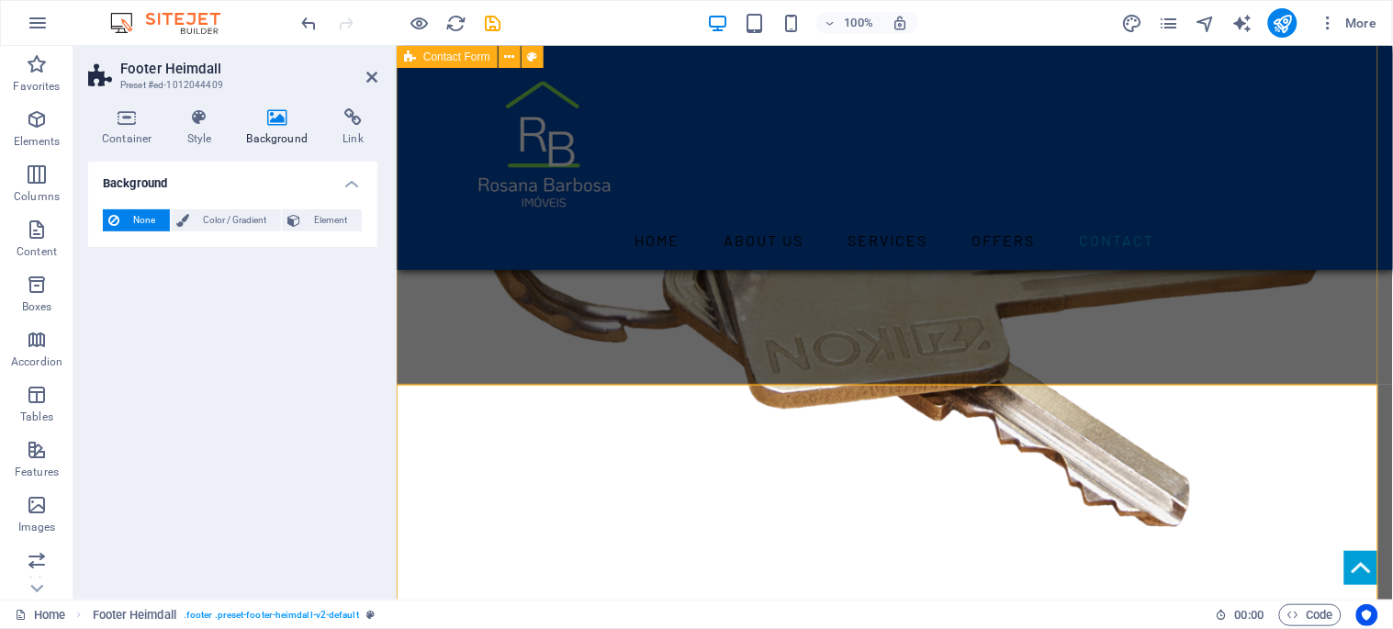
scroll to position [2857, 0]
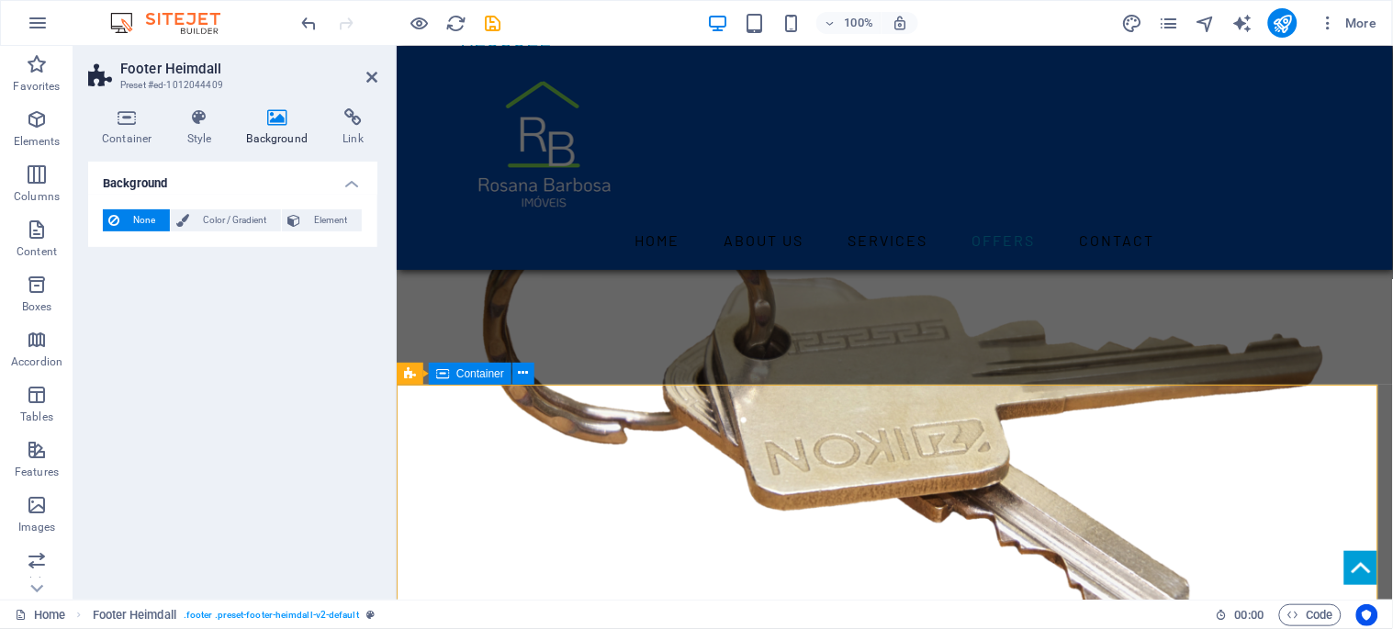
click at [462, 374] on span "Container" at bounding box center [480, 373] width 48 height 11
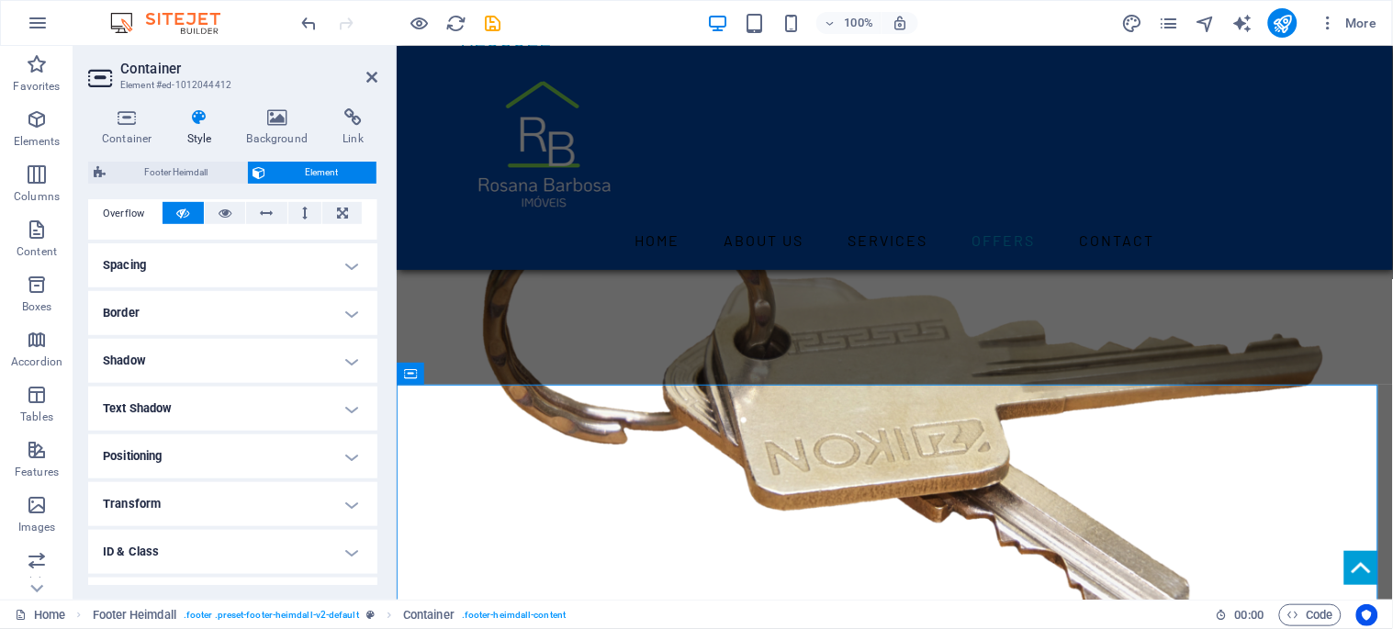
scroll to position [389, 0]
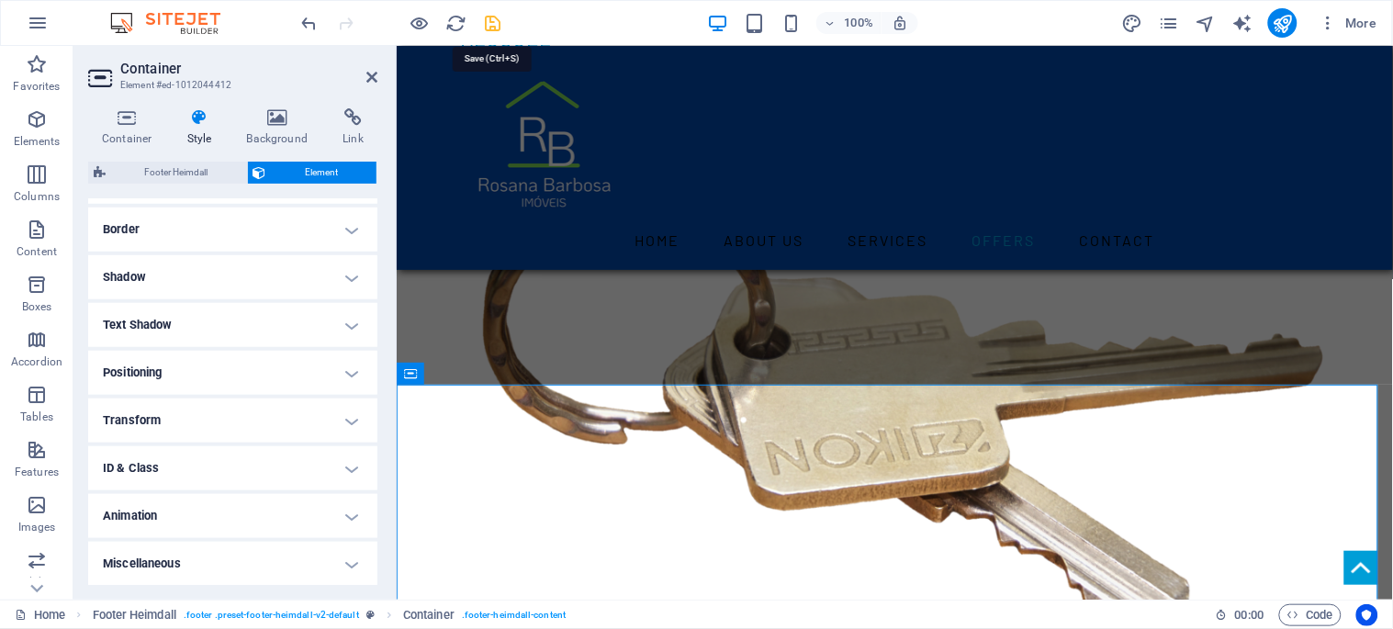
click at [496, 20] on icon "save" at bounding box center [493, 23] width 21 height 21
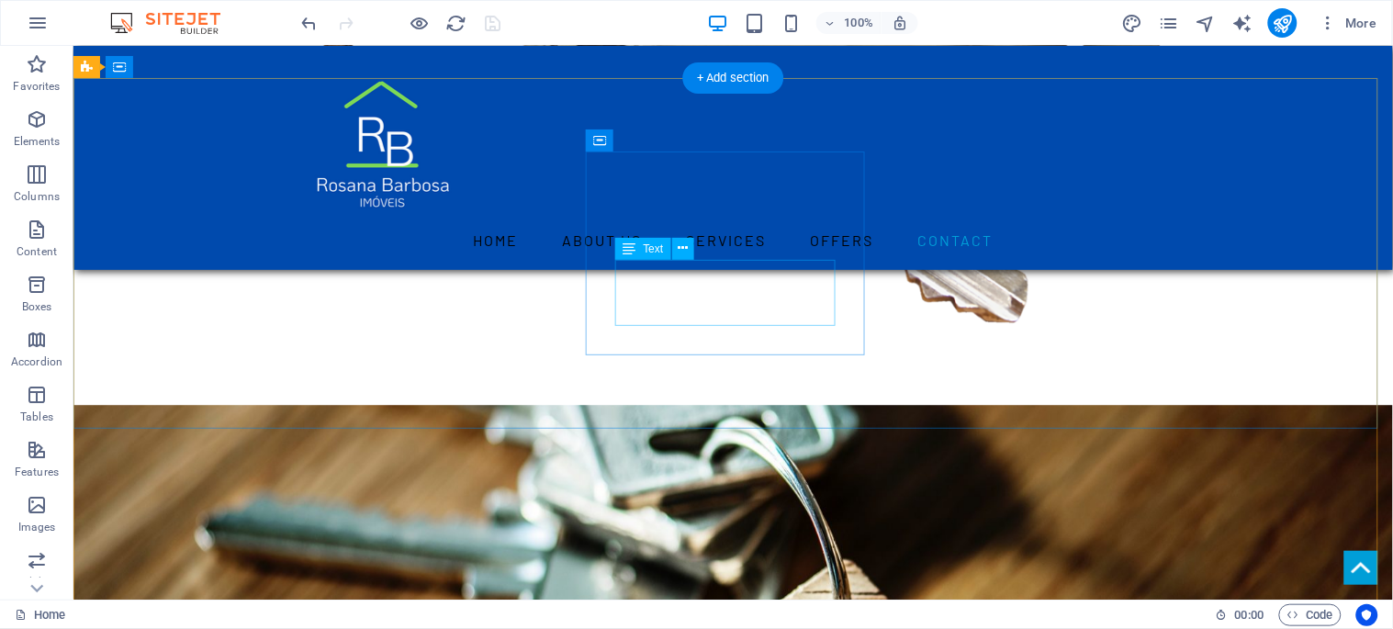
scroll to position [3359, 0]
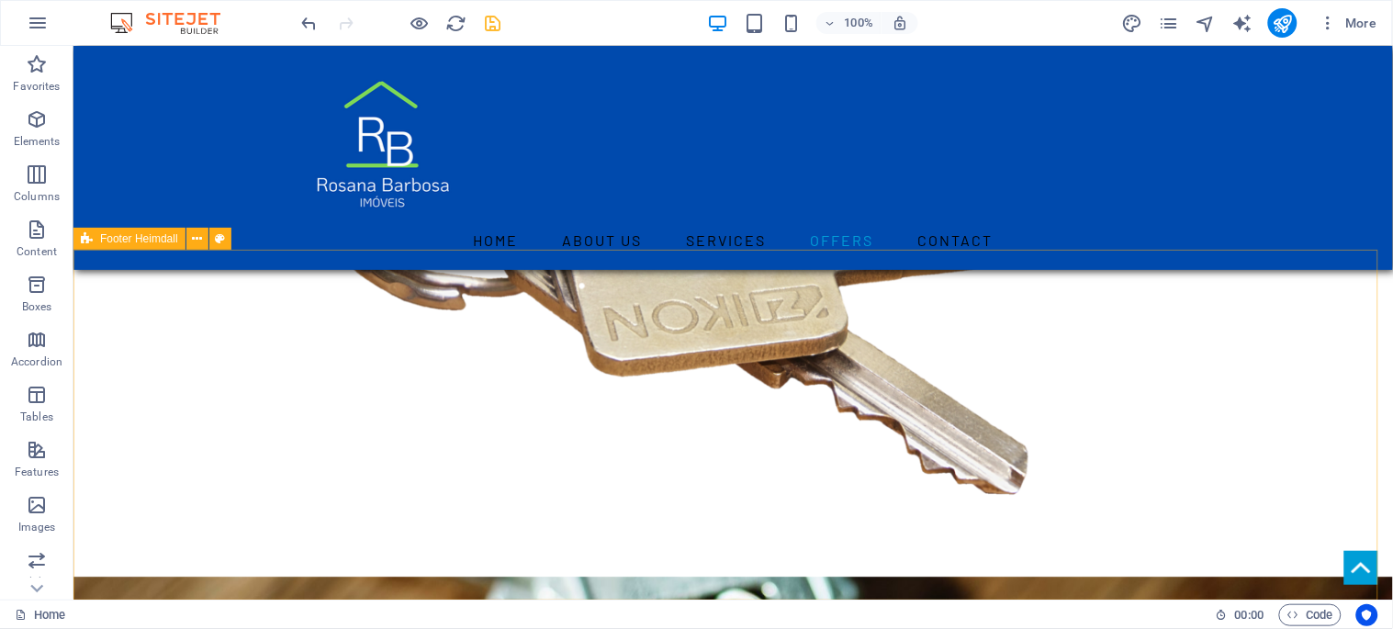
click at [92, 237] on icon at bounding box center [87, 239] width 12 height 22
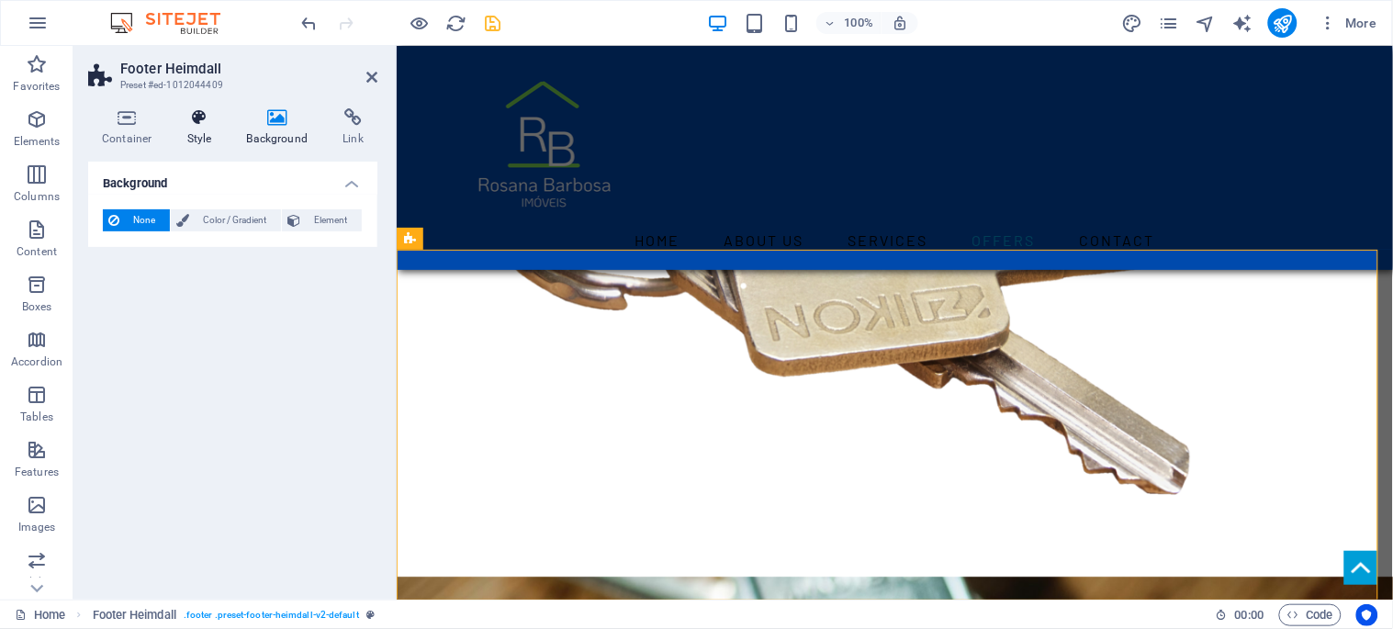
click at [189, 126] on icon at bounding box center [200, 117] width 52 height 18
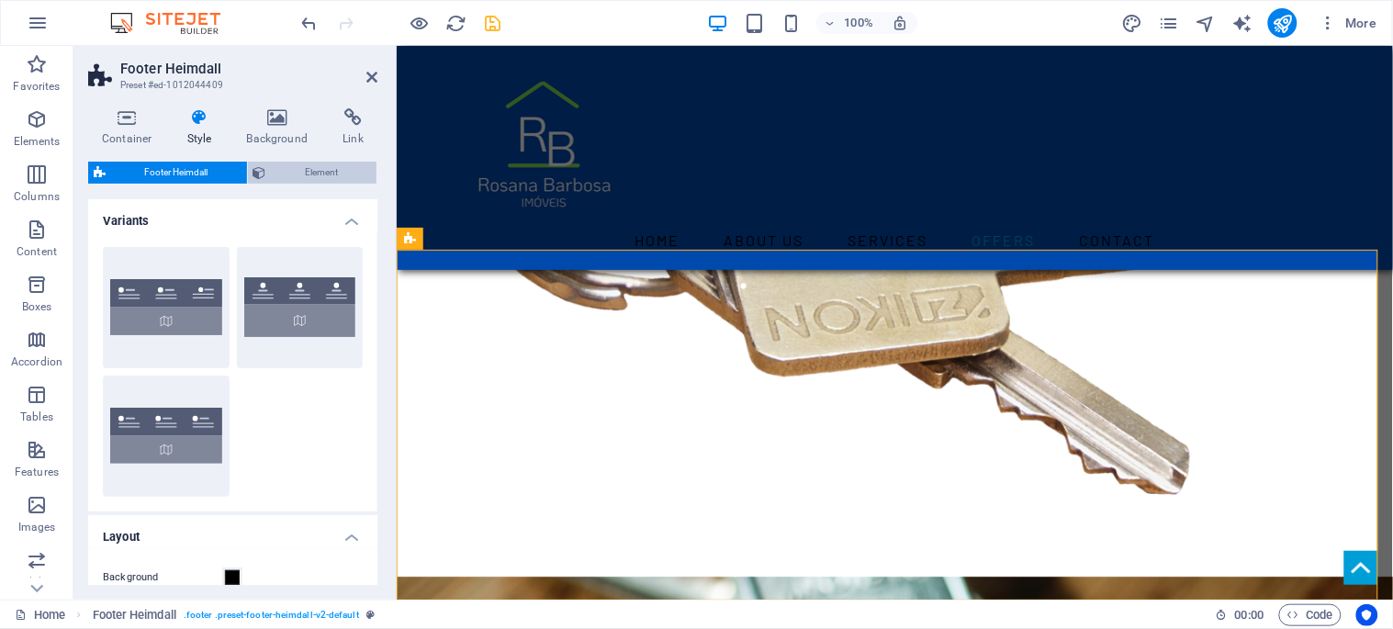
click at [294, 170] on span "Element" at bounding box center [322, 173] width 100 height 22
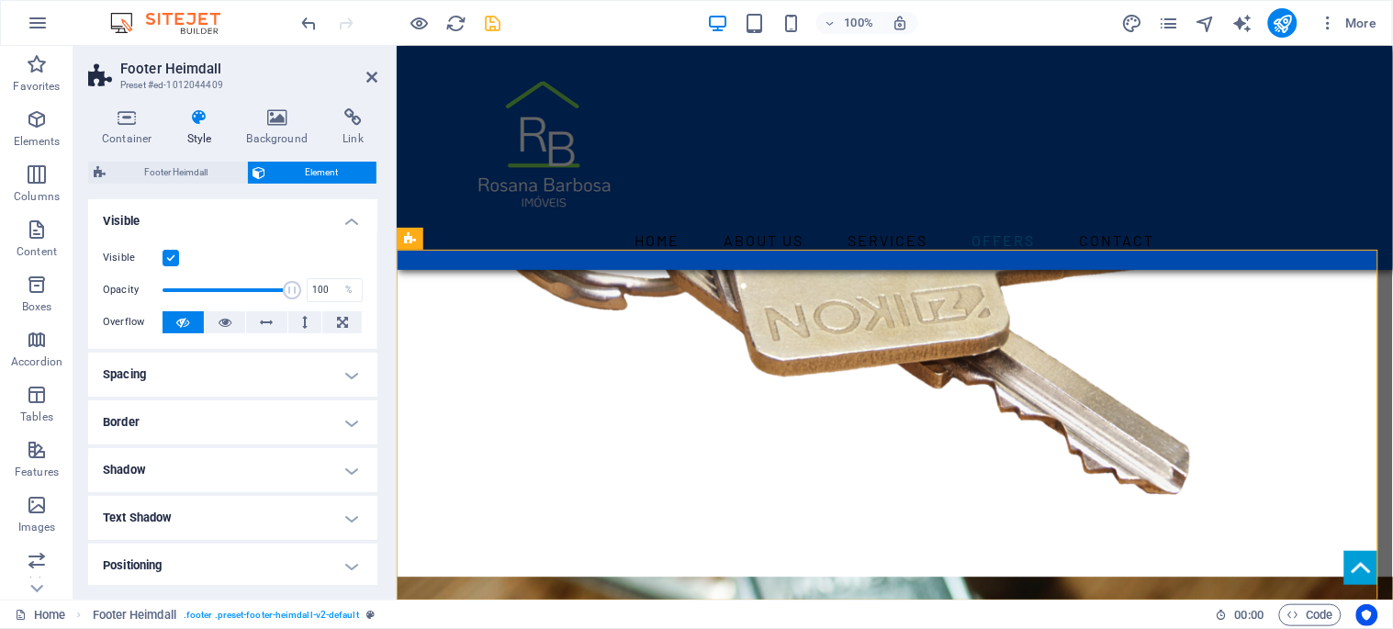
click at [193, 131] on h4 "Style" at bounding box center [204, 127] width 60 height 39
click at [141, 169] on span "Footer Heimdall" at bounding box center [176, 173] width 130 height 22
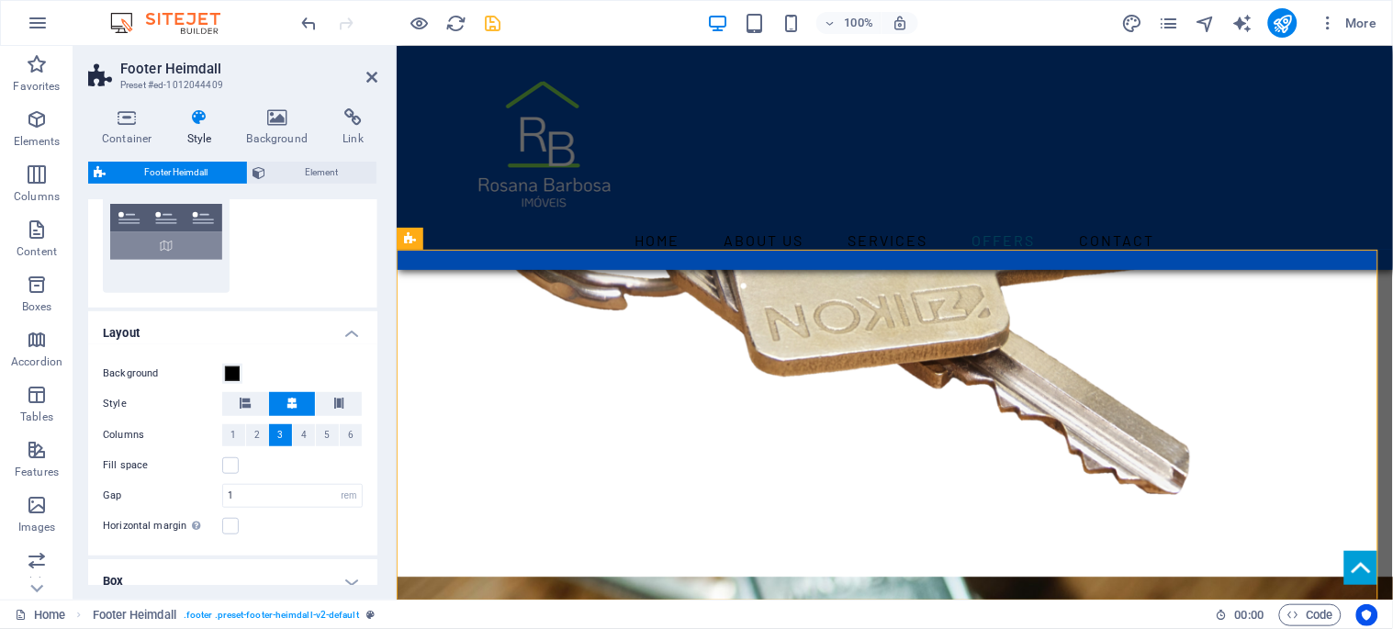
scroll to position [306, 0]
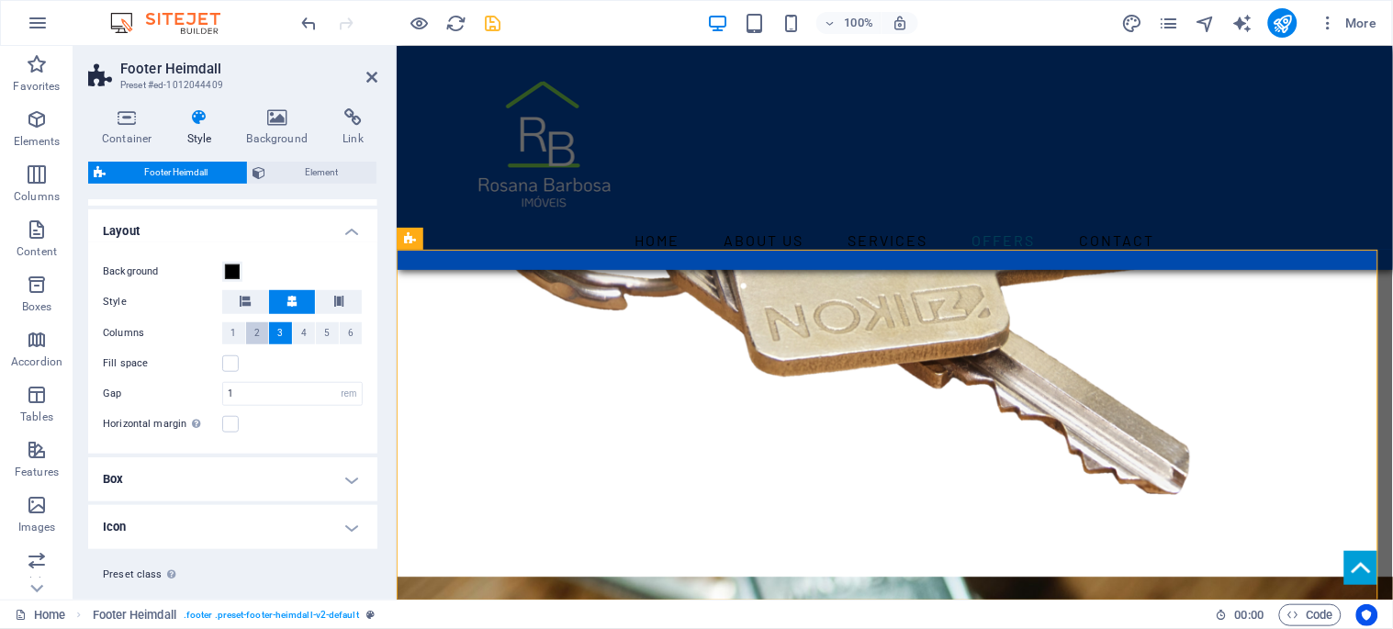
click at [251, 334] on button "2" at bounding box center [257, 333] width 23 height 22
click at [381, 347] on div "Container Style Background Link Size Height Default px rem % vh vw Min. height …" at bounding box center [232, 347] width 319 height 506
click at [494, 23] on icon "save" at bounding box center [493, 23] width 21 height 21
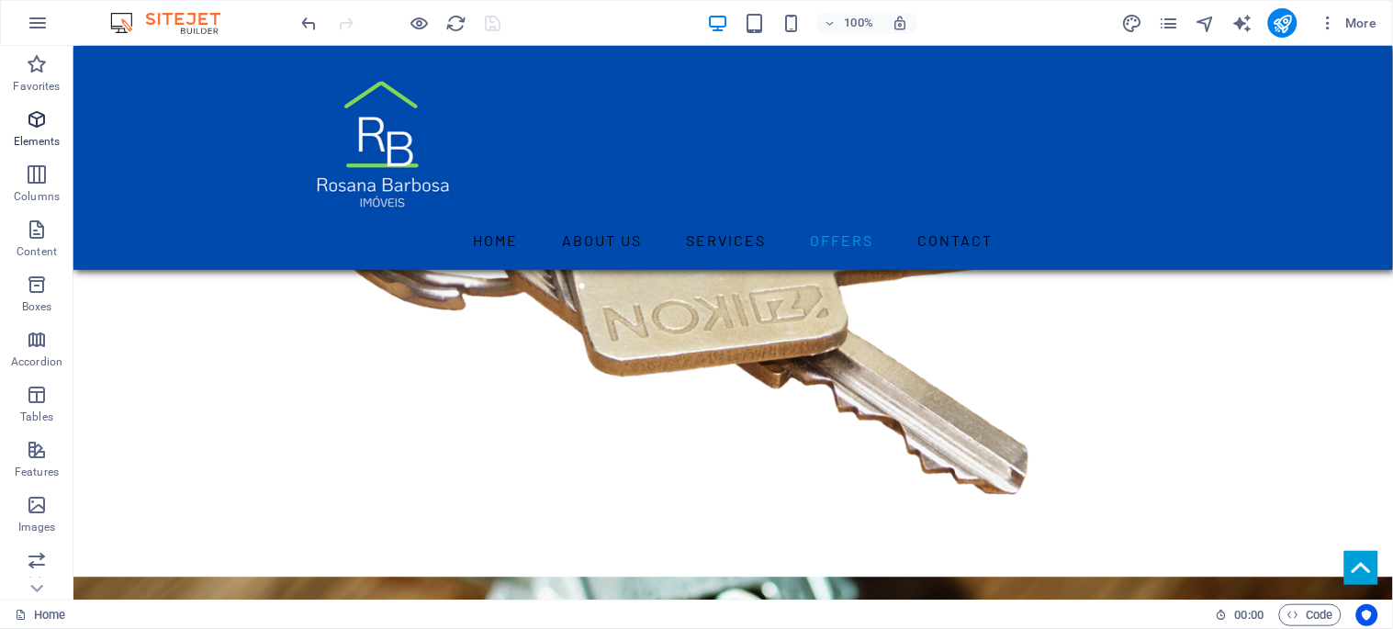
click at [37, 121] on icon "button" at bounding box center [37, 119] width 22 height 22
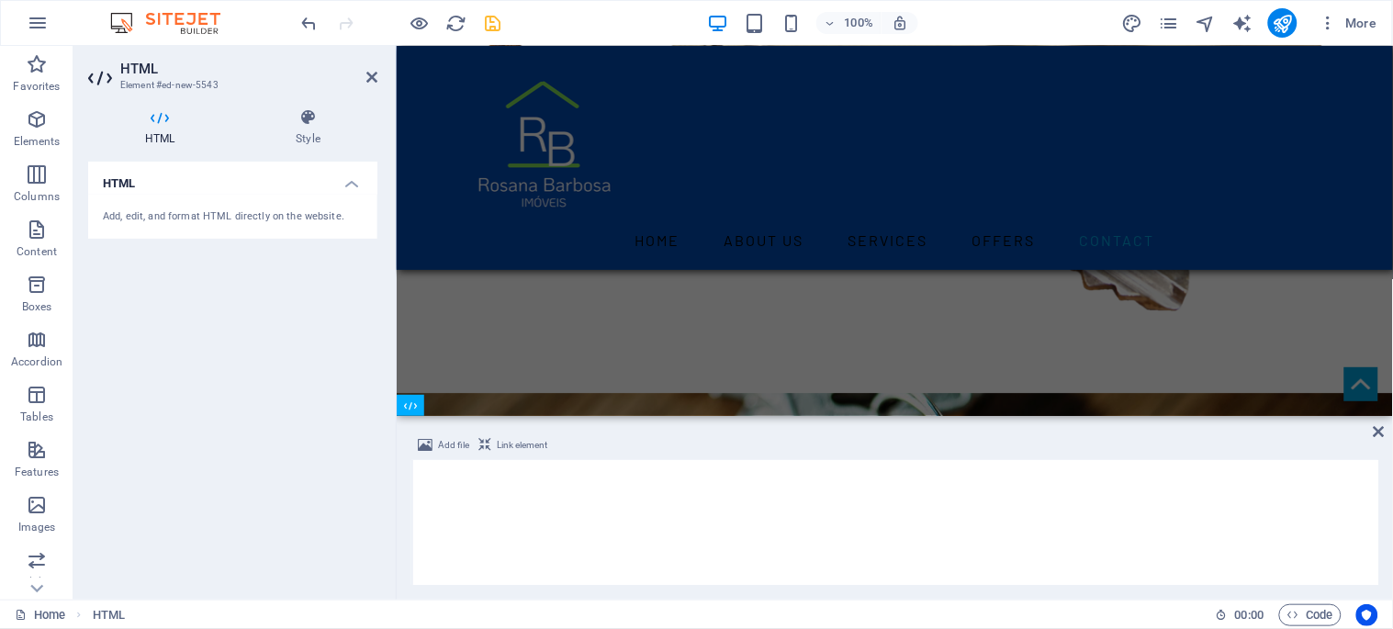
scroll to position [3175, 0]
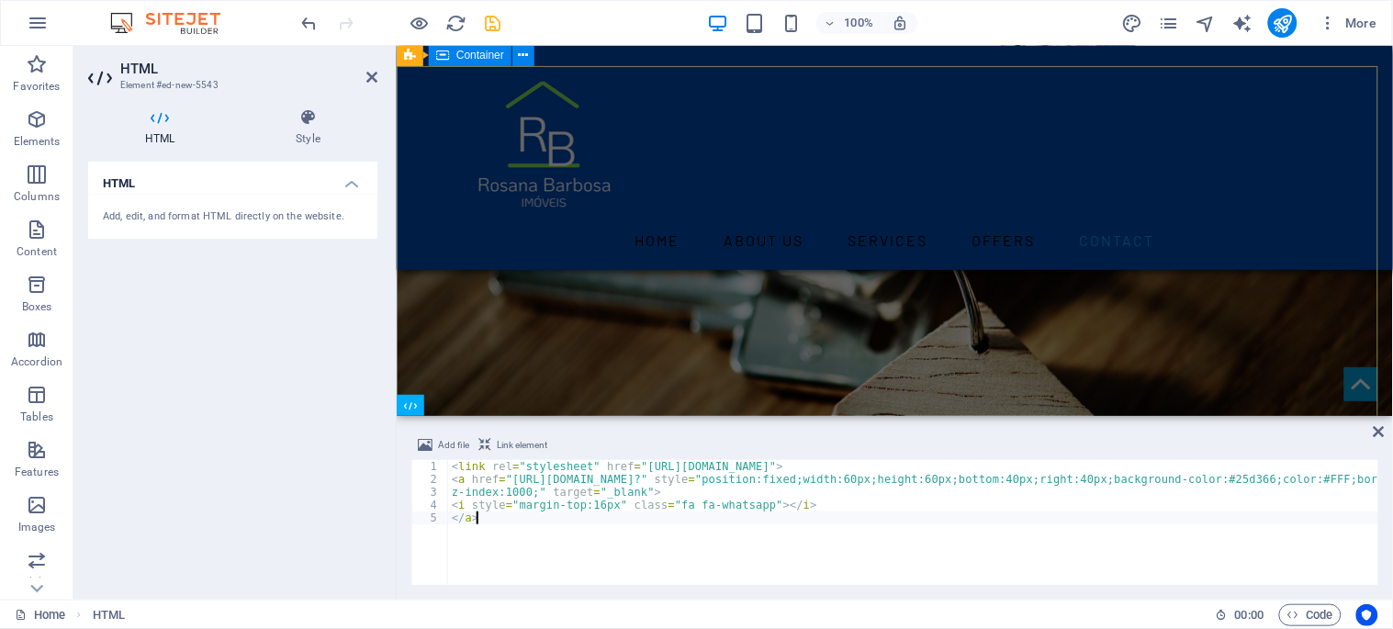
type textarea "</a>"
click at [490, 20] on icon "save" at bounding box center [493, 23] width 21 height 21
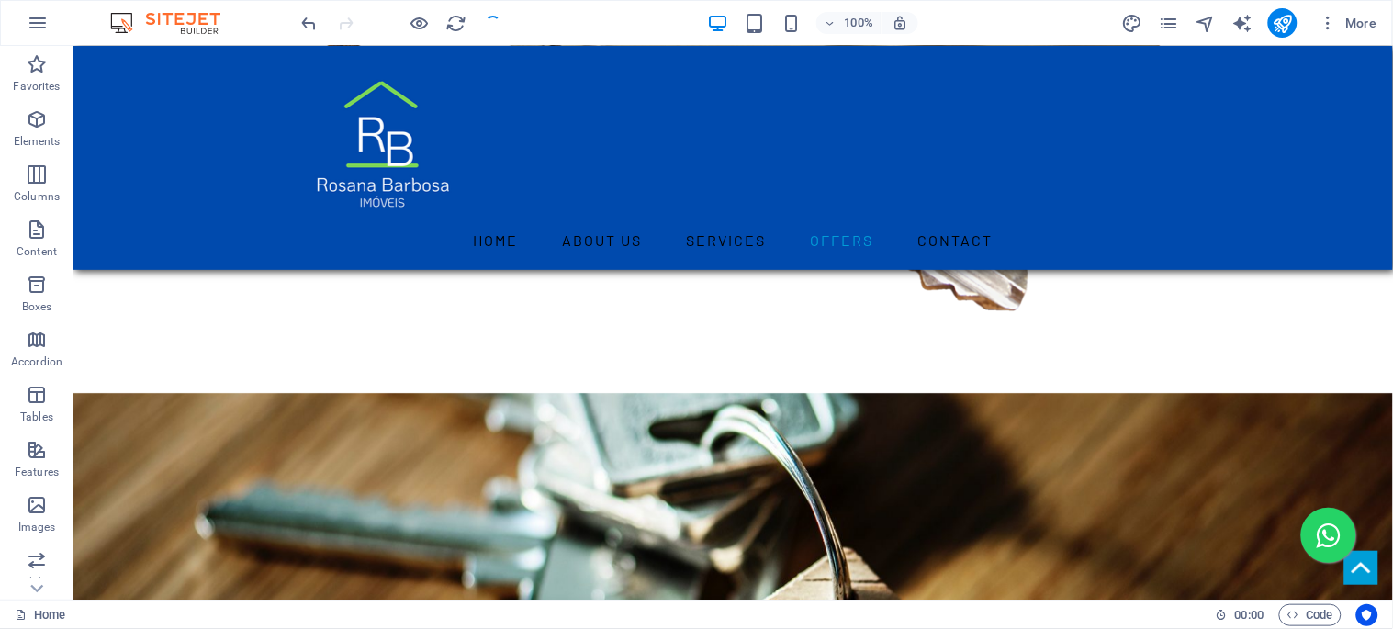
scroll to position [2991, 0]
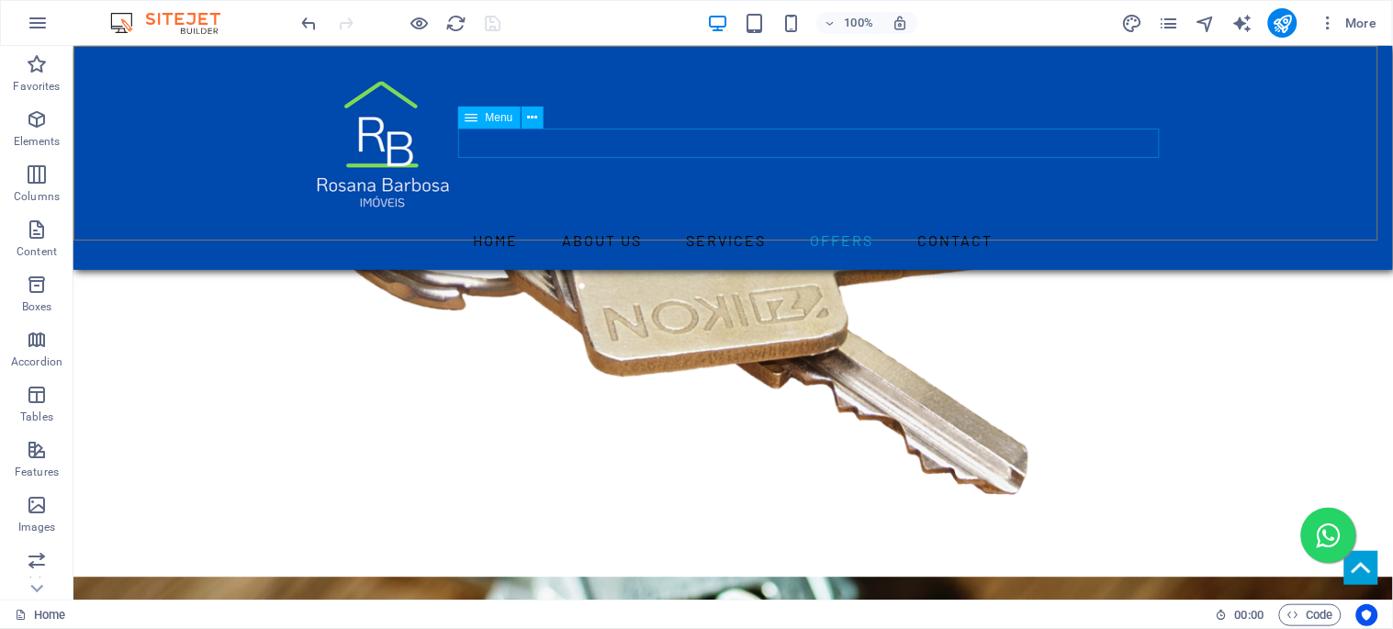
click at [504, 225] on nav "Home About us Services Offers Contact" at bounding box center [732, 239] width 867 height 29
select select
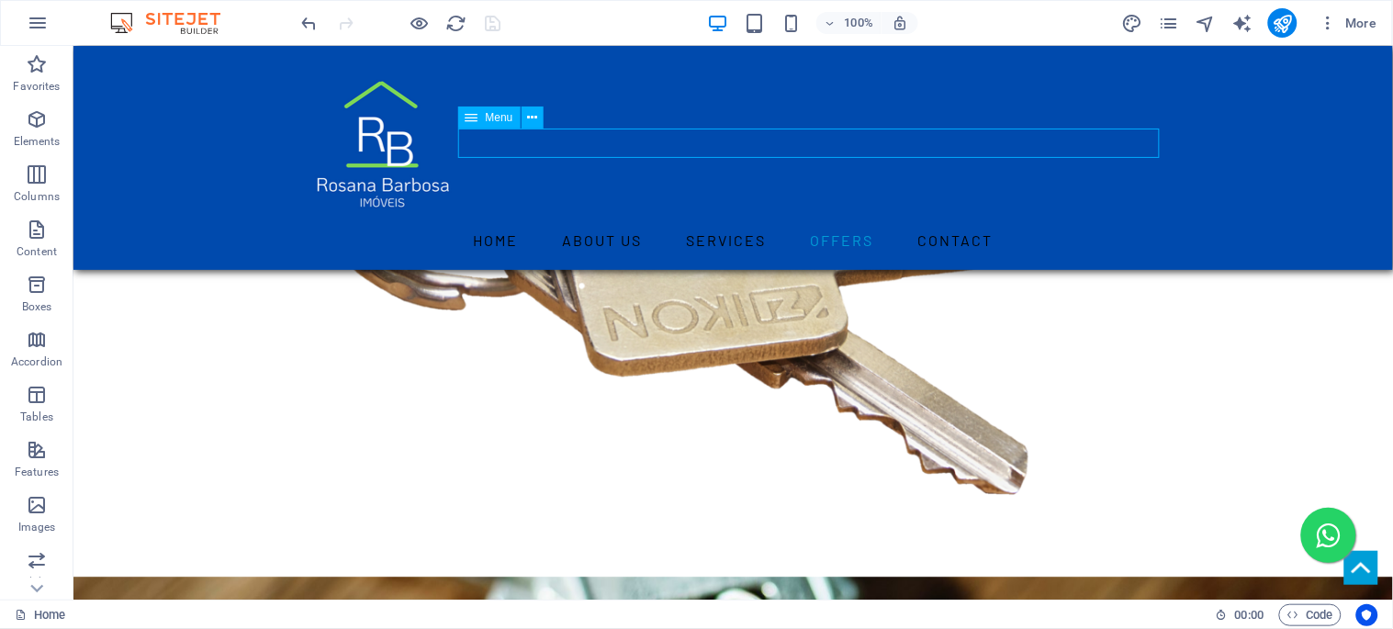
select select
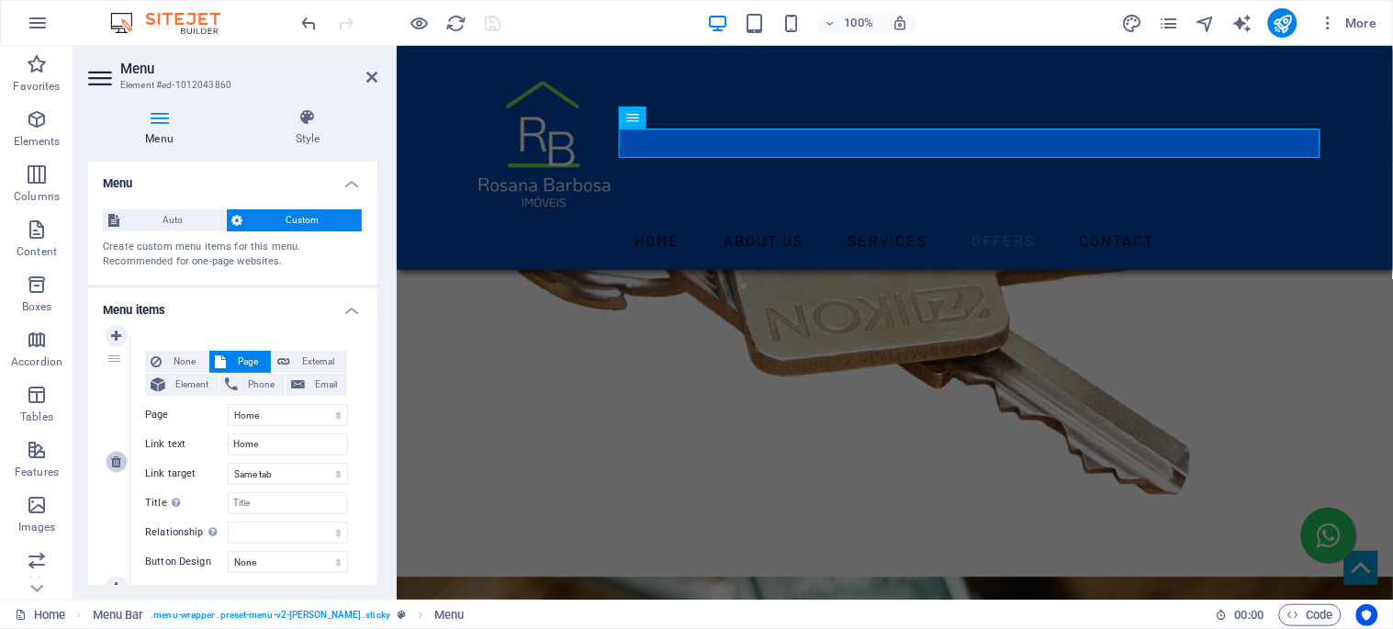
scroll to position [204, 0]
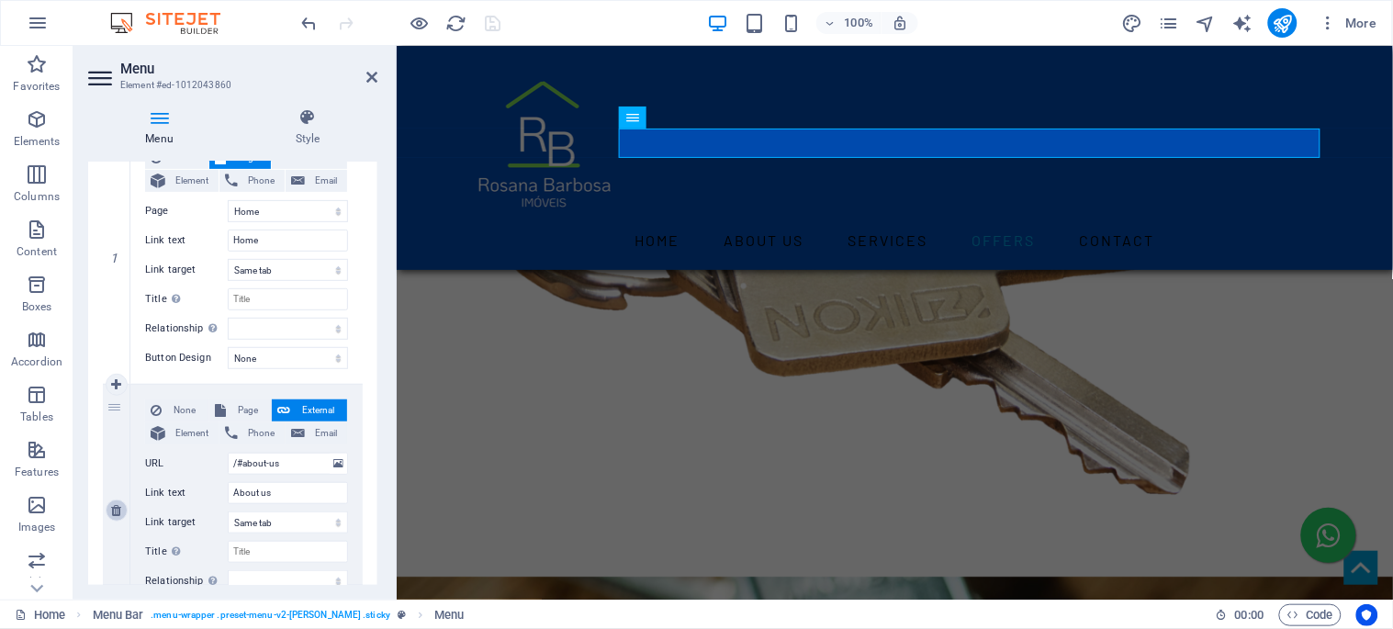
click at [116, 509] on icon at bounding box center [116, 510] width 10 height 13
select select
type input "/#services"
type input "Services"
select select
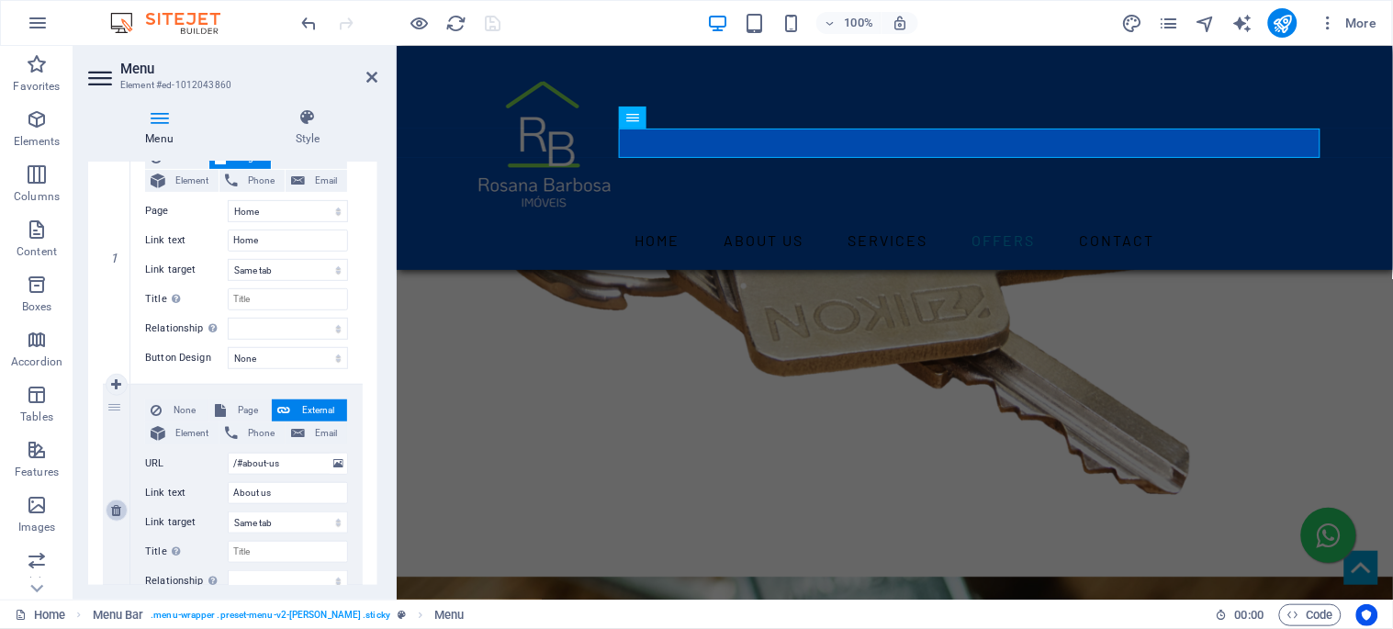
type input "/#offers"
type input "Offers"
select select
type input "/#contact"
type input "Contact"
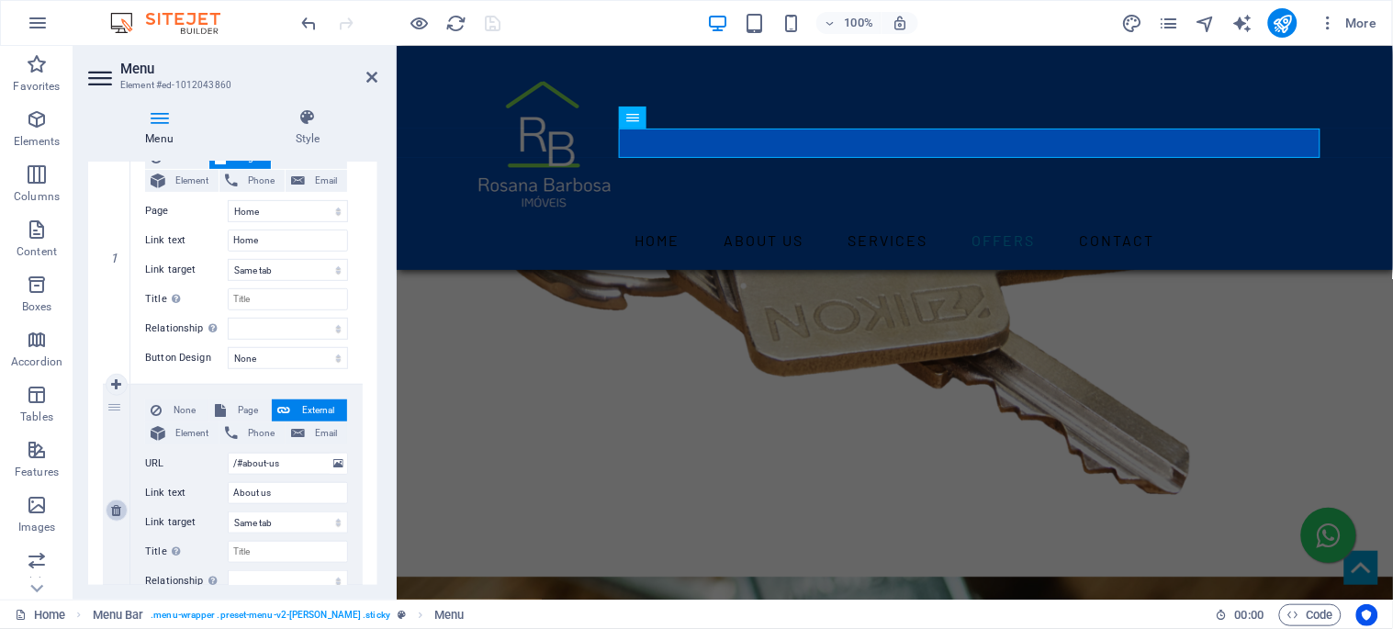
select select
click at [116, 509] on icon at bounding box center [116, 510] width 10 height 13
select select
type input "/#offers"
type input "Offers"
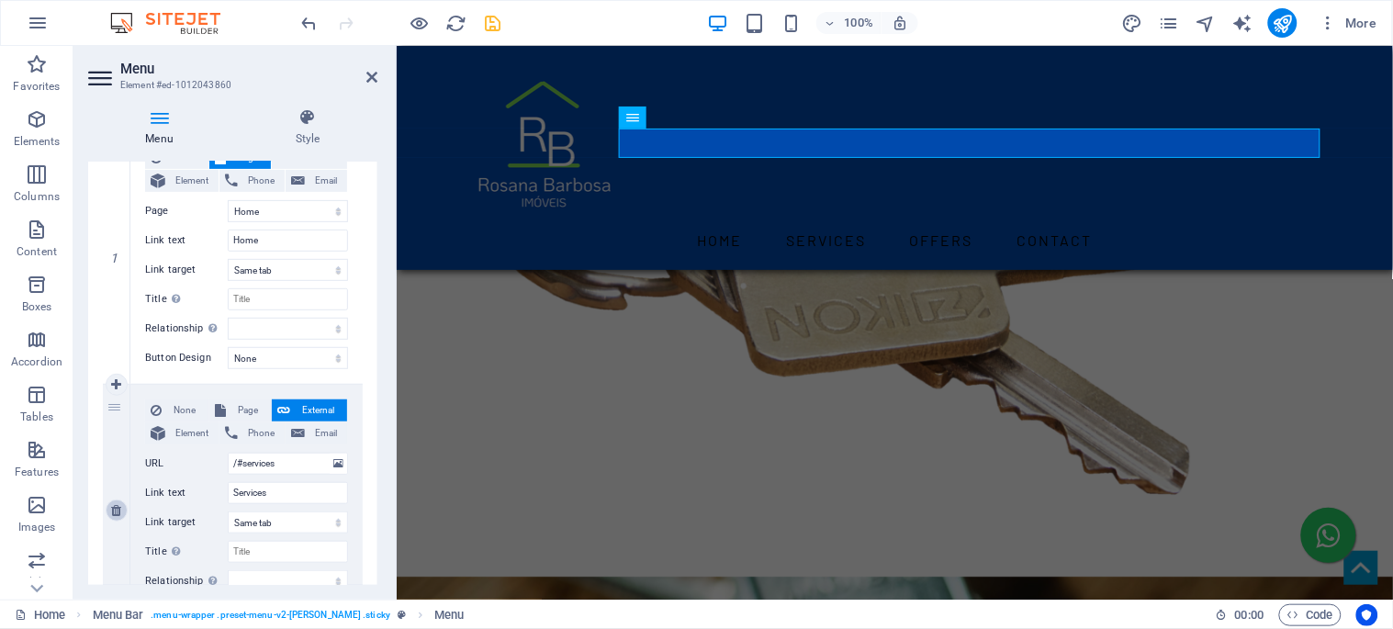
select select
type input "/#contact"
type input "Contact"
select select
click at [116, 509] on icon at bounding box center [116, 510] width 10 height 13
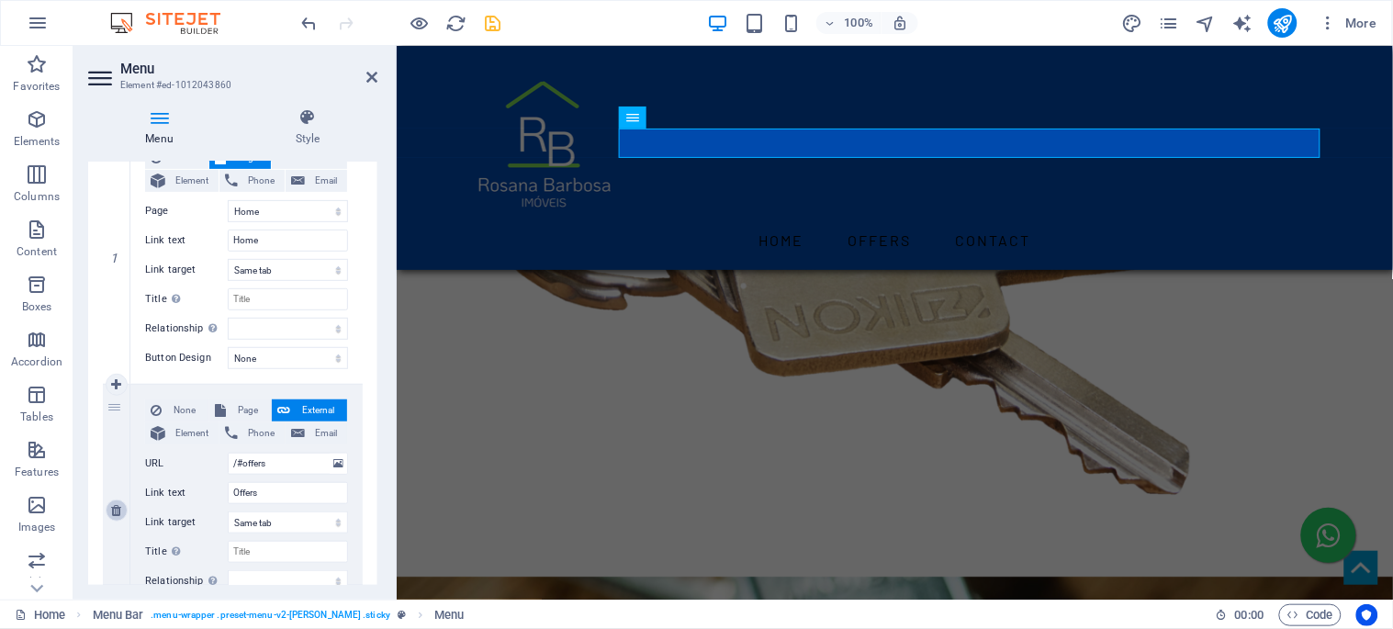
select select
type input "/#contact"
type input "Contact"
select select
click at [116, 509] on icon at bounding box center [116, 510] width 10 height 13
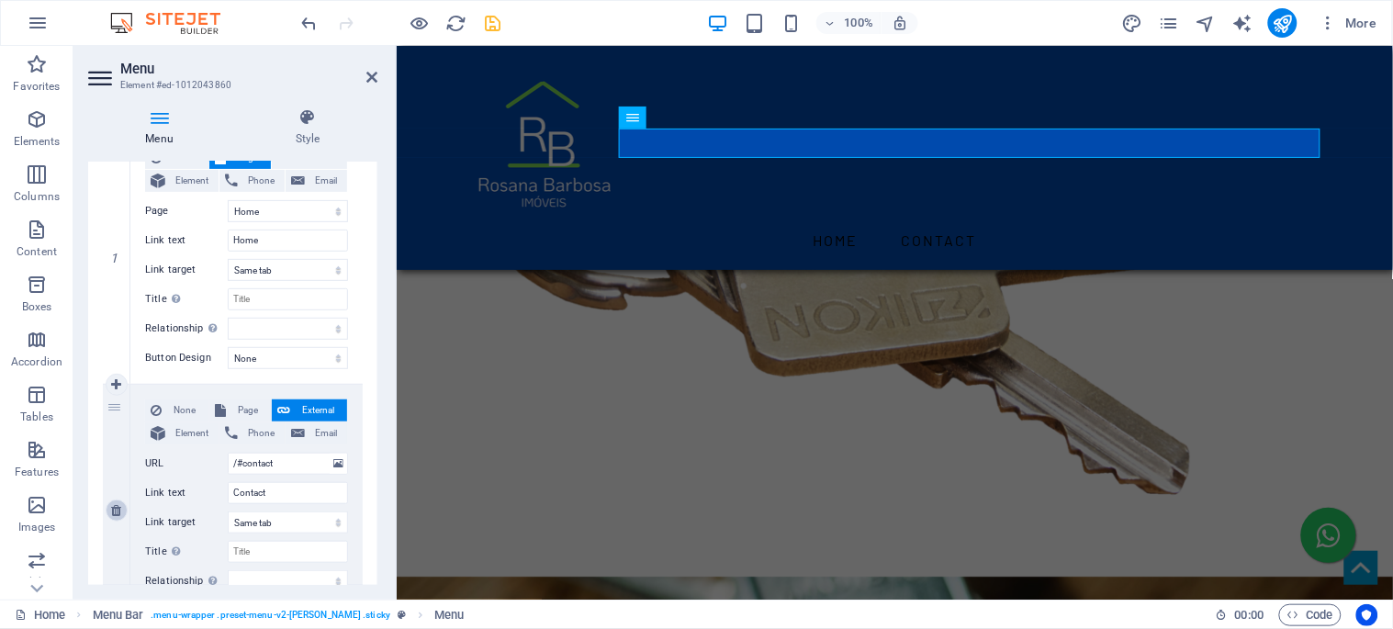
select select
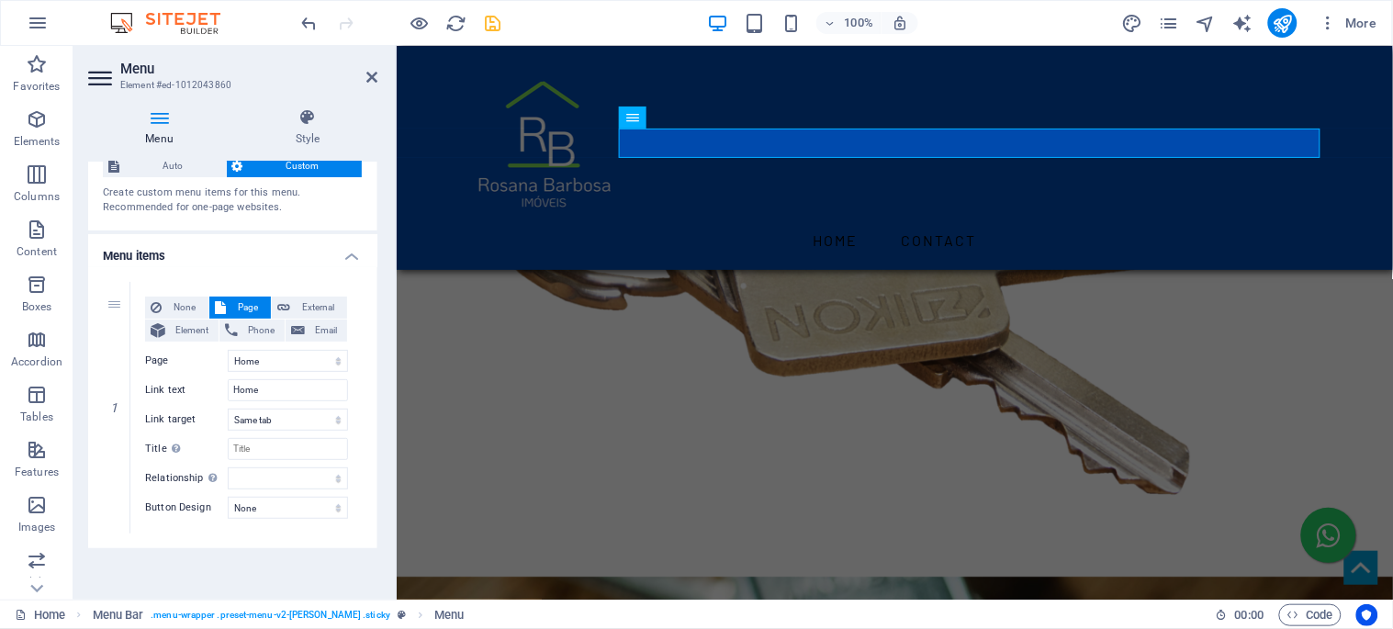
scroll to position [52, 0]
click at [491, 18] on icon "save" at bounding box center [493, 23] width 21 height 21
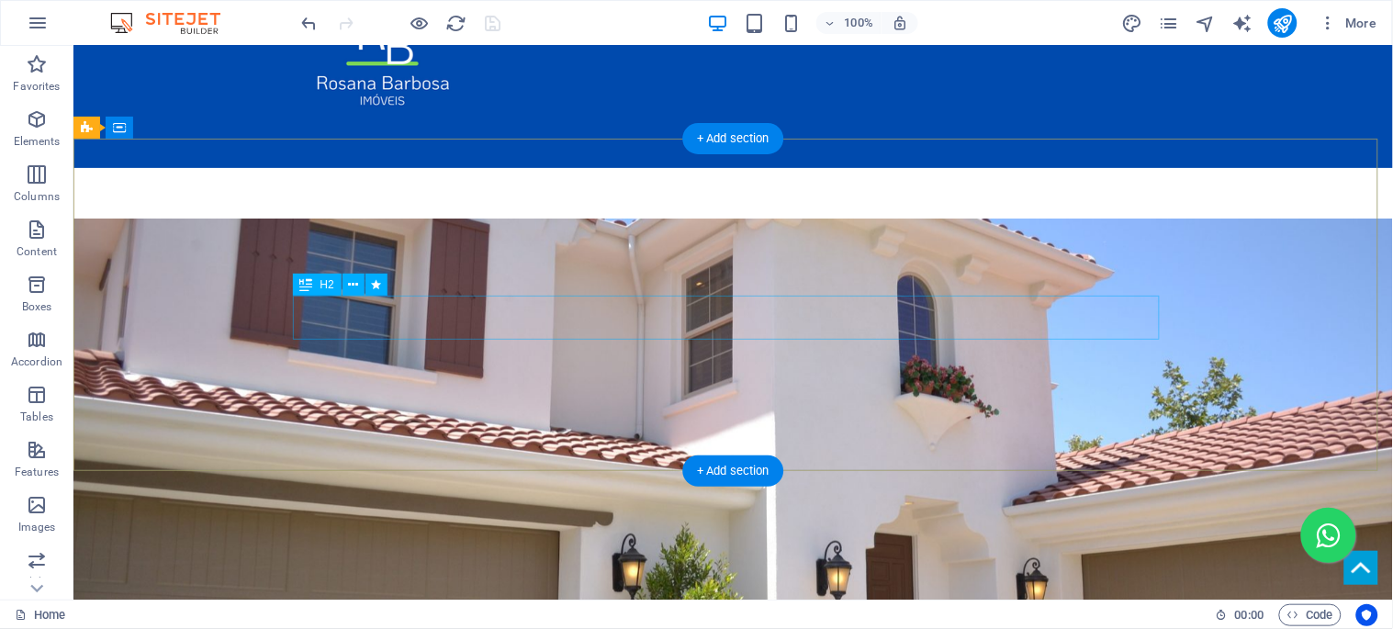
scroll to position [0, 0]
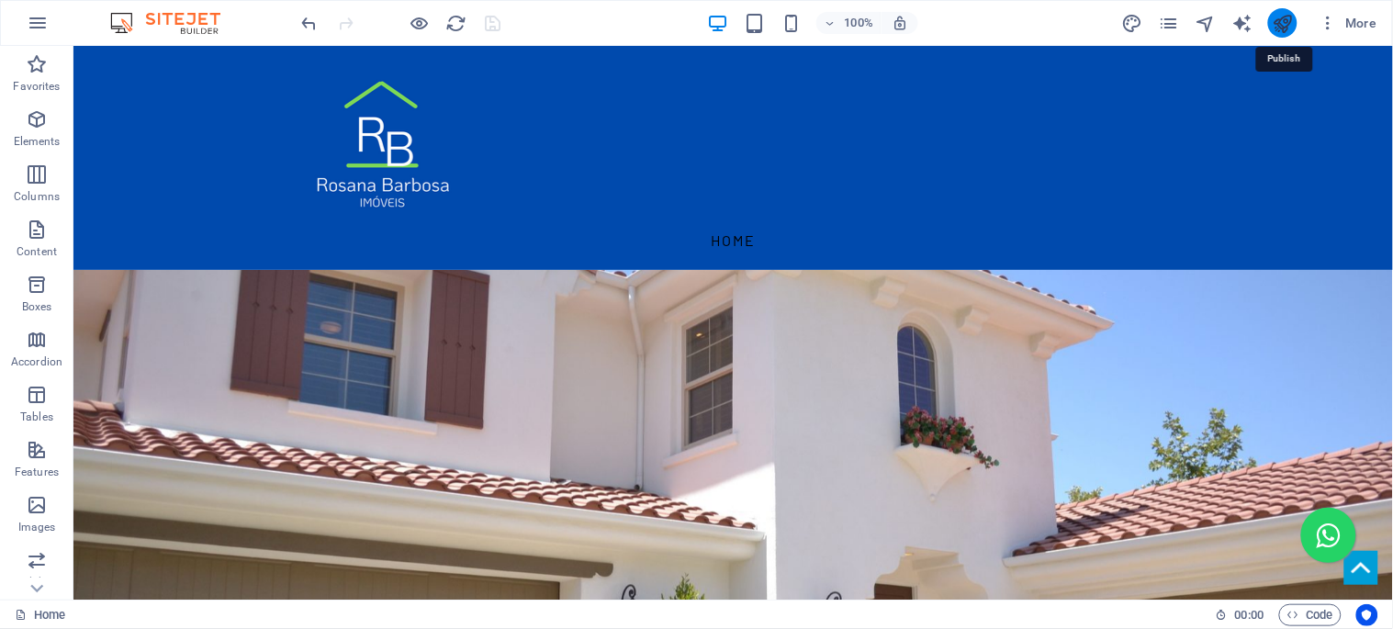
click at [1280, 20] on icon "publish" at bounding box center [1282, 23] width 21 height 21
